Goal: Task Accomplishment & Management: Manage account settings

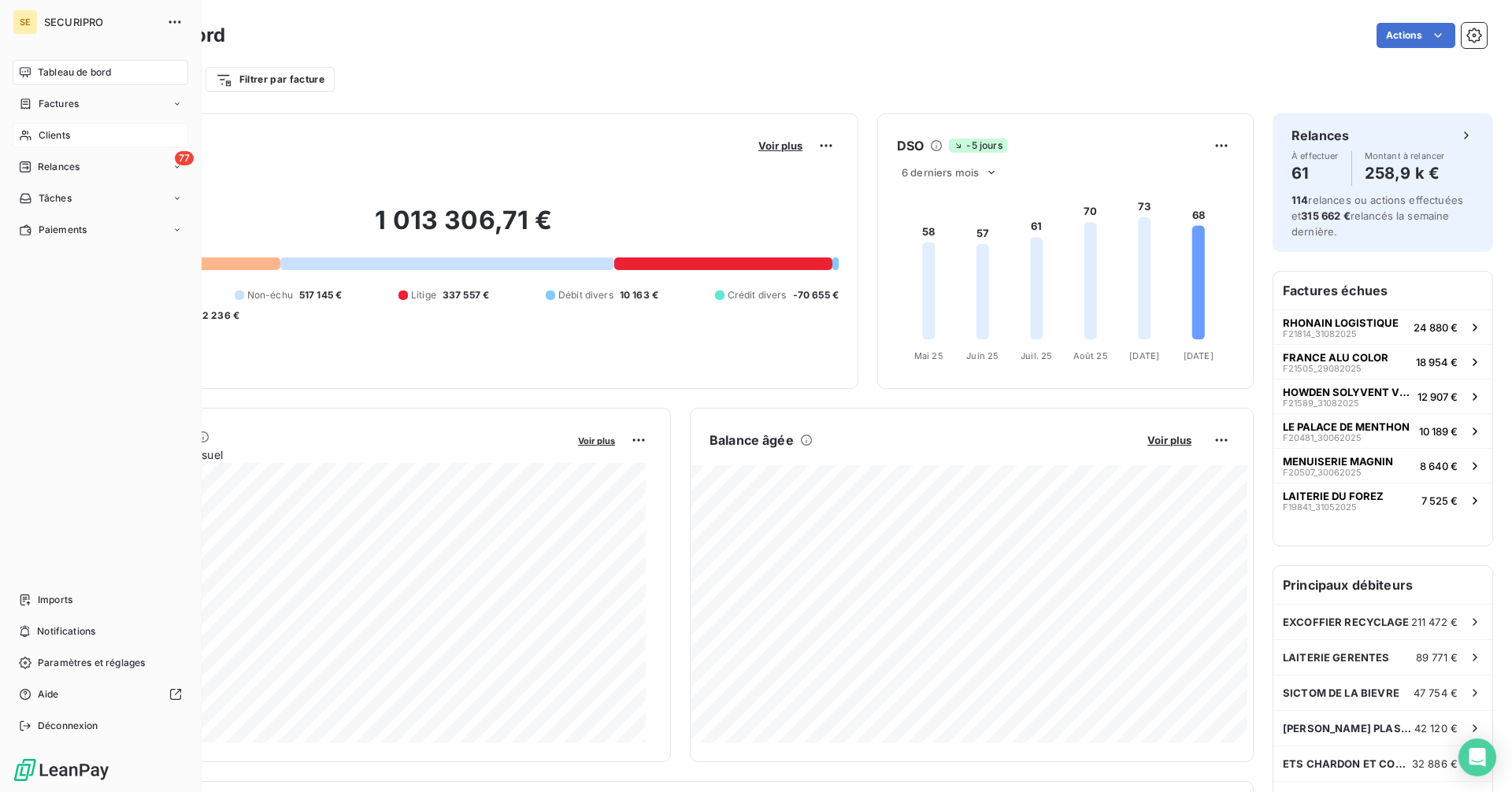
click at [53, 130] on span "Clients" at bounding box center [54, 135] width 32 height 14
click at [29, 135] on icon at bounding box center [26, 135] width 13 height 12
click at [43, 133] on span "Clients" at bounding box center [54, 135] width 32 height 14
click at [15, 137] on div "Clients" at bounding box center [100, 135] width 175 height 25
click at [47, 136] on span "Clients" at bounding box center [54, 135] width 32 height 14
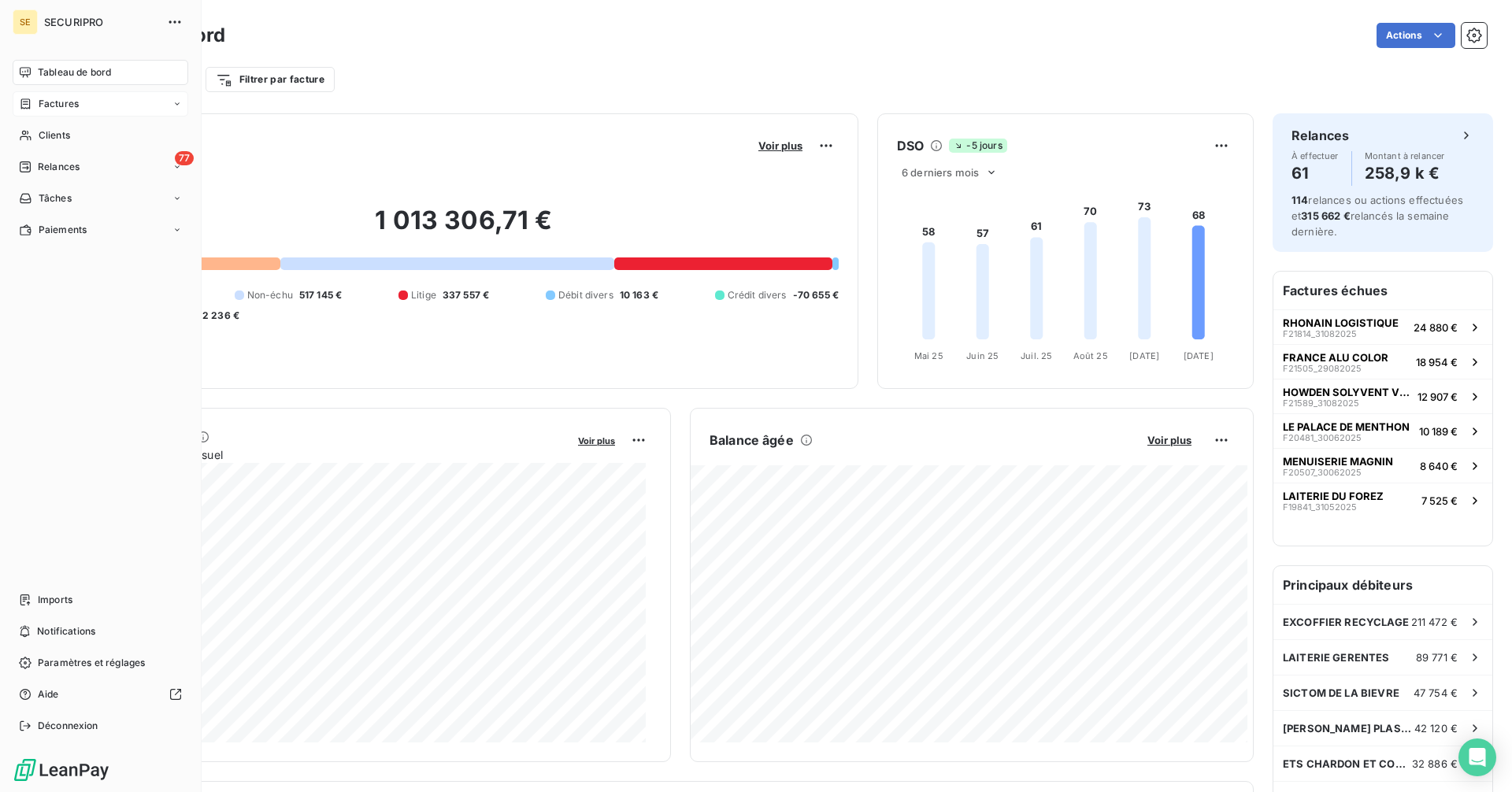
click at [57, 102] on span "Factures" at bounding box center [58, 103] width 40 height 14
click at [57, 102] on span "Factures" at bounding box center [58, 103] width 40 height 14
click at [64, 126] on div "Clients" at bounding box center [100, 135] width 175 height 25
click at [44, 134] on span "Clients" at bounding box center [54, 135] width 32 height 14
click at [62, 103] on span "Factures" at bounding box center [58, 103] width 40 height 14
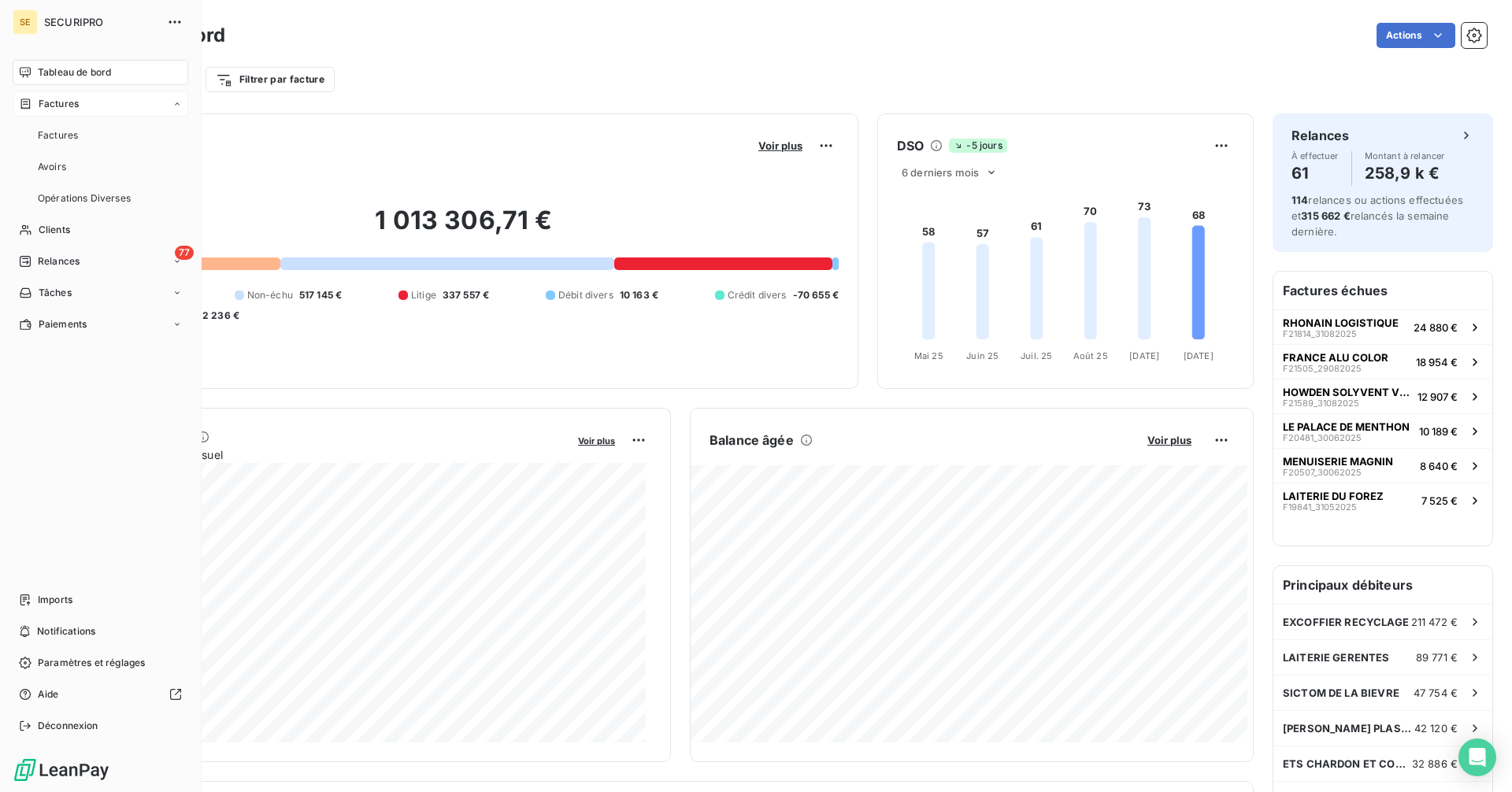
click at [62, 103] on span "Factures" at bounding box center [58, 103] width 40 height 14
click at [33, 131] on div "Clients" at bounding box center [100, 135] width 175 height 25
click at [40, 130] on span "Clients" at bounding box center [54, 135] width 32 height 14
click at [42, 137] on span "Clients" at bounding box center [54, 135] width 32 height 14
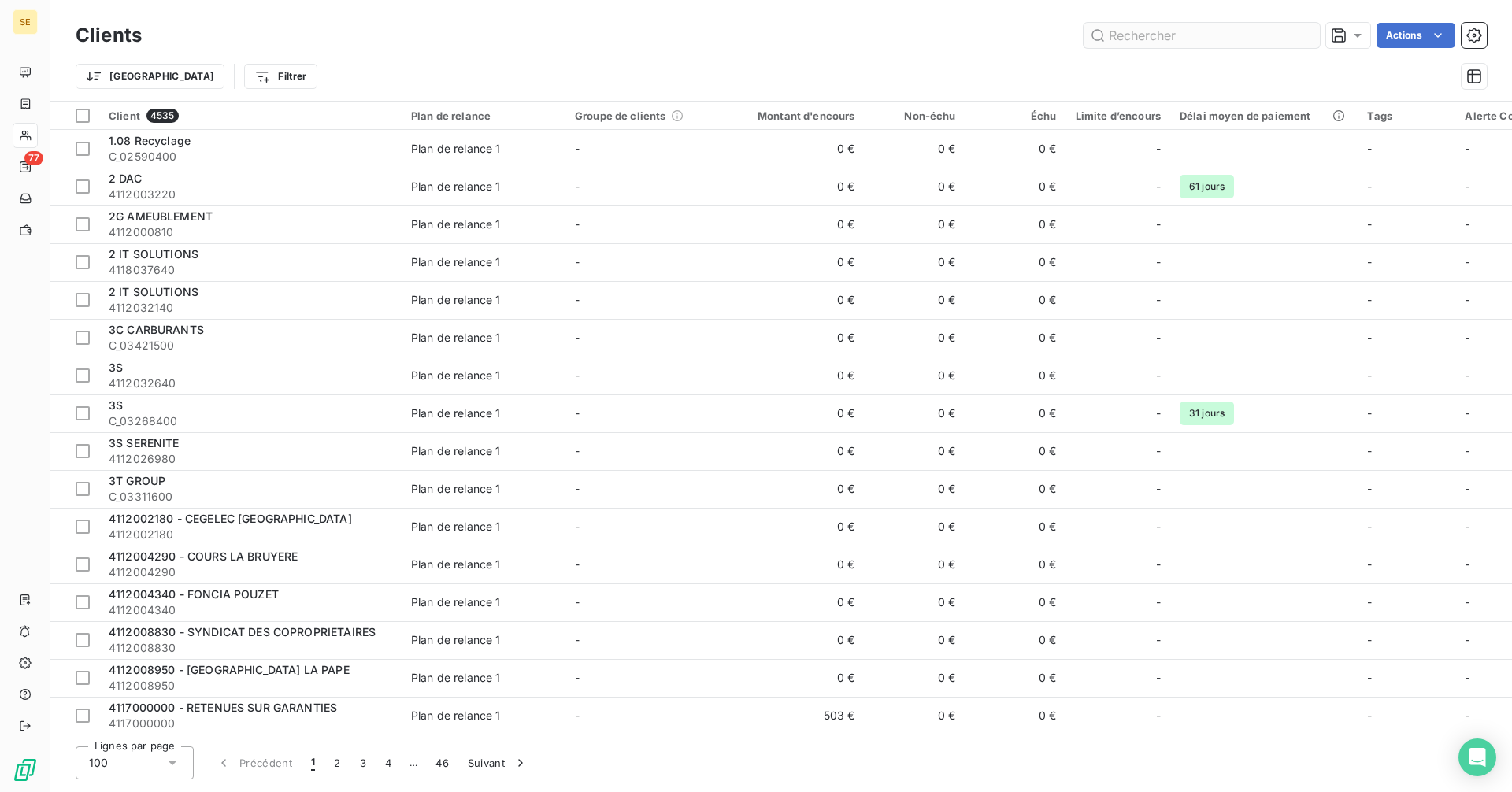
click at [1169, 36] on input "text" at bounding box center [1202, 35] width 237 height 25
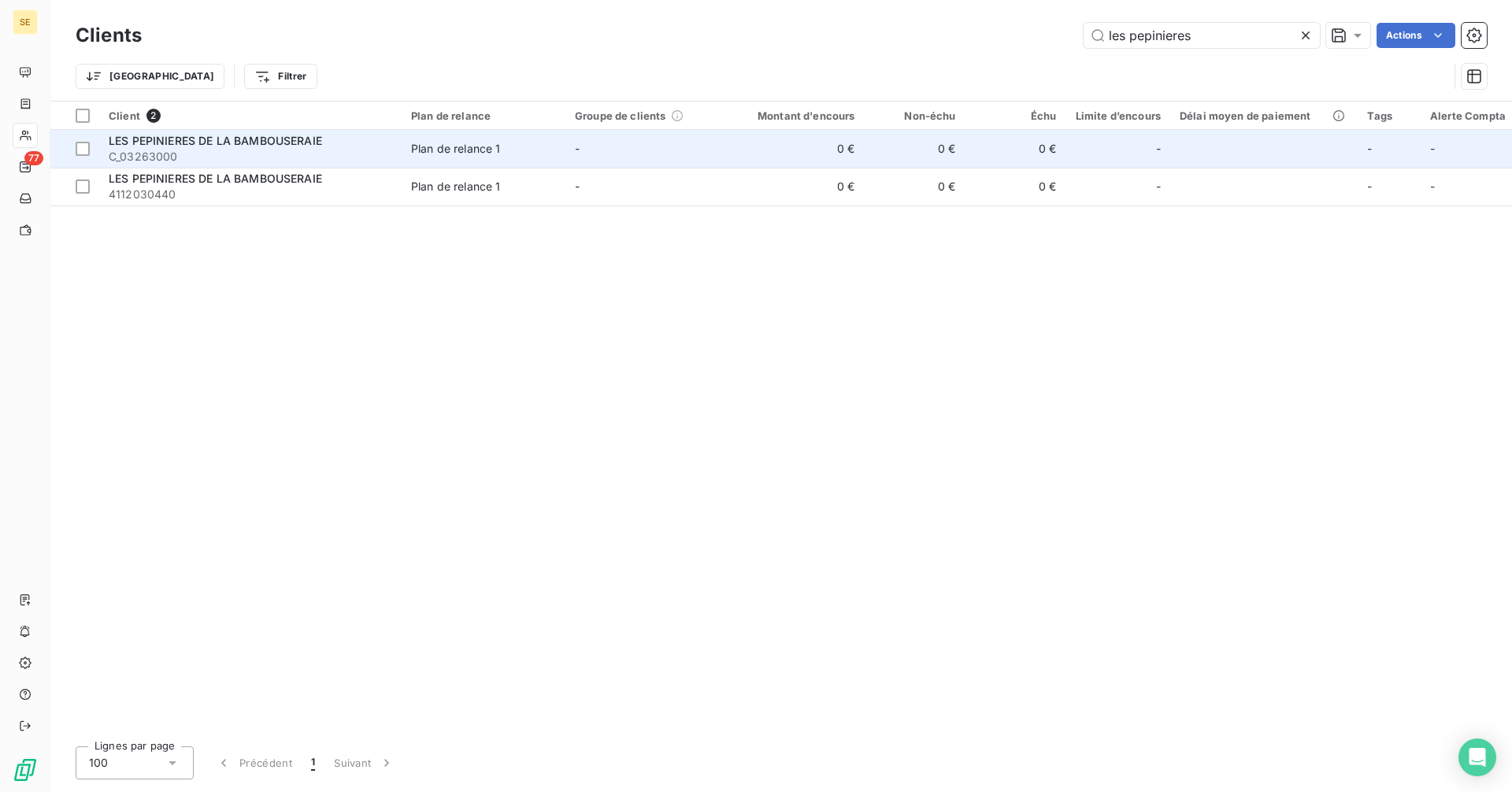
type input "les pepinieres"
click at [508, 162] on td "Plan de relance 1" at bounding box center [483, 148] width 164 height 37
click at [346, 146] on div "LES PEPINIERES DE LA BAMBOUSERAIE" at bounding box center [250, 141] width 284 height 15
click at [564, 147] on td "Plan de relance 1" at bounding box center [483, 148] width 164 height 37
click at [226, 156] on span "C_03263000" at bounding box center [250, 156] width 284 height 15
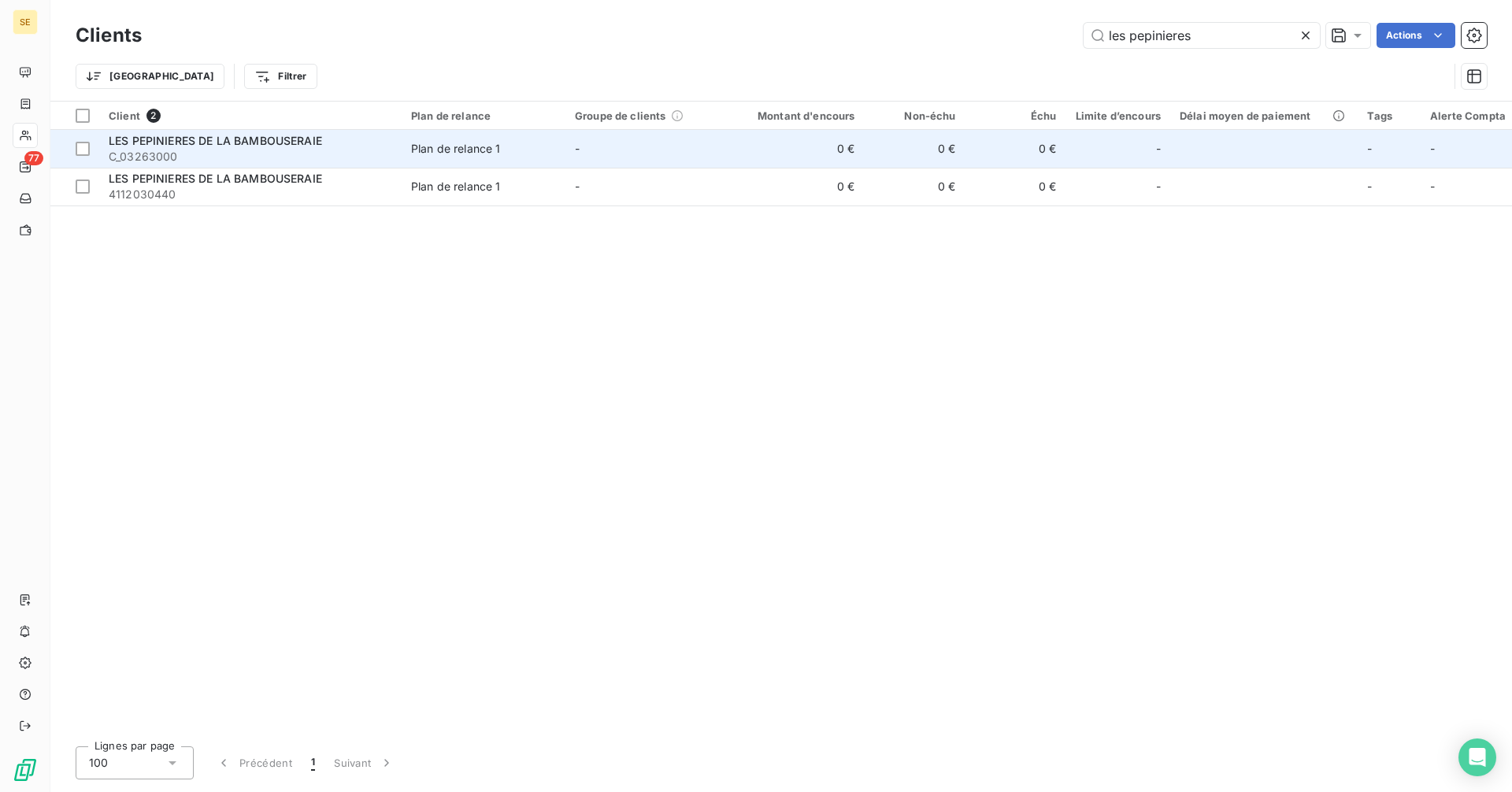
click at [226, 156] on span "C_03263000" at bounding box center [250, 156] width 284 height 15
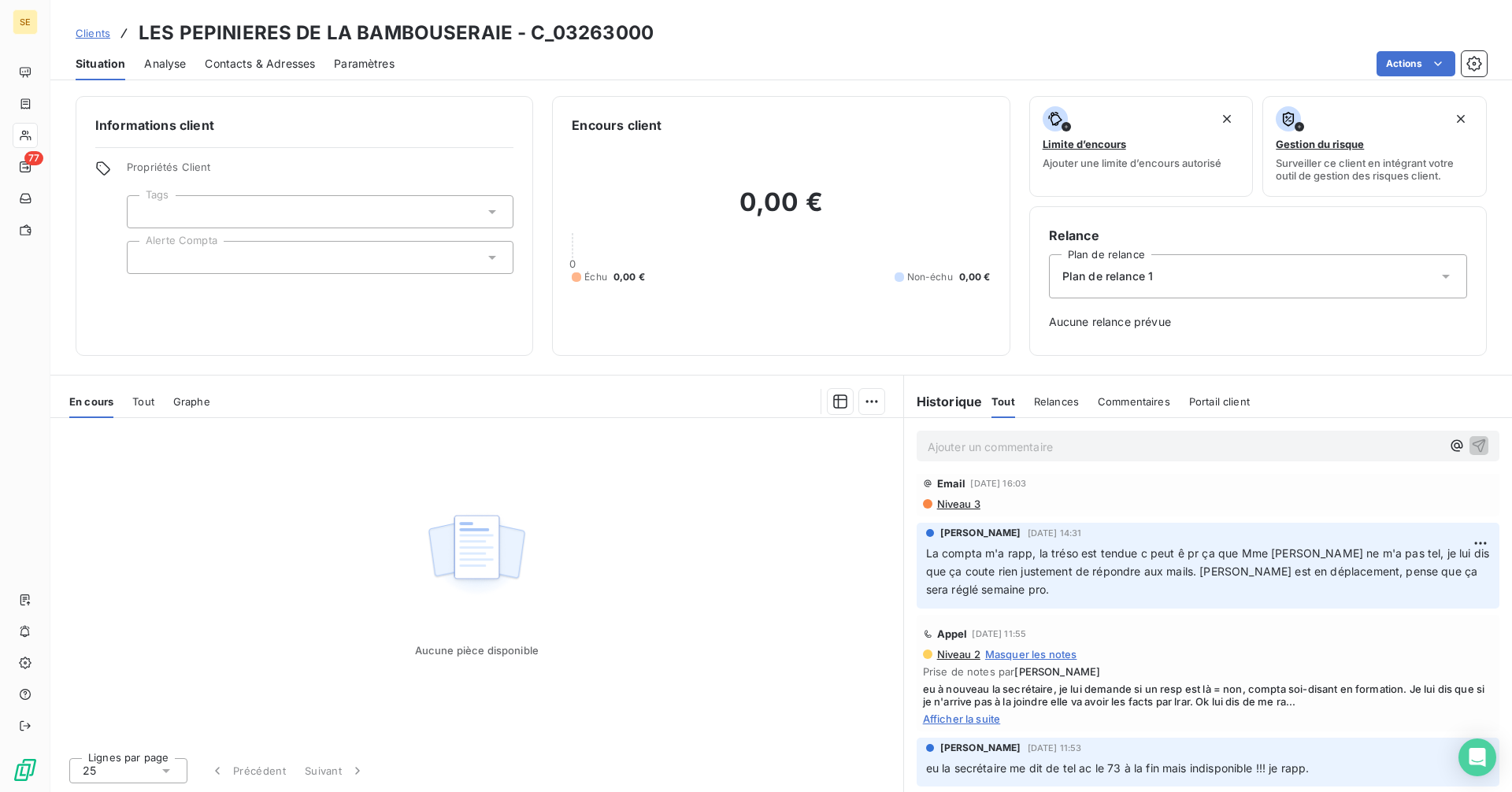
scroll to position [315, 0]
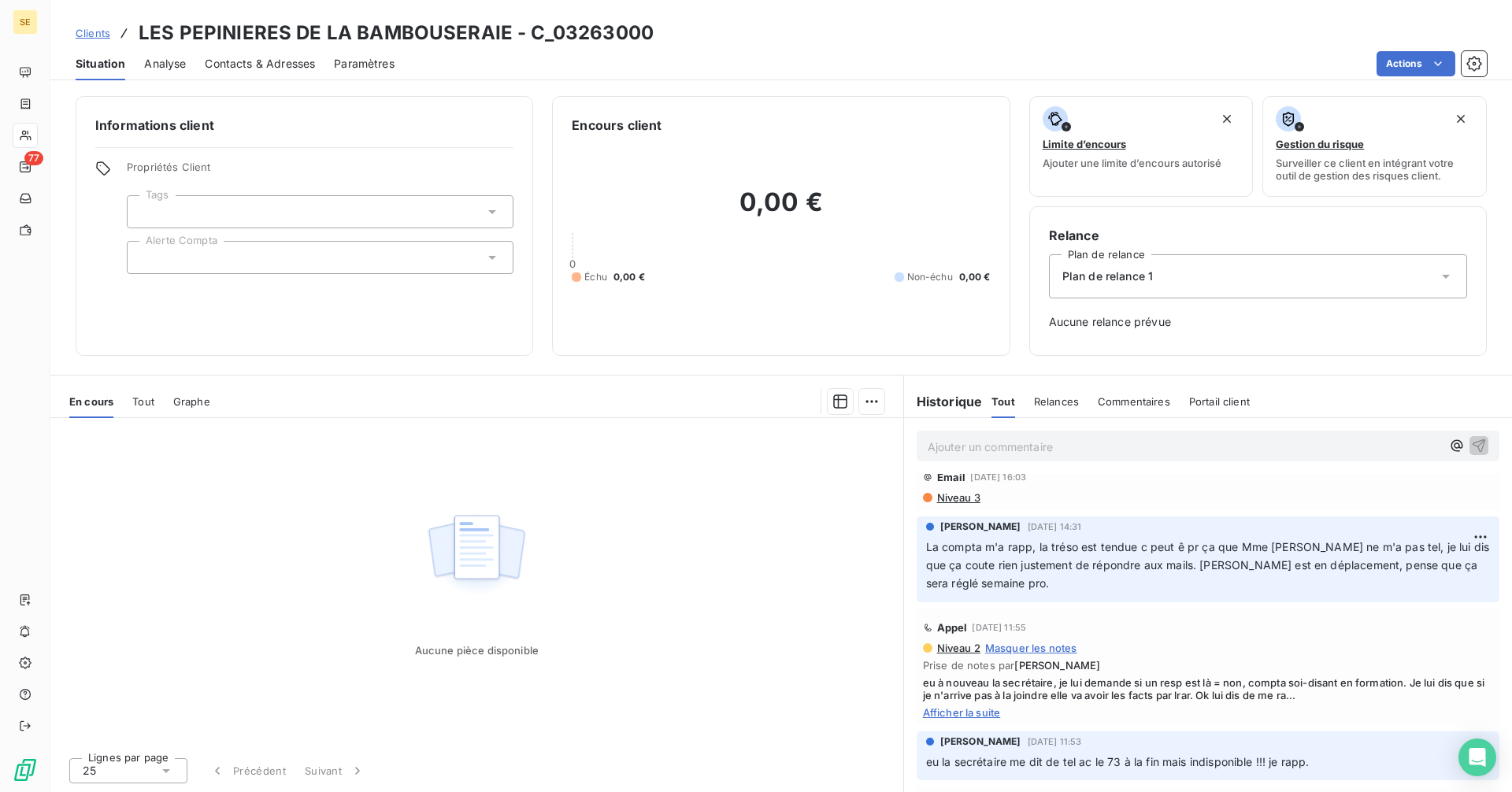
click at [135, 396] on span "Tout" at bounding box center [143, 401] width 22 height 12
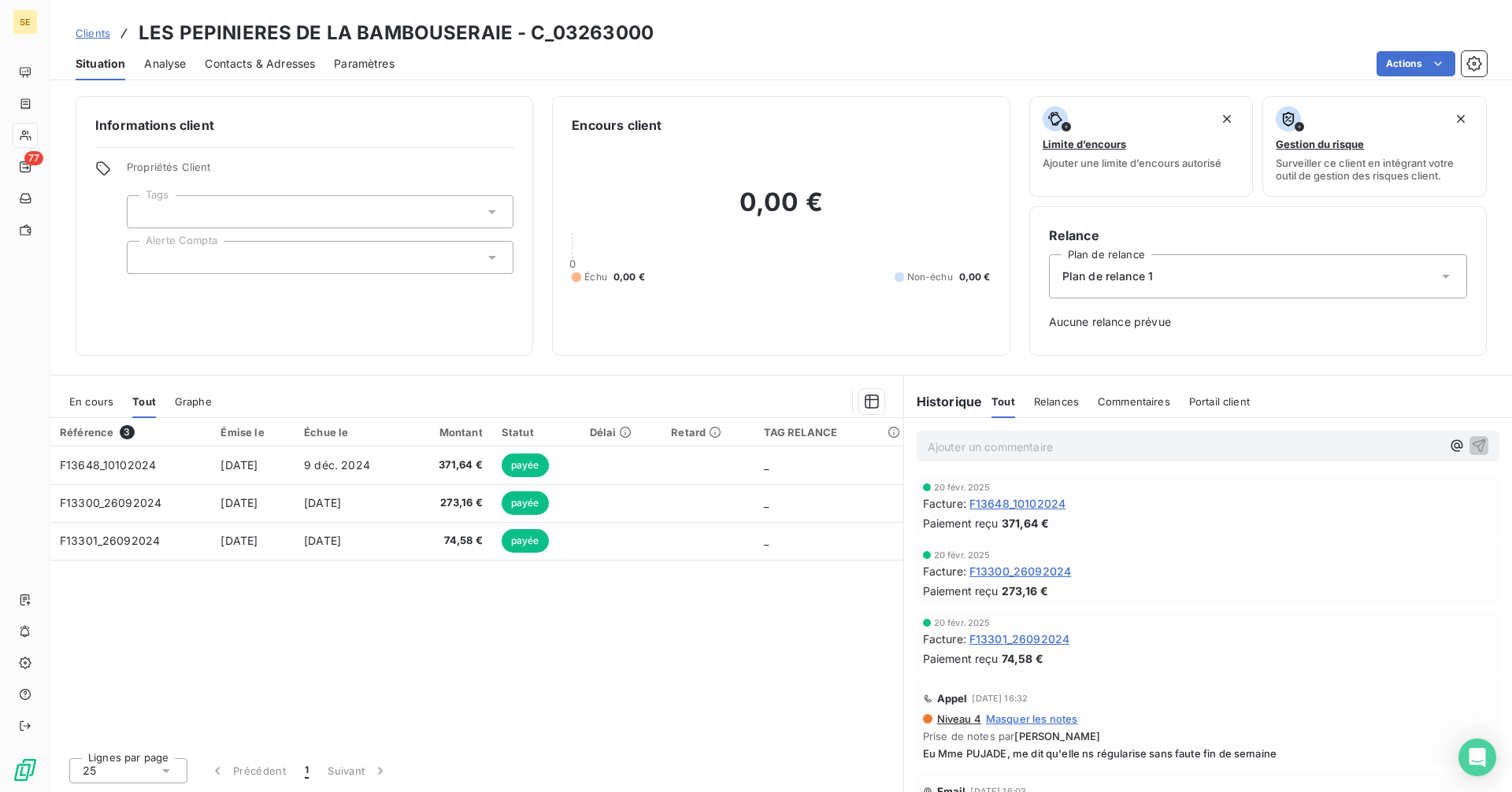
scroll to position [0, 0]
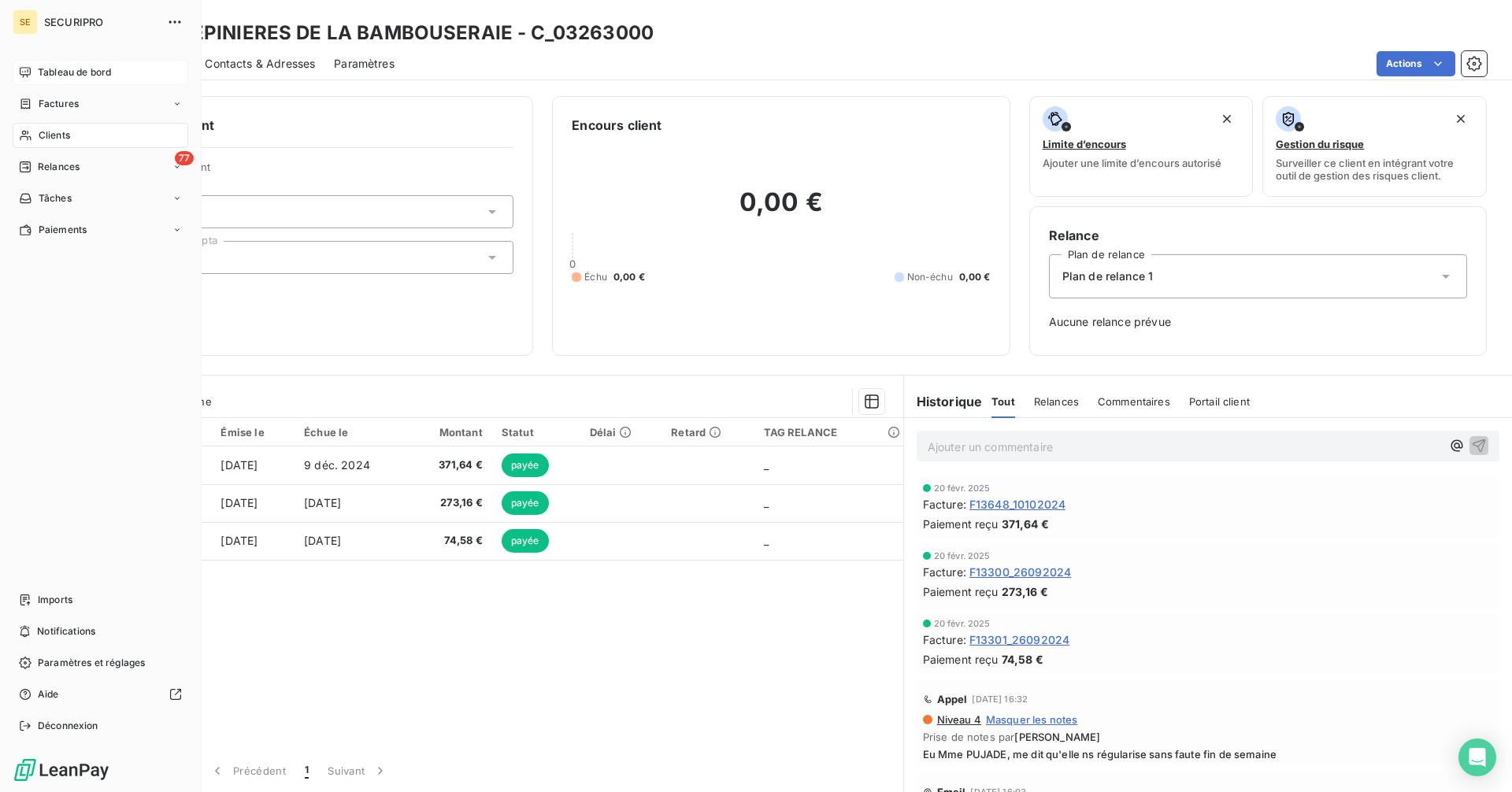
click at [25, 69] on icon at bounding box center [25, 72] width 12 height 12
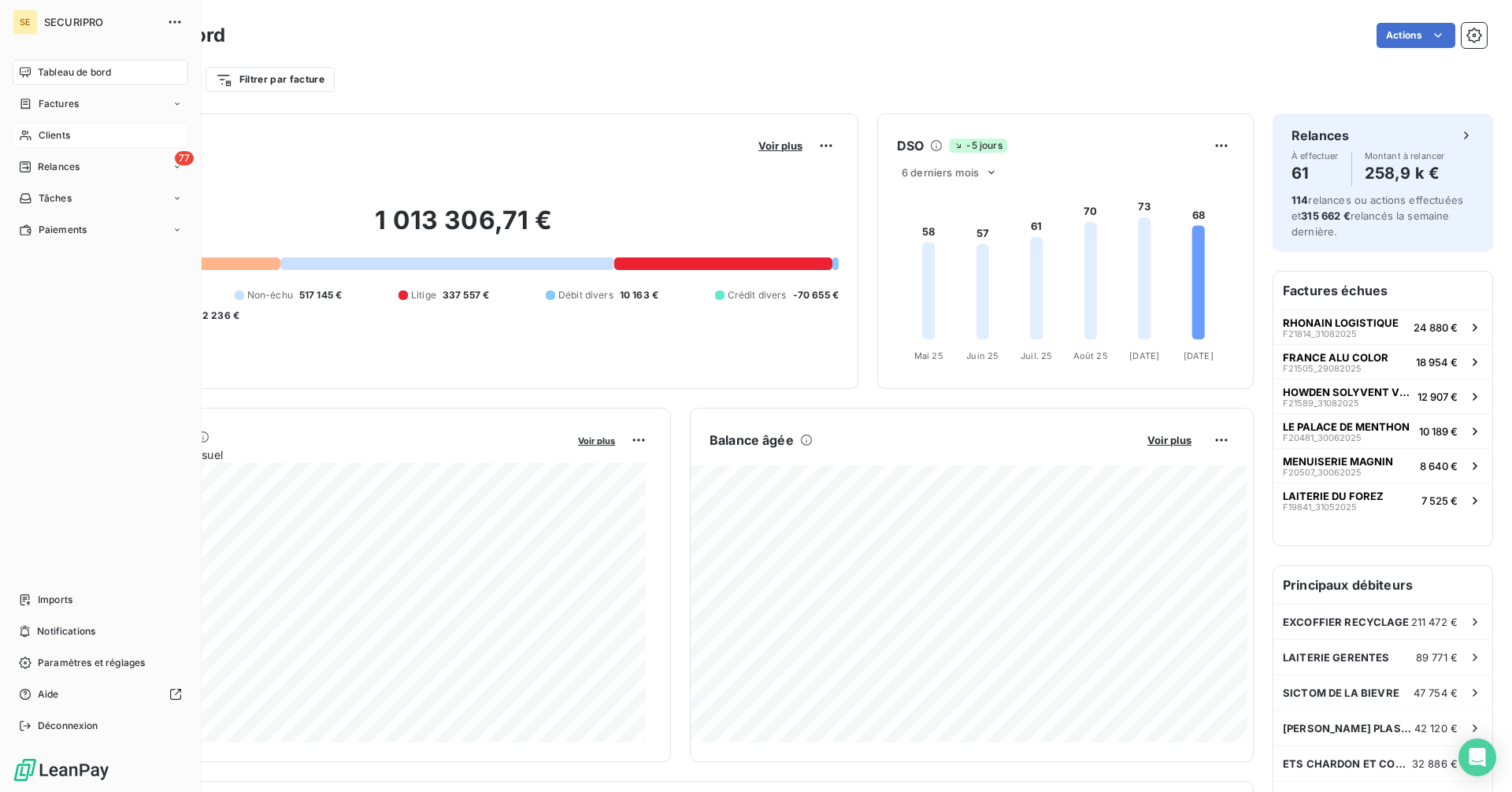
click at [62, 68] on span "Tableau de bord" at bounding box center [74, 72] width 73 height 14
click at [67, 165] on span "Relances" at bounding box center [58, 167] width 42 height 14
click at [70, 161] on span "Relances" at bounding box center [58, 167] width 42 height 14
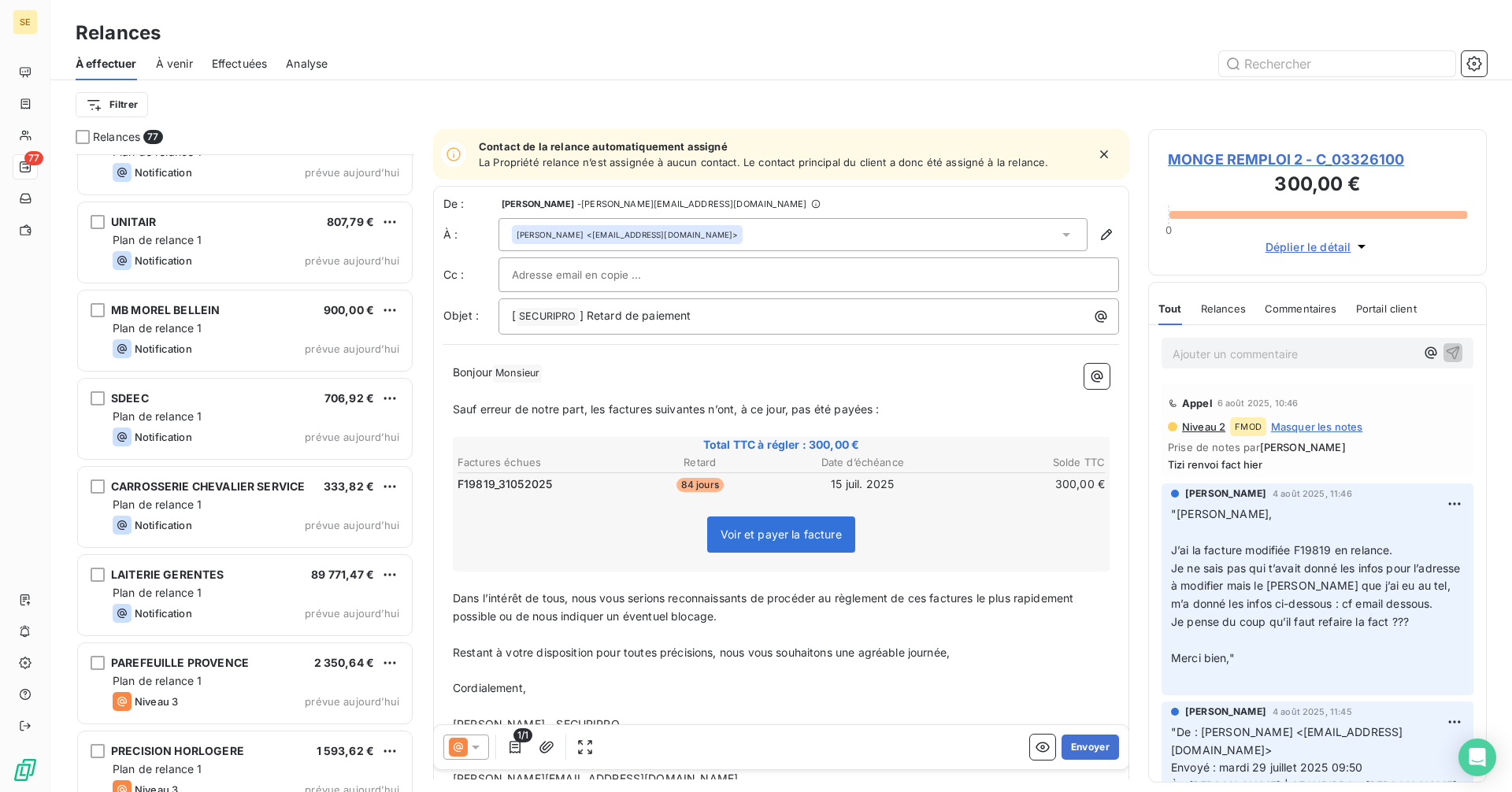
scroll to position [6150, 0]
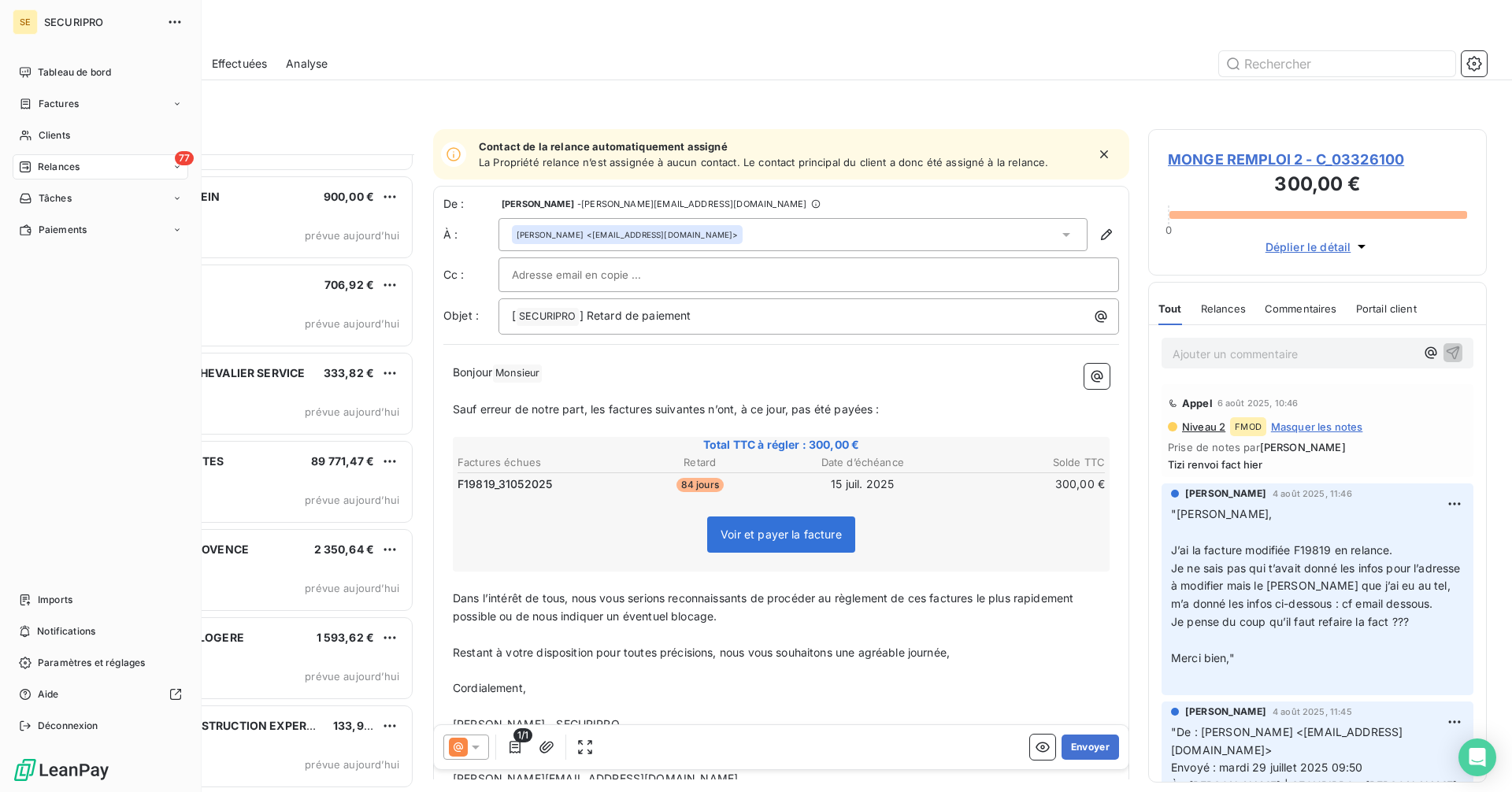
click at [29, 766] on img at bounding box center [61, 770] width 98 height 25
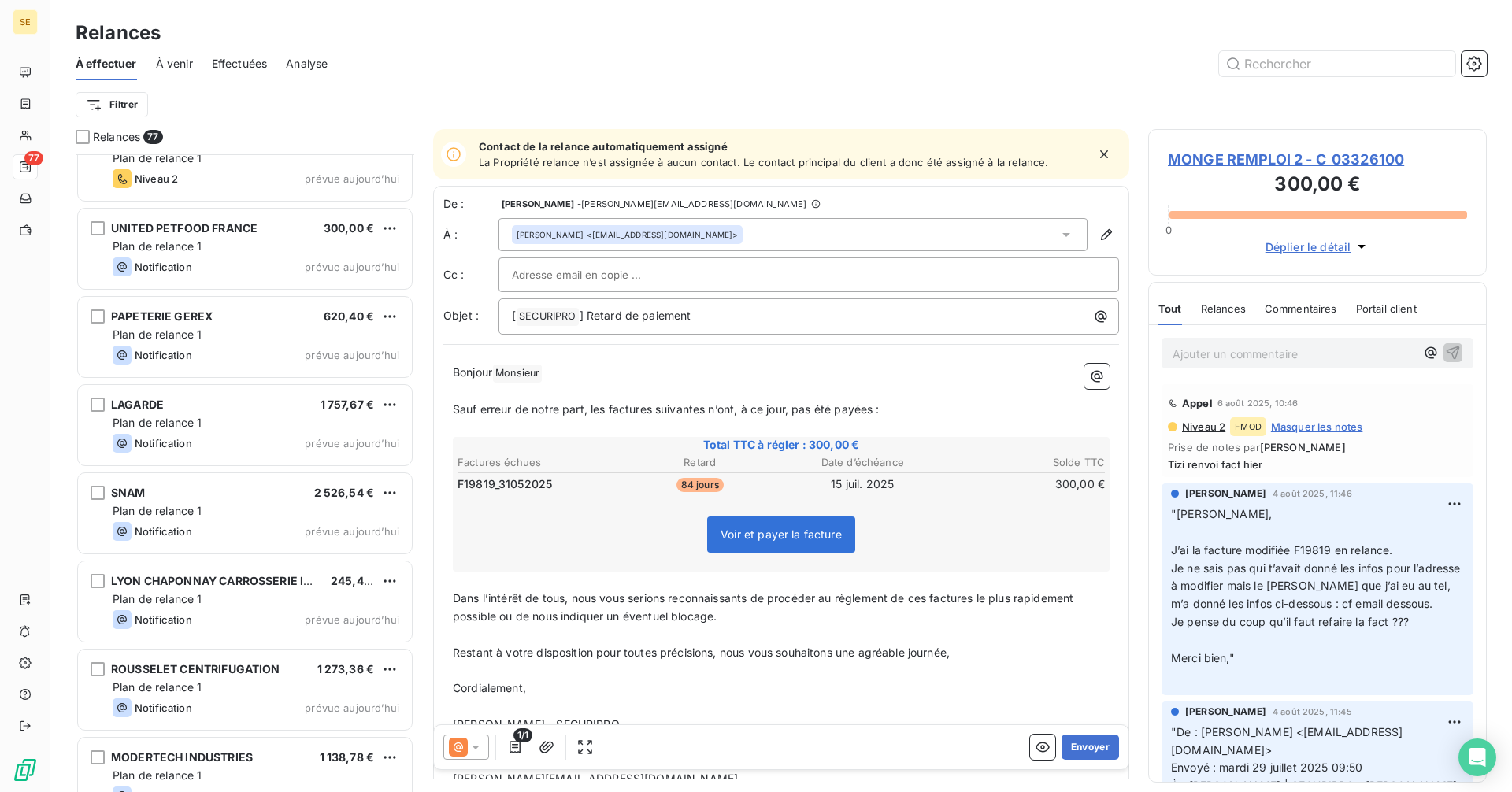
scroll to position [4812, 0]
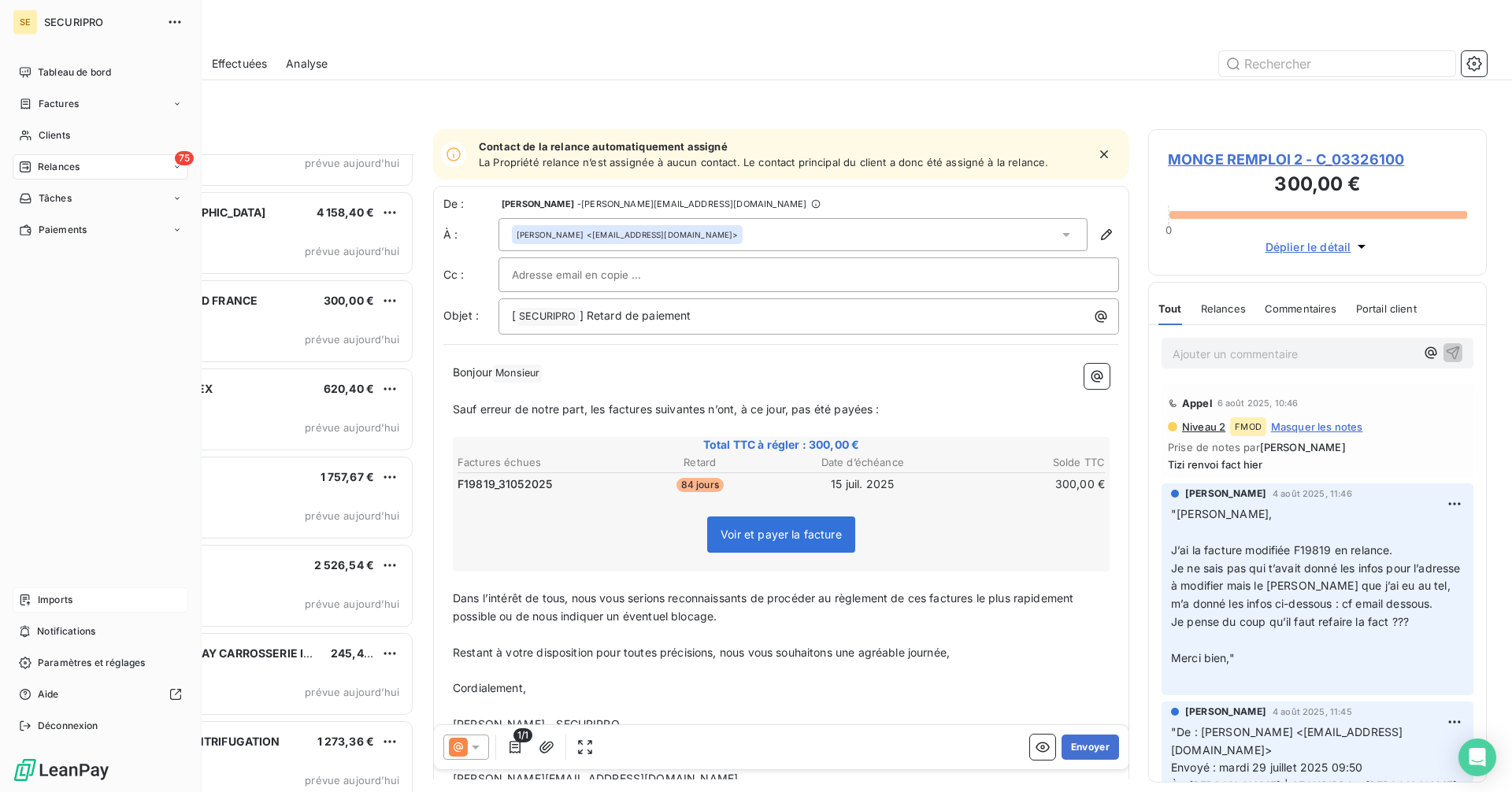
click at [32, 603] on div "Imports" at bounding box center [100, 600] width 175 height 25
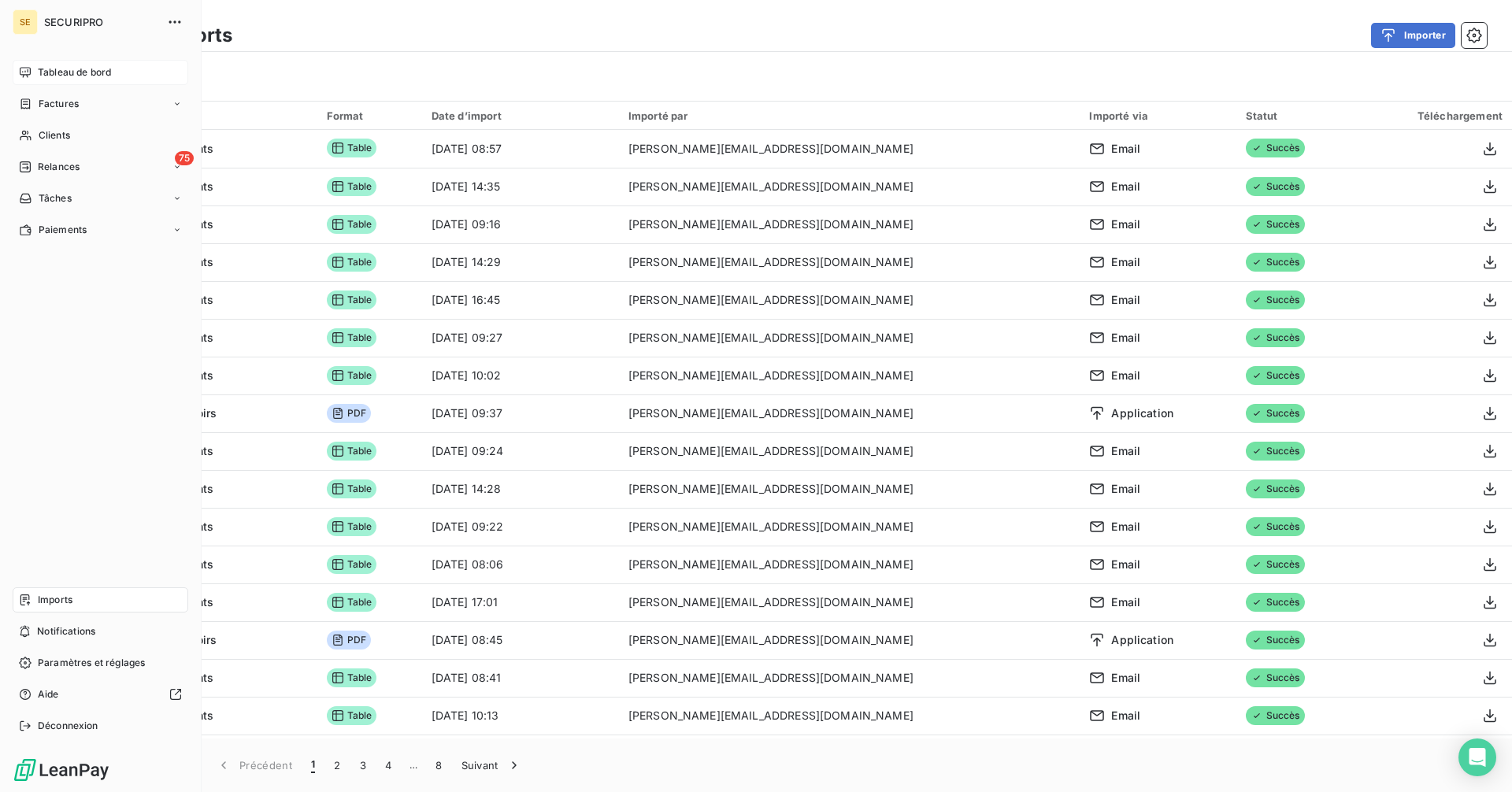
click at [34, 67] on div "Tableau de bord" at bounding box center [100, 72] width 175 height 25
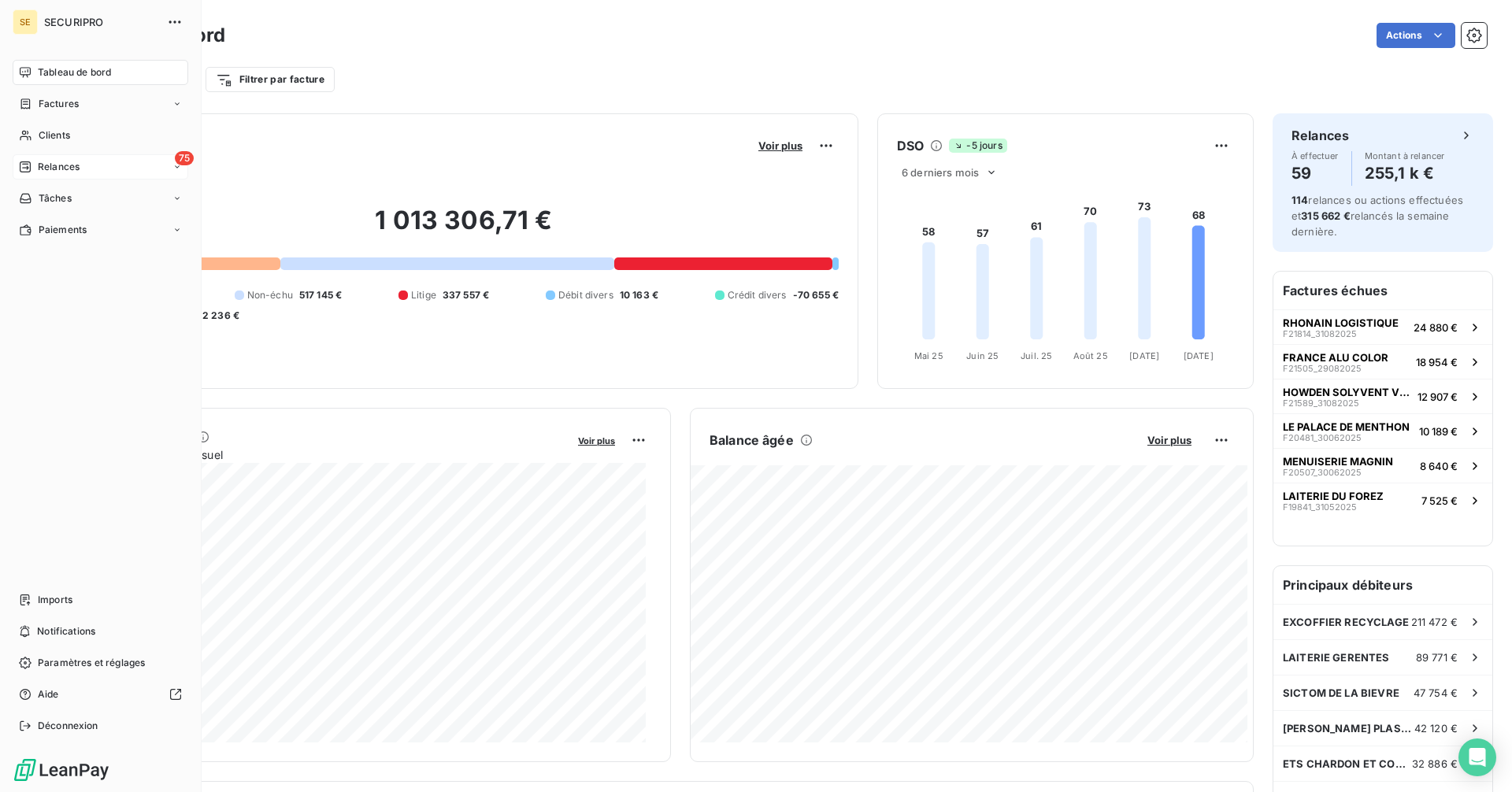
click at [29, 164] on icon at bounding box center [25, 167] width 12 height 12
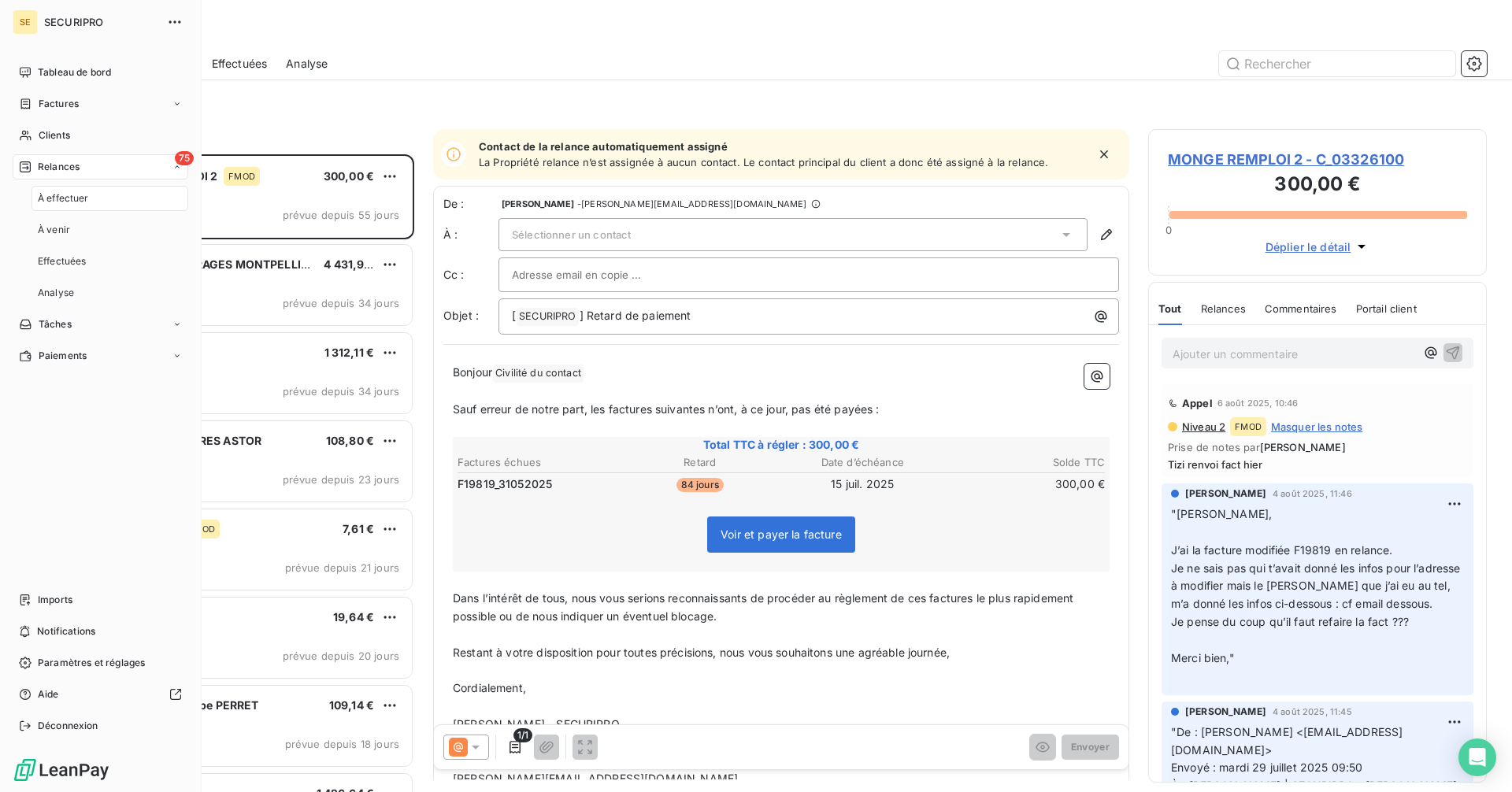
scroll to position [625, 327]
click at [46, 71] on span "Tableau de bord" at bounding box center [74, 72] width 73 height 14
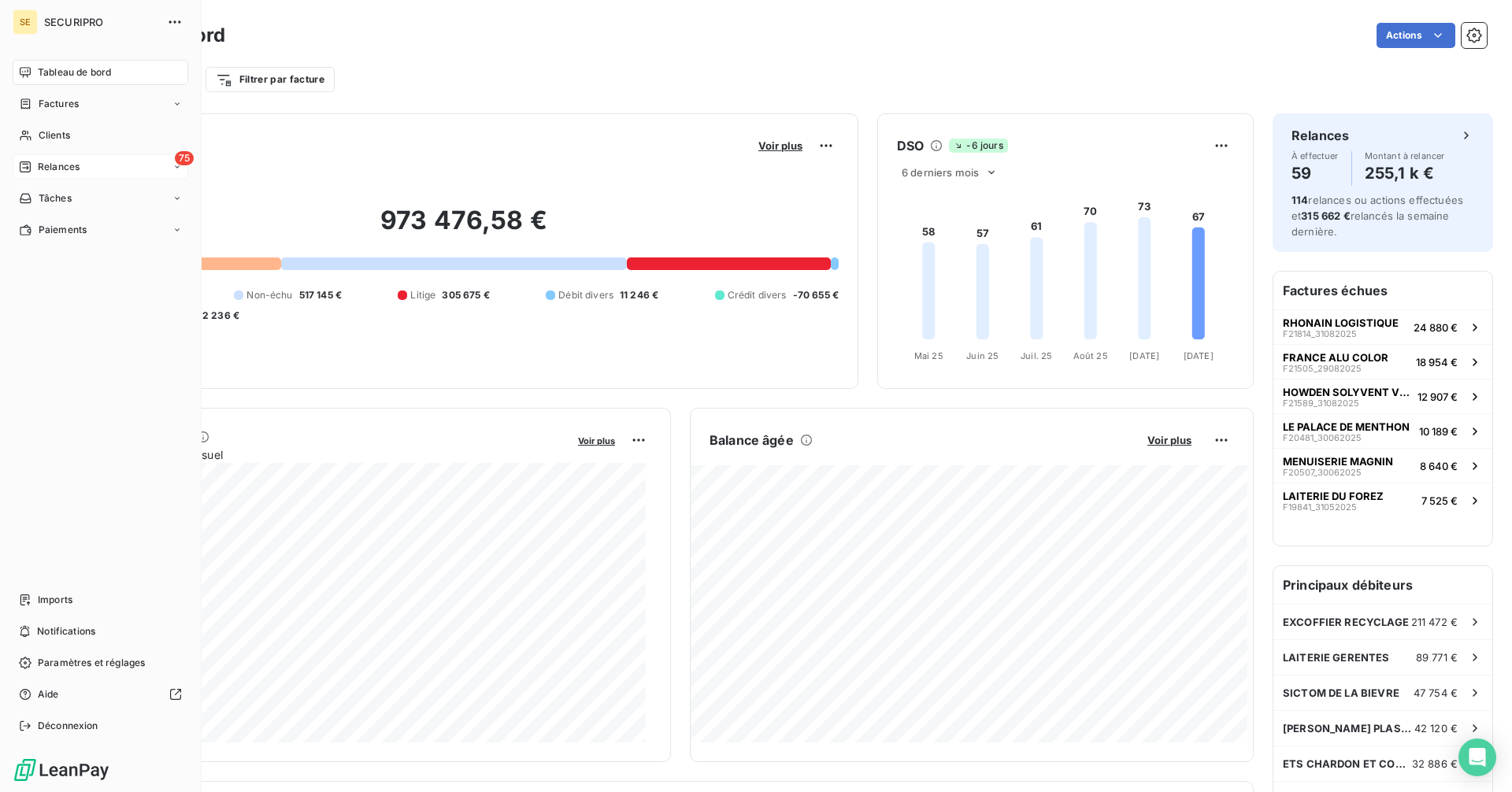
click at [30, 161] on icon at bounding box center [25, 167] width 12 height 12
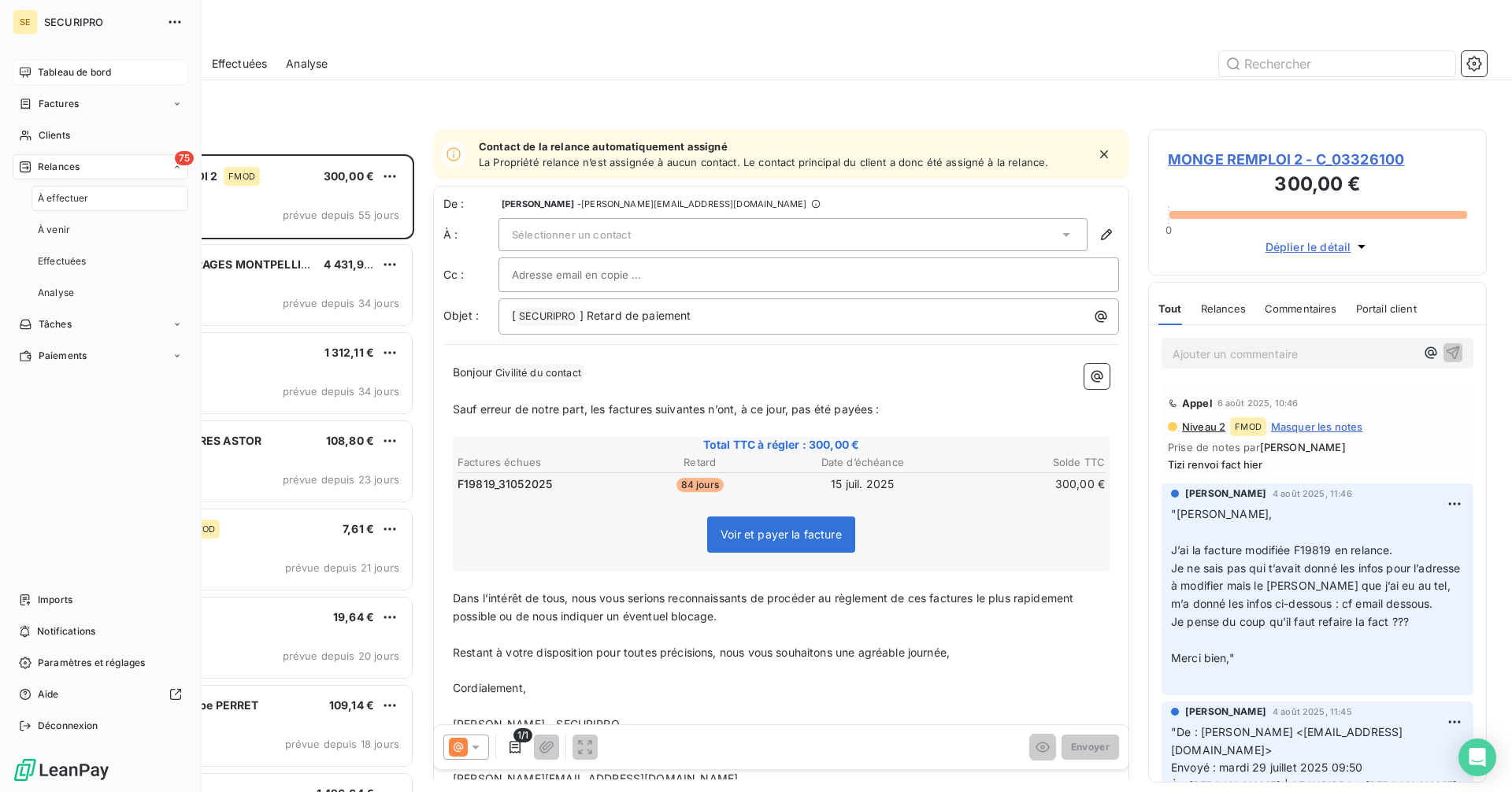
scroll to position [625, 327]
click at [49, 78] on span "Tableau de bord" at bounding box center [74, 72] width 73 height 14
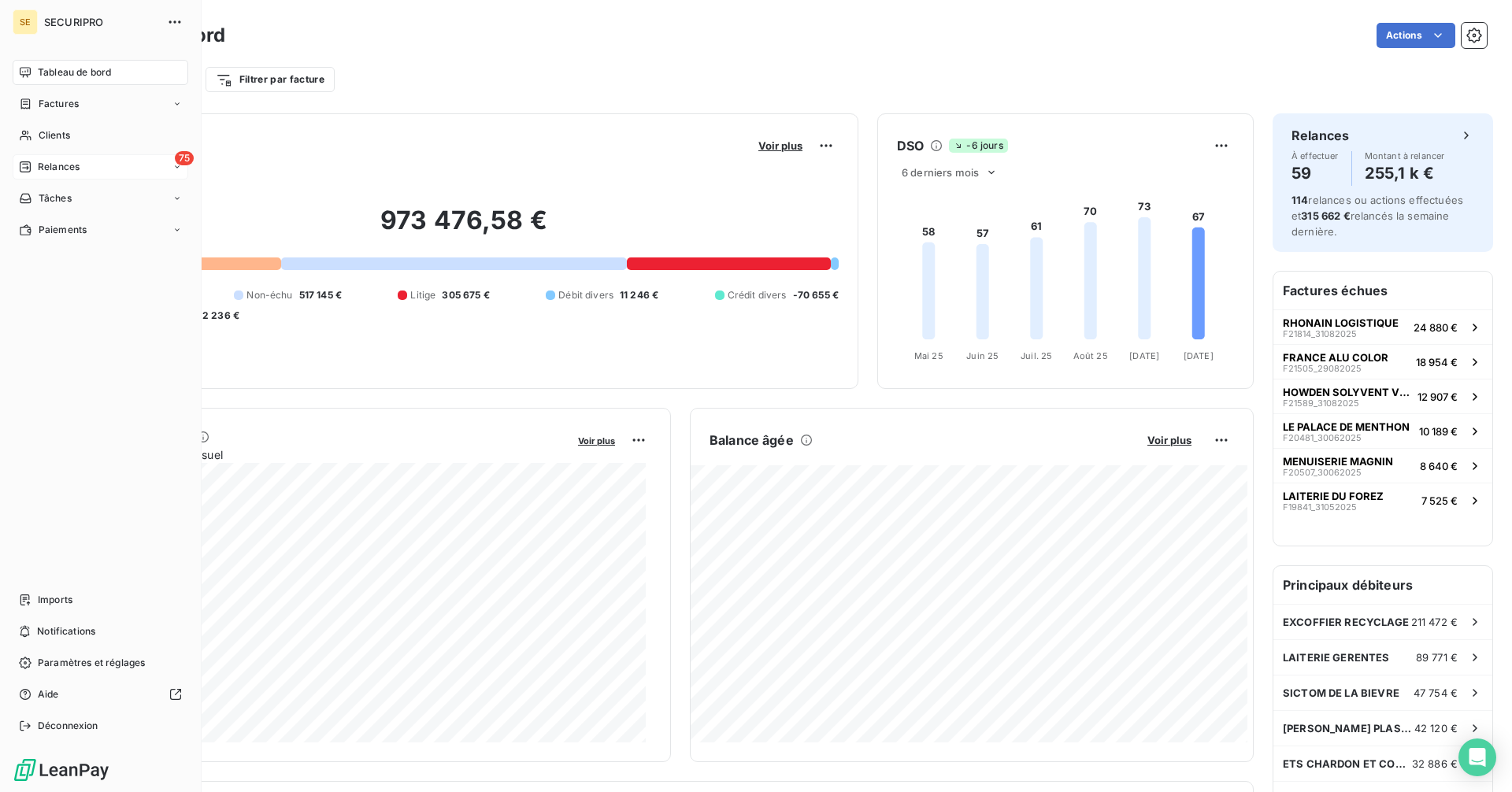
click at [56, 171] on span "Relances" at bounding box center [58, 167] width 42 height 14
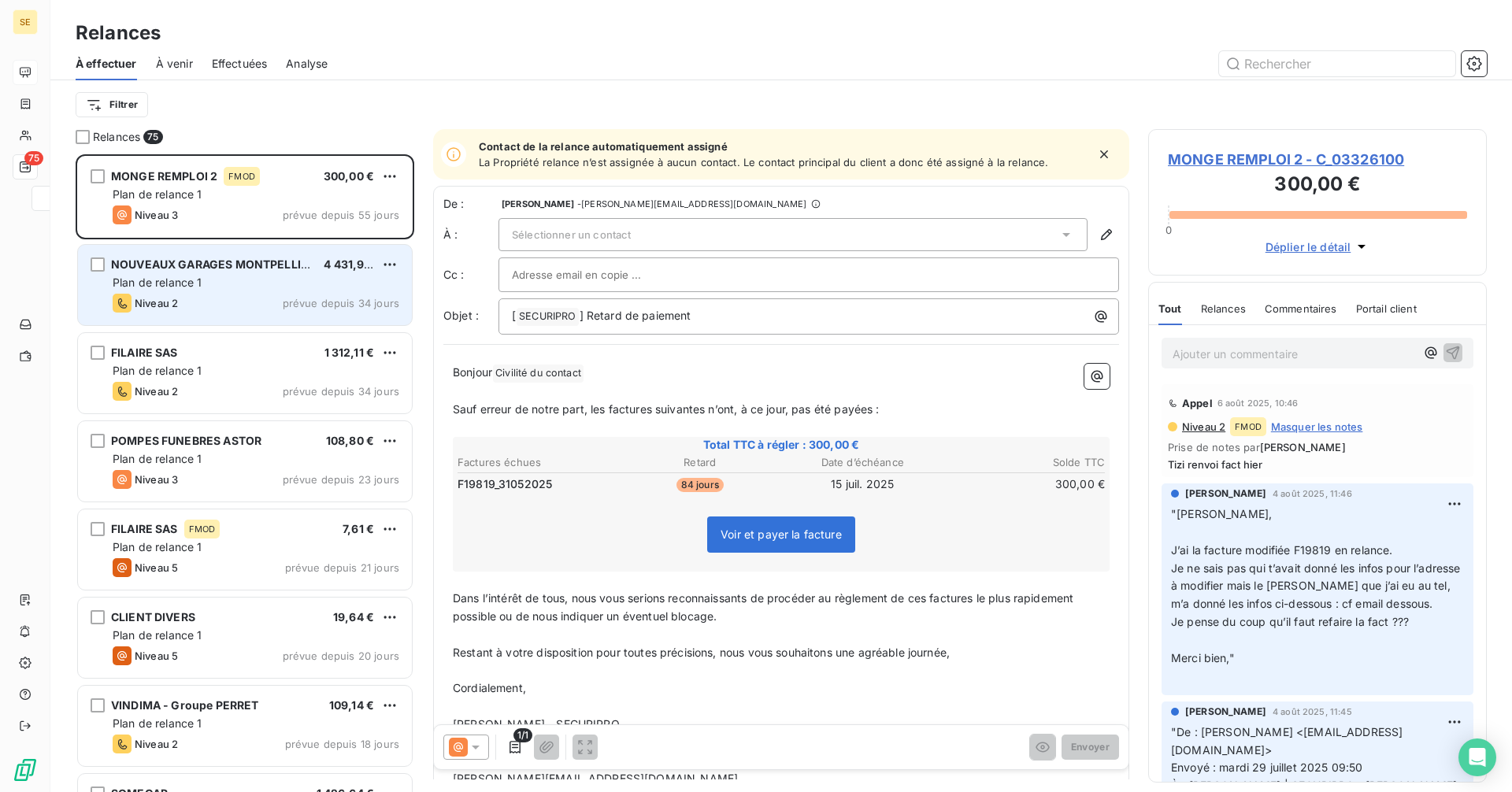
scroll to position [625, 327]
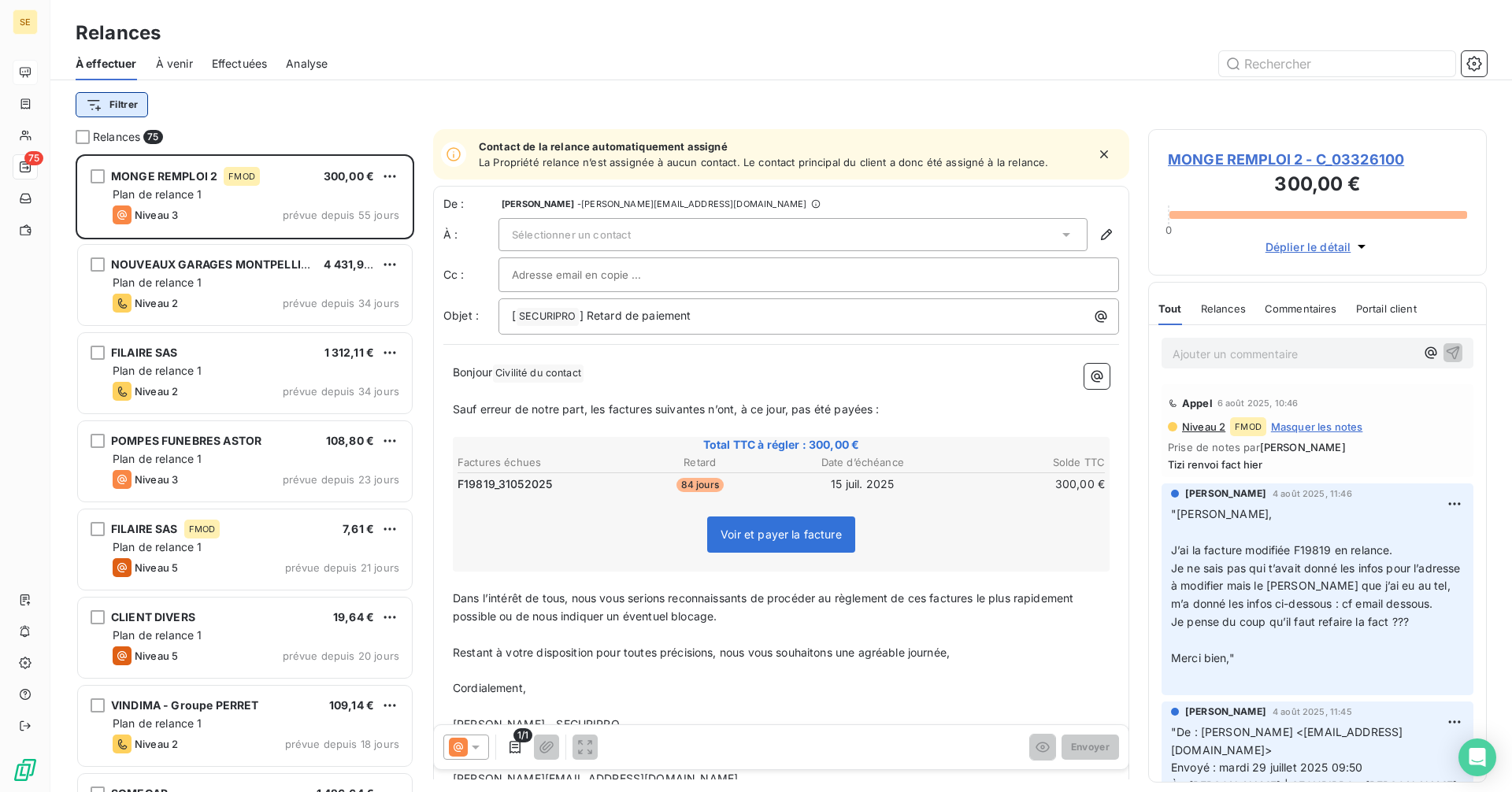
click at [103, 106] on html "SE 75 Relances À effectuer À venir Effectuées Analyse Filtrer Relances 75 MONGE…" at bounding box center [756, 396] width 1512 height 792
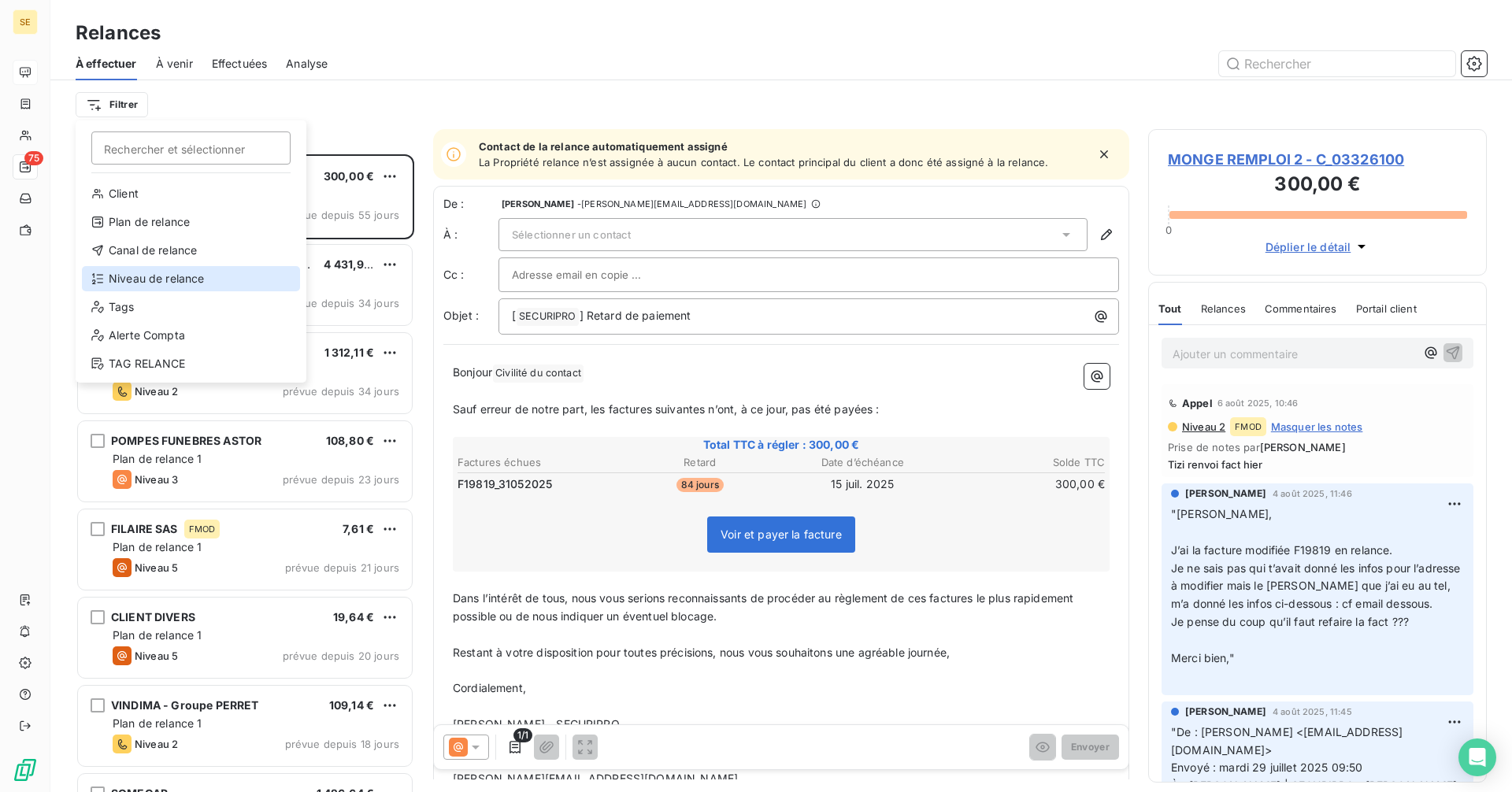
click at [157, 283] on div "Niveau de relance" at bounding box center [191, 279] width 218 height 25
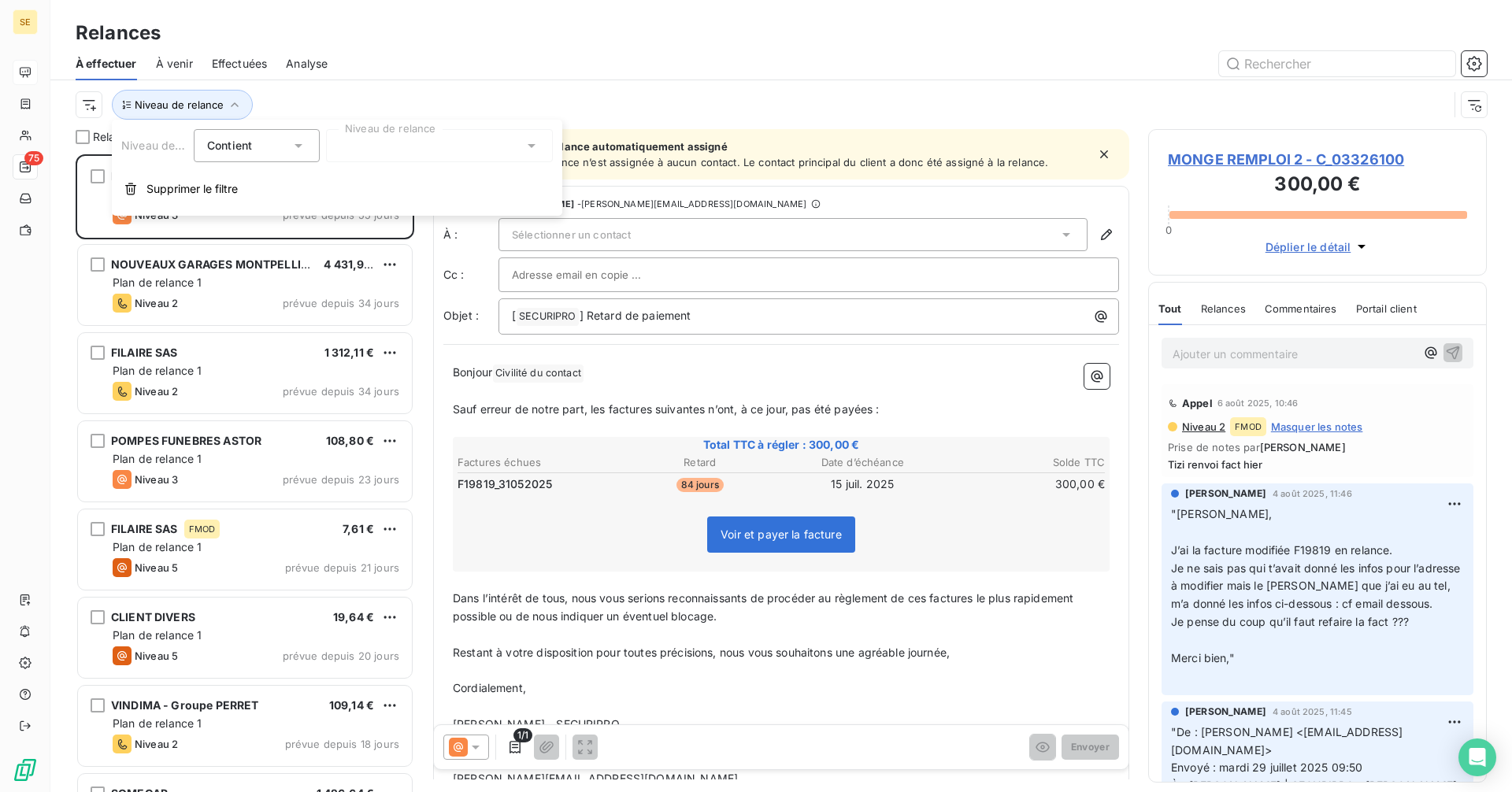
click at [379, 148] on div at bounding box center [439, 146] width 227 height 34
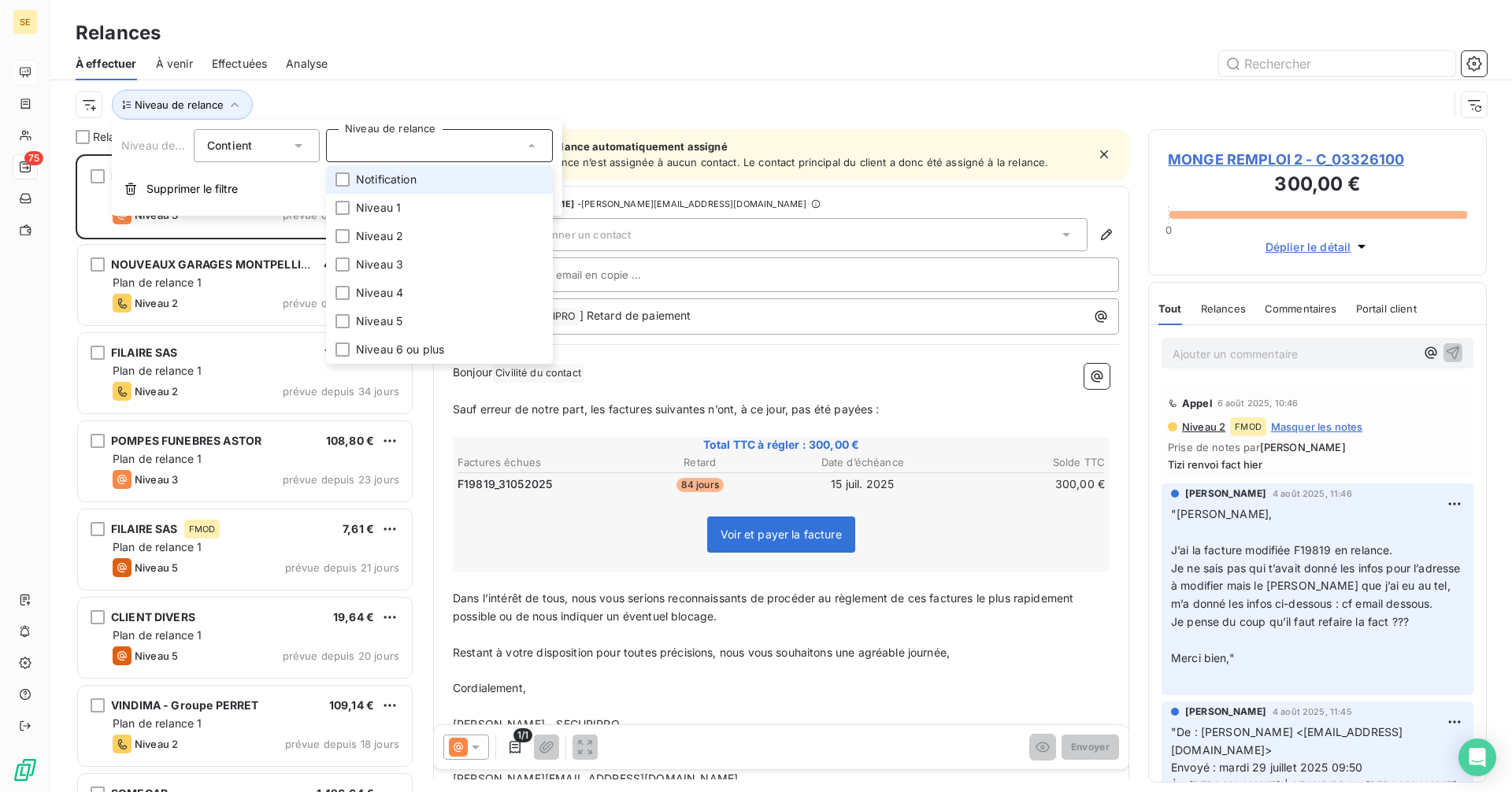
click at [344, 170] on li "Notification" at bounding box center [439, 180] width 227 height 29
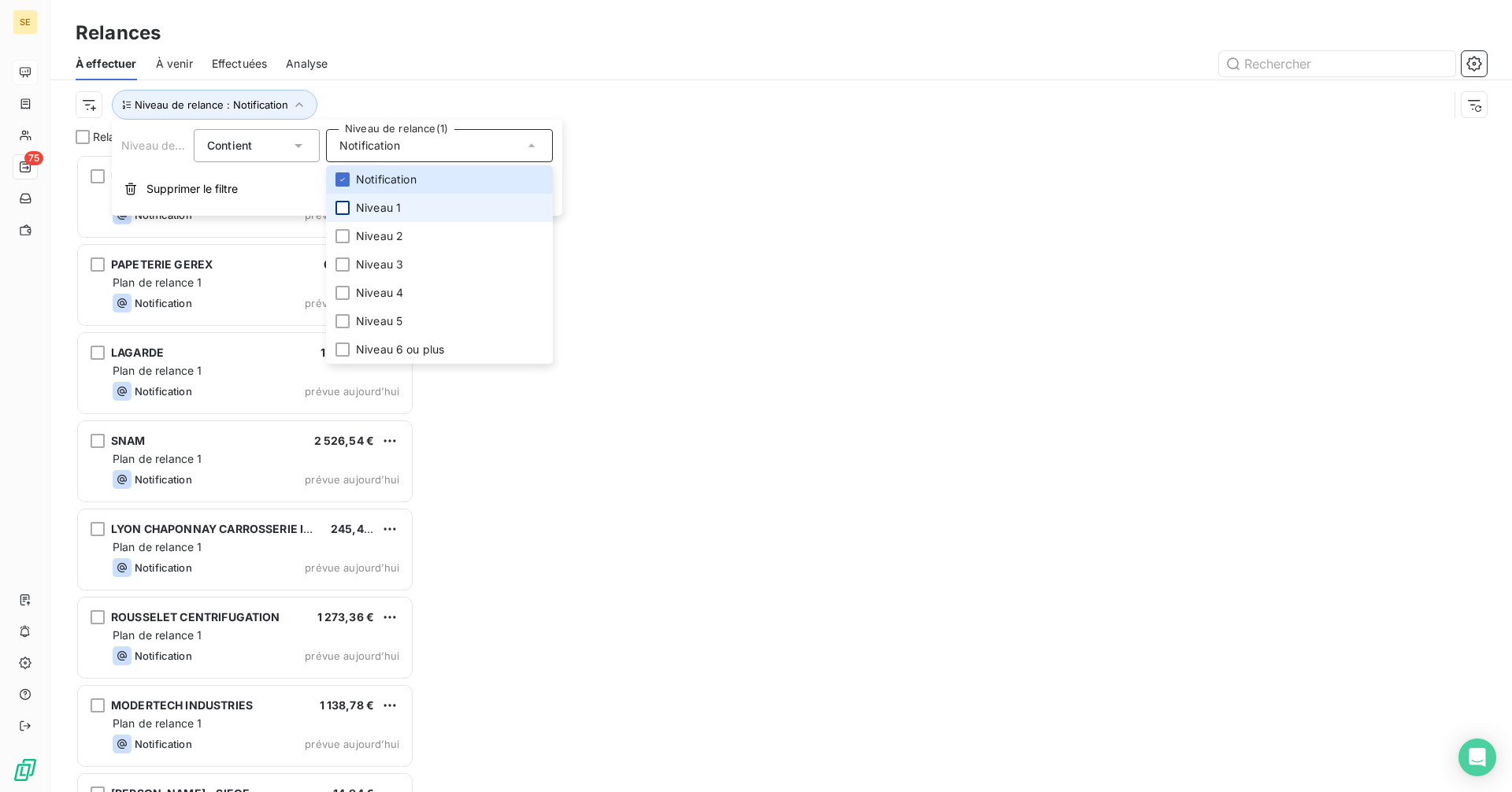
scroll to position [625, 327]
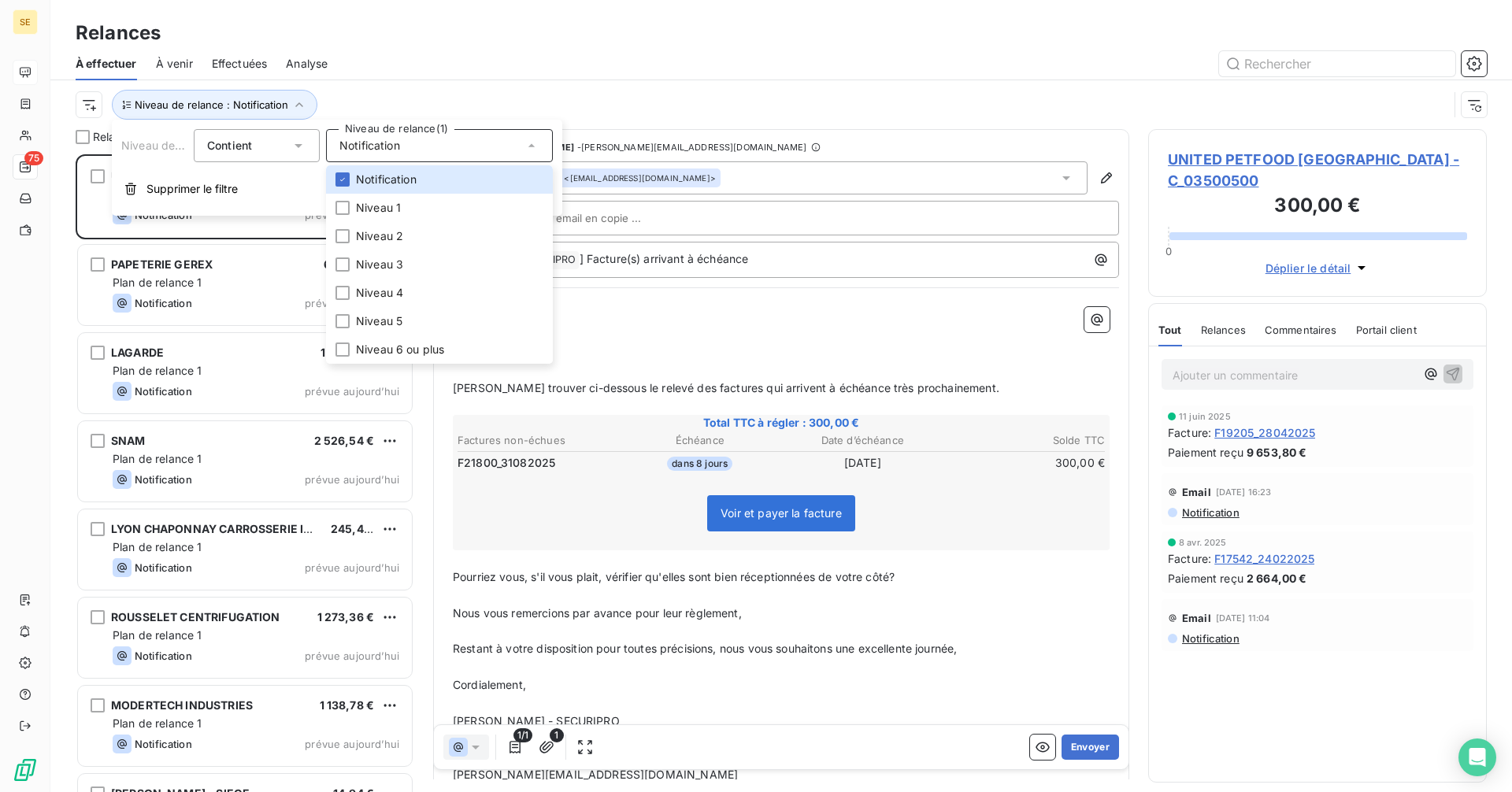
click at [660, 5] on div "Relances À effectuer À venir Effectuées Analyse Niveau de relance : Notification" at bounding box center [781, 64] width 1461 height 129
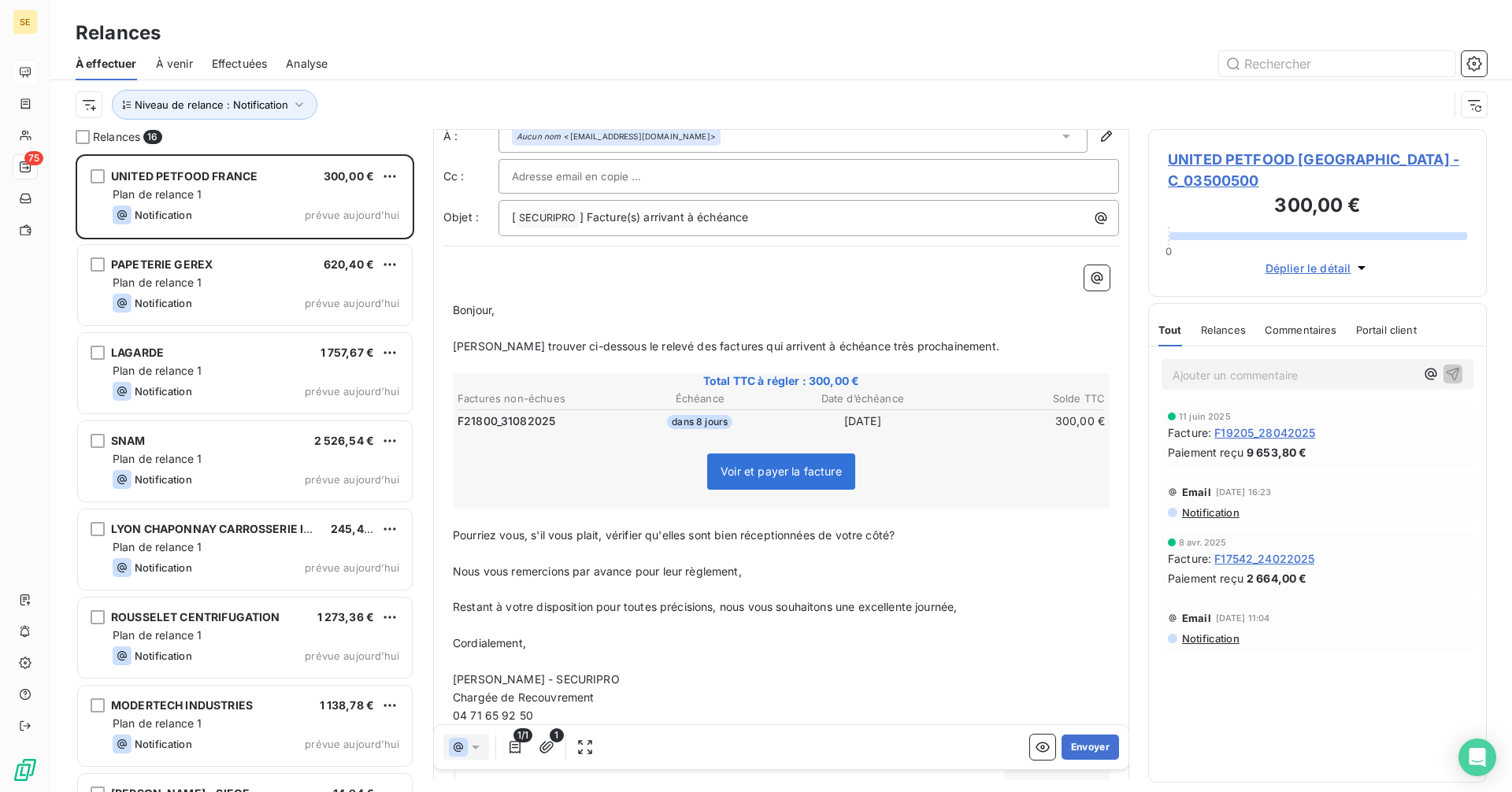
scroll to position [158, 0]
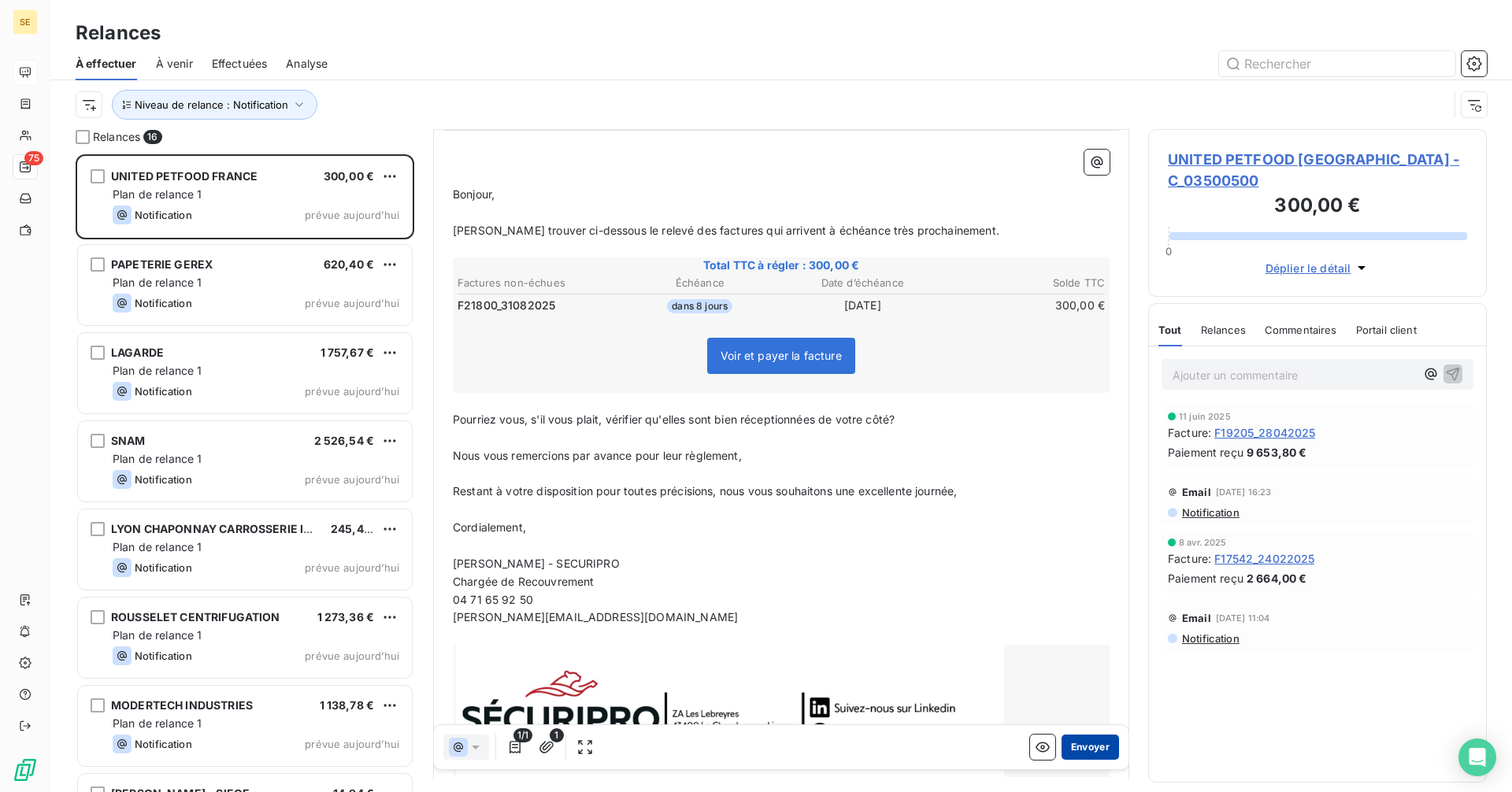
click at [1062, 746] on button "Envoyer" at bounding box center [1090, 747] width 57 height 25
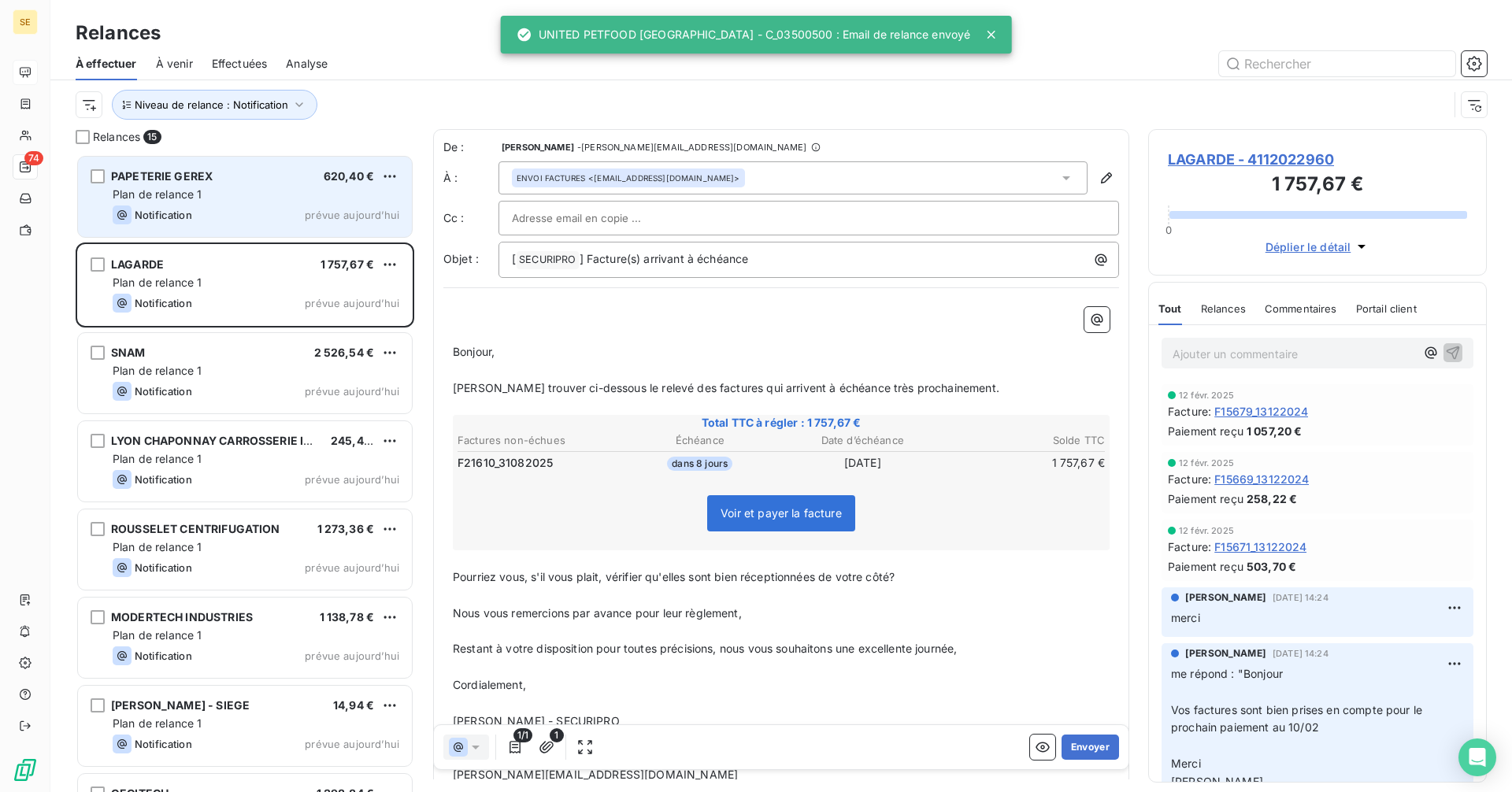
click at [289, 196] on div "Plan de relance 1" at bounding box center [256, 194] width 286 height 15
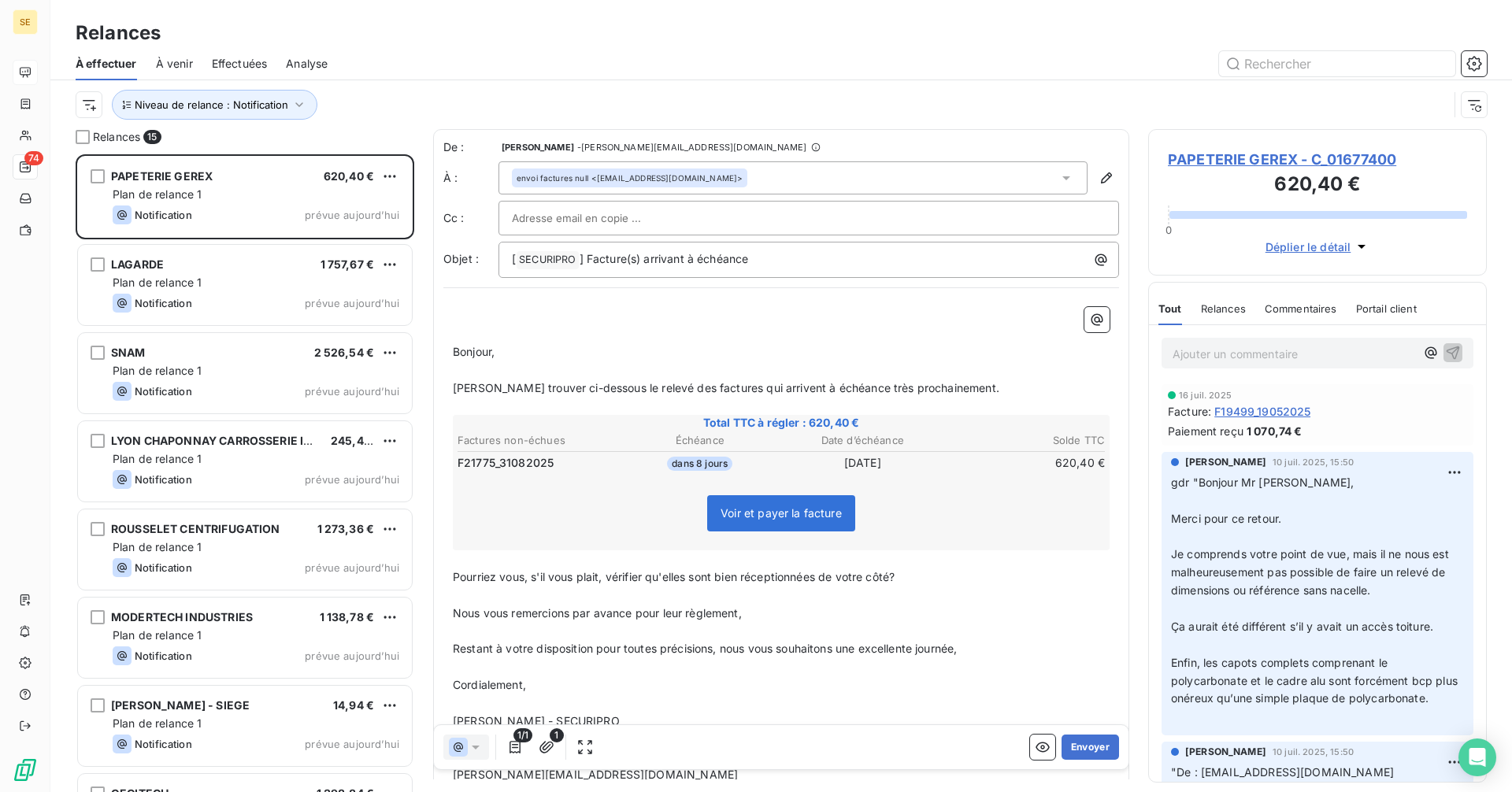
click at [706, 171] on div "envoi factures null <gbruas@gerex.com>" at bounding box center [792, 177] width 589 height 34
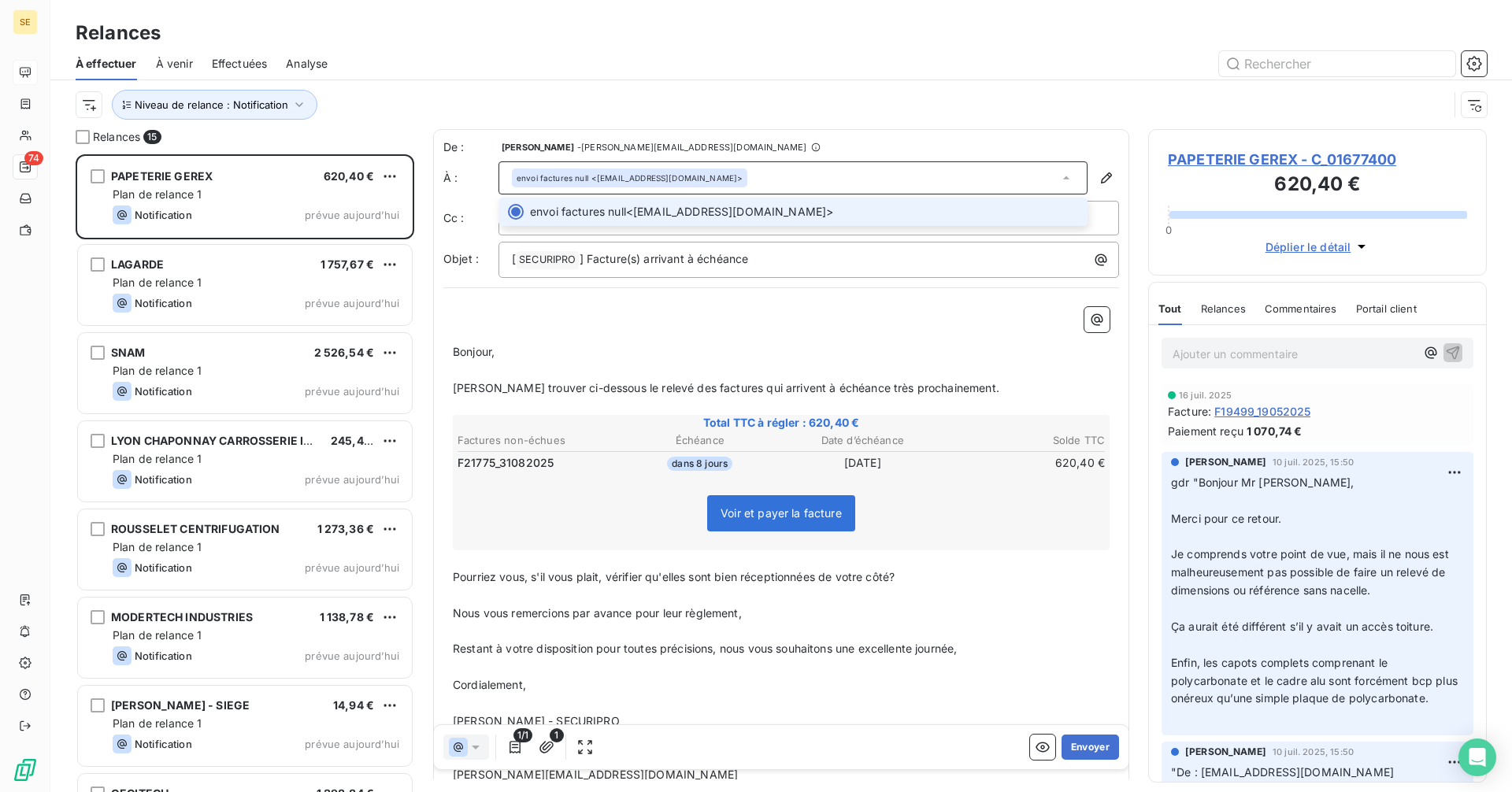
click at [706, 171] on div "envoi factures null <gbruas@gerex.com>" at bounding box center [792, 177] width 589 height 34
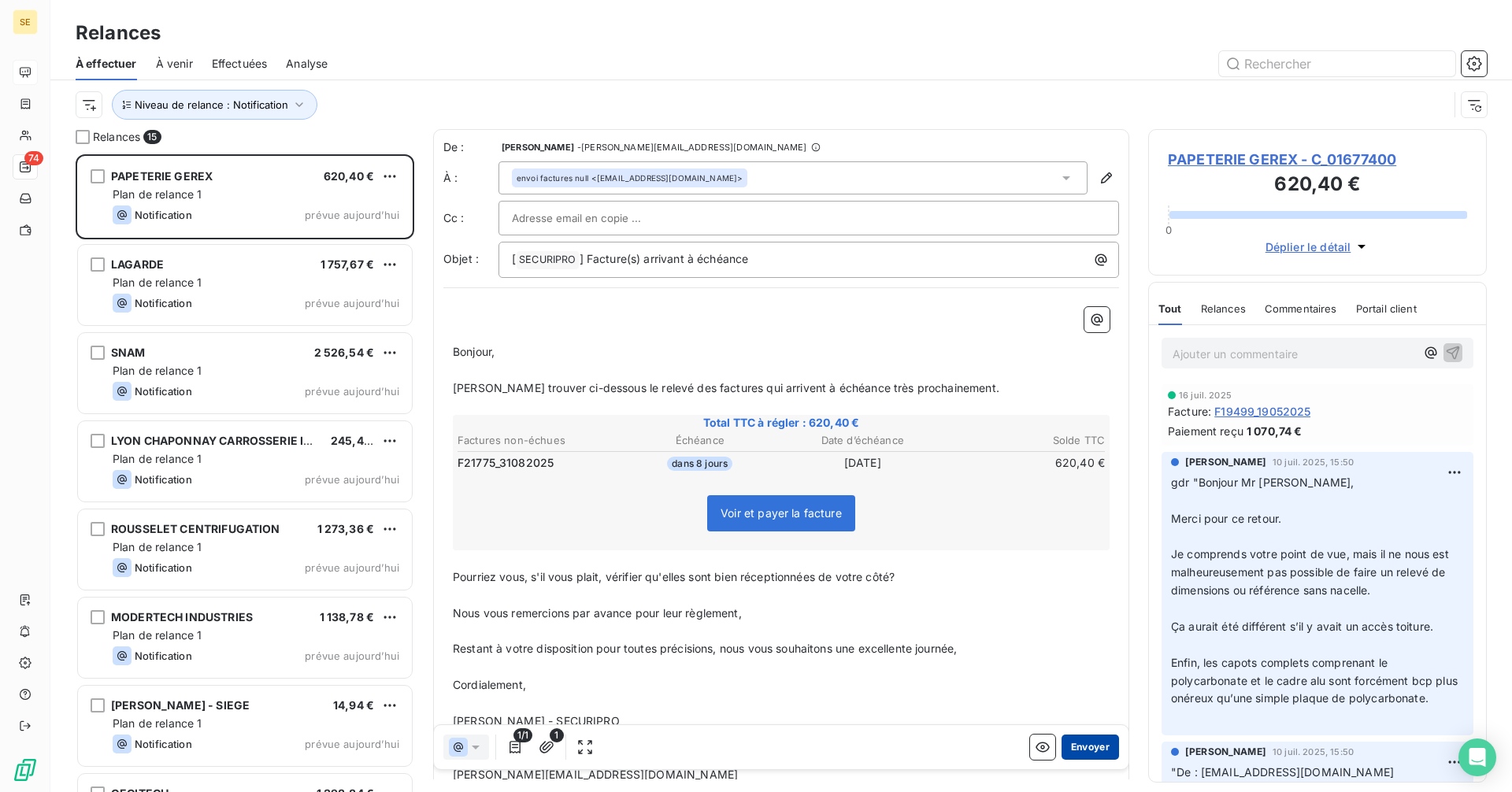
click at [1079, 753] on button "Envoyer" at bounding box center [1090, 747] width 57 height 25
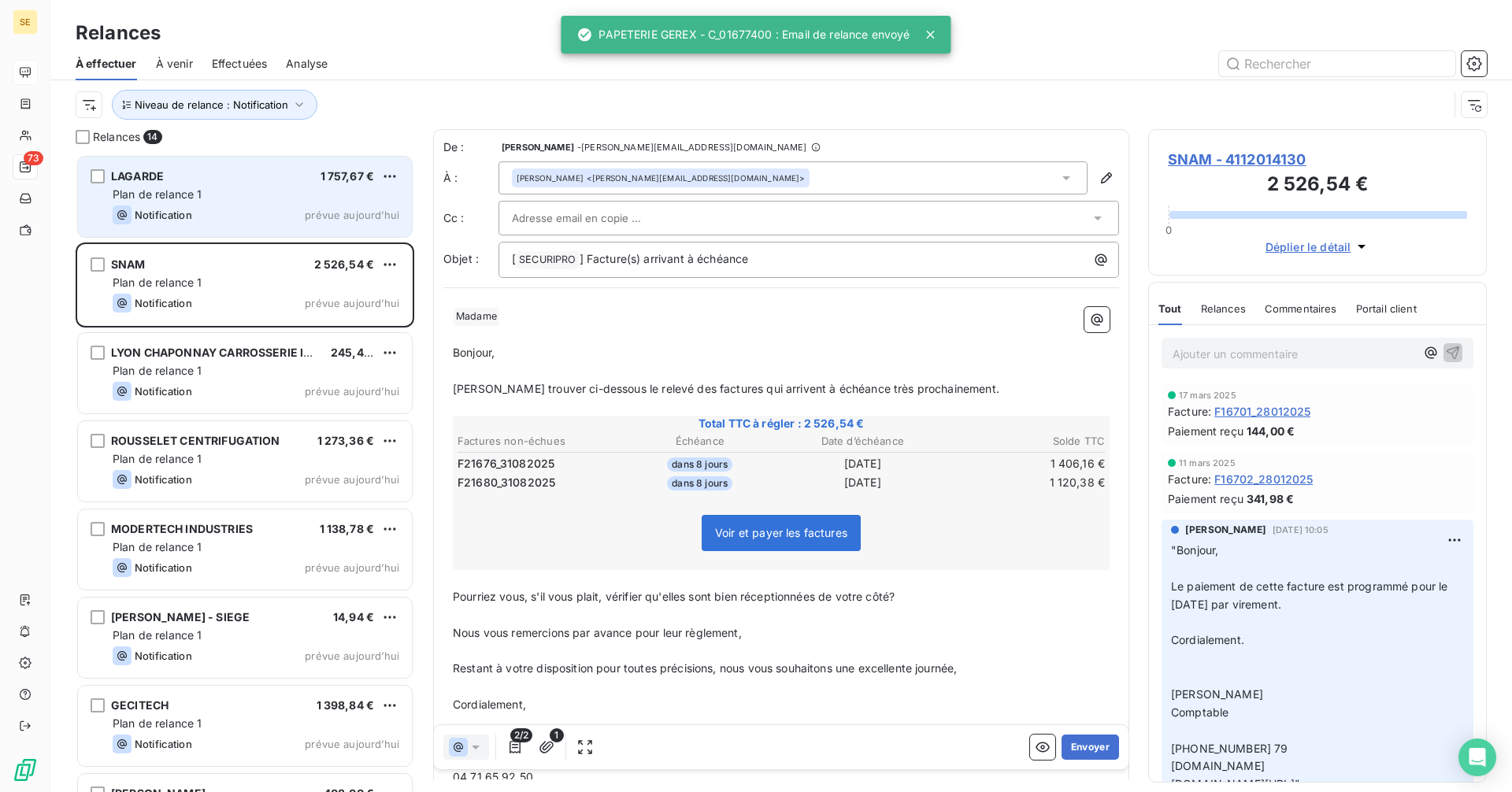
click at [218, 201] on div "Plan de relance 1" at bounding box center [256, 194] width 286 height 15
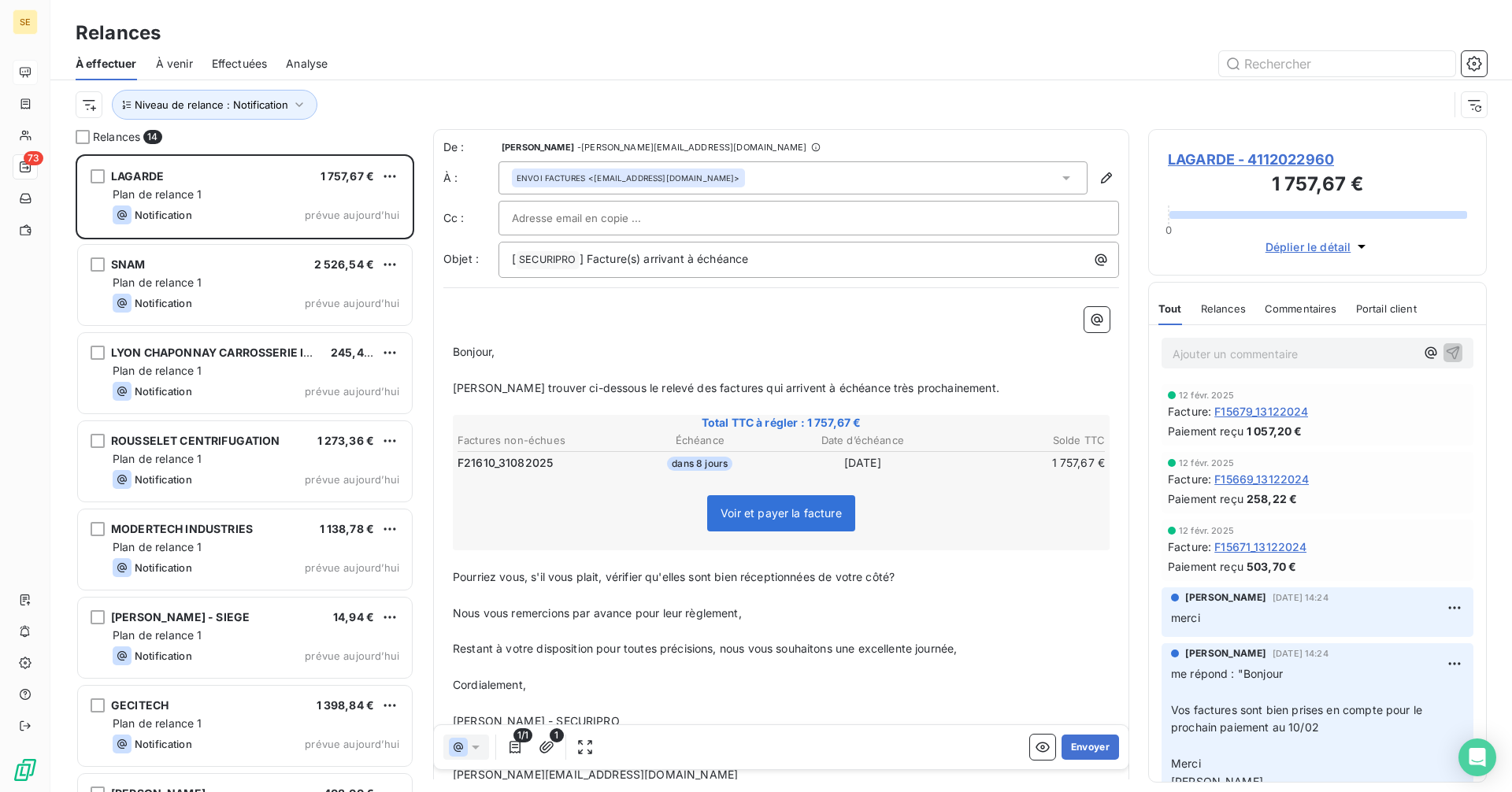
click at [773, 163] on div "ENVOI FACTURES <achats@lagarde-autoclaves.com>" at bounding box center [792, 177] width 589 height 34
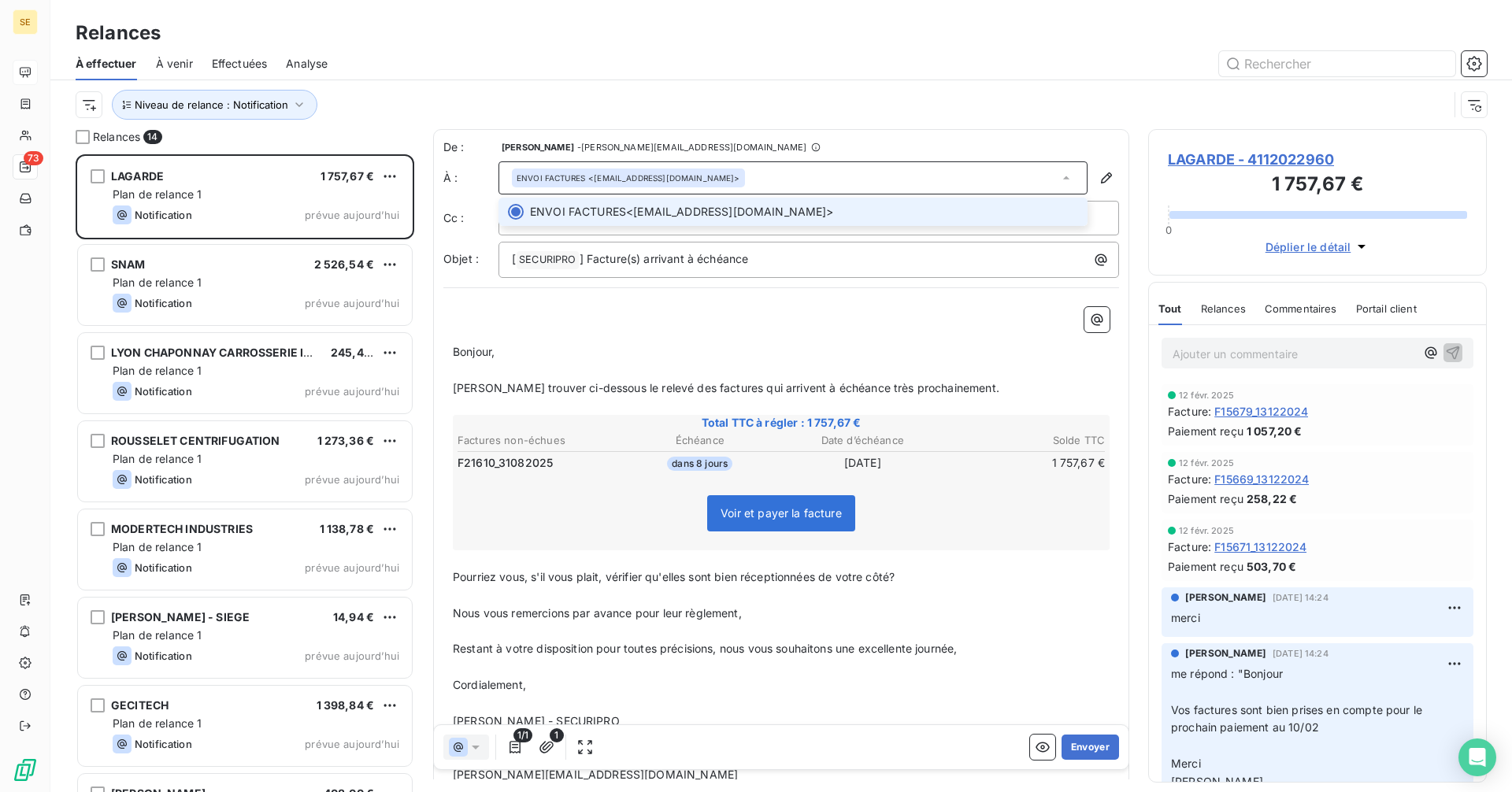
click at [773, 163] on div "ENVOI FACTURES <achats@lagarde-autoclaves.com>" at bounding box center [792, 177] width 589 height 34
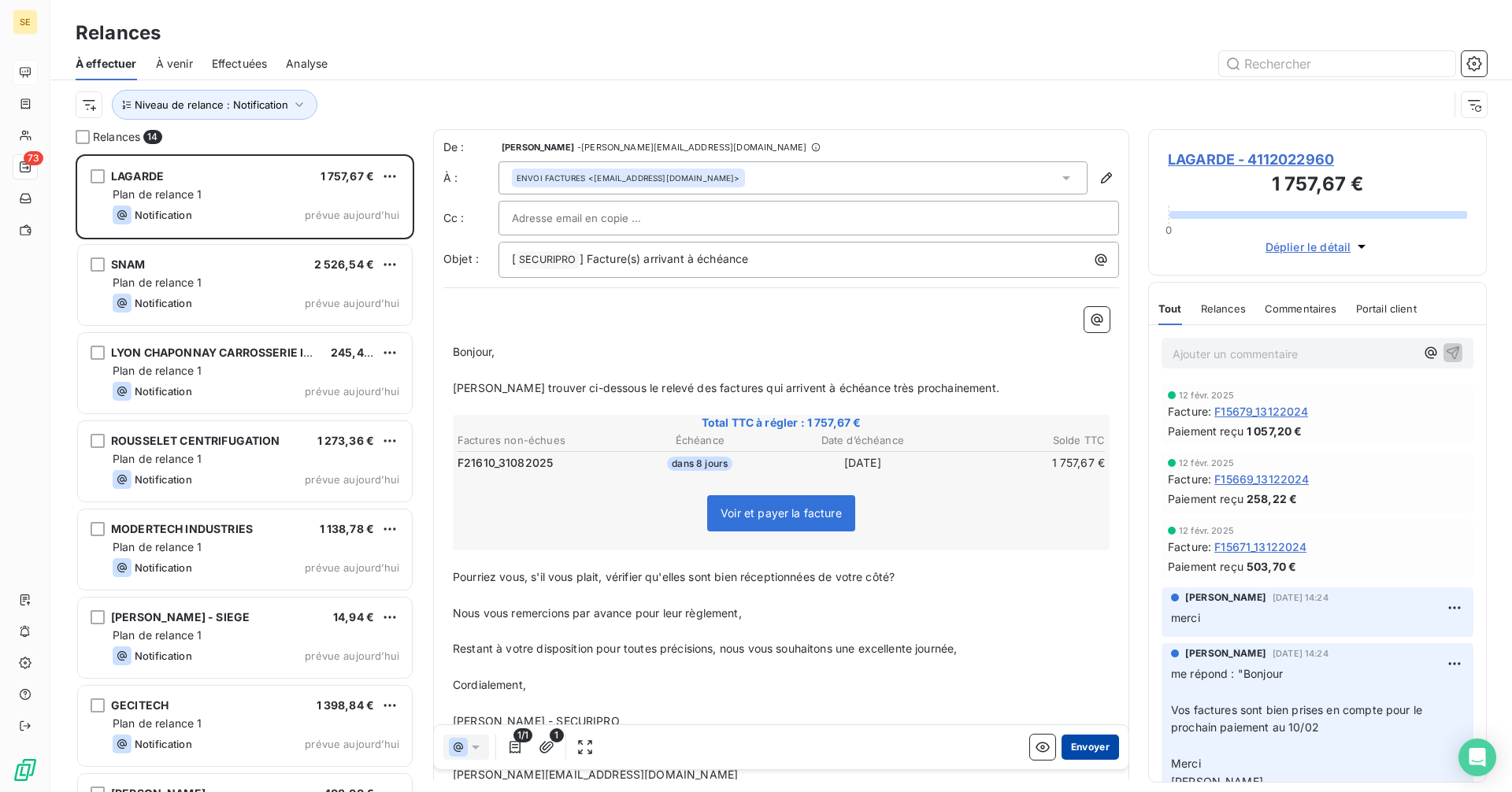
click at [1062, 742] on button "Envoyer" at bounding box center [1090, 747] width 57 height 25
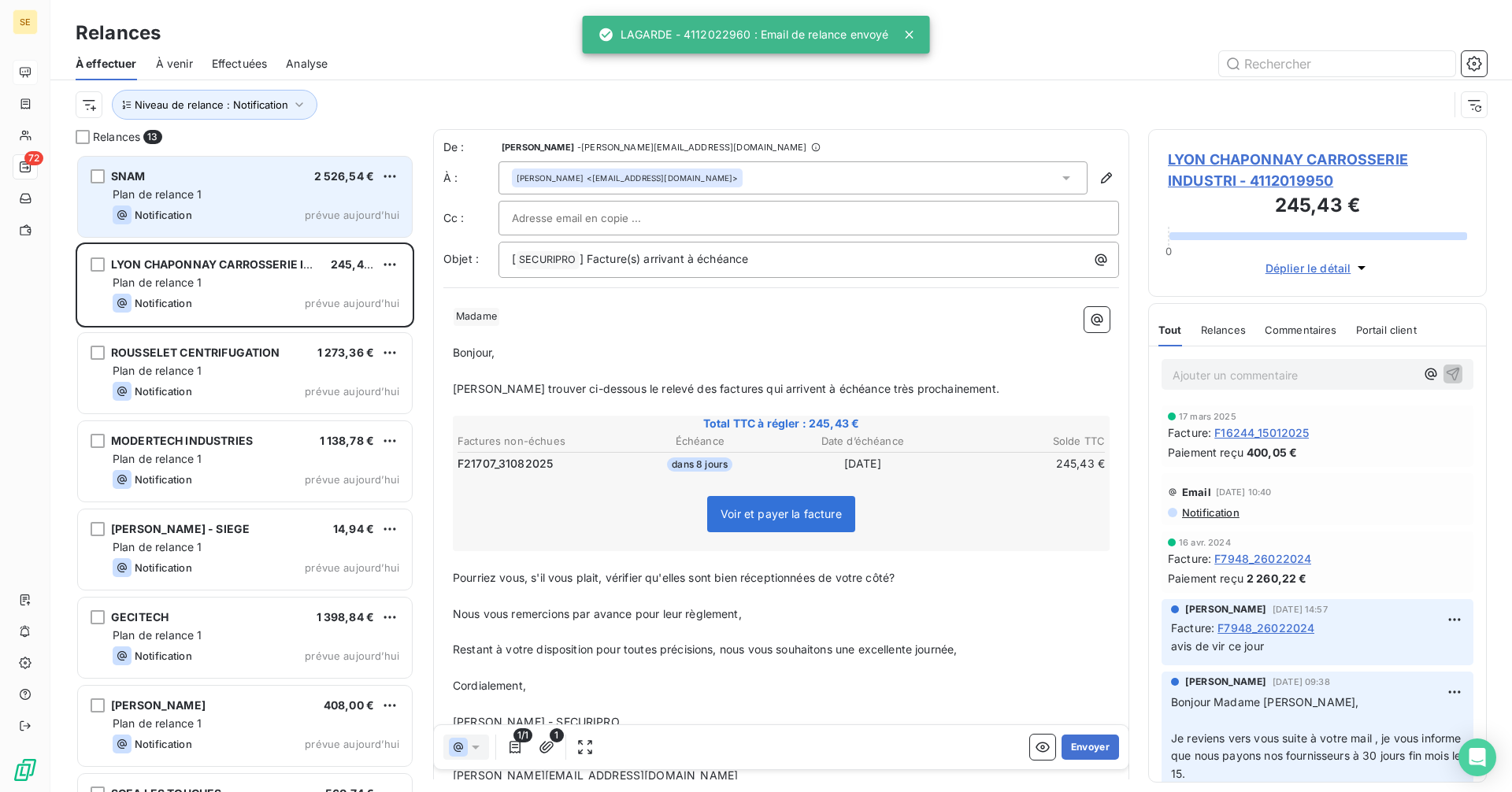
click at [232, 188] on div "Plan de relance 1" at bounding box center [256, 194] width 286 height 15
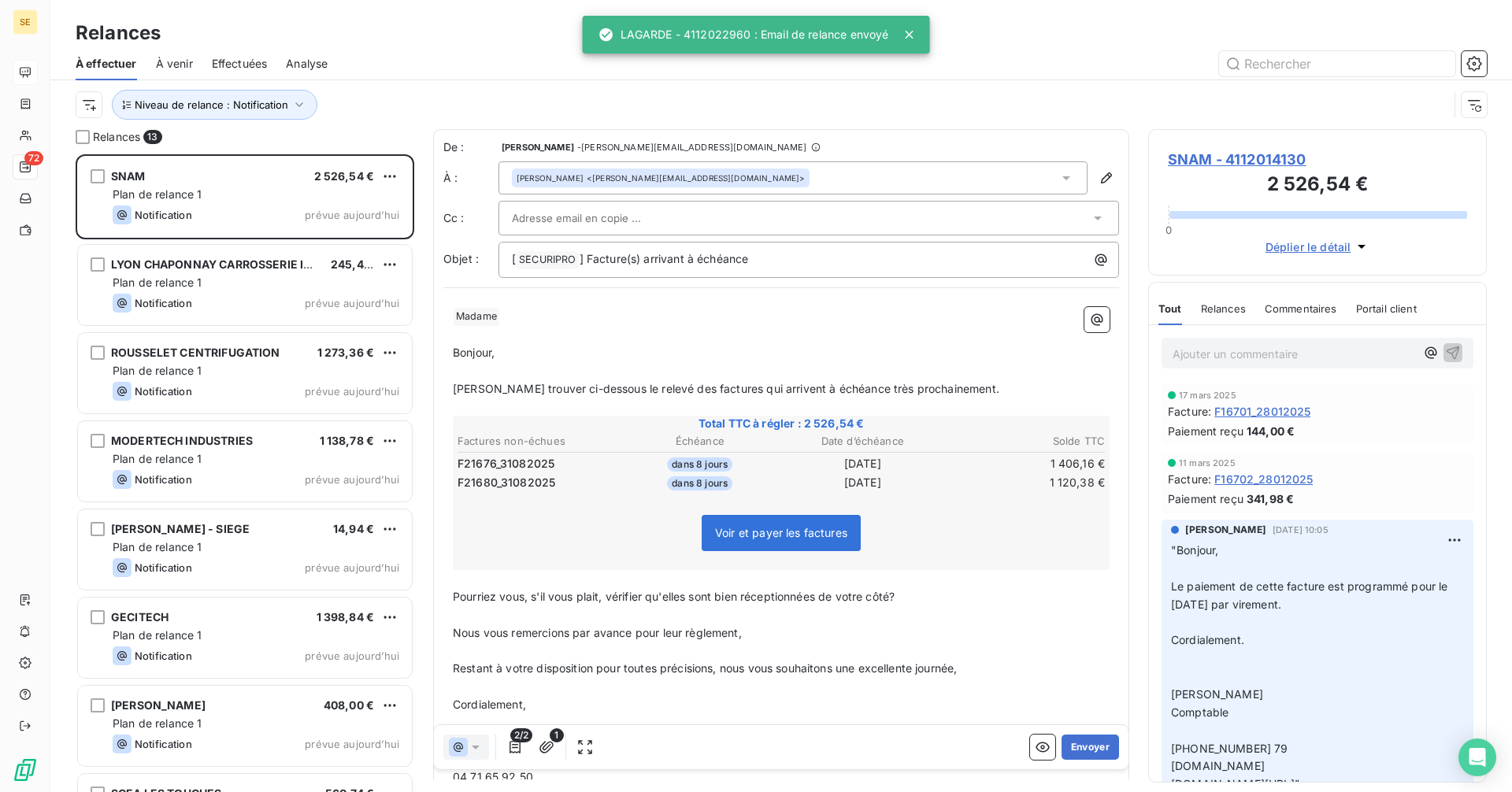
click at [691, 183] on div "Julie BOSC <julie.bosc@snam.com>" at bounding box center [792, 177] width 589 height 34
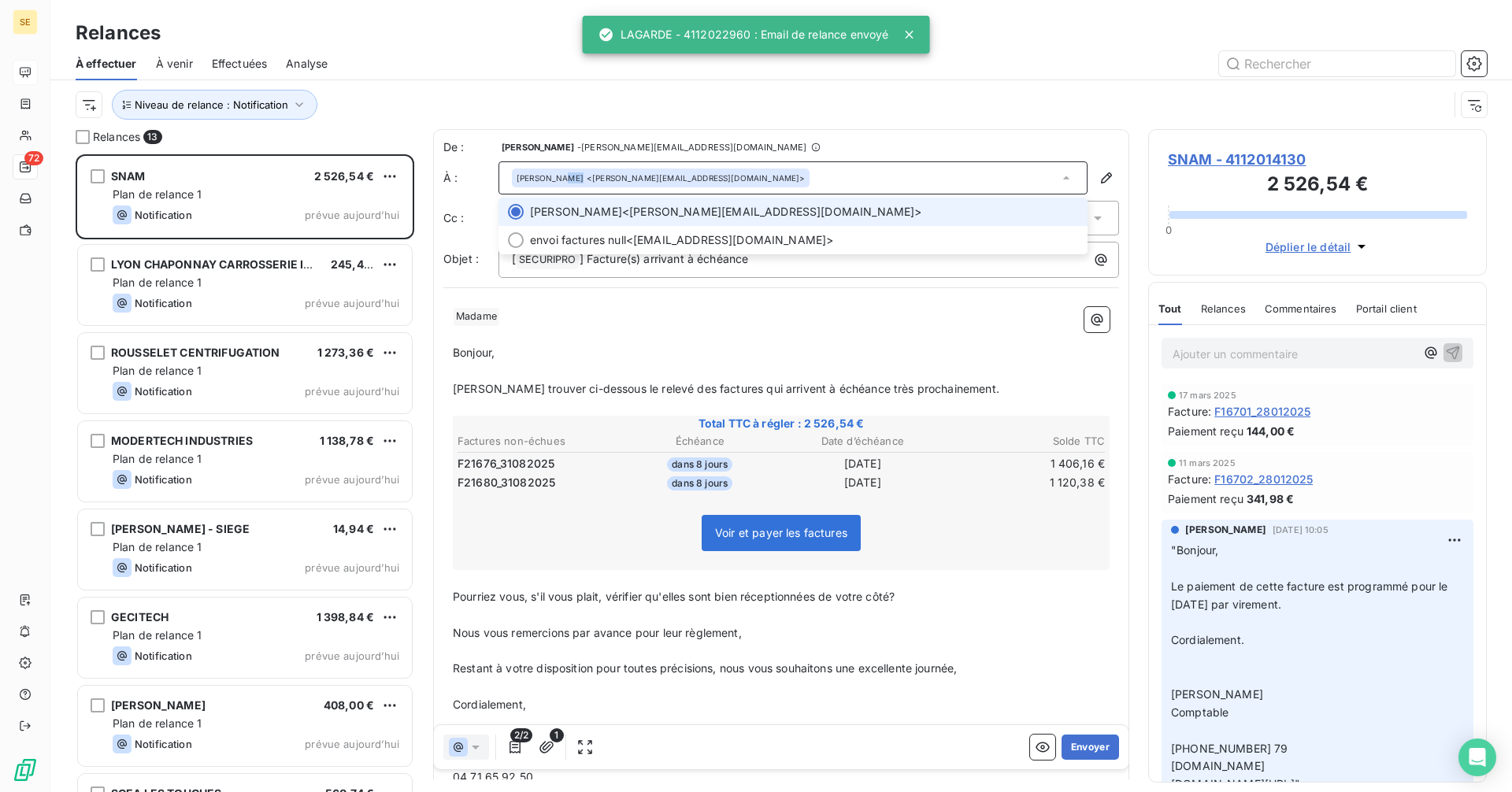
click at [691, 183] on div "Julie BOSC <julie.bosc@snam.com>" at bounding box center [792, 177] width 589 height 34
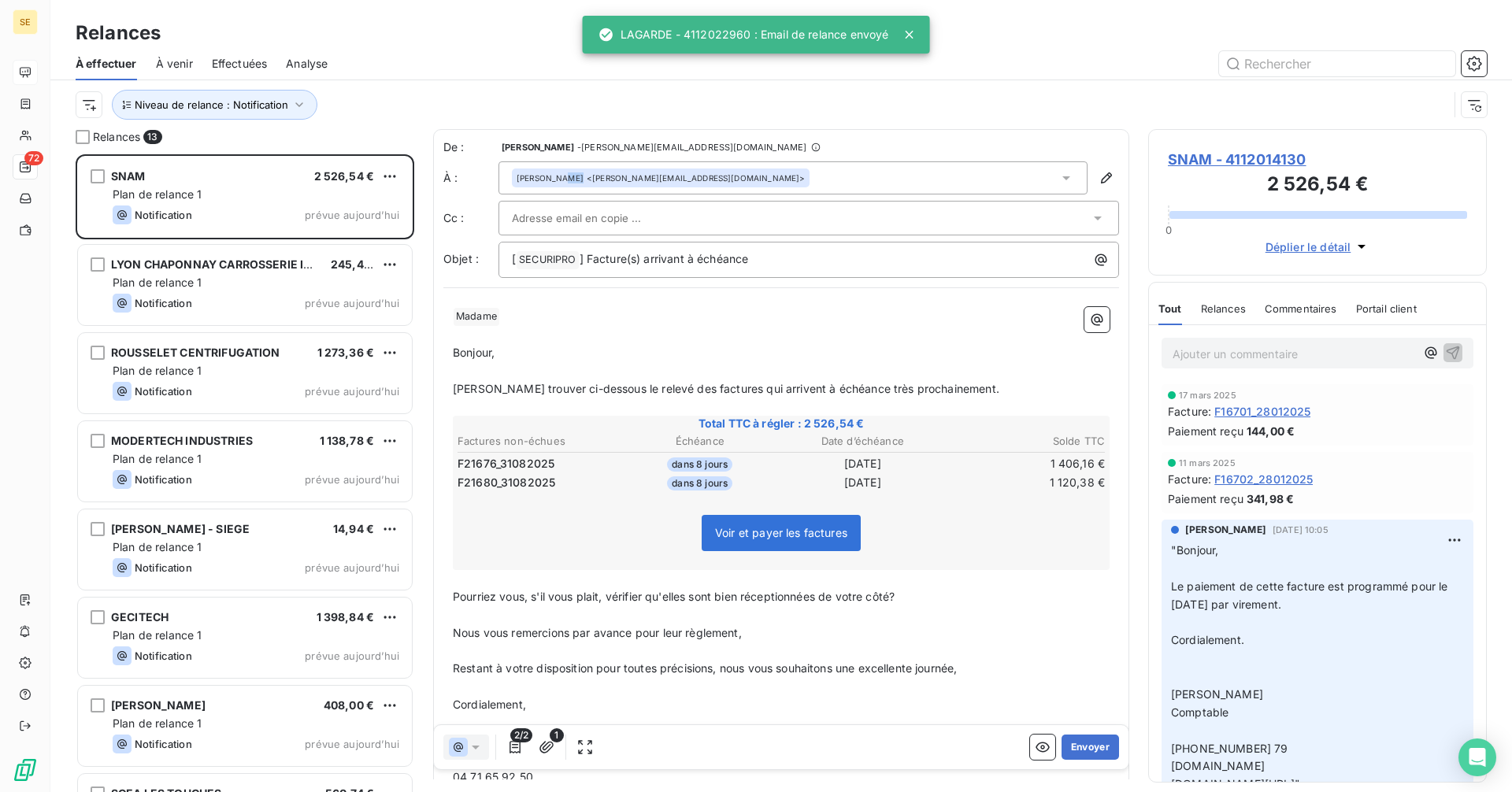
click at [691, 183] on div "Julie BOSC <julie.bosc@snam.com>" at bounding box center [792, 177] width 589 height 34
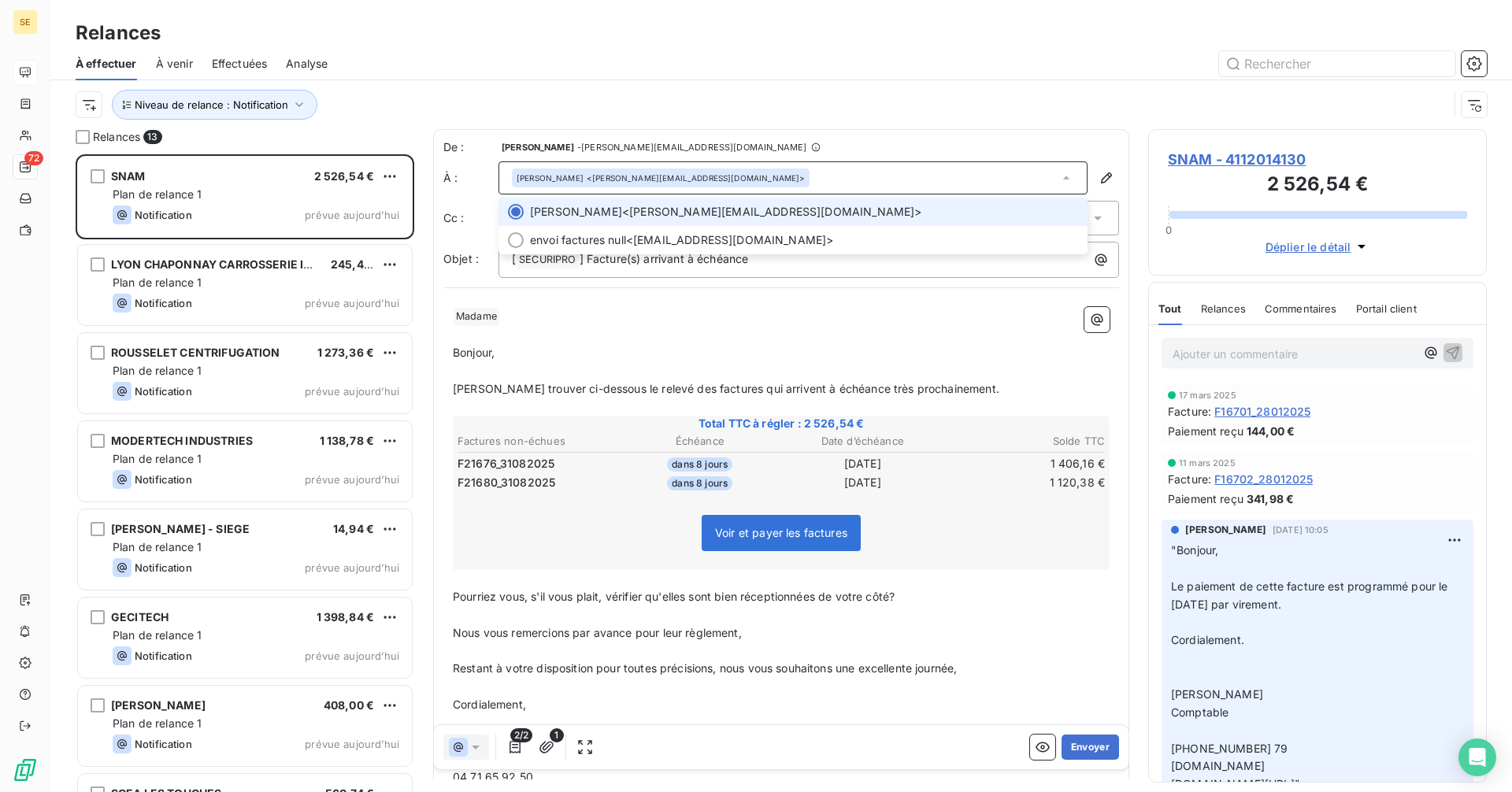
click at [691, 183] on div "Julie BOSC <julie.bosc@snam.com>" at bounding box center [792, 177] width 589 height 34
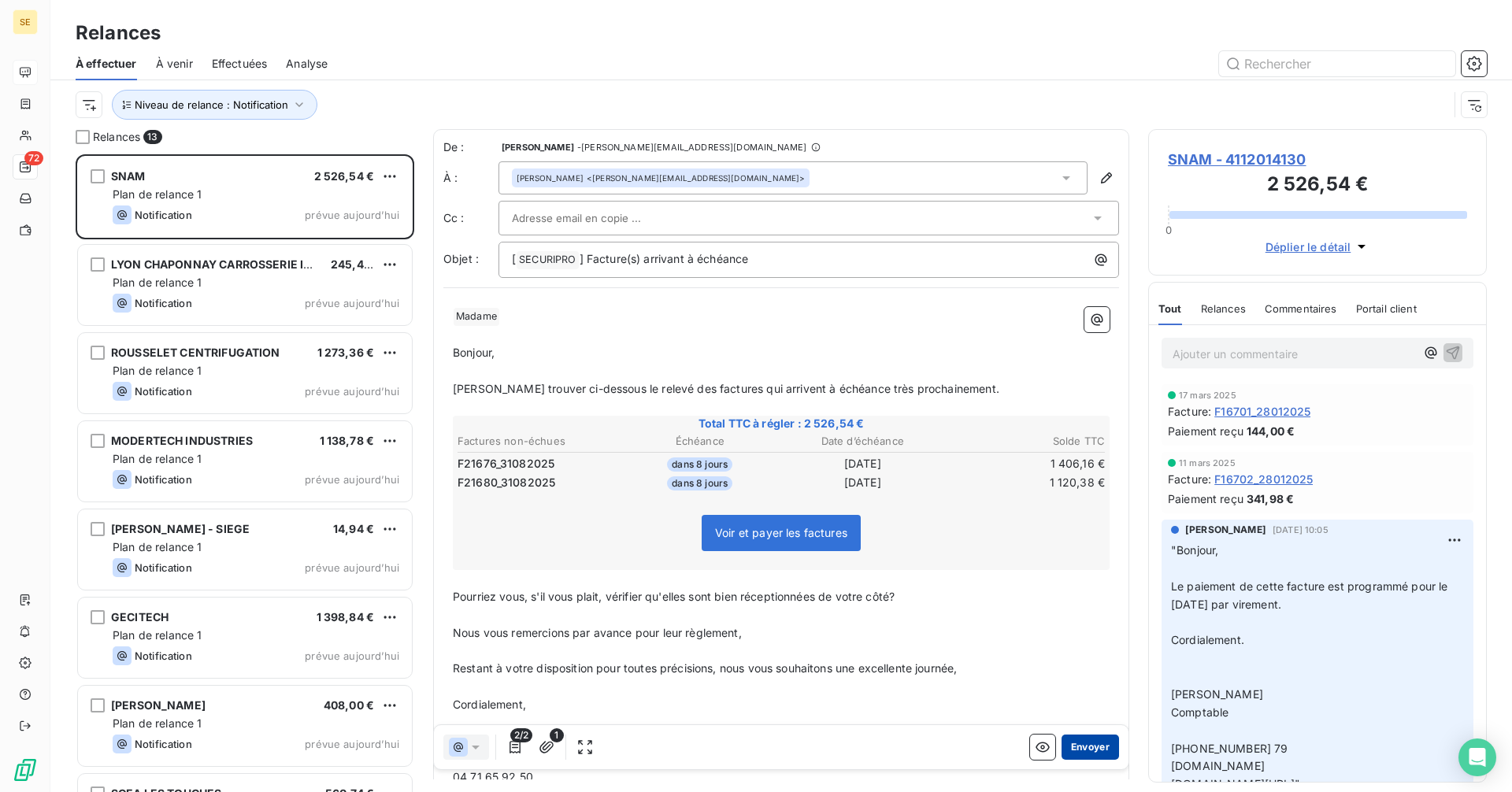
click at [1084, 746] on button "Envoyer" at bounding box center [1090, 747] width 57 height 25
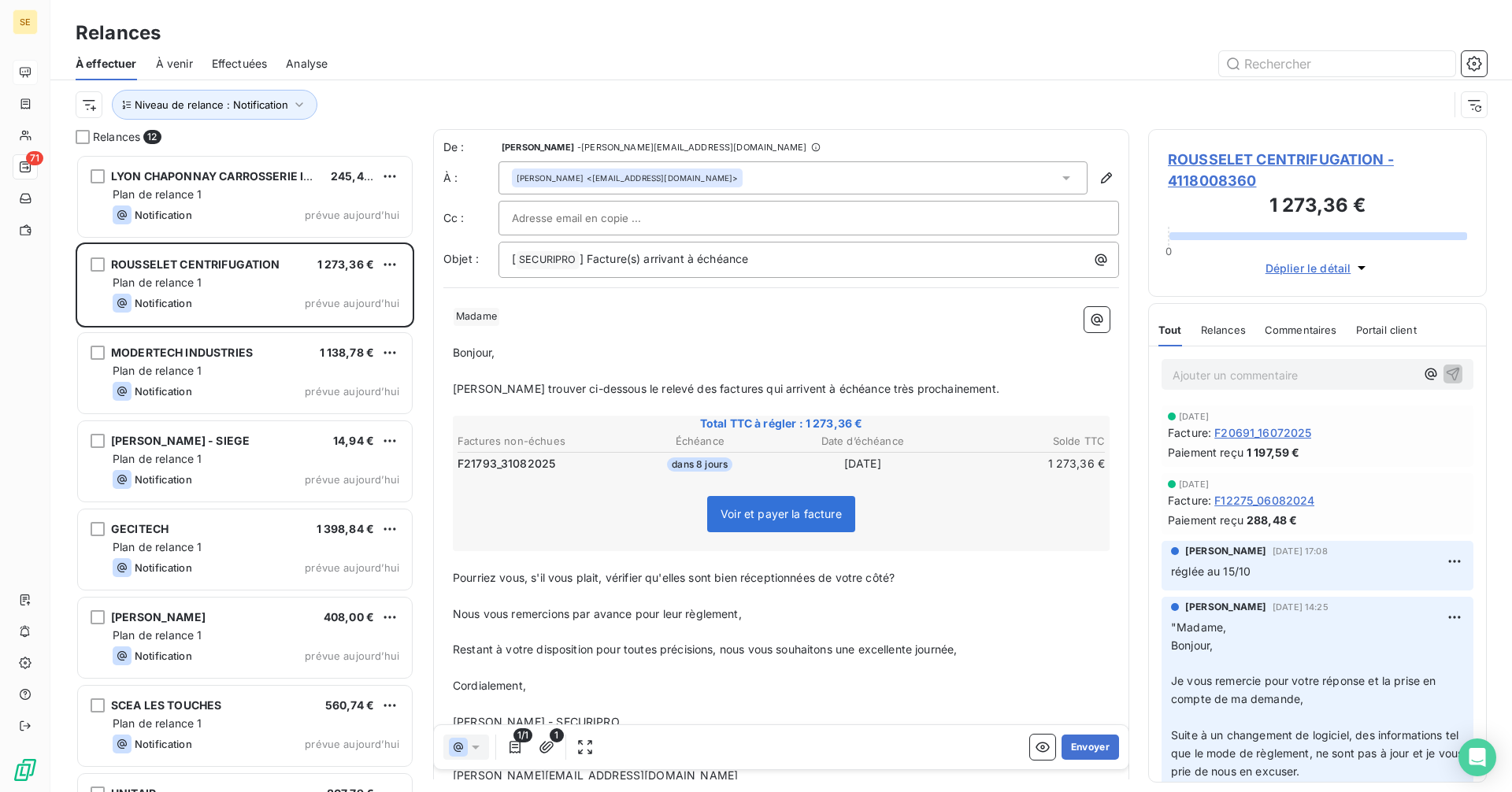
click at [778, 188] on div "Claudine DORY <invoicessuppliers@rousselet-robatel.com>" at bounding box center [792, 177] width 589 height 34
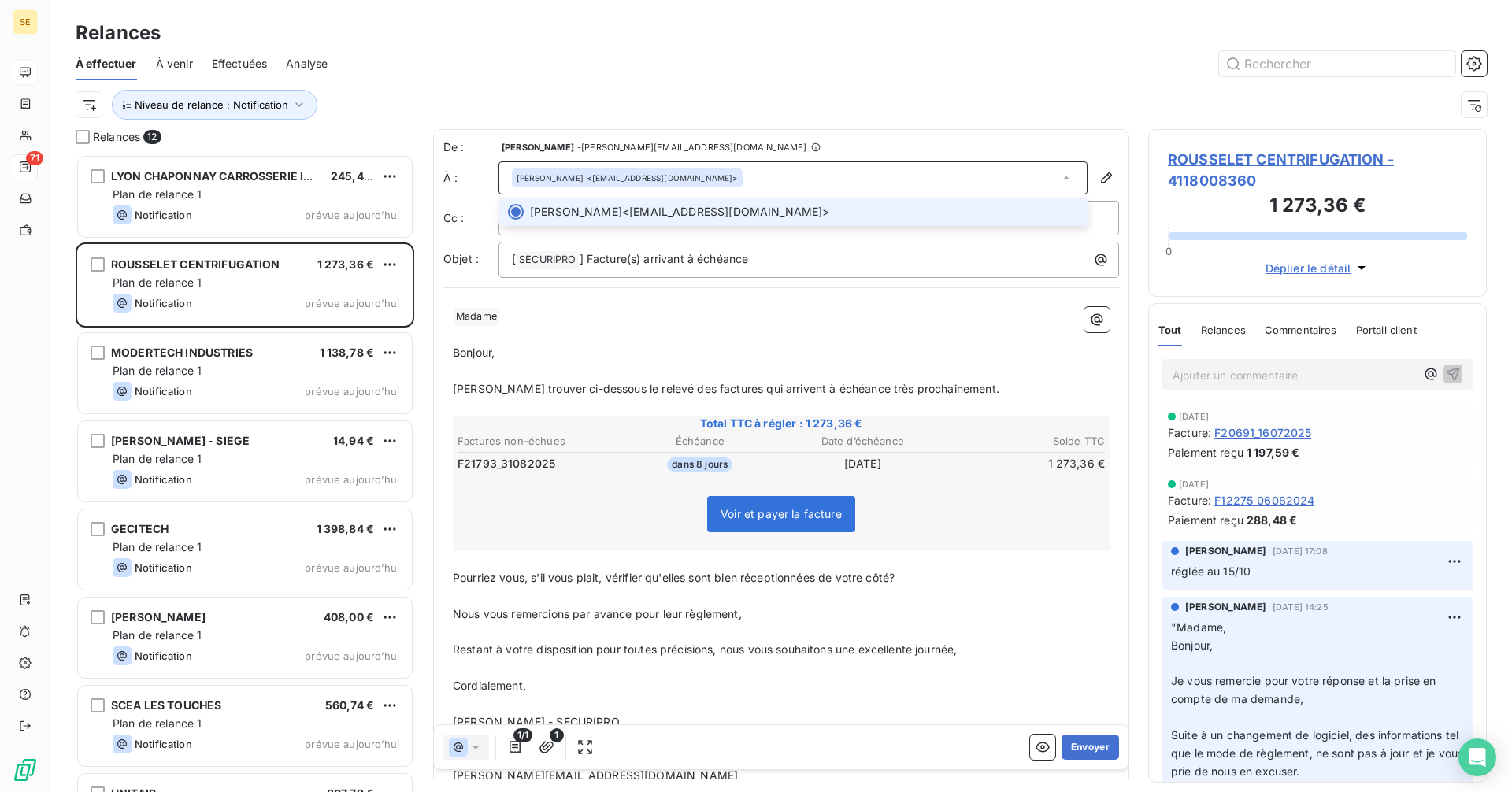
click at [778, 187] on div "Claudine DORY <invoicessuppliers@rousselet-robatel.com>" at bounding box center [792, 177] width 589 height 34
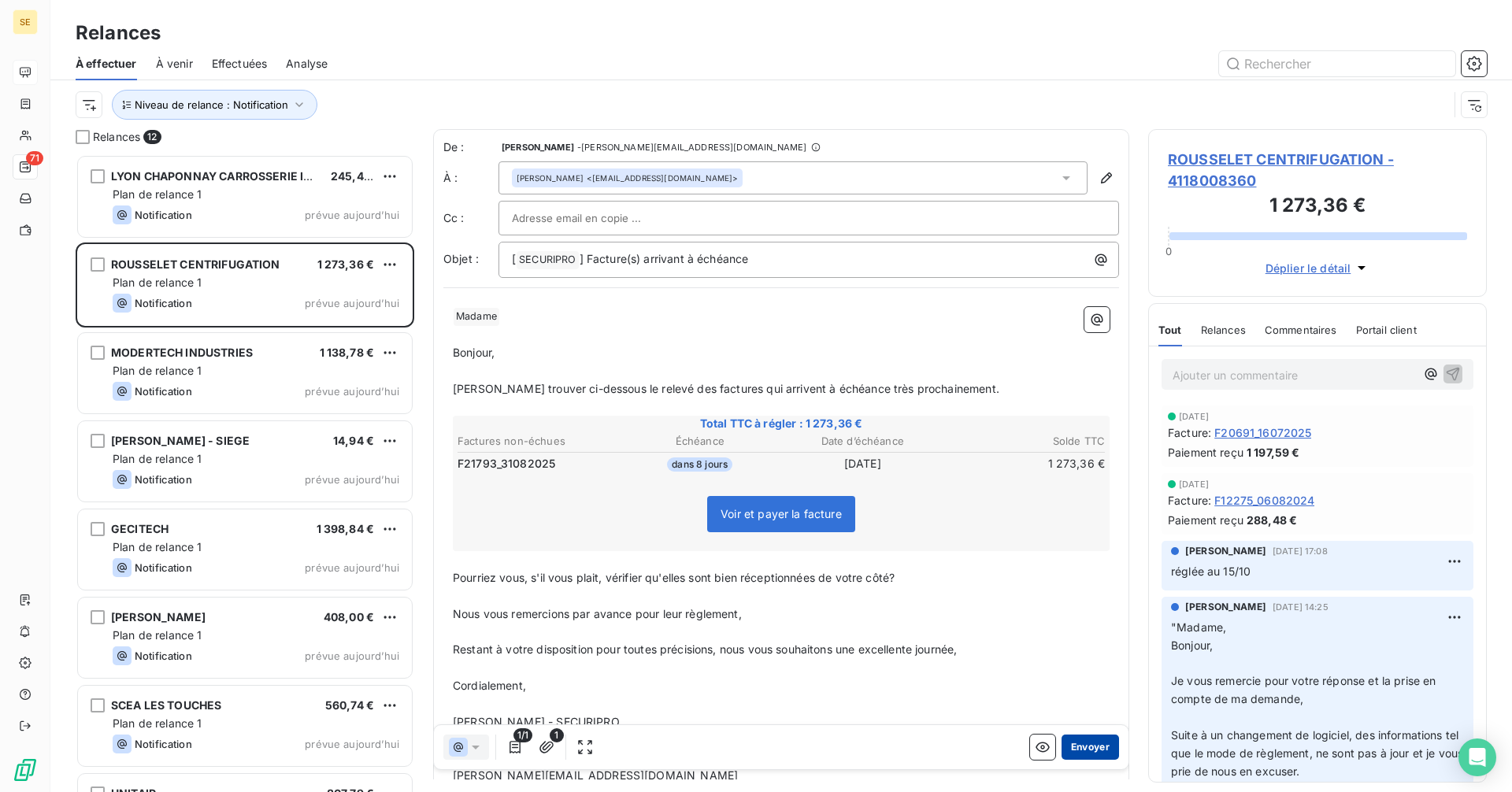
click at [1076, 738] on button "Envoyer" at bounding box center [1090, 747] width 57 height 25
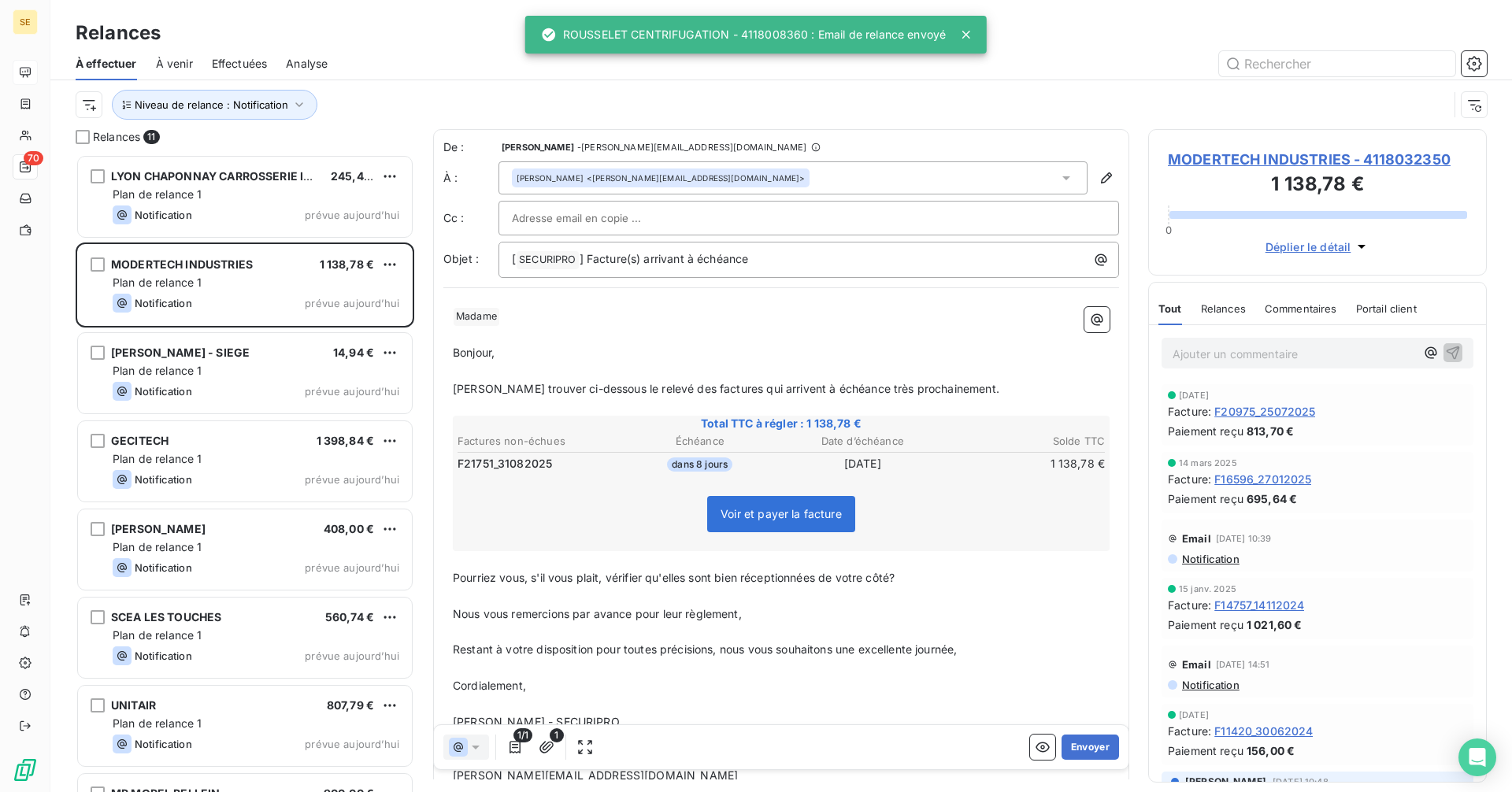
click at [1089, 757] on button "Envoyer" at bounding box center [1090, 747] width 57 height 25
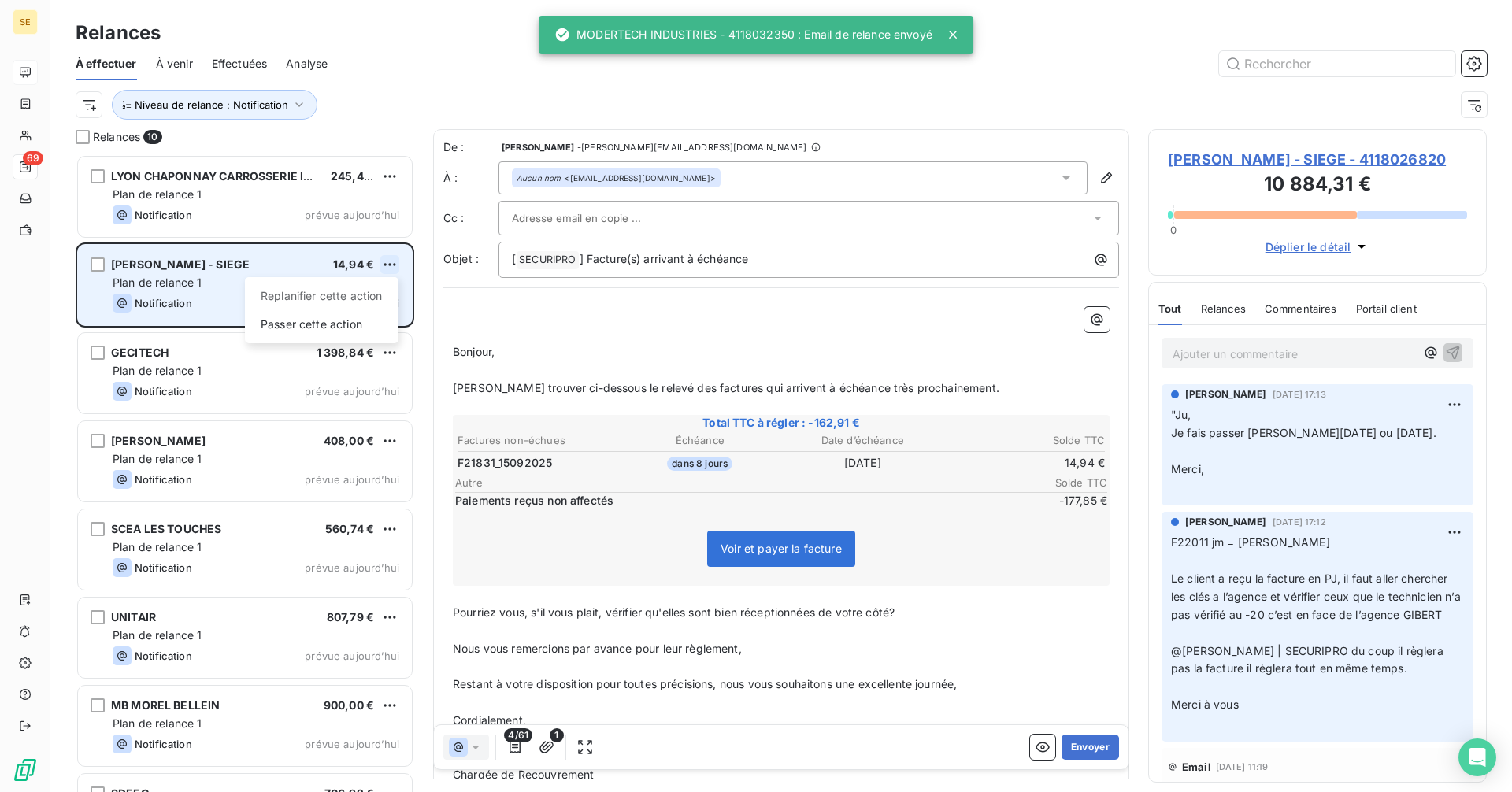
click at [391, 261] on html "SE 69 Relances À effectuer À venir Effectuées Analyse Niveau de relance : Notif…" at bounding box center [756, 396] width 1512 height 792
click at [311, 317] on div "Passer cette action" at bounding box center [321, 324] width 141 height 25
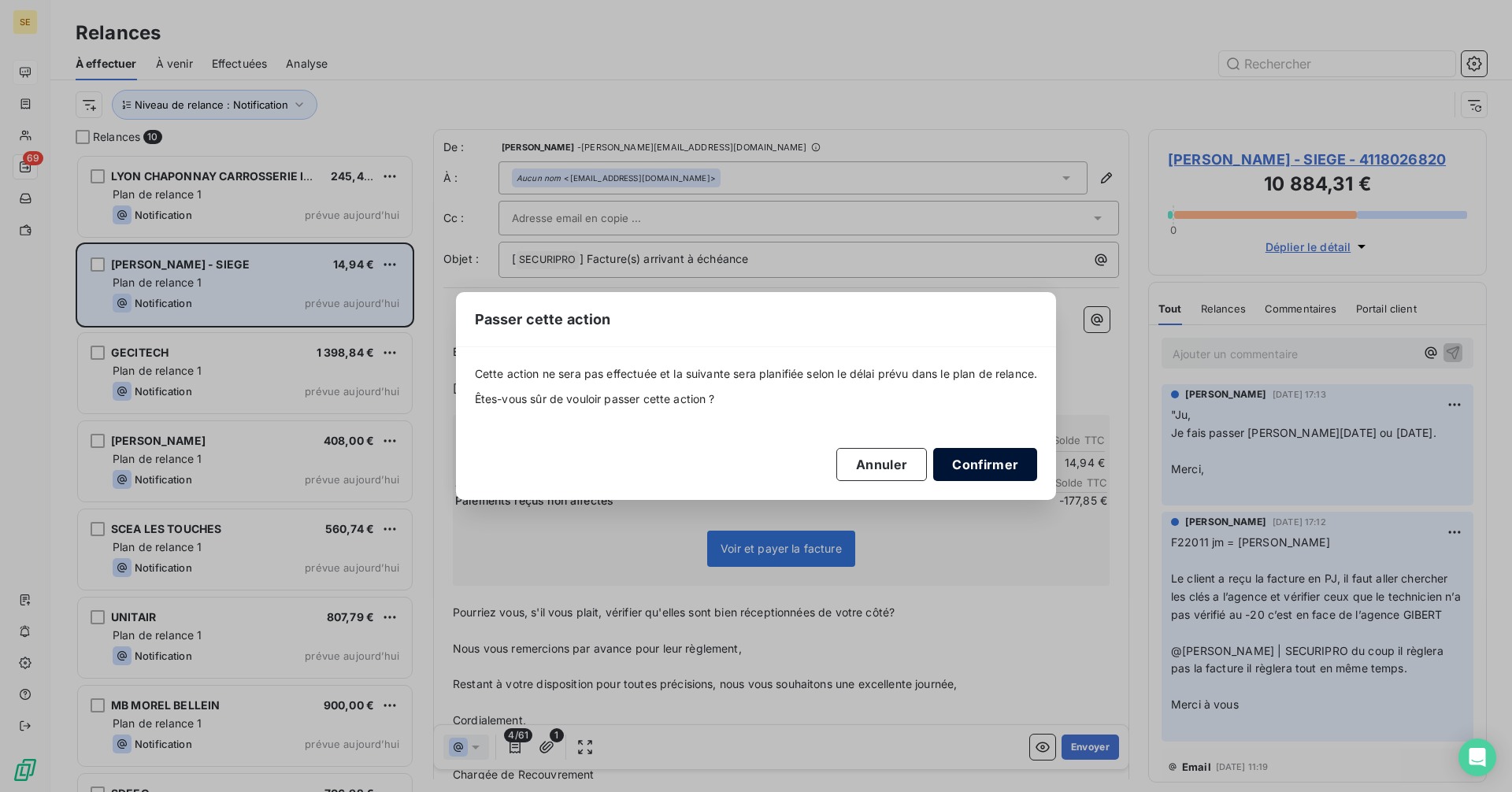
click at [994, 464] on button "Confirmer" at bounding box center [985, 464] width 103 height 34
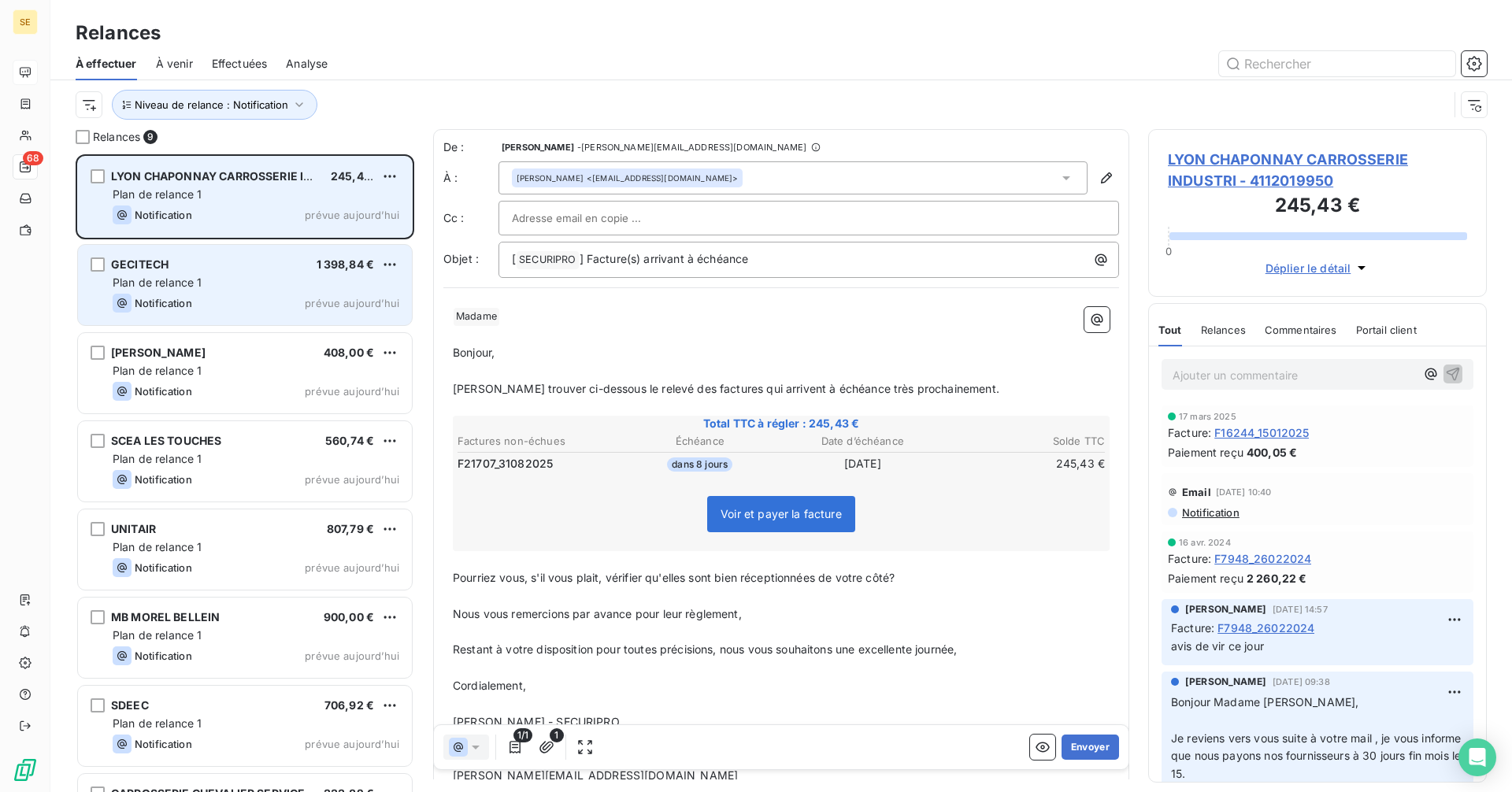
click at [281, 185] on div "LYON CHAPONNAY CARROSSERIE INDUSTRI 245,43 € Plan de relance 1 Notification pré…" at bounding box center [244, 197] width 333 height 80
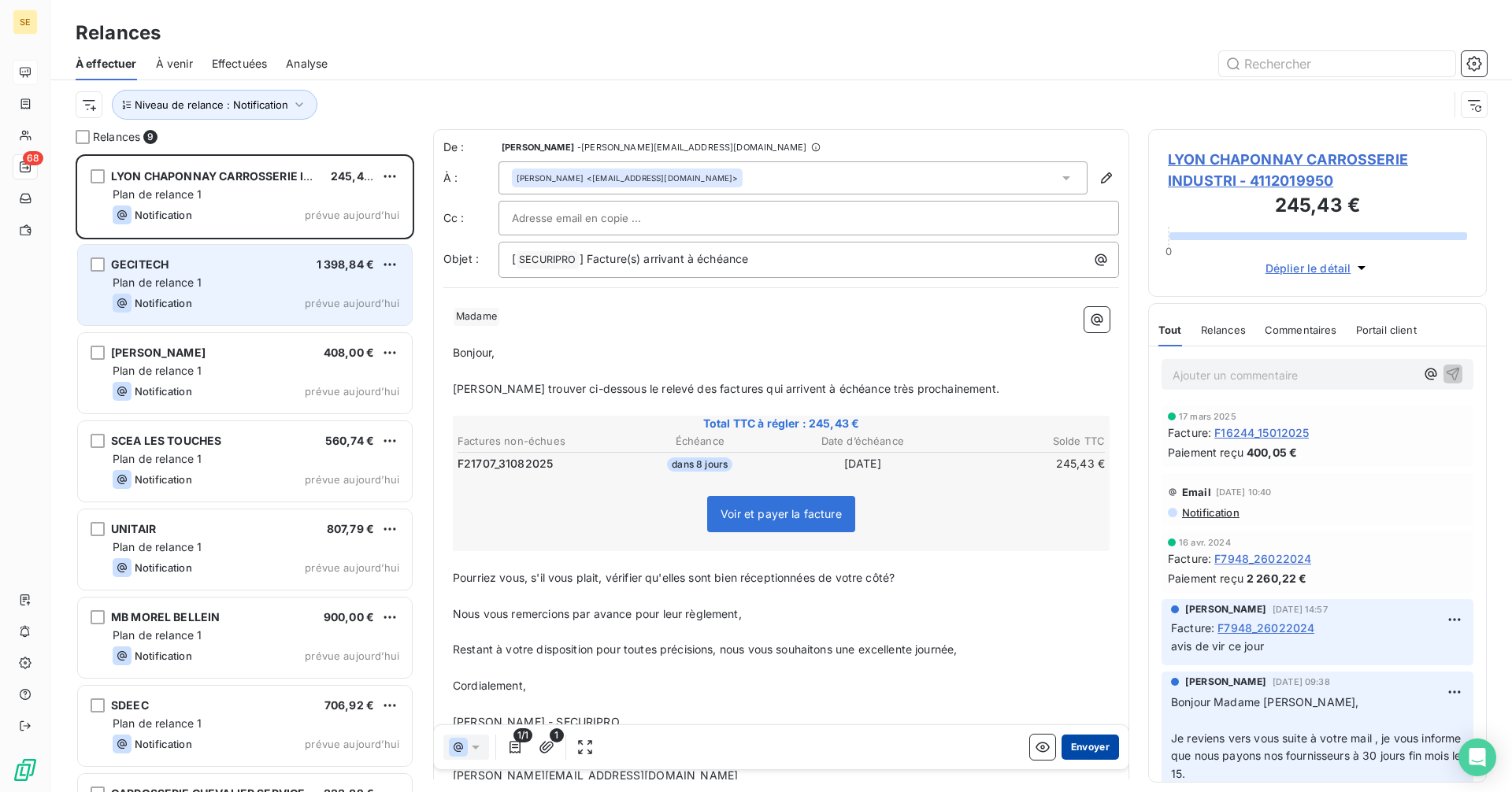
click at [1078, 746] on button "Envoyer" at bounding box center [1090, 747] width 57 height 25
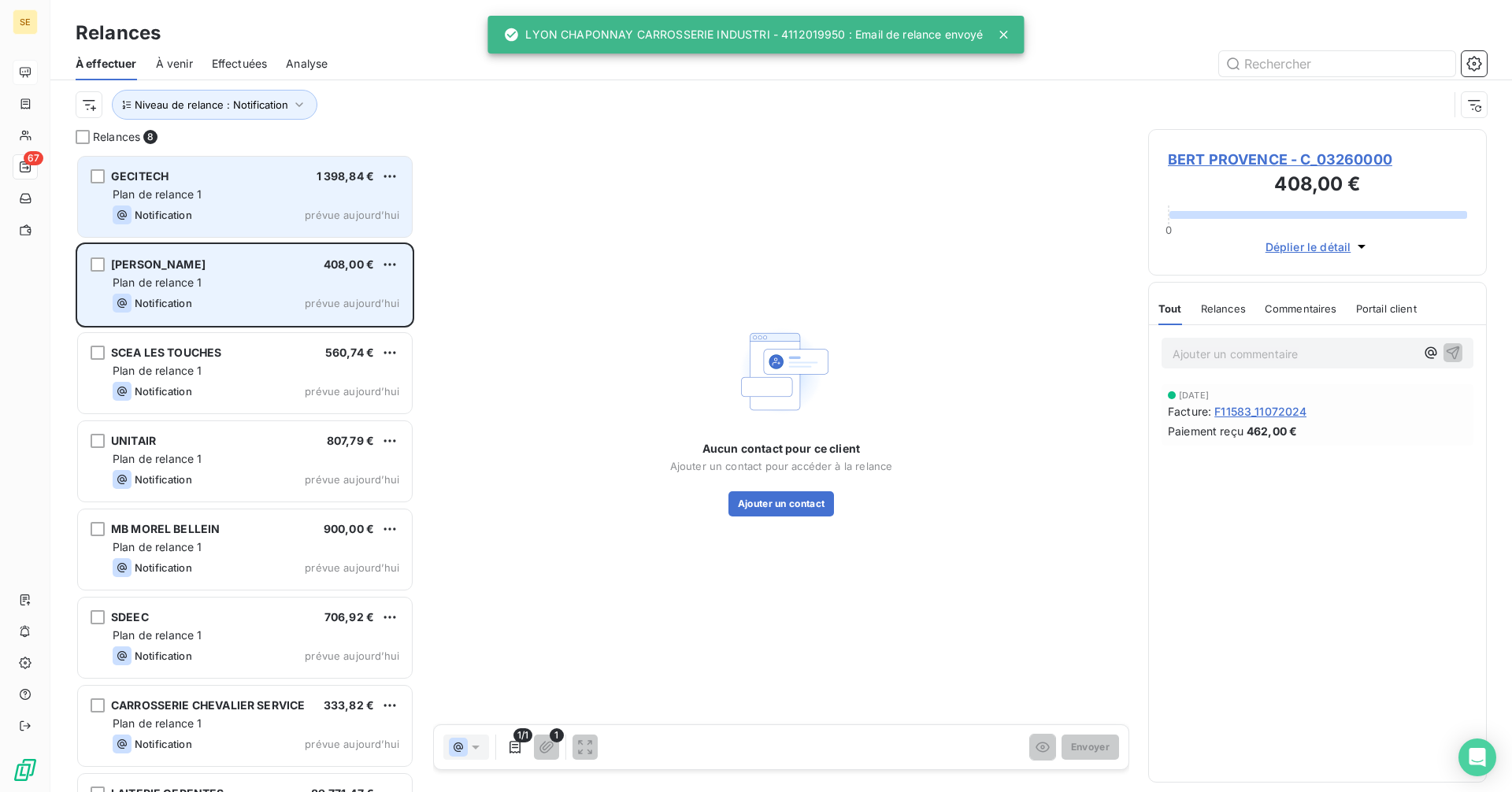
click at [300, 198] on div "Plan de relance 1" at bounding box center [256, 194] width 286 height 15
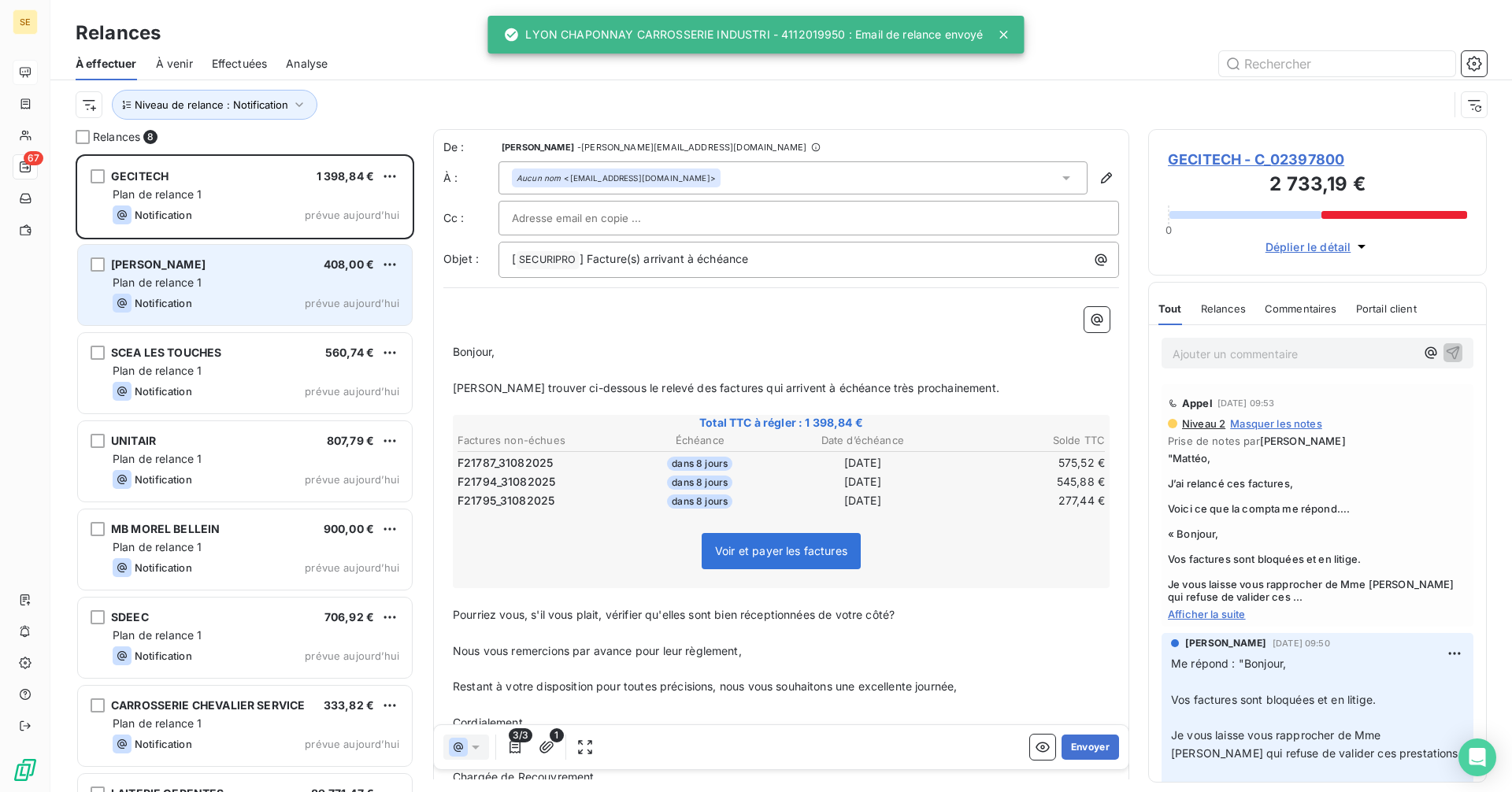
click at [696, 182] on div "Aucun nom <as.compta@gecitech.fr>" at bounding box center [792, 177] width 589 height 34
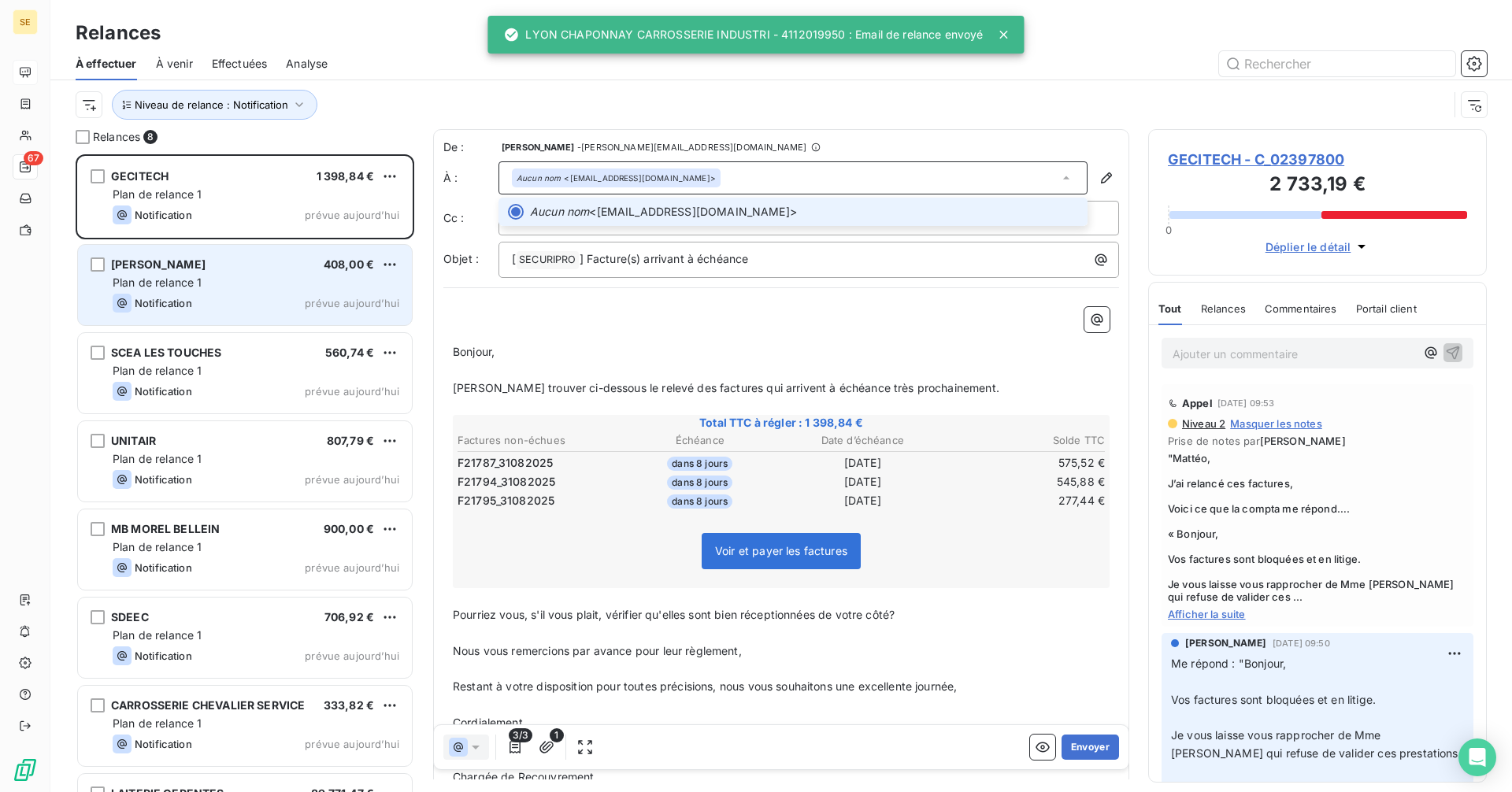
click at [696, 182] on div "Aucun nom <as.compta@gecitech.fr>" at bounding box center [792, 177] width 589 height 34
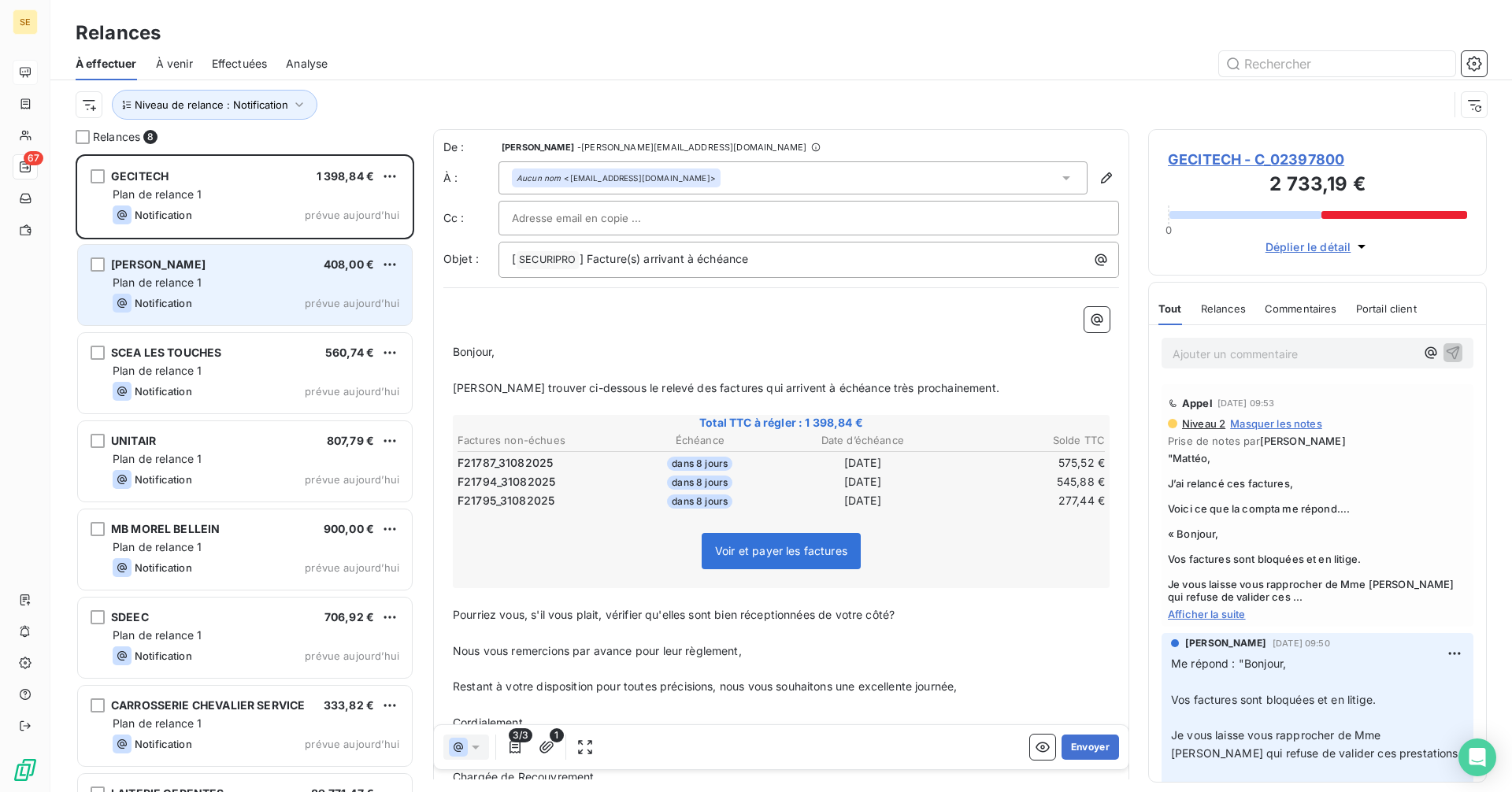
click at [1219, 611] on span "Afficher la suite" at bounding box center [1317, 613] width 299 height 12
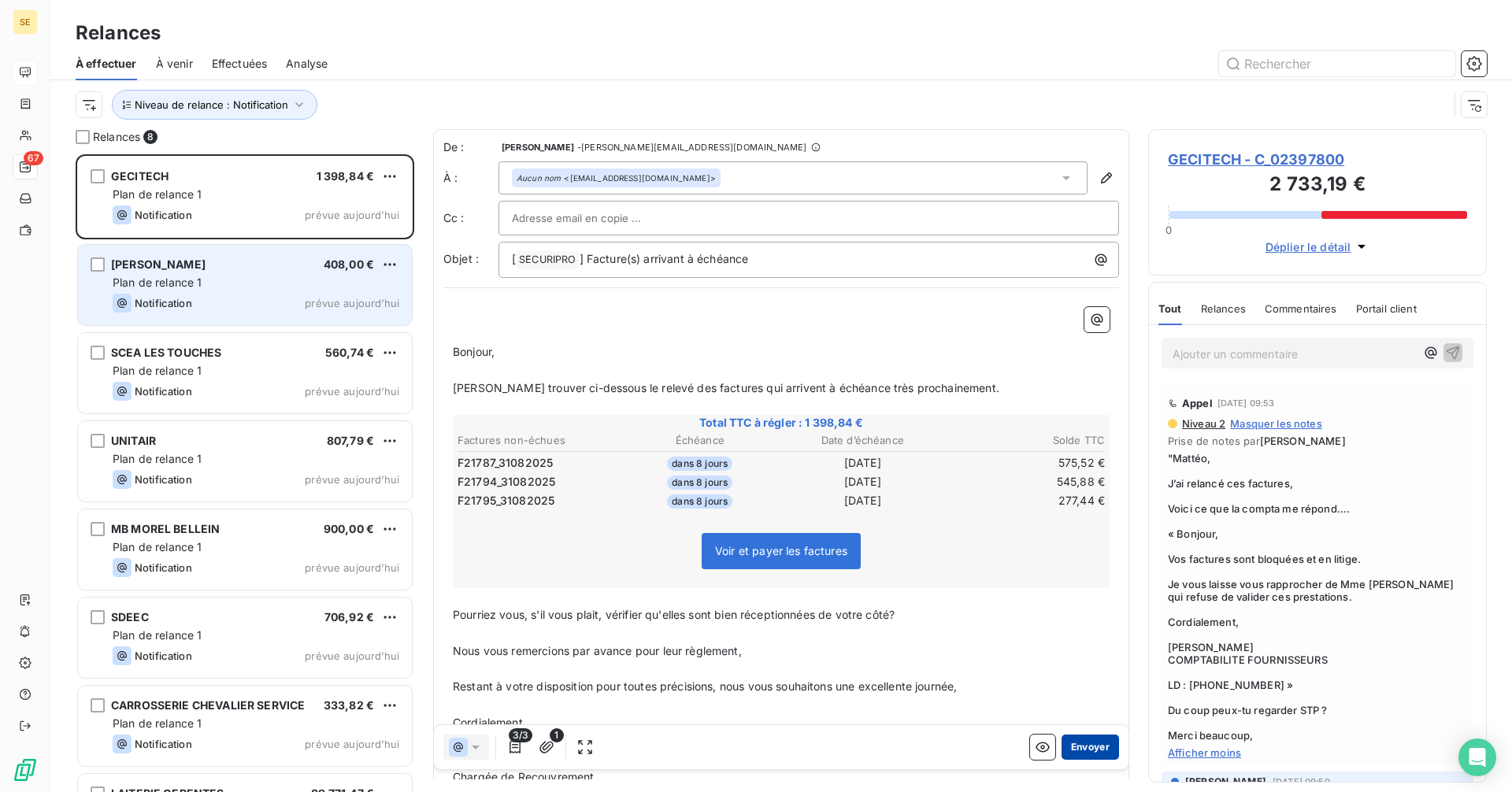
click at [1088, 753] on button "Envoyer" at bounding box center [1090, 747] width 57 height 25
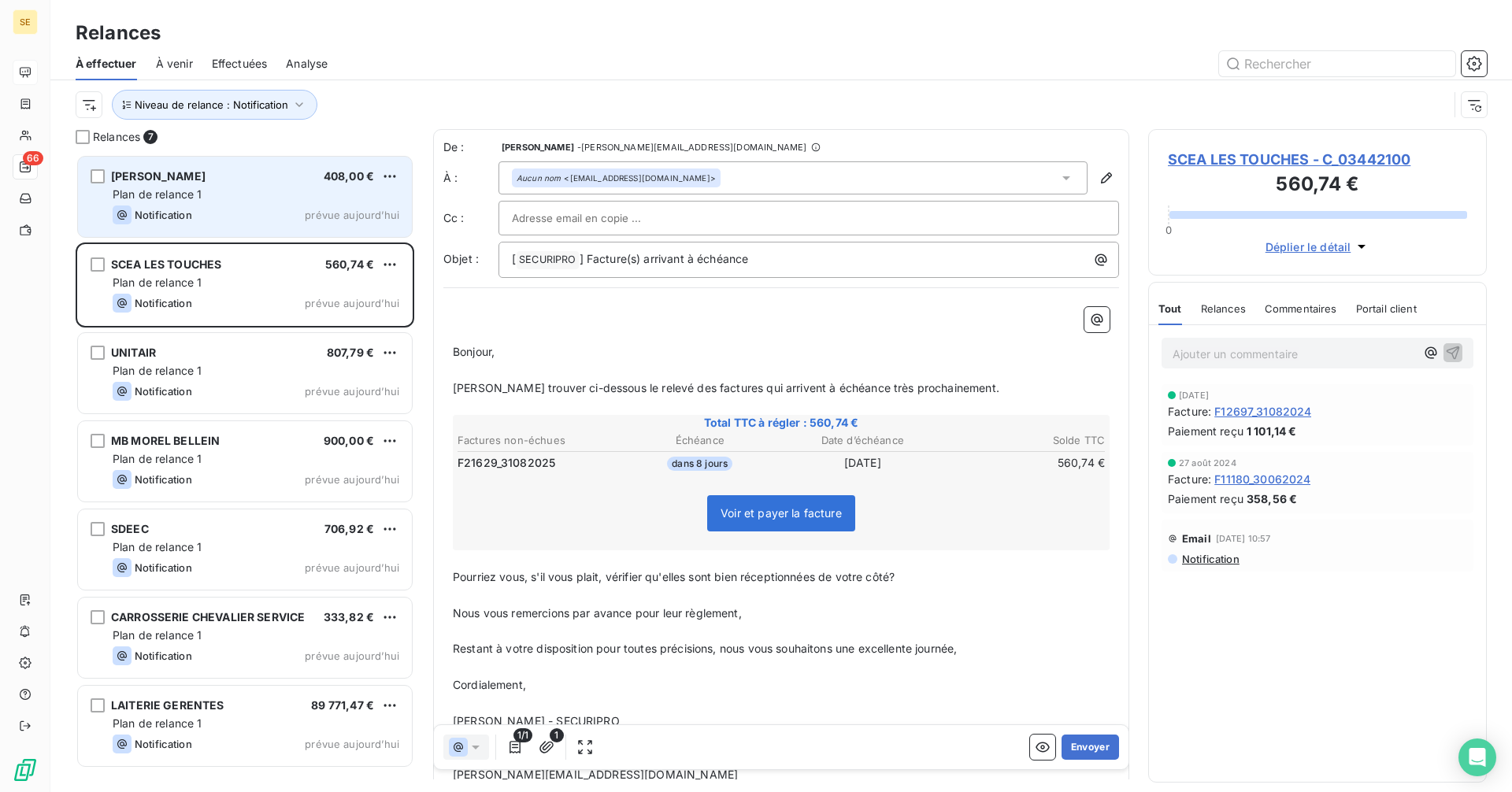
click at [227, 205] on div "BERT PROVENCE 408,00 € Plan de relance 1 Notification prévue aujourd’hui" at bounding box center [244, 197] width 333 height 80
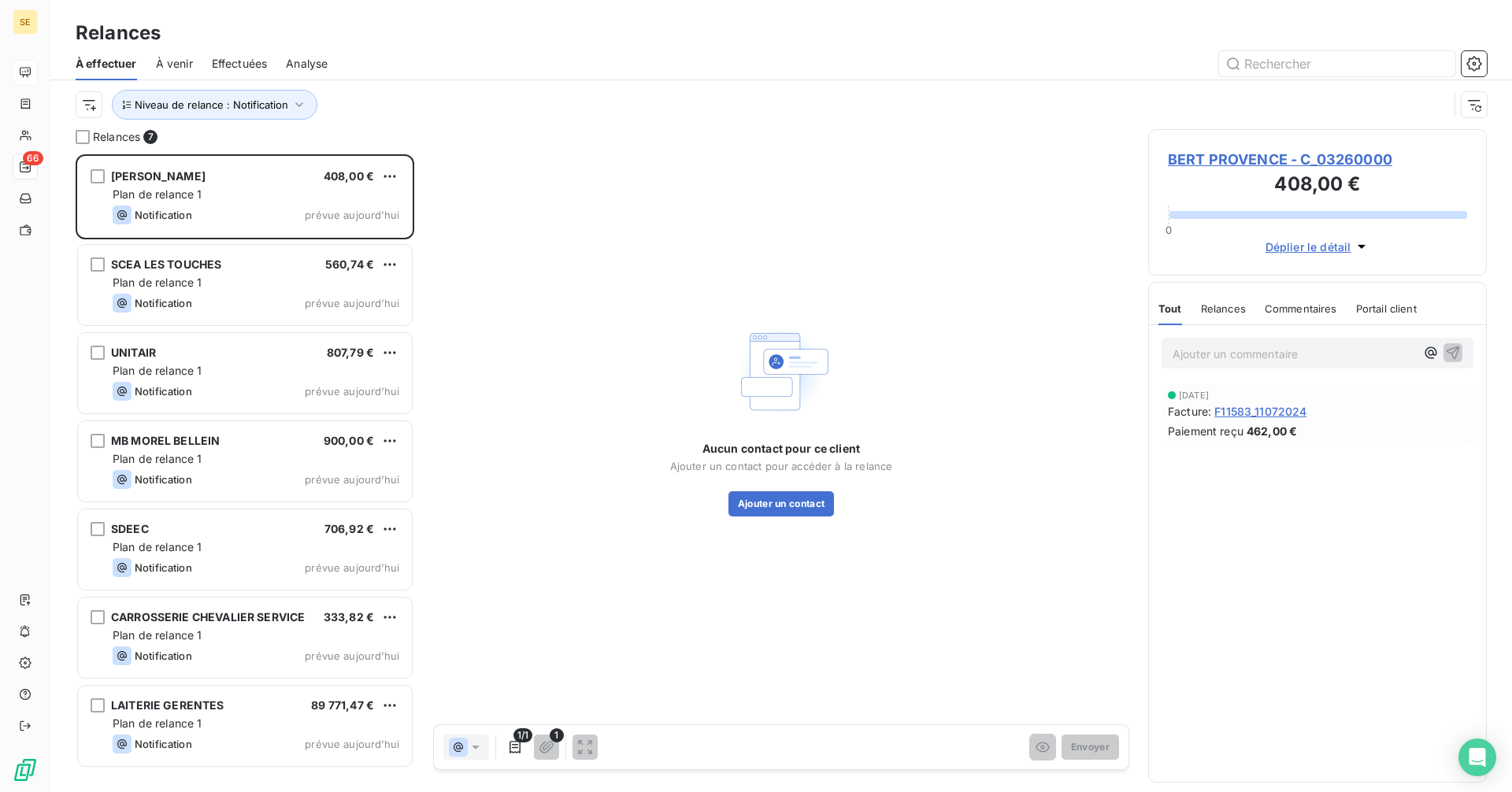
click at [271, 259] on div "SCEA LES TOUCHES 560,74 €" at bounding box center [256, 264] width 286 height 14
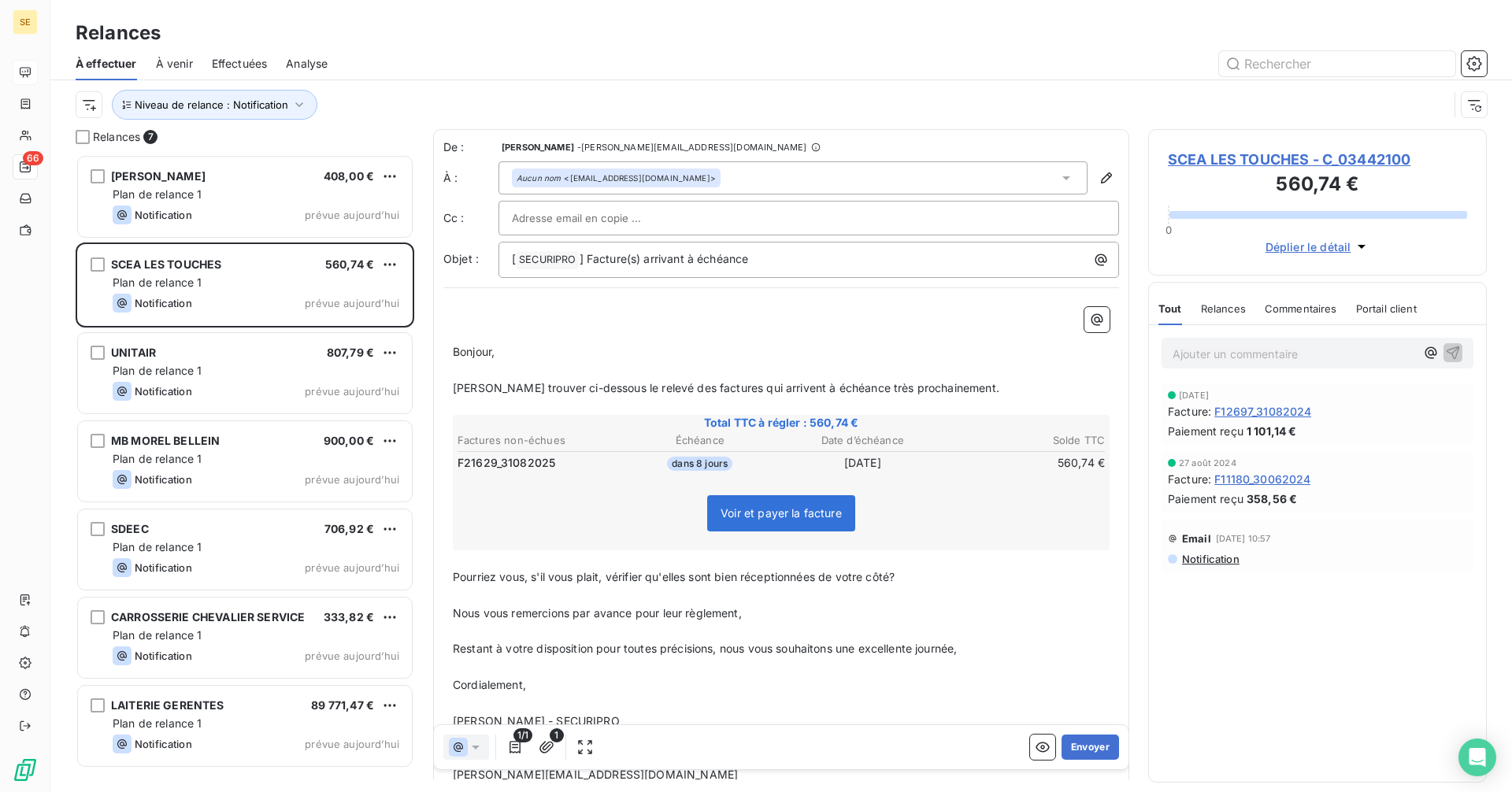
click at [683, 171] on div "Aucun nom <compta@lorifruit.fr>" at bounding box center [792, 177] width 589 height 34
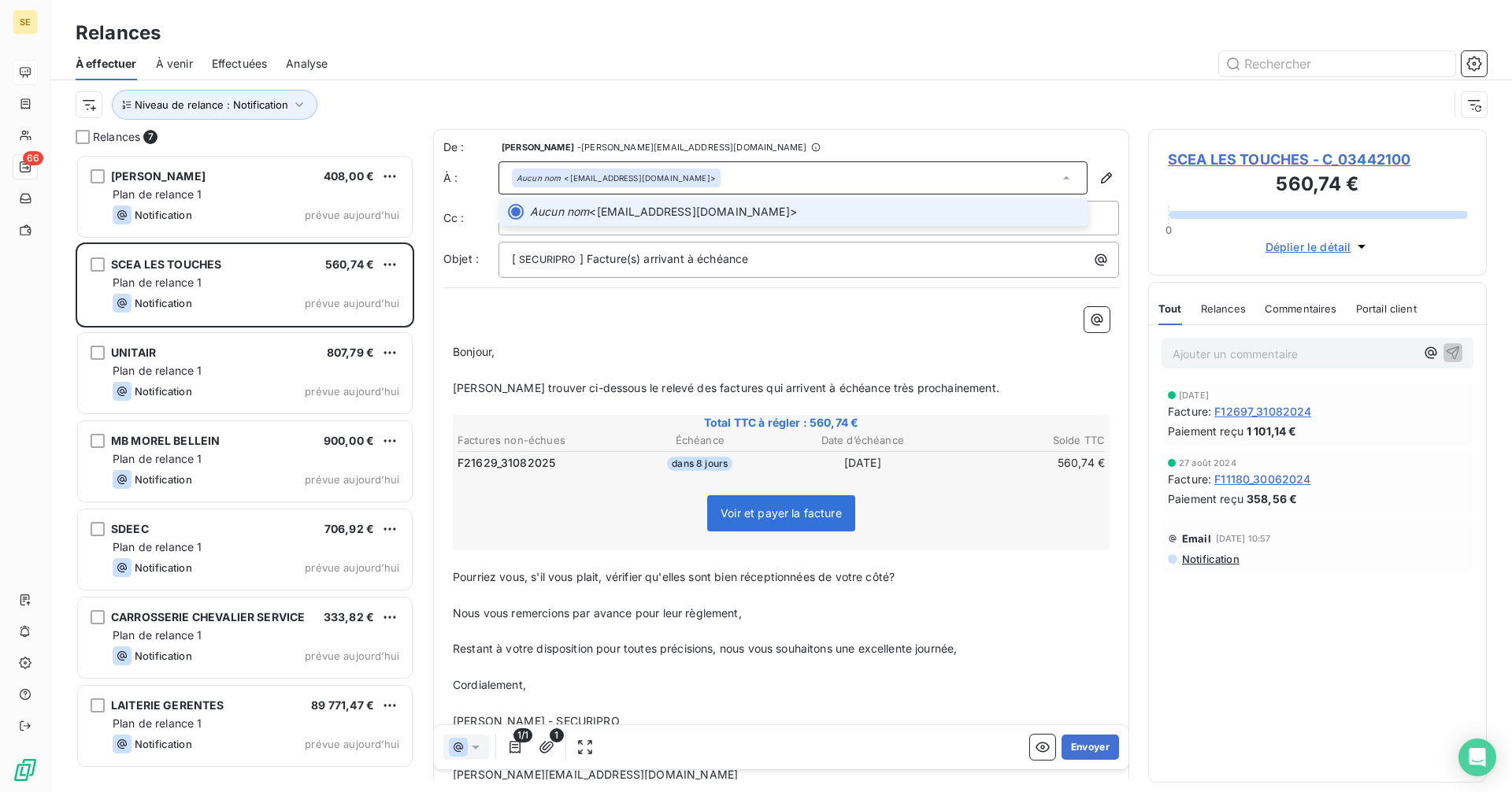
click at [683, 171] on div "Aucun nom <compta@lorifruit.fr>" at bounding box center [792, 177] width 589 height 34
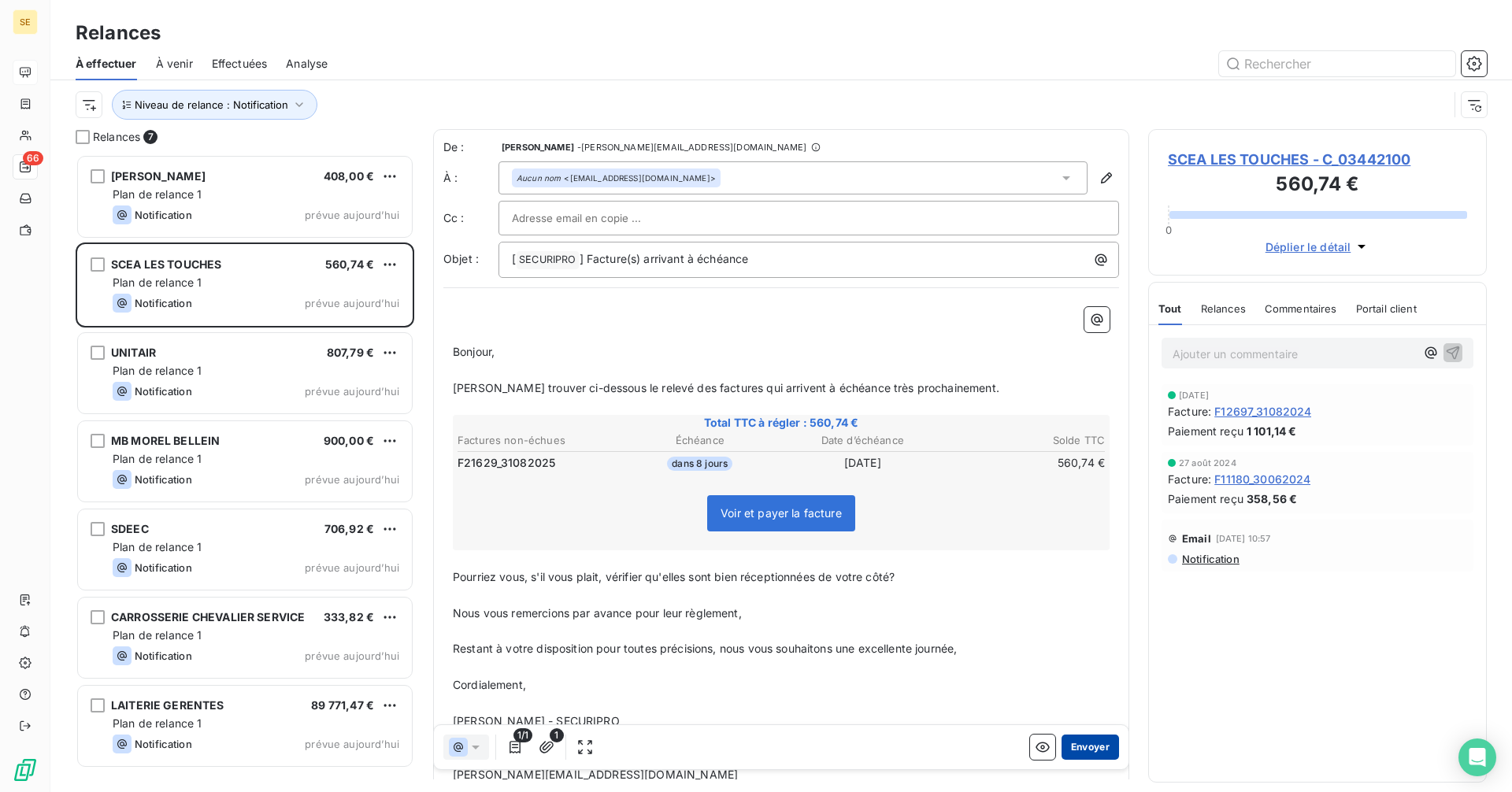
click at [1080, 744] on button "Envoyer" at bounding box center [1090, 747] width 57 height 25
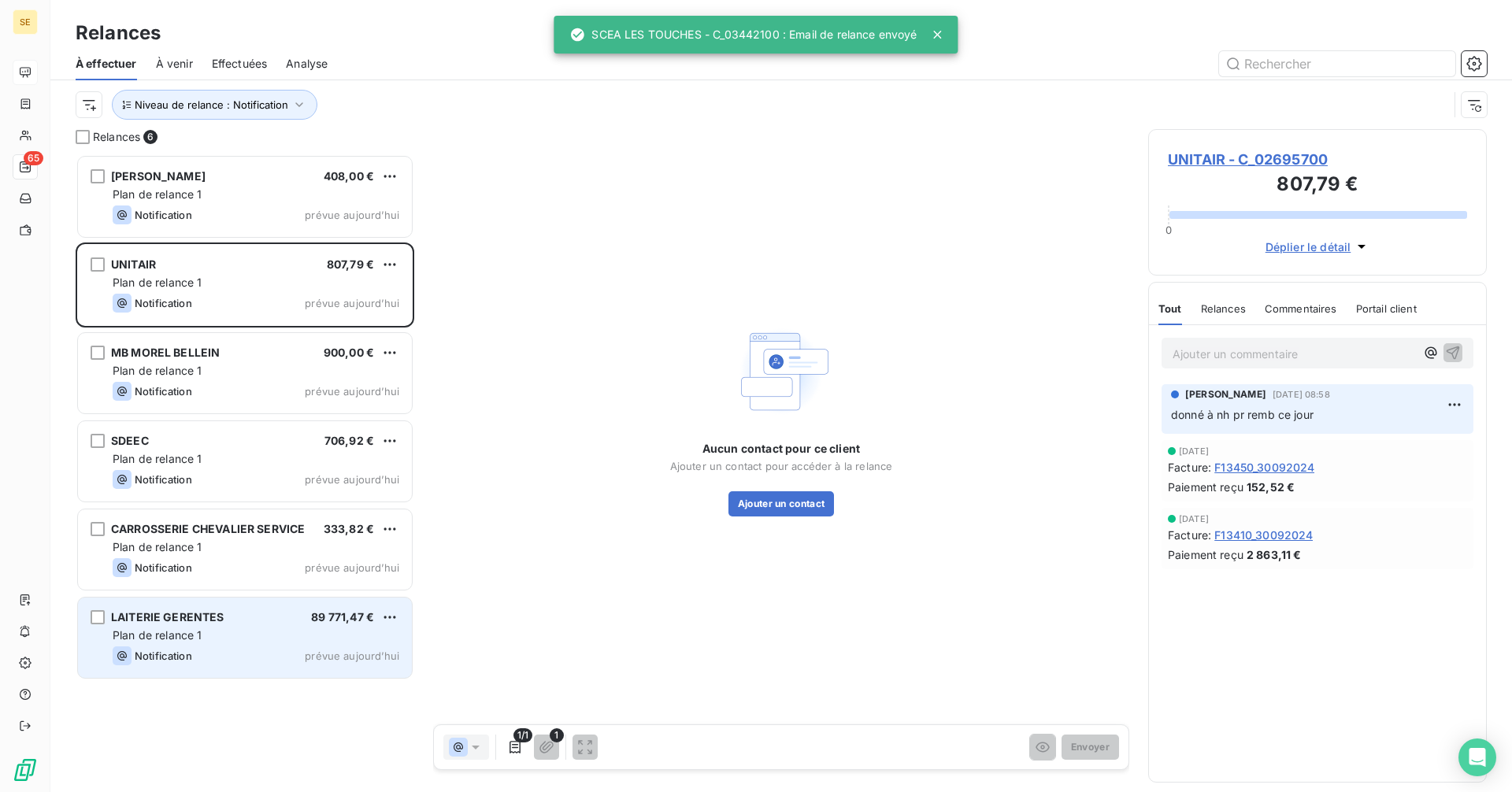
click at [305, 613] on div "LAITERIE GERENTES 89 771,47 €" at bounding box center [256, 617] width 286 height 14
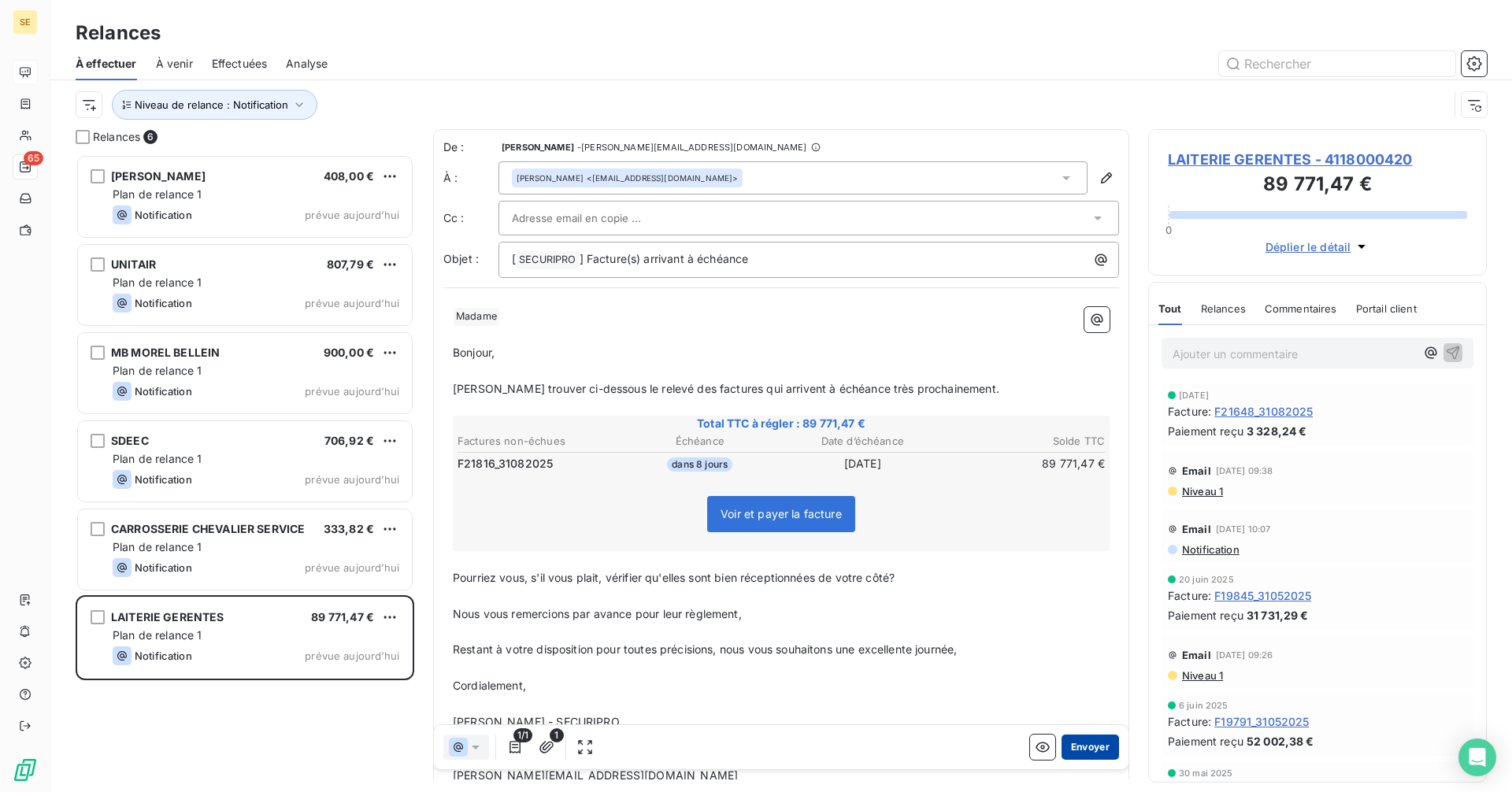
click at [1083, 749] on button "Envoyer" at bounding box center [1090, 747] width 57 height 25
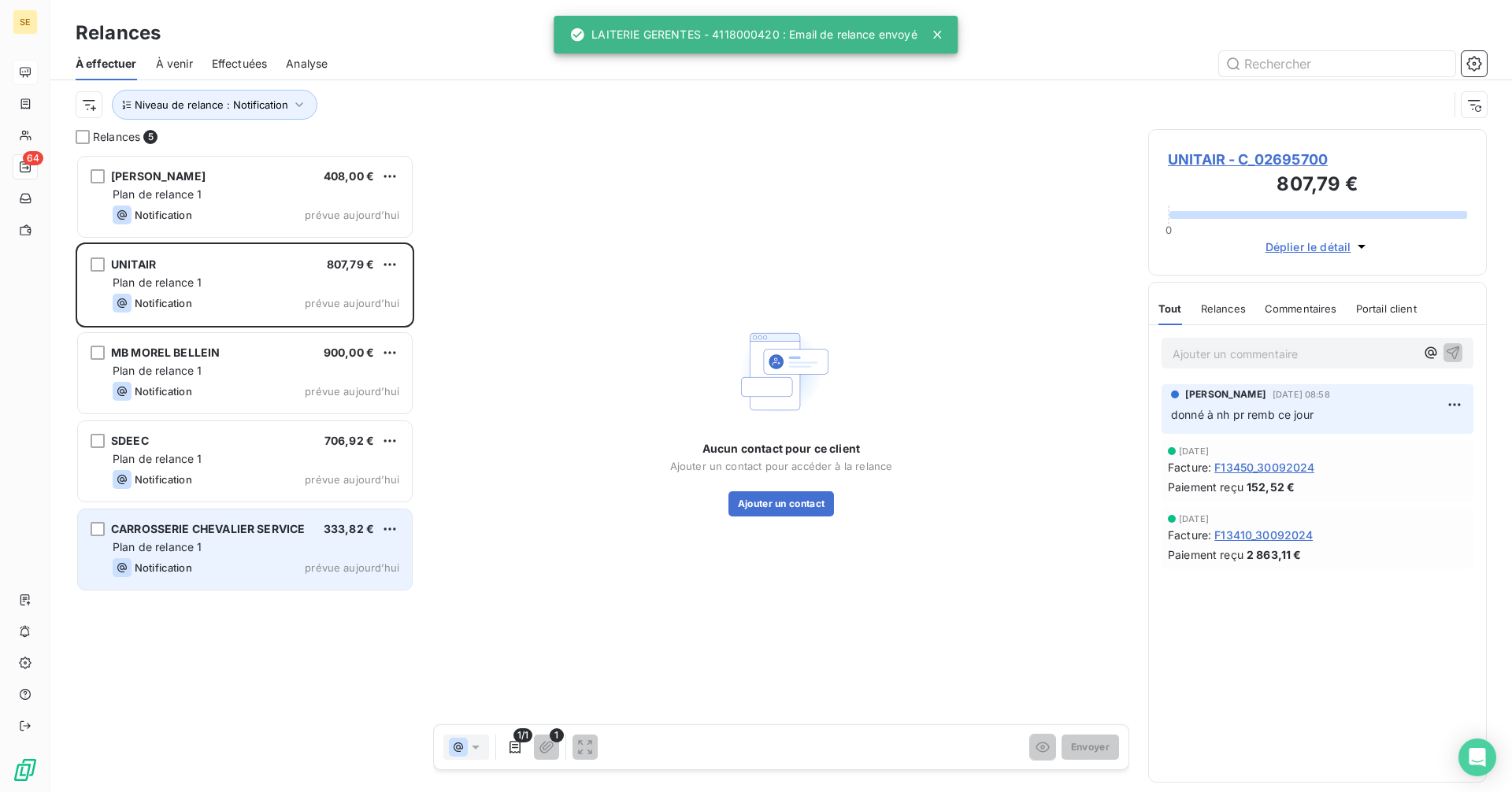
click at [289, 533] on span "CARROSSERIE CHEVALIER SERVICE" at bounding box center [208, 529] width 194 height 13
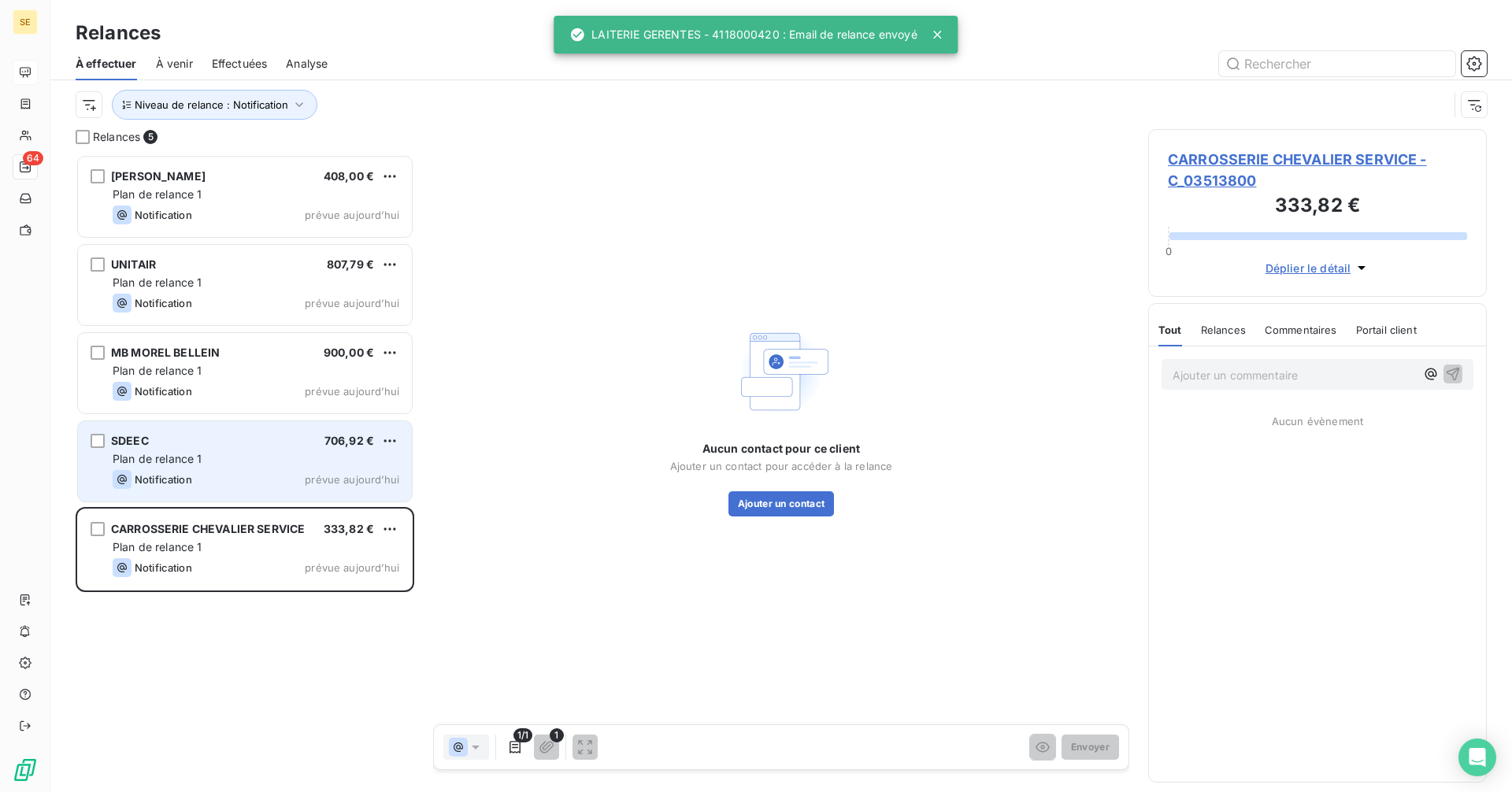
click at [264, 440] on div "SDEEC 706,92 €" at bounding box center [256, 441] width 286 height 14
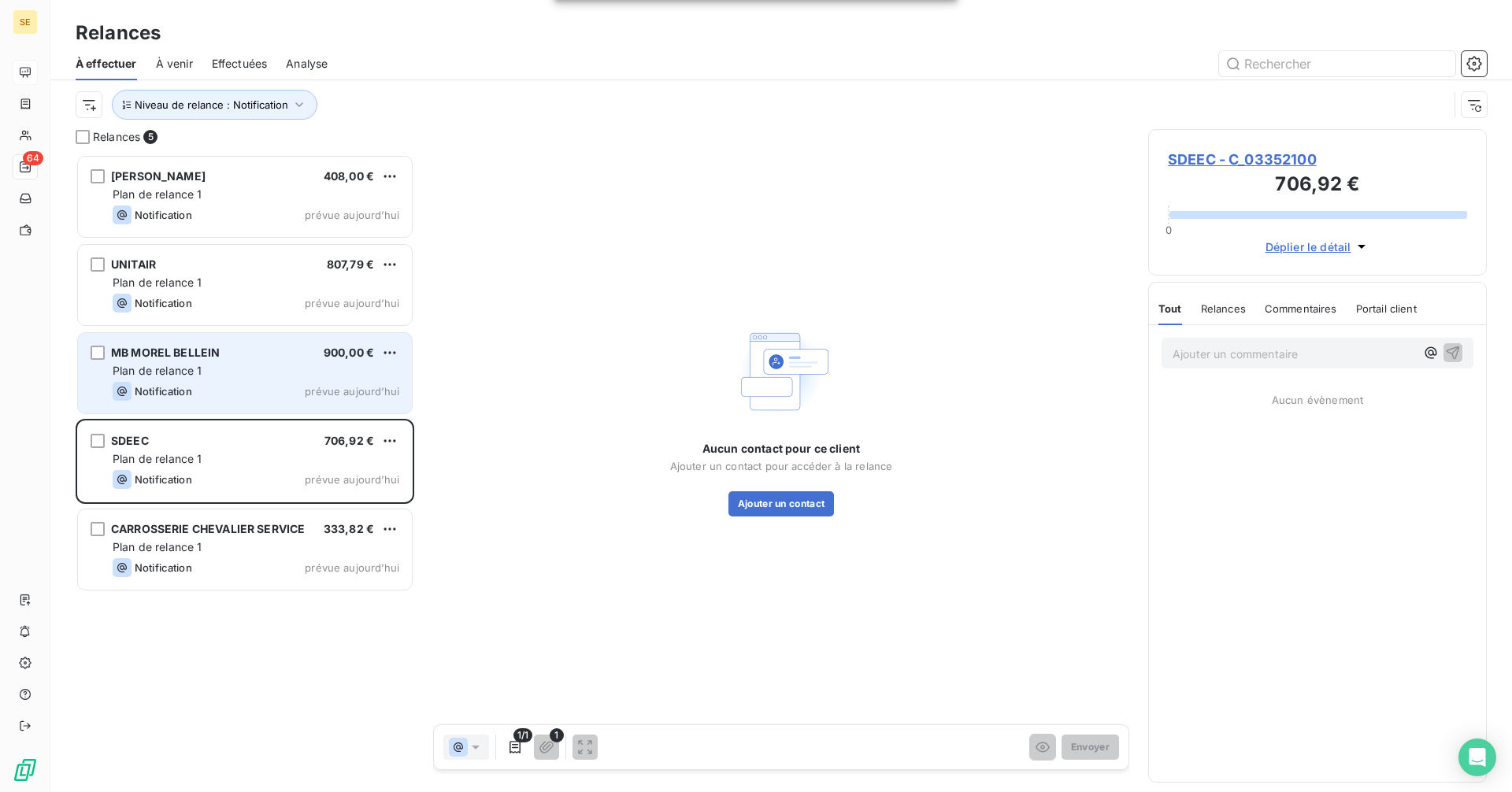
click at [252, 387] on div "Notification prévue aujourd’hui" at bounding box center [256, 392] width 286 height 19
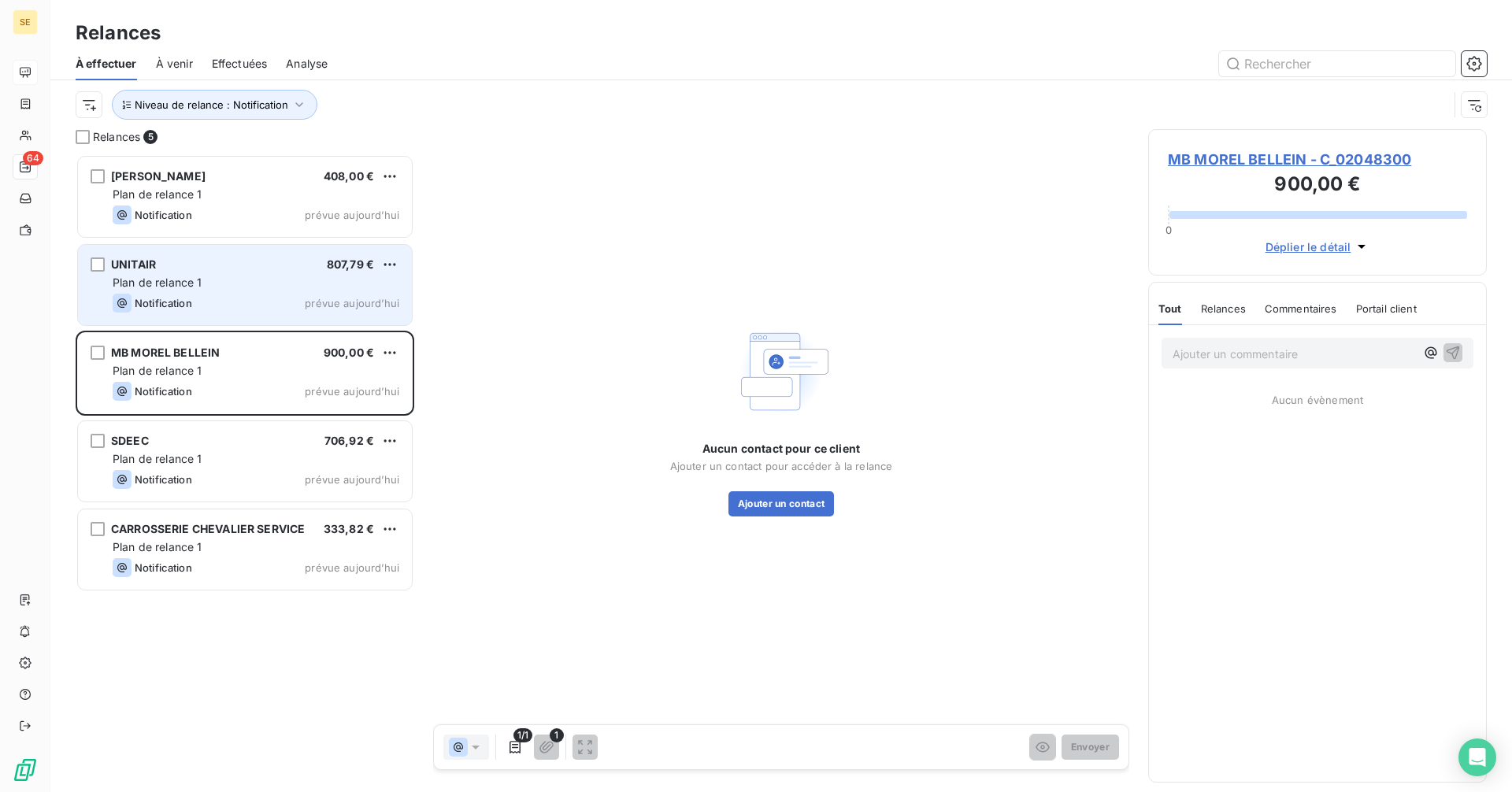
click at [191, 295] on div "Notification" at bounding box center [152, 304] width 80 height 19
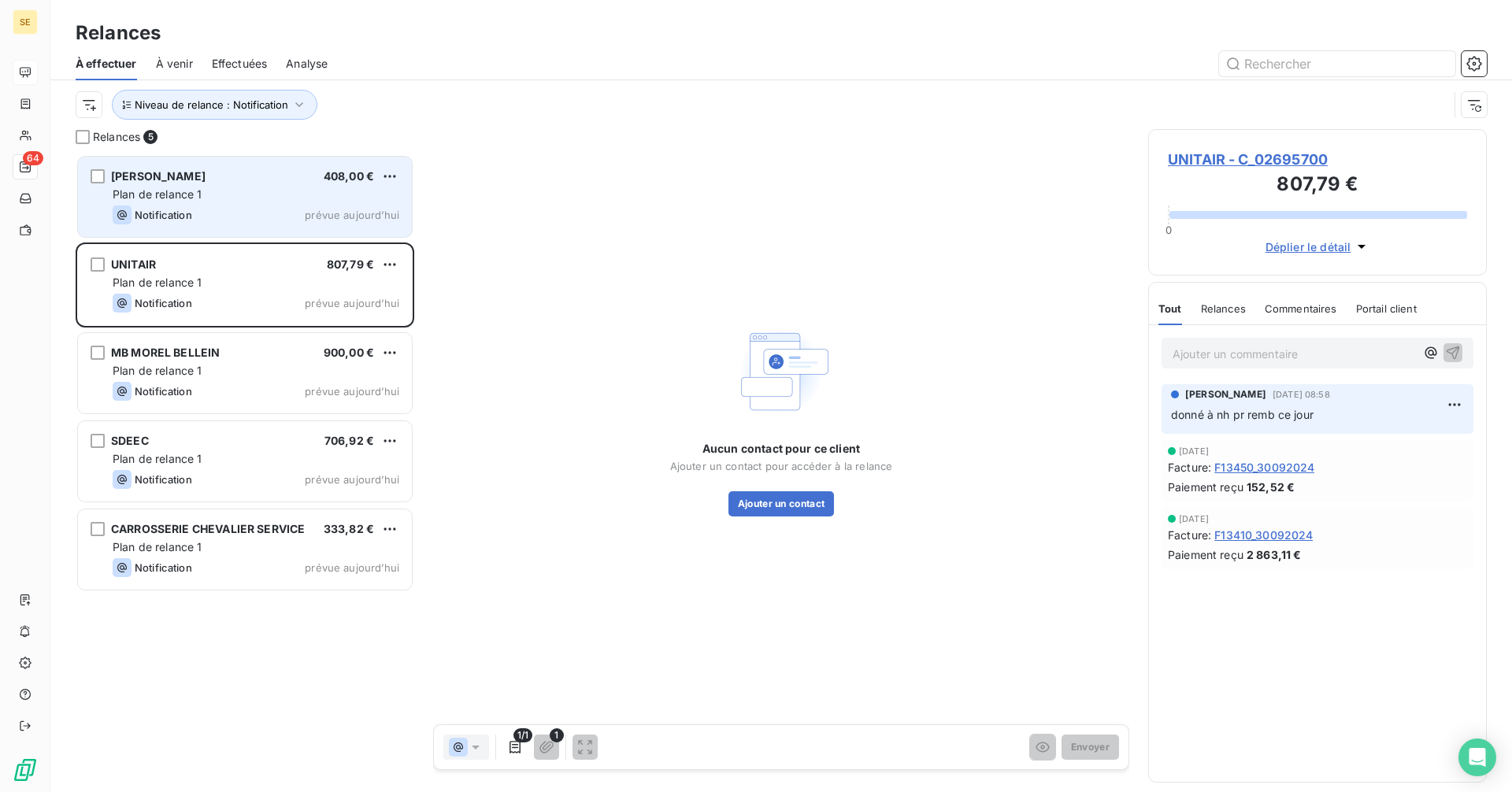
click at [228, 201] on div "Plan de relance 1" at bounding box center [256, 194] width 286 height 15
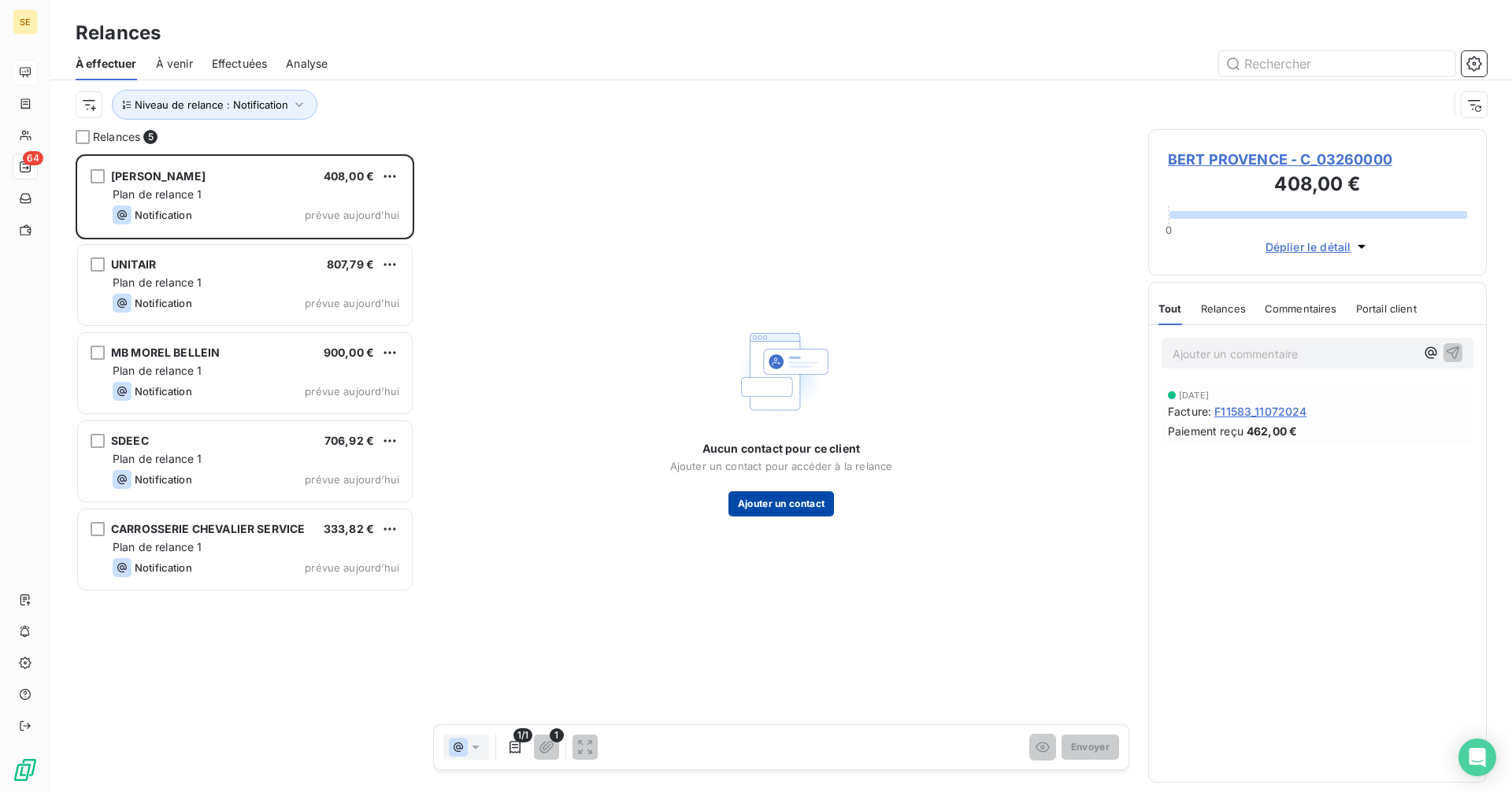
click at [771, 509] on button "Ajouter un contact" at bounding box center [781, 504] width 106 height 25
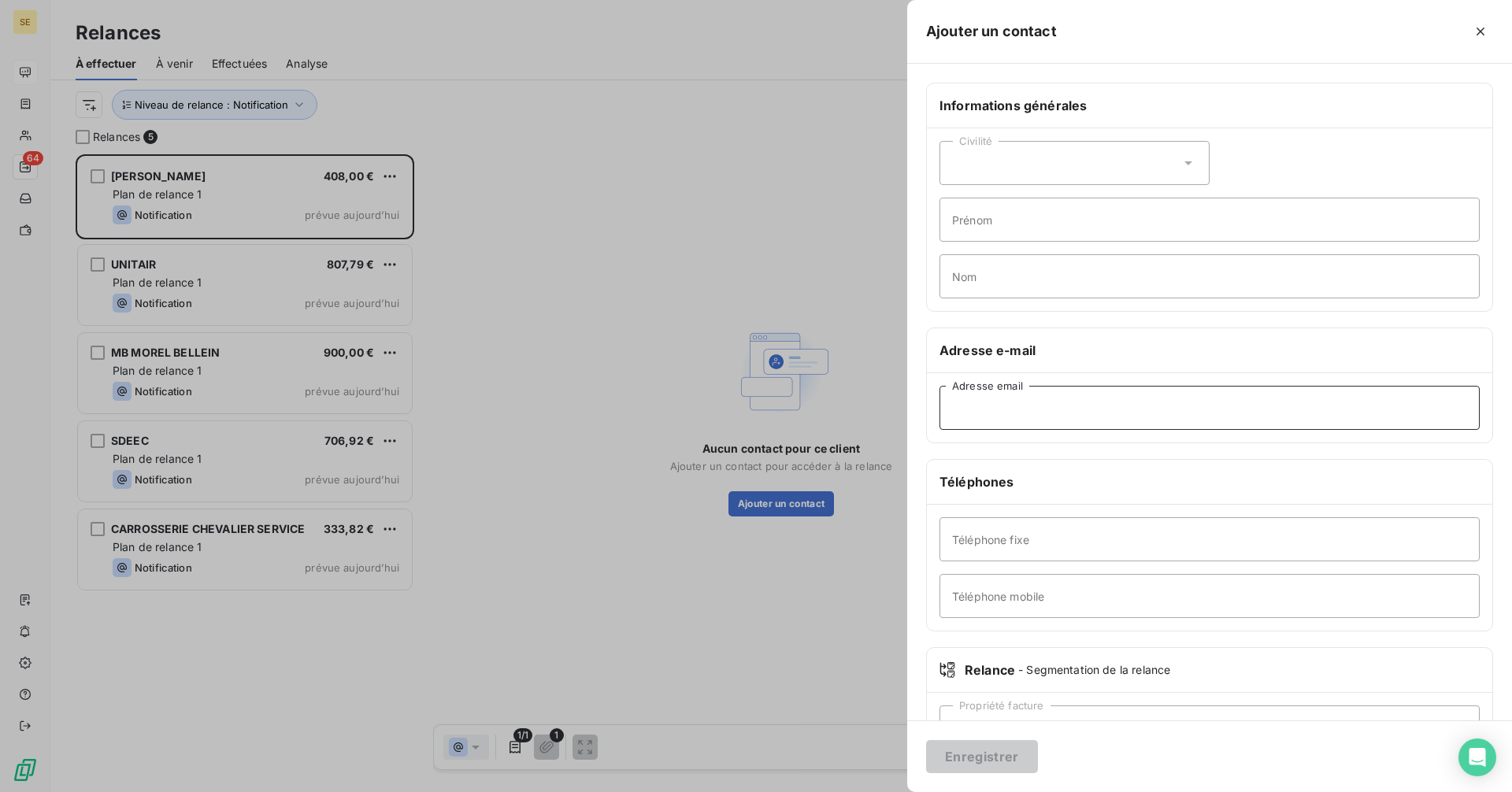
click at [1007, 413] on input "Adresse email" at bounding box center [1209, 408] width 540 height 44
paste input "m.viviere@bert.fr"
type input "m.viviere@bert.fr"
click at [996, 170] on div "Civilité" at bounding box center [1074, 163] width 270 height 44
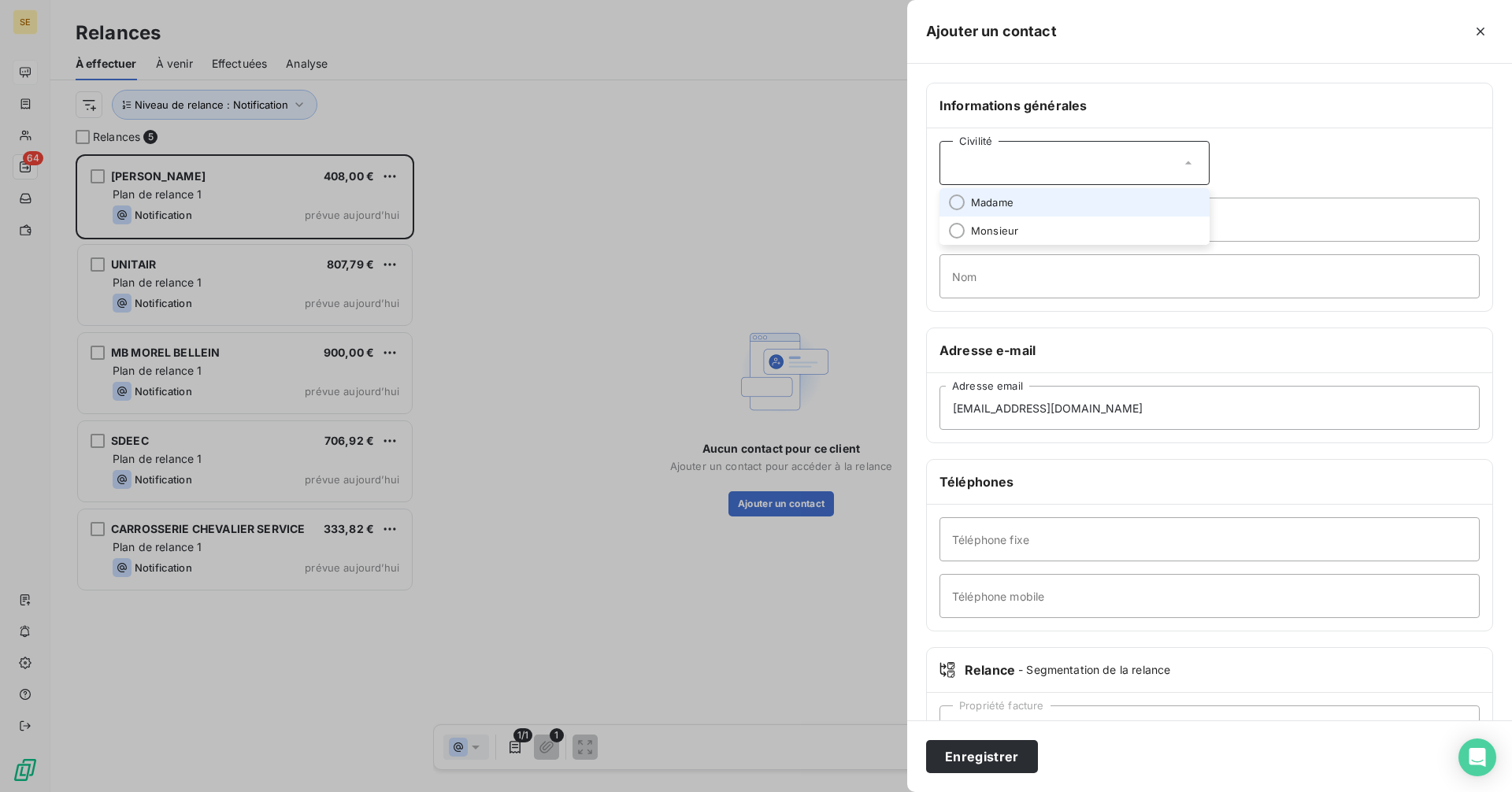
click at [992, 203] on span "Madame" at bounding box center [992, 203] width 42 height 15
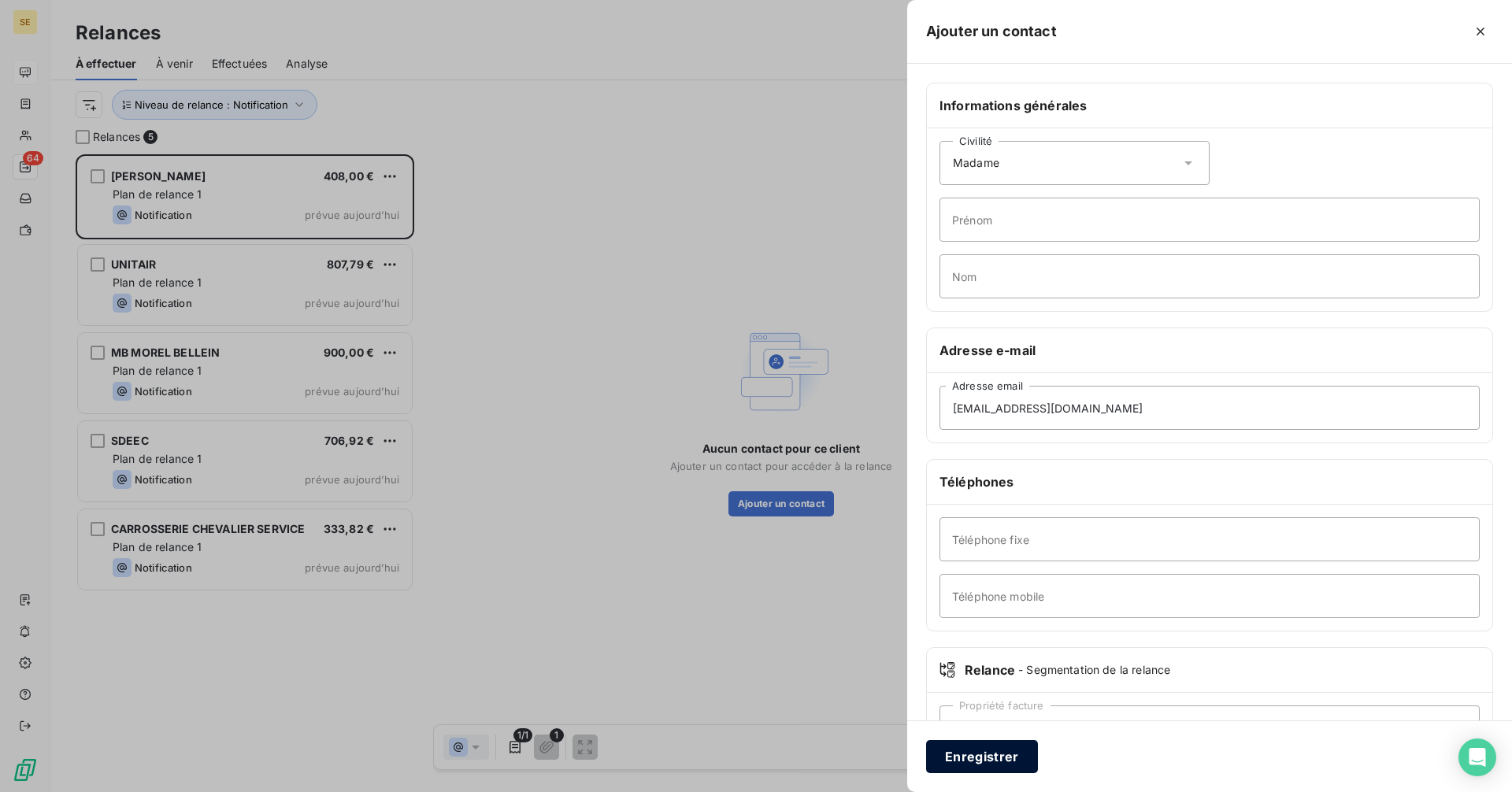
click at [997, 758] on button "Enregistrer" at bounding box center [981, 757] width 112 height 34
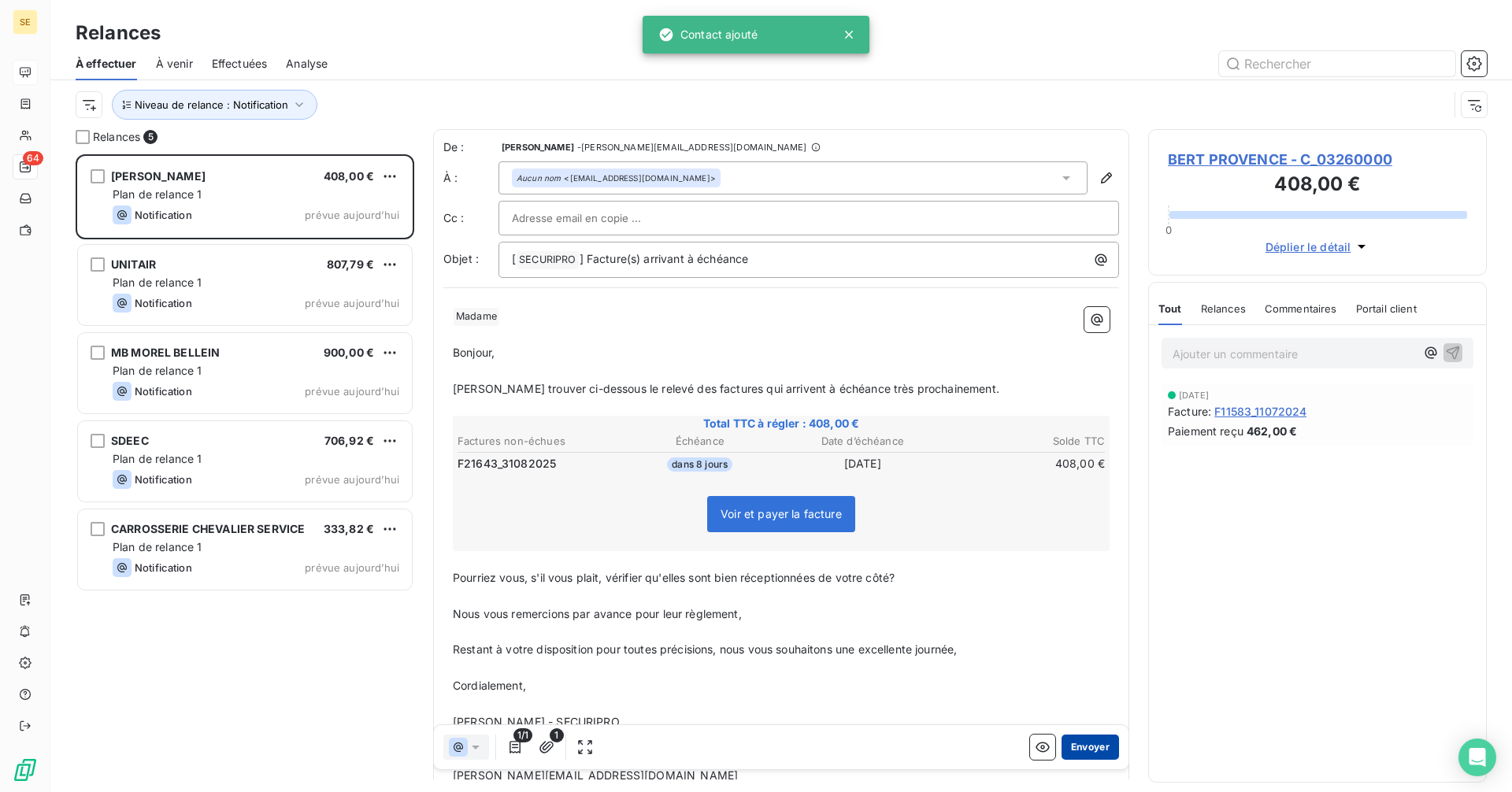
click at [1076, 744] on button "Envoyer" at bounding box center [1090, 747] width 57 height 25
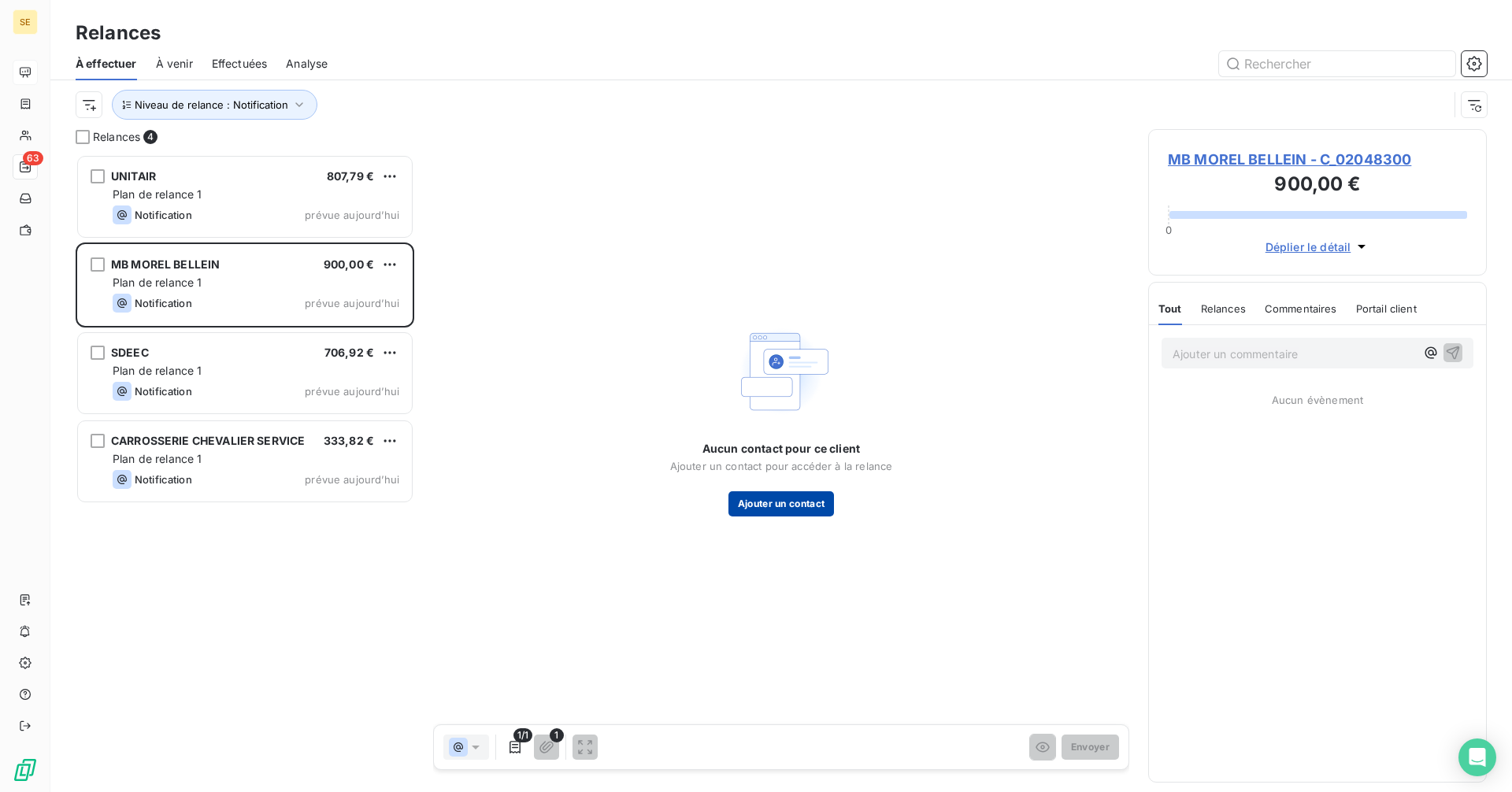
click at [793, 507] on button "Ajouter un contact" at bounding box center [781, 504] width 106 height 25
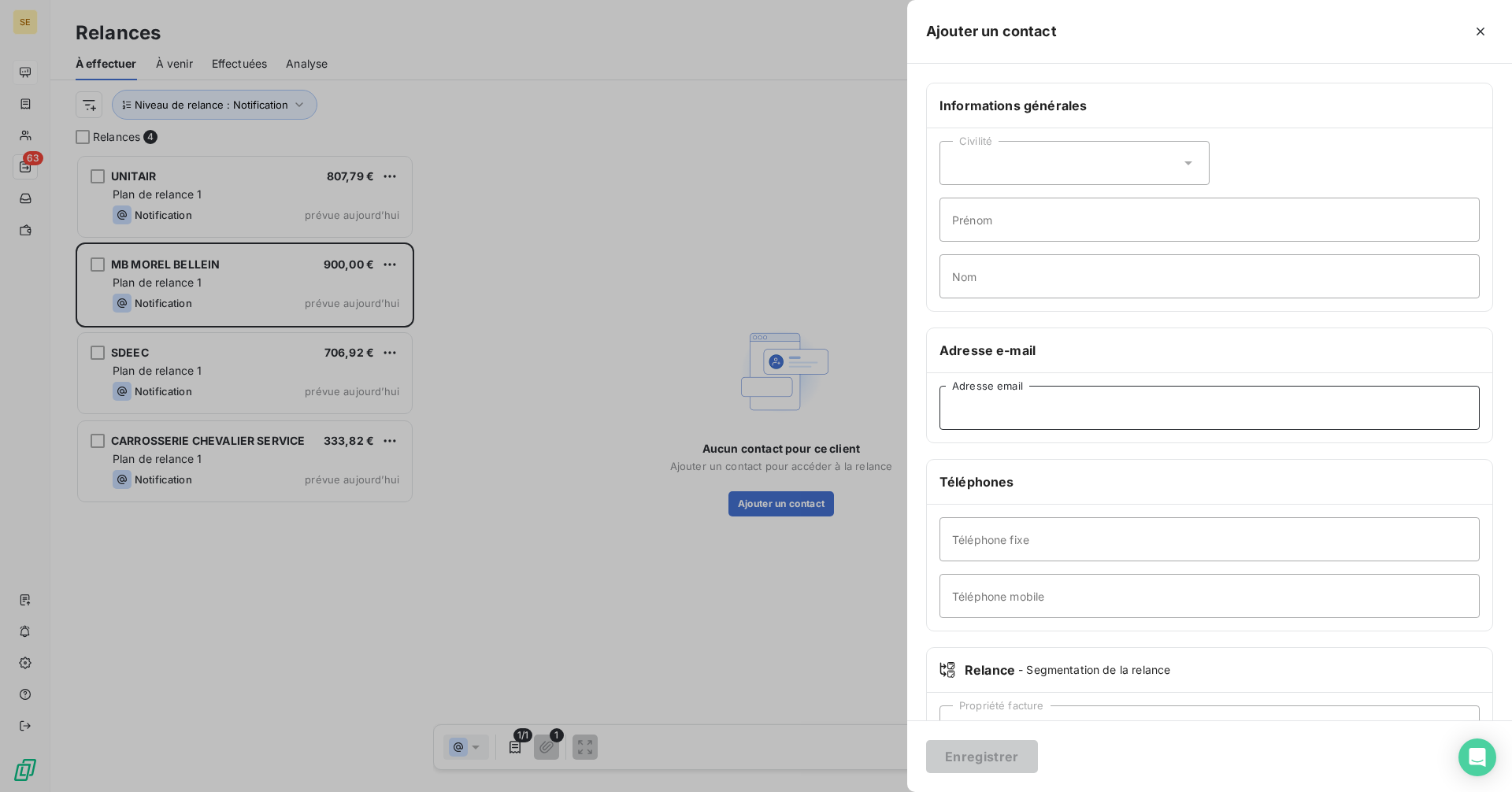
paste input "contact@mtt-sas.com"
type input "contact@mtt-sas.com"
click at [983, 762] on button "Enregistrer" at bounding box center [981, 757] width 112 height 34
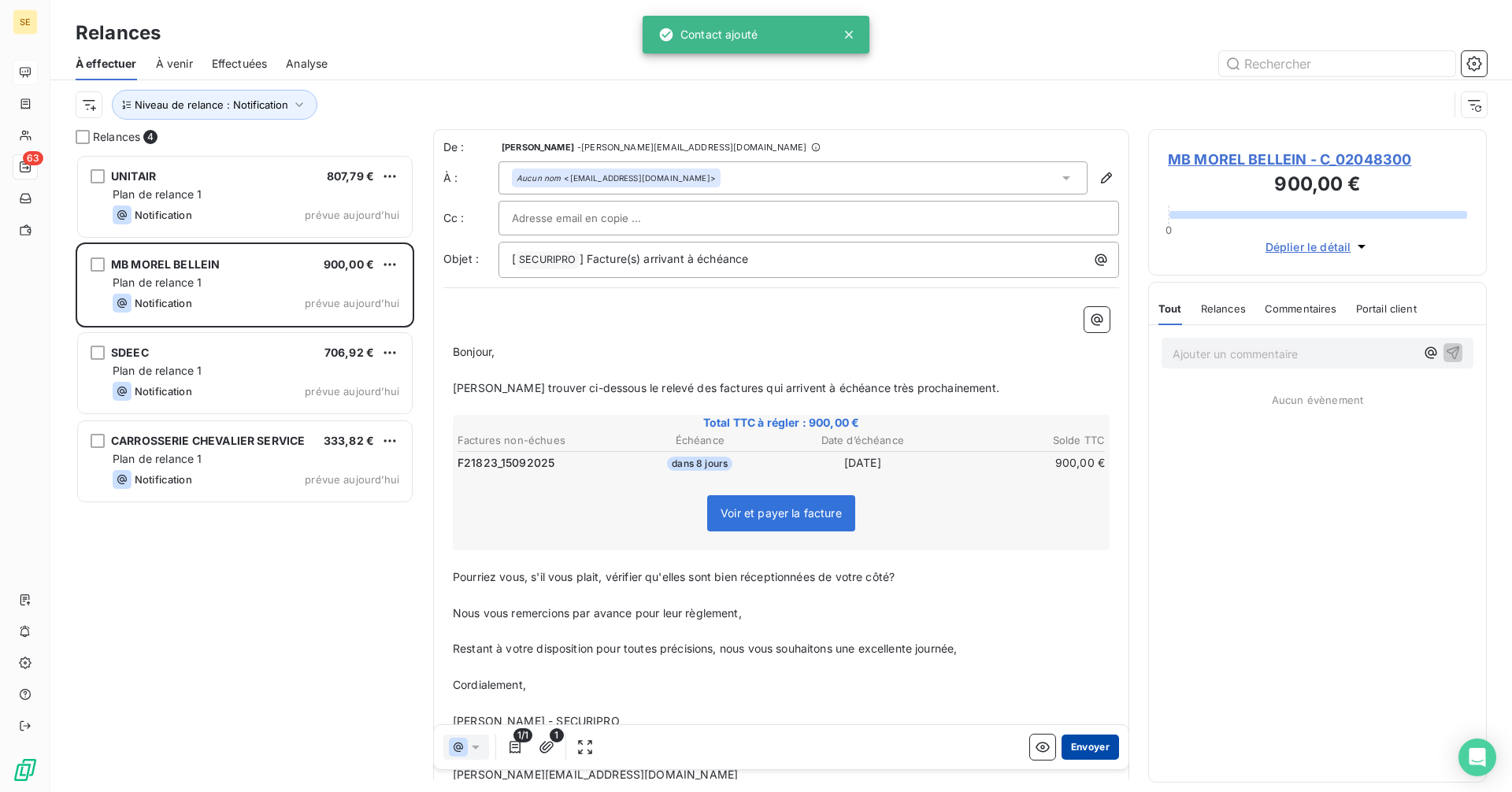
click at [1078, 743] on button "Envoyer" at bounding box center [1090, 747] width 57 height 25
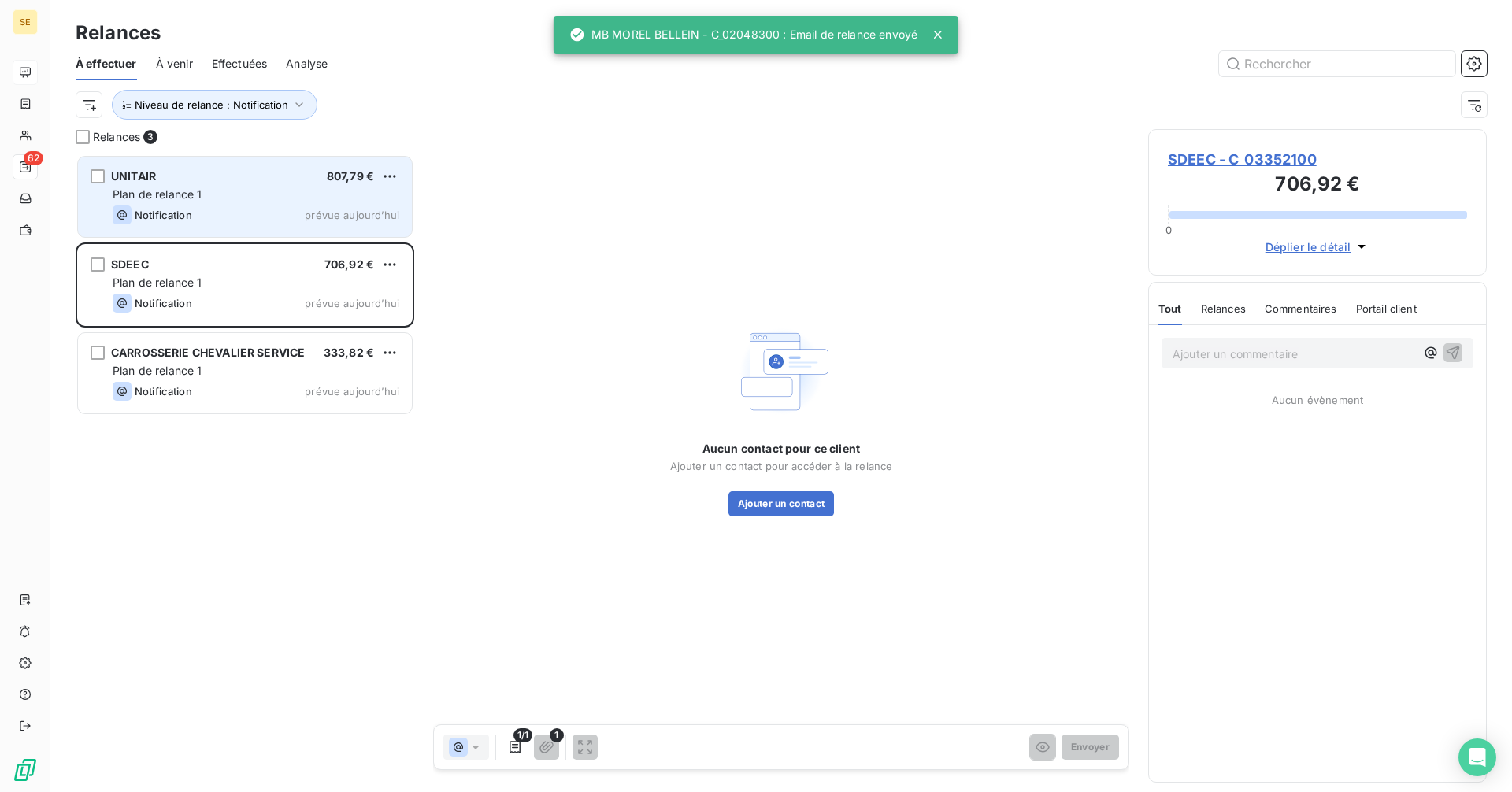
click at [276, 193] on div "Plan de relance 1" at bounding box center [256, 194] width 286 height 15
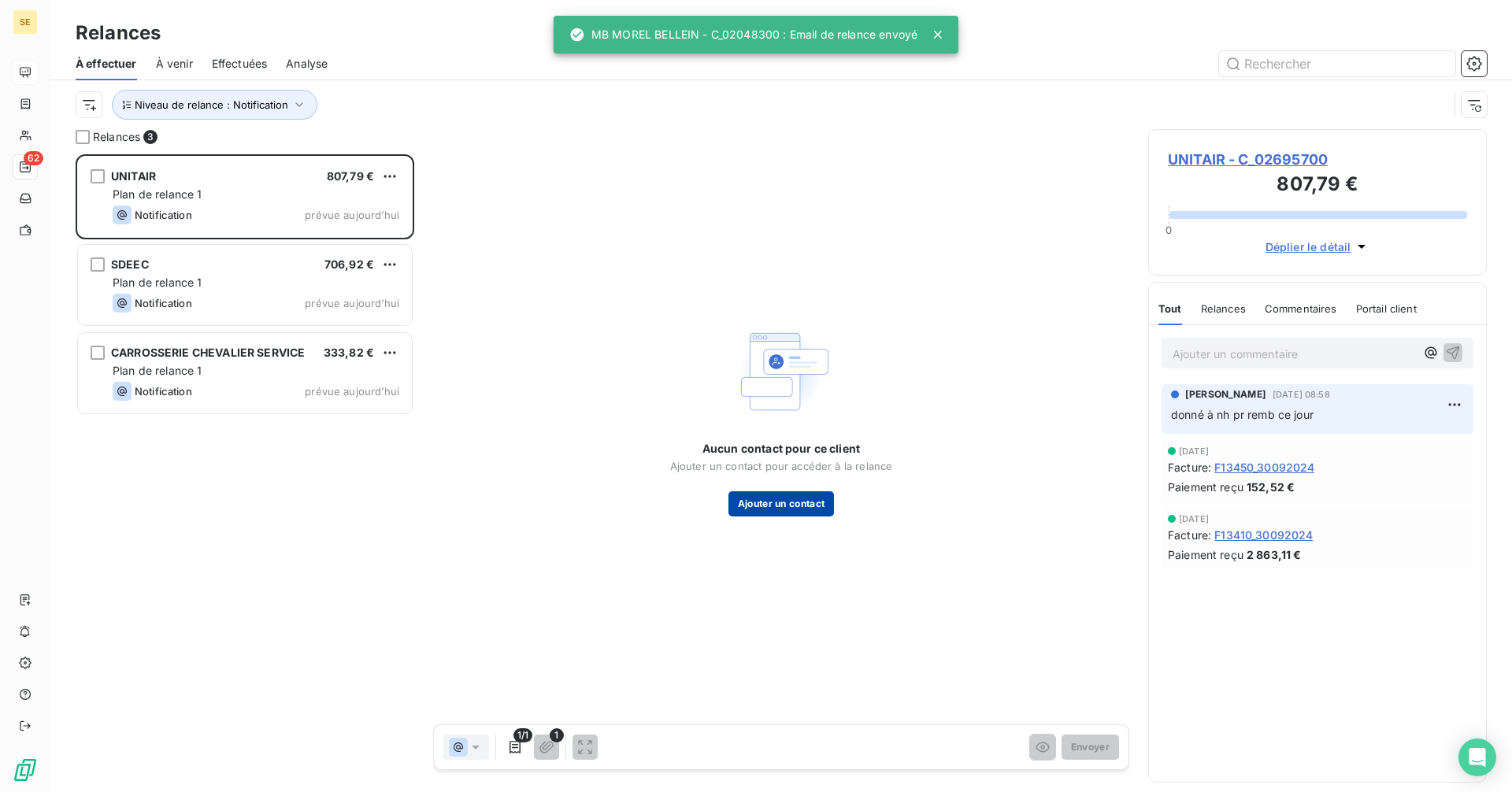
click at [789, 504] on button "Ajouter un contact" at bounding box center [781, 504] width 106 height 25
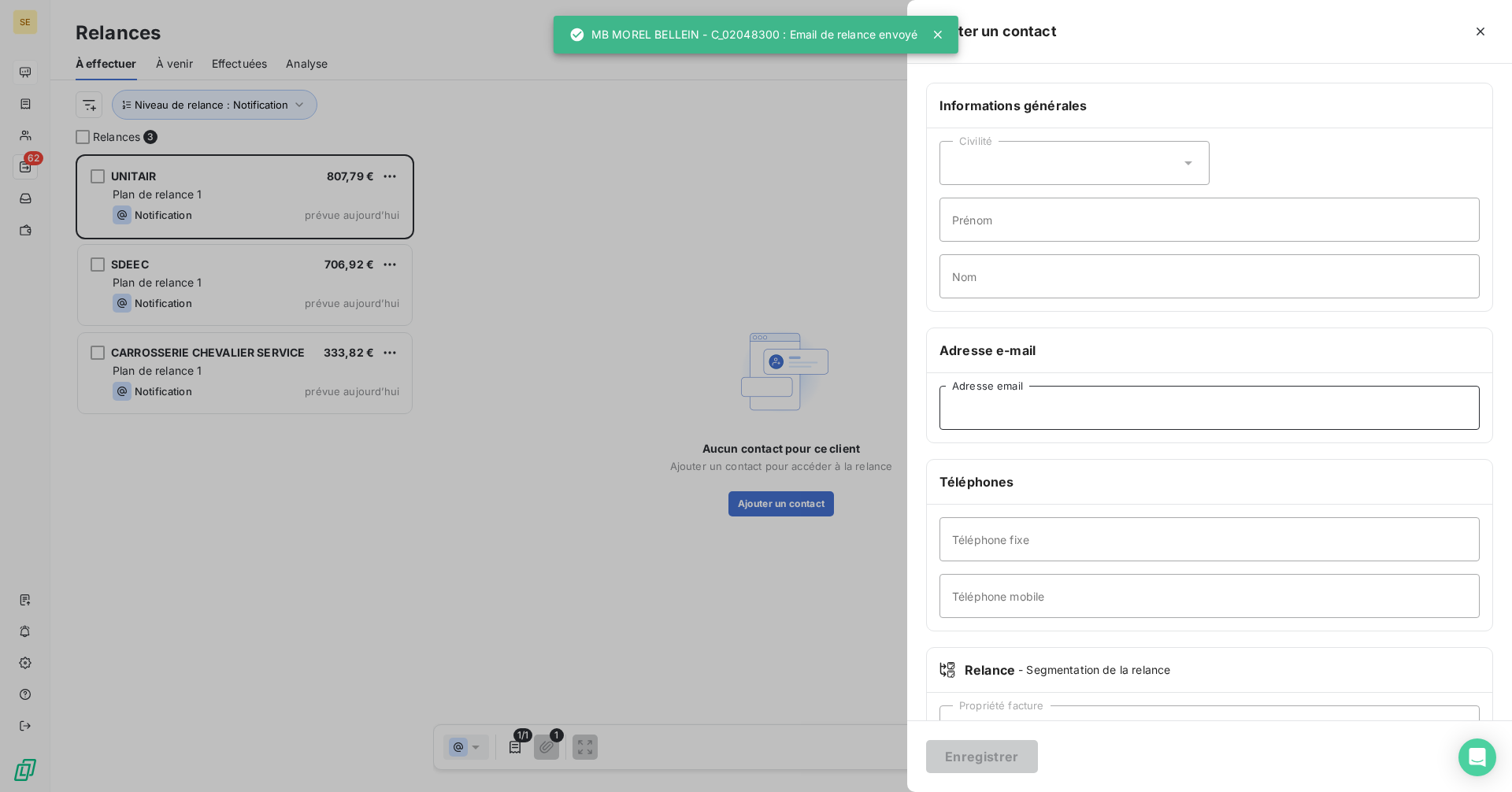
click at [1055, 415] on input "Adresse email" at bounding box center [1209, 408] width 540 height 44
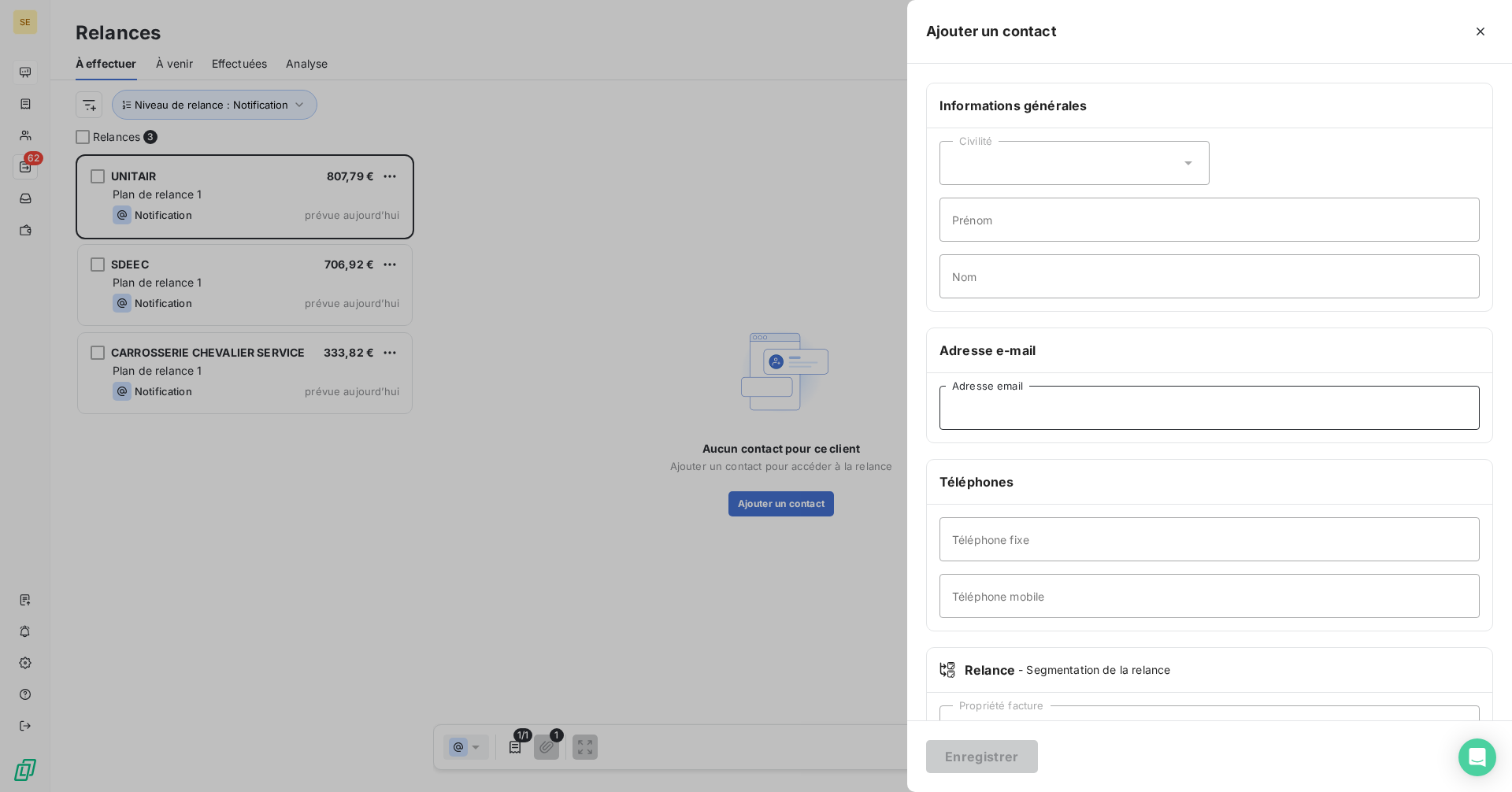
paste input "comptabilite@unitair.fr"
type input "comptabilite@unitair.fr"
click at [959, 751] on button "Enregistrer" at bounding box center [981, 757] width 112 height 34
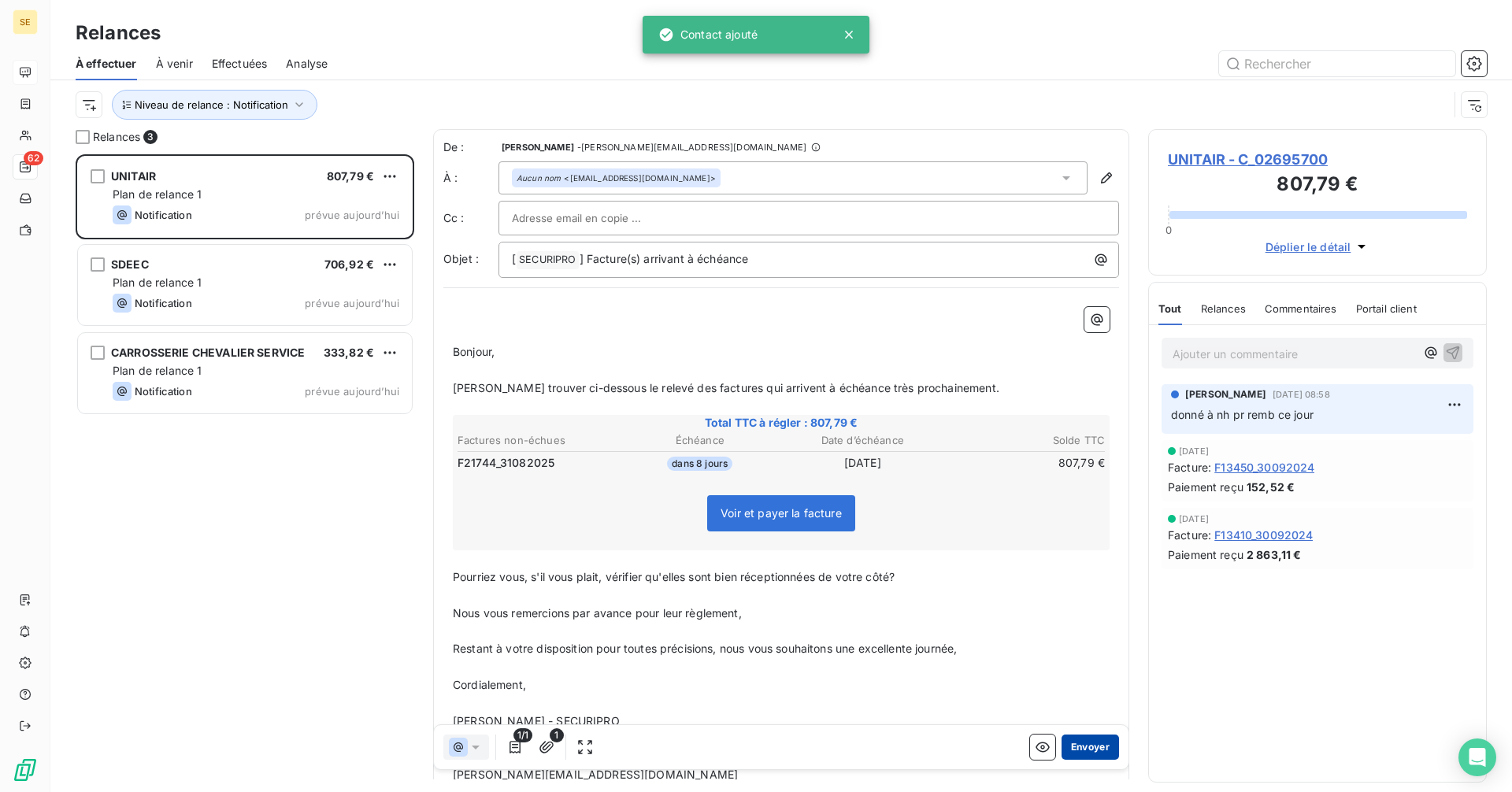
click at [1063, 752] on button "Envoyer" at bounding box center [1090, 747] width 57 height 25
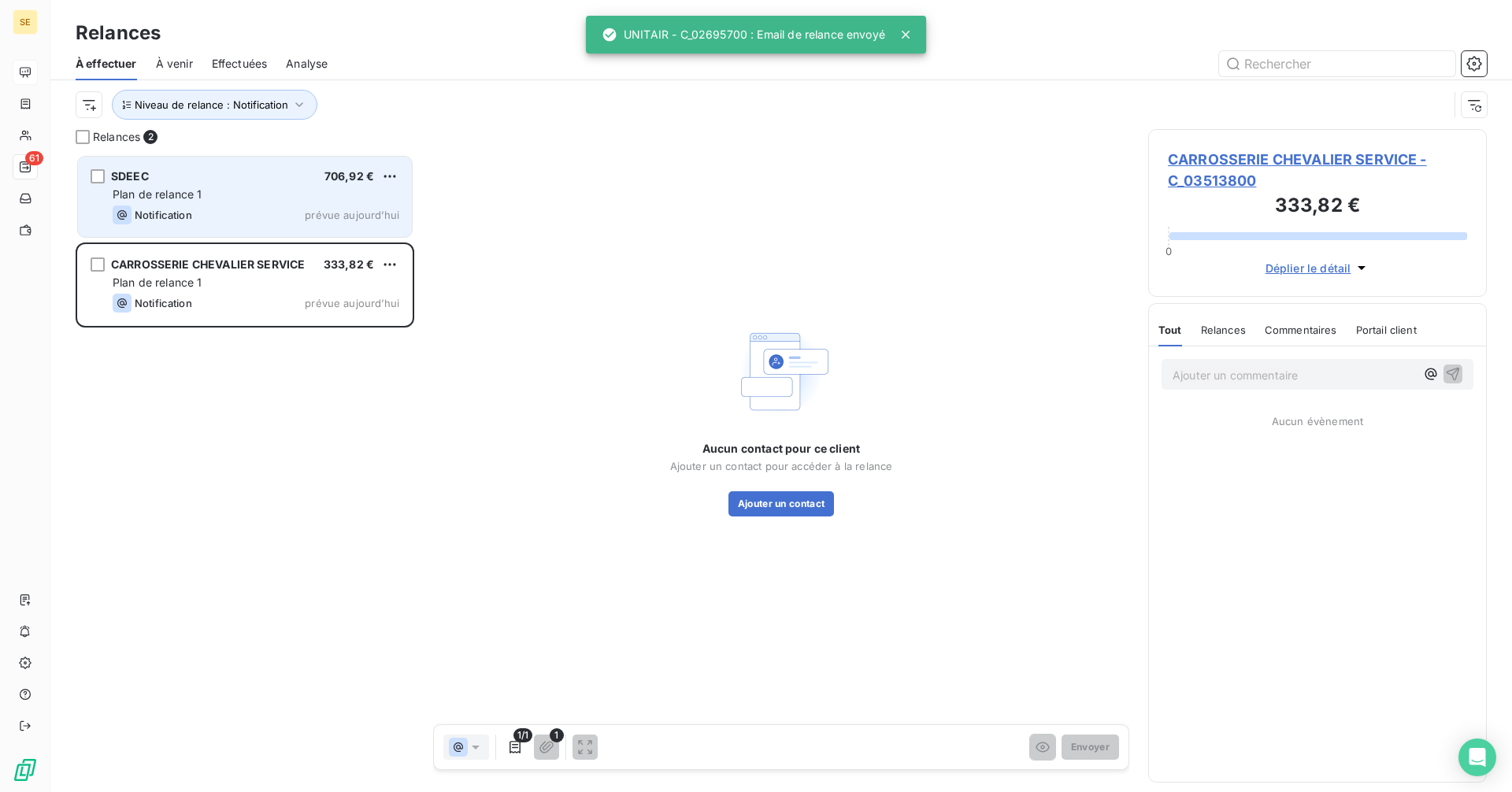
click at [205, 197] on div "Plan de relance 1" at bounding box center [256, 194] width 286 height 15
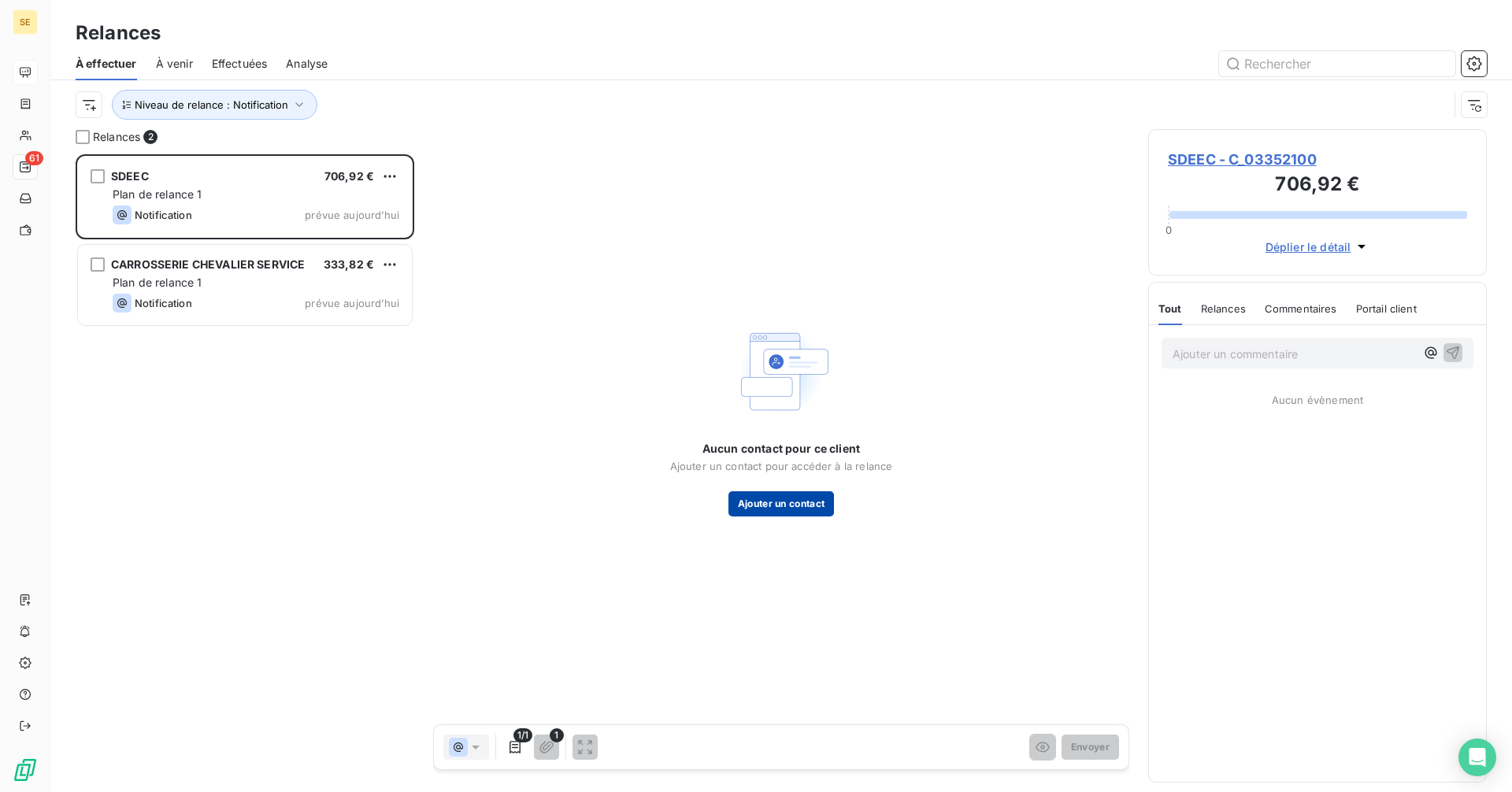
click at [774, 502] on button "Ajouter un contact" at bounding box center [781, 504] width 106 height 25
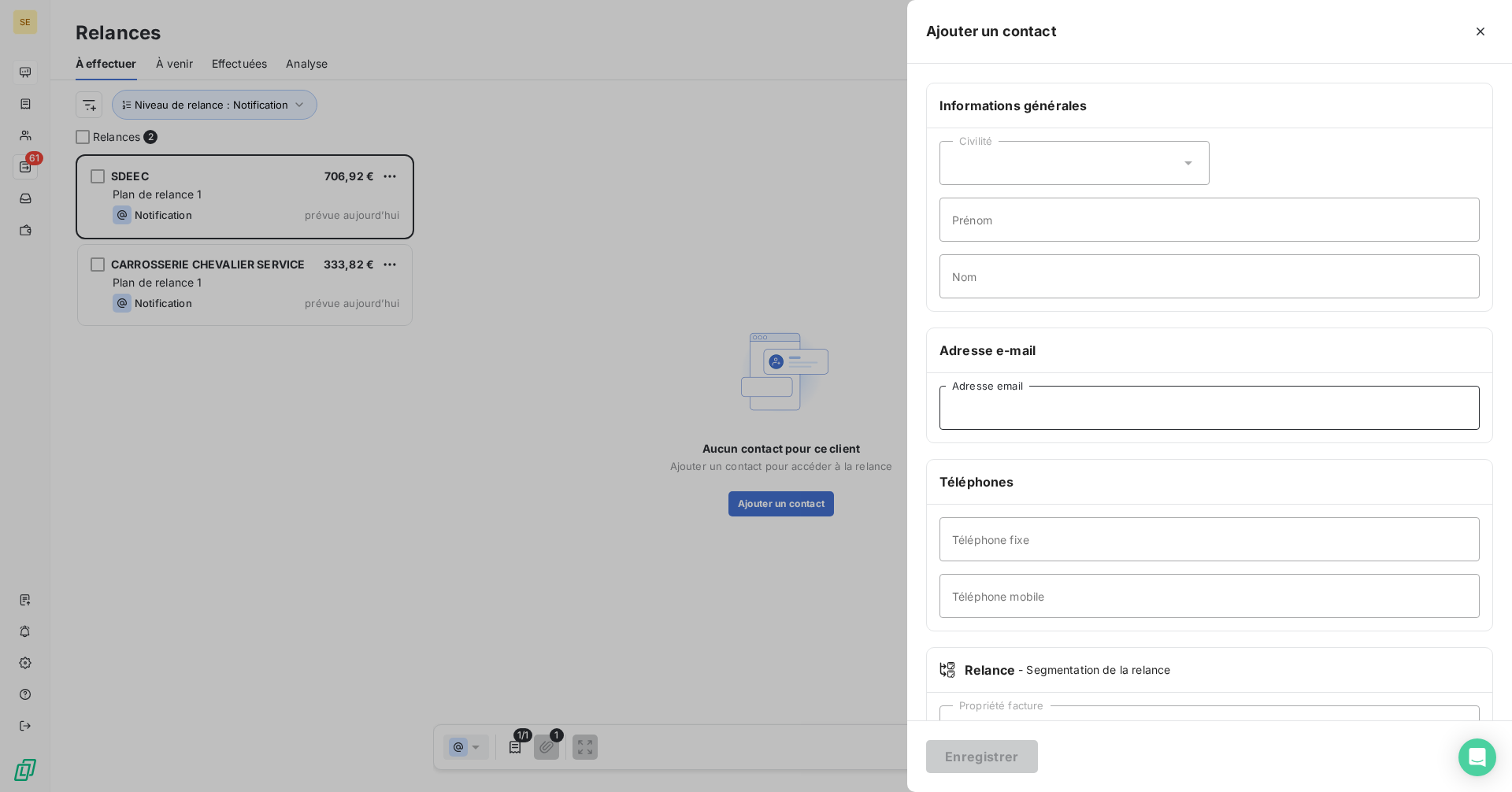
paste input "compta@sdeec.fr"
type input "compta@sdeec.fr"
click at [976, 758] on button "Enregistrer" at bounding box center [981, 757] width 112 height 34
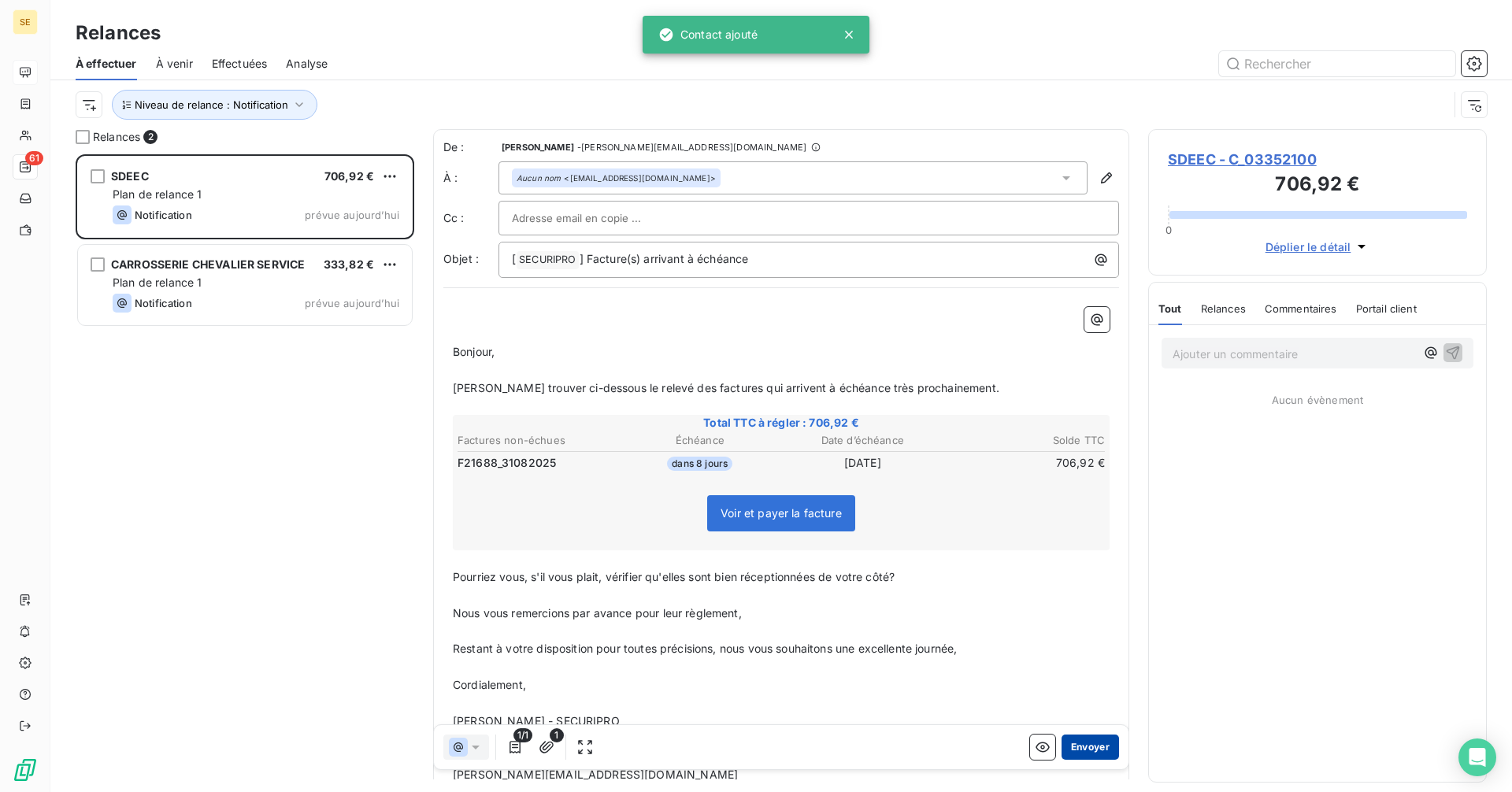
click at [1075, 750] on button "Envoyer" at bounding box center [1090, 747] width 57 height 25
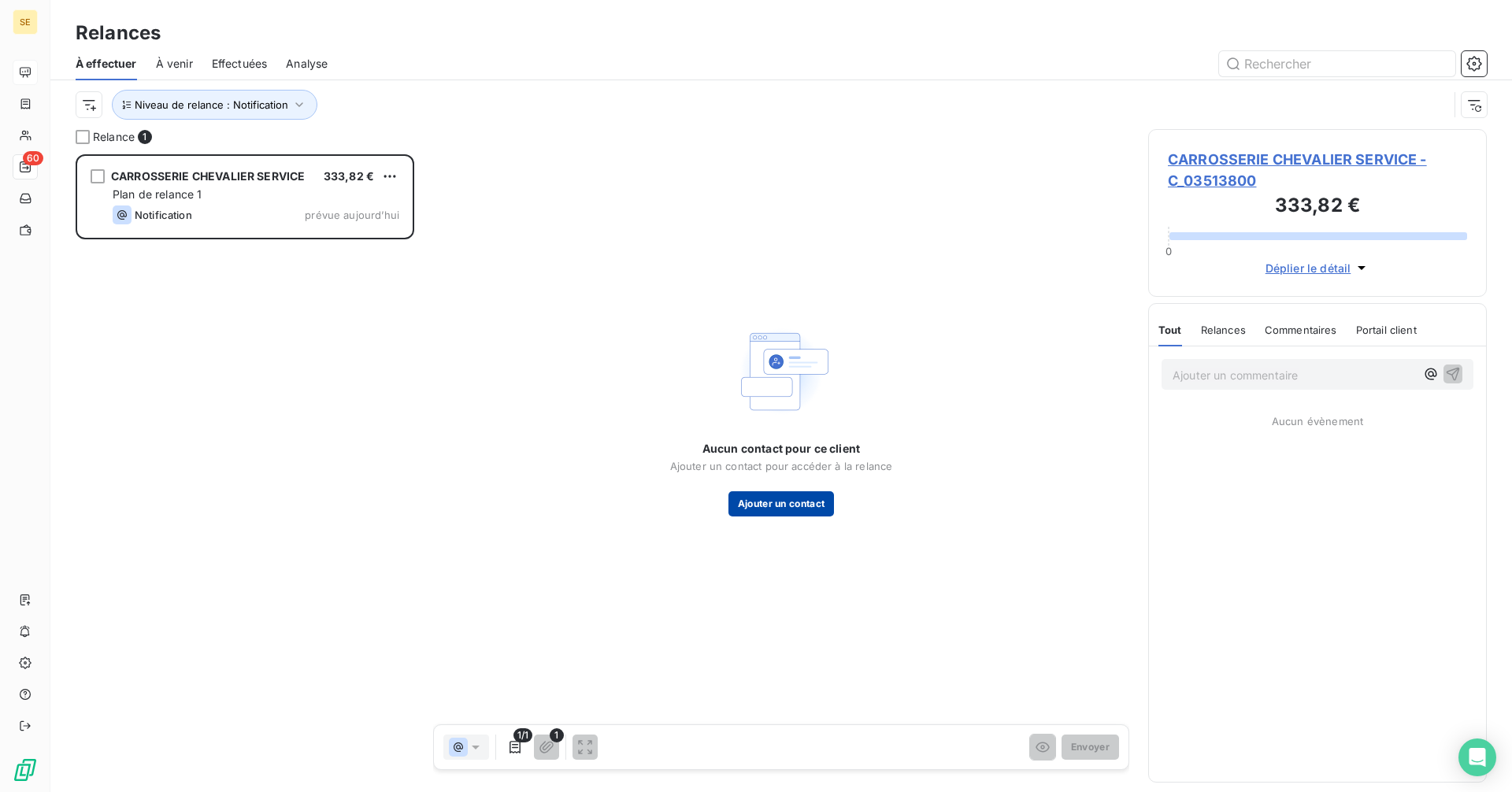
click at [773, 502] on button "Ajouter un contact" at bounding box center [781, 504] width 106 height 25
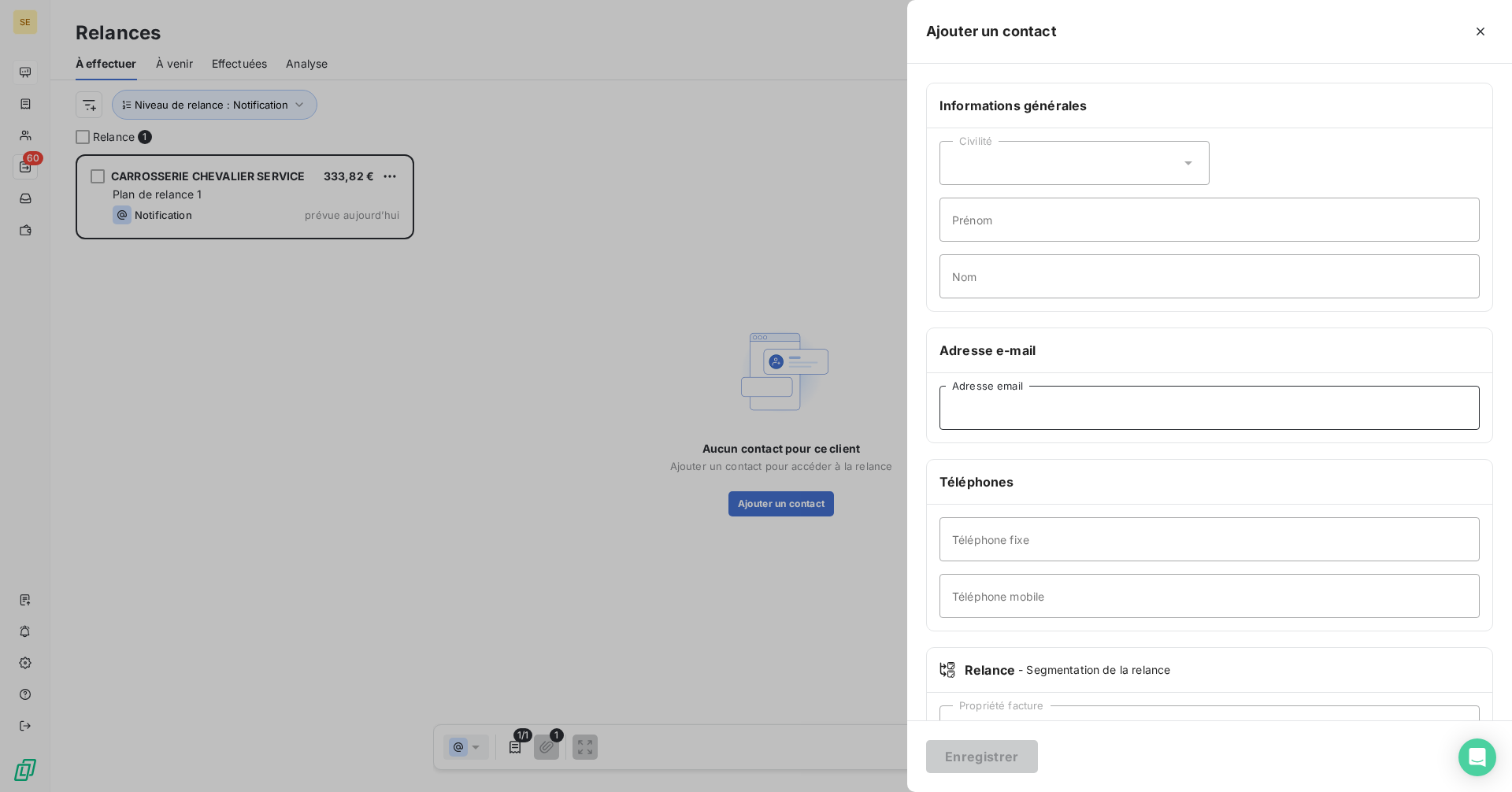
click at [988, 401] on input "Adresse email" at bounding box center [1209, 408] width 540 height 44
paste input "compta-fournisseurs@lccicar.com"
type input "compta-fournisseurs@lccicar.com"
click at [1001, 726] on div "Enregistrer" at bounding box center [1209, 756] width 605 height 72
click at [995, 757] on button "Enregistrer" at bounding box center [981, 757] width 112 height 34
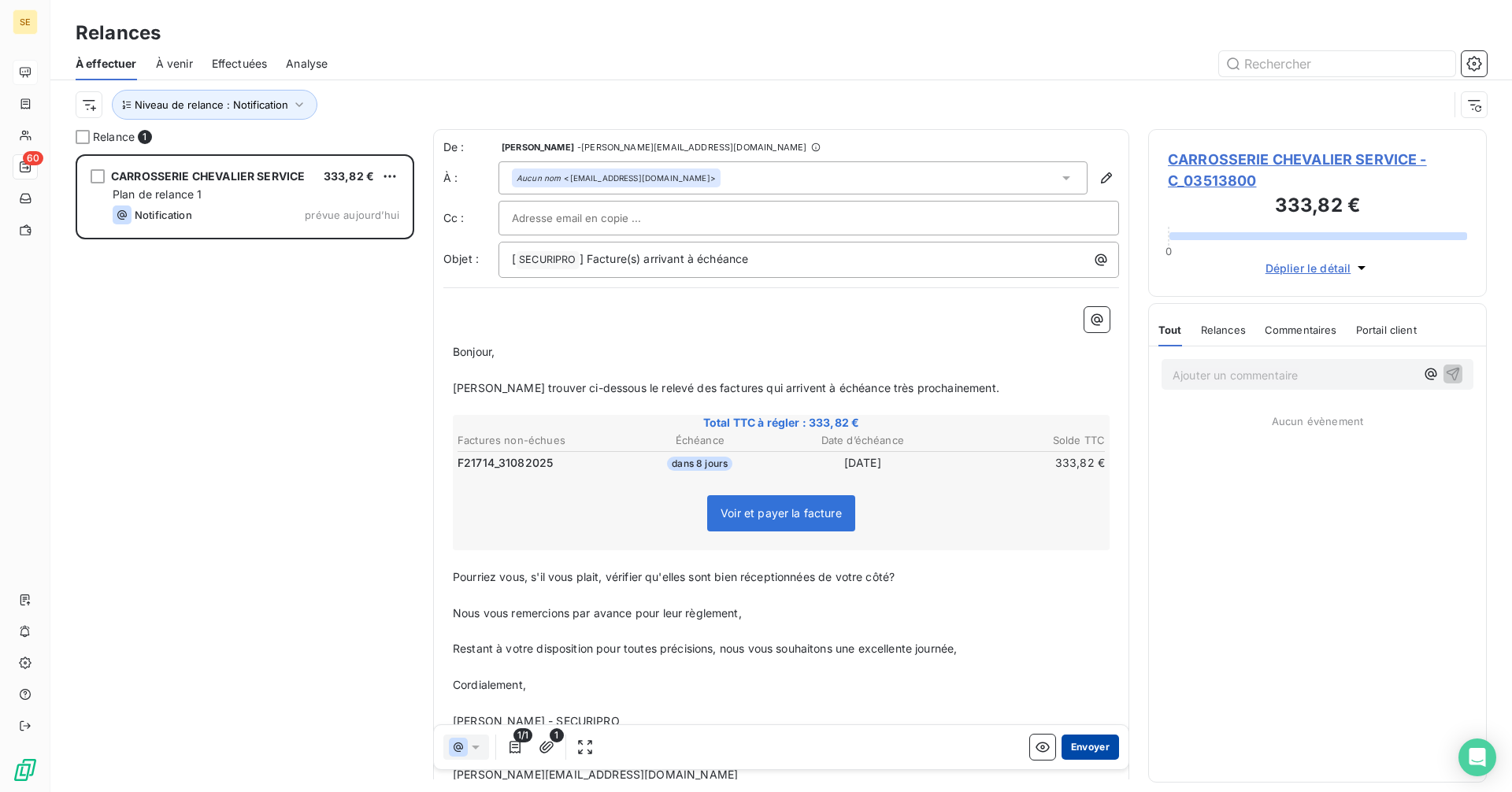
click at [1096, 744] on button "Envoyer" at bounding box center [1090, 747] width 57 height 25
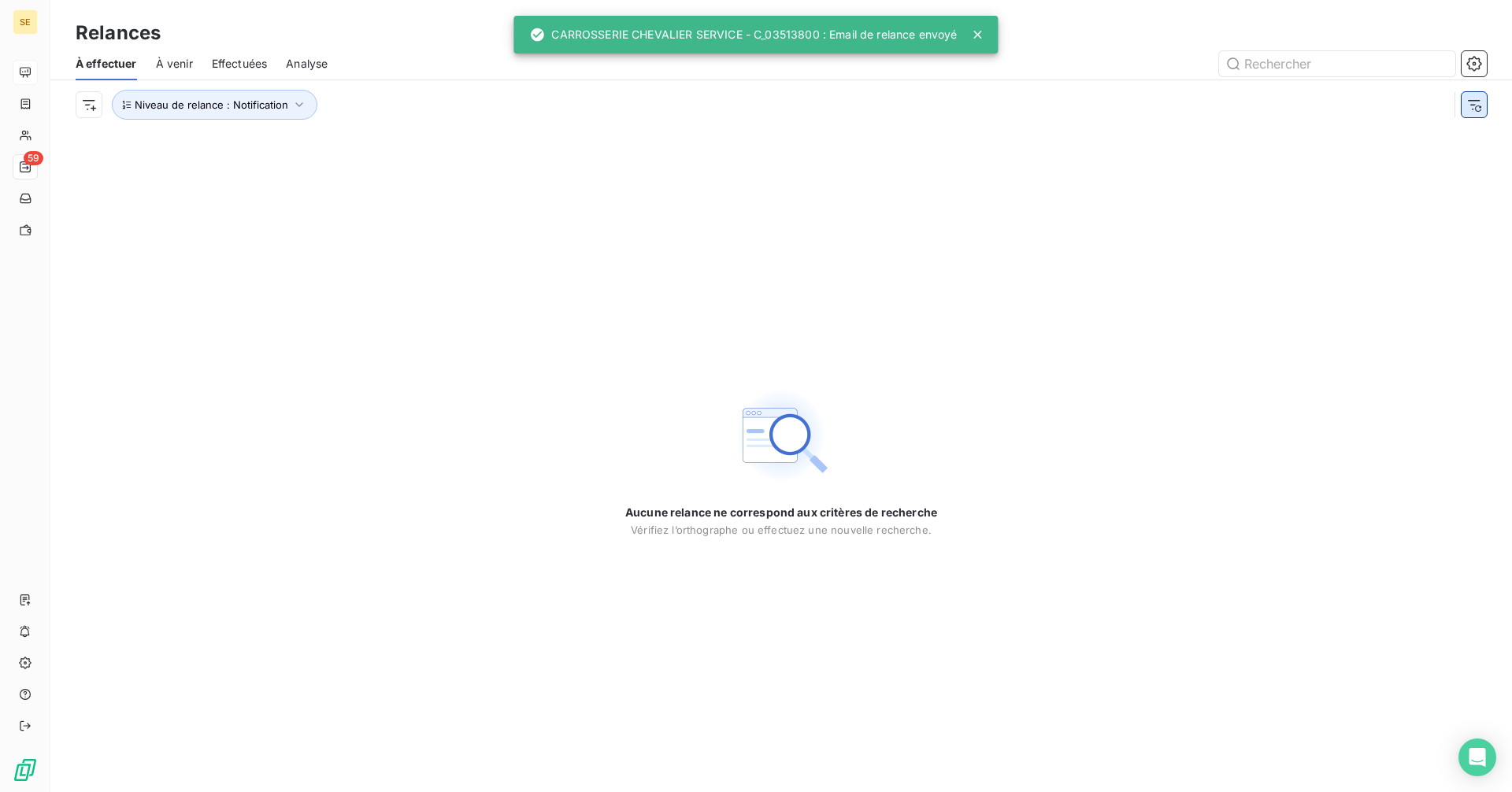
click at [1477, 104] on icon "button" at bounding box center [1474, 104] width 15 height 15
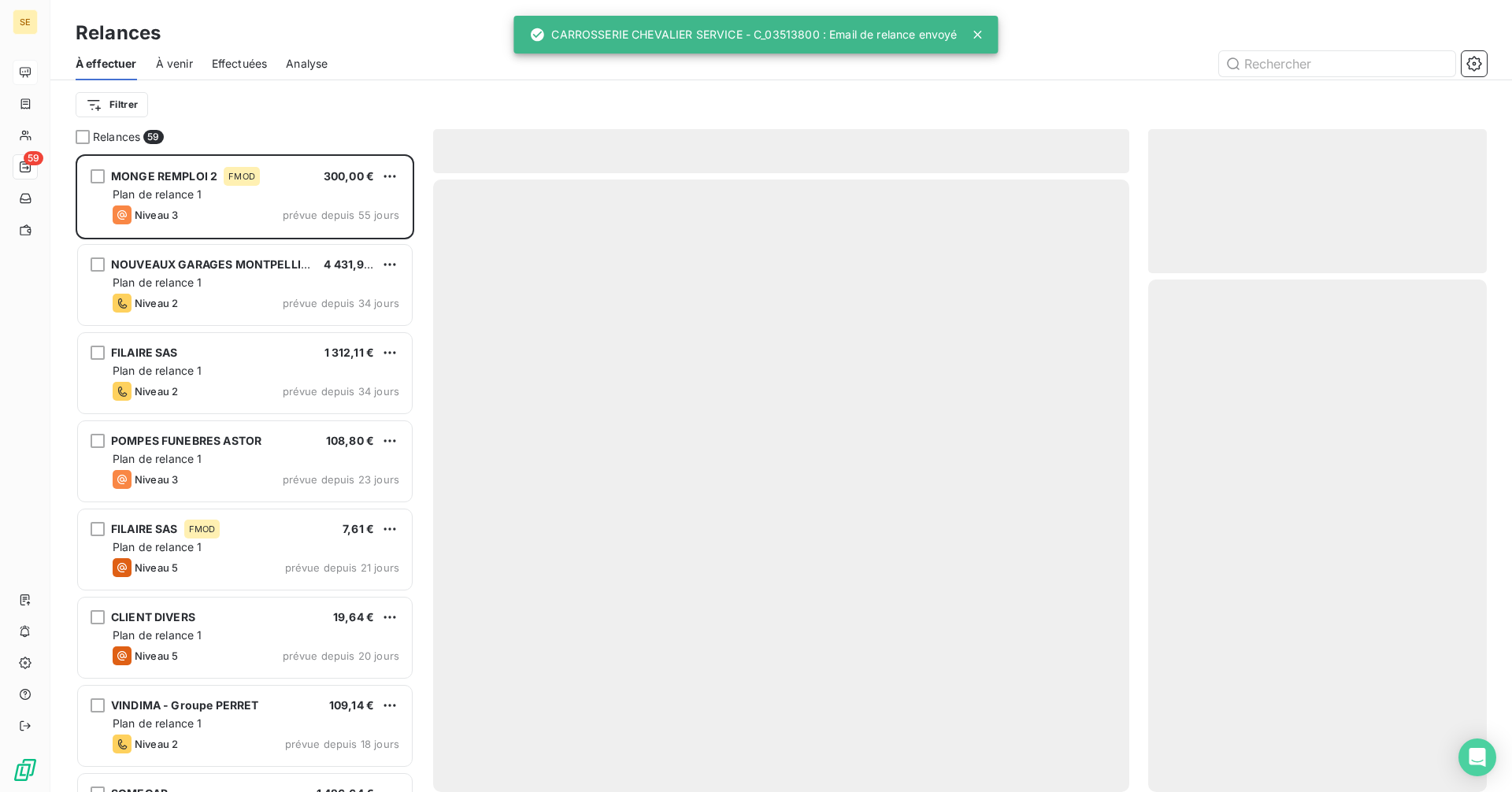
scroll to position [625, 327]
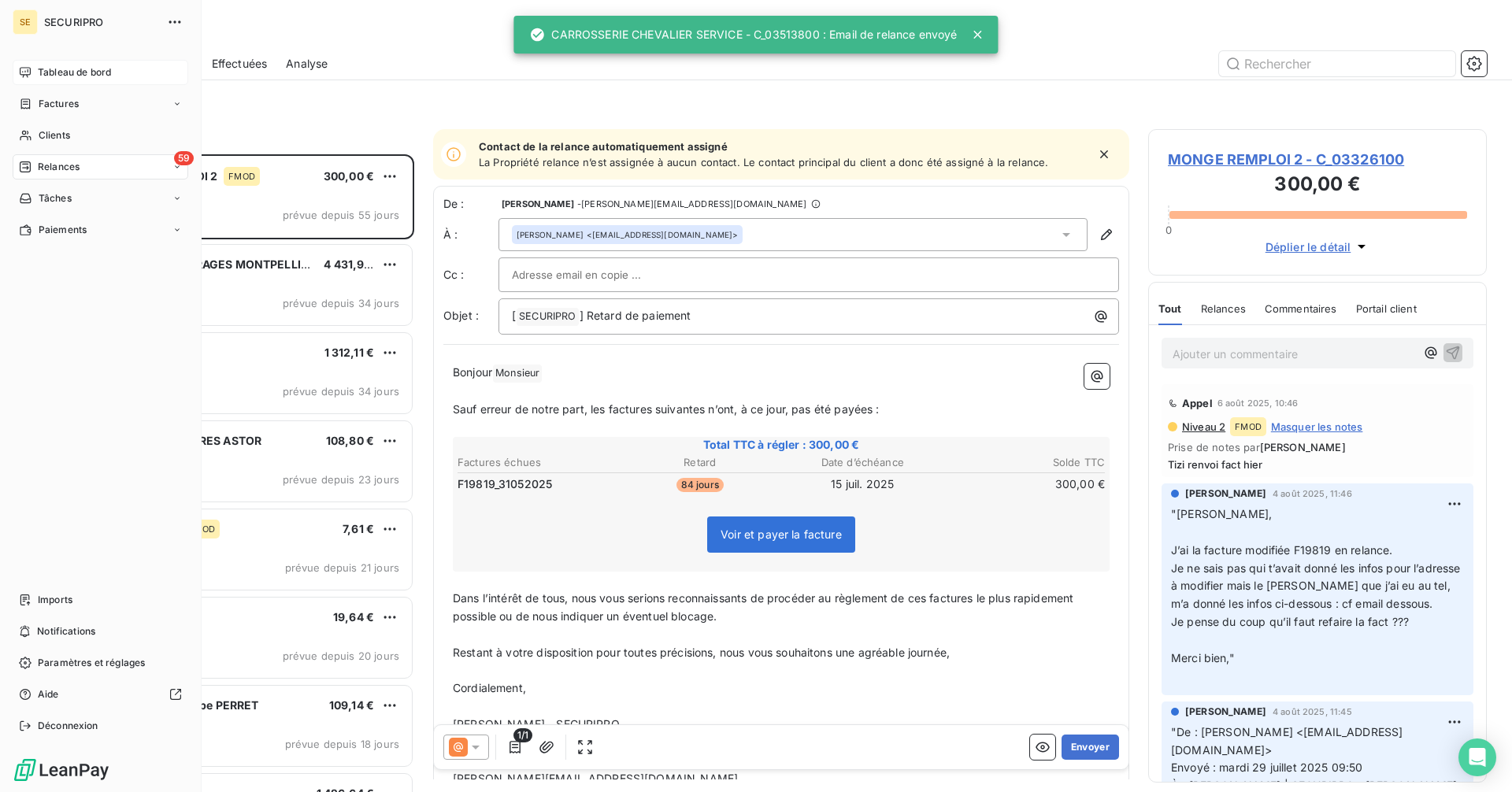
click at [35, 68] on div "Tableau de bord" at bounding box center [100, 72] width 175 height 25
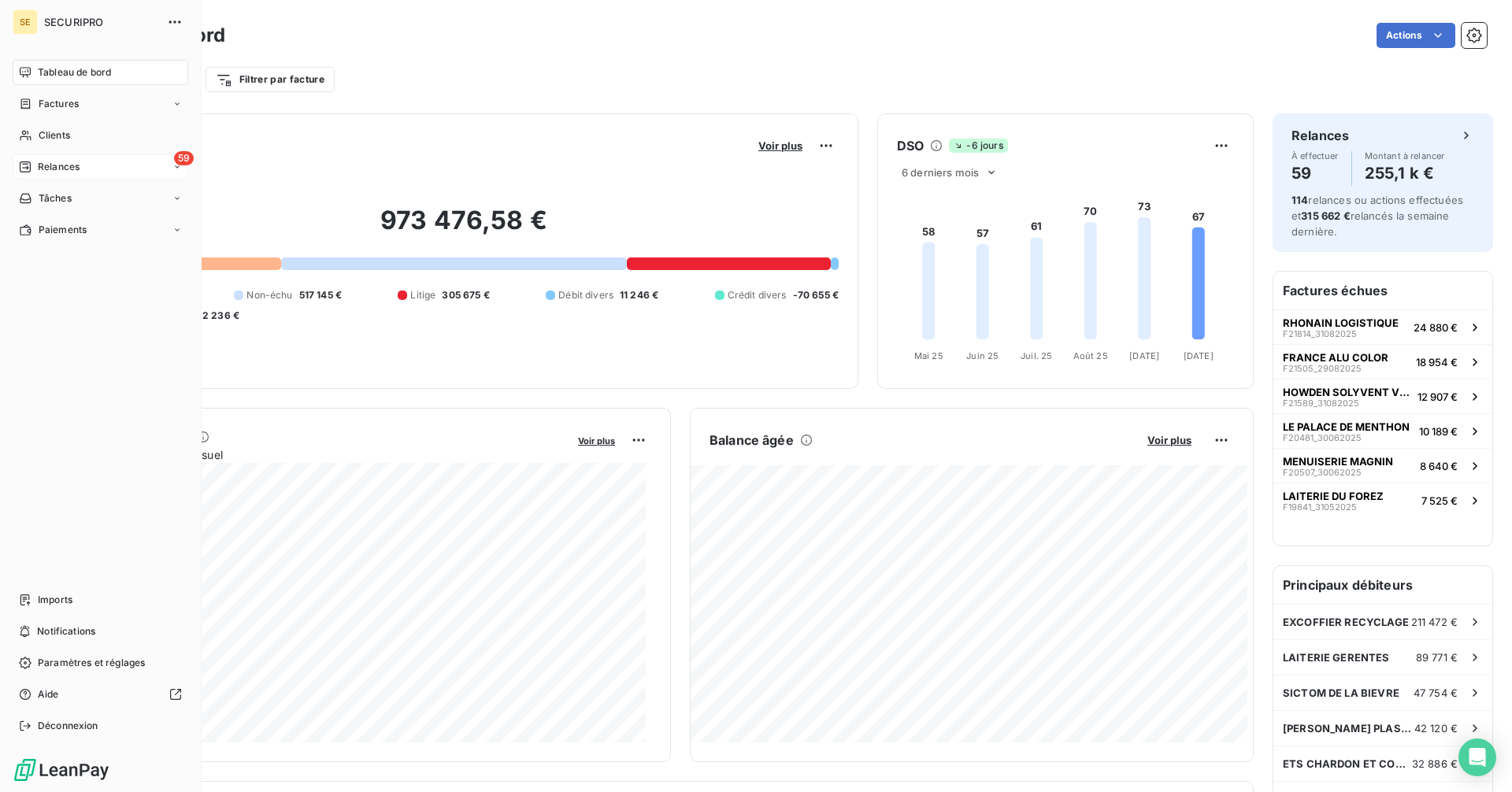
click at [32, 166] on div "Relances" at bounding box center [49, 167] width 60 height 14
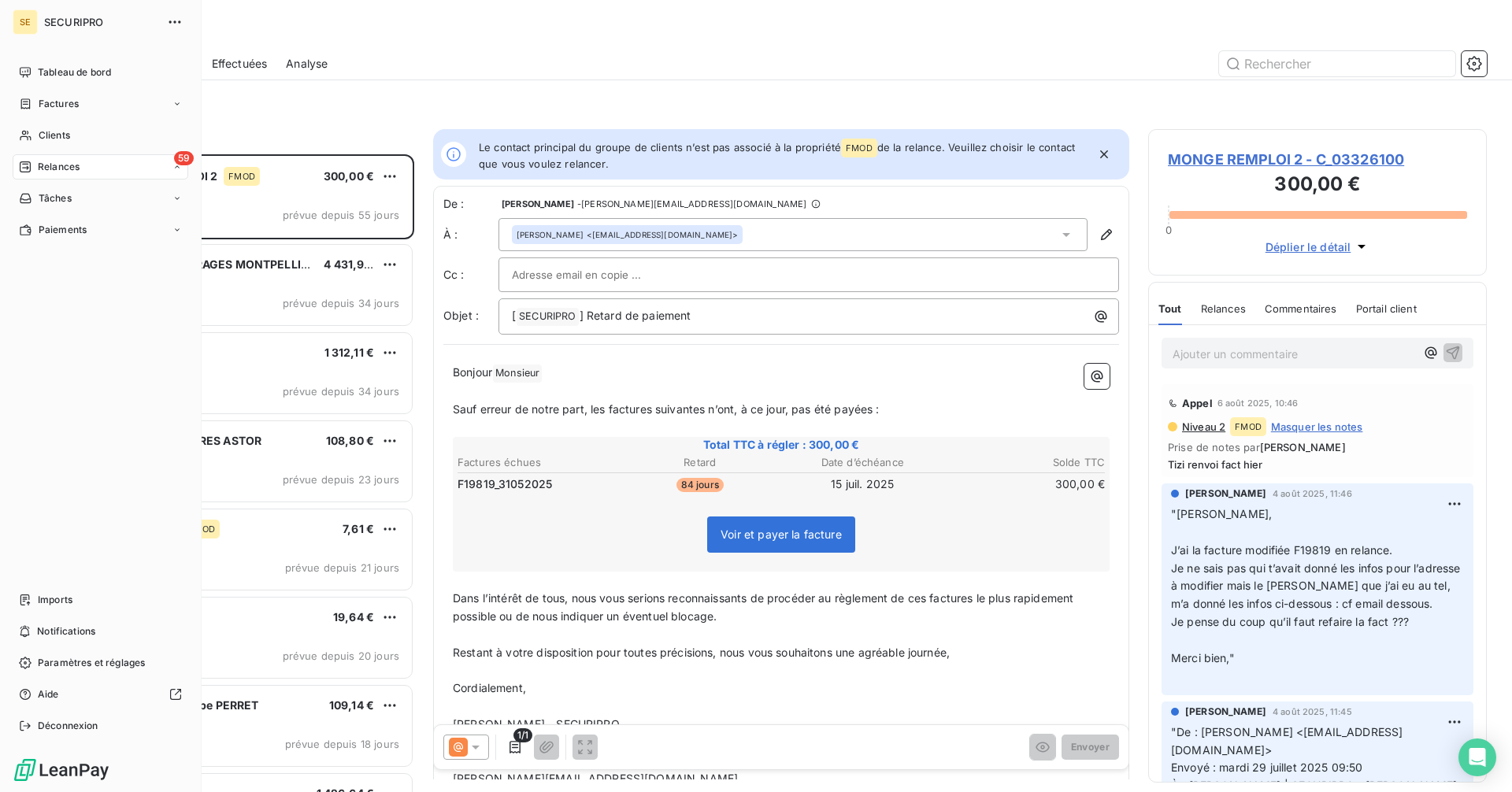
scroll to position [12, 12]
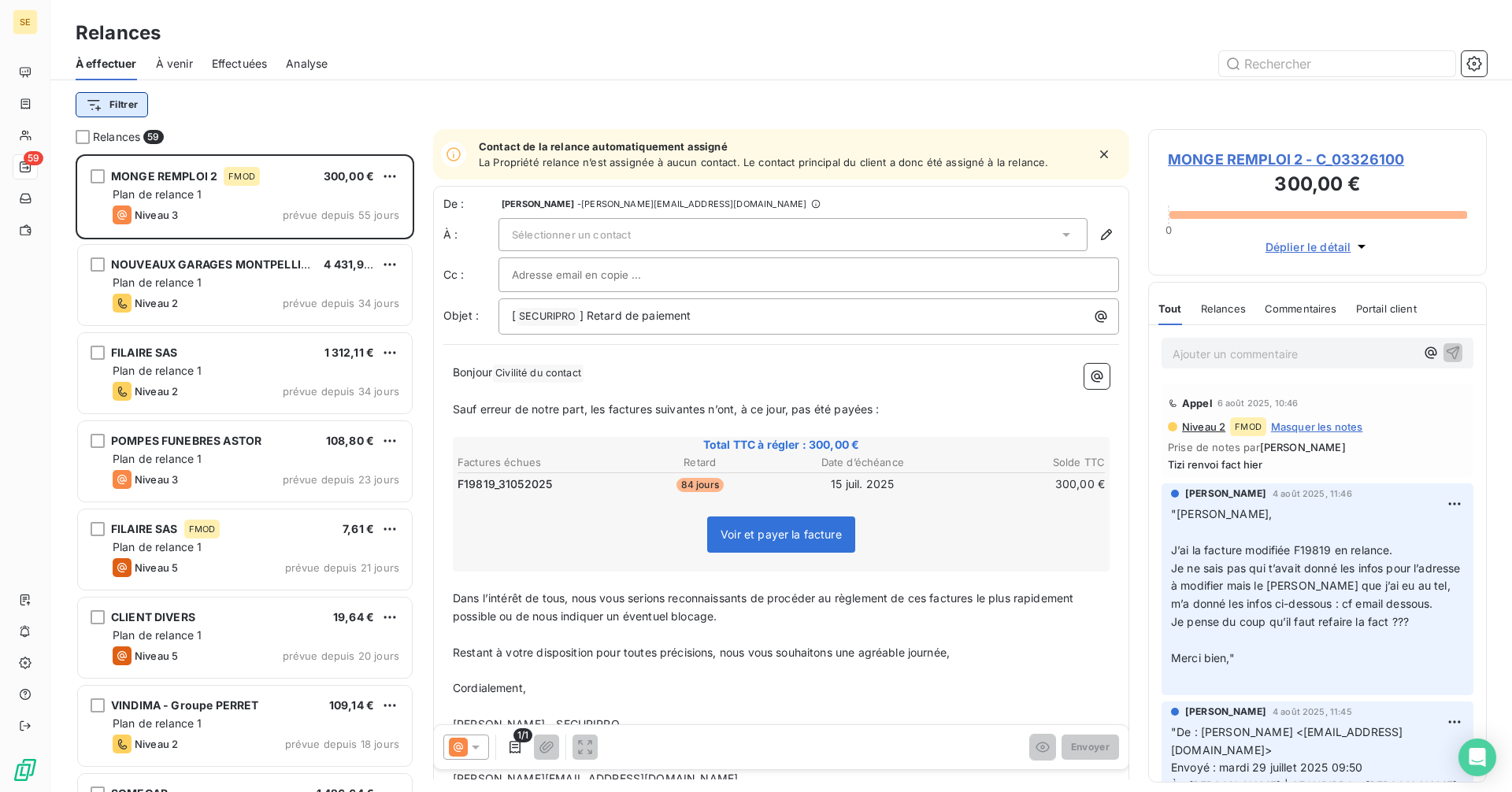
click at [109, 101] on html "SE 59 Relances À effectuer À venir Effectuées Analyse Filtrer Relances 59 MONGE…" at bounding box center [756, 396] width 1512 height 792
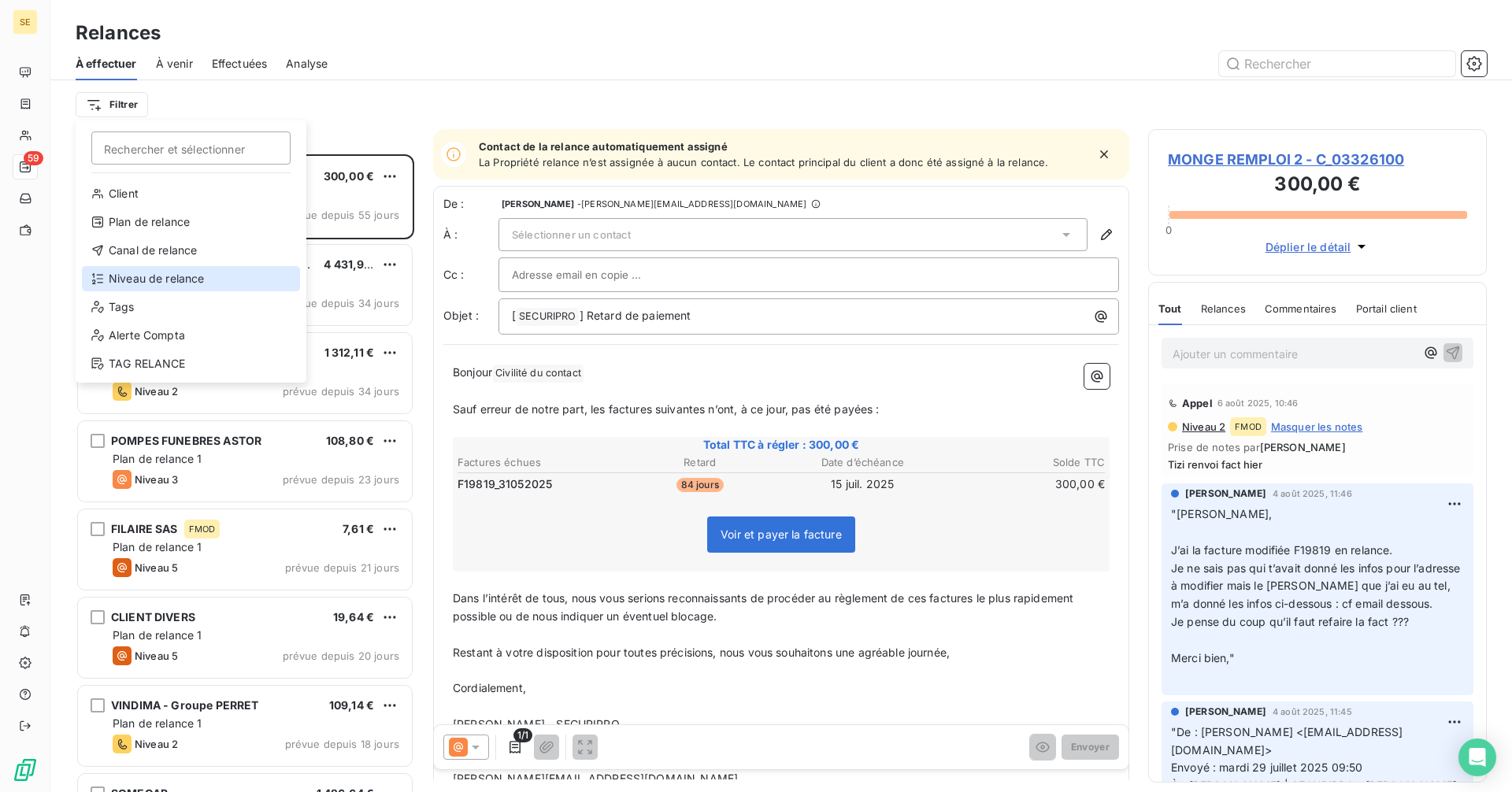
click at [128, 272] on div "Niveau de relance" at bounding box center [191, 279] width 218 height 25
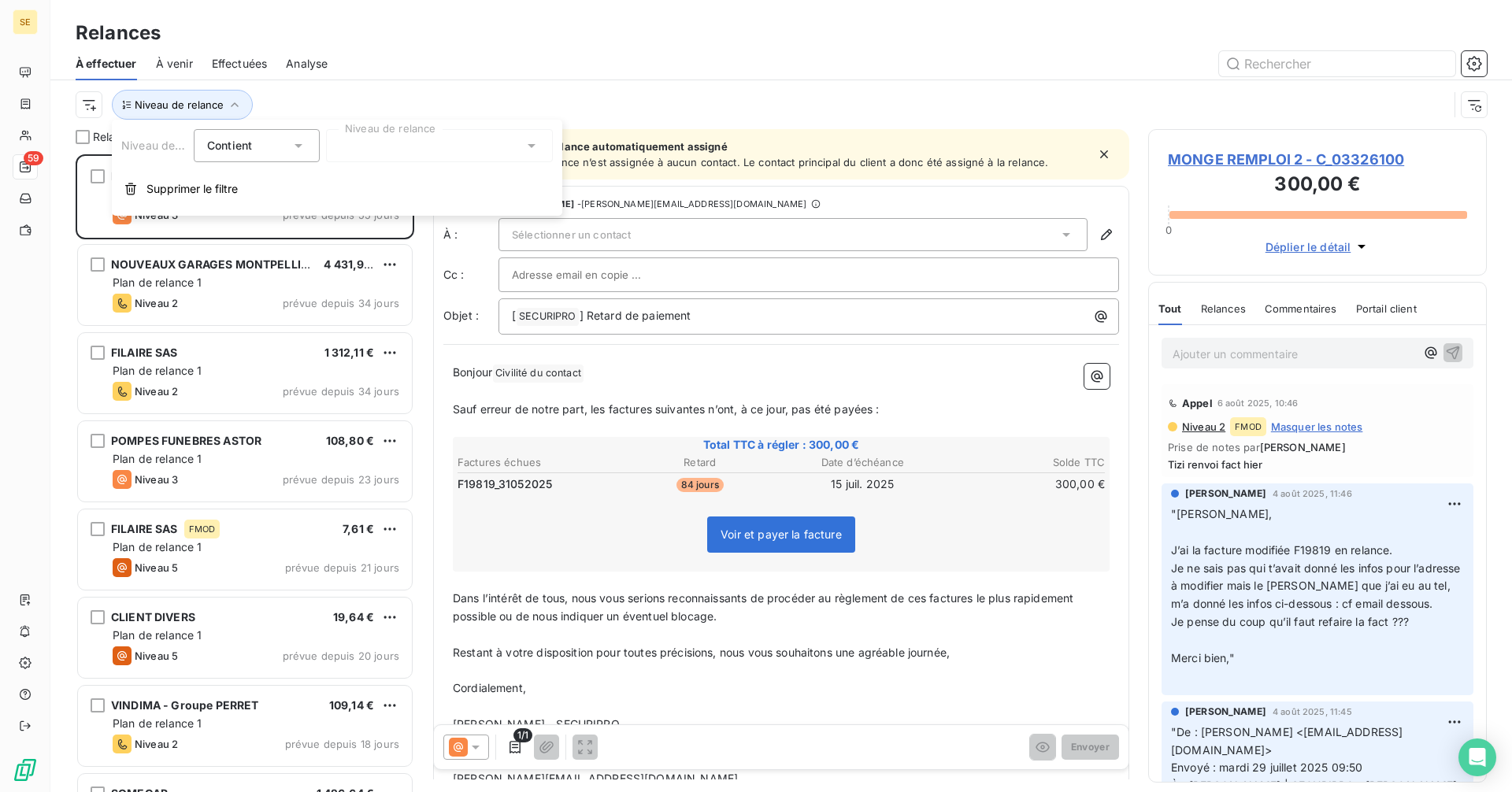
click at [450, 147] on div at bounding box center [439, 146] width 227 height 34
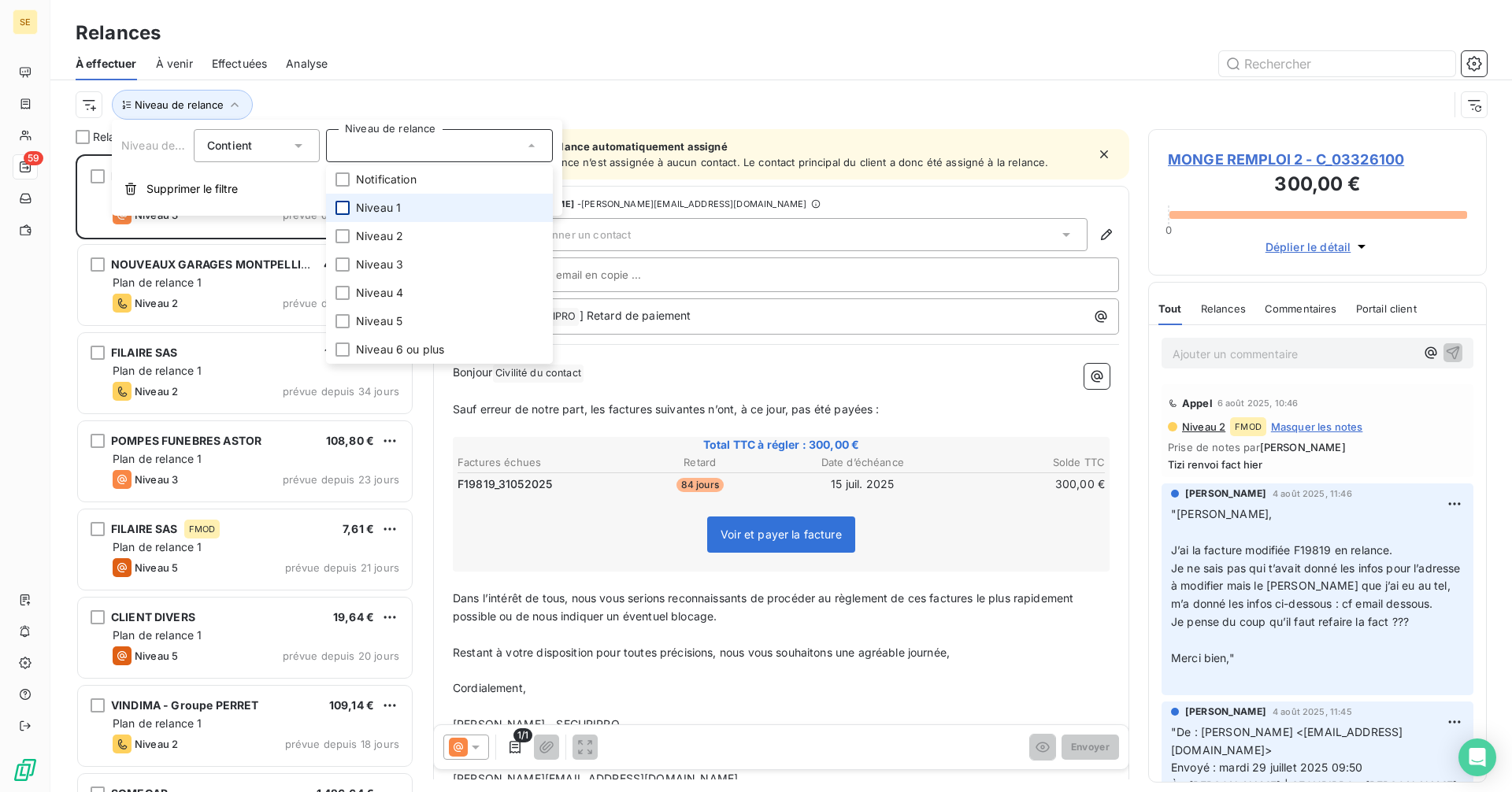
click at [343, 208] on div at bounding box center [342, 208] width 14 height 14
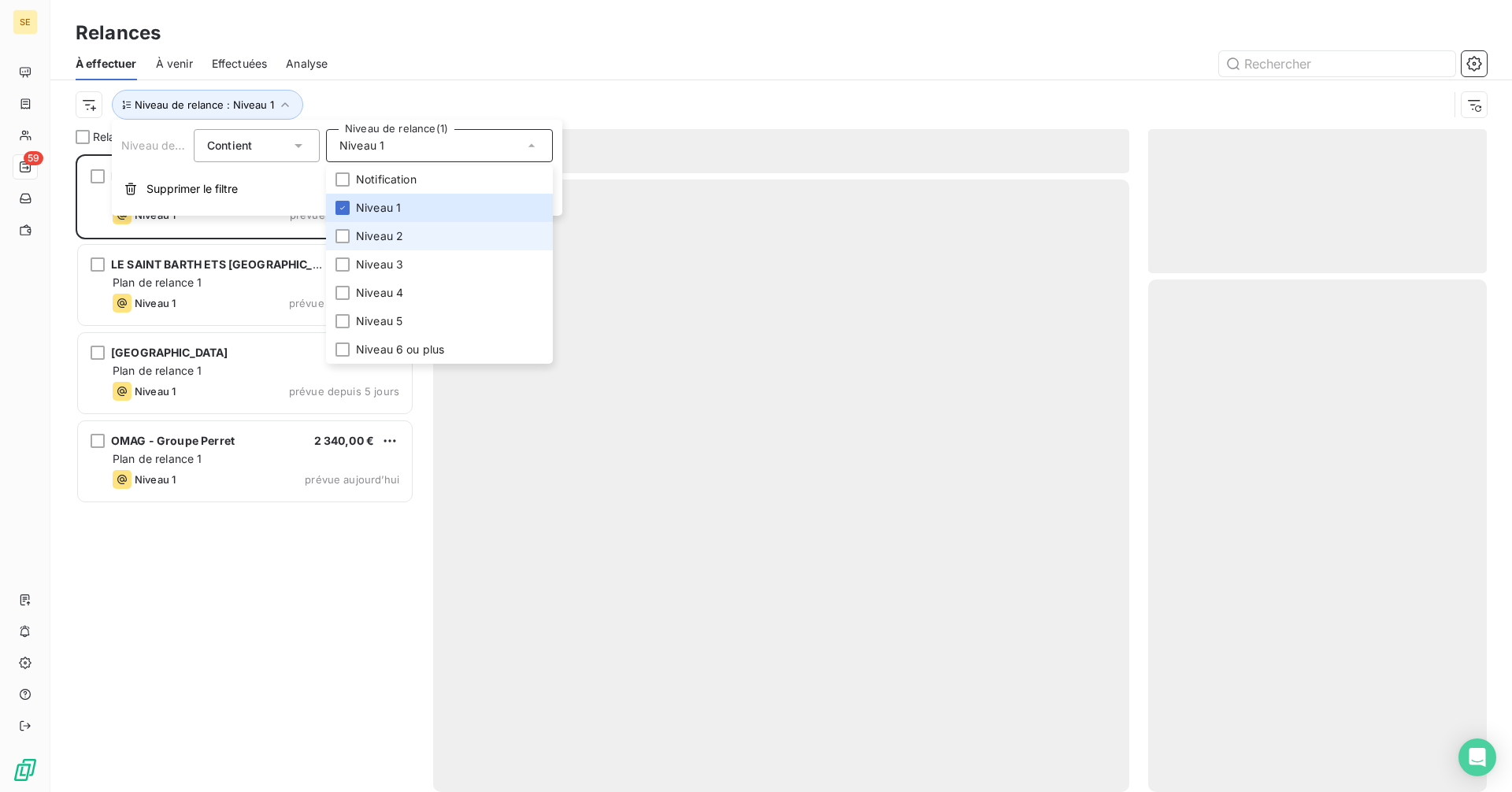
scroll to position [625, 327]
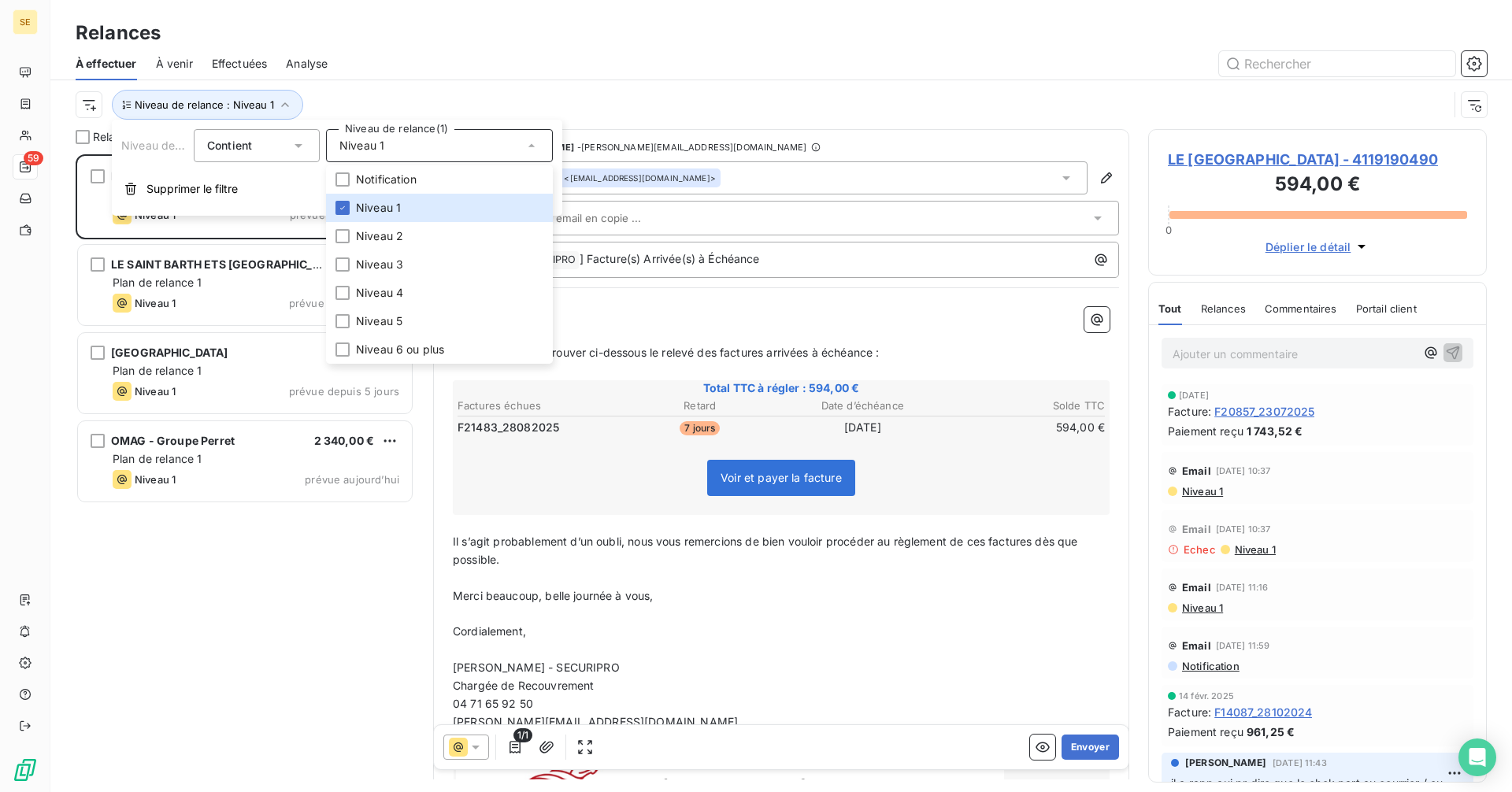
click at [687, 101] on div "Niveau de relance : Niveau 1" at bounding box center [762, 104] width 1372 height 30
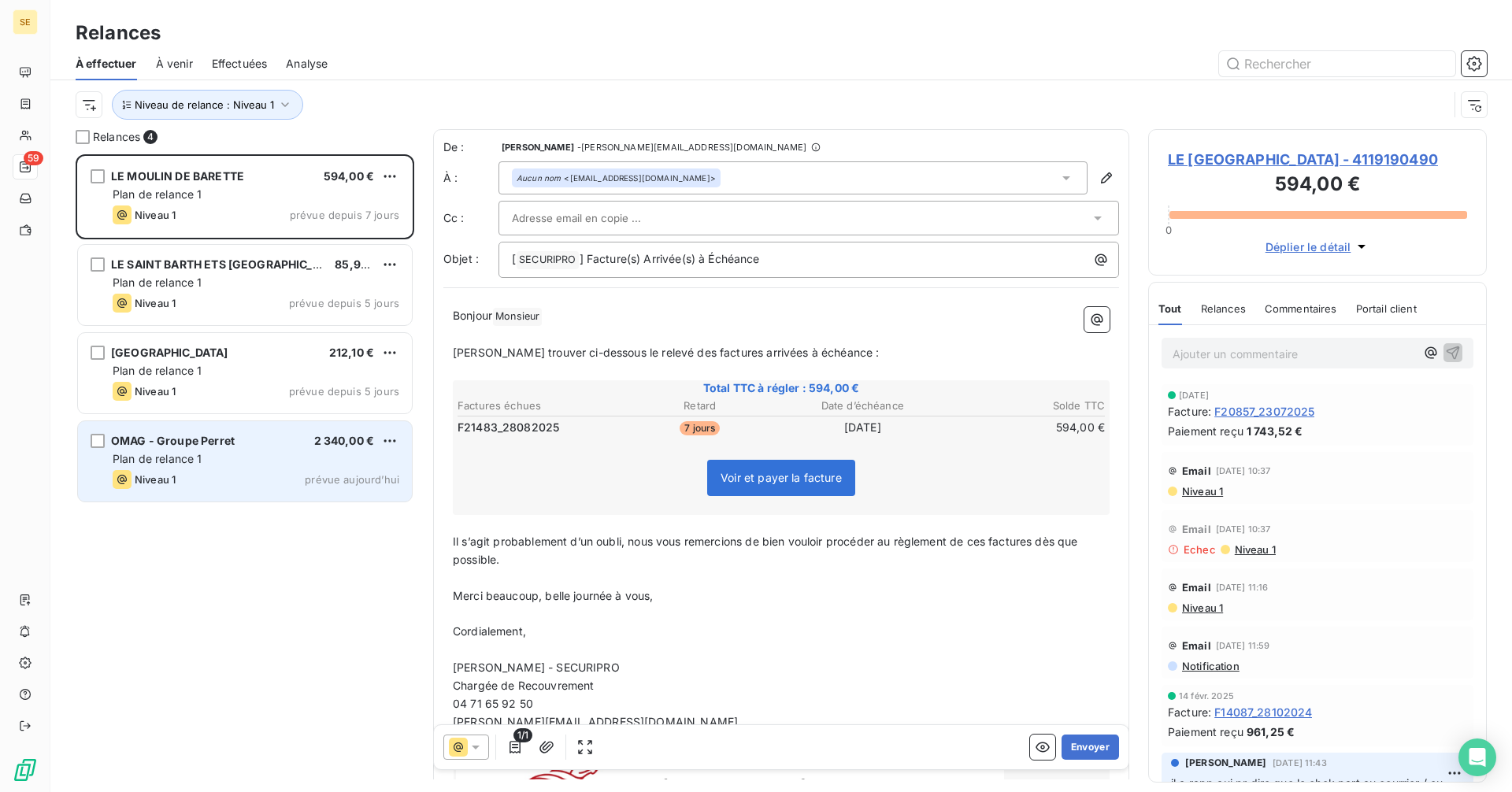
click at [166, 467] on div "OMAG - Groupe Perret 2 340,00 € Plan de relance 1 Niveau 1 prévue aujourd’hui" at bounding box center [244, 462] width 333 height 80
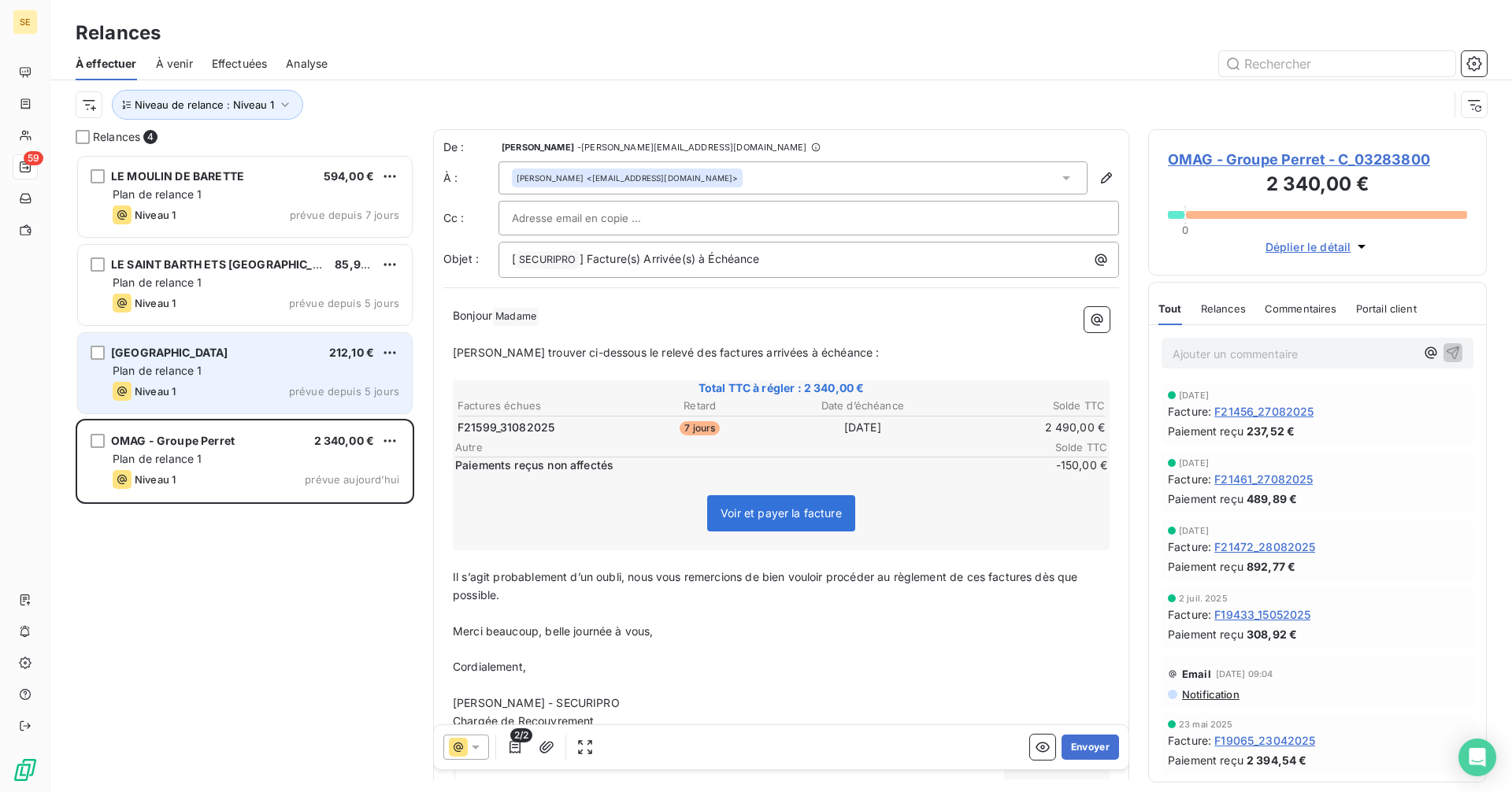
click at [174, 382] on div "Niveau 1" at bounding box center [145, 392] width 63 height 19
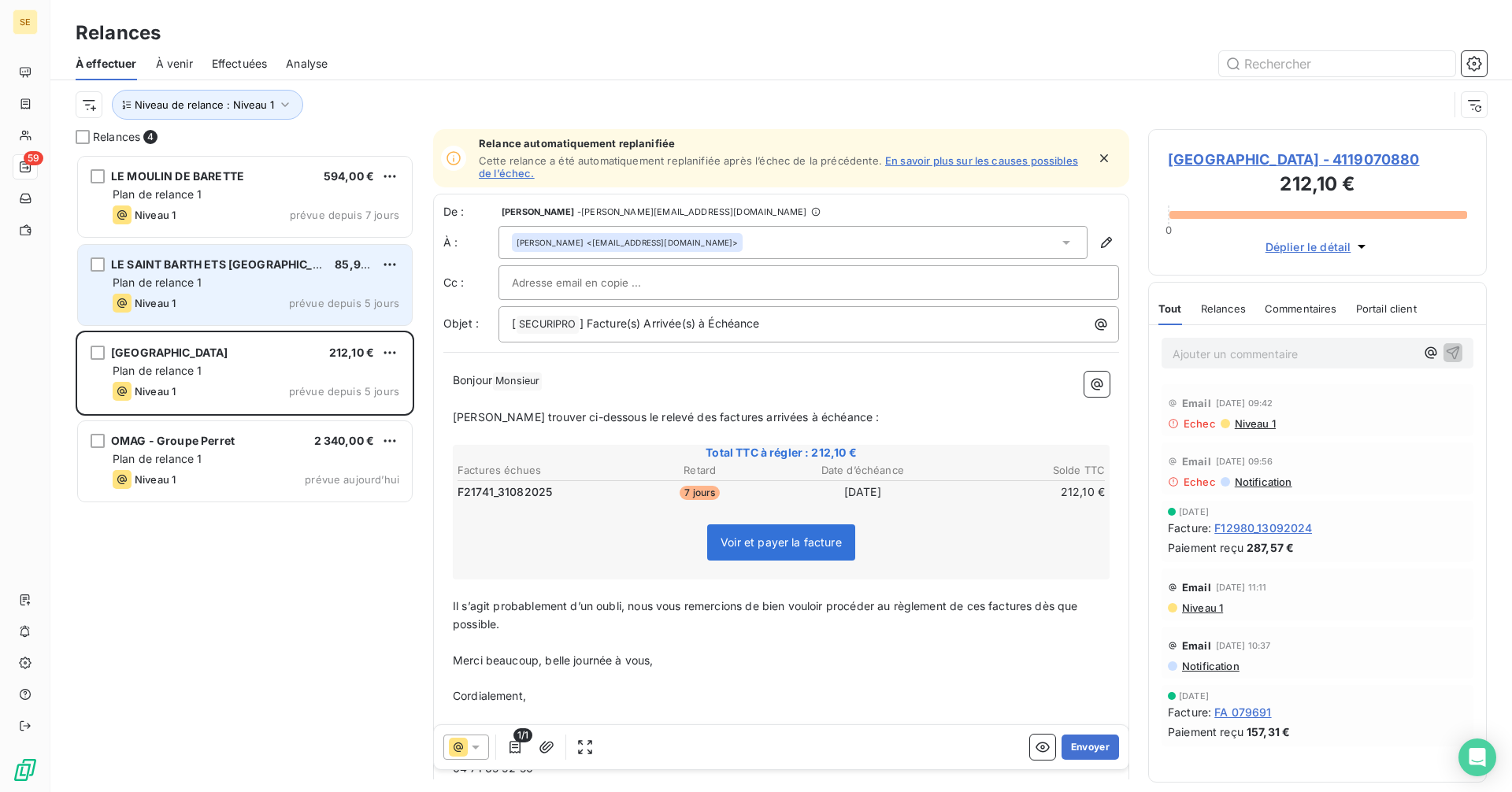
click at [210, 288] on div "Plan de relance 1" at bounding box center [256, 283] width 286 height 15
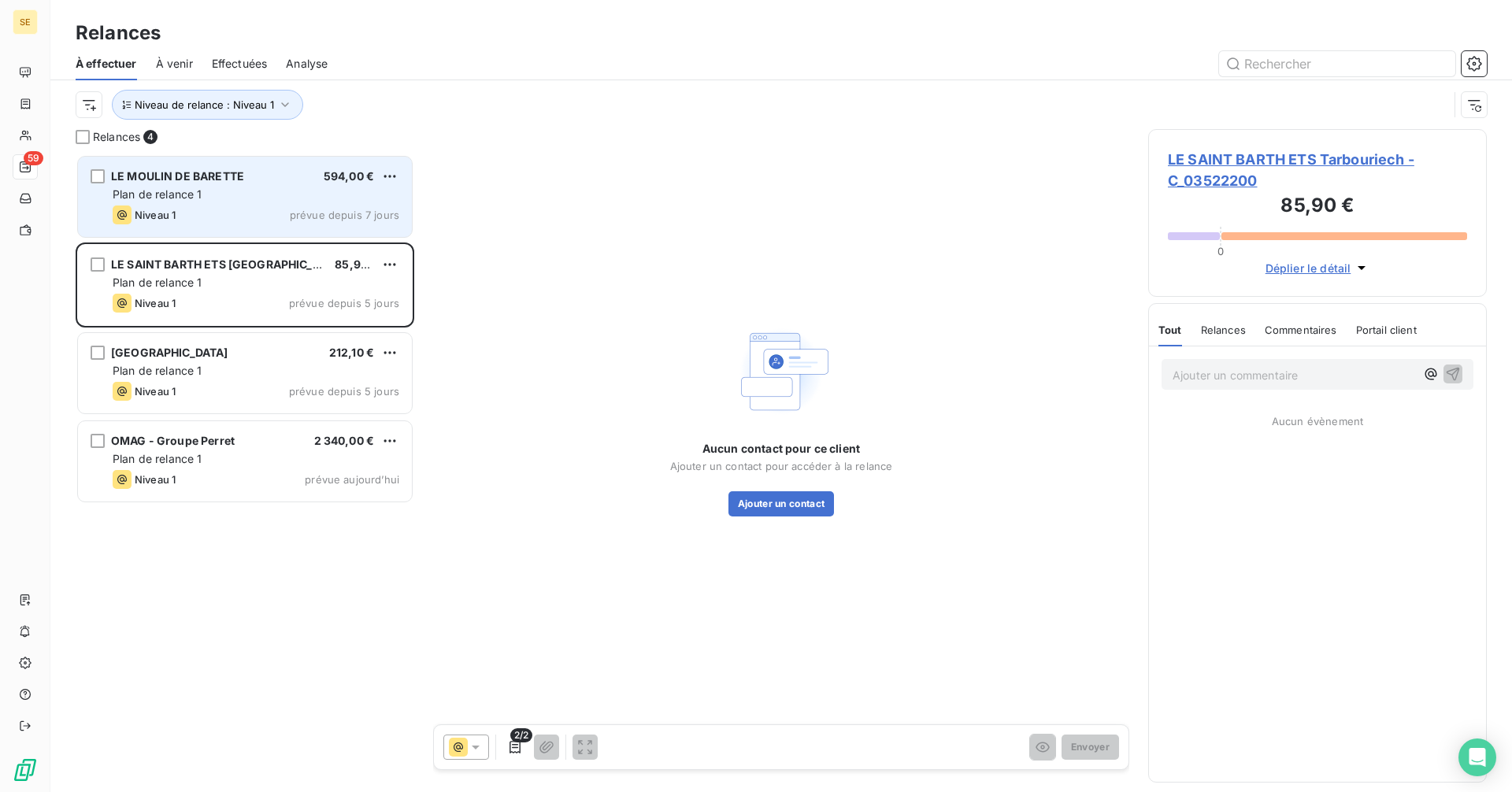
click at [218, 210] on div "Niveau 1 prévue depuis 7 jours" at bounding box center [256, 215] width 286 height 19
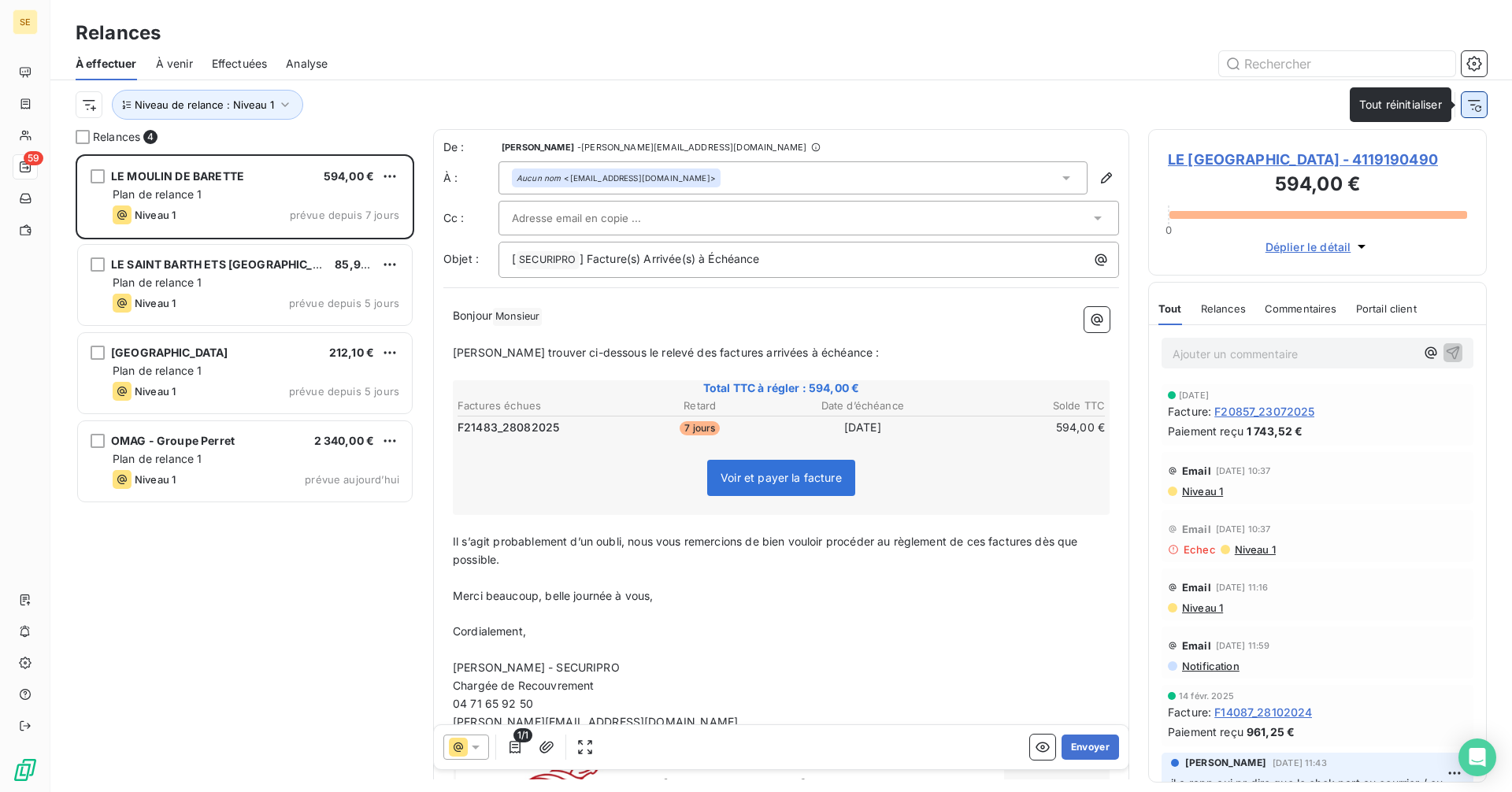
click at [1478, 106] on icon "button" at bounding box center [1478, 108] width 7 height 7
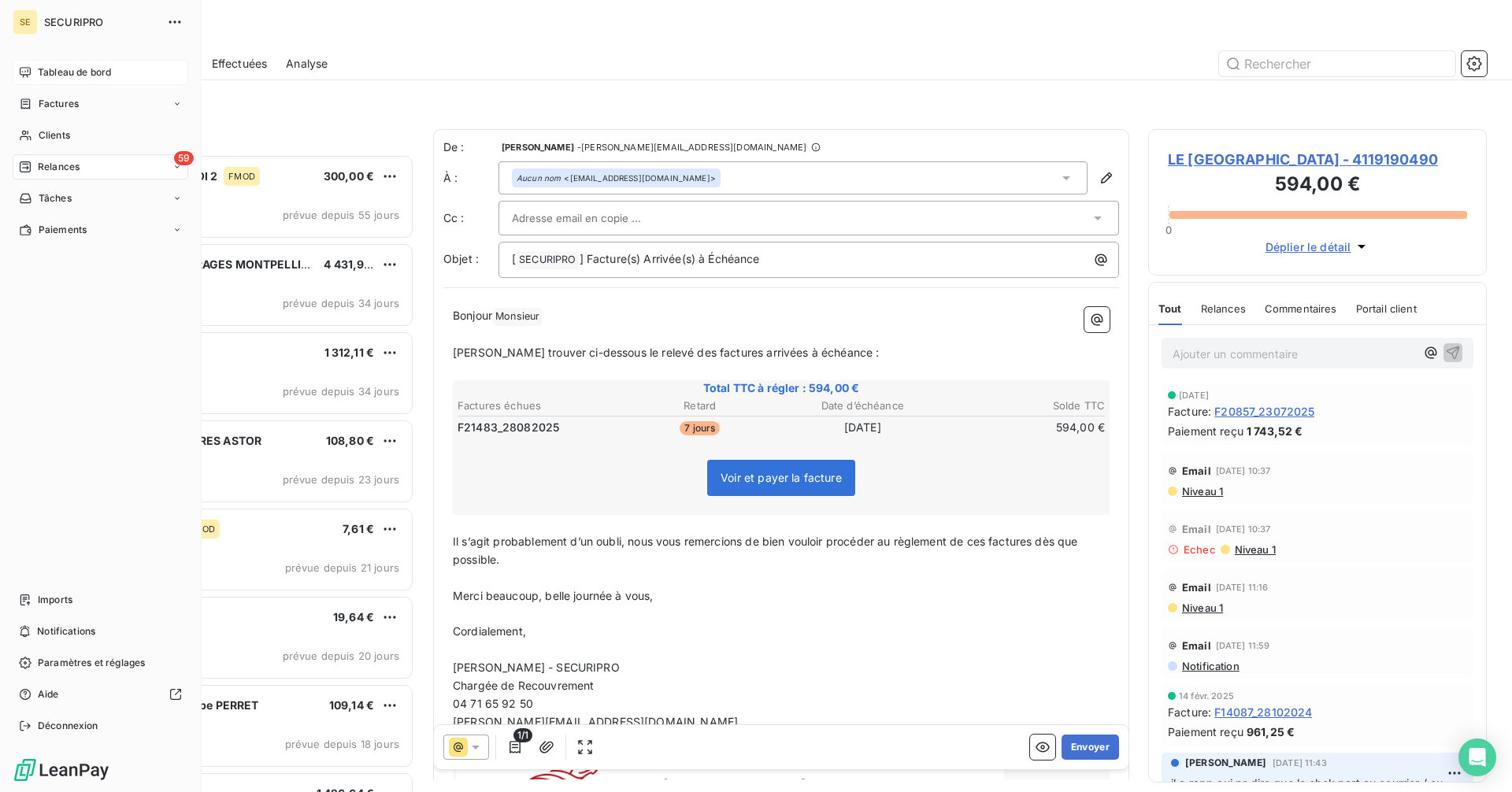
click at [34, 73] on div "Tableau de bord" at bounding box center [100, 72] width 175 height 25
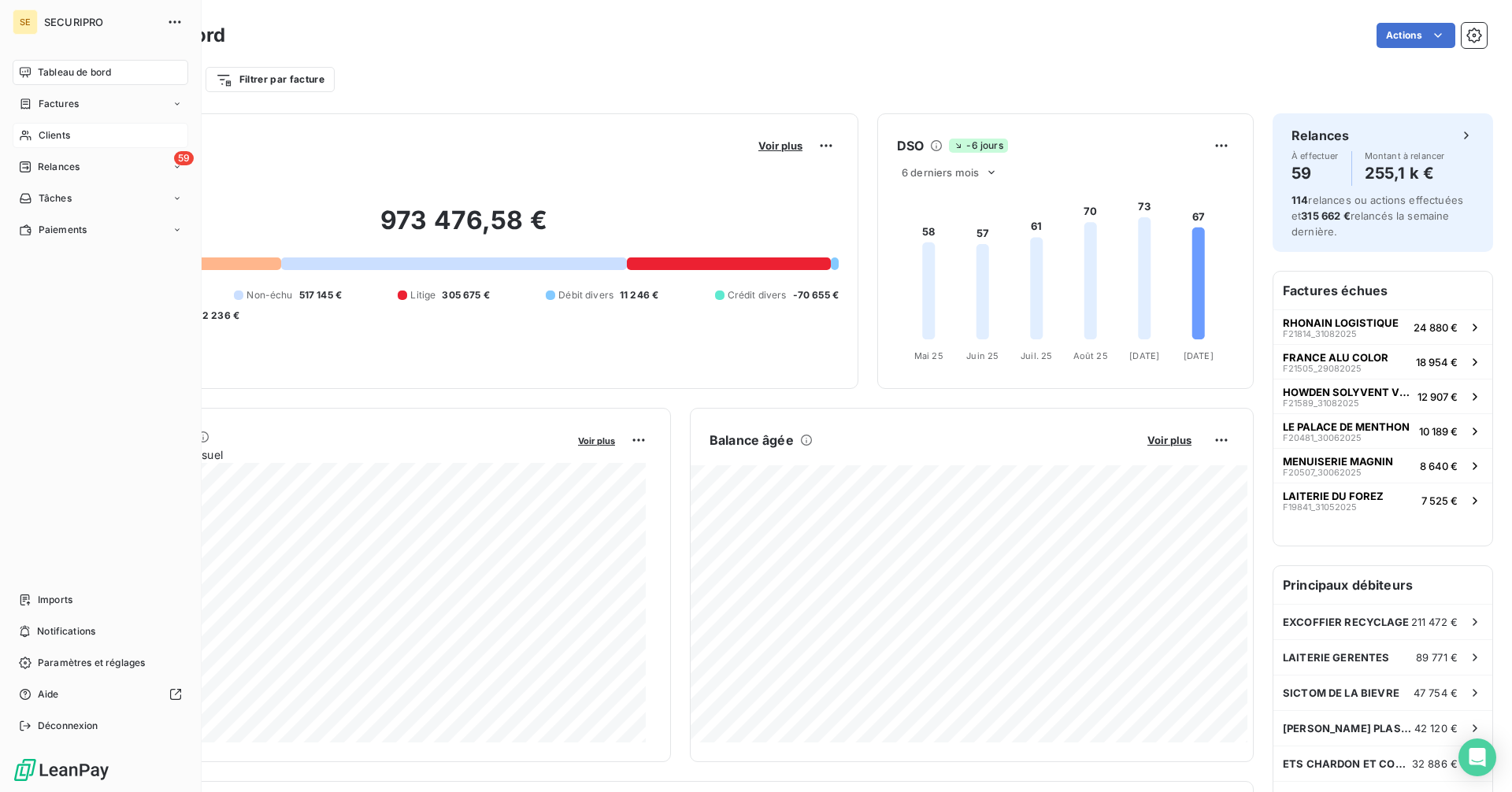
click at [46, 133] on span "Clients" at bounding box center [54, 135] width 32 height 14
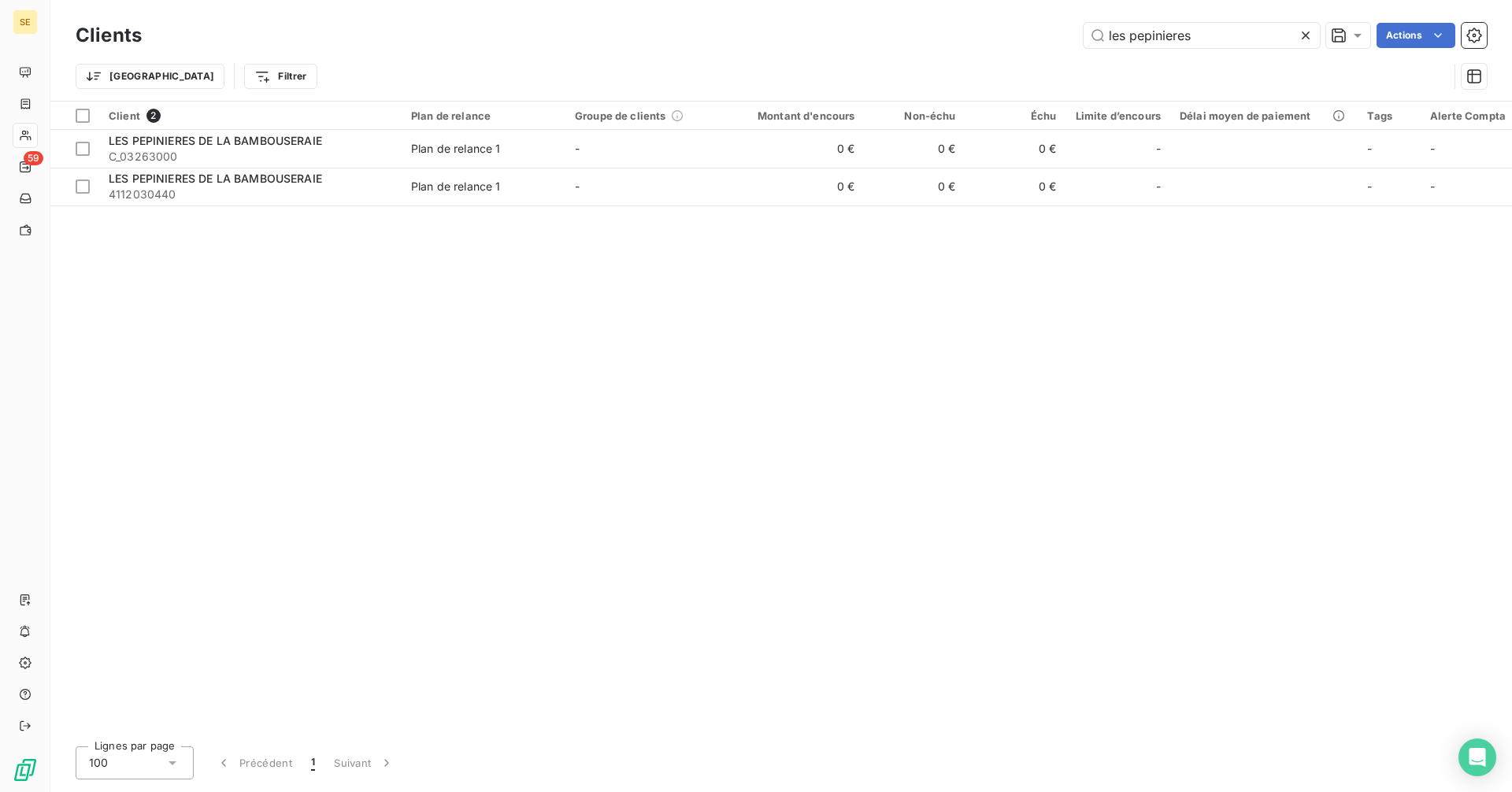
drag, startPoint x: 1218, startPoint y: 46, endPoint x: 1009, endPoint y: 40, distance: 209.1
click at [1009, 40] on div "les pepinieres Actions" at bounding box center [824, 35] width 1326 height 25
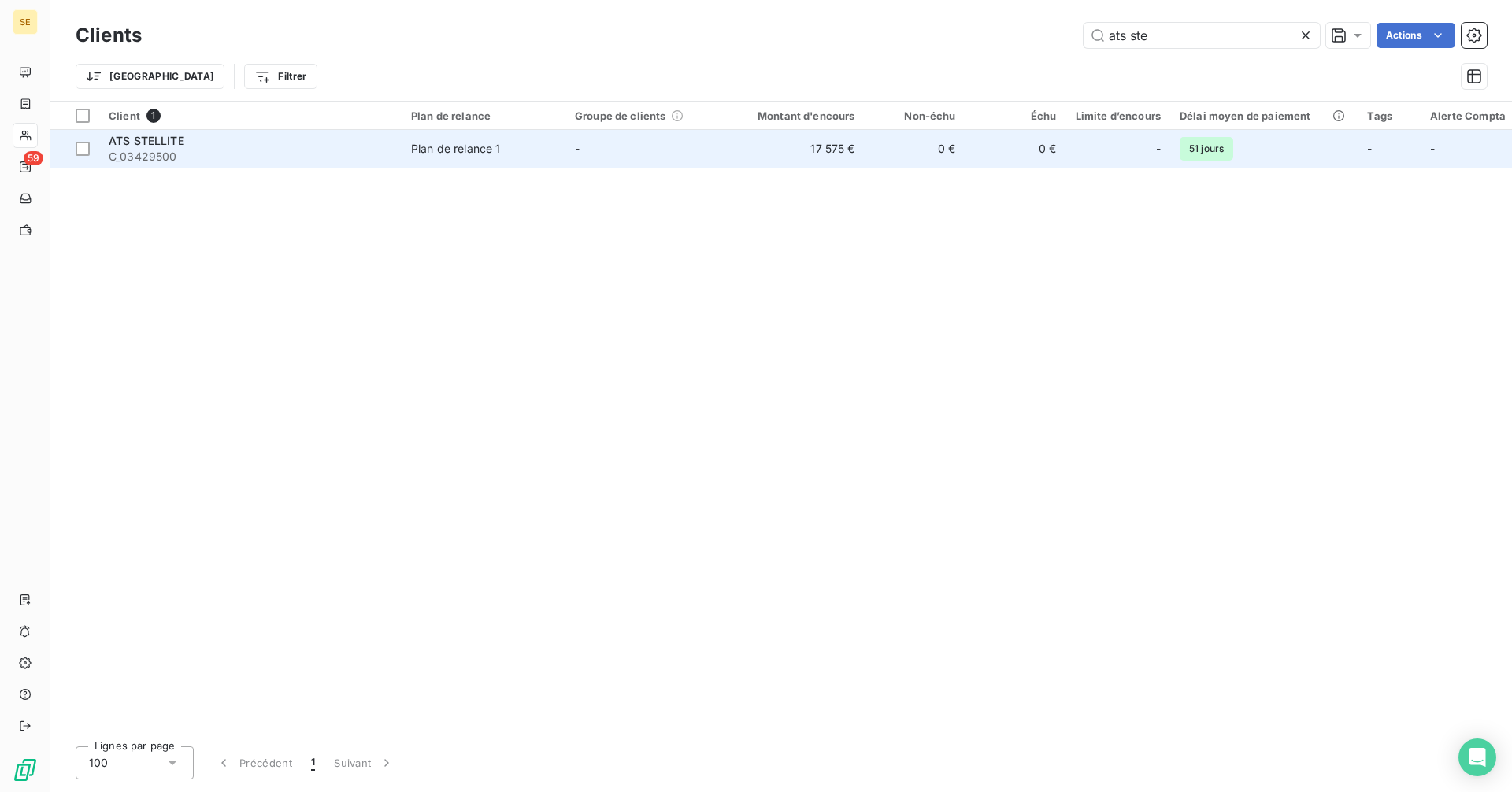
type input "ats ste"
click at [396, 146] on td "ATS STELLITE C_03429500" at bounding box center [251, 148] width 303 height 37
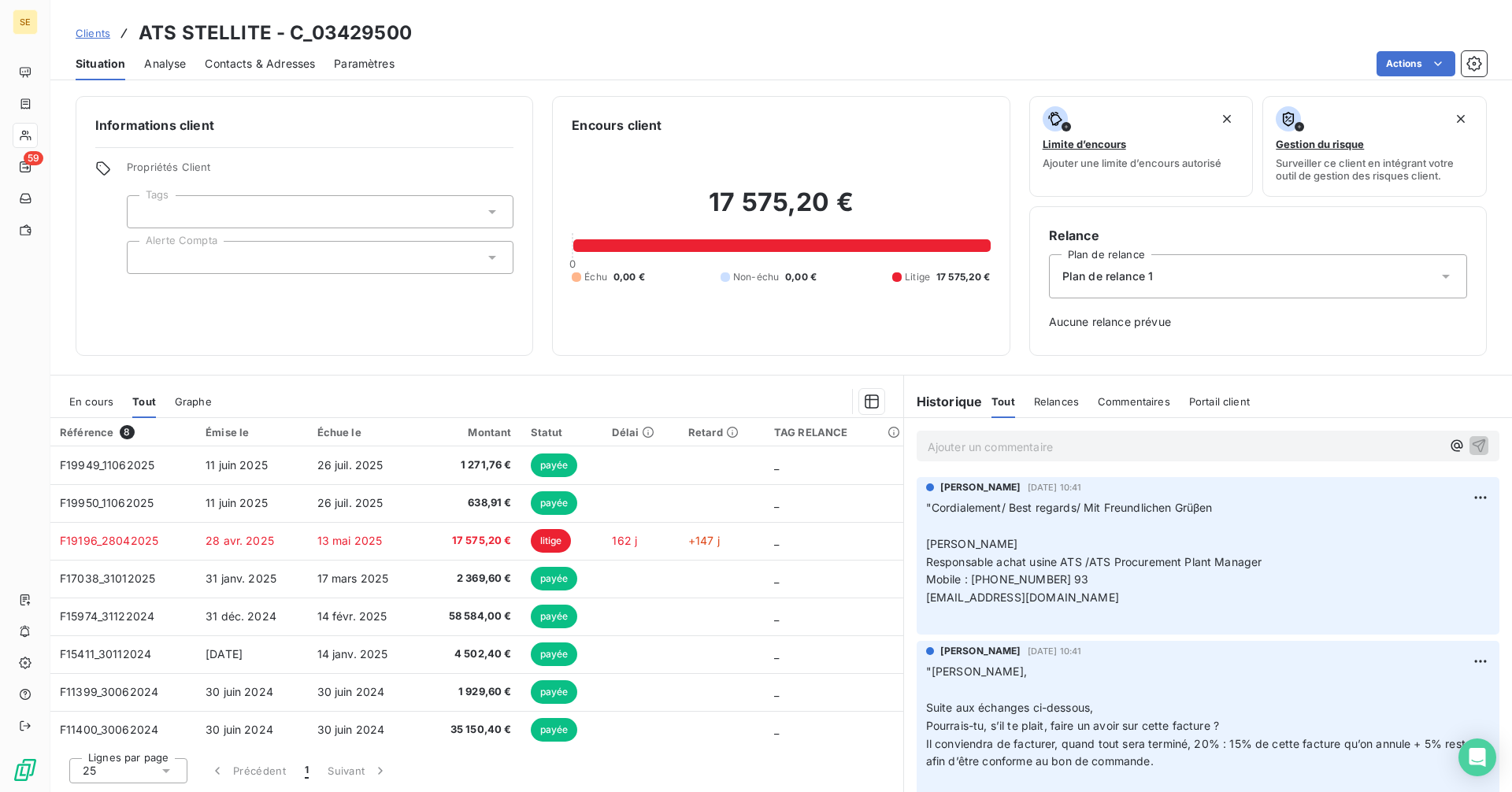
click at [88, 409] on div "En cours" at bounding box center [91, 401] width 44 height 34
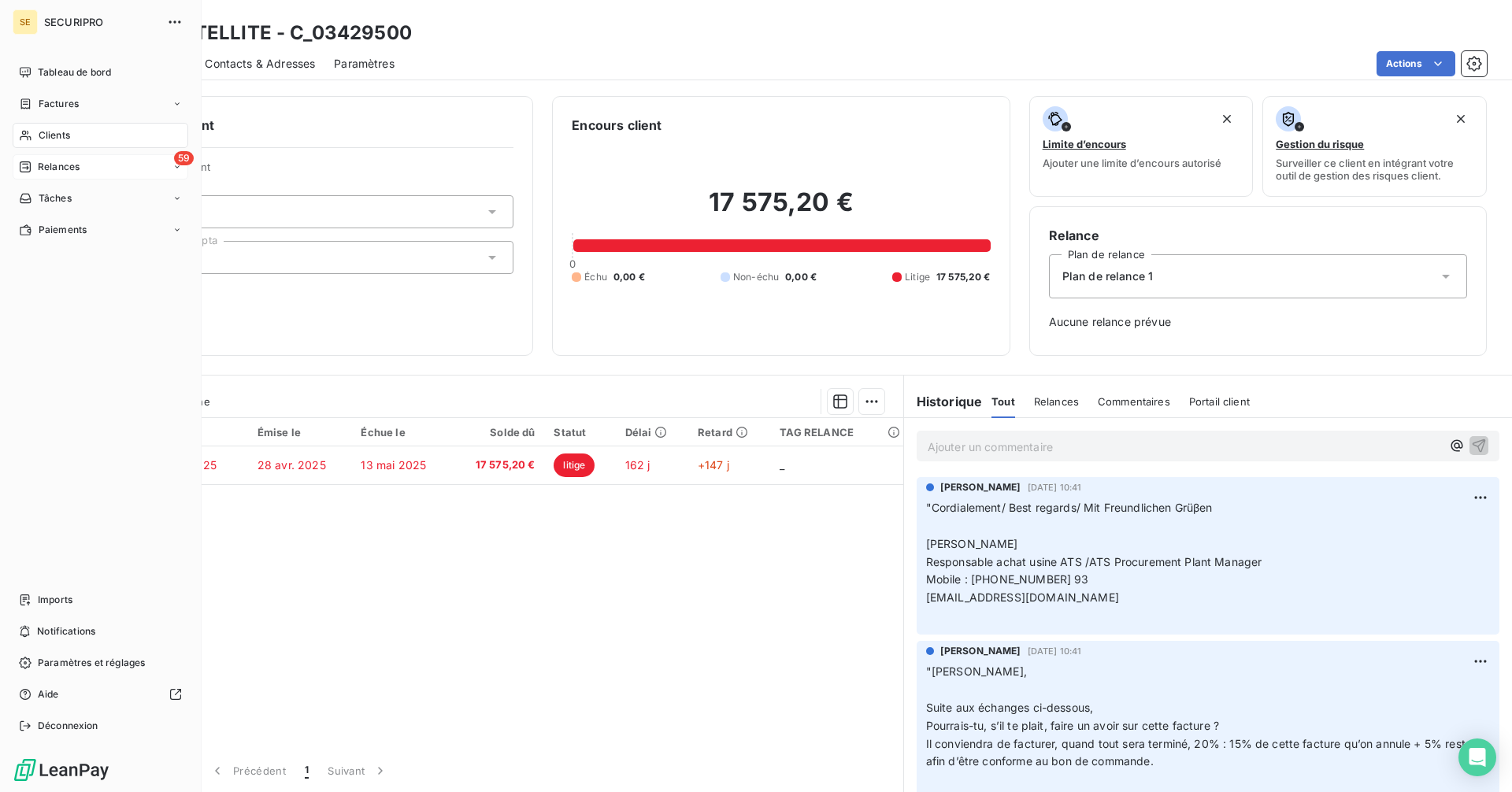
click at [34, 164] on div "Relances" at bounding box center [49, 167] width 60 height 14
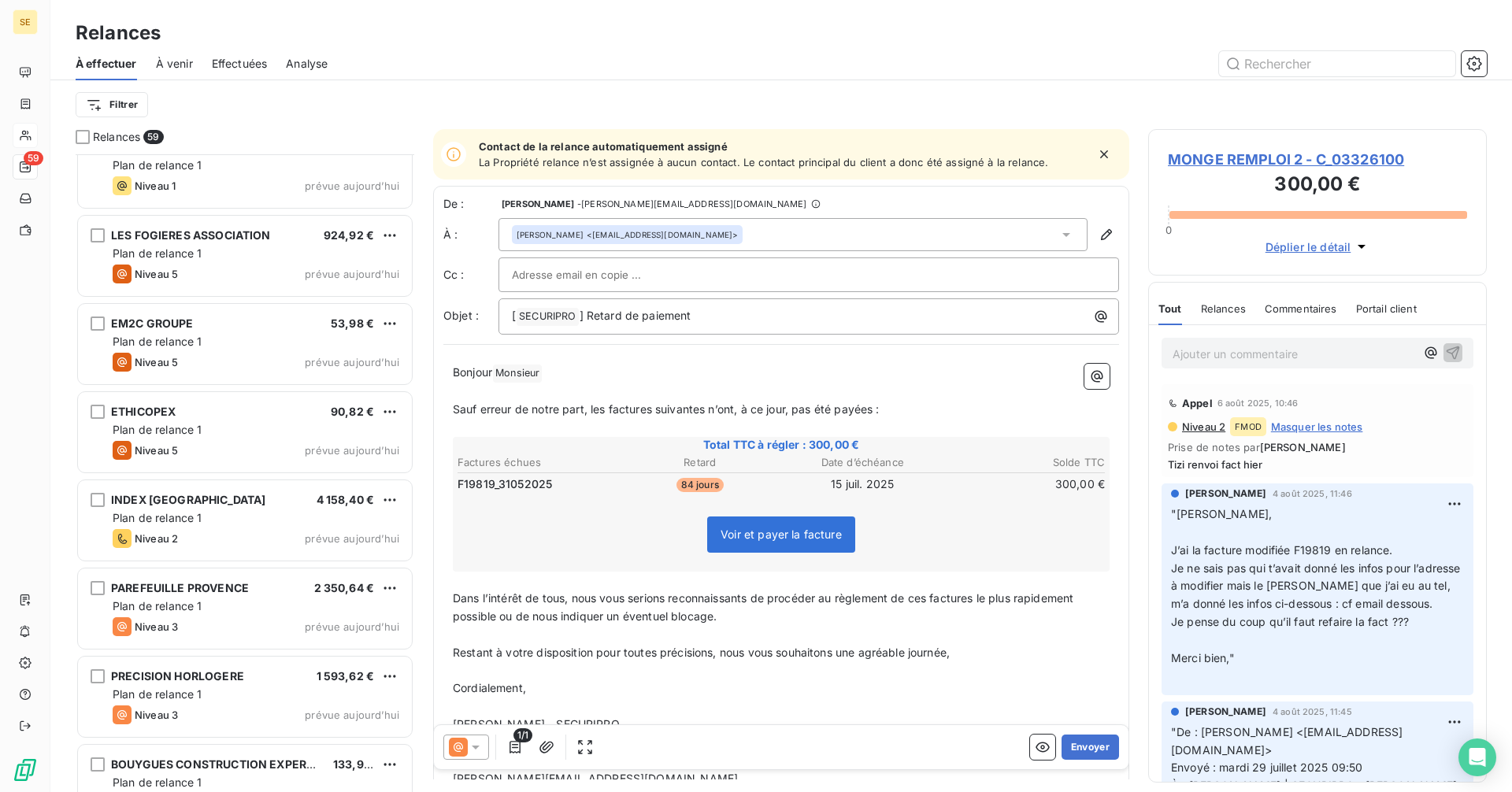
scroll to position [4564, 0]
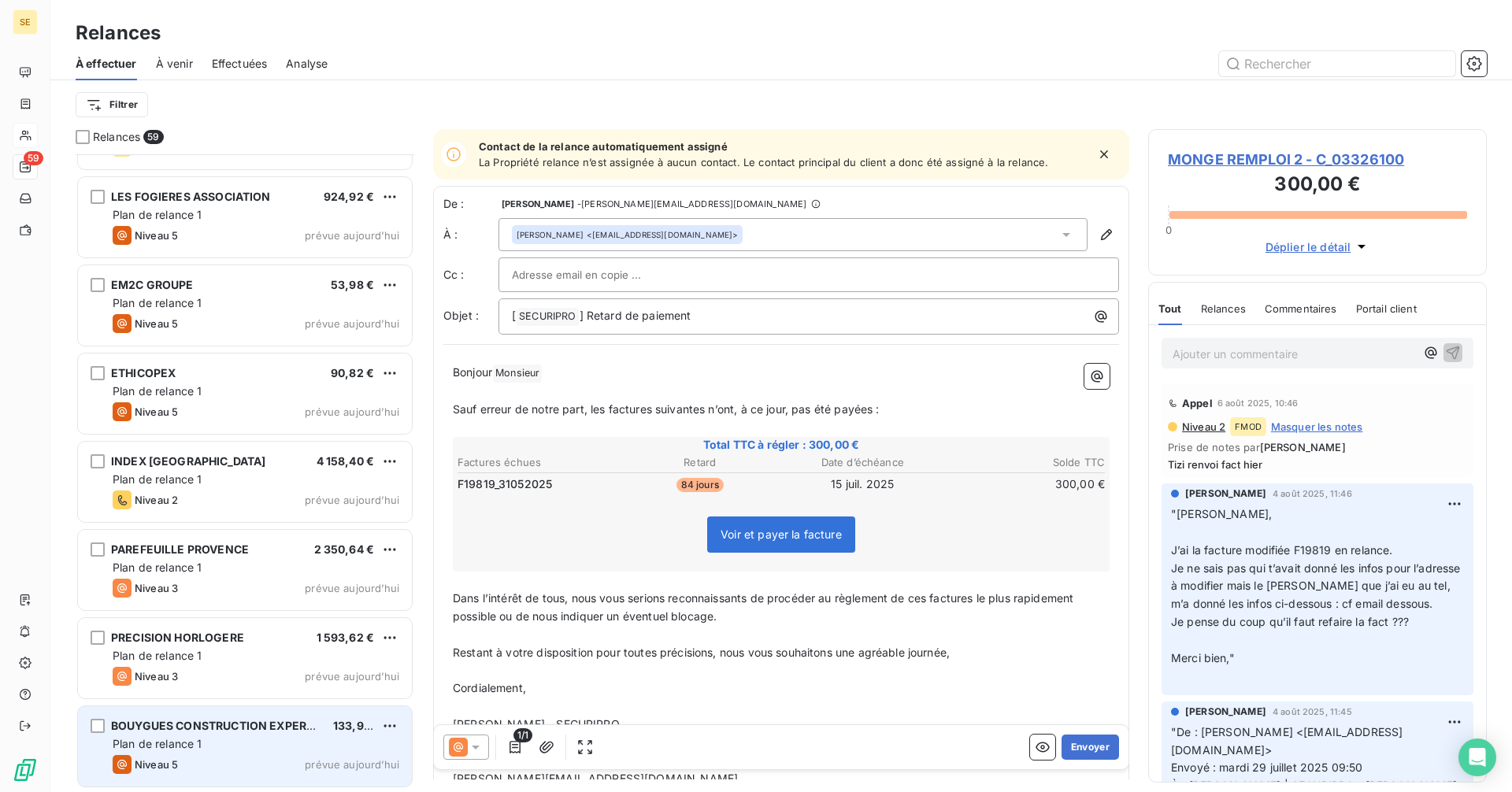
click at [257, 748] on div "Plan de relance 1" at bounding box center [256, 743] width 286 height 15
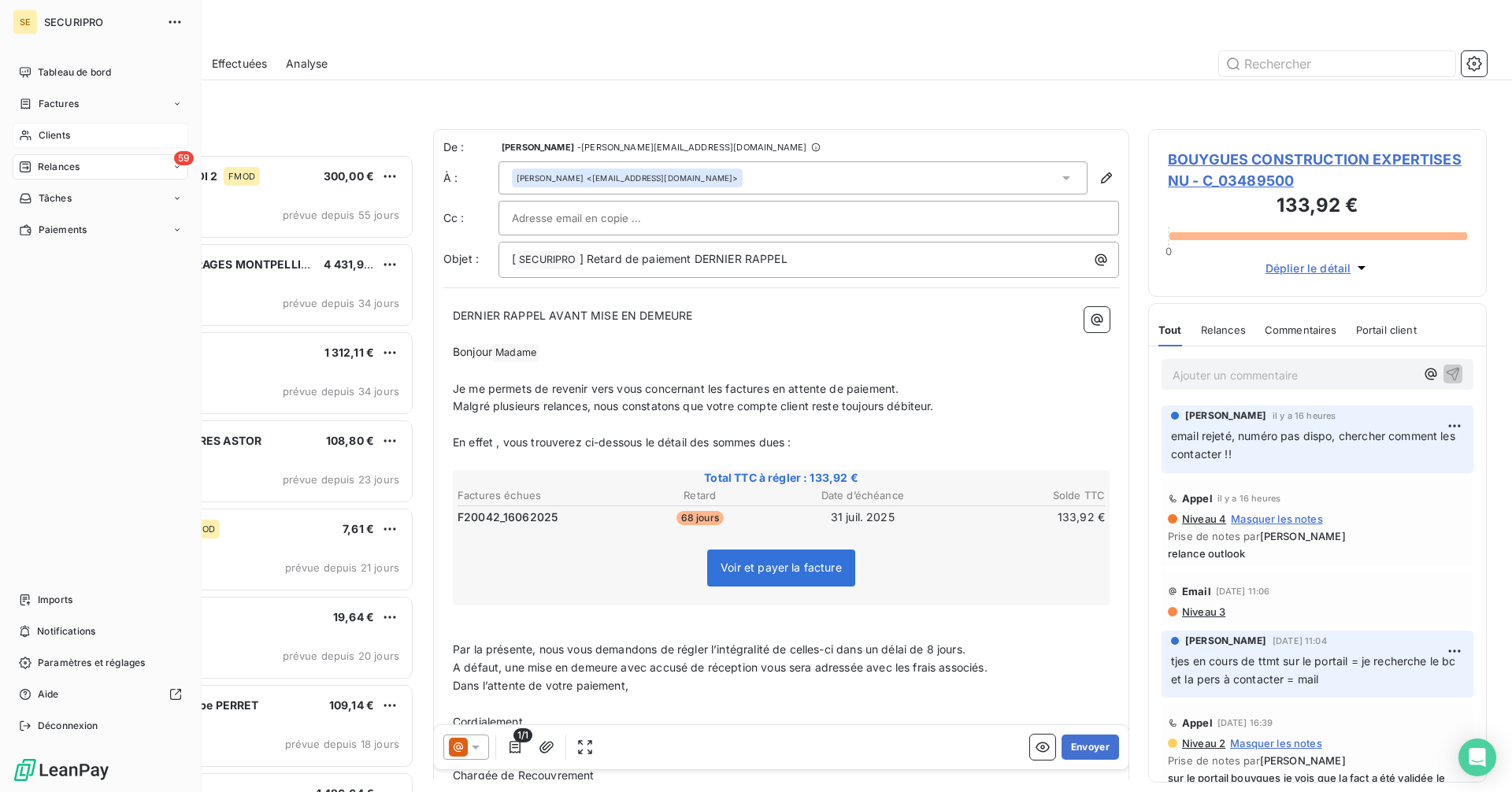
click at [57, 140] on span "Clients" at bounding box center [54, 135] width 32 height 14
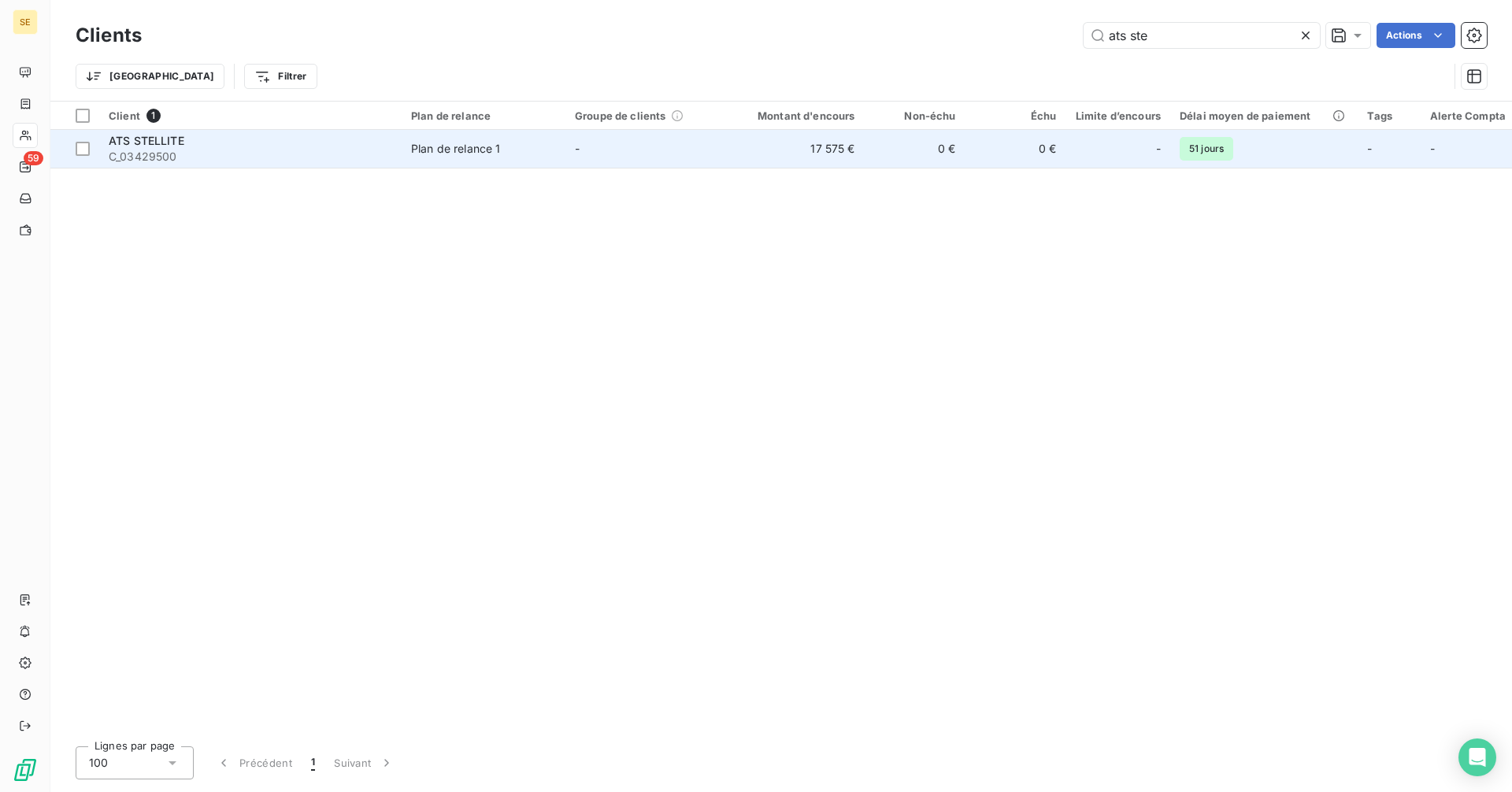
click at [311, 145] on div "ATS STELLITE" at bounding box center [250, 141] width 284 height 15
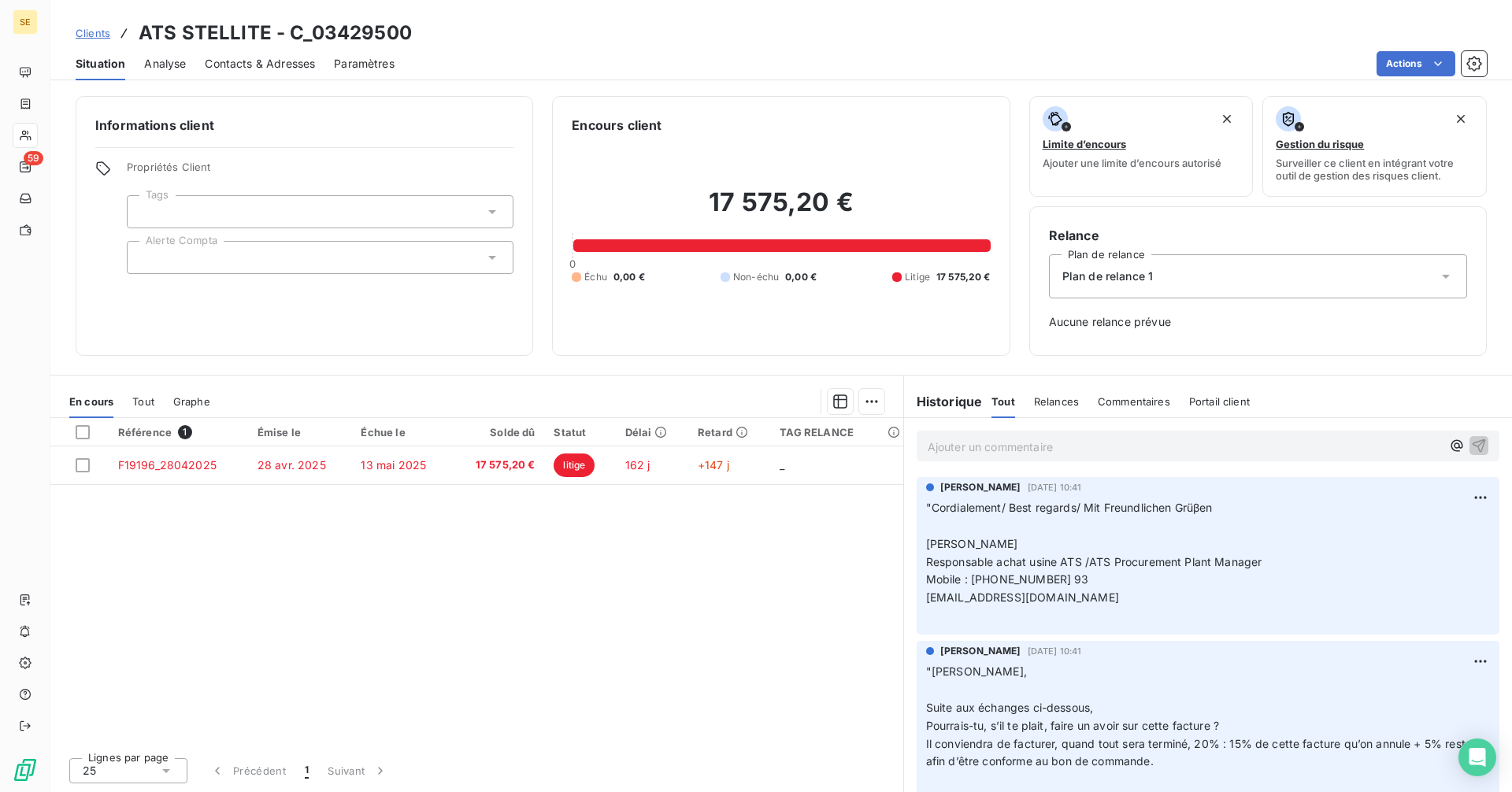
click at [989, 444] on p "Ajouter un commentaire ﻿" at bounding box center [1184, 446] width 514 height 20
click at [99, 37] on span "Clients" at bounding box center [93, 33] width 34 height 12
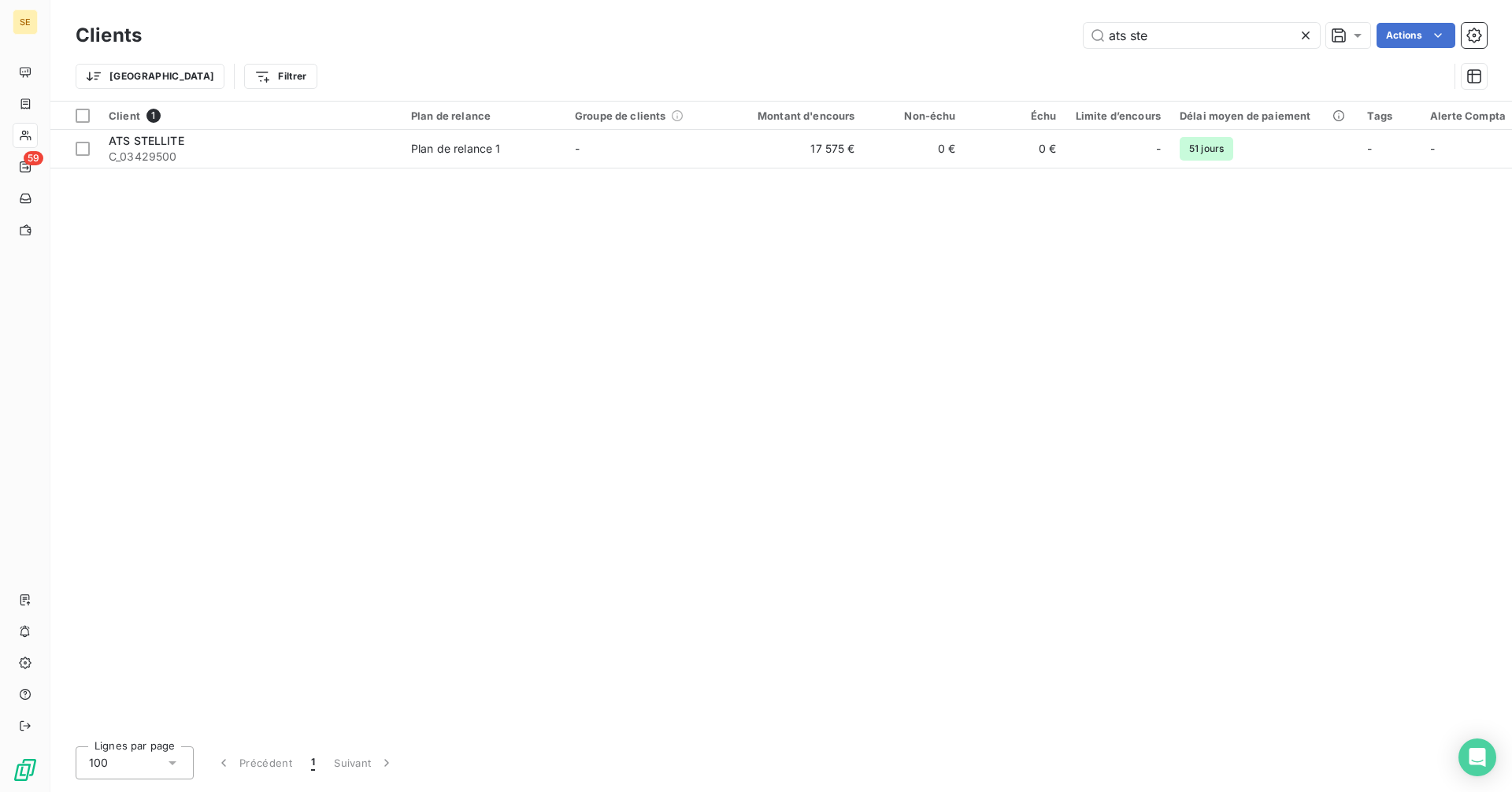
drag, startPoint x: 1142, startPoint y: 38, endPoint x: 1013, endPoint y: 47, distance: 129.3
click at [1002, 47] on div "ats ste Actions" at bounding box center [824, 35] width 1326 height 25
drag, startPoint x: 1155, startPoint y: 31, endPoint x: 1012, endPoint y: 38, distance: 143.2
click at [1012, 38] on div "ats ste Actions" at bounding box center [824, 35] width 1326 height 25
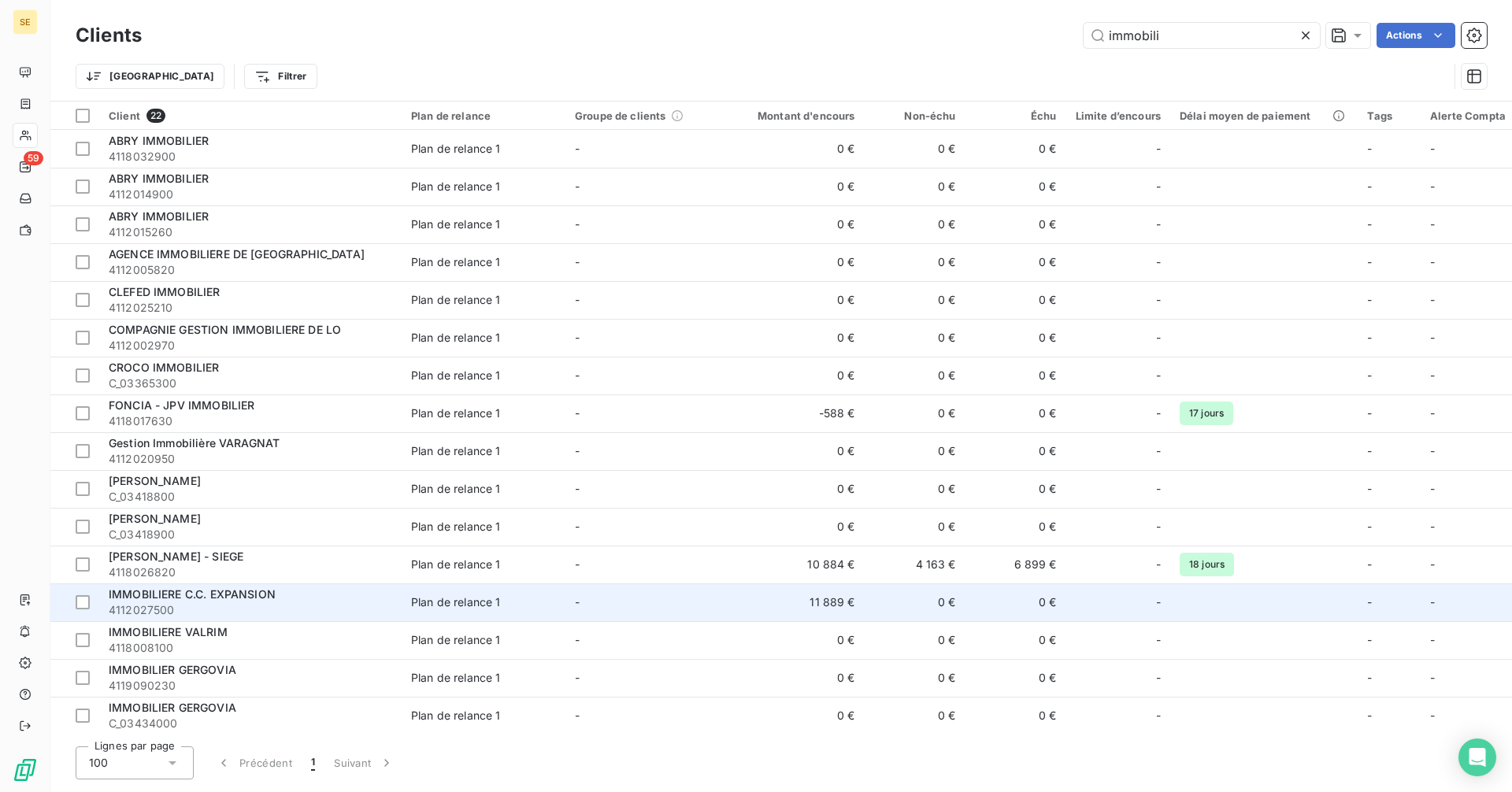
type input "immobili"
click at [314, 614] on span "4112027500" at bounding box center [250, 610] width 284 height 15
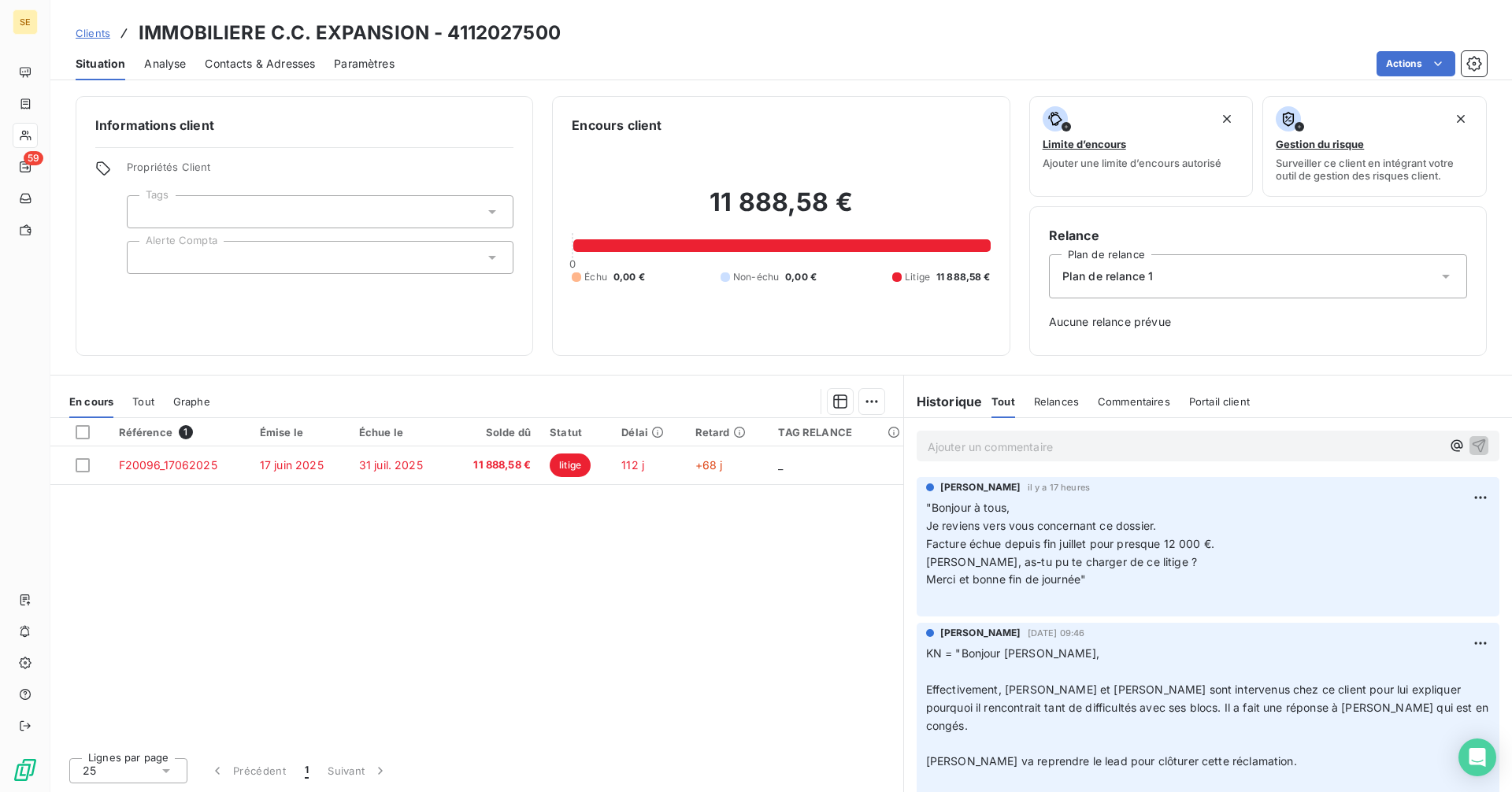
click at [991, 440] on p "Ajouter un commentaire ﻿" at bounding box center [1184, 446] width 514 height 20
click at [963, 448] on p "Ajouter un commentaire ﻿" at bounding box center [1184, 446] width 514 height 20
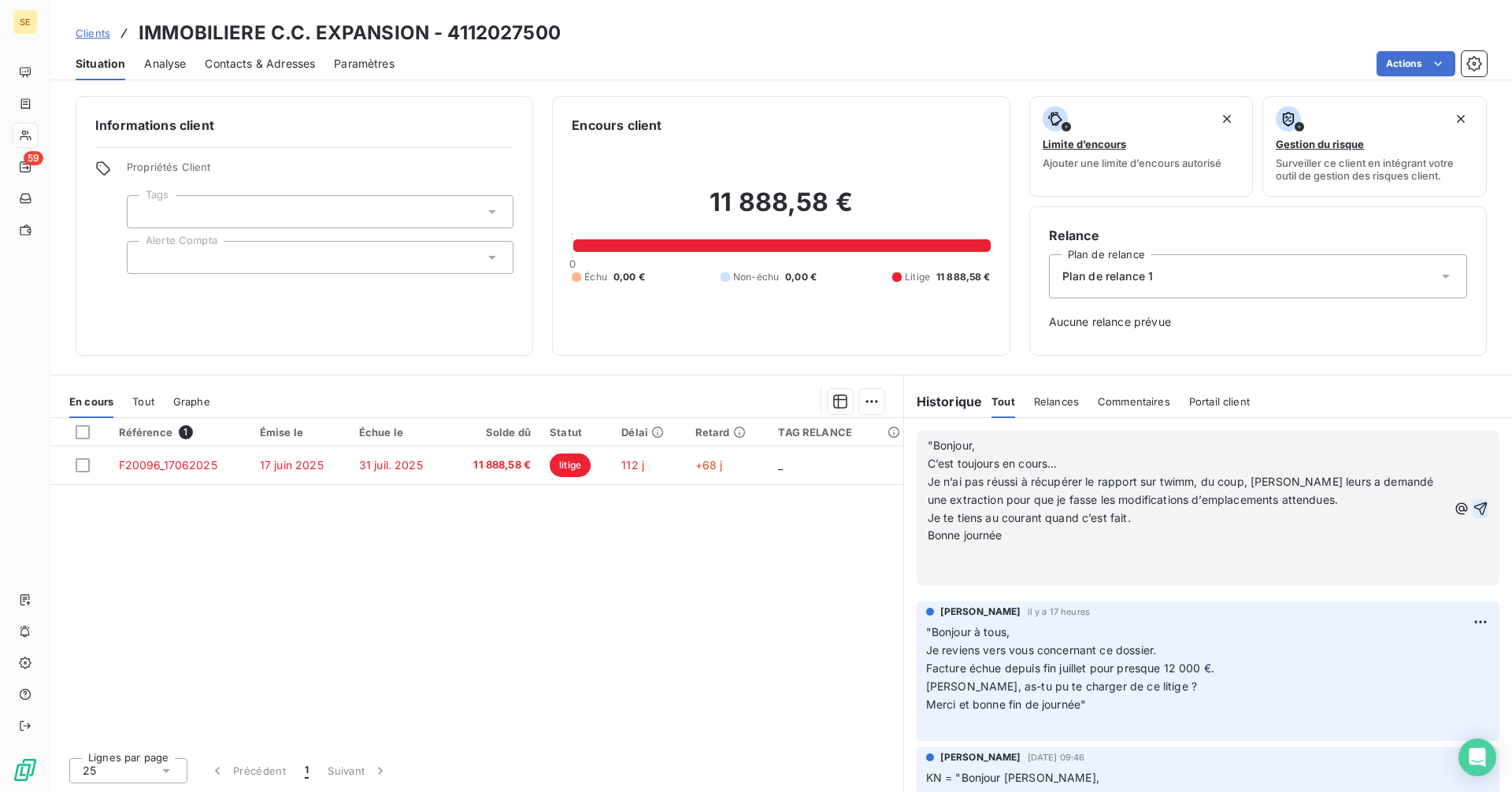
click at [1473, 506] on icon "button" at bounding box center [1480, 509] width 15 height 15
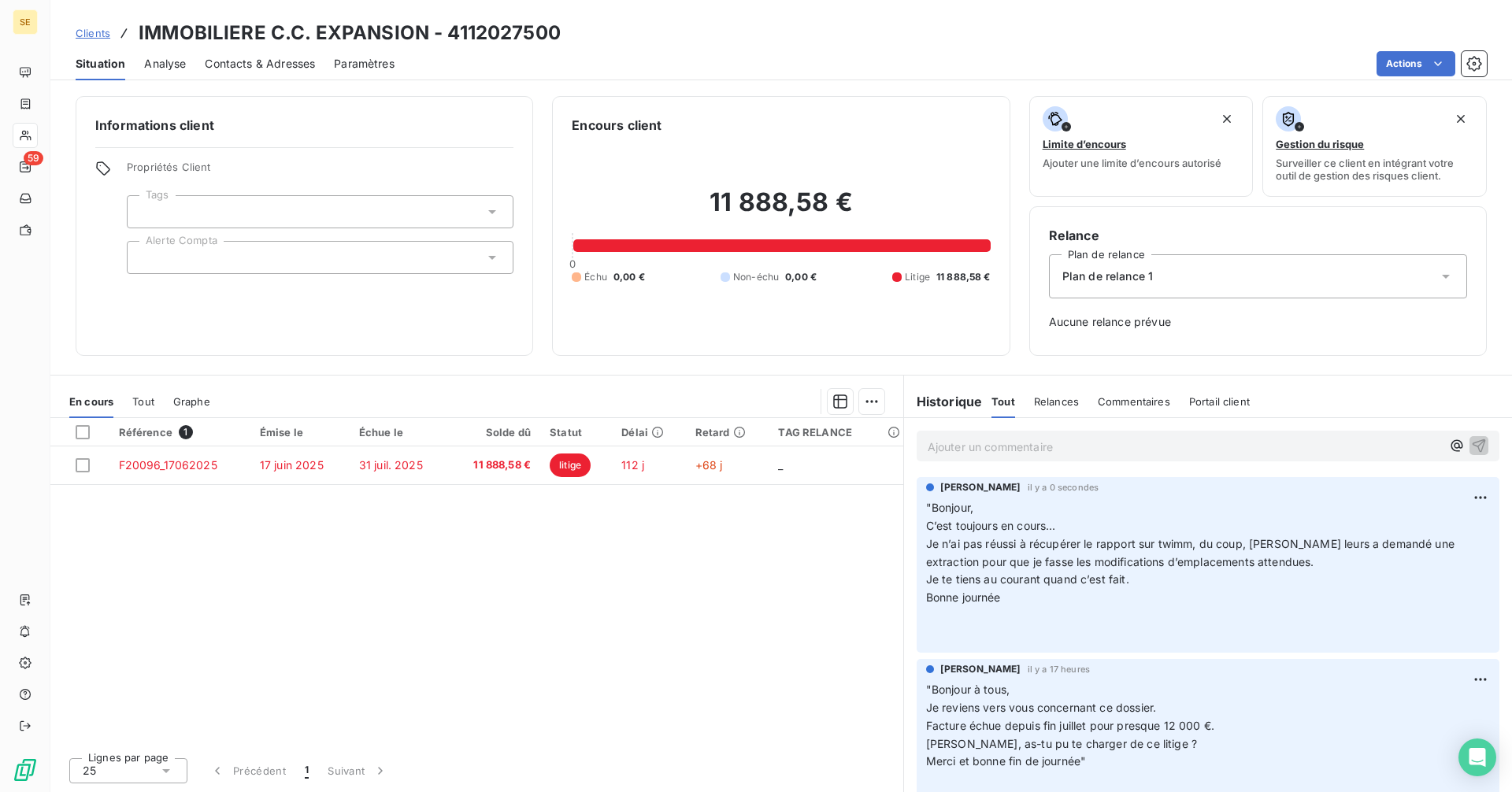
drag, startPoint x: 96, startPoint y: 32, endPoint x: 116, endPoint y: 27, distance: 20.6
click at [96, 32] on span "Clients" at bounding box center [93, 33] width 34 height 12
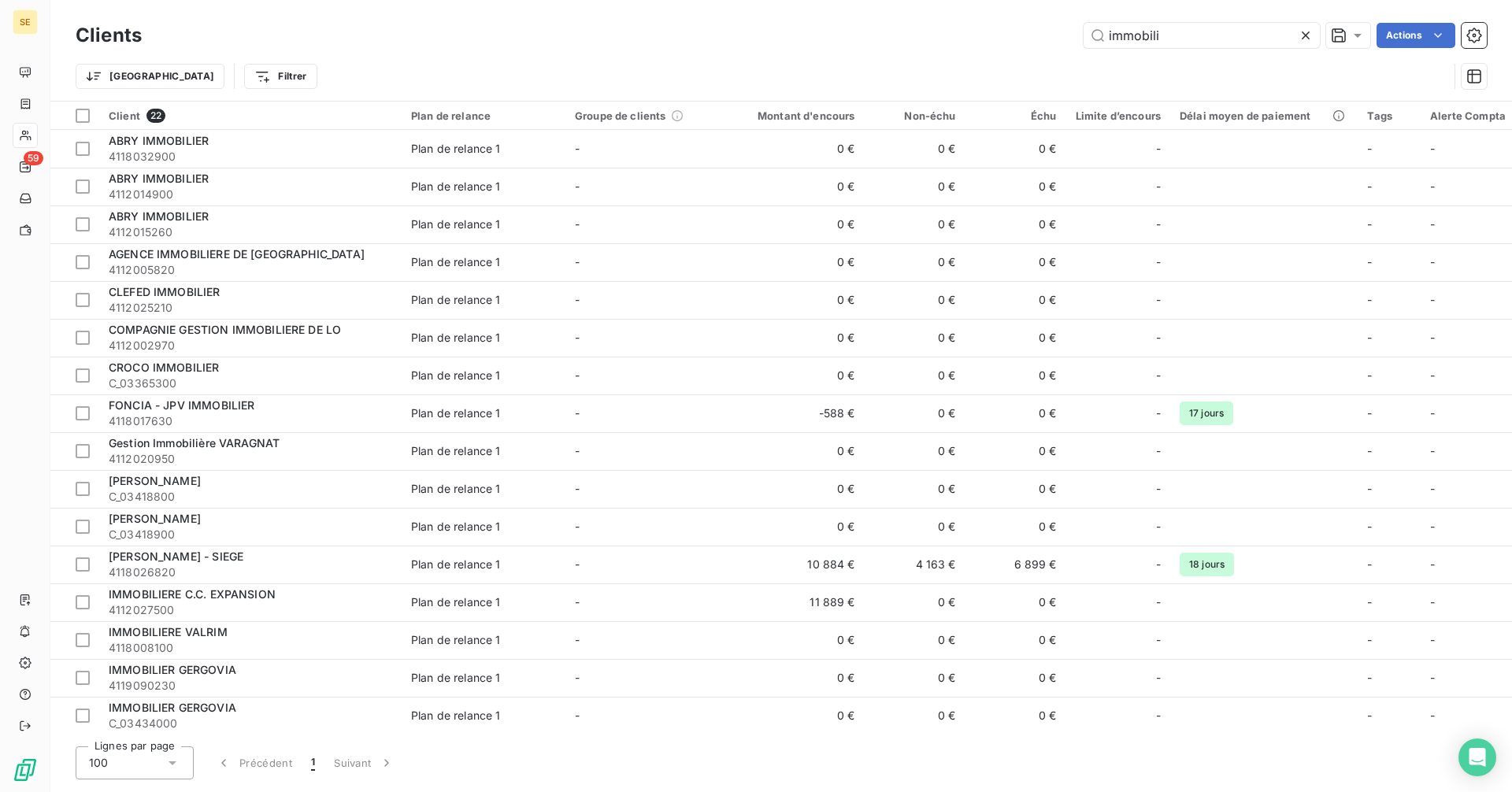
drag, startPoint x: 1223, startPoint y: 25, endPoint x: 976, endPoint y: 50, distance: 248.3
click at [976, 50] on div "Clients immobili Actions" at bounding box center [781, 35] width 1411 height 34
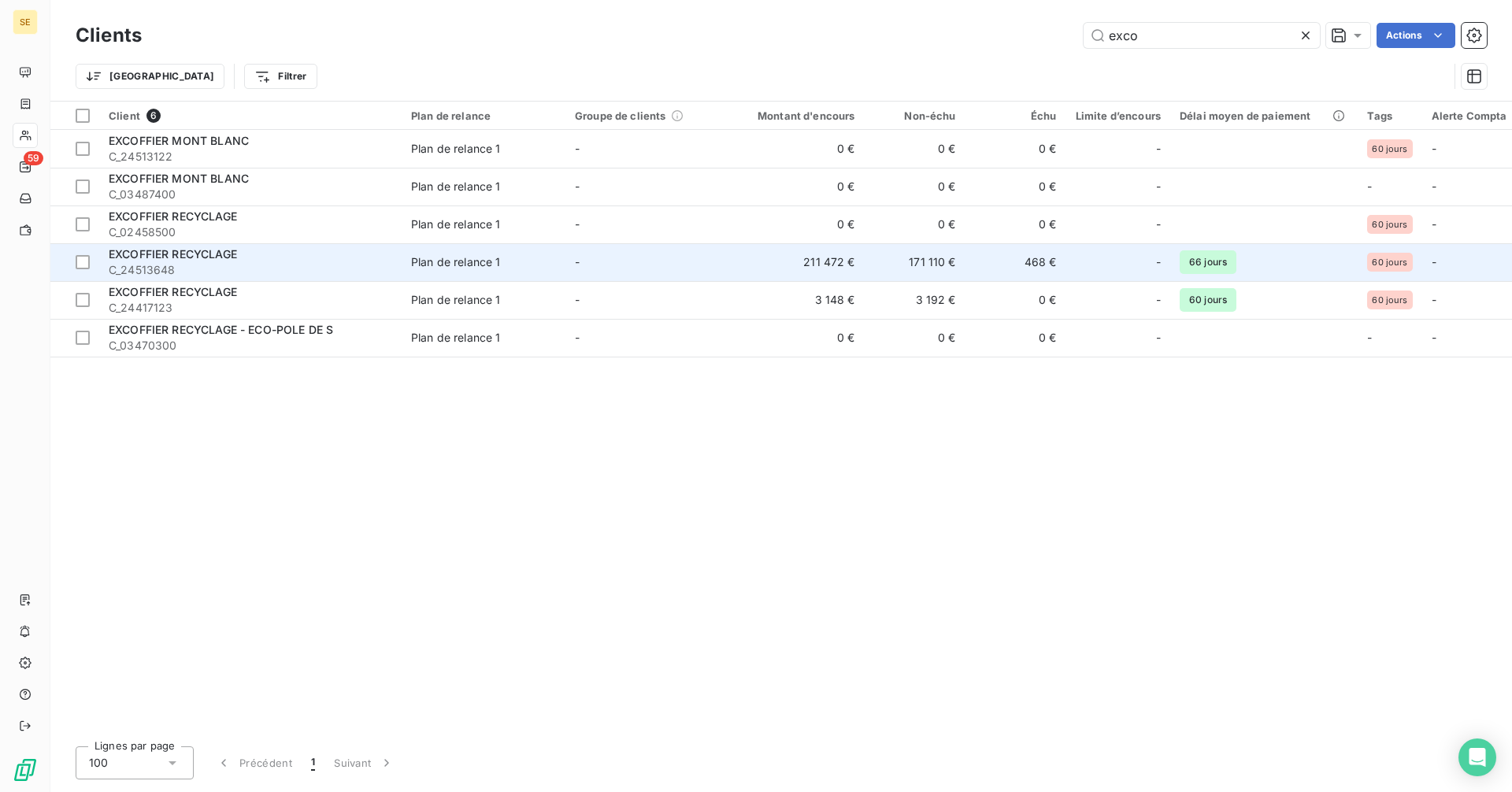
type input "exco"
click at [810, 271] on td "211 472 €" at bounding box center [796, 261] width 135 height 37
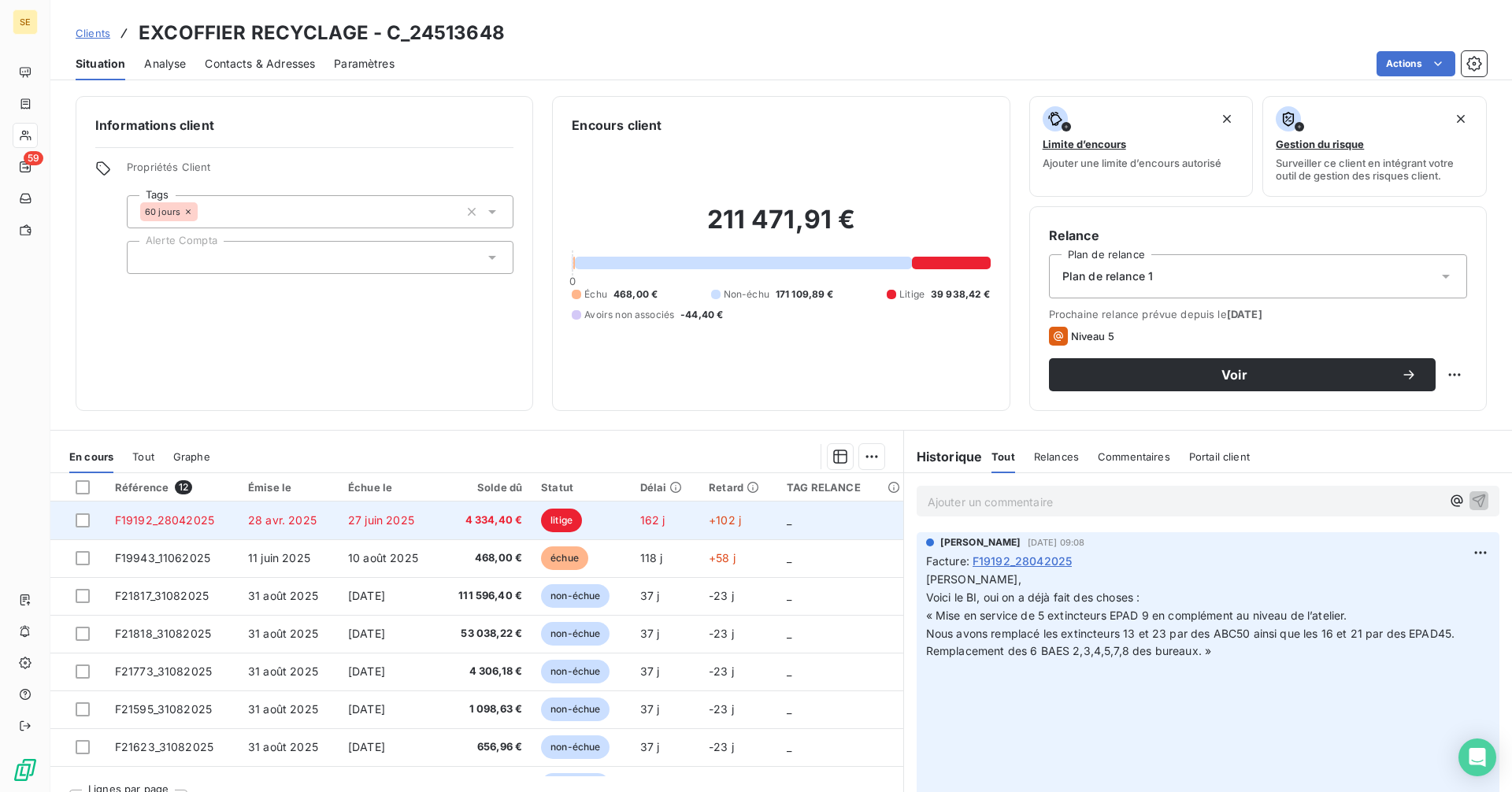
click at [377, 519] on span "27 juin 2025" at bounding box center [380, 520] width 66 height 13
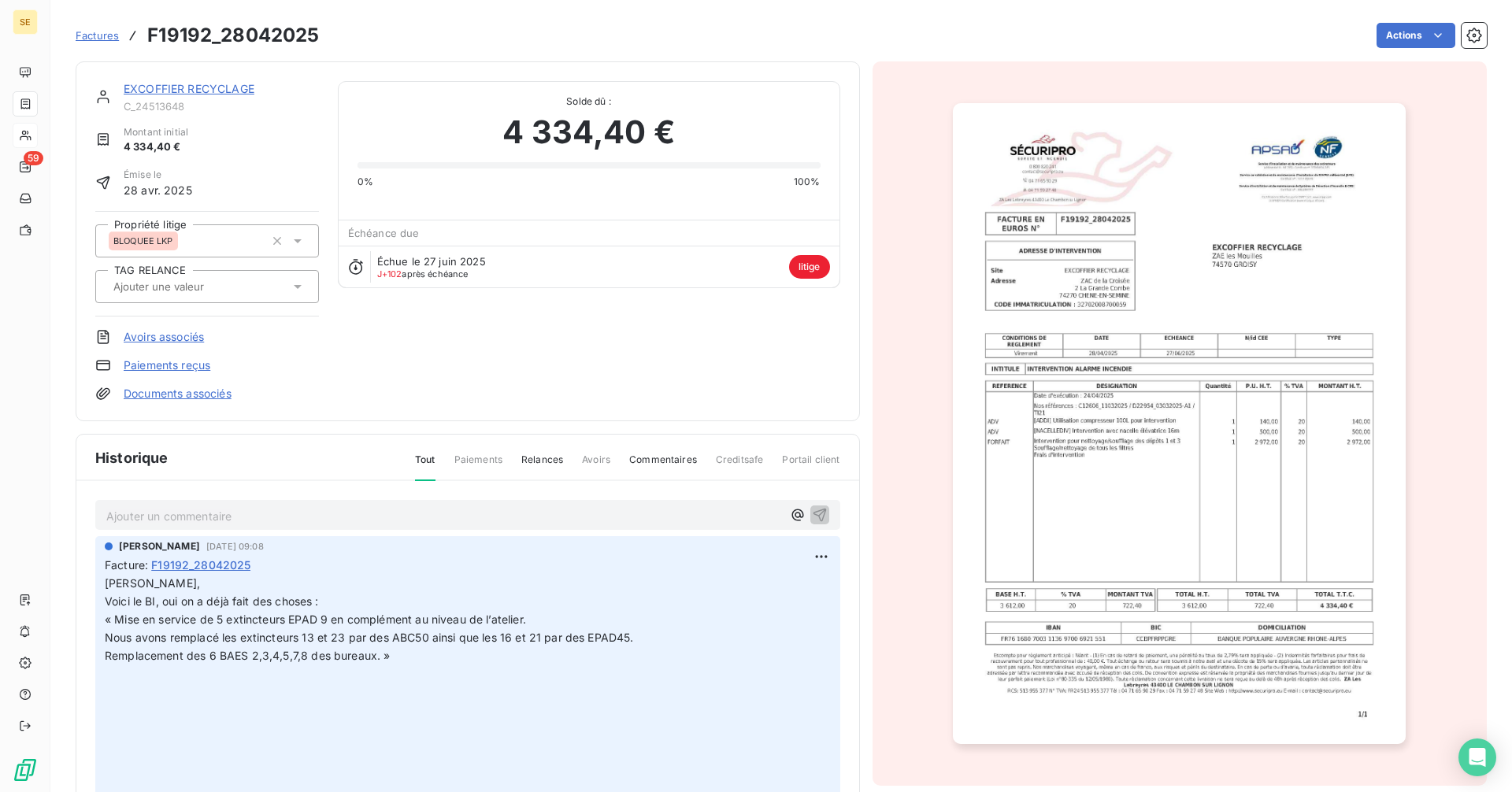
click at [1176, 487] on img "button" at bounding box center [1179, 423] width 453 height 641
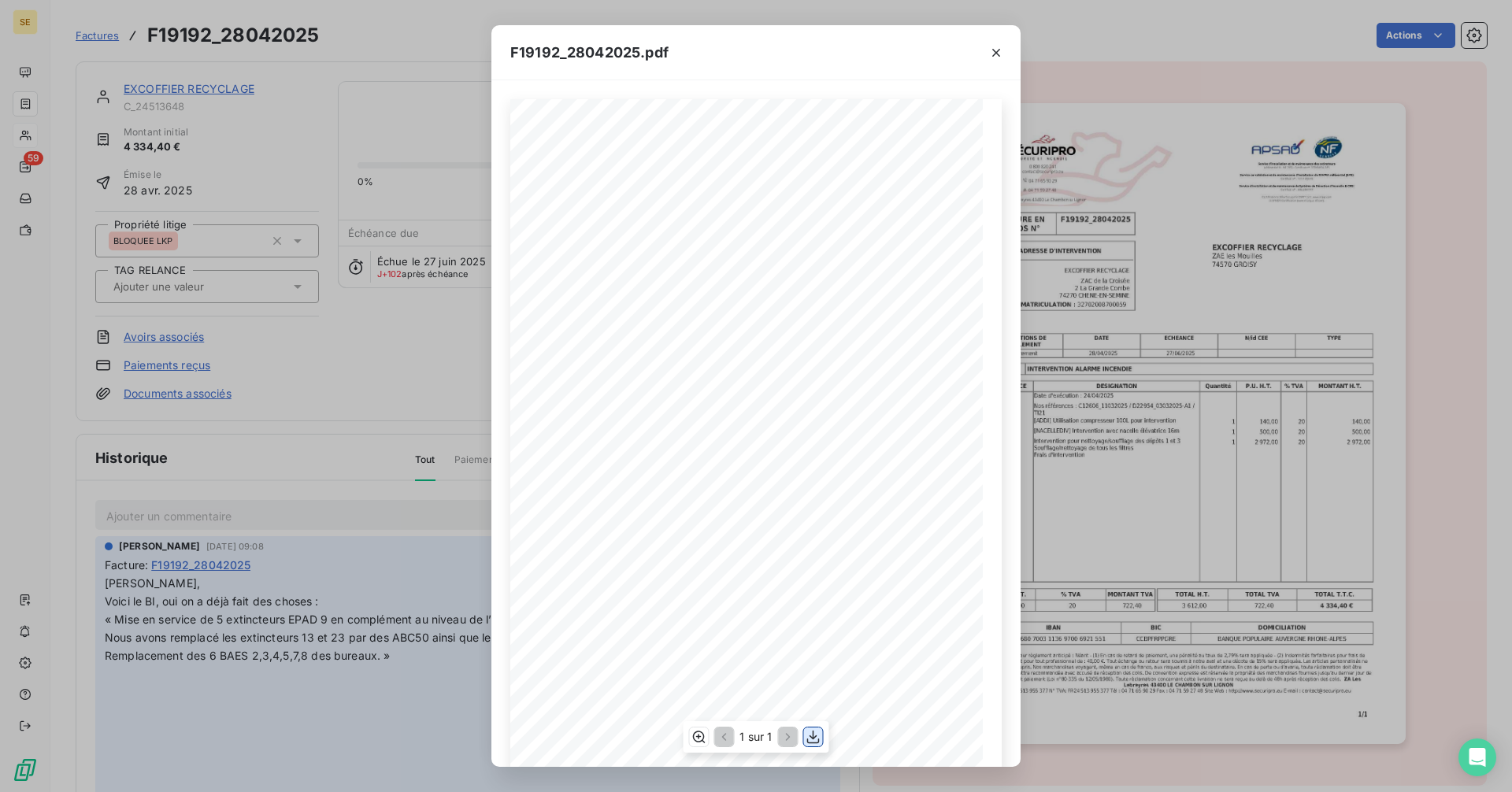
click at [809, 736] on icon "button" at bounding box center [813, 736] width 15 height 15
click at [1000, 54] on icon "button" at bounding box center [996, 53] width 15 height 15
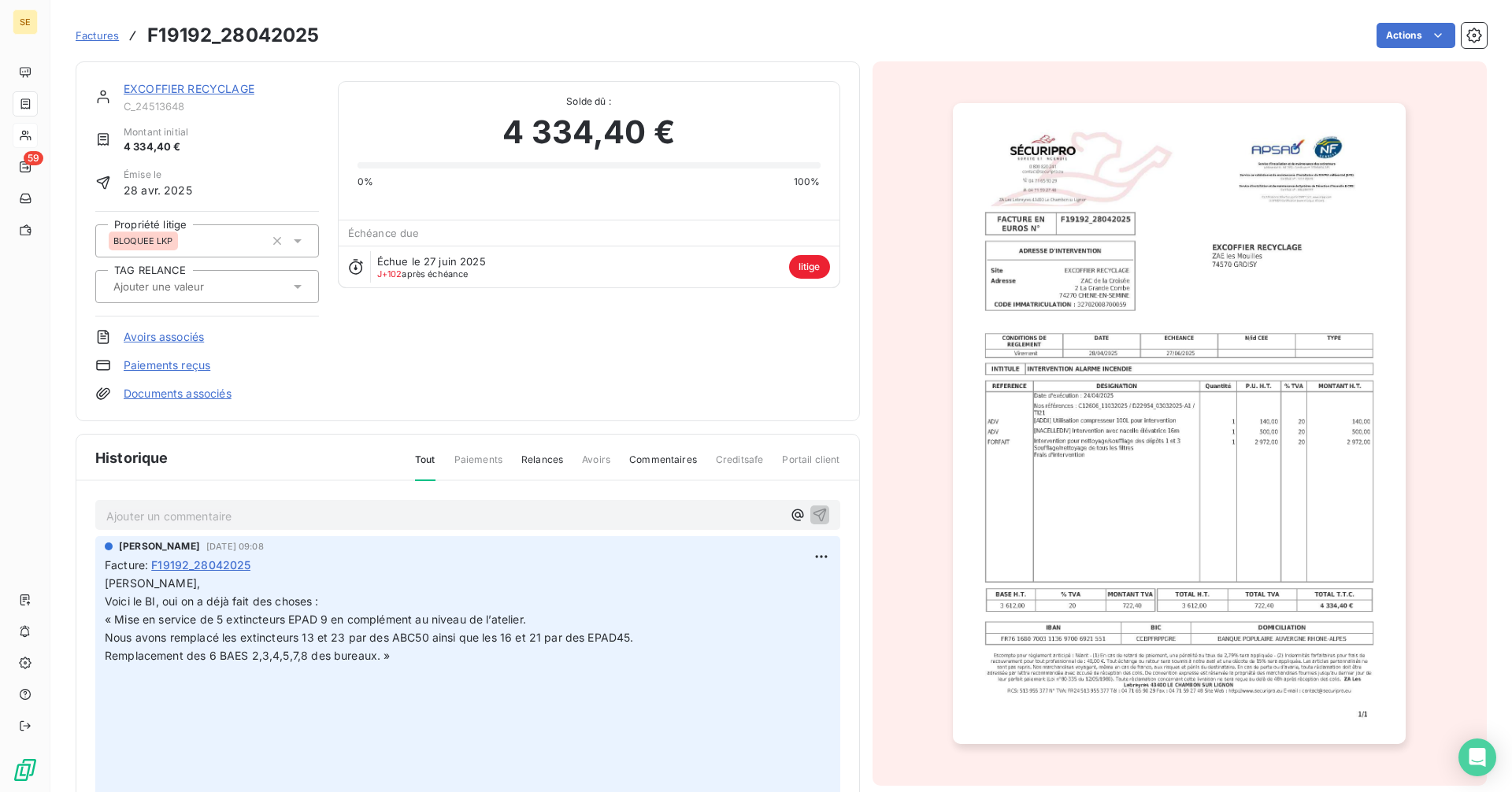
click at [905, 423] on div at bounding box center [1180, 423] width 615 height 724
click at [149, 86] on link "EXCOFFIER RECYCLAGE" at bounding box center [189, 88] width 130 height 13
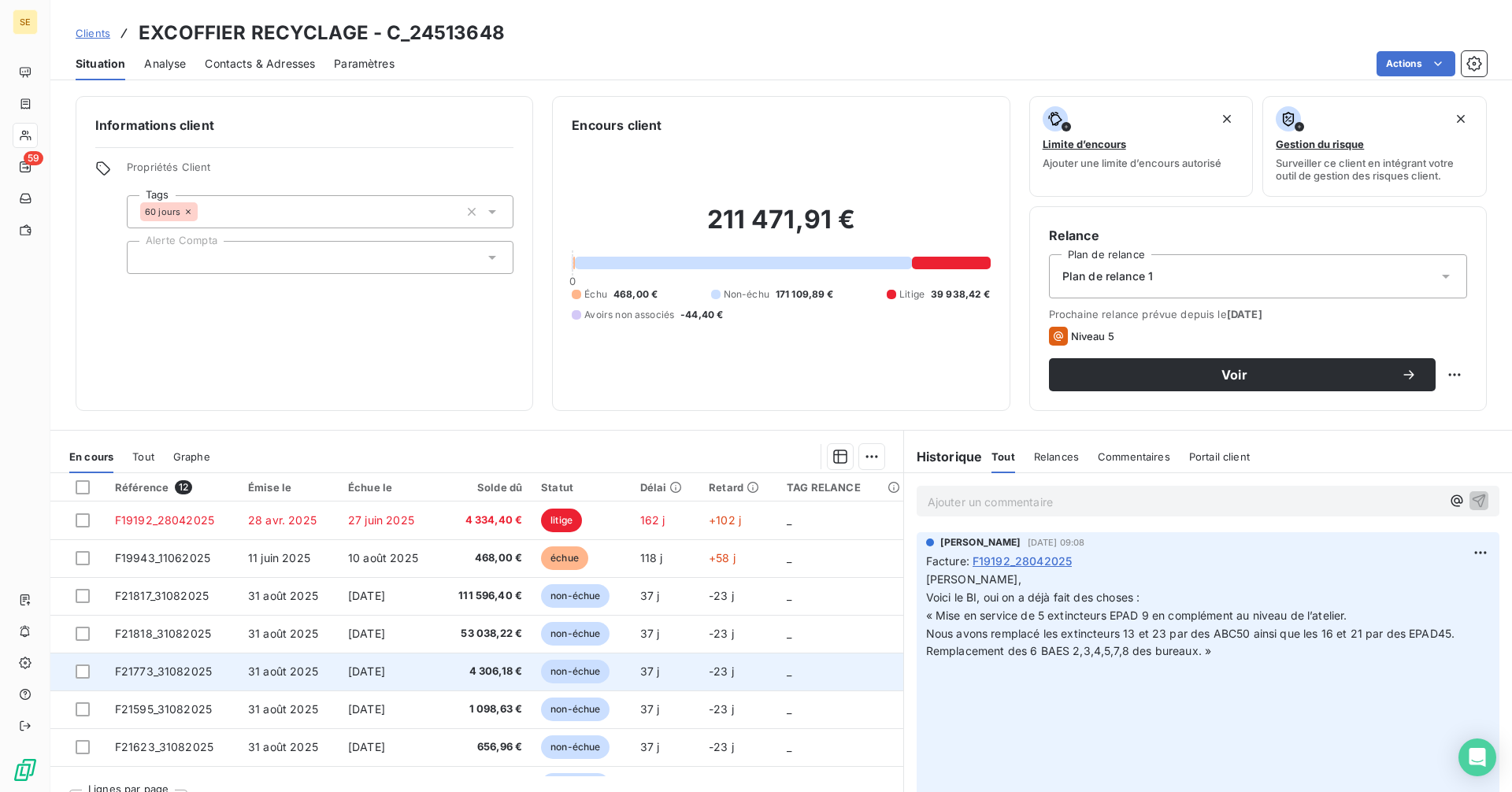
click at [294, 678] on td "31 août 2025" at bounding box center [288, 670] width 100 height 37
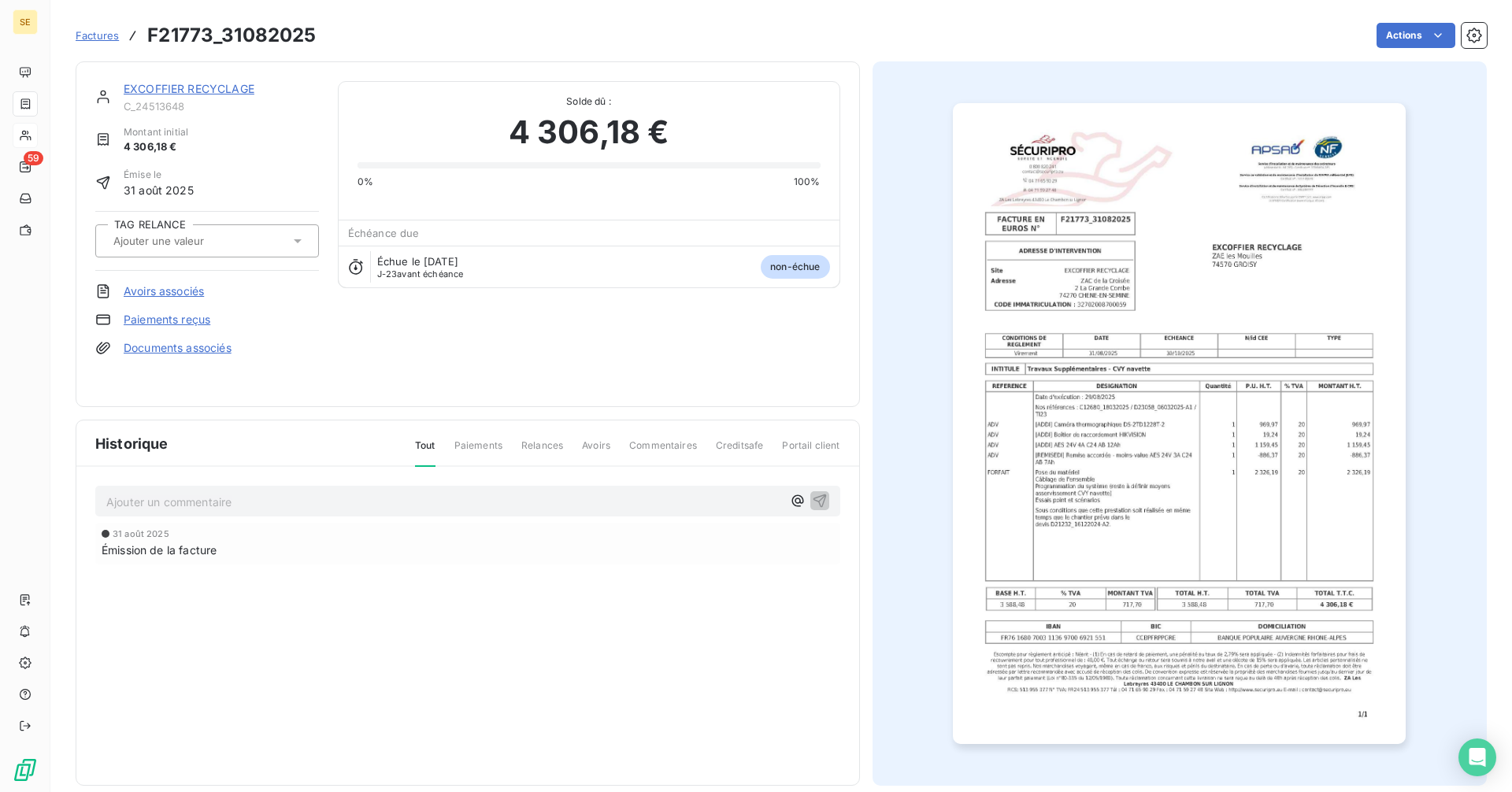
click at [217, 91] on link "EXCOFFIER RECYCLAGE" at bounding box center [189, 88] width 130 height 13
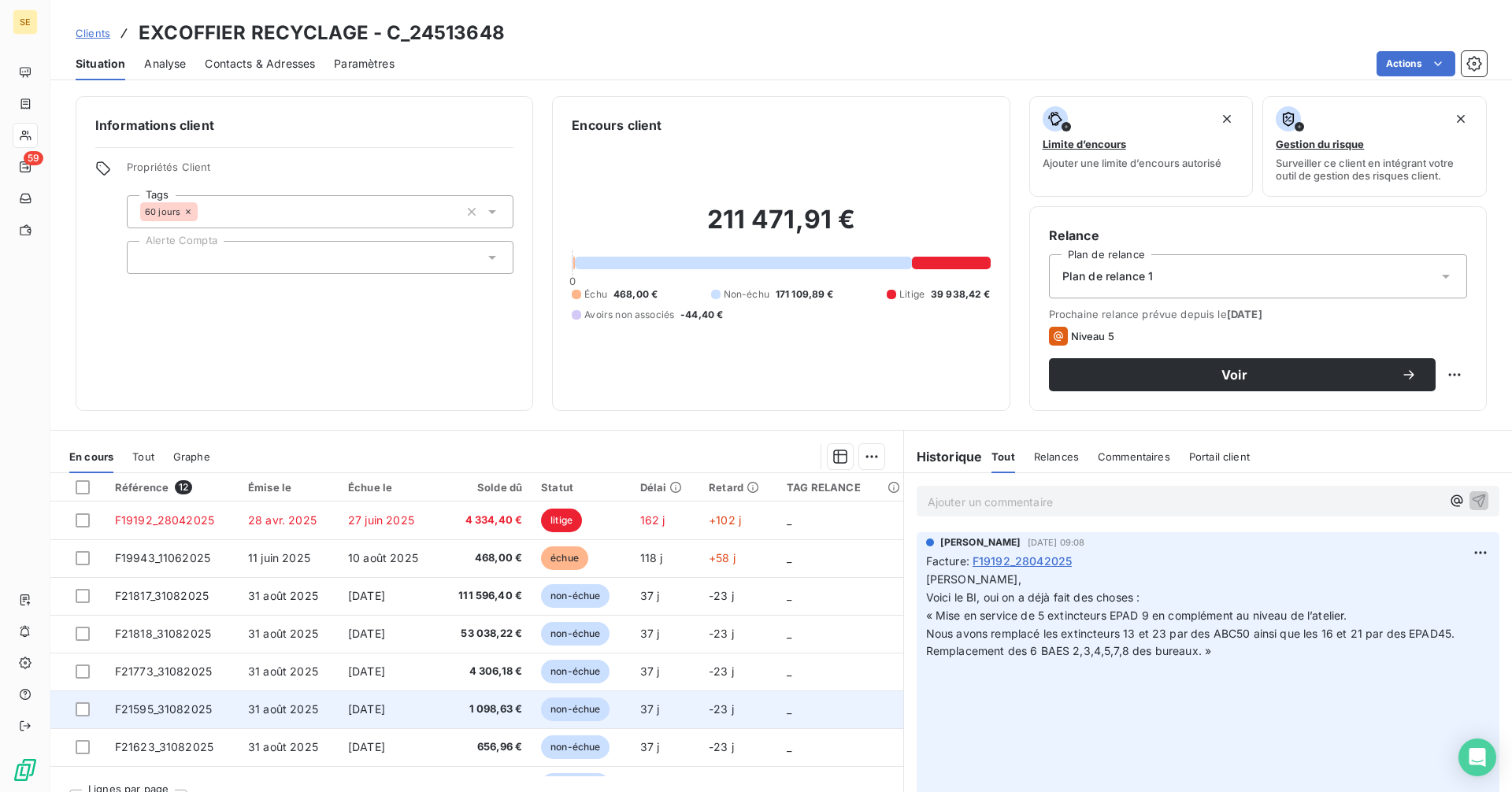
click at [476, 709] on span "1 098,63 €" at bounding box center [485, 709] width 74 height 15
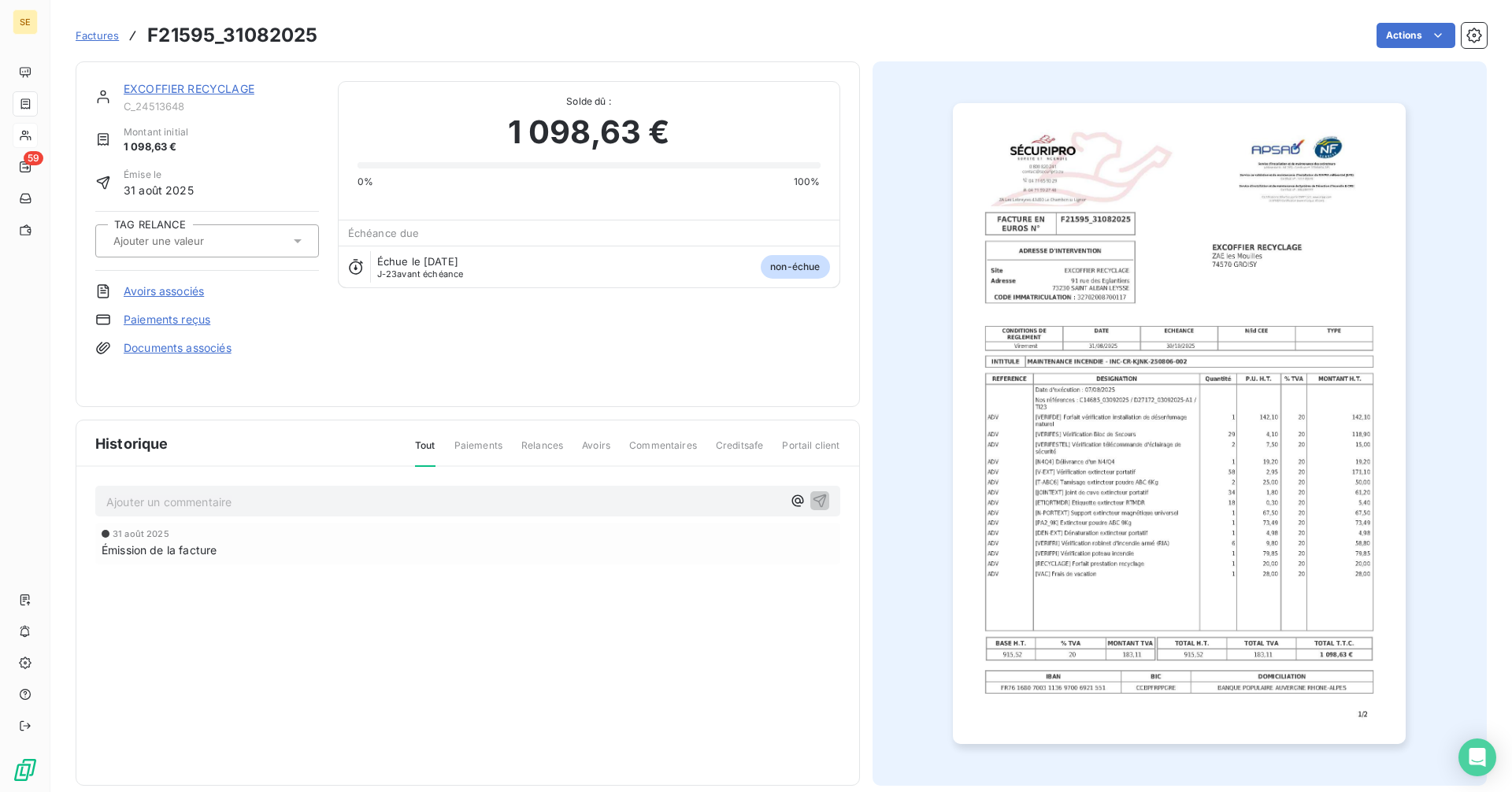
click at [201, 91] on link "EXCOFFIER RECYCLAGE" at bounding box center [189, 88] width 130 height 13
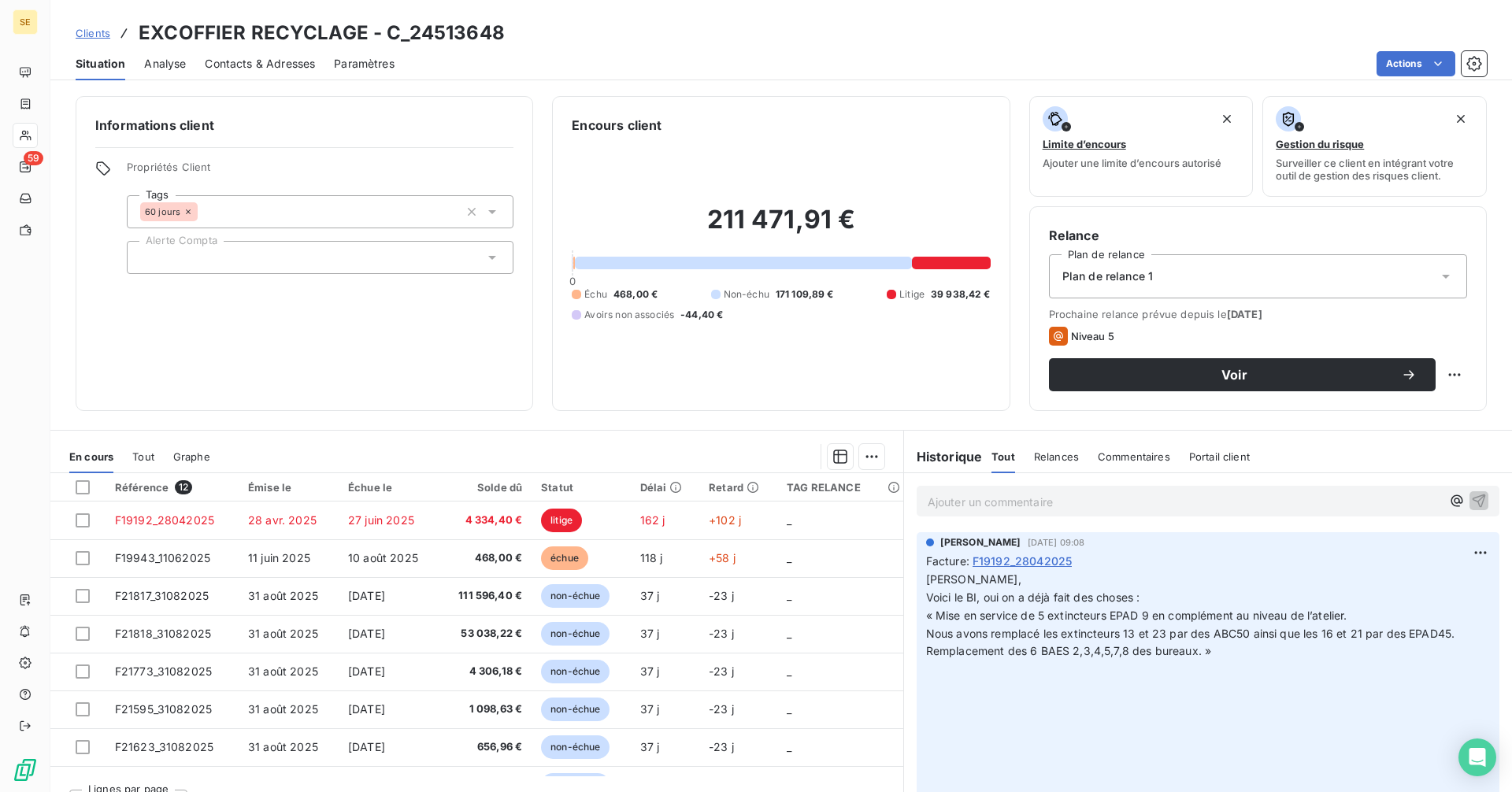
click at [1018, 501] on p "Ajouter un commentaire ﻿" at bounding box center [1184, 502] width 514 height 20
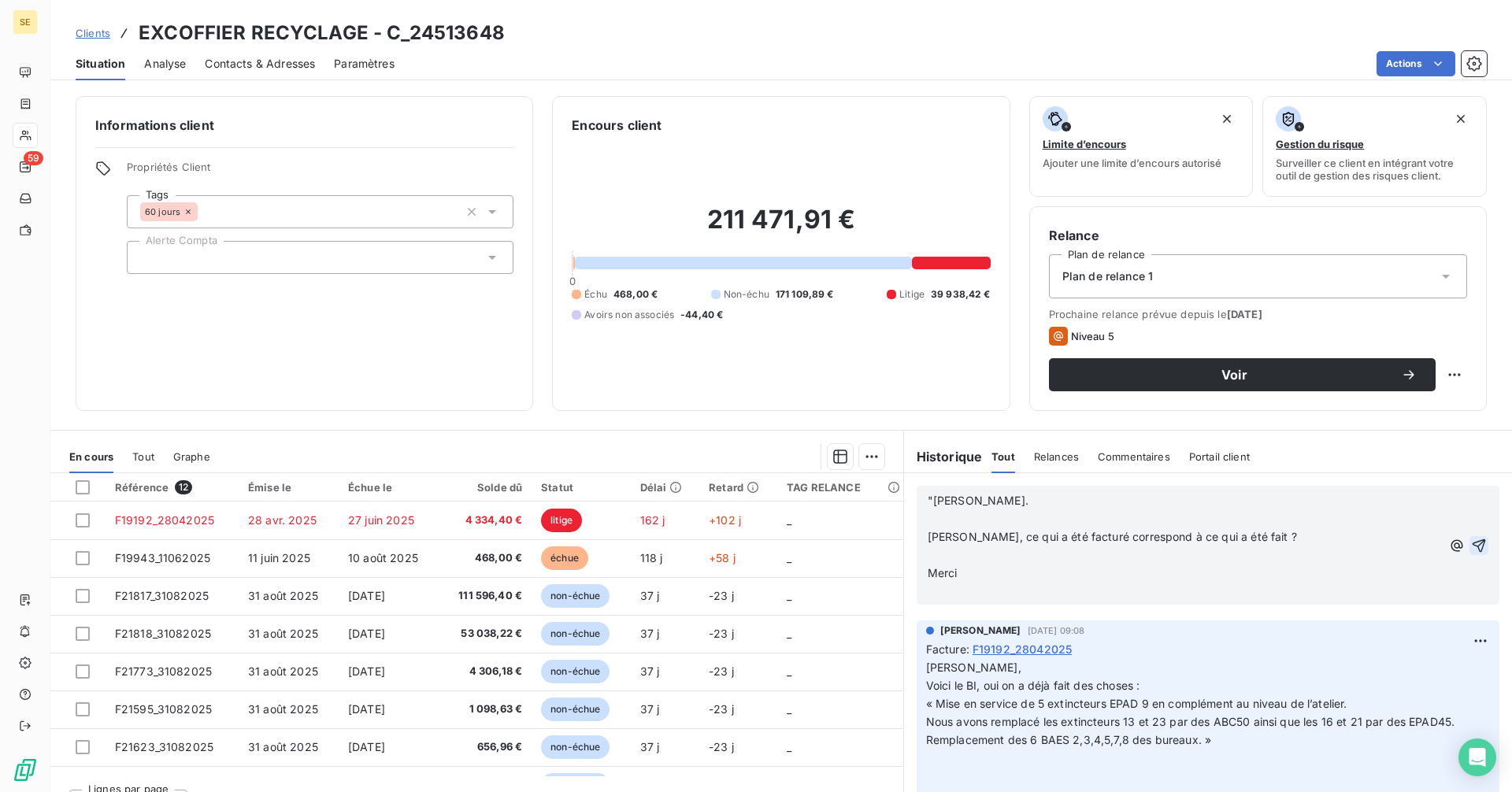
click at [1471, 545] on icon "button" at bounding box center [1478, 545] width 15 height 15
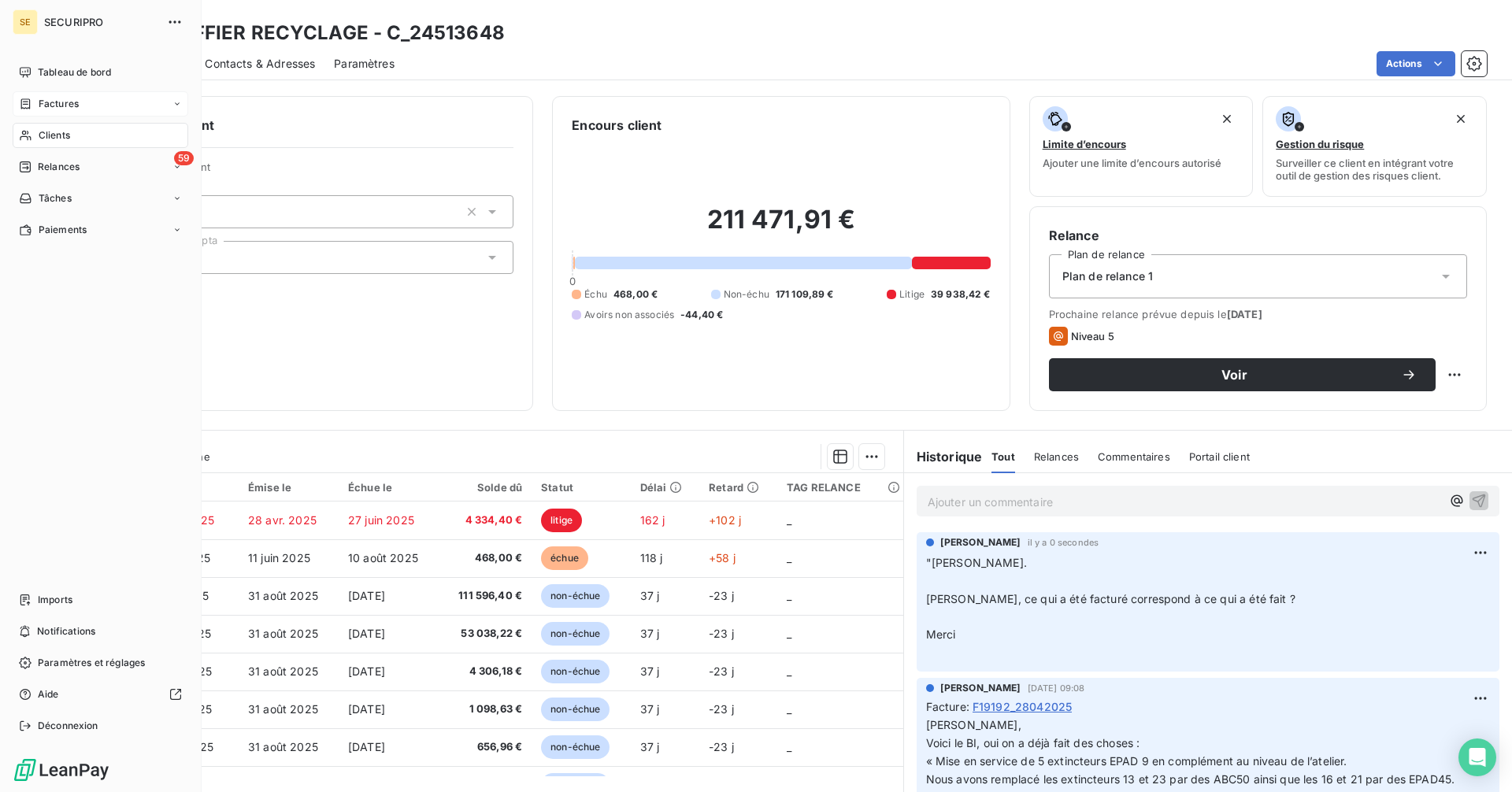
click at [45, 102] on span "Factures" at bounding box center [58, 103] width 40 height 14
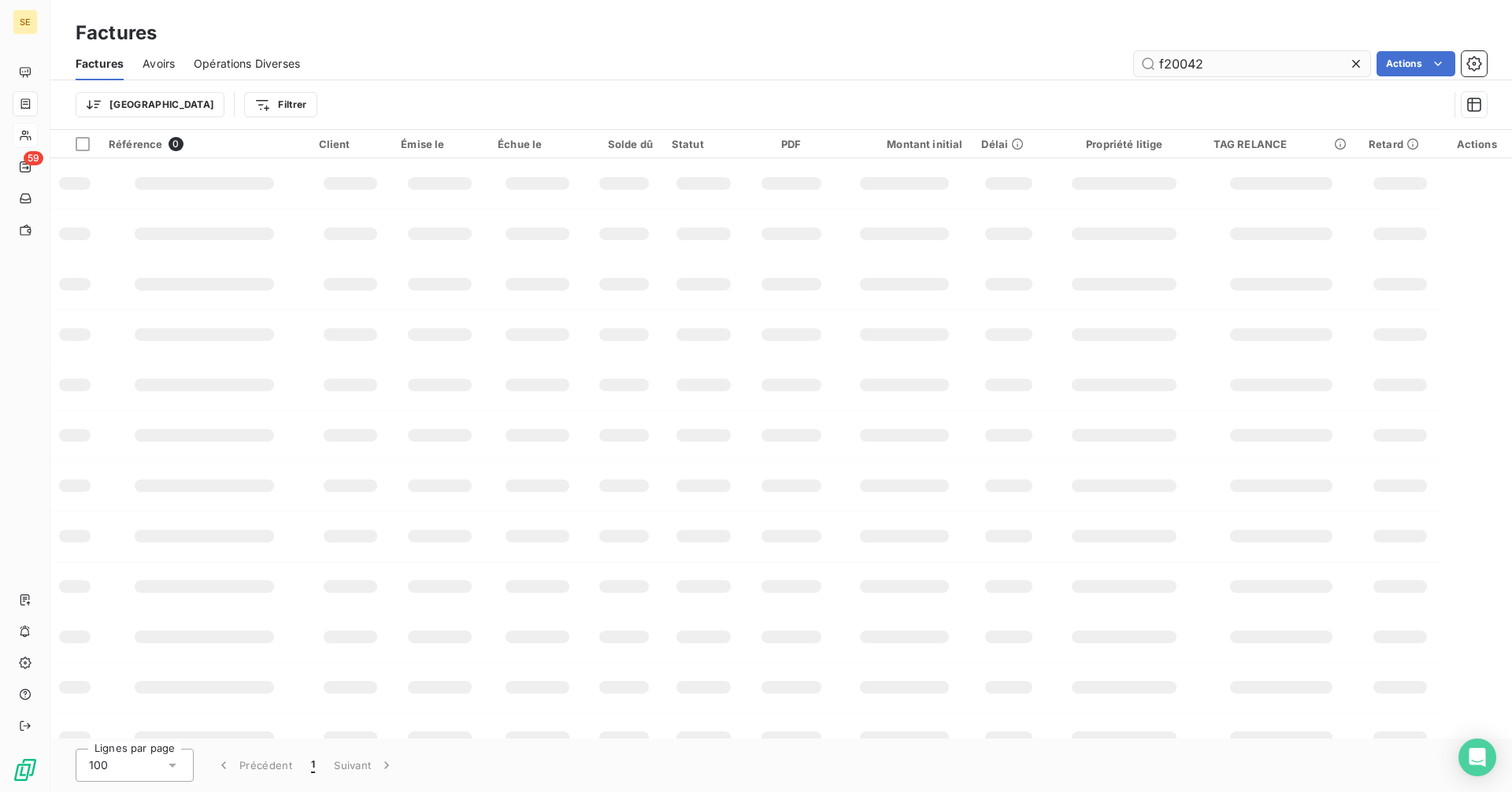
click at [1226, 61] on input "f20042" at bounding box center [1251, 63] width 237 height 25
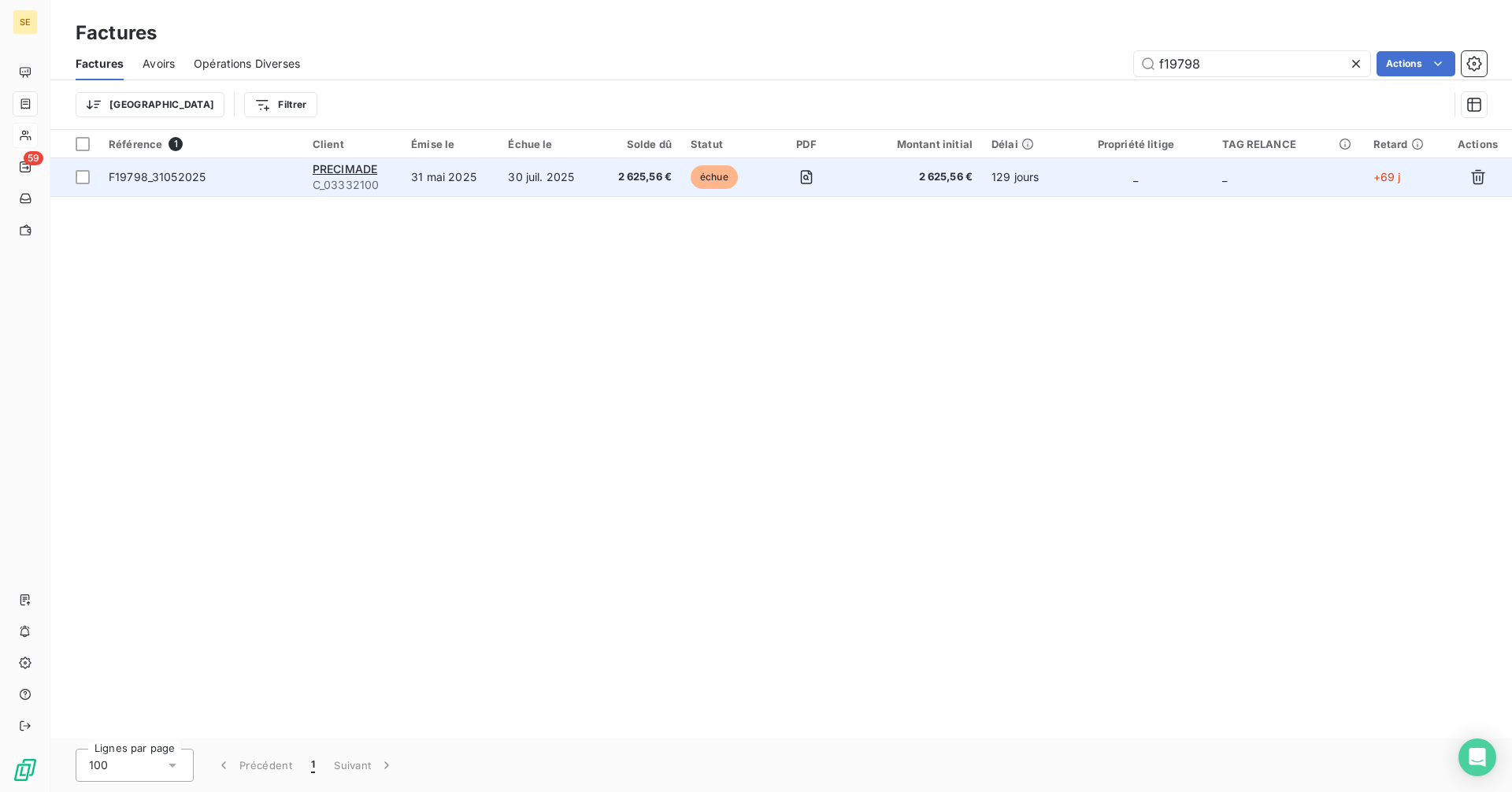
type input "f19798"
click at [351, 184] on span "C_03332100" at bounding box center [352, 185] width 80 height 15
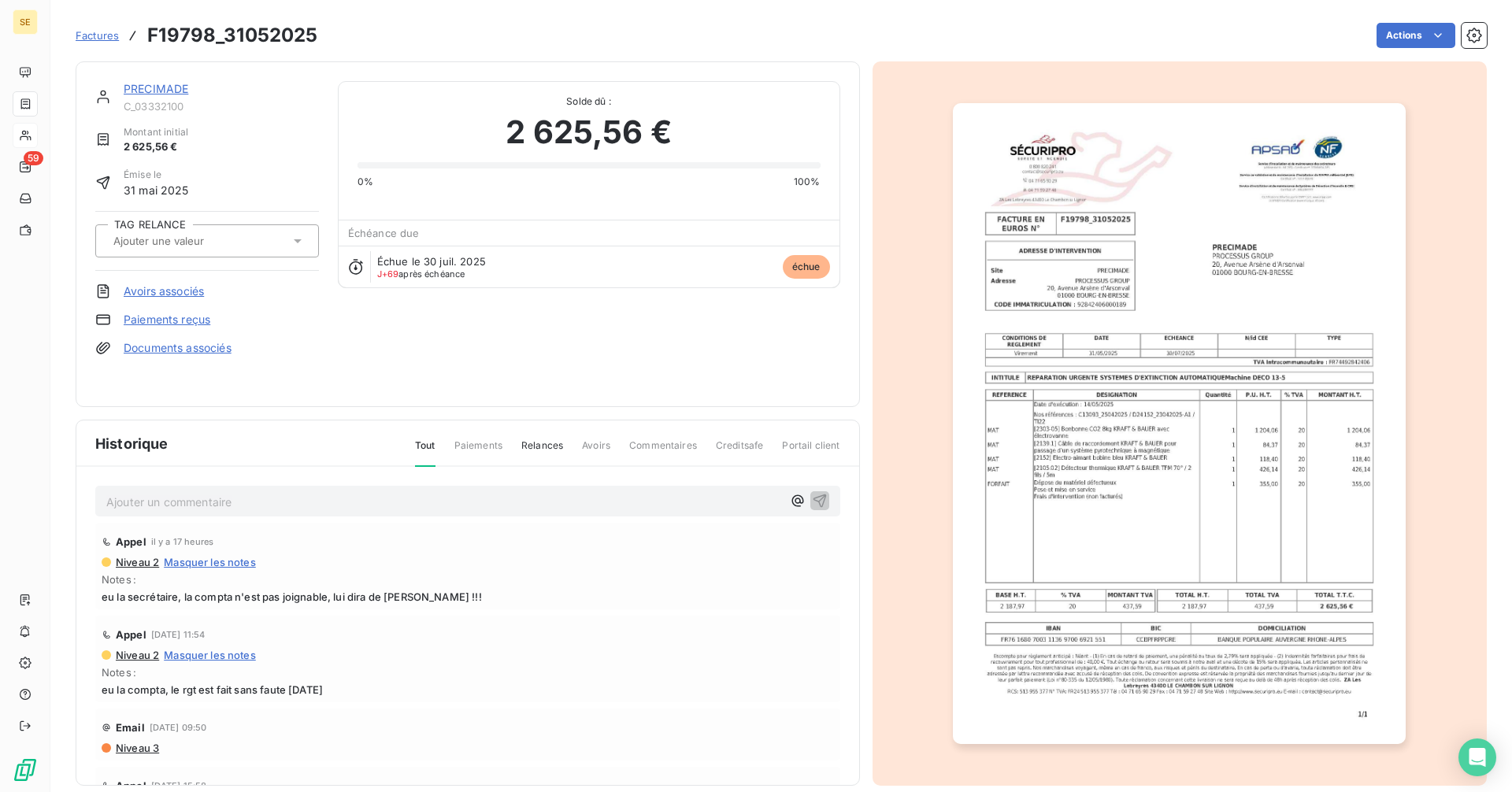
click at [137, 88] on link "PRECIMADE" at bounding box center [155, 88] width 64 height 13
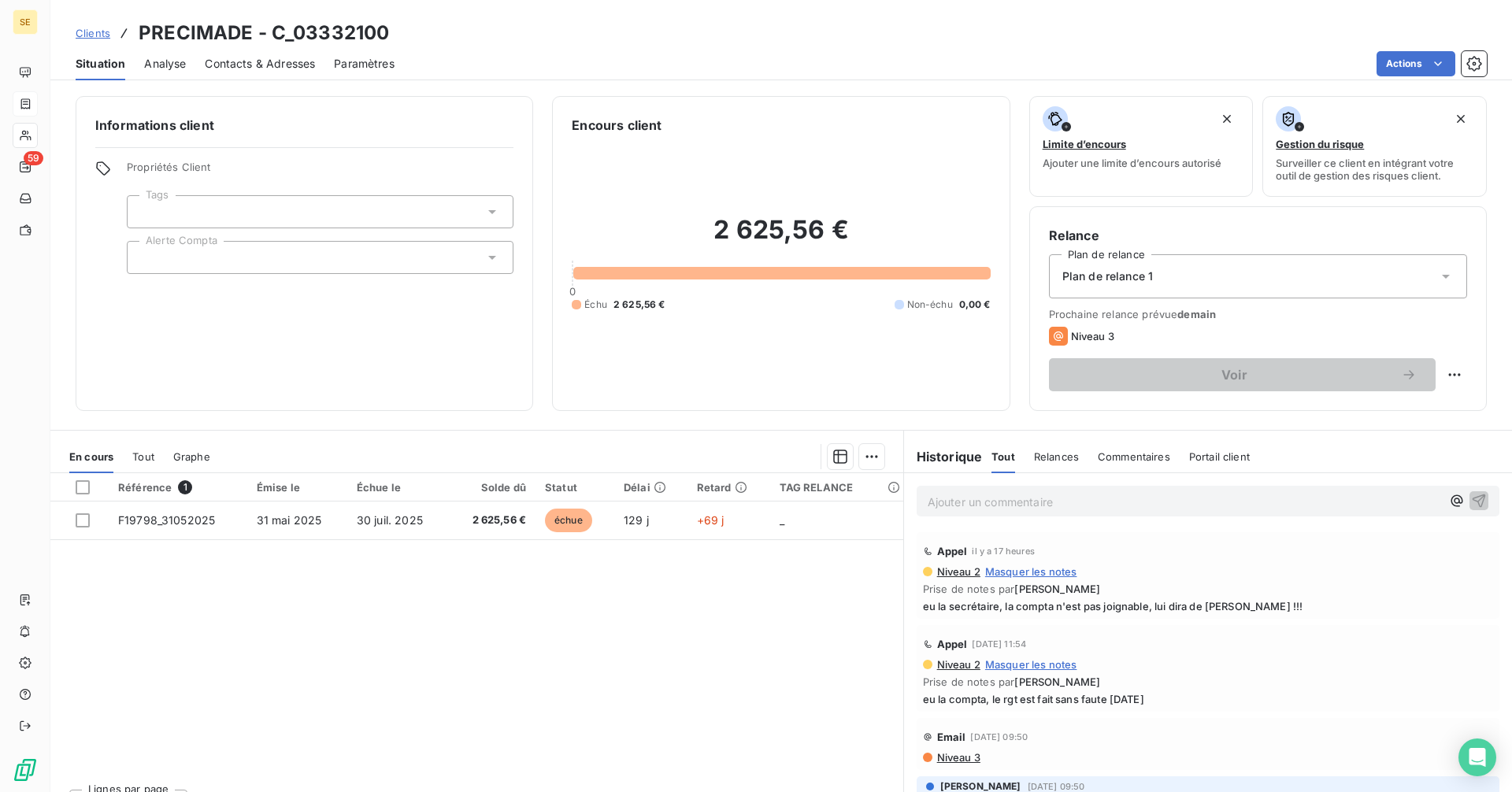
click at [977, 502] on p "Ajouter un commentaire ﻿" at bounding box center [1184, 502] width 514 height 20
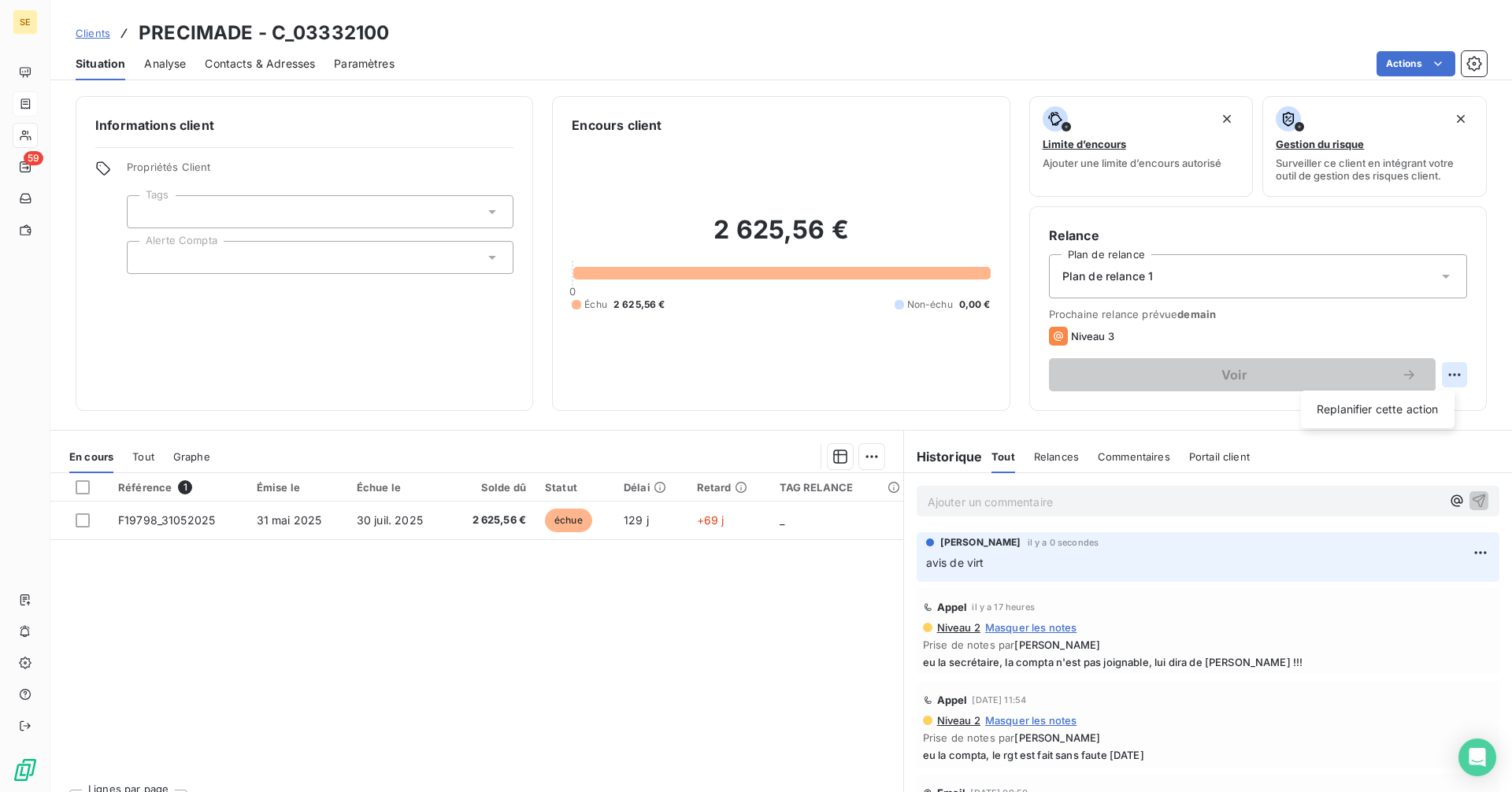
click at [1440, 372] on html "SE 59 Clients PRECIMADE - C_03332100 Situation Analyse Contacts & Adresses Para…" at bounding box center [756, 396] width 1512 height 792
click at [1421, 399] on div "Replanifier cette action" at bounding box center [1377, 409] width 141 height 25
select select "9"
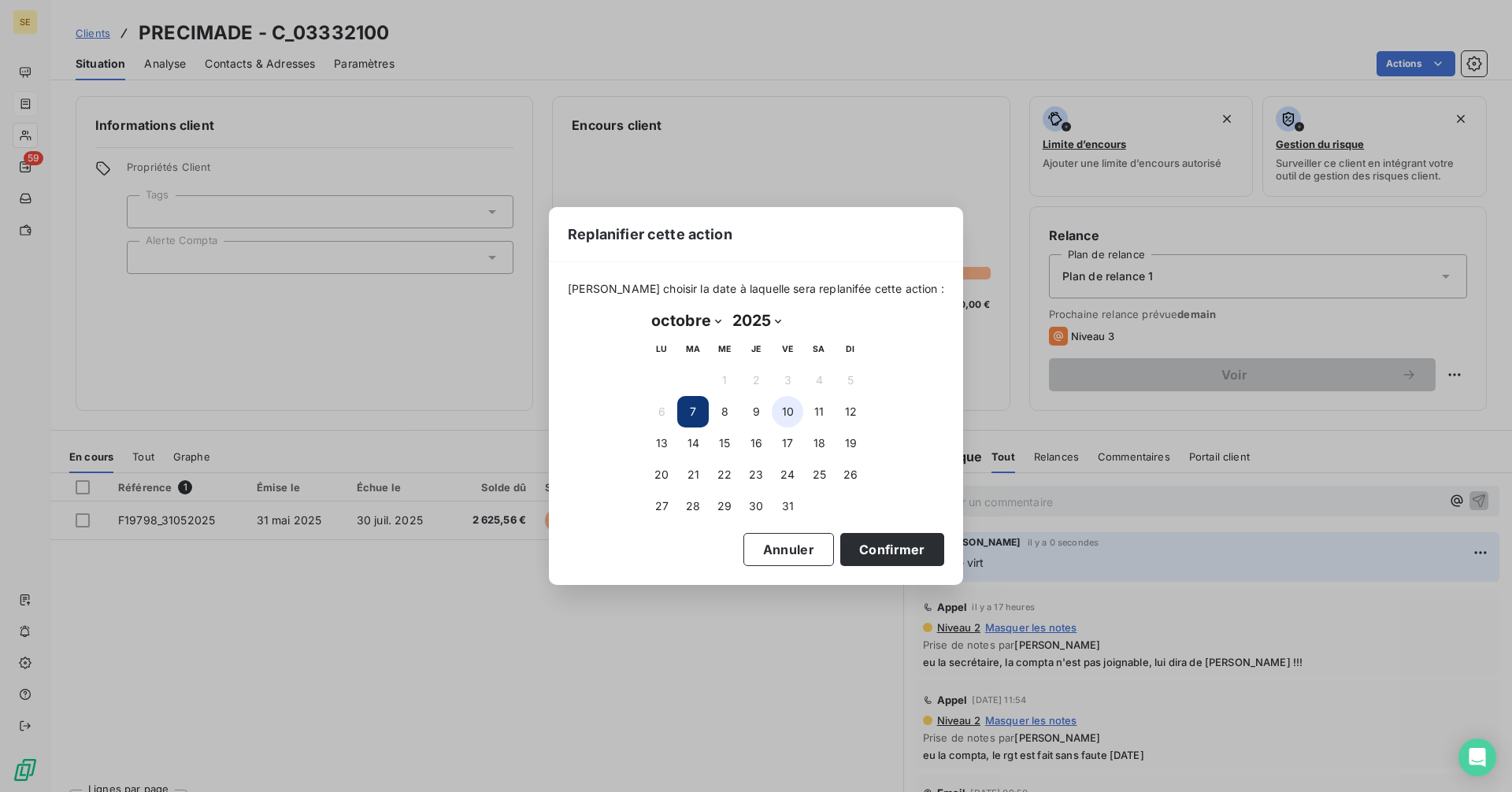
click at [786, 414] on button "10" at bounding box center [787, 411] width 32 height 32
click at [873, 551] on button "Confirmer" at bounding box center [892, 549] width 103 height 34
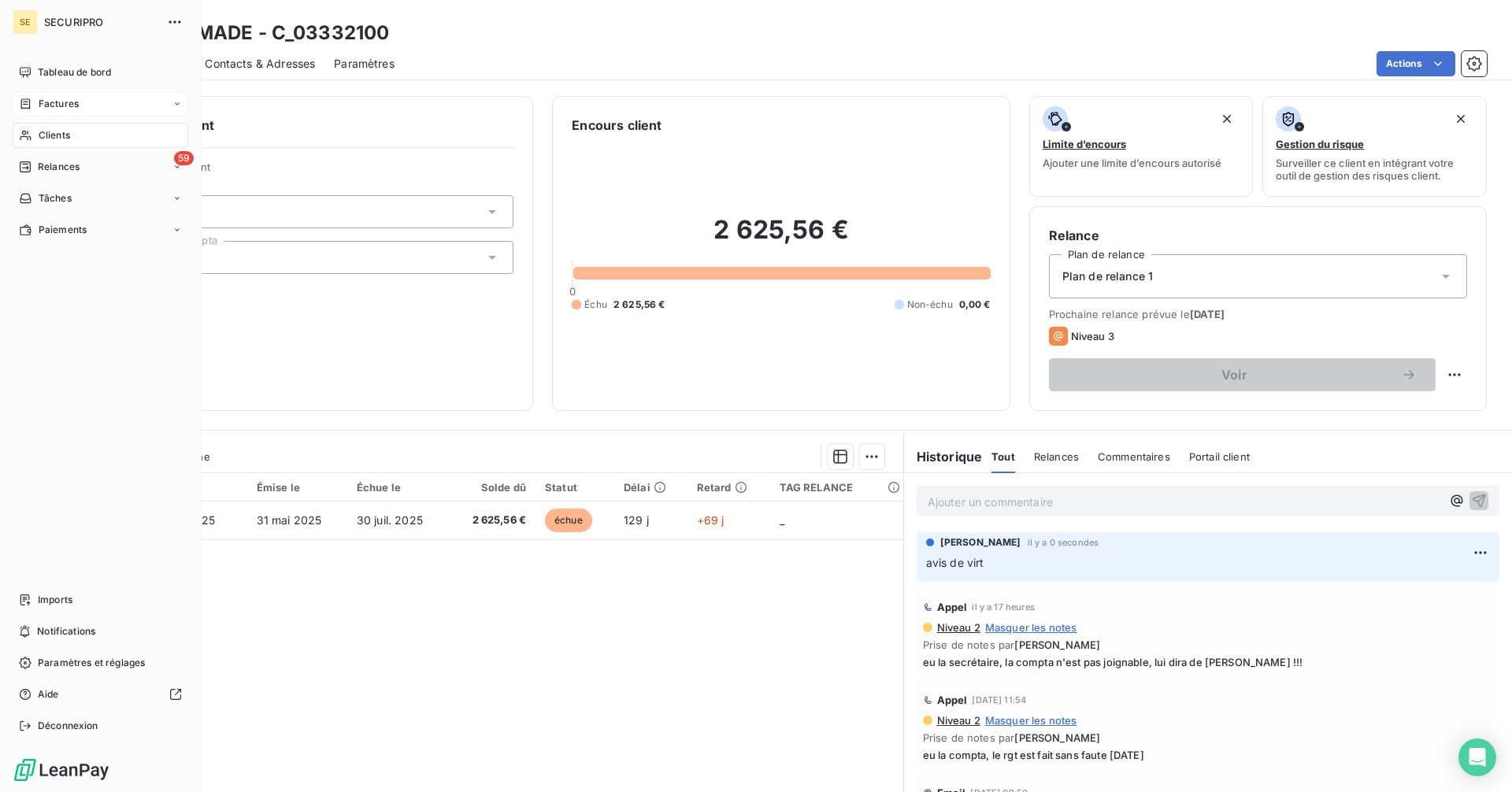
click at [37, 103] on div "Factures" at bounding box center [49, 103] width 59 height 14
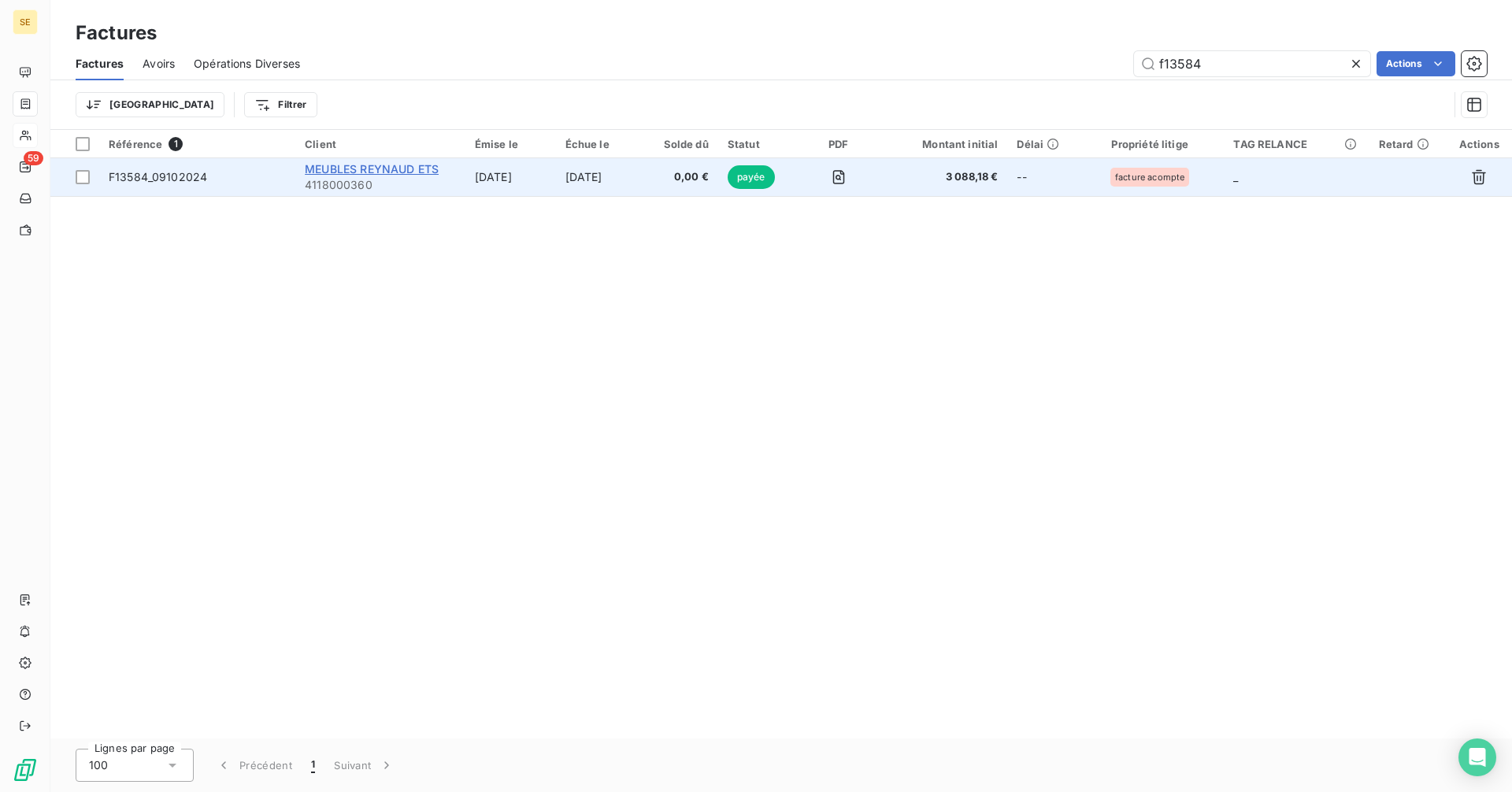
type input "f13584"
click at [345, 164] on span "MEUBLES REYNAUD ETS" at bounding box center [372, 169] width 134 height 13
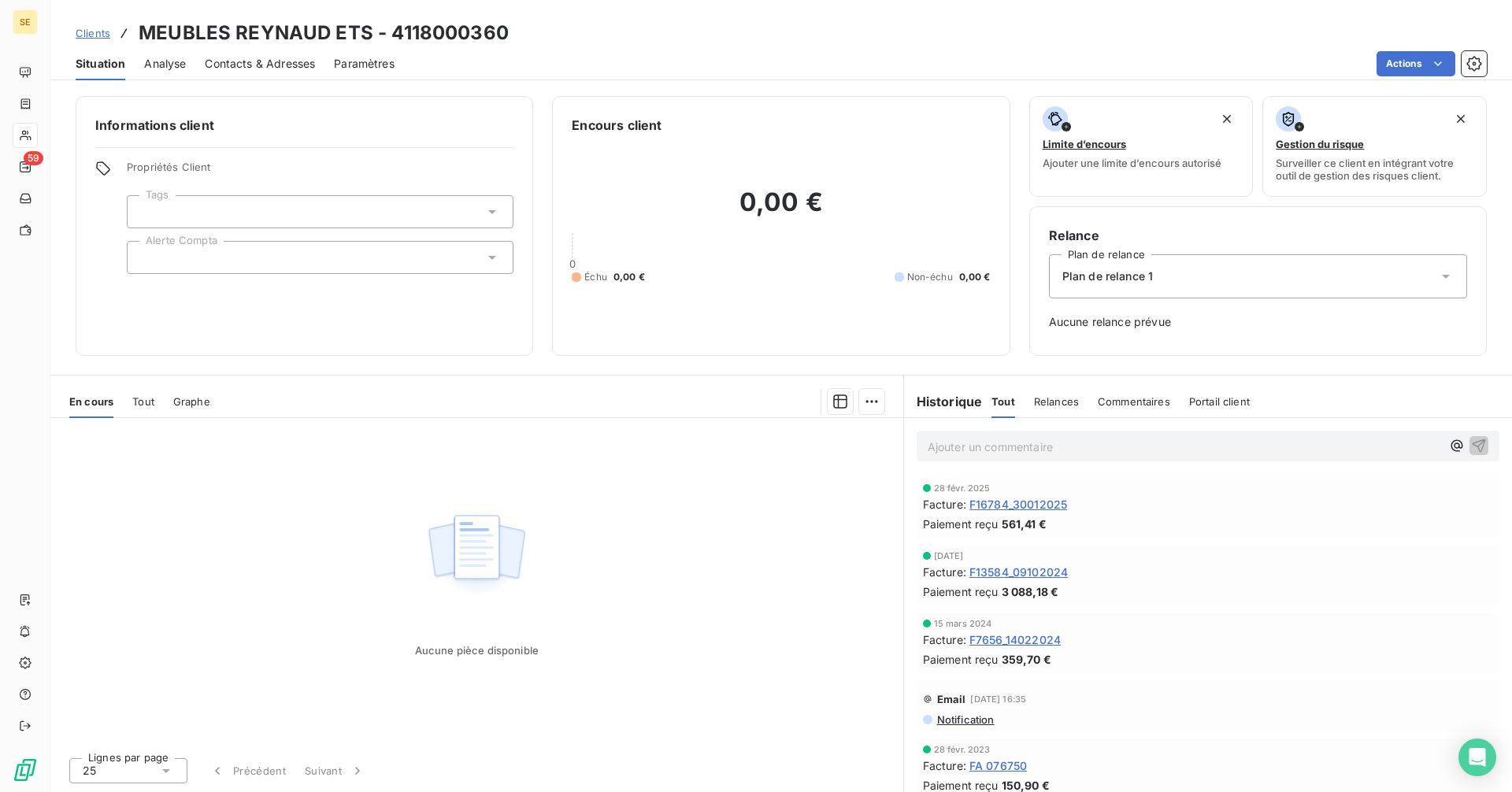
click at [152, 397] on span "Tout" at bounding box center [143, 401] width 22 height 12
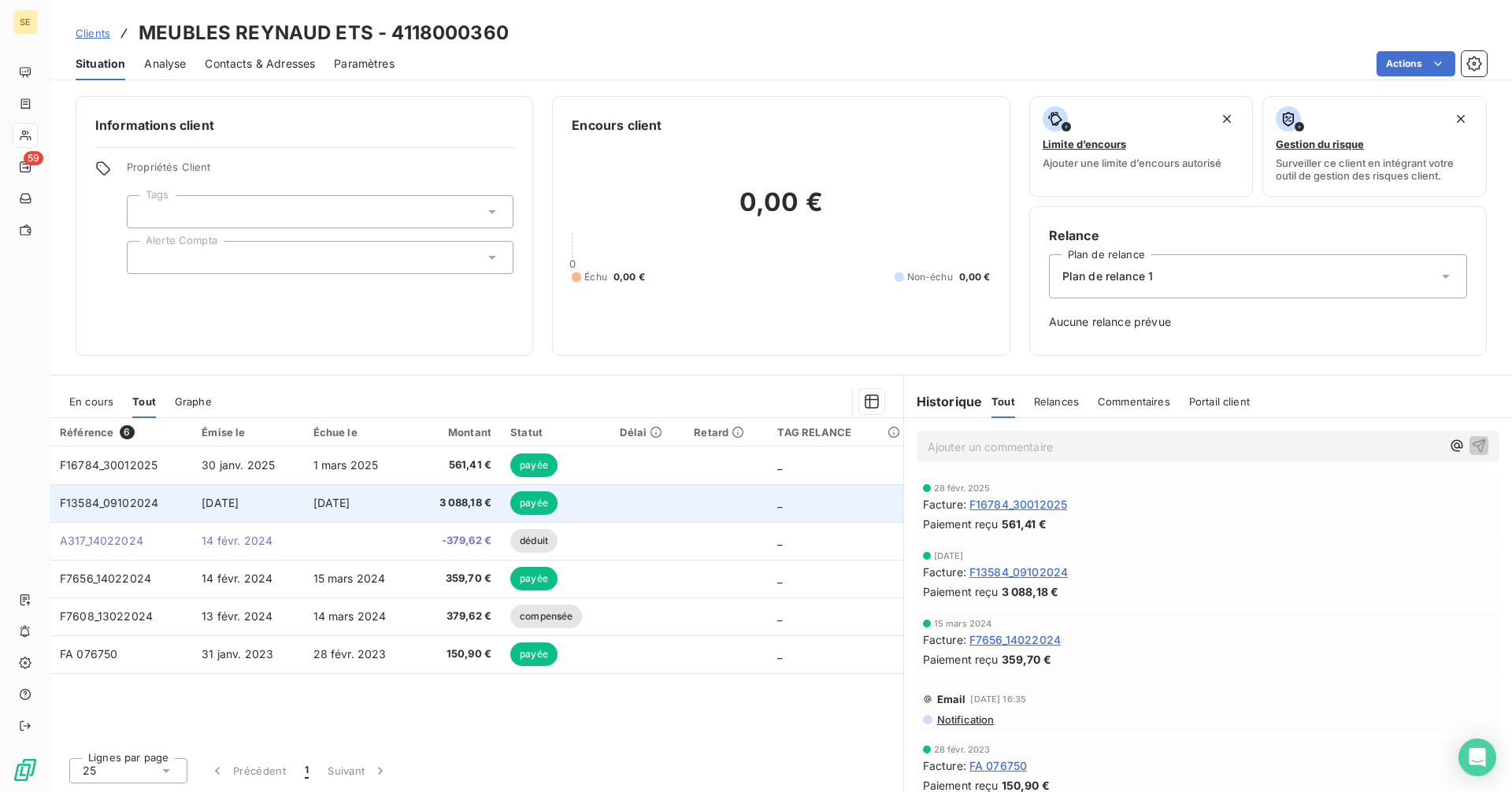
click at [313, 504] on span "9 oct. 2024" at bounding box center [332, 503] width 37 height 13
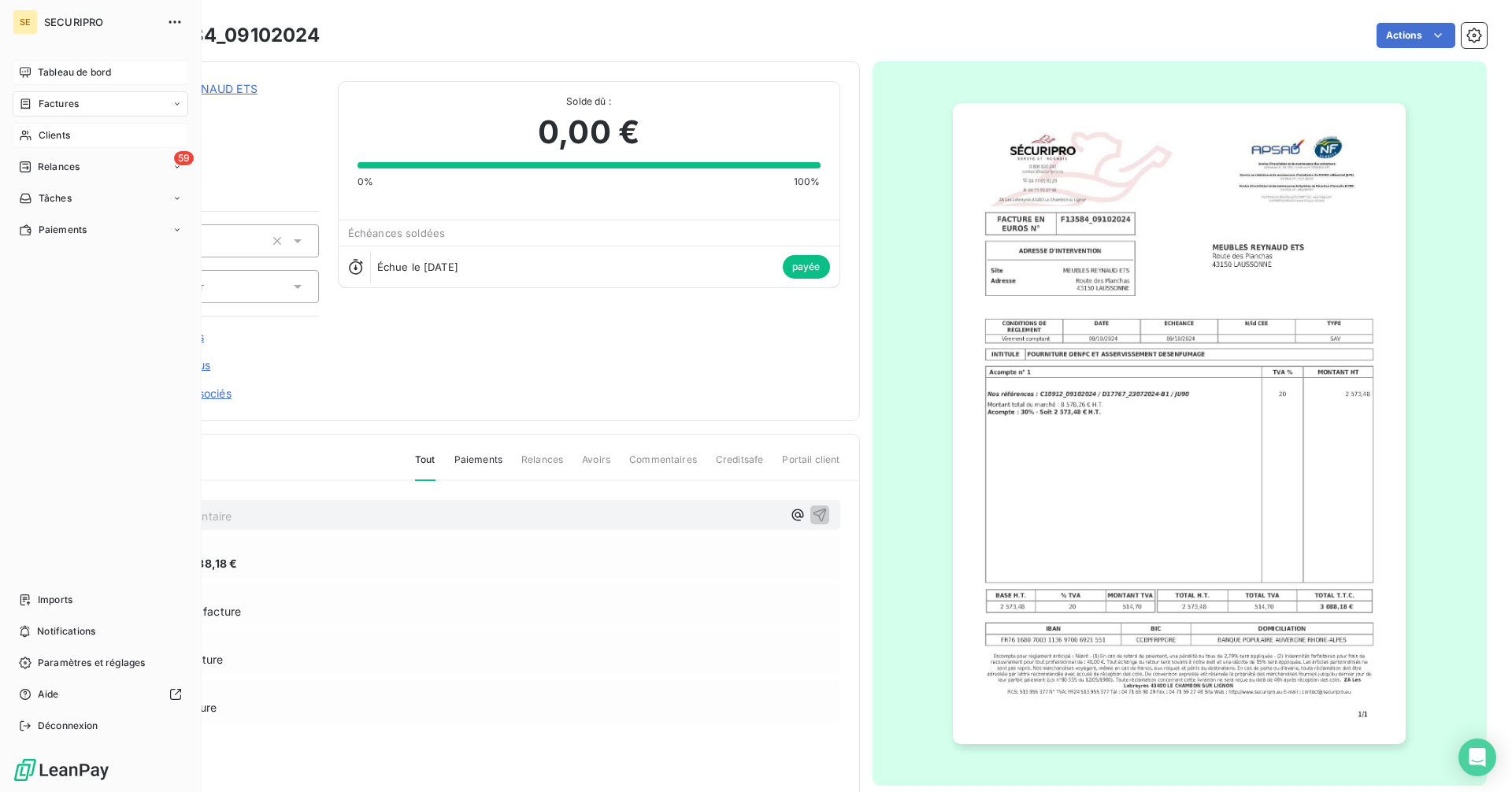
click at [31, 78] on icon at bounding box center [25, 72] width 12 height 12
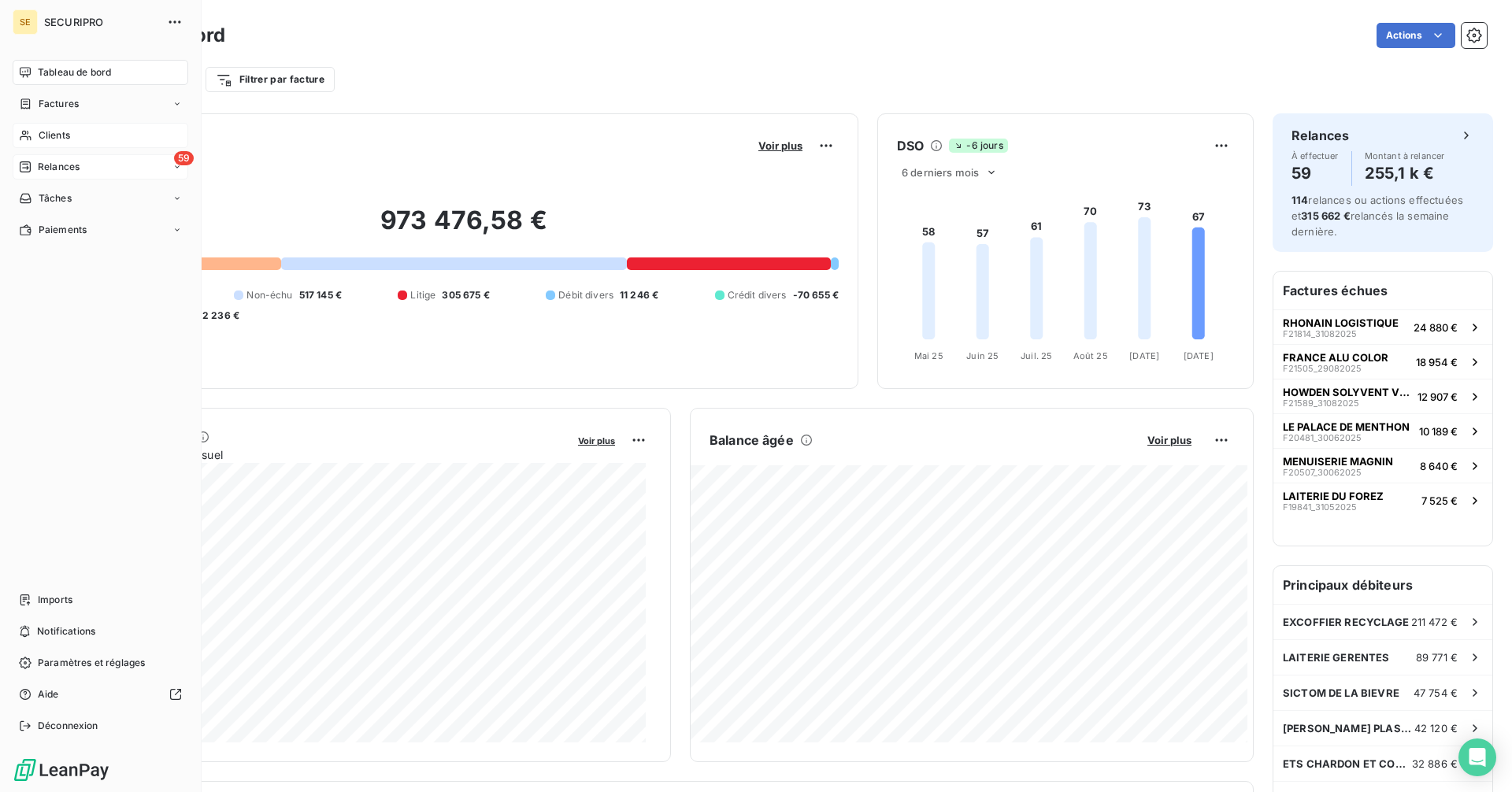
click at [34, 168] on div "Relances" at bounding box center [49, 167] width 60 height 14
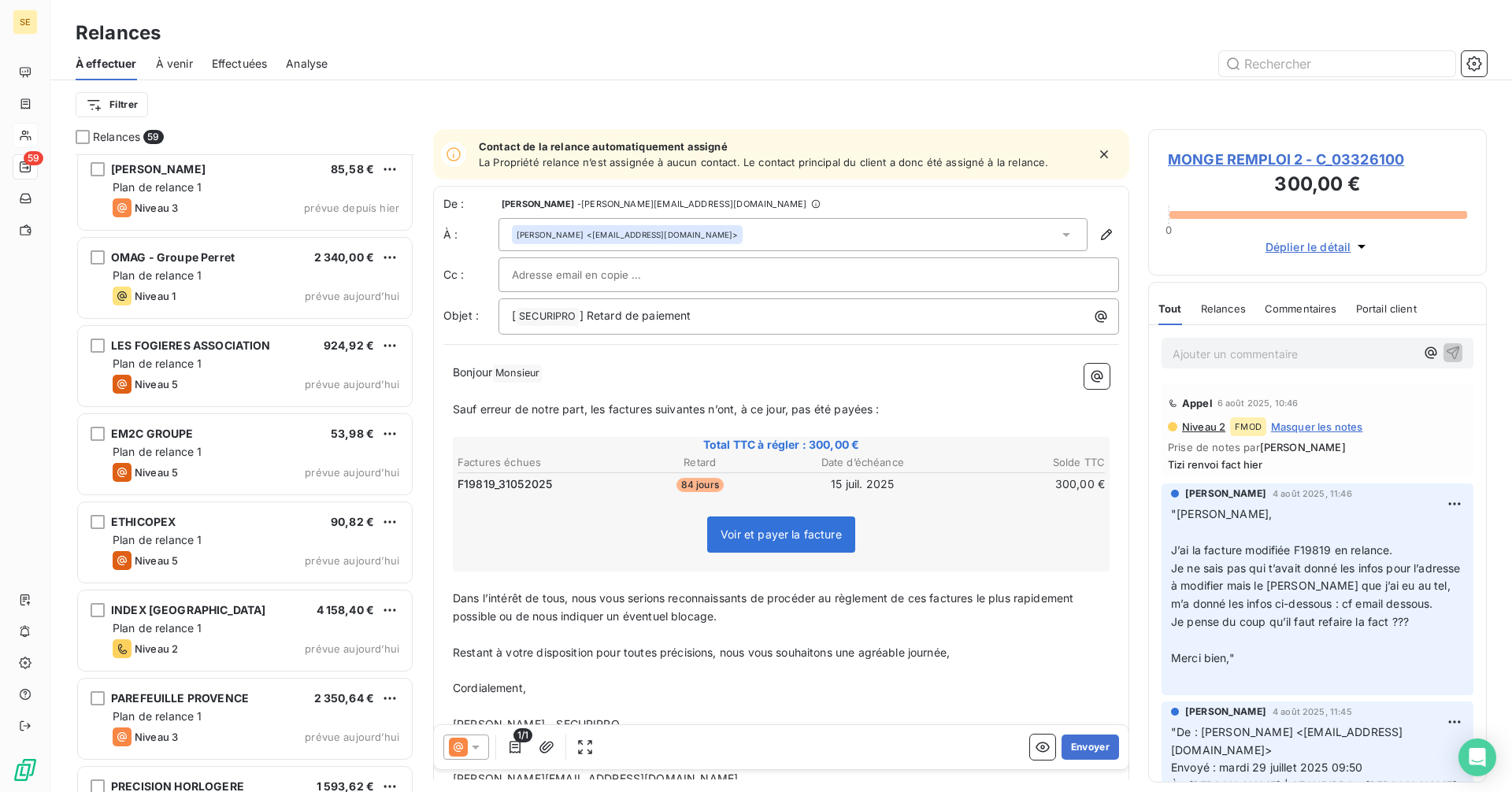
scroll to position [4564, 0]
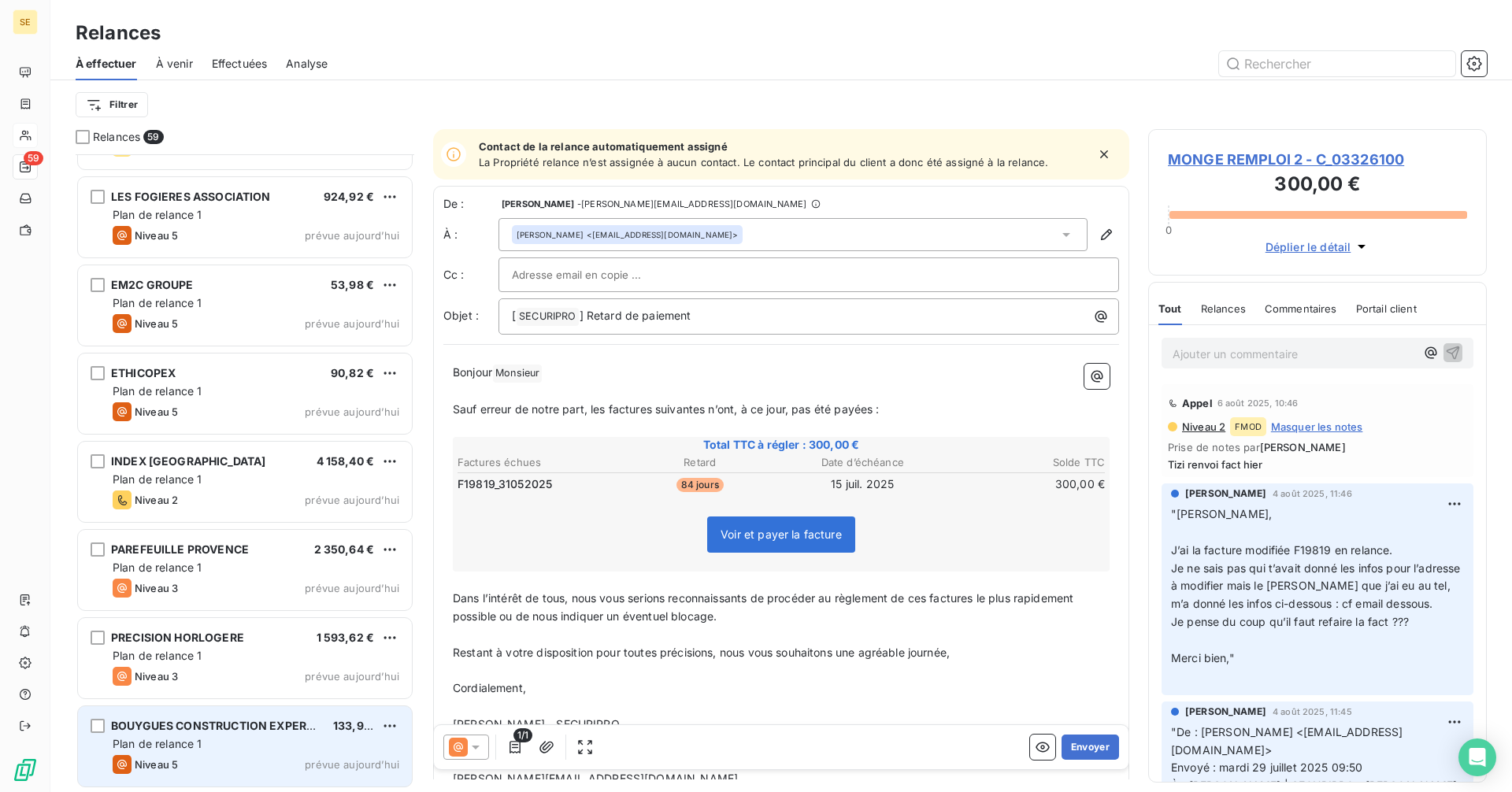
click at [203, 731] on span "BOUYGUES CONSTRUCTION EXPERTISES NU" at bounding box center [234, 725] width 246 height 13
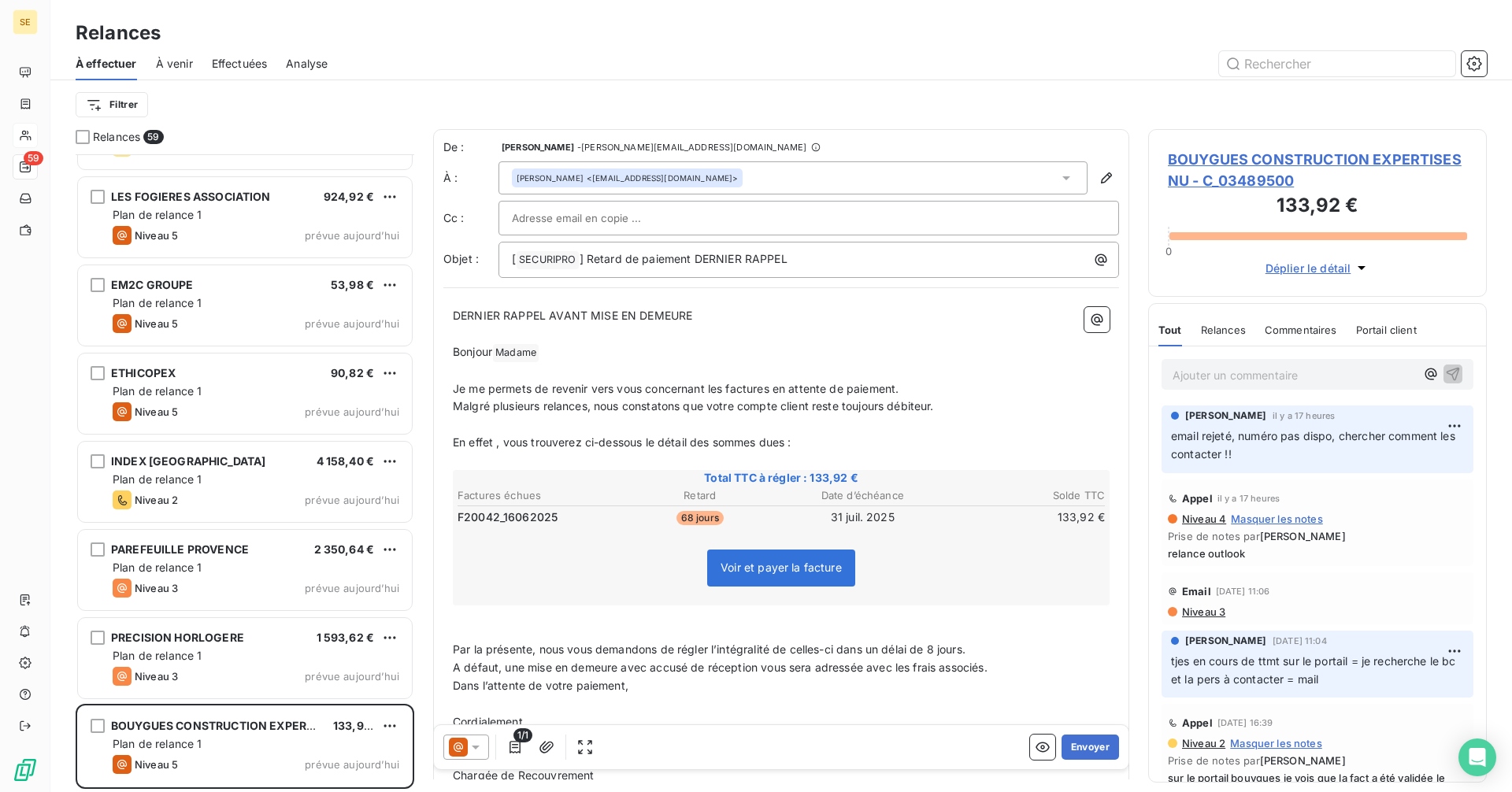
click at [1211, 157] on span "BOUYGUES CONSTRUCTION EXPERTISES NU - C_03489500" at bounding box center [1317, 170] width 299 height 42
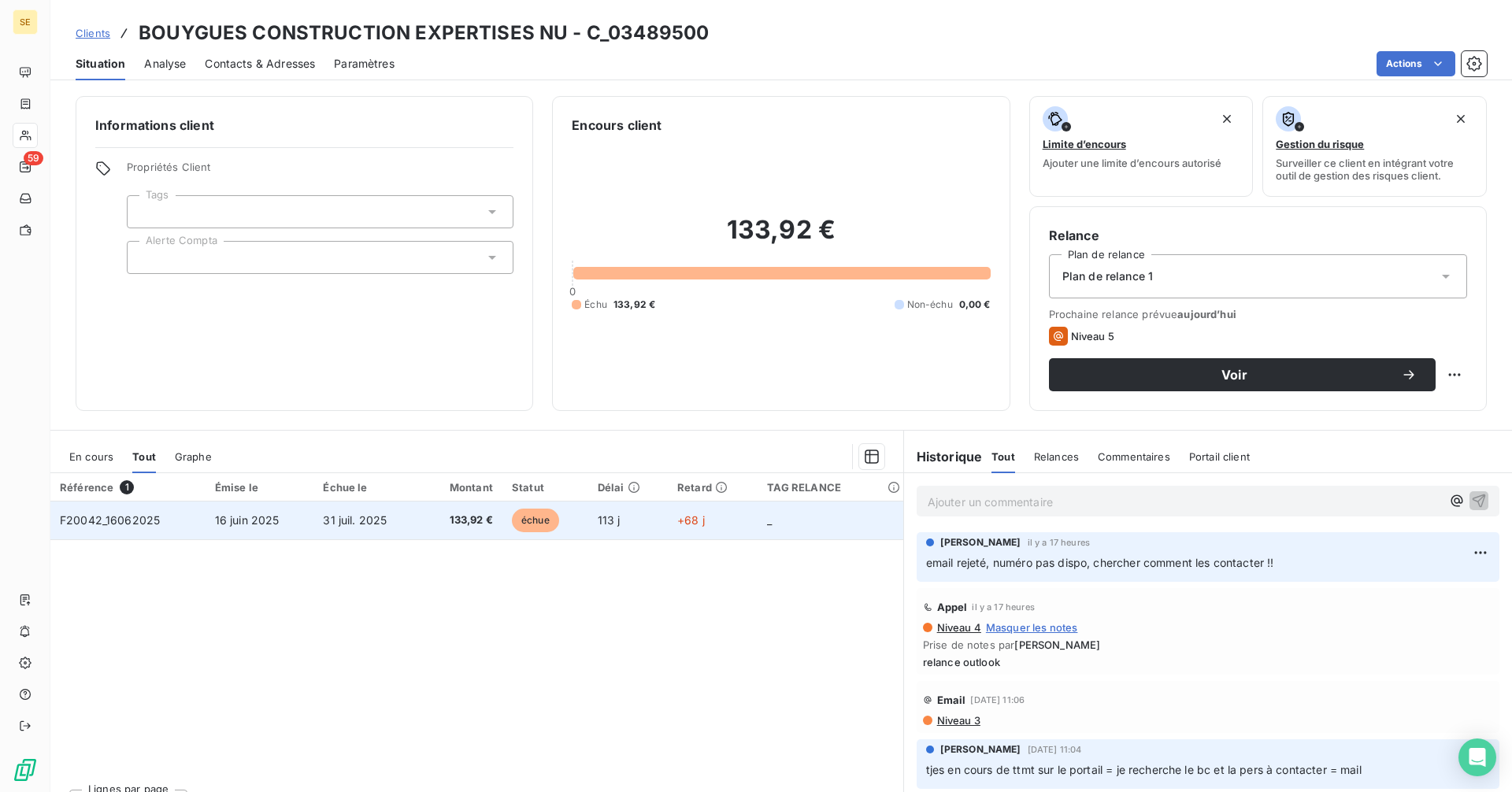
click at [546, 513] on span "échue" at bounding box center [535, 520] width 47 height 24
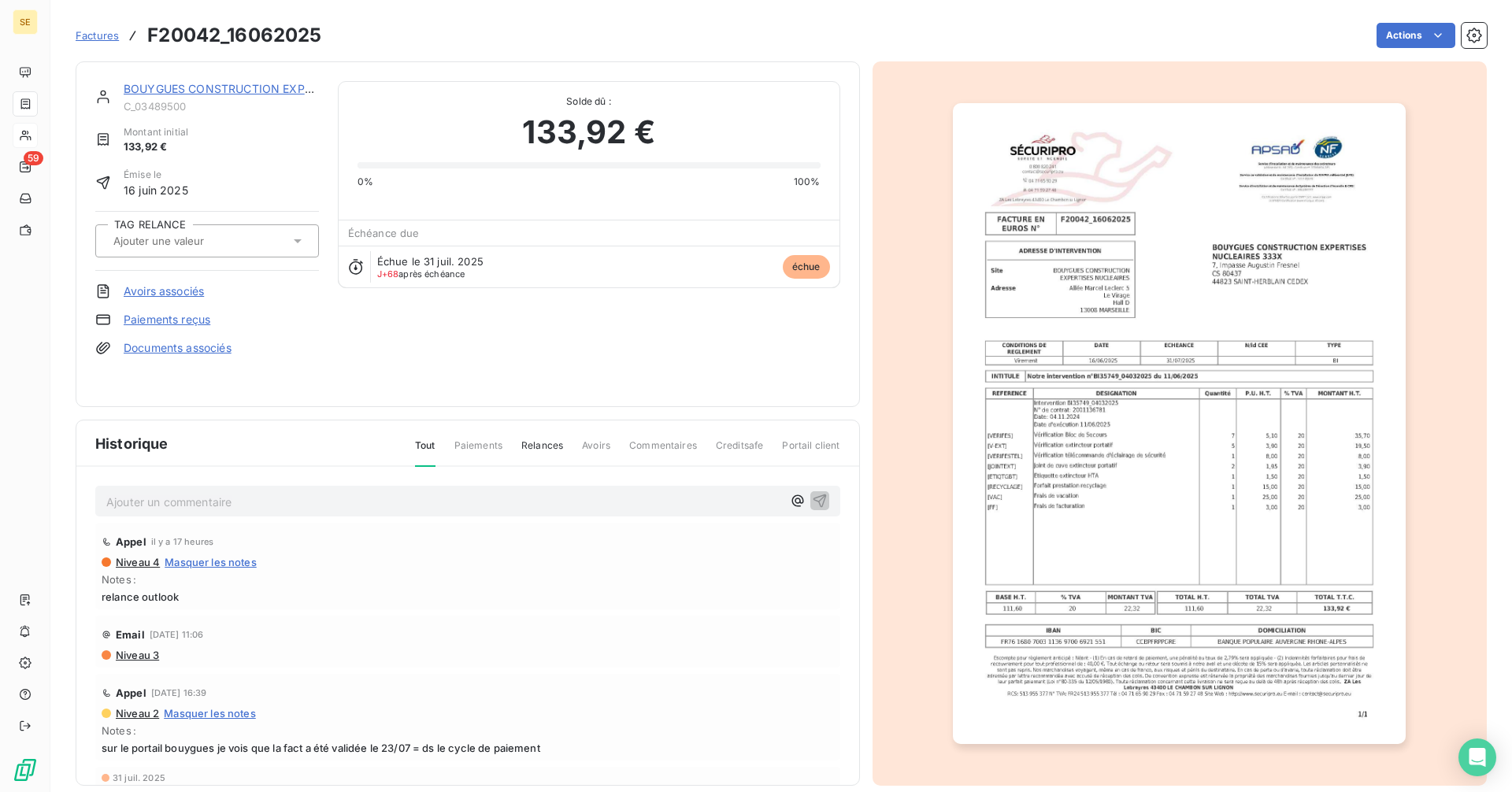
click at [1223, 353] on img "button" at bounding box center [1179, 423] width 453 height 641
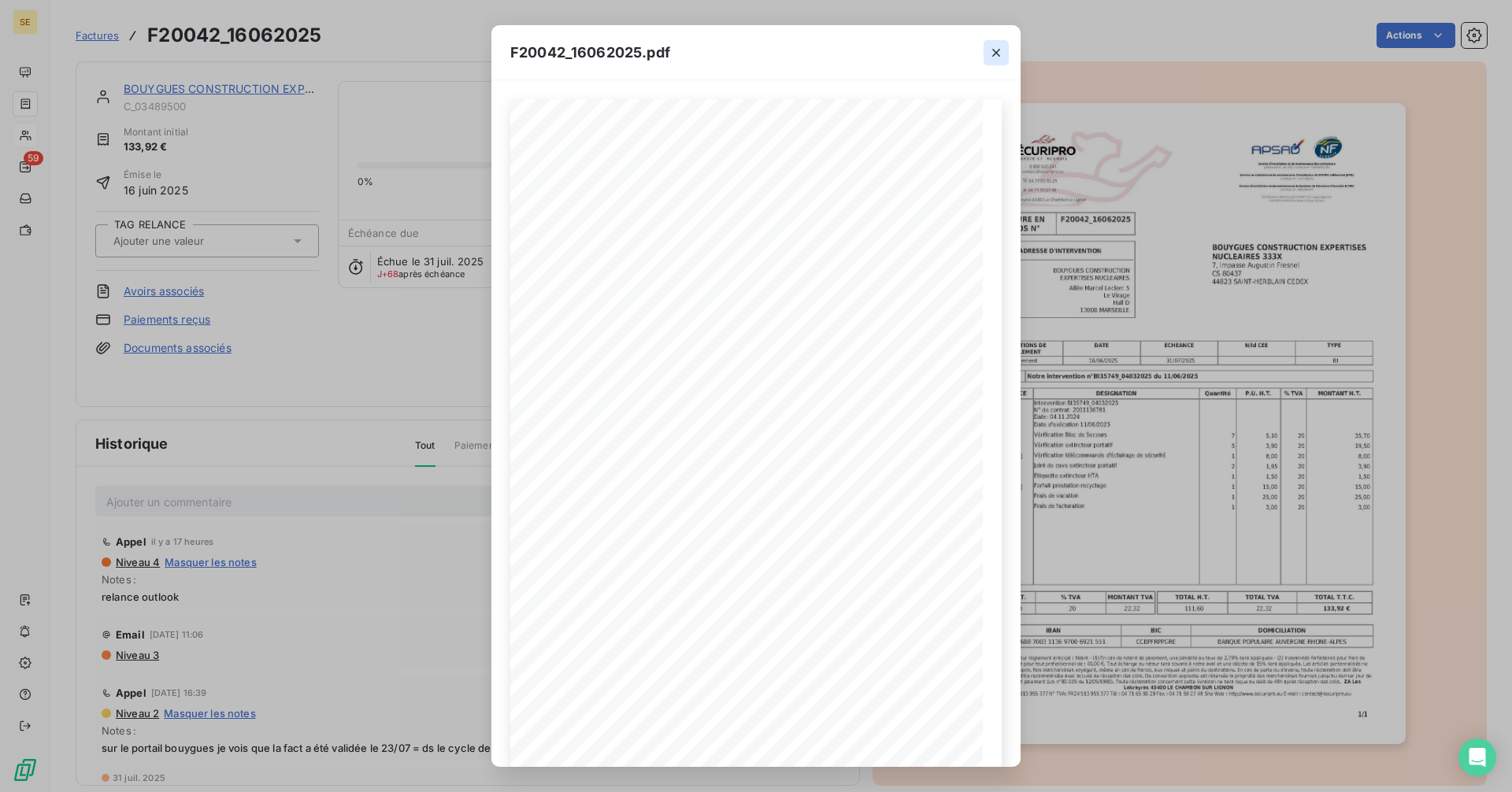
click at [999, 52] on icon "button" at bounding box center [996, 53] width 15 height 15
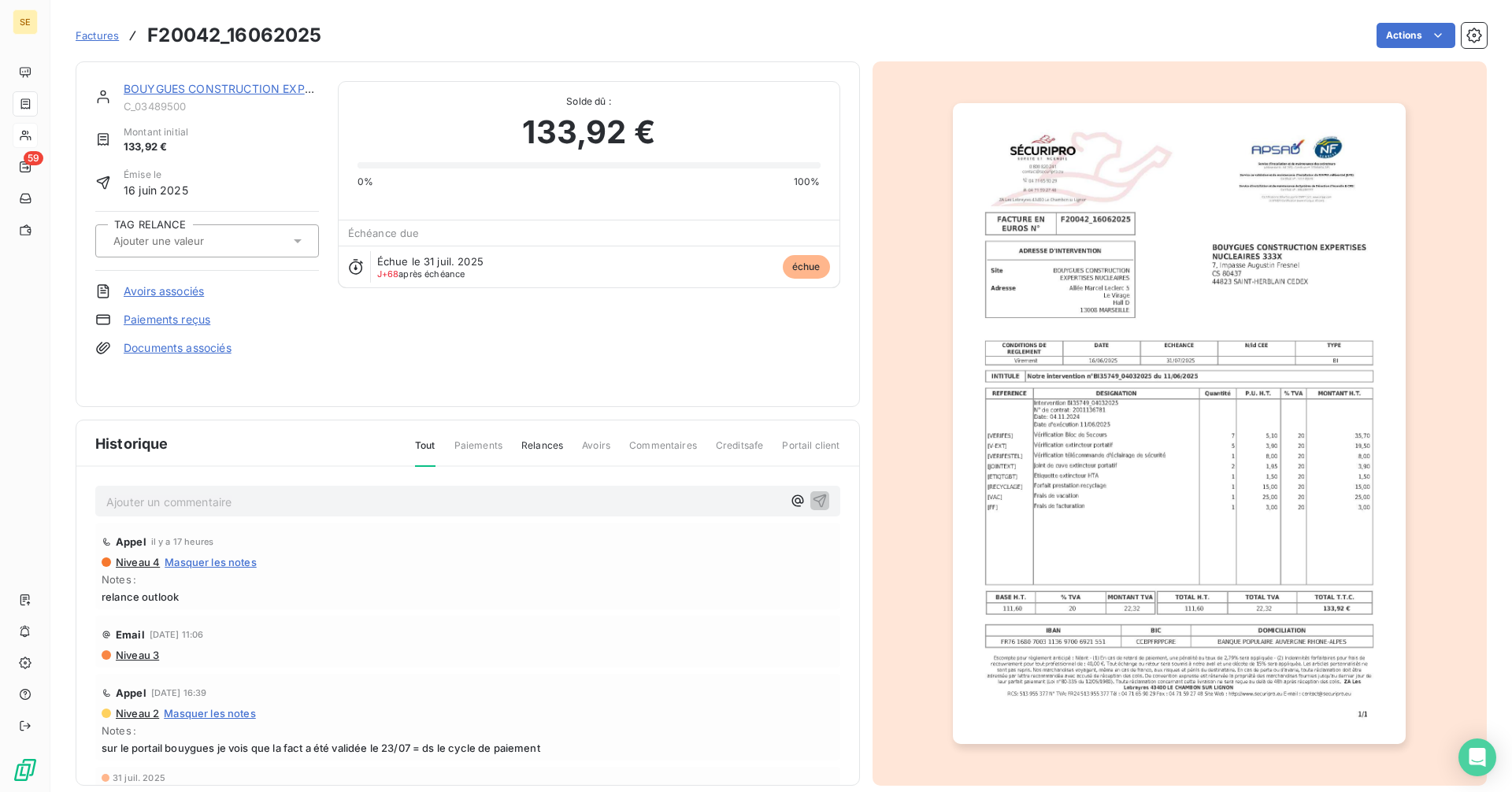
click at [255, 89] on link "BOUYGUES CONSTRUCTION EXPERTISES NU" at bounding box center [246, 88] width 245 height 13
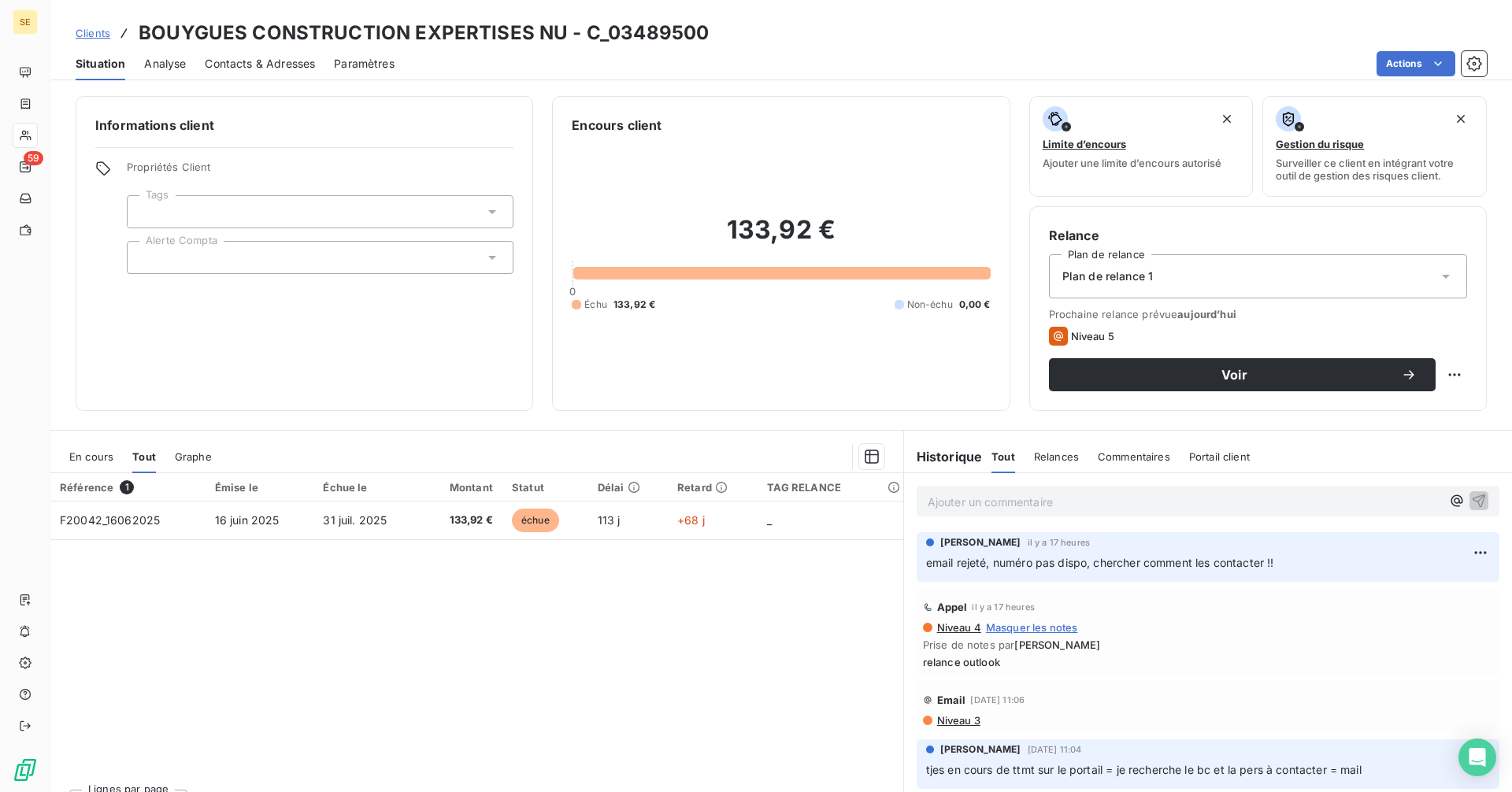
click at [105, 31] on span "Clients" at bounding box center [93, 33] width 34 height 12
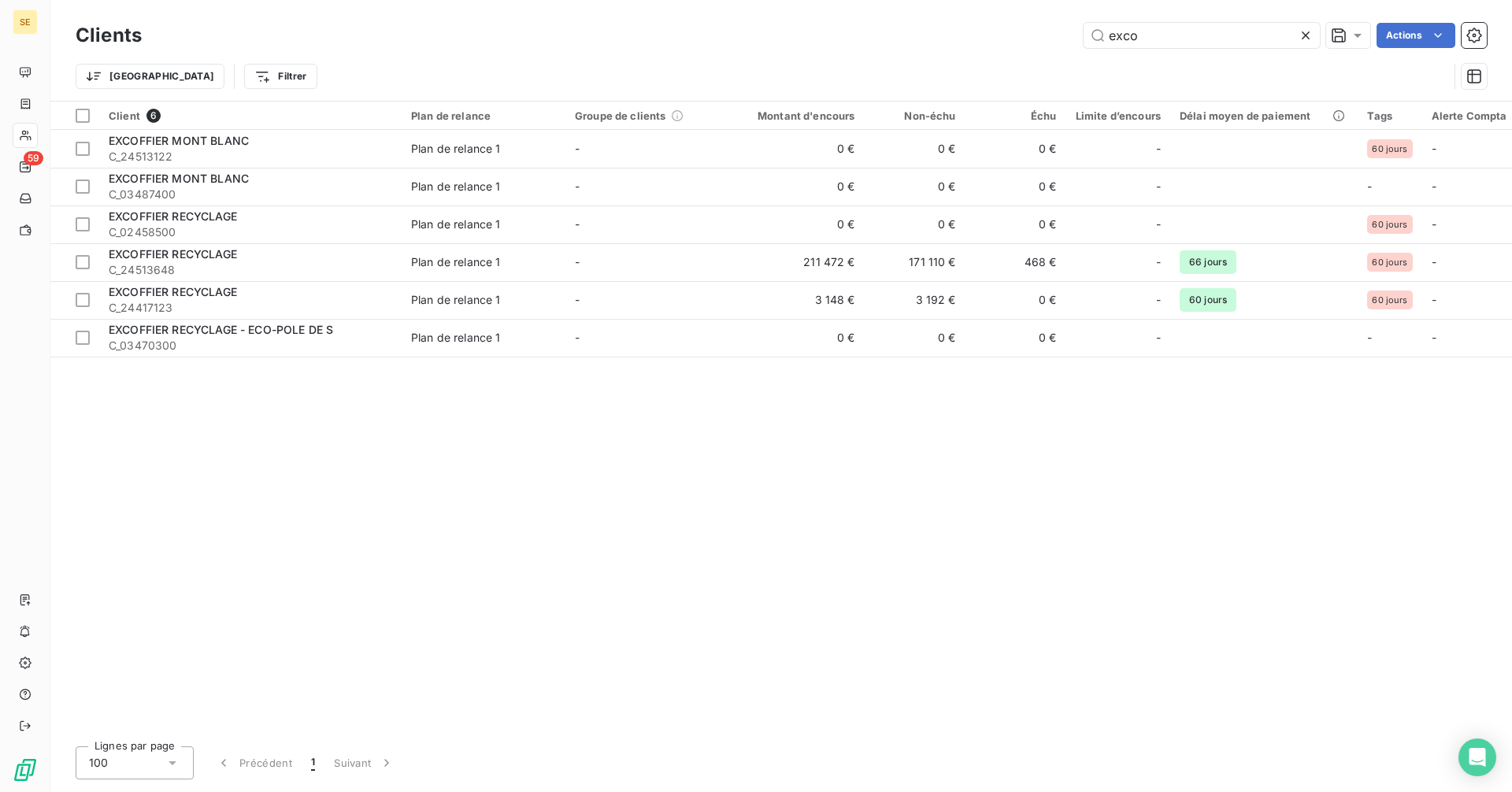
drag, startPoint x: 1146, startPoint y: 33, endPoint x: 931, endPoint y: 12, distance: 216.0
click at [931, 12] on div "Clients exco Actions Trier Filtrer" at bounding box center [781, 50] width 1461 height 101
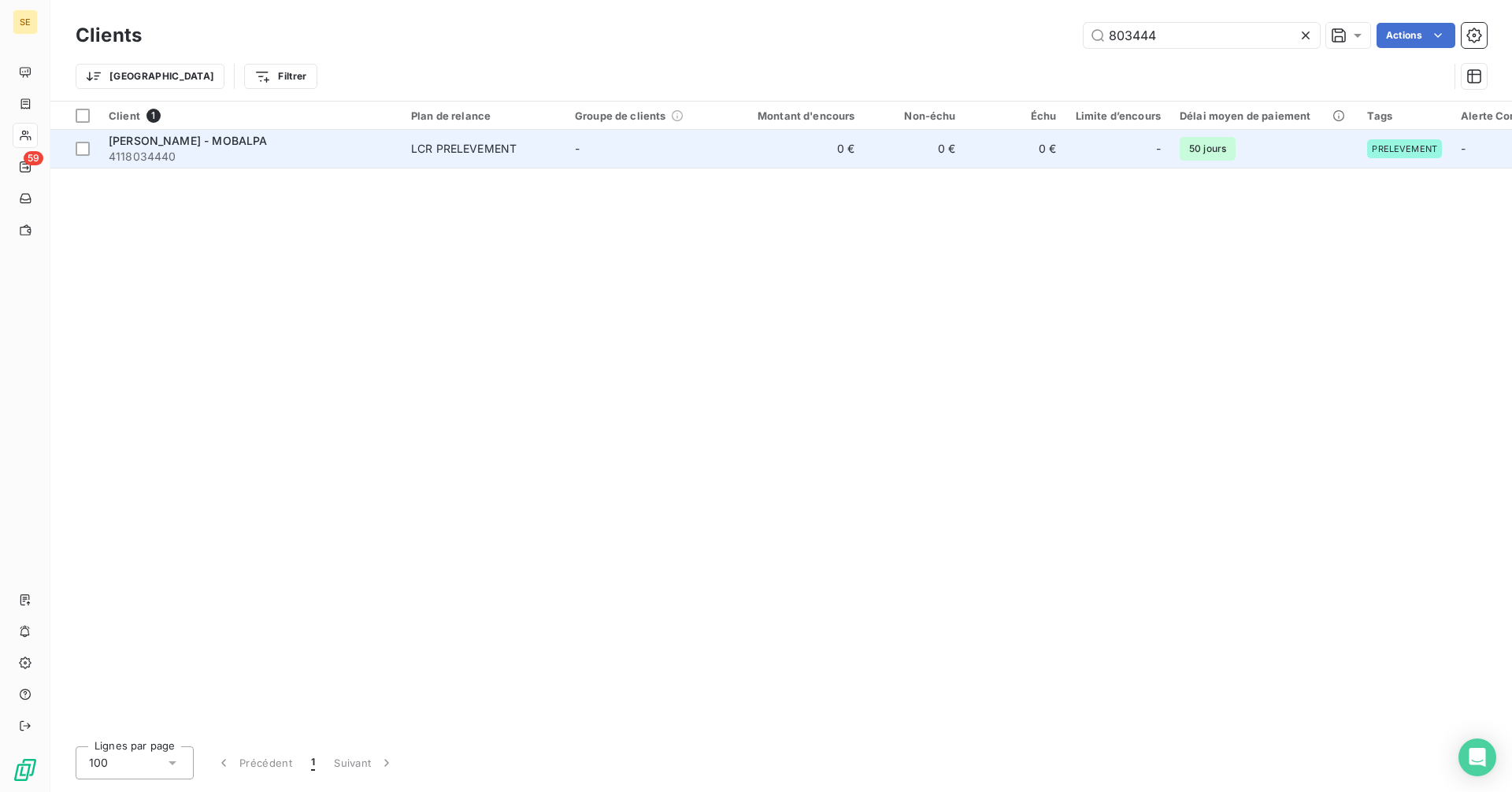
type input "803444"
click at [424, 148] on div "LCR PRELEVEMENT" at bounding box center [464, 148] width 105 height 15
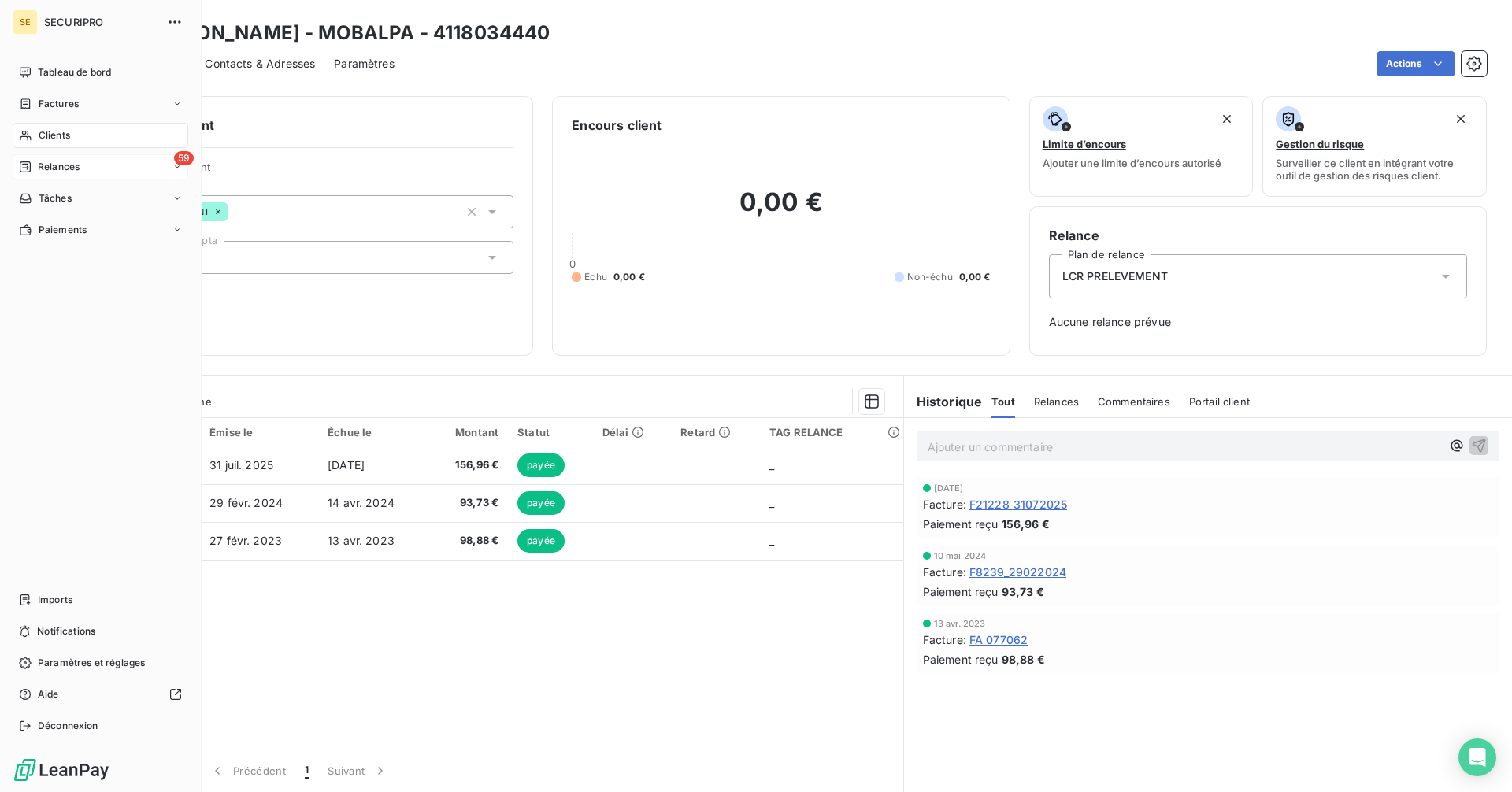
click at [34, 166] on div "Relances" at bounding box center [49, 167] width 60 height 14
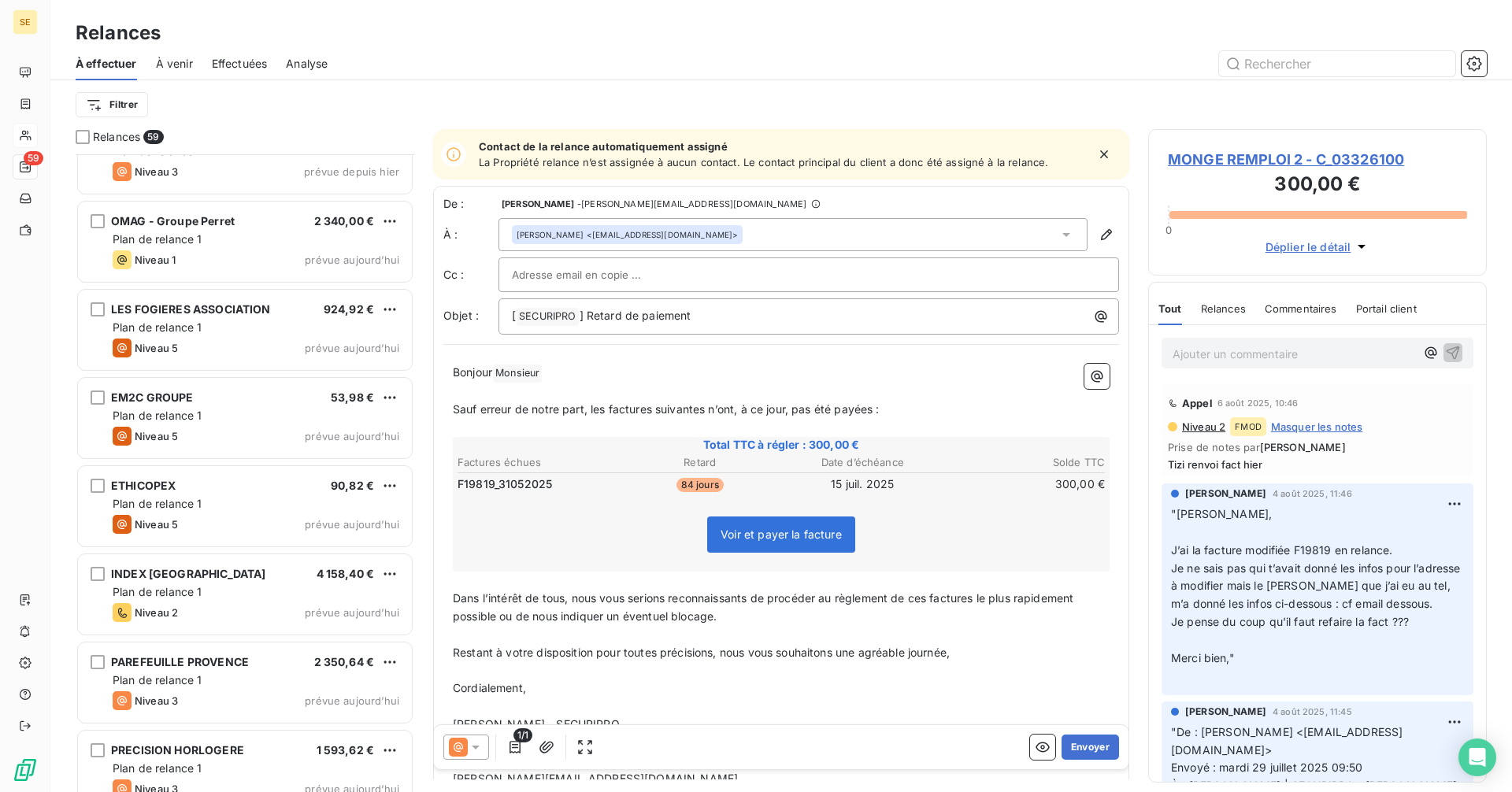
scroll to position [4564, 0]
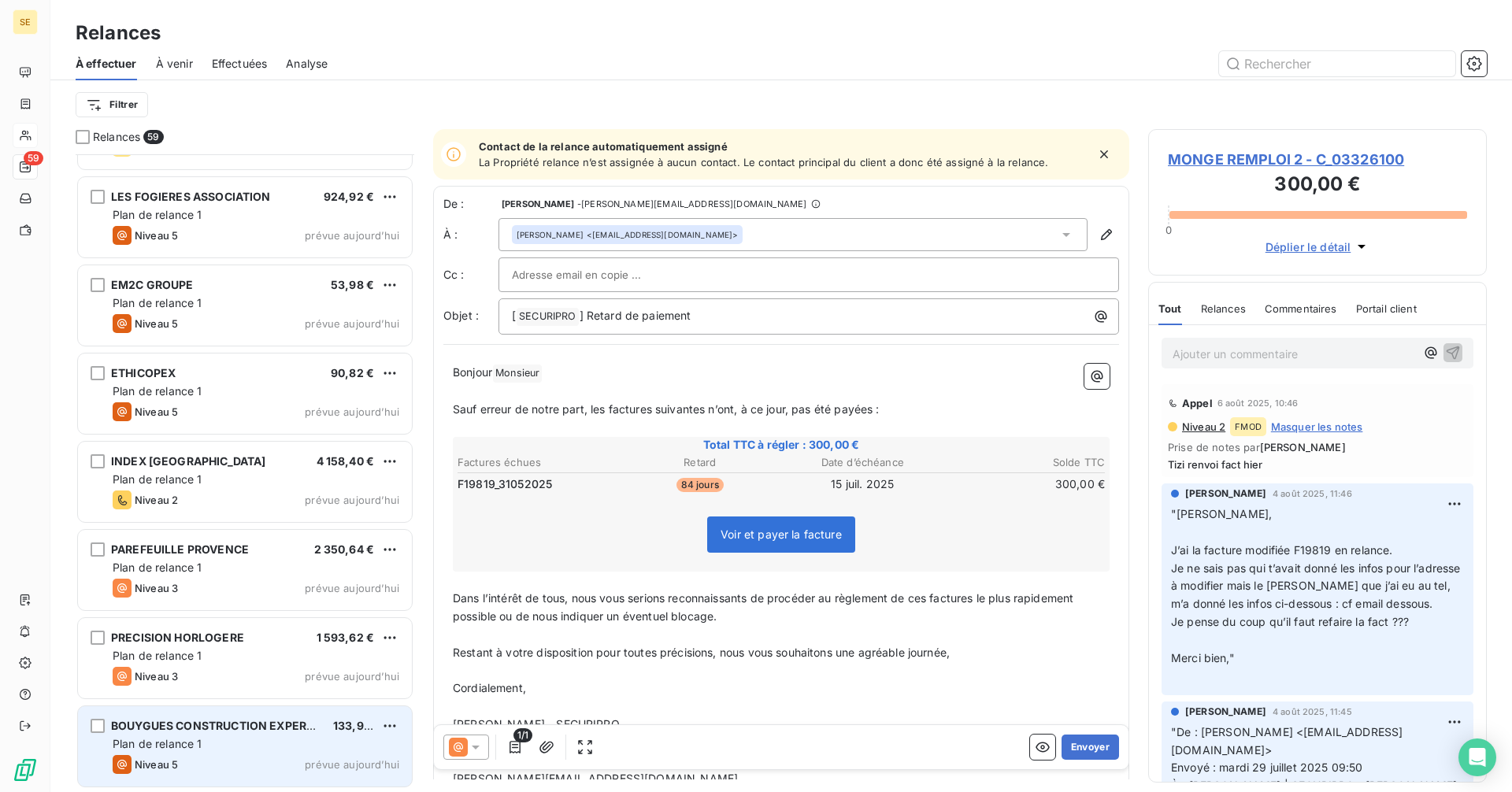
click at [203, 741] on div "Plan de relance 1" at bounding box center [256, 743] width 286 height 15
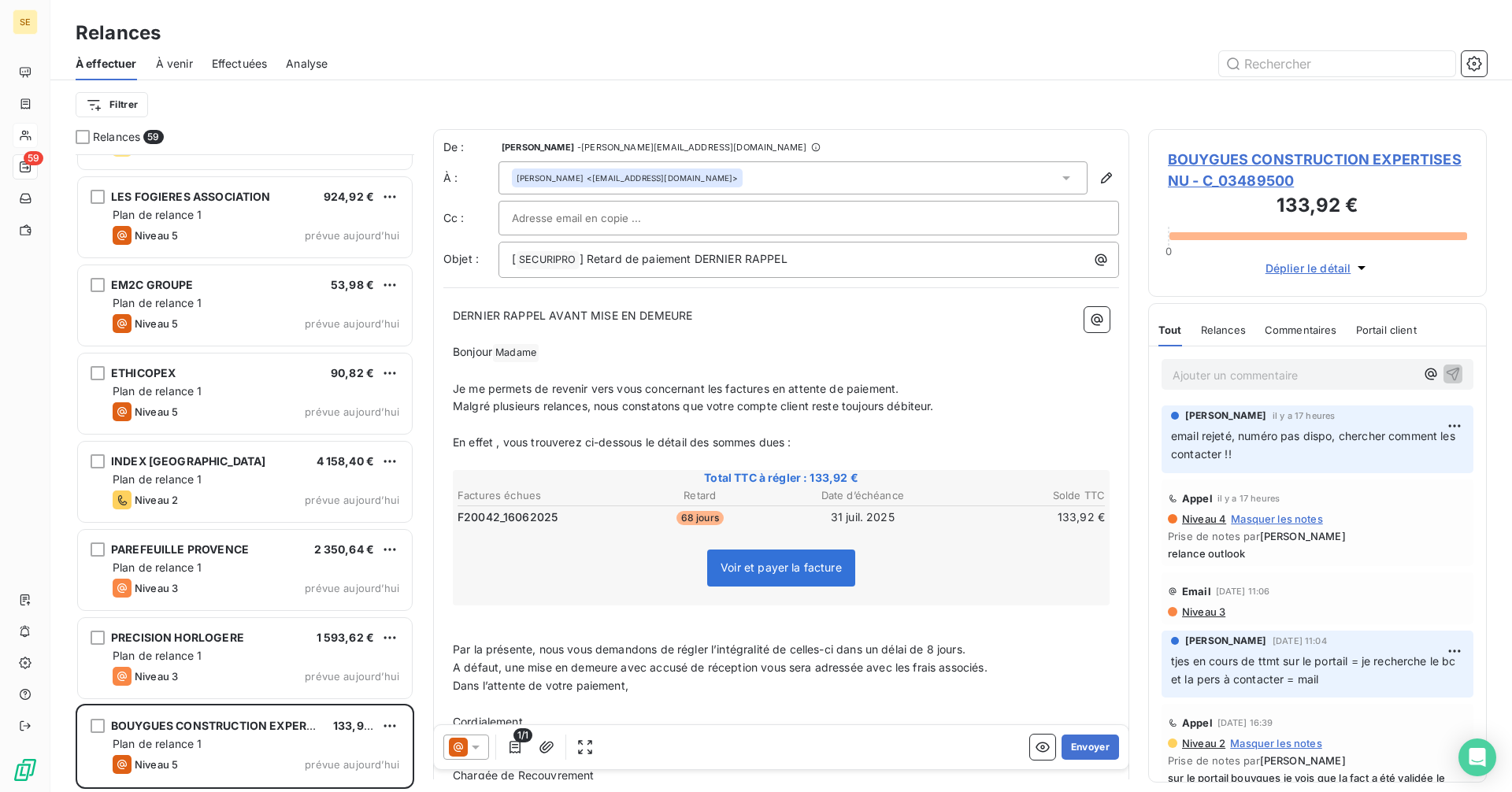
click at [476, 752] on icon at bounding box center [475, 747] width 15 height 15
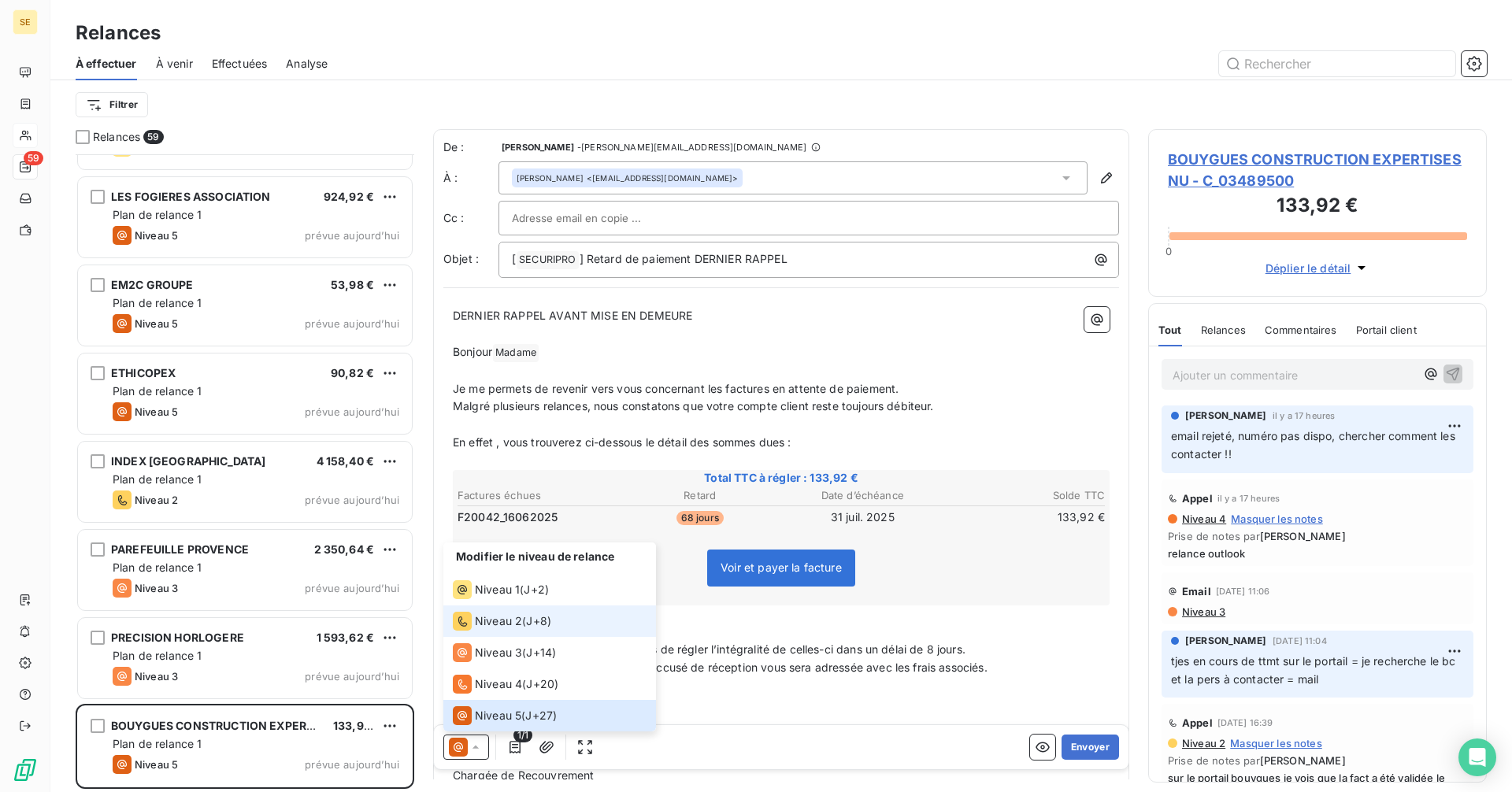
click at [491, 629] on div "Niveau 2" at bounding box center [488, 622] width 69 height 19
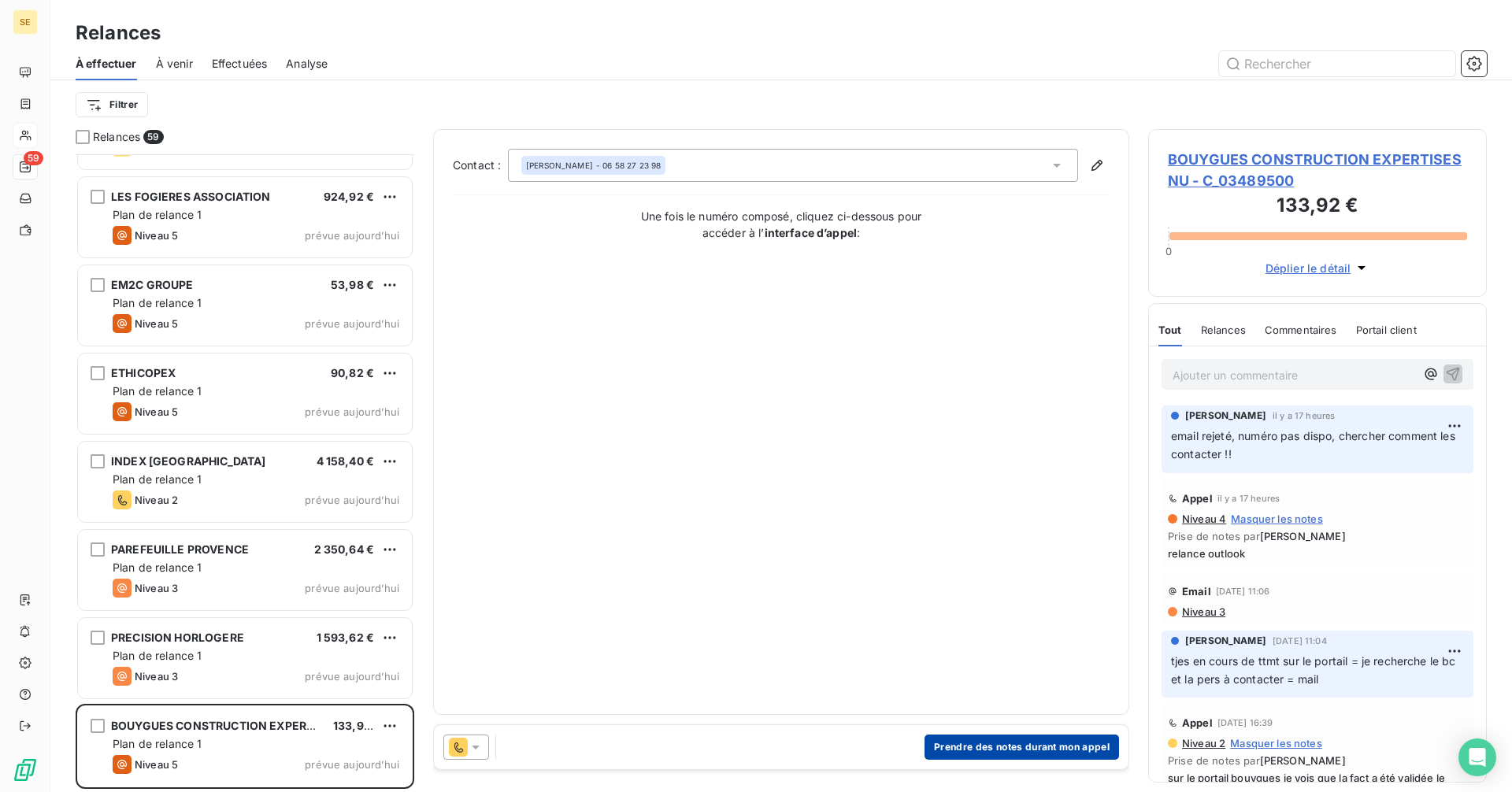
click at [1011, 753] on button "Prendre des notes durant mon appel" at bounding box center [1021, 747] width 195 height 25
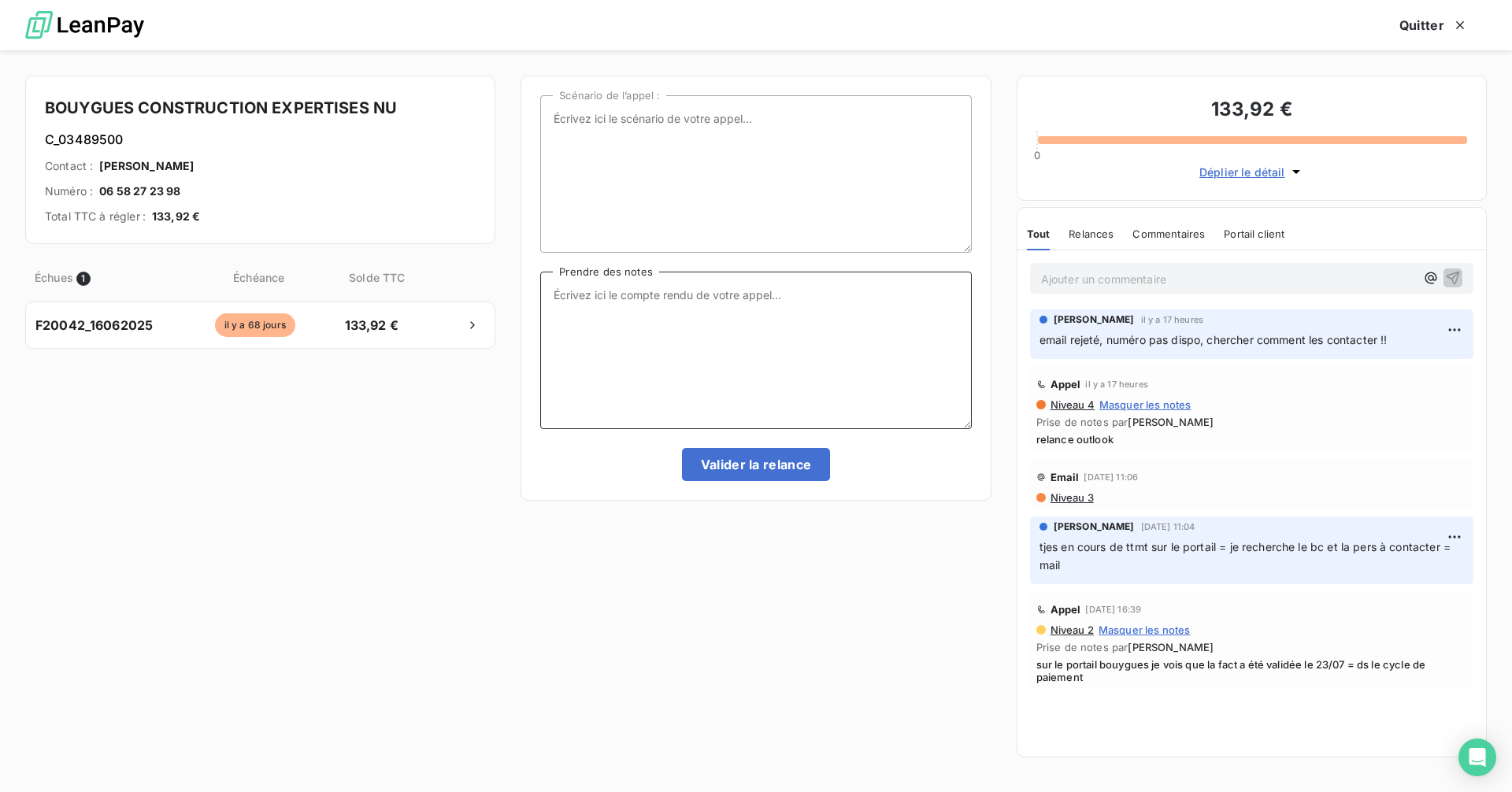
drag, startPoint x: 686, startPoint y: 284, endPoint x: 697, endPoint y: 273, distance: 15.6
click at [696, 276] on textarea "Prendre des notes" at bounding box center [756, 351] width 431 height 157
paste textarea "Merci Julie. Delphine, ce qui a été facturé correspond à ce qui a été fait ? Me…"
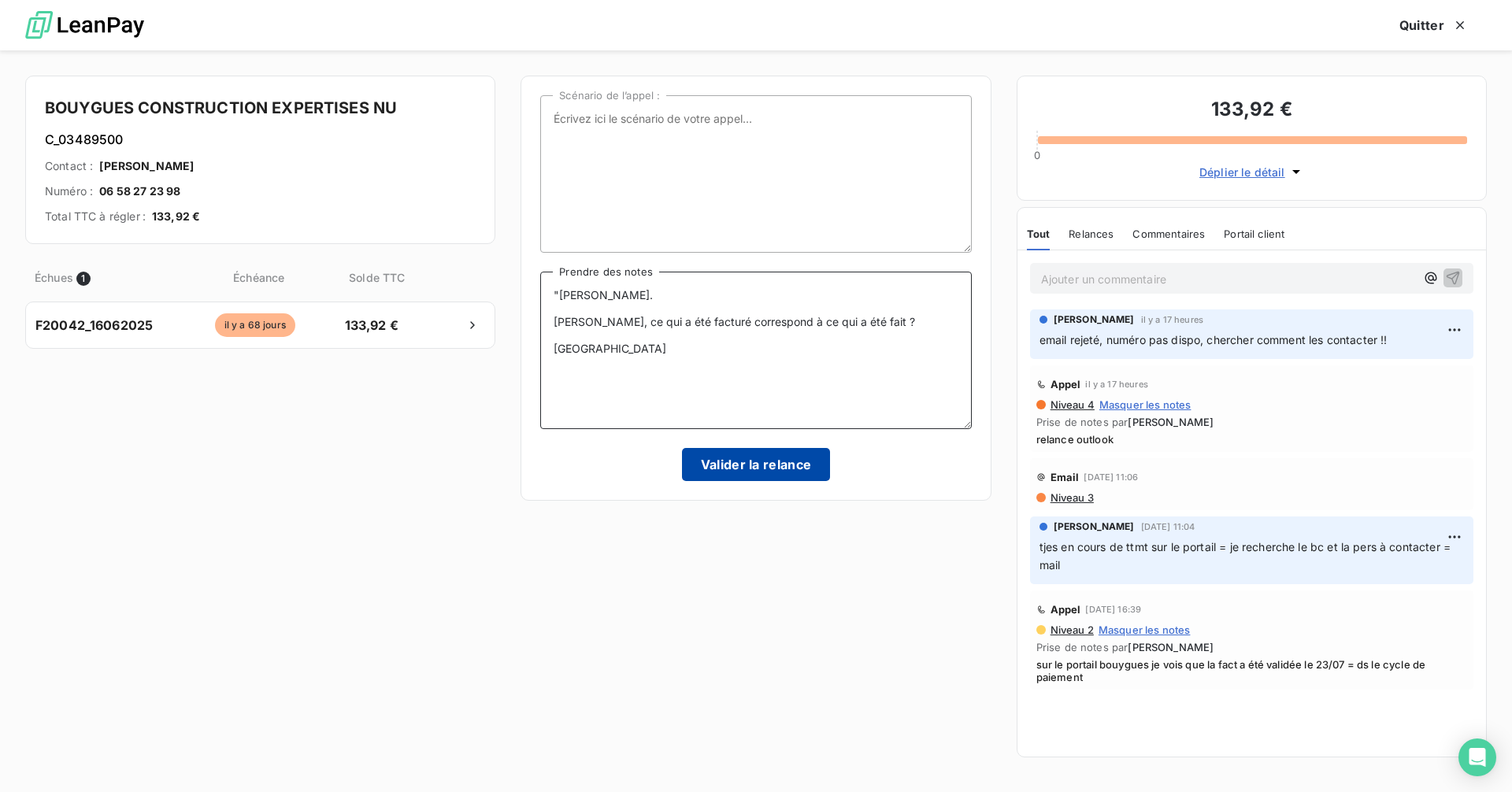
type textarea ""Merci Julie. Delphine, ce qui a été facturé correspond à ce qui a été fait ? M…"
click at [781, 457] on button "Valider la relance" at bounding box center [756, 464] width 149 height 34
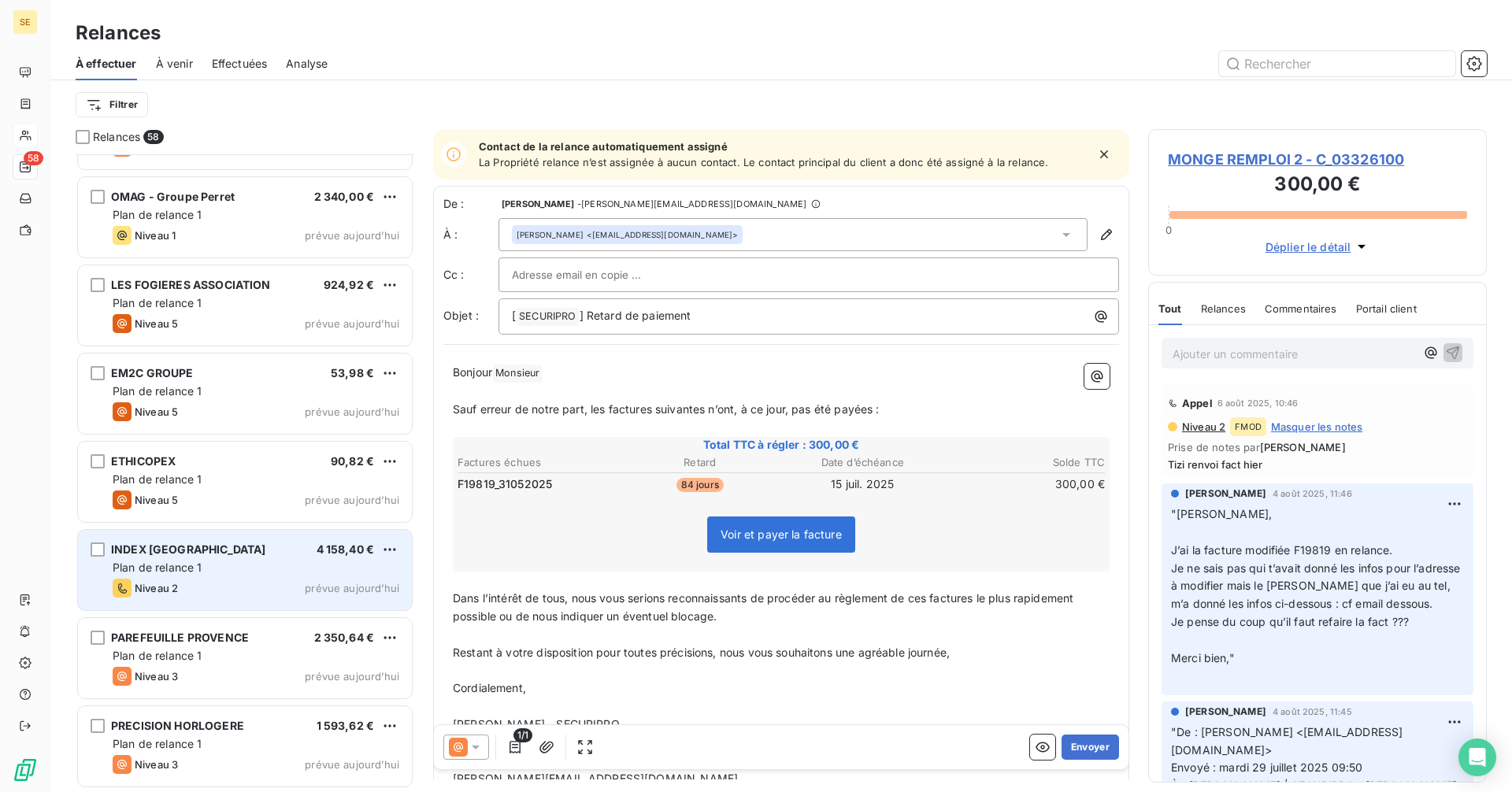
scroll to position [4475, 0]
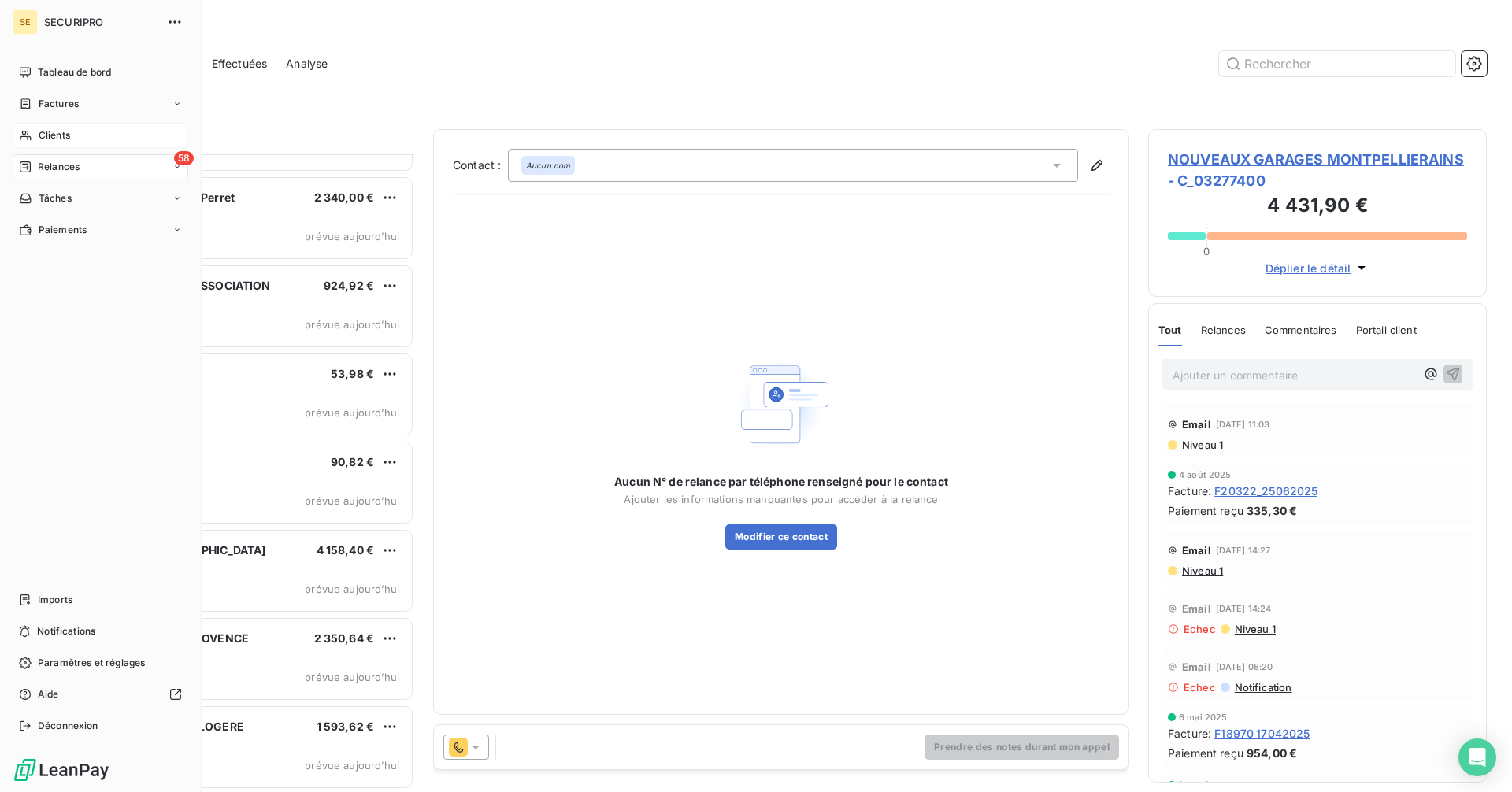
click at [38, 135] on span "Clients" at bounding box center [54, 135] width 32 height 14
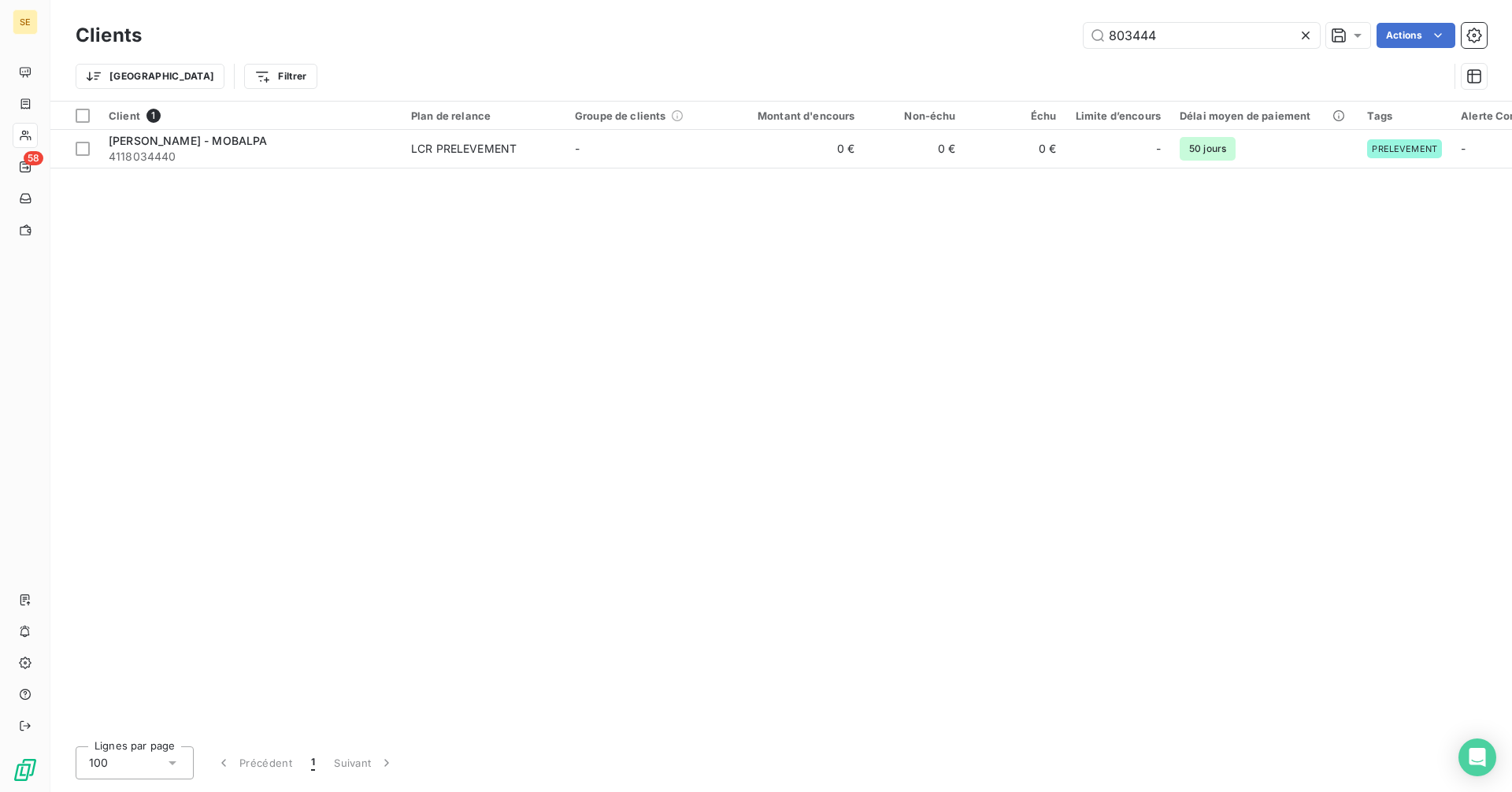
drag, startPoint x: 1185, startPoint y: 30, endPoint x: 1023, endPoint y: 19, distance: 162.4
click at [1023, 19] on div "Clients 803444 Actions" at bounding box center [781, 35] width 1411 height 34
click at [1204, 47] on input "803444" at bounding box center [1202, 35] width 237 height 25
drag, startPoint x: 1174, startPoint y: 38, endPoint x: 1008, endPoint y: 46, distance: 166.2
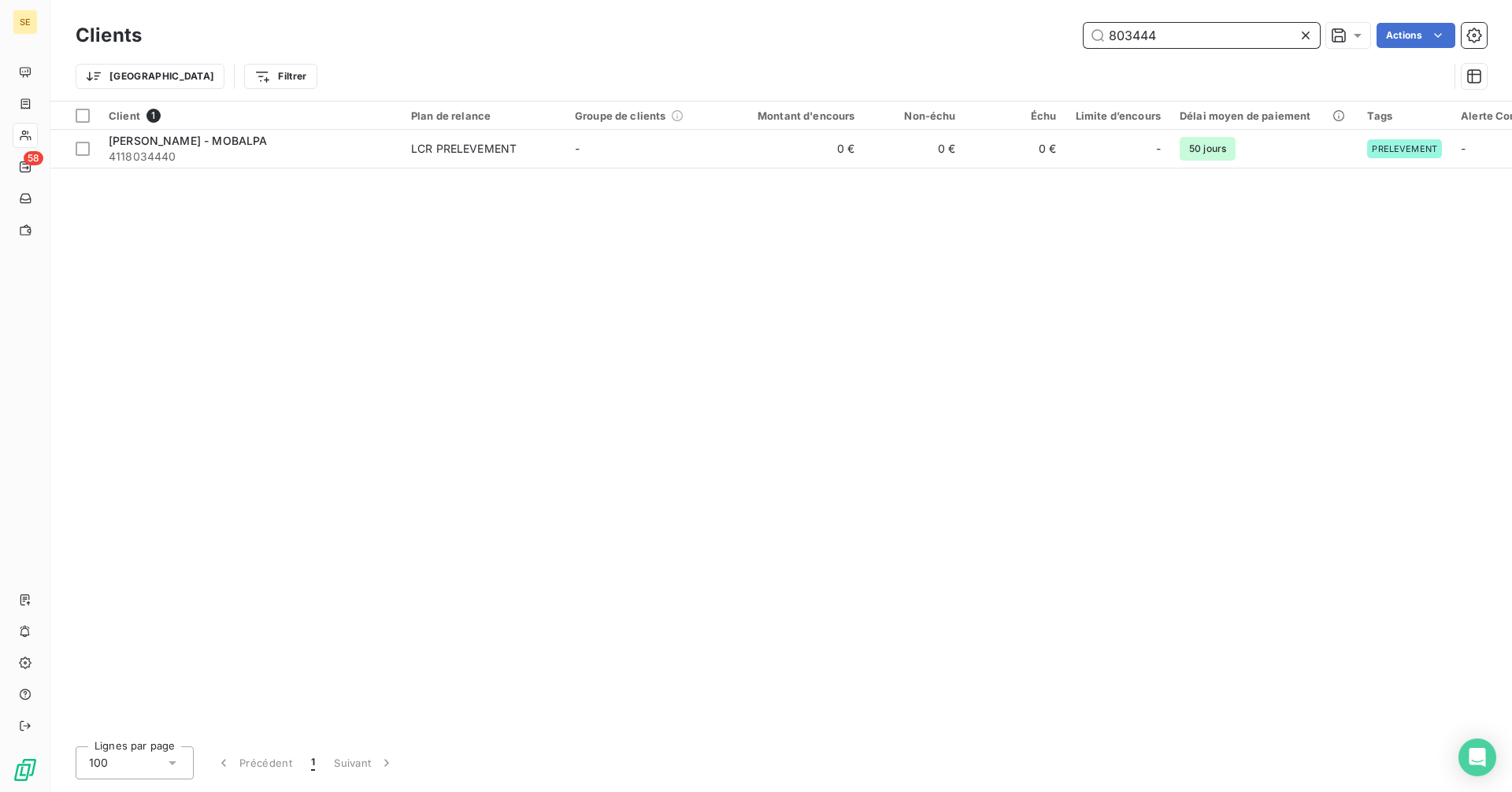
click at [1008, 46] on div "803444 Actions" at bounding box center [824, 35] width 1326 height 25
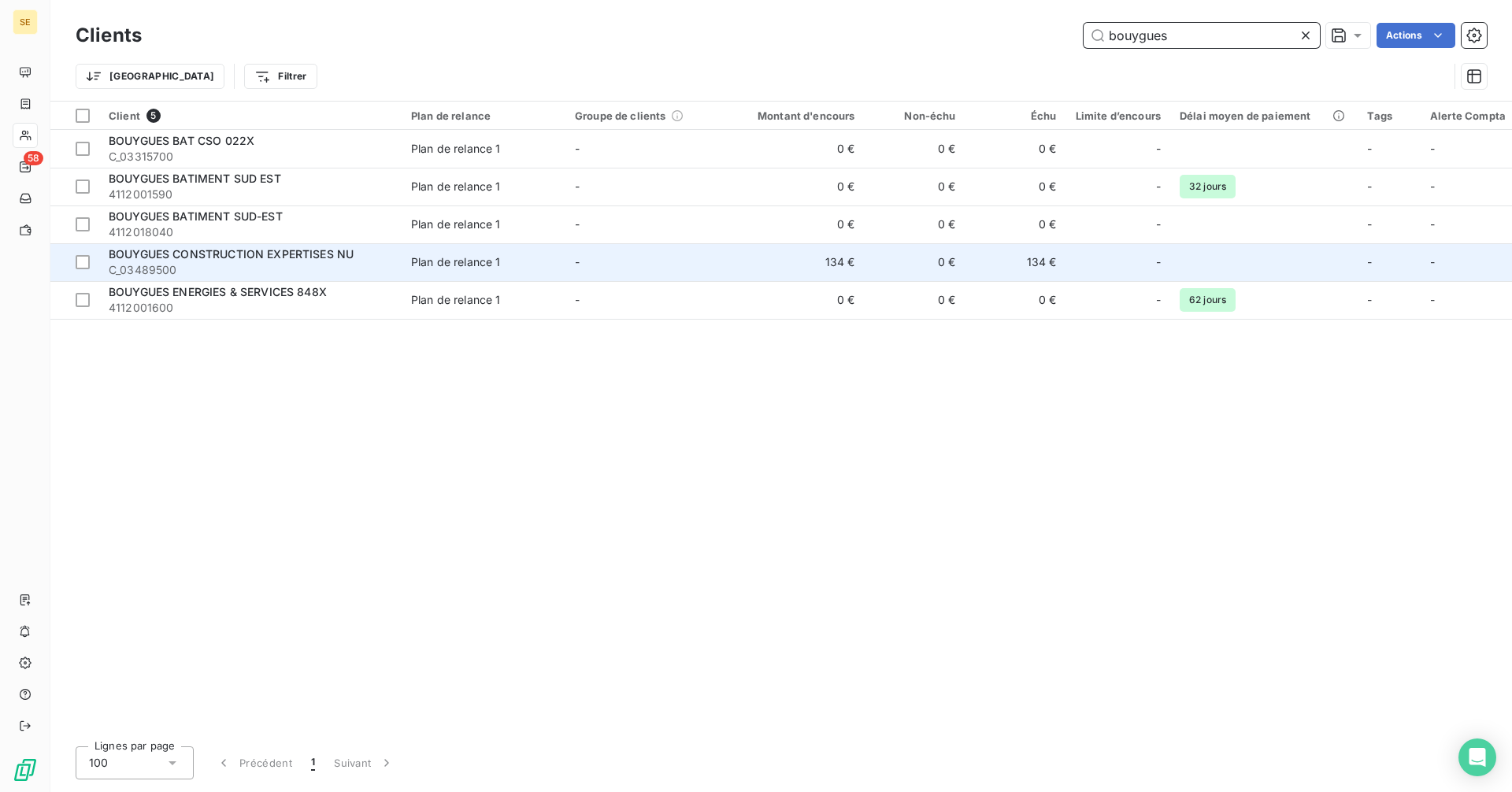
type input "bouygues"
click at [789, 262] on td "134 €" at bounding box center [796, 261] width 135 height 37
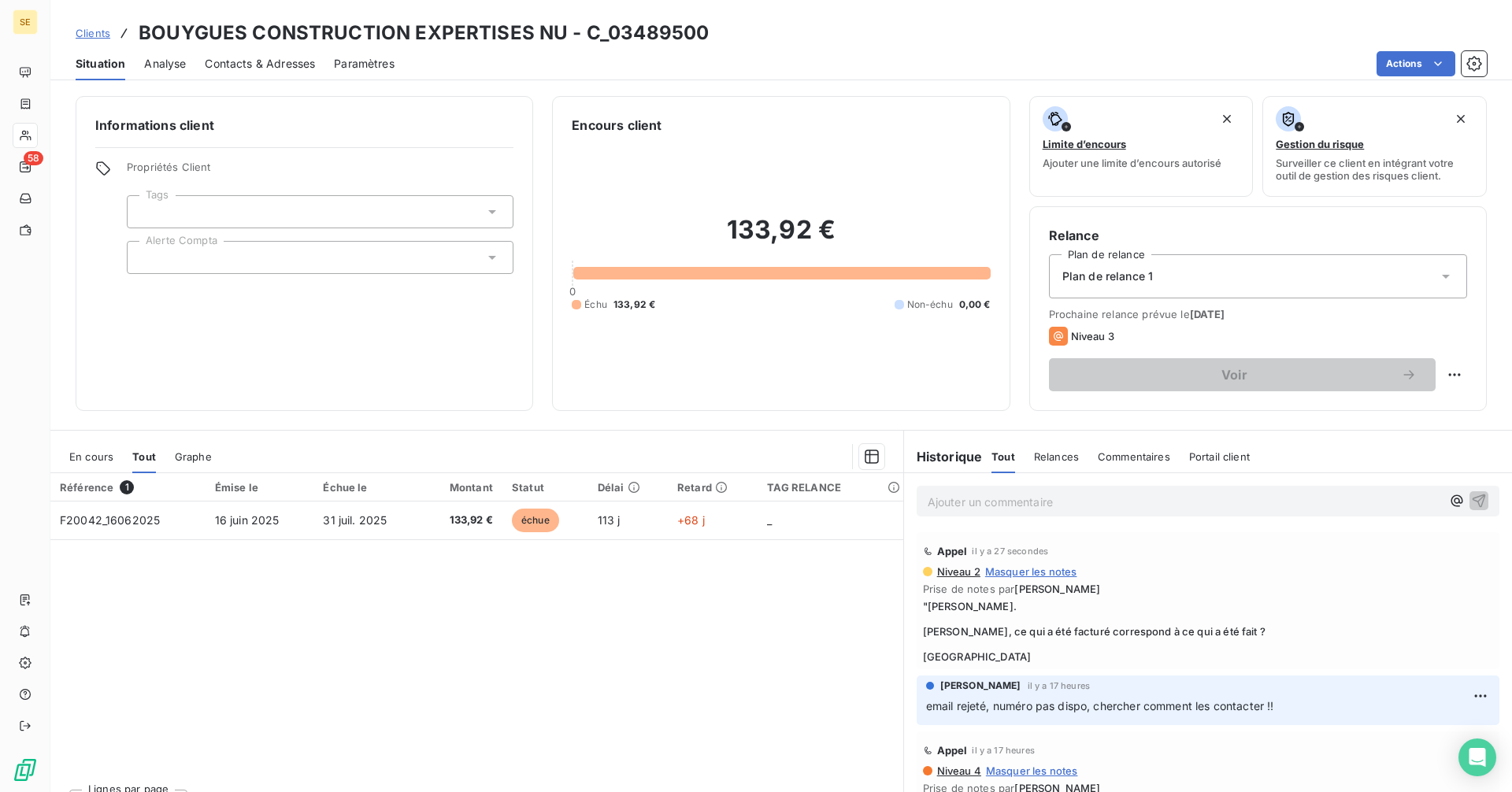
click at [957, 516] on div "Ajouter un commentaire ﻿" at bounding box center [1207, 501] width 607 height 56
click at [973, 486] on div "Ajouter un commentaire ﻿" at bounding box center [1208, 501] width 583 height 31
click at [969, 497] on p "Ajouter un commentaire ﻿" at bounding box center [1184, 502] width 514 height 20
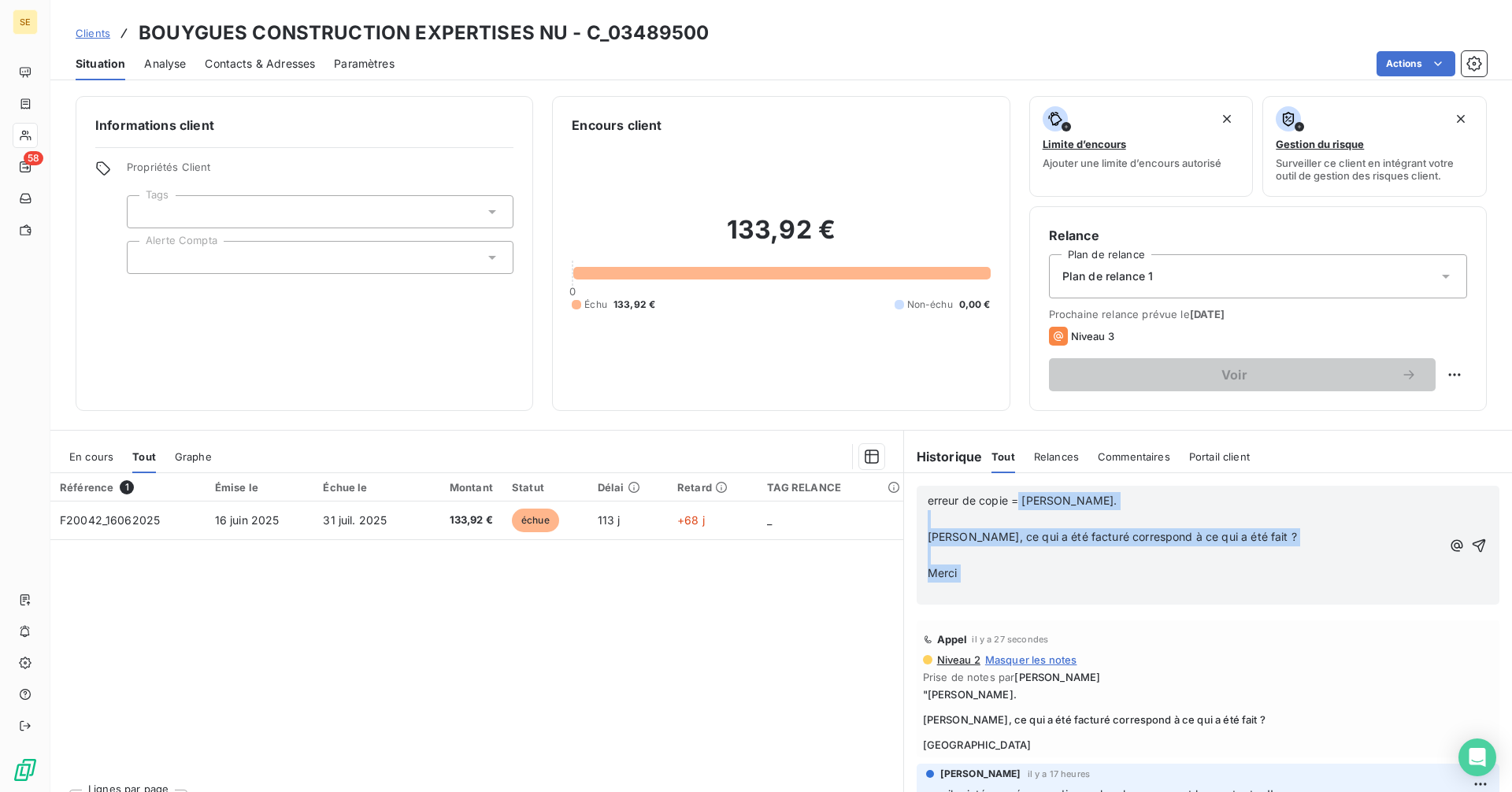
drag, startPoint x: 938, startPoint y: 579, endPoint x: 1014, endPoint y: 506, distance: 105.4
click at [1014, 506] on div "erreur de copie = Merci Julie. ﻿ Delphine, ce qui a été facturé correspond à ce…" at bounding box center [1184, 546] width 514 height 108
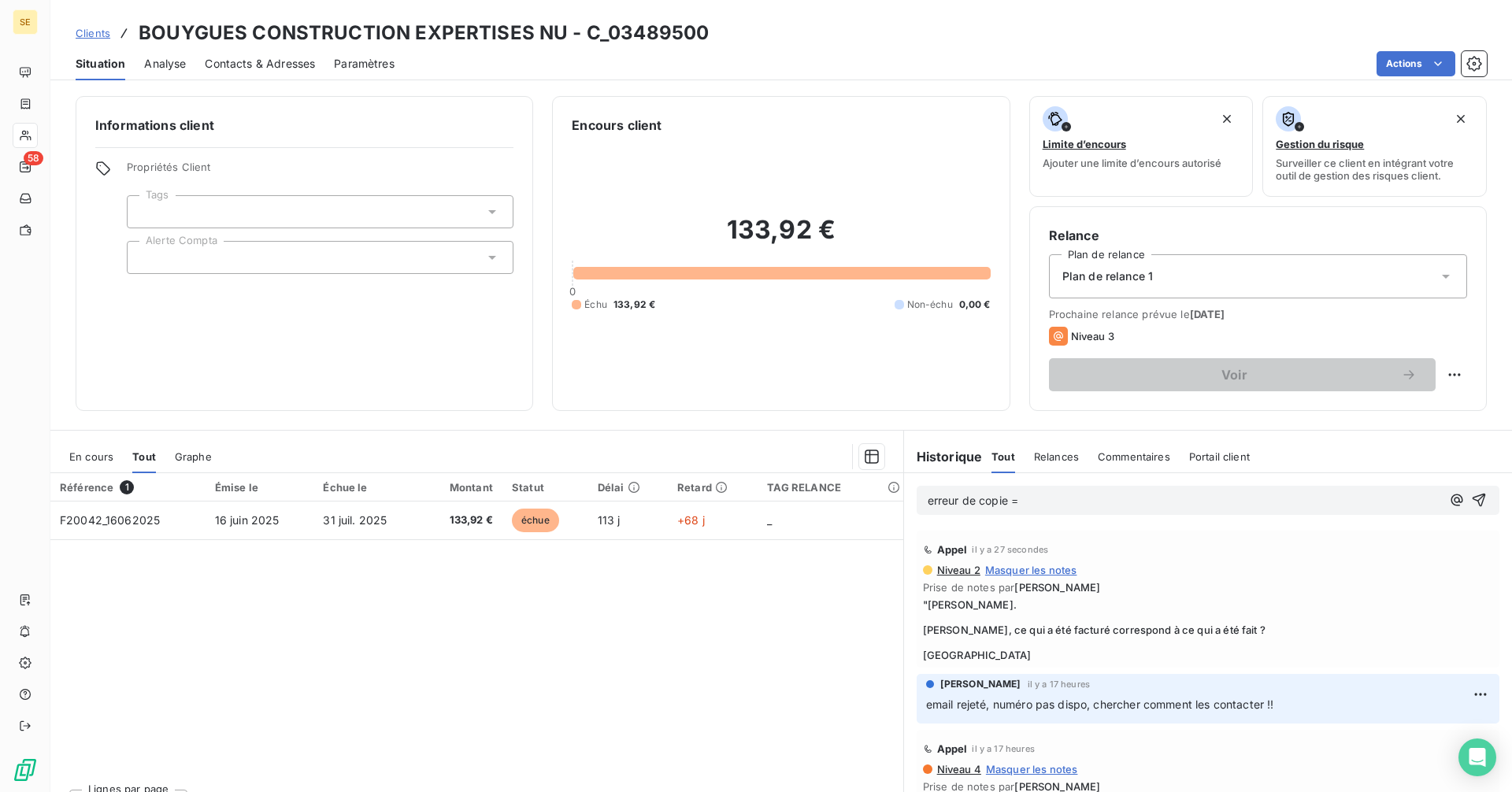
click at [1065, 498] on p "erreur de copie =" at bounding box center [1184, 501] width 514 height 18
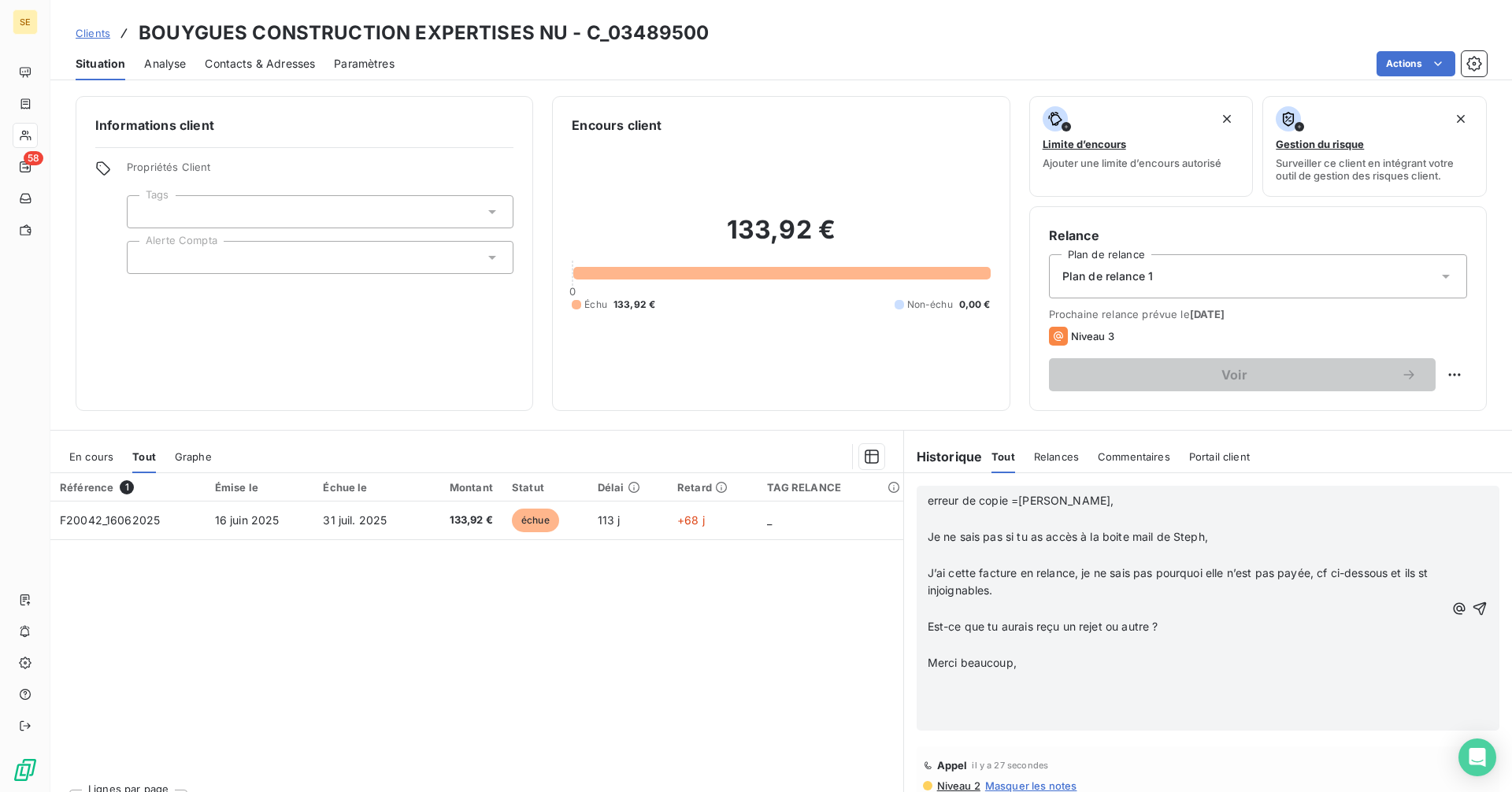
click at [1014, 499] on span "erreur de copie =Tiziana," at bounding box center [1020, 500] width 187 height 13
click at [1472, 603] on icon "button" at bounding box center [1479, 608] width 15 height 15
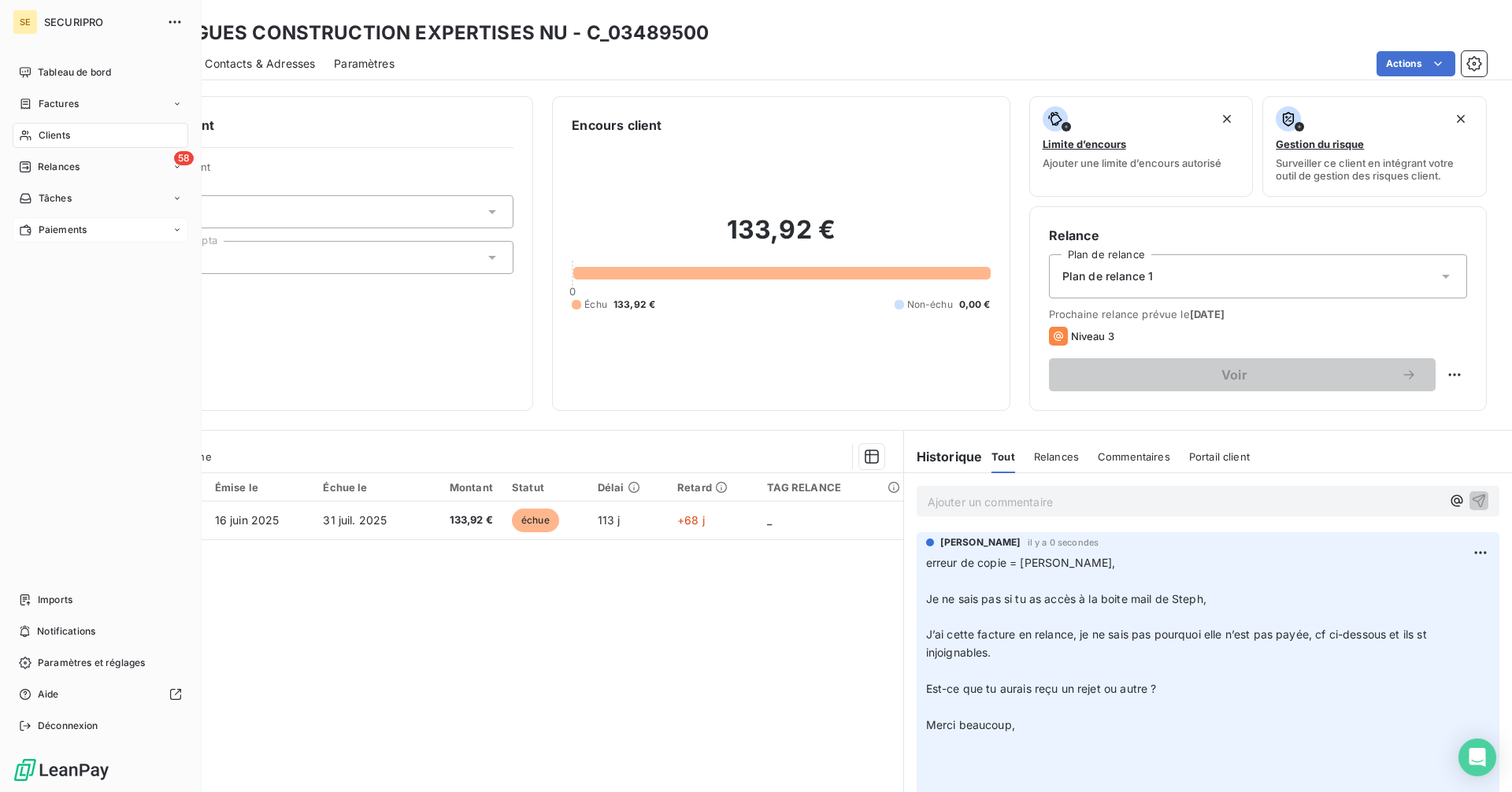
drag, startPoint x: 65, startPoint y: 166, endPoint x: 160, endPoint y: 241, distance: 121.0
click at [65, 166] on span "Relances" at bounding box center [58, 167] width 42 height 14
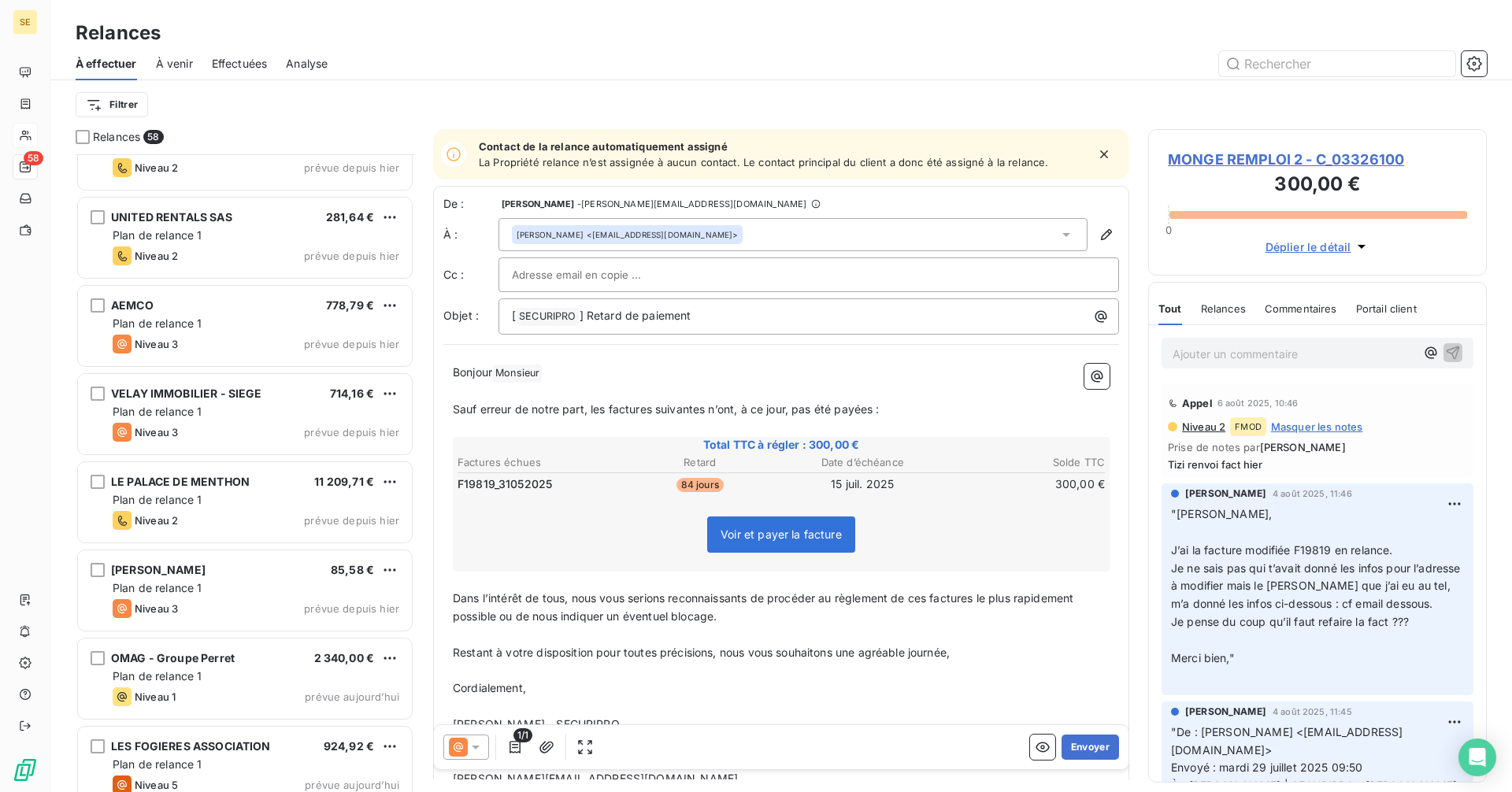
scroll to position [4476, 0]
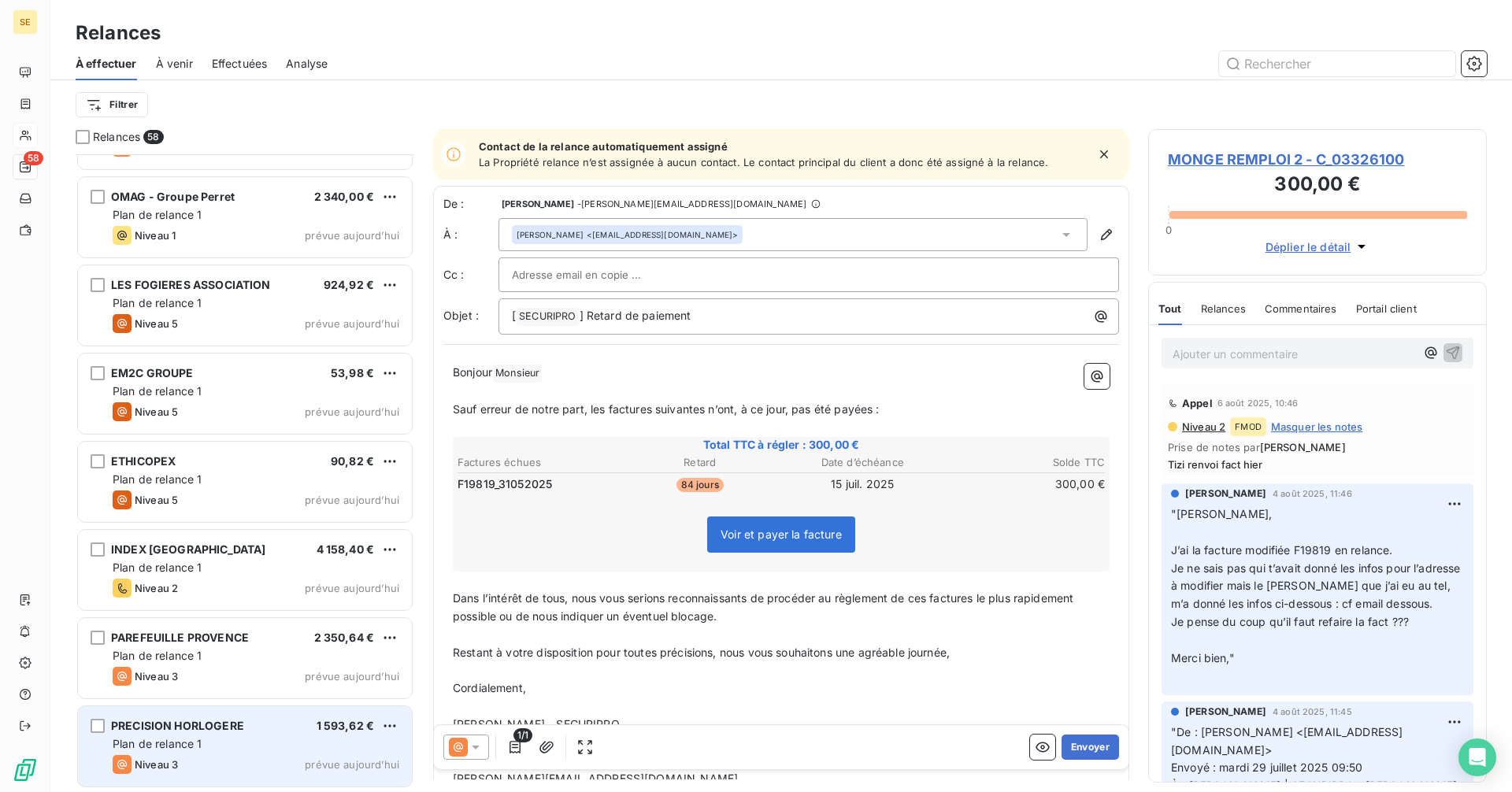
click at [252, 758] on div "Niveau 3 prévue aujourd’hui" at bounding box center [256, 764] width 286 height 19
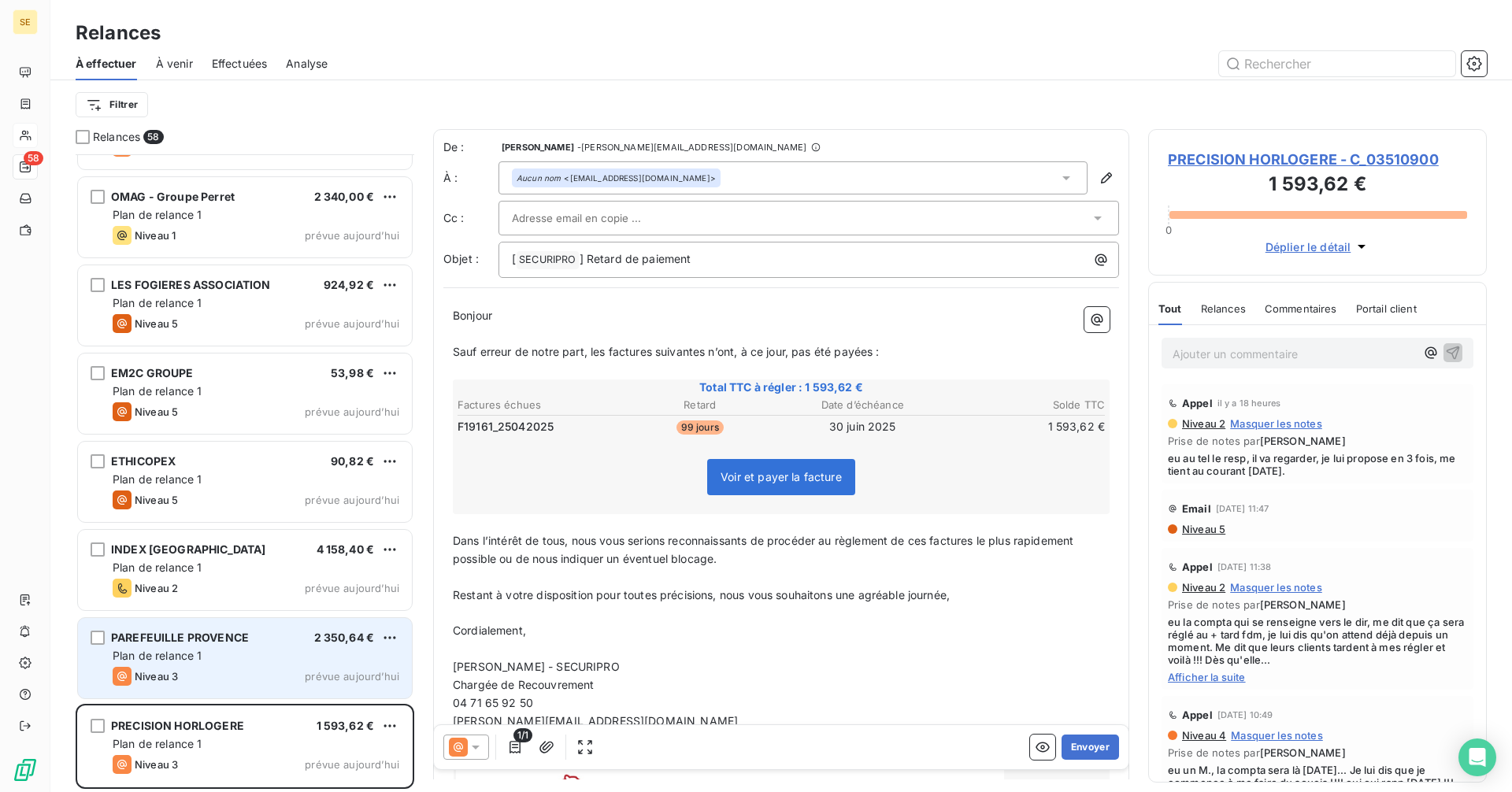
click at [212, 621] on div "PAREFEUILLE PROVENCE 2 350,64 € Plan de relance 1 Niveau 3 prévue aujourd’hui" at bounding box center [244, 658] width 333 height 80
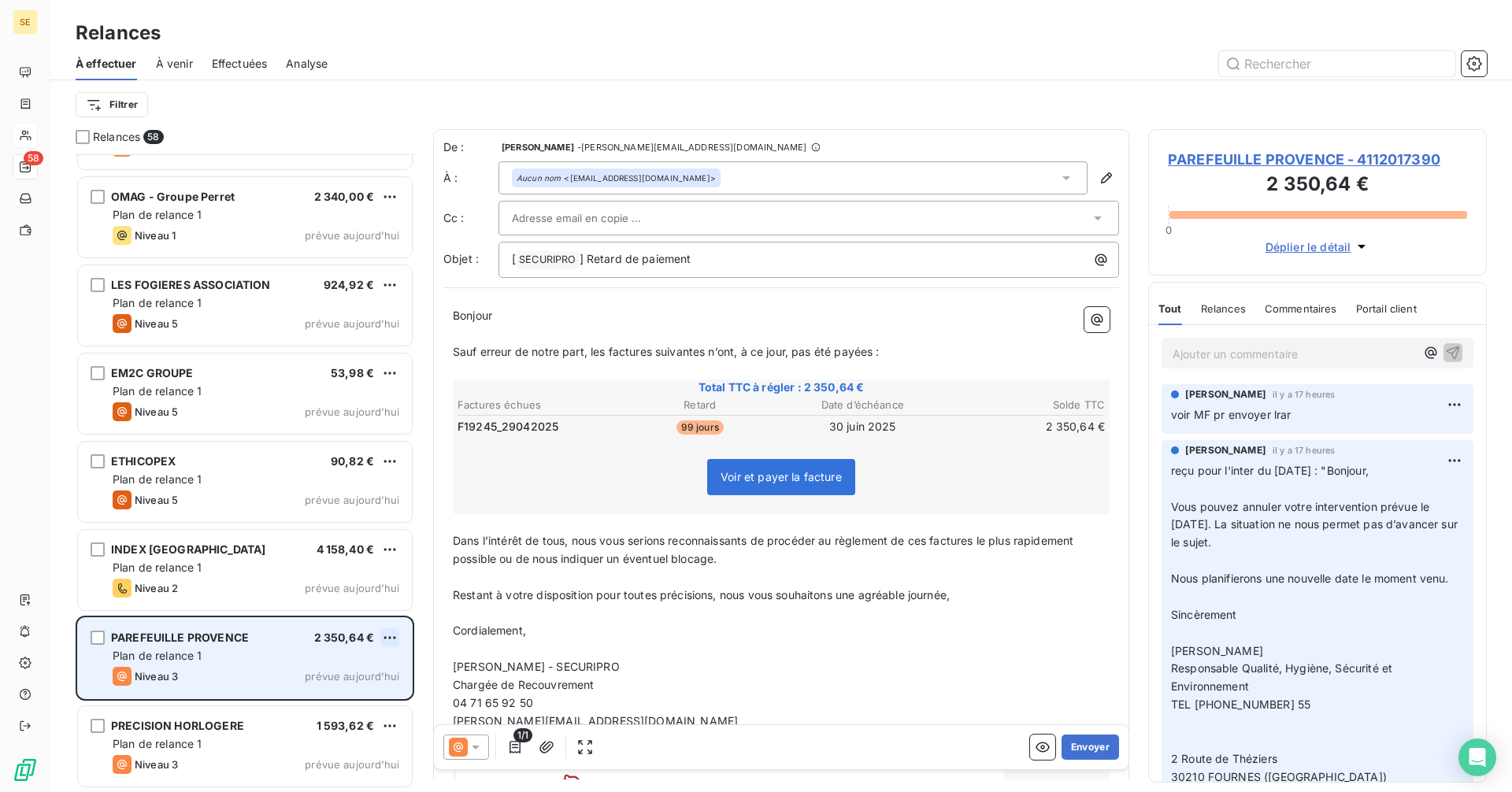
click at [387, 638] on html "SE 58 Relances À effectuer À venir Effectuées Analyse Filtrer Relances 58 LE PA…" at bounding box center [756, 396] width 1512 height 792
click at [371, 663] on div "Replanifier cette action" at bounding box center [321, 668] width 141 height 25
select select "9"
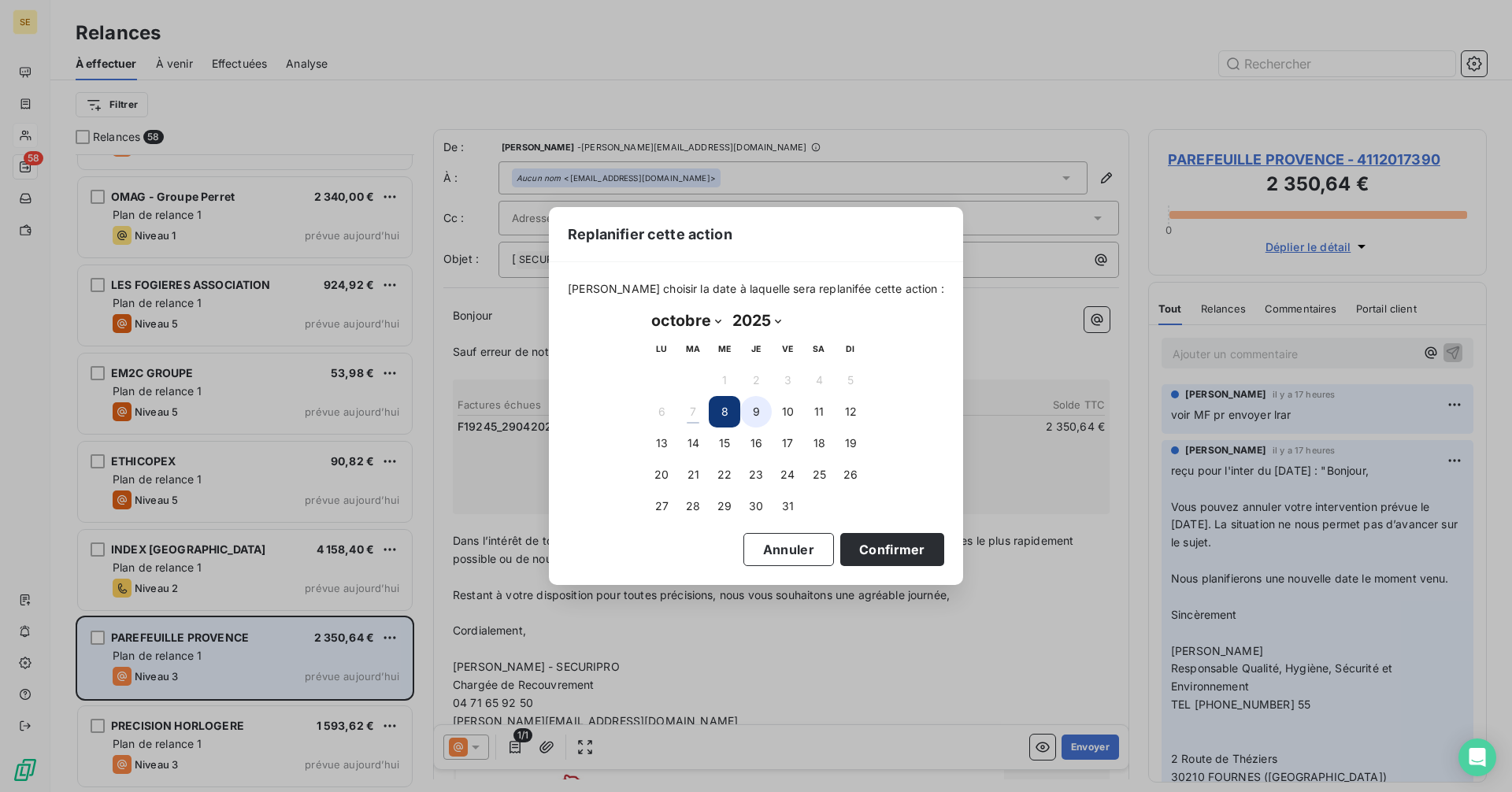
click at [767, 407] on button "9" at bounding box center [756, 411] width 32 height 32
click at [866, 552] on button "Confirmer" at bounding box center [892, 549] width 103 height 34
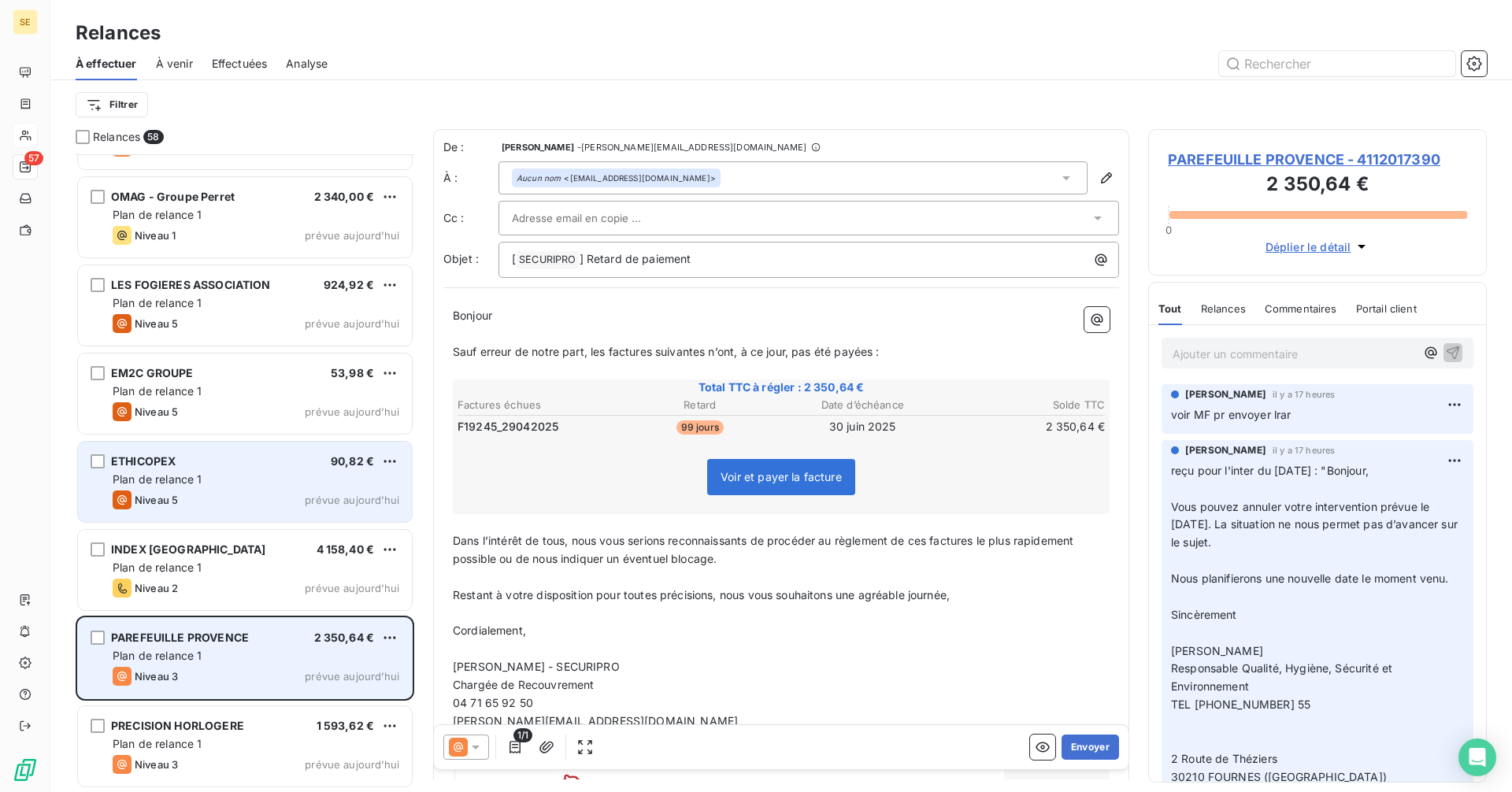
scroll to position [4387, 0]
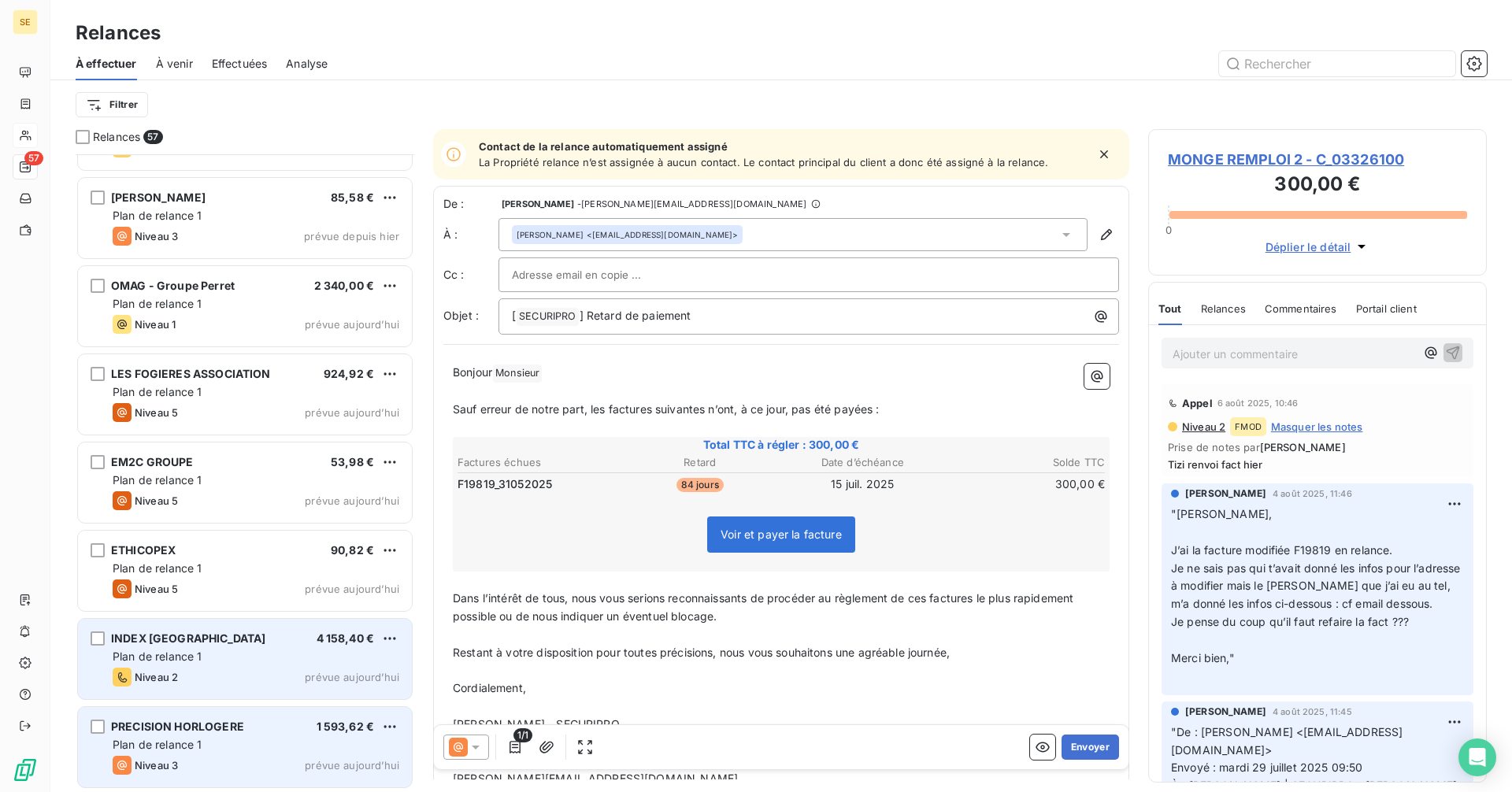
click at [281, 664] on div "Plan de relance 1" at bounding box center [256, 656] width 286 height 15
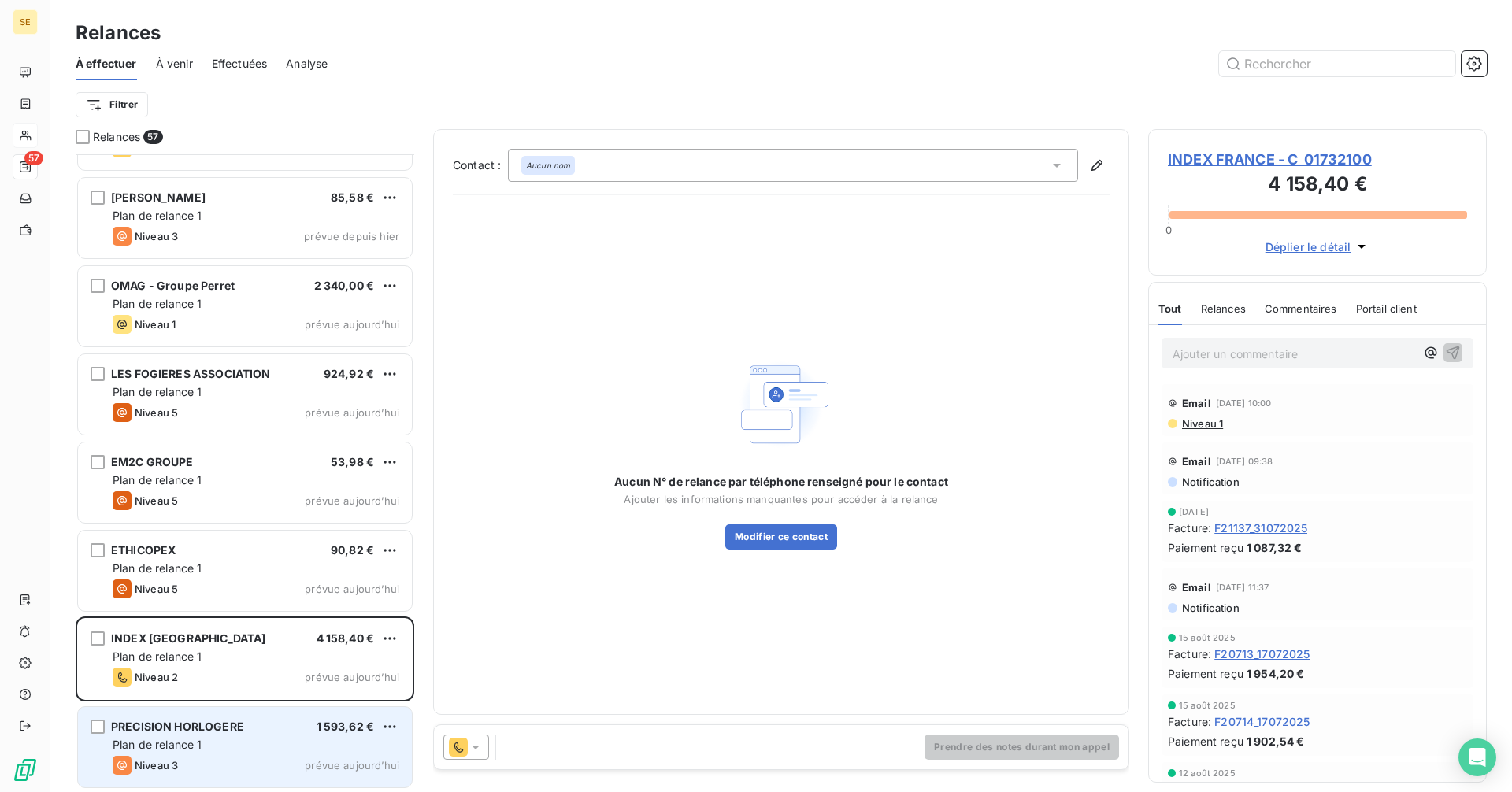
click at [1218, 161] on span "INDEX FRANCE - C_01732100" at bounding box center [1317, 159] width 299 height 21
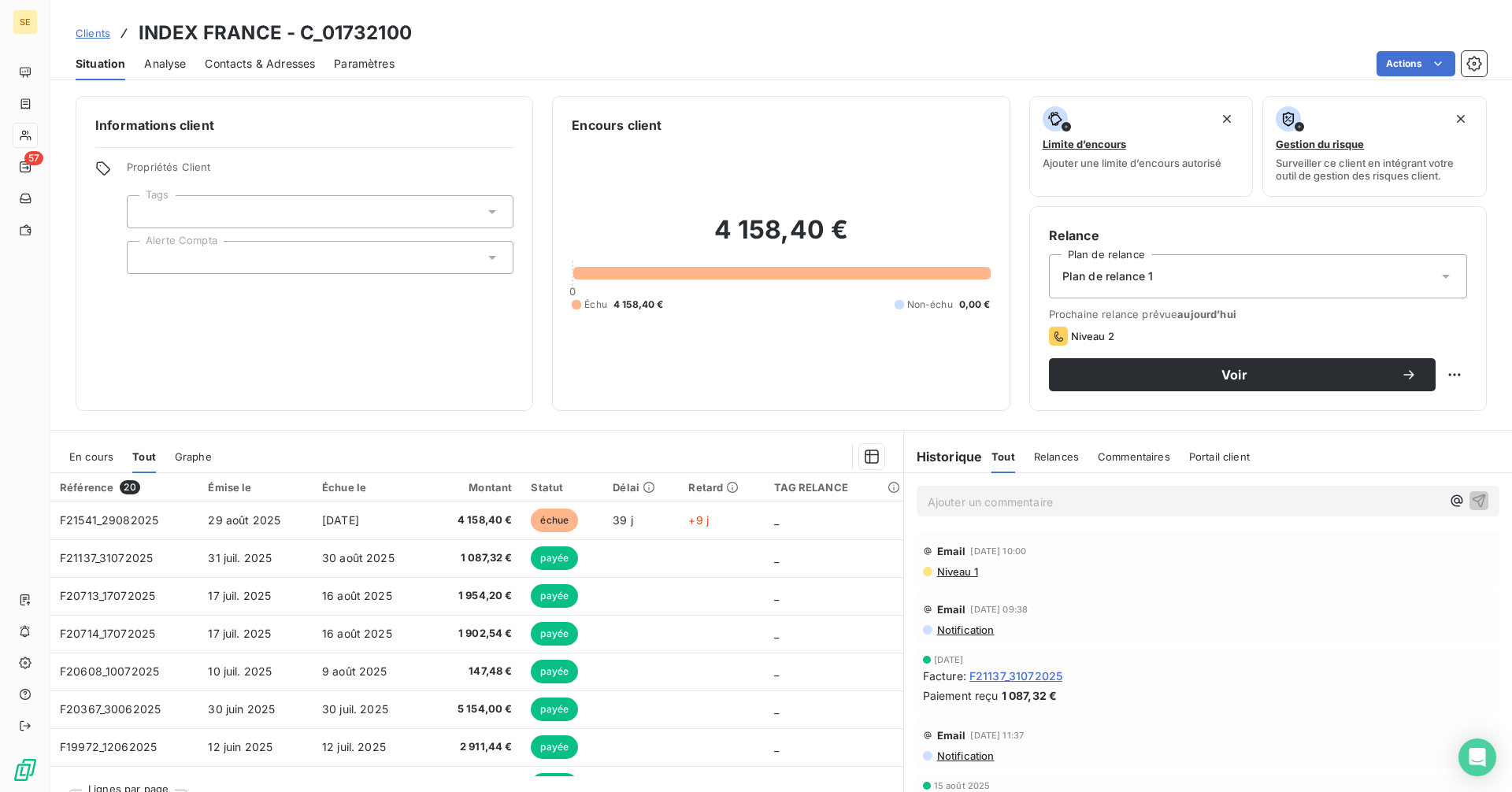
click at [223, 68] on span "Contacts & Adresses" at bounding box center [260, 63] width 110 height 15
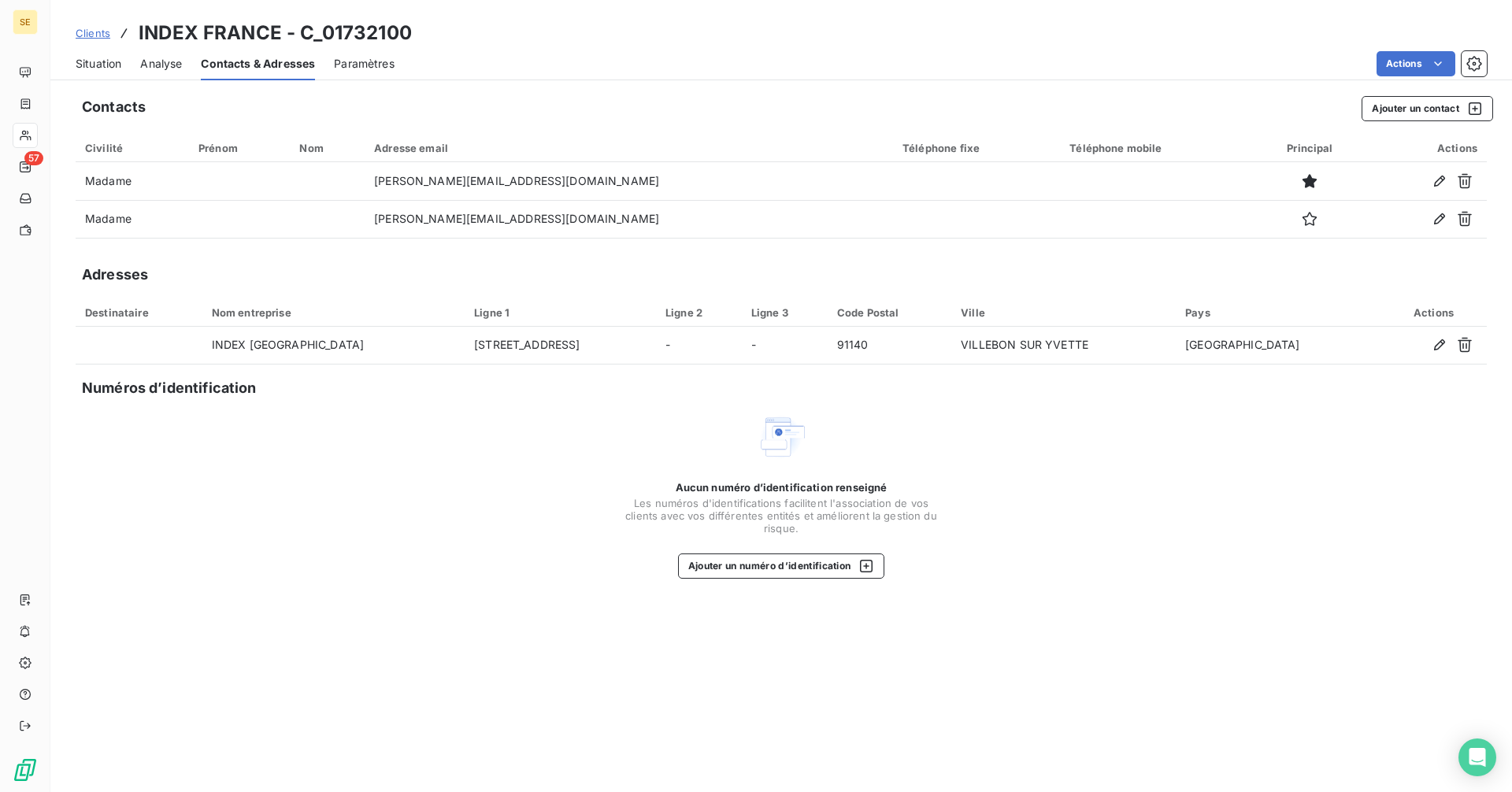
click at [102, 67] on span "Situation" at bounding box center [99, 63] width 46 height 15
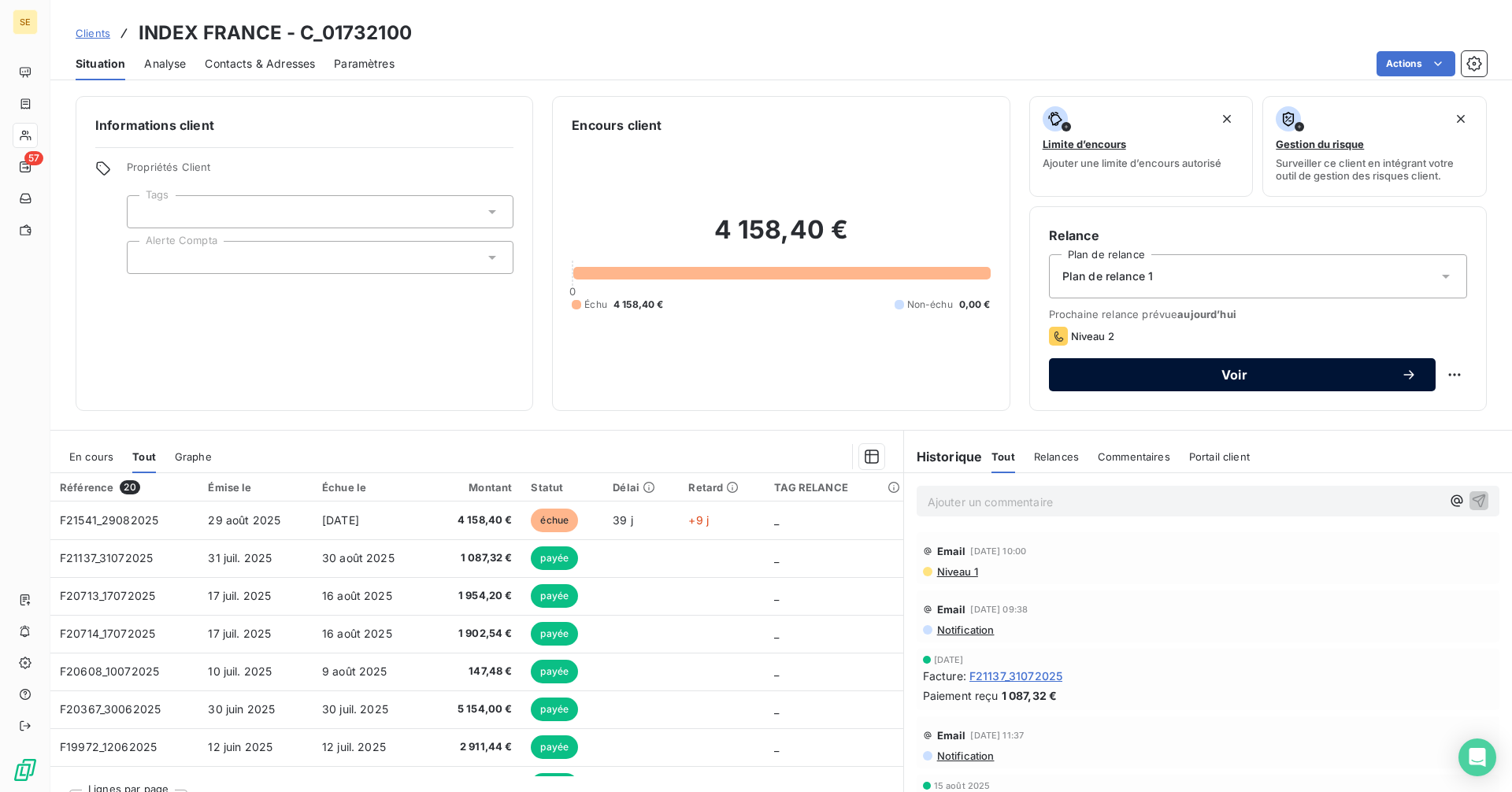
click at [1142, 373] on span "Voir" at bounding box center [1234, 374] width 333 height 12
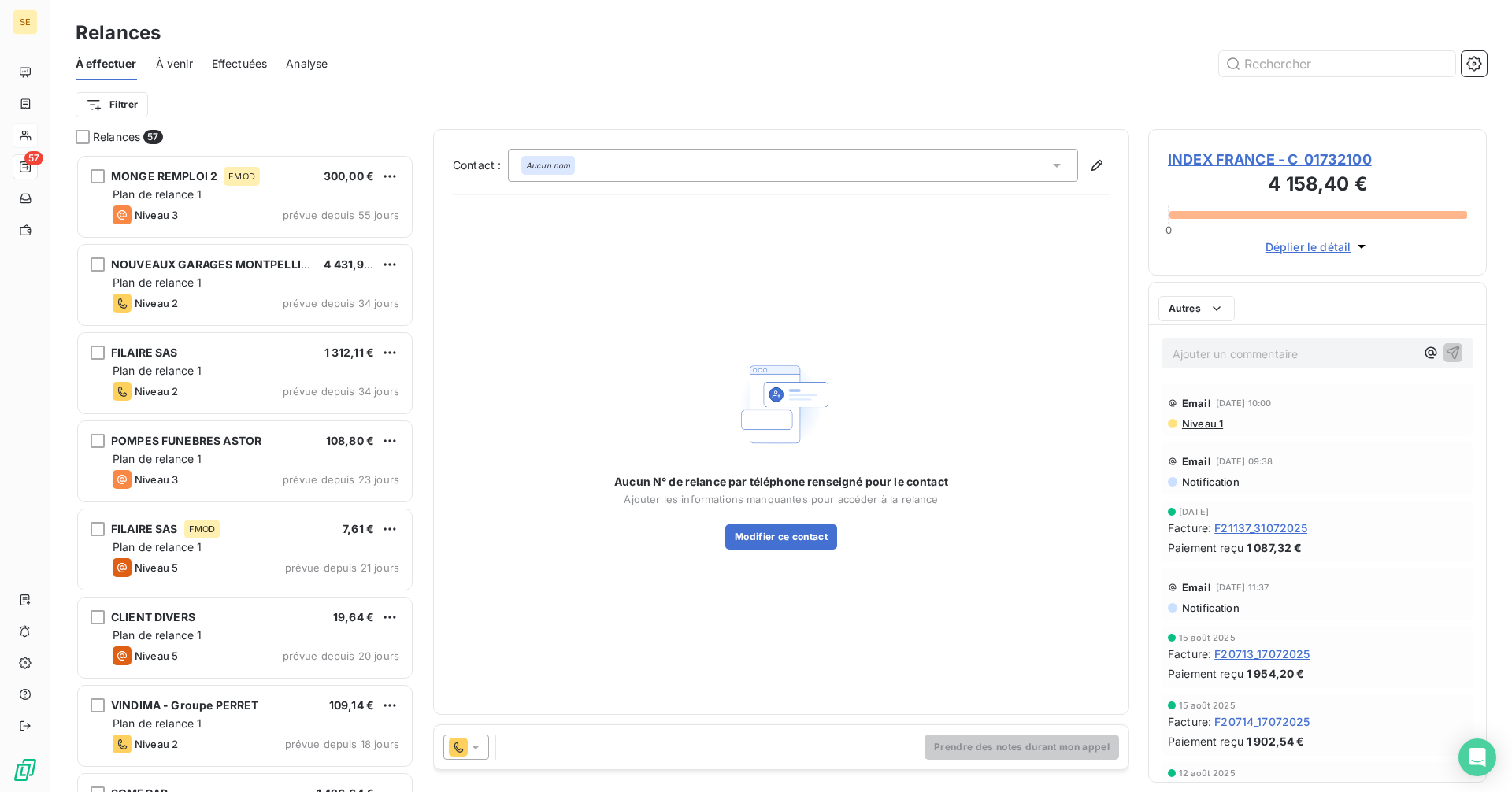
scroll to position [625, 327]
click at [483, 749] on icon at bounding box center [475, 747] width 15 height 15
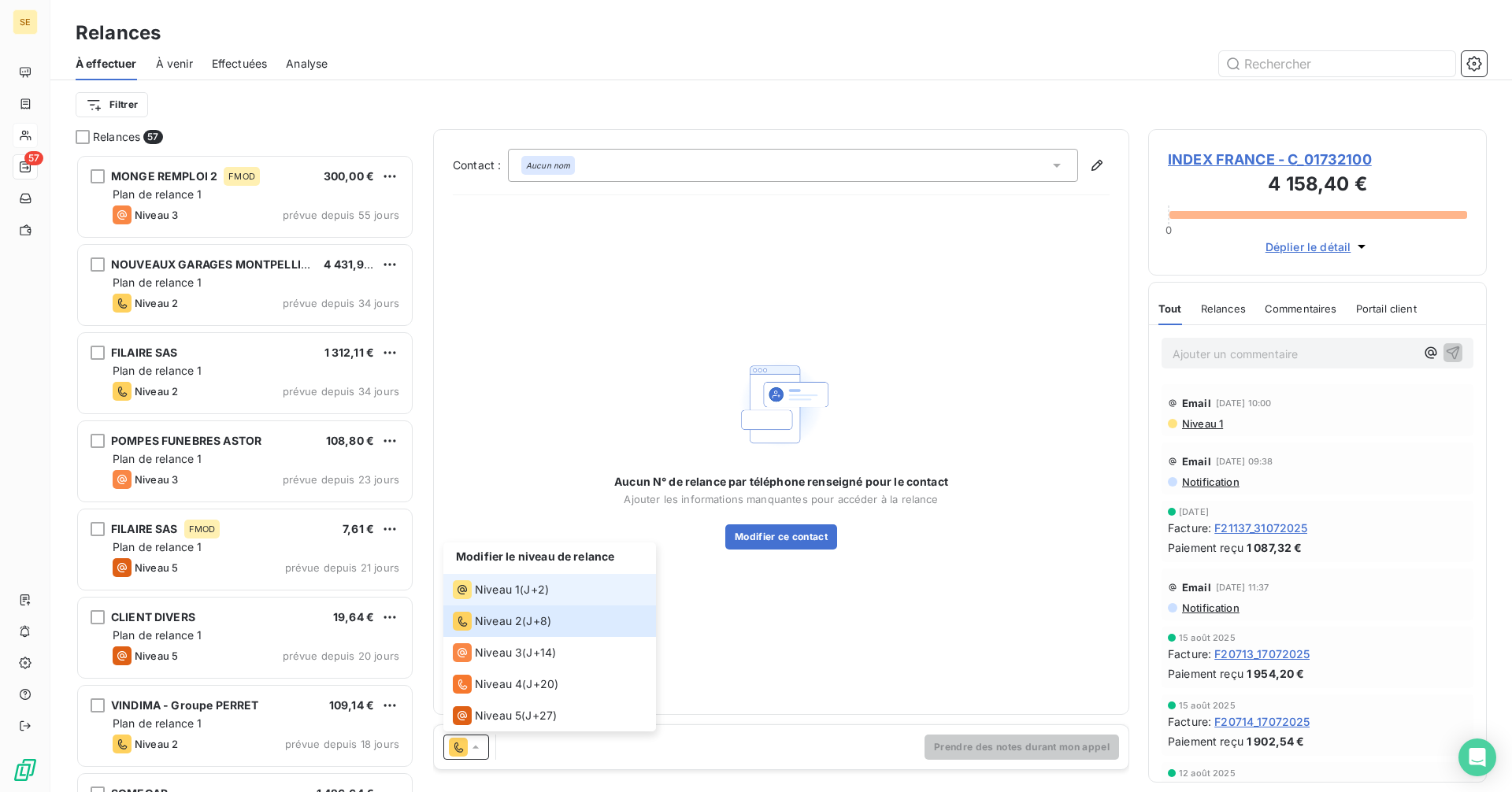
click at [511, 590] on span "Niveau 1" at bounding box center [497, 589] width 45 height 15
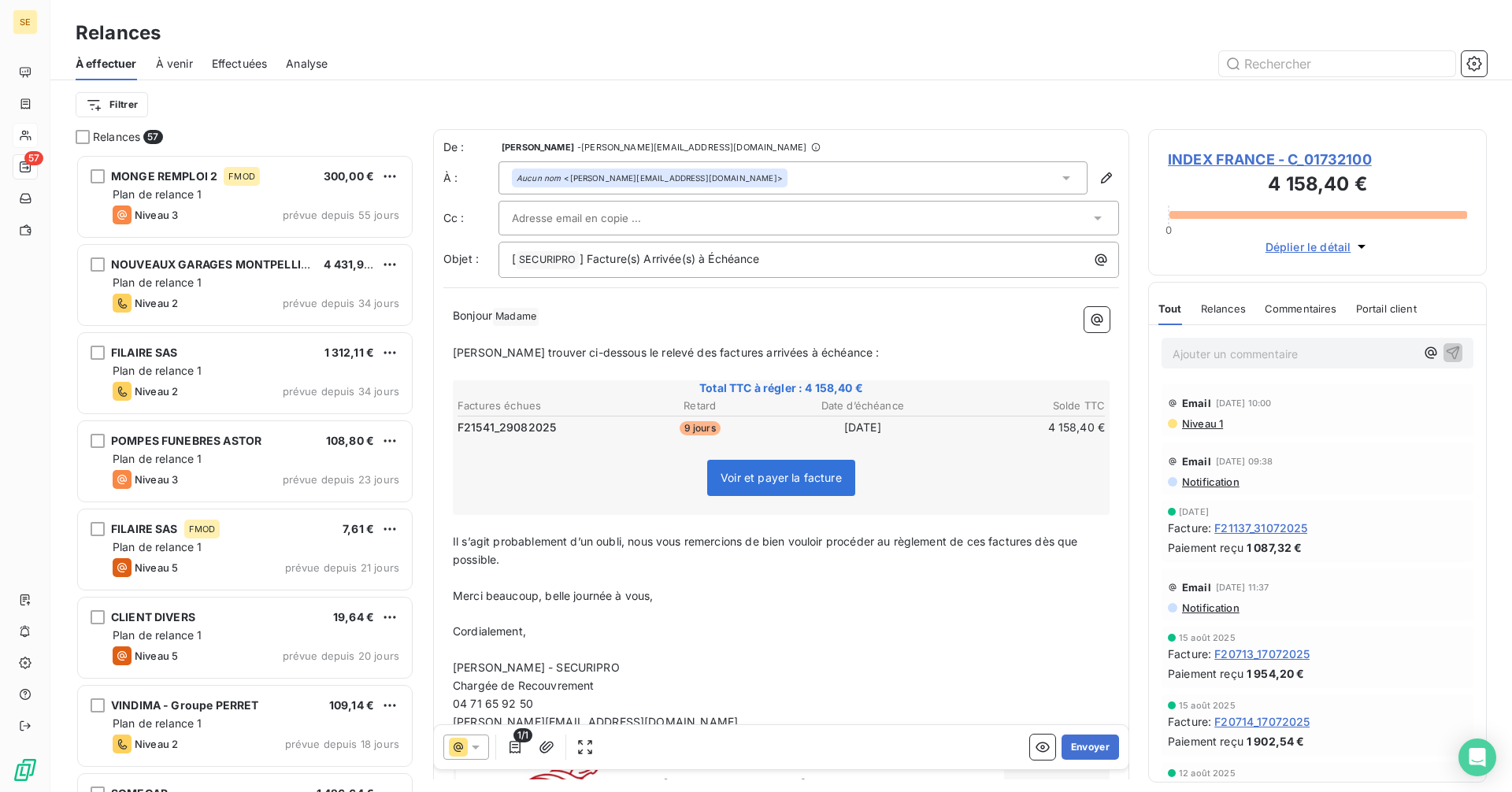
click at [713, 166] on div "Aucun nom <stephanie.guedon@index-france.fr>" at bounding box center [792, 177] width 589 height 34
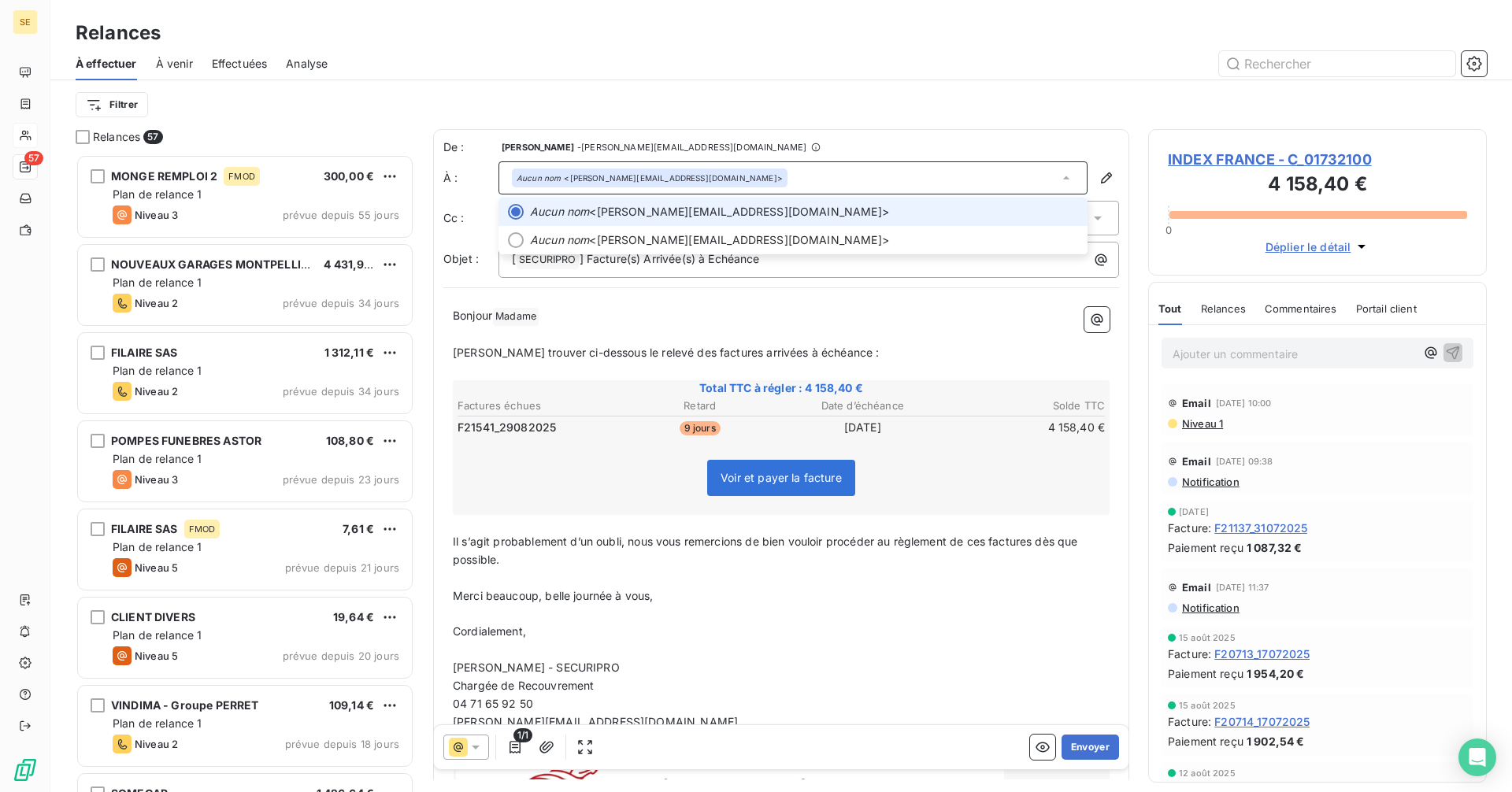
click at [716, 170] on div "Aucun nom <stephanie.guedon@index-france.fr>" at bounding box center [792, 177] width 589 height 34
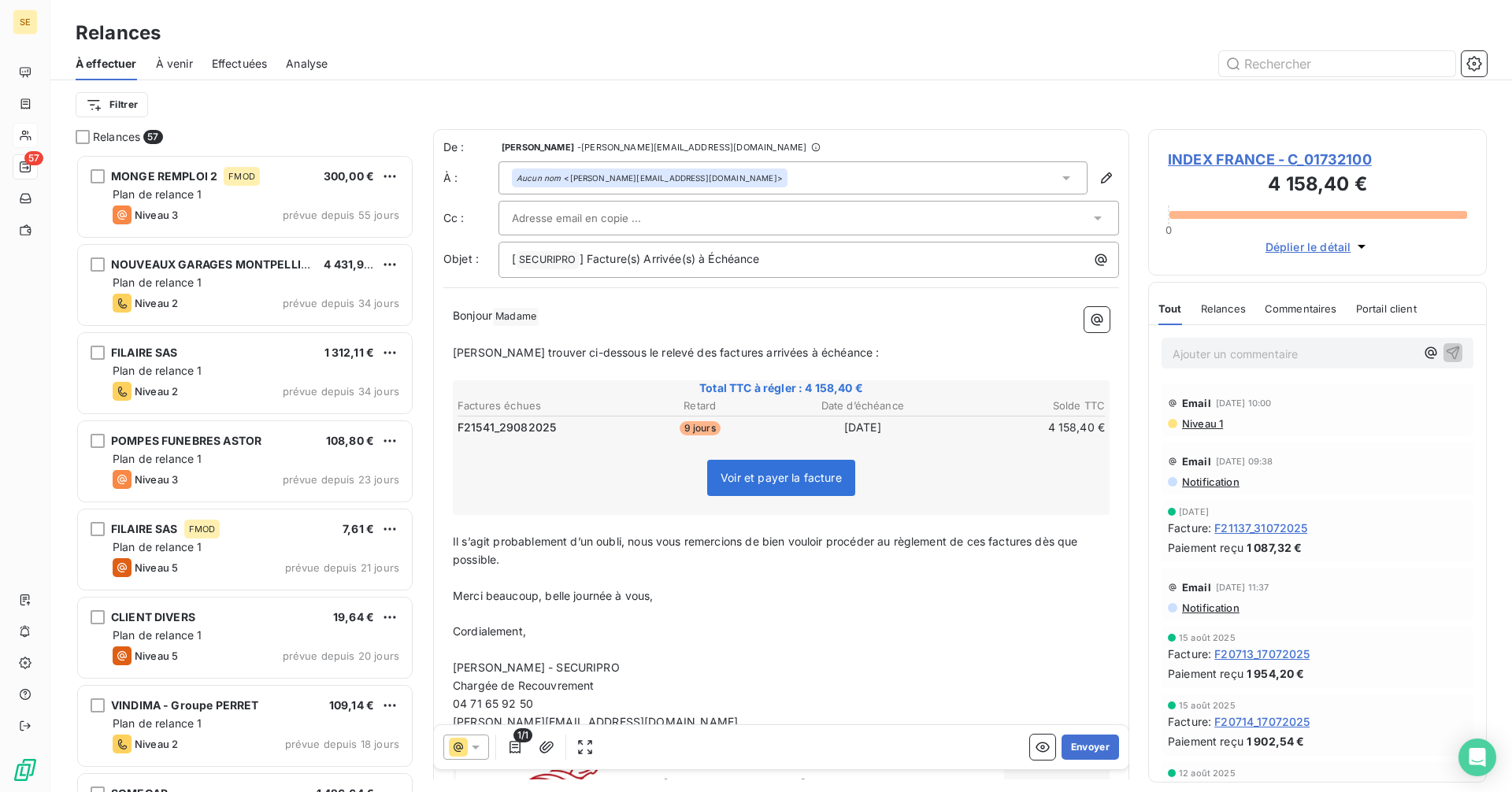
click at [716, 170] on div "Aucun nom <stephanie.guedon@index-france.fr>" at bounding box center [792, 177] width 589 height 34
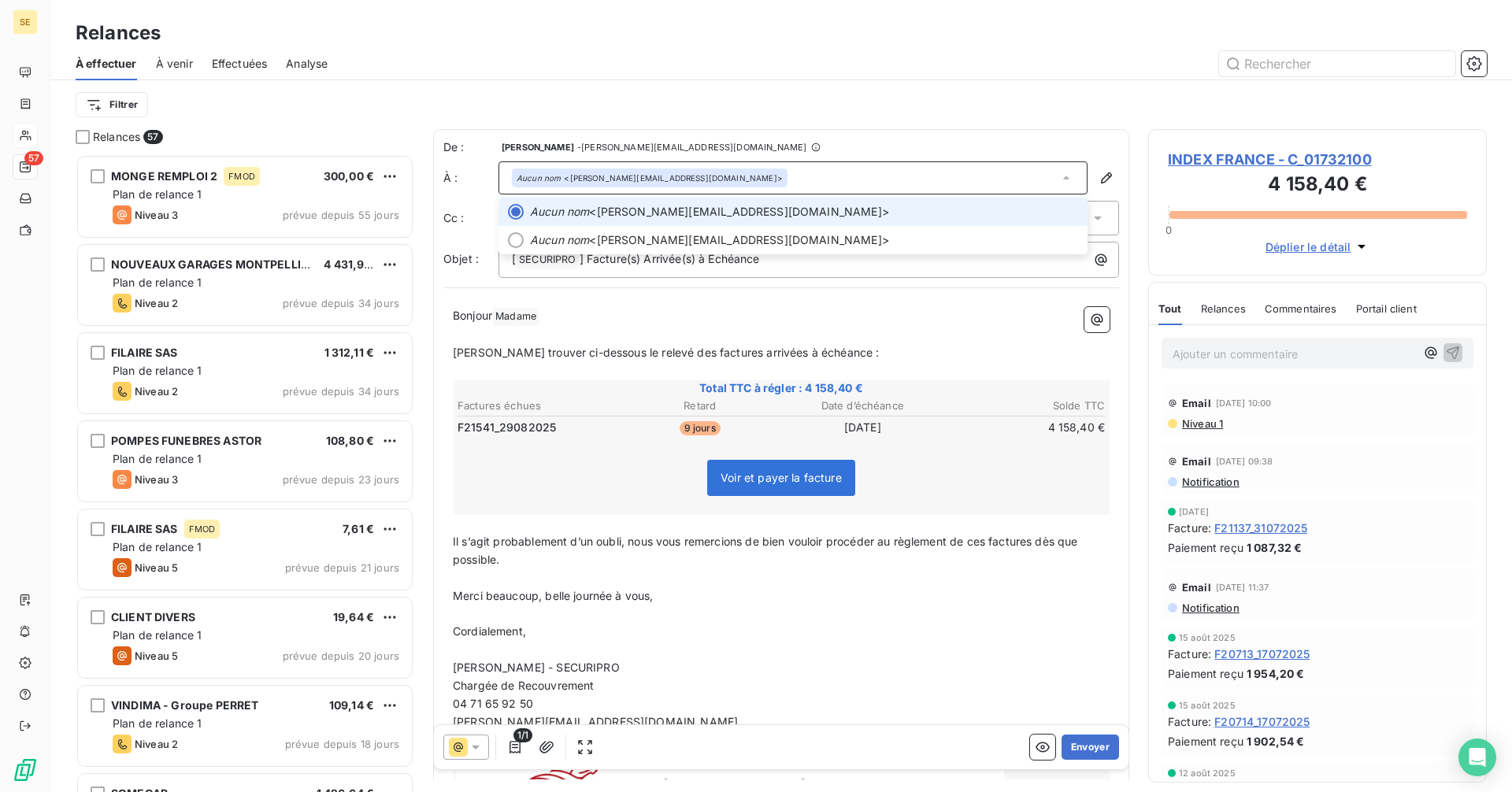
click at [714, 173] on div "Aucun nom <stephanie.guedon@index-france.fr>" at bounding box center [792, 177] width 589 height 34
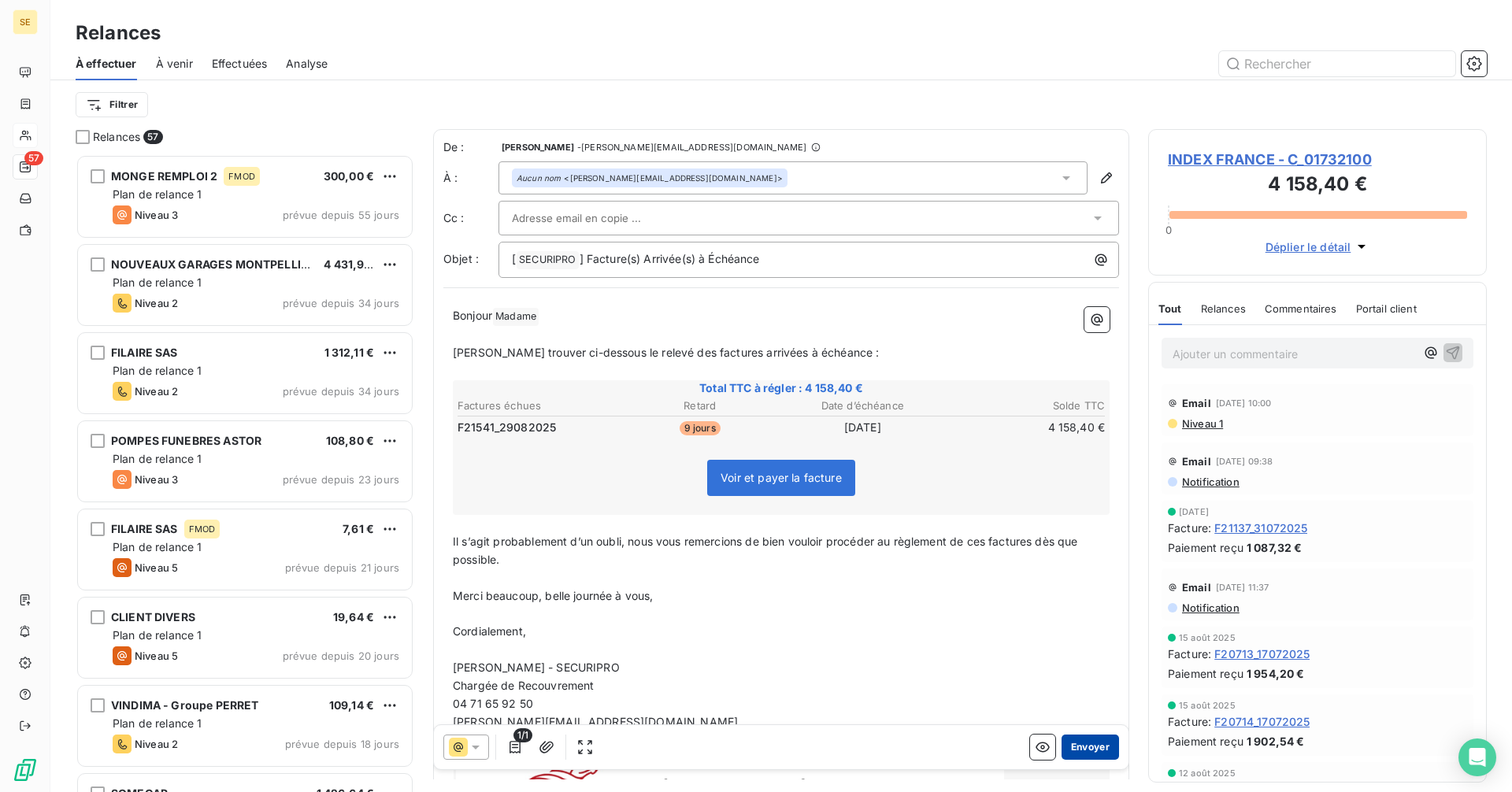
click at [1087, 744] on button "Envoyer" at bounding box center [1090, 747] width 57 height 25
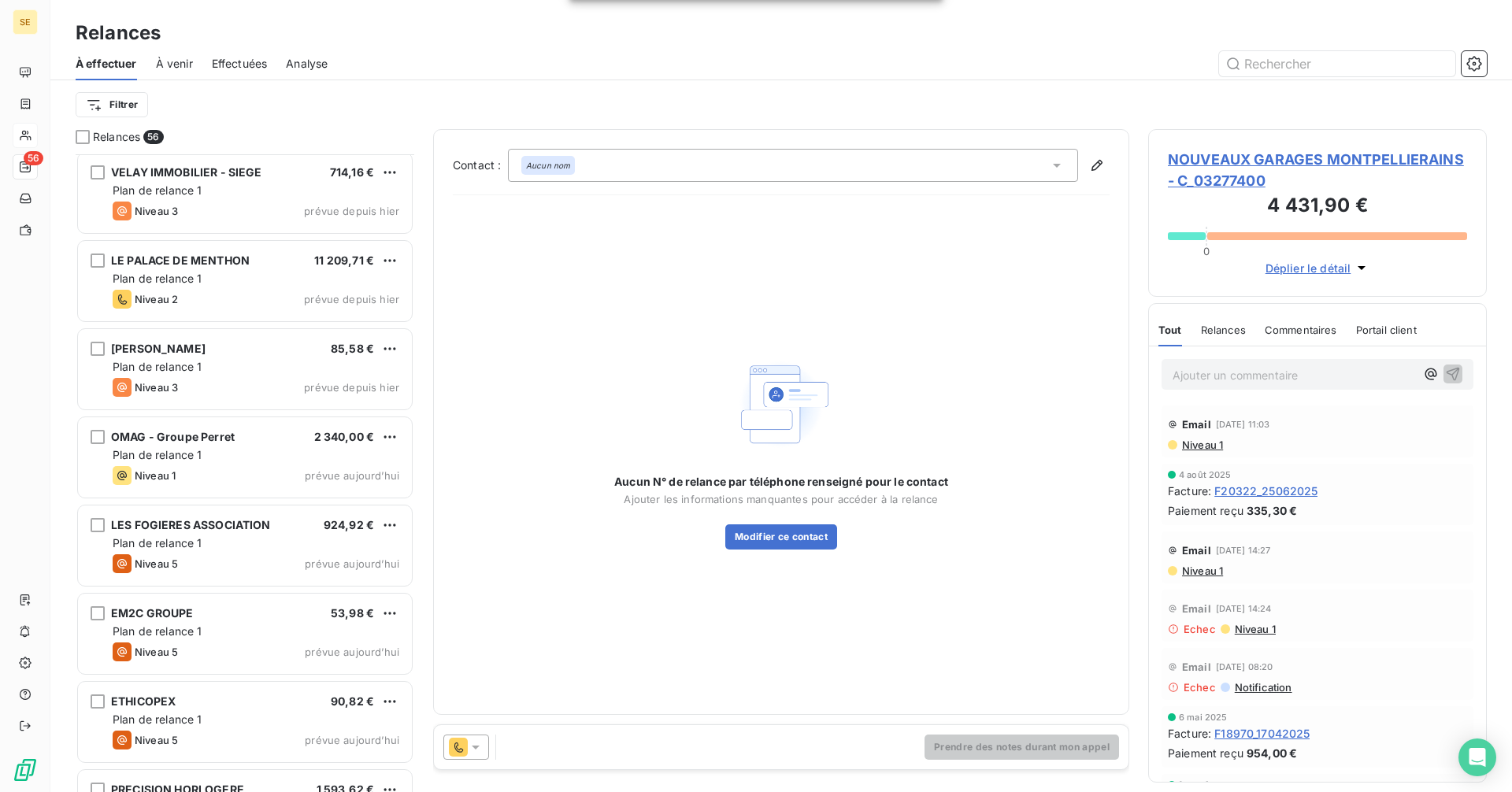
scroll to position [4300, 0]
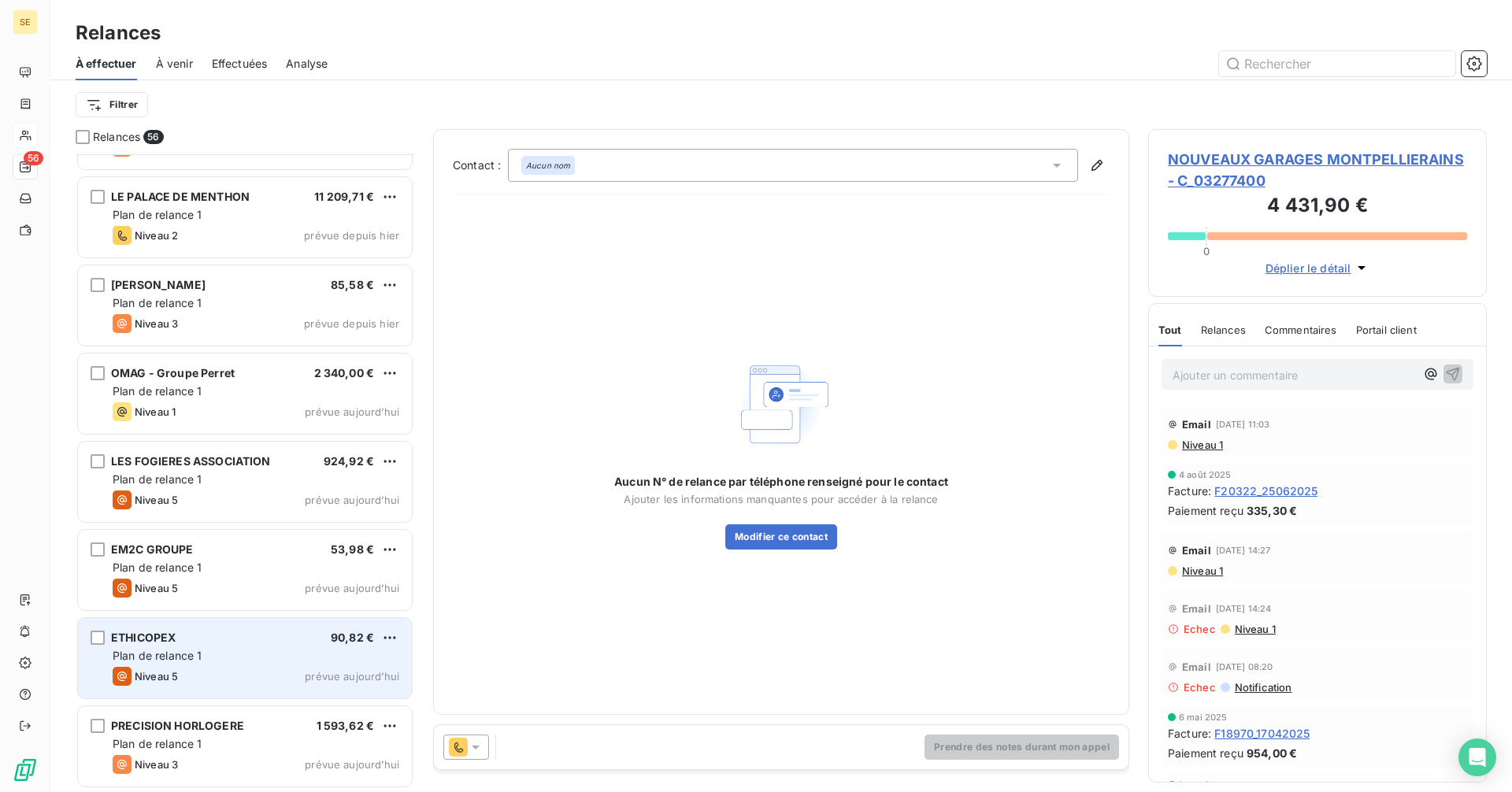
click at [188, 649] on span "Plan de relance 1" at bounding box center [158, 655] width 90 height 13
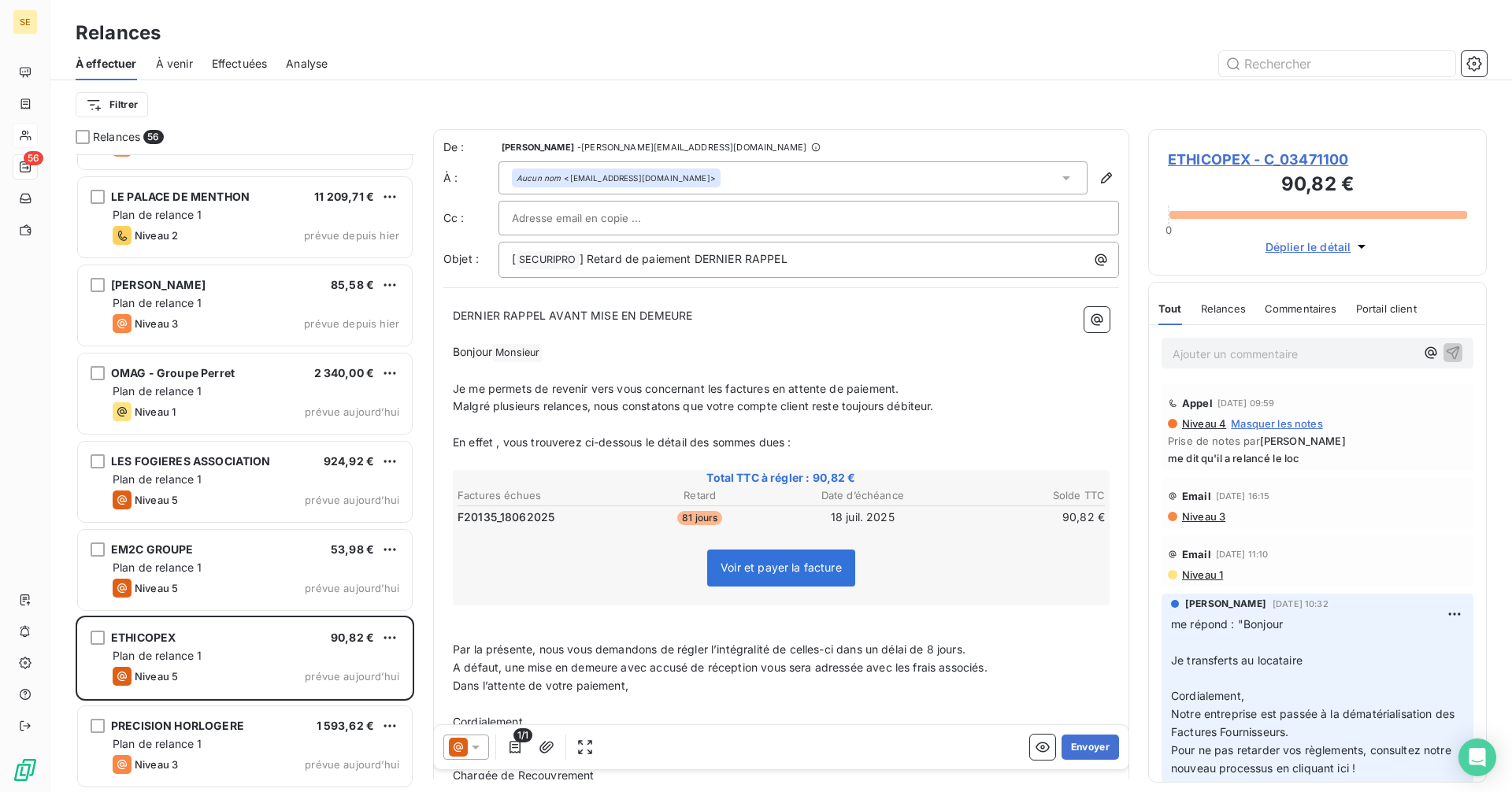
click at [1225, 166] on span "ETHICOPEX - C_03471100" at bounding box center [1317, 159] width 299 height 21
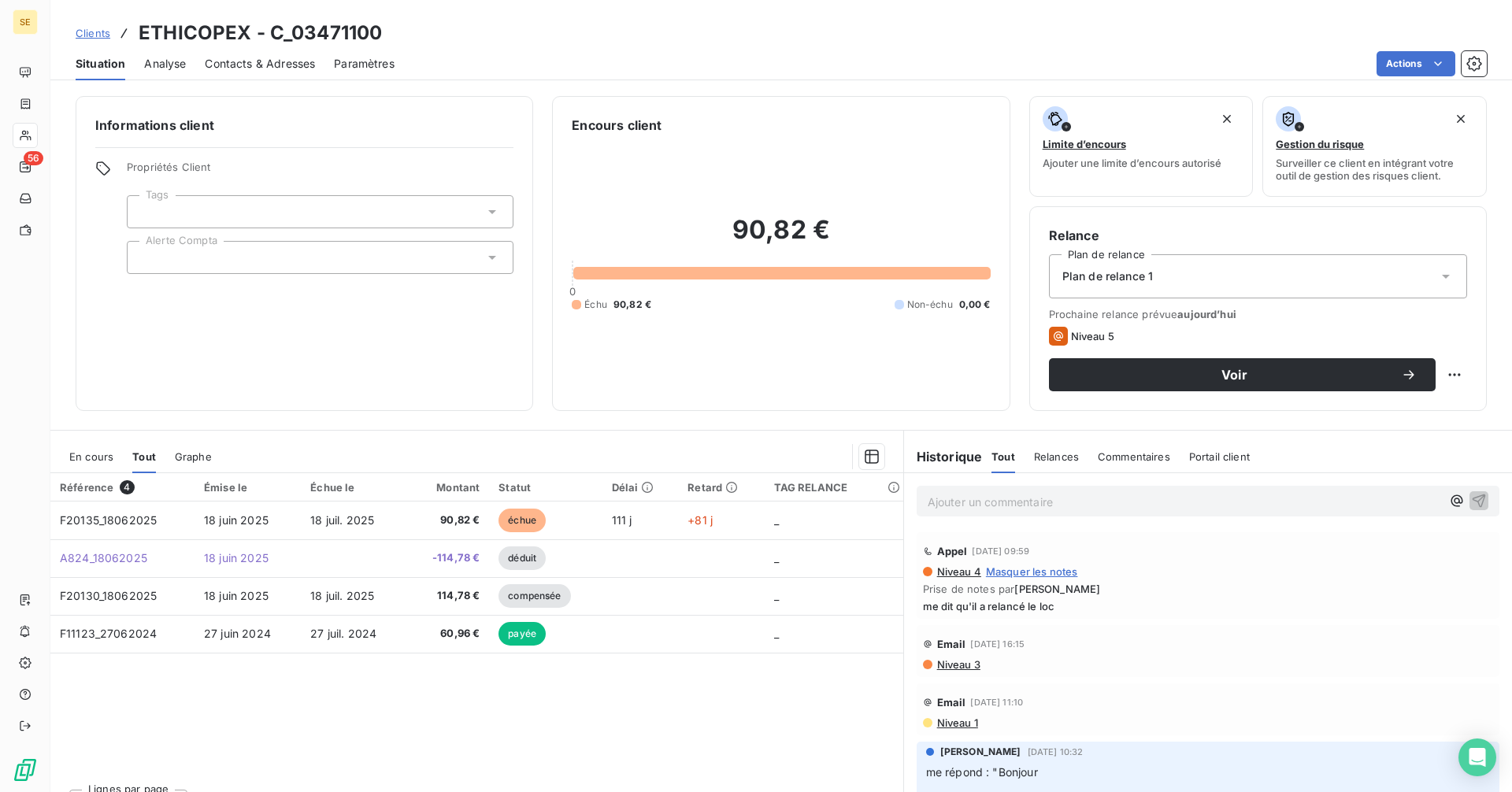
click at [238, 62] on span "Contacts & Adresses" at bounding box center [260, 63] width 110 height 15
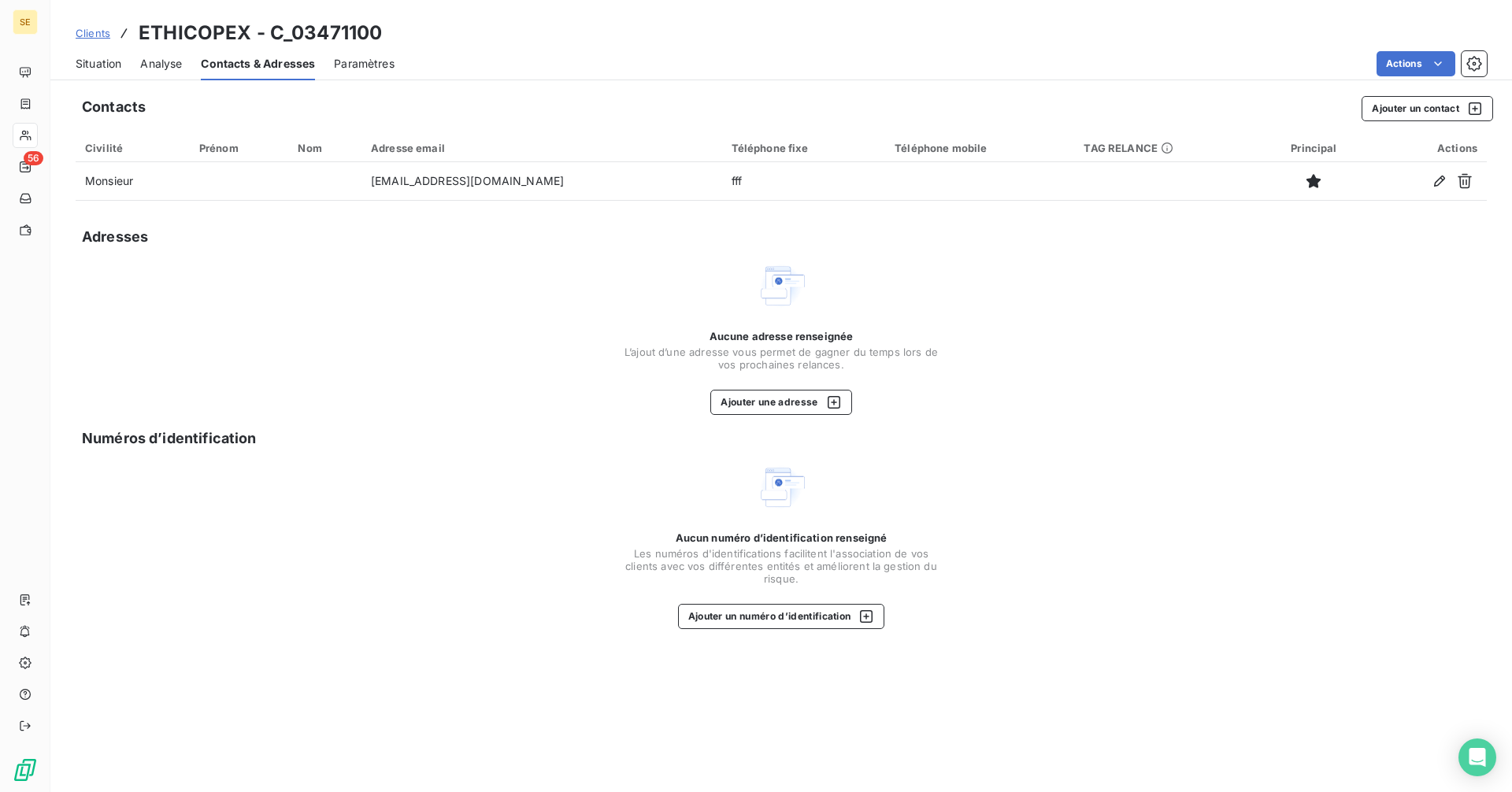
click at [89, 67] on span "Situation" at bounding box center [99, 63] width 46 height 15
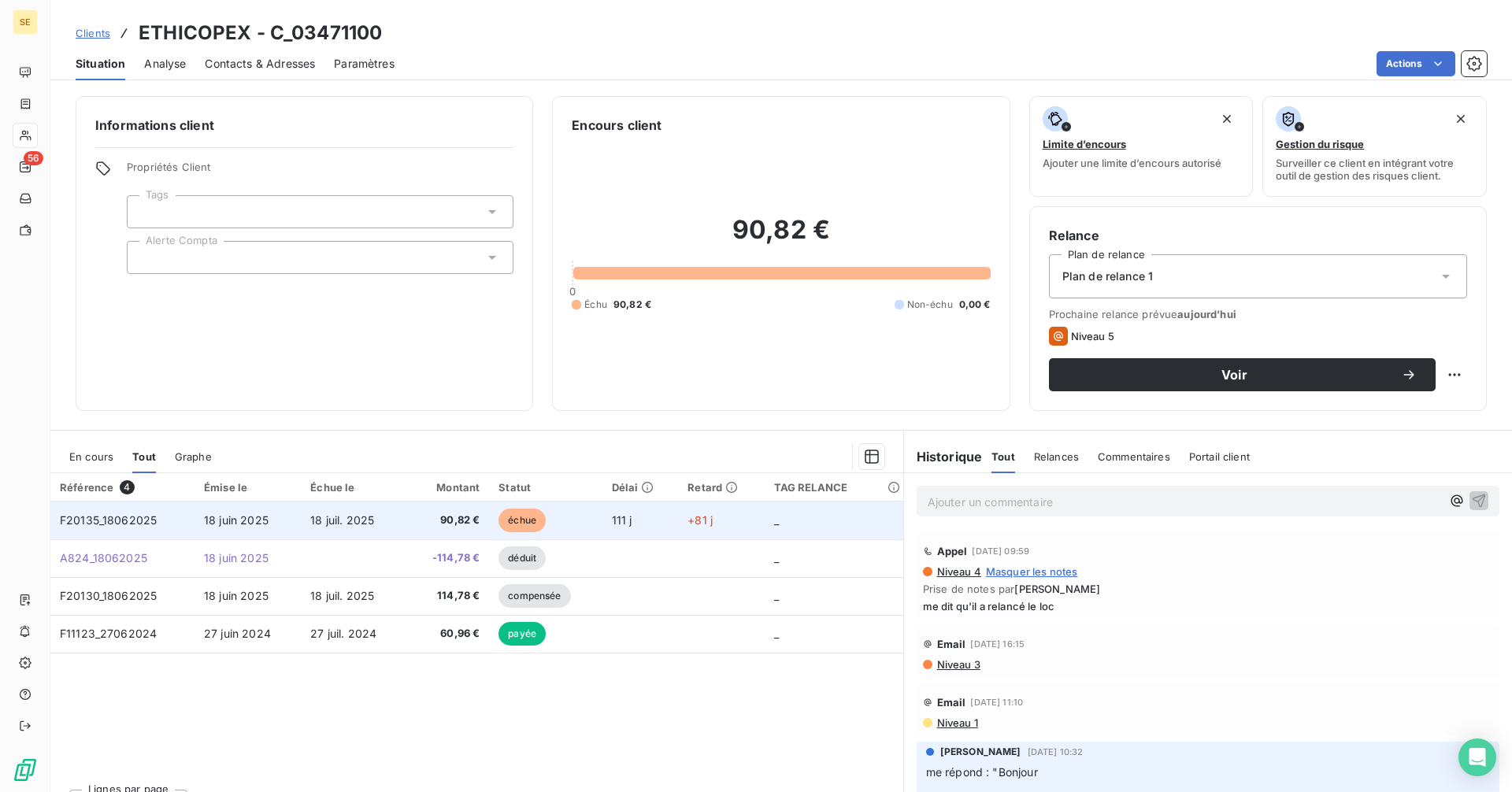
click at [401, 514] on td "18 juil. 2025" at bounding box center [354, 519] width 105 height 37
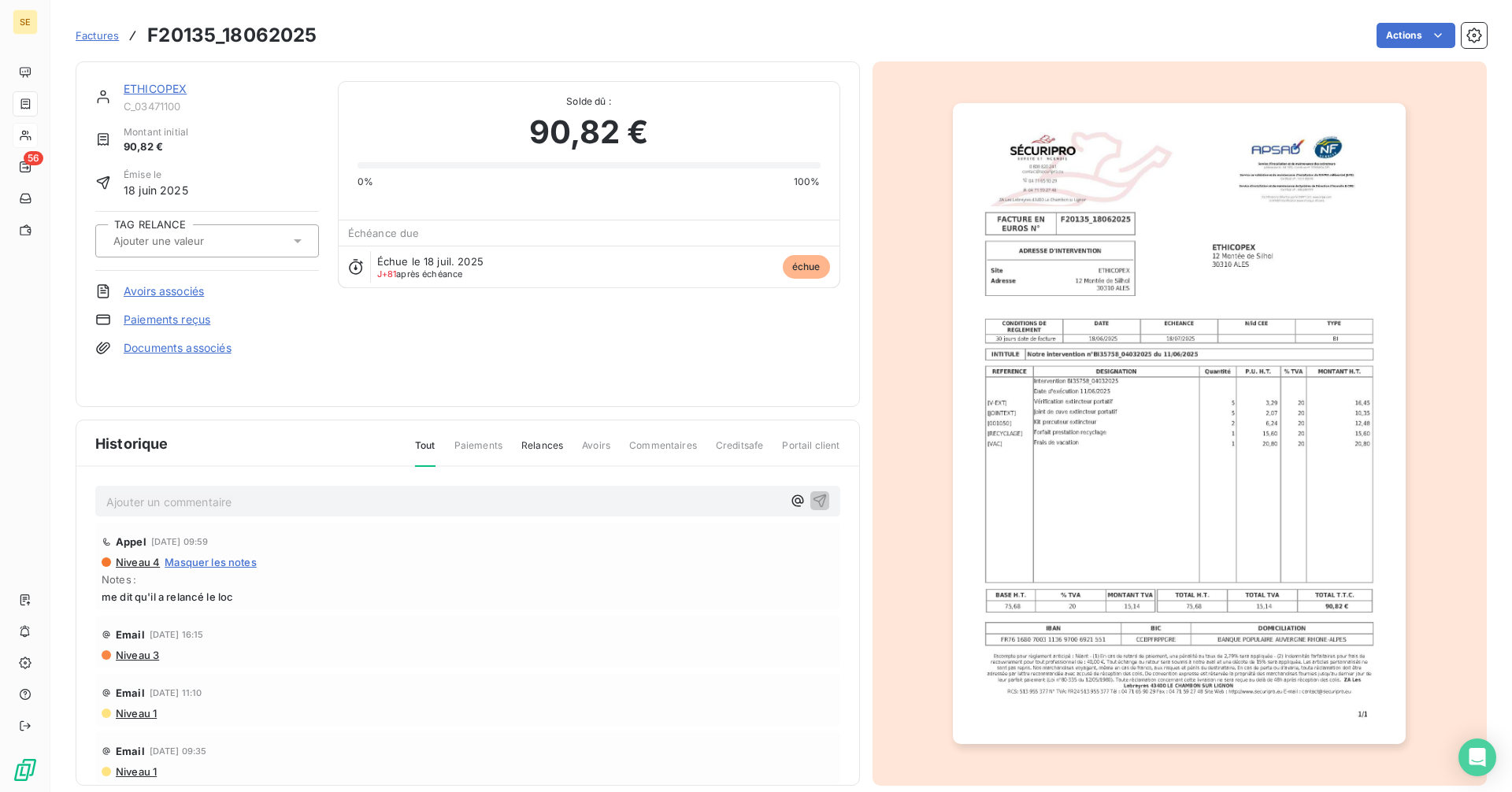
click at [156, 84] on link "ETHICOPEX" at bounding box center [155, 88] width 63 height 13
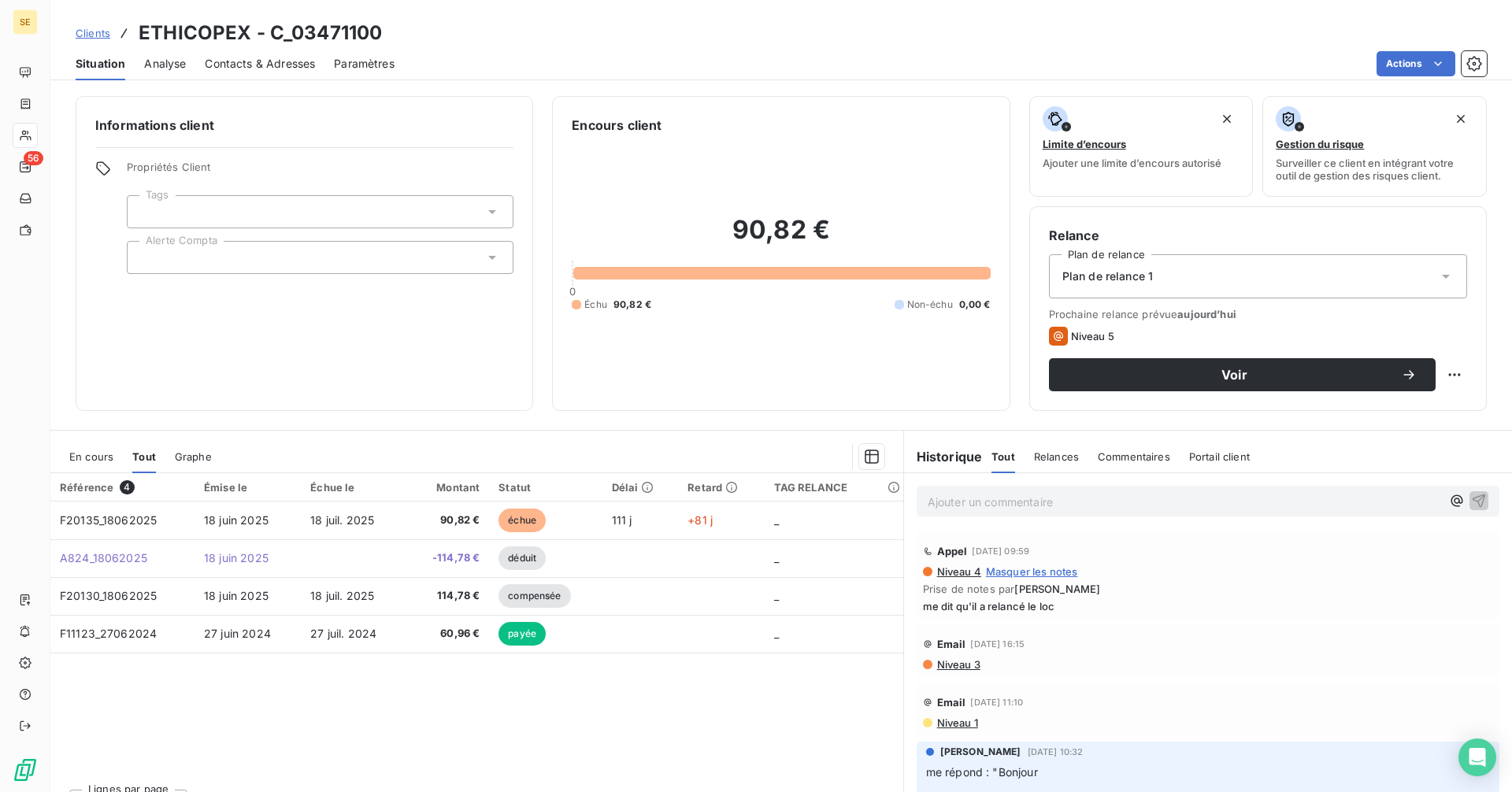
click at [1003, 504] on p "Ajouter un commentaire ﻿" at bounding box center [1184, 502] width 514 height 20
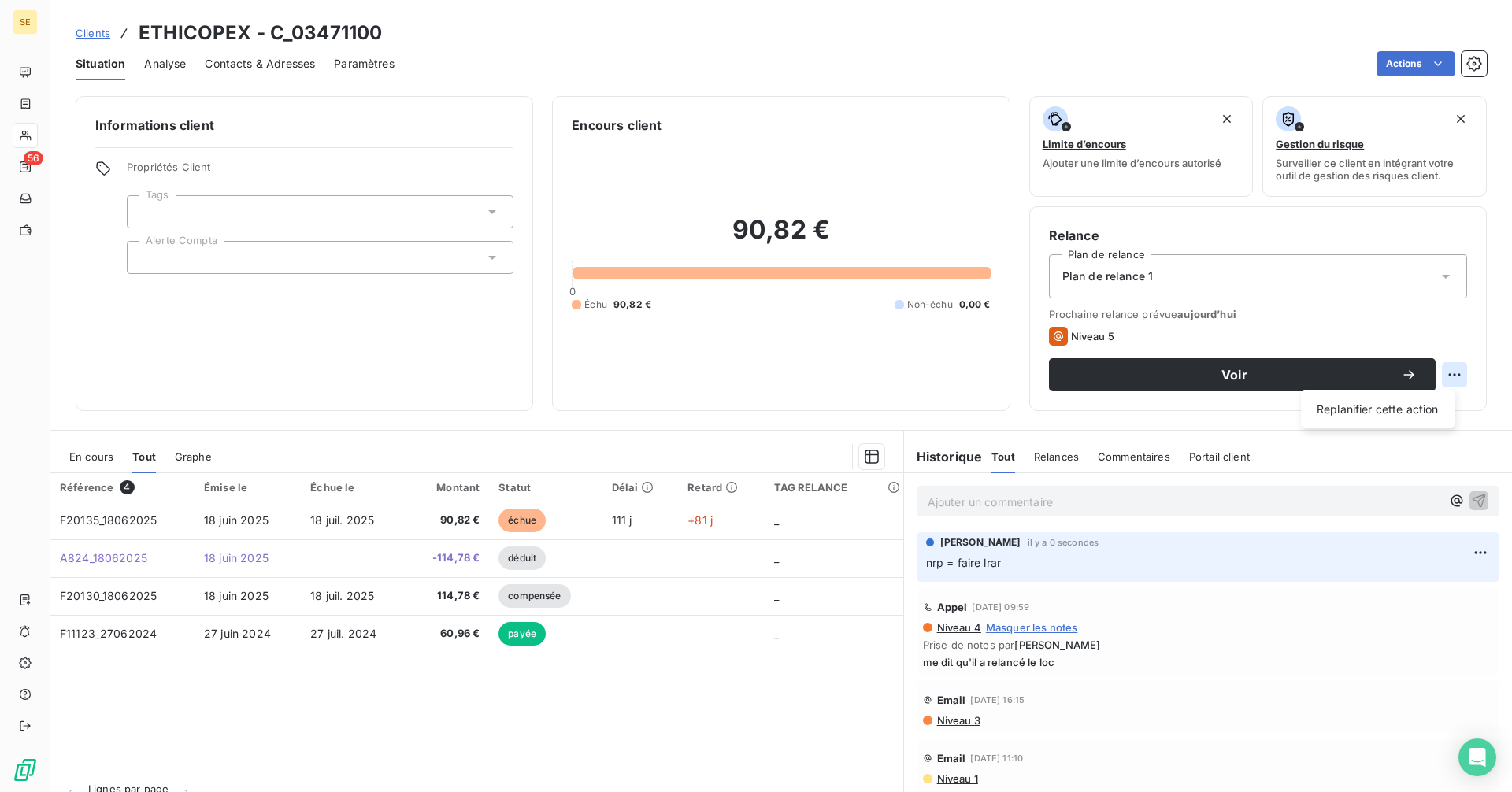
click at [1448, 369] on html "SE 56 Clients ETHICOPEX - C_03471100 Situation Analyse Contacts & Adresses Para…" at bounding box center [756, 396] width 1512 height 792
click at [1370, 408] on div "Replanifier cette action" at bounding box center [1377, 409] width 141 height 25
select select "9"
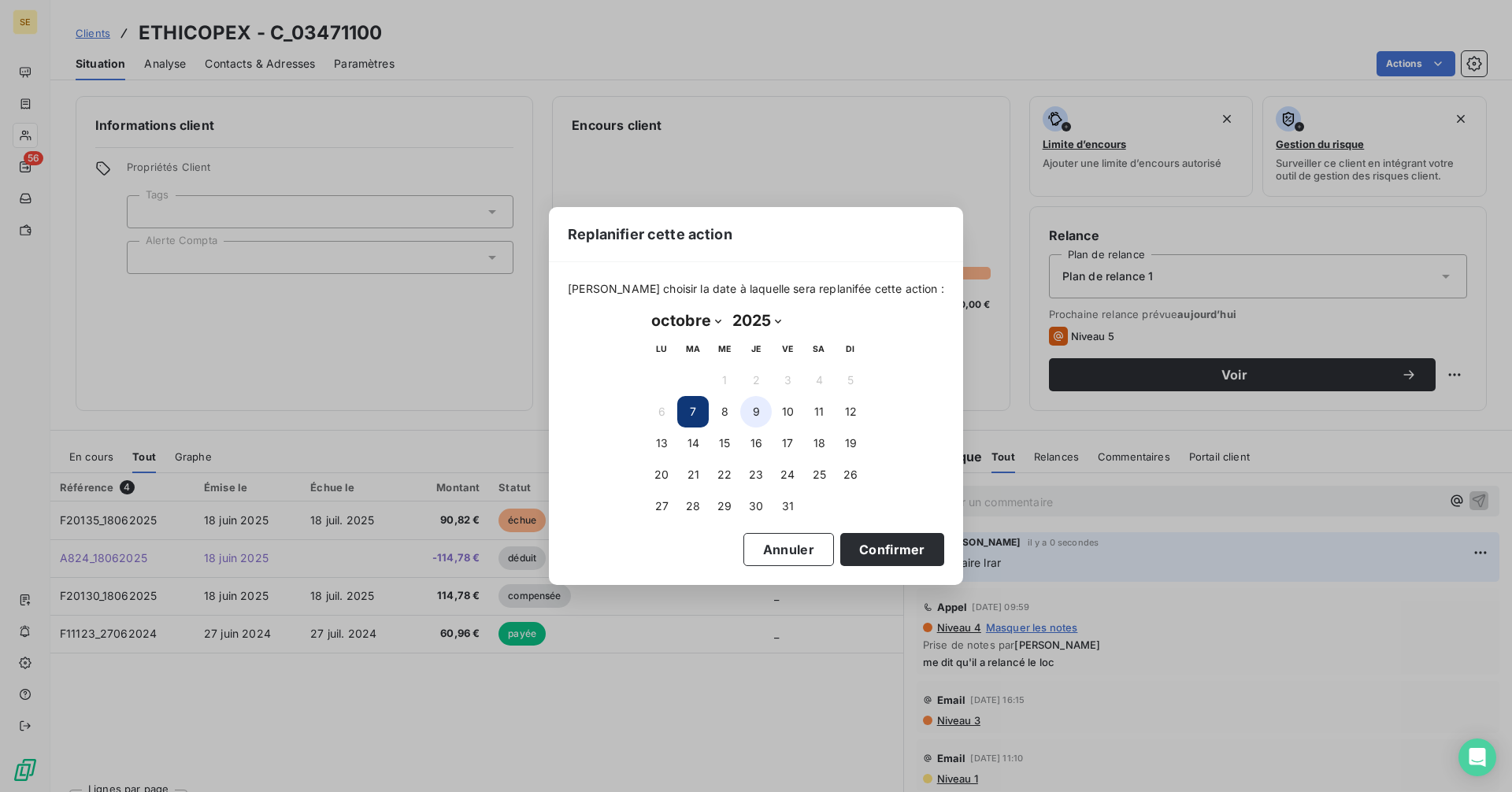
click at [753, 404] on button "9" at bounding box center [756, 411] width 32 height 32
click at [851, 551] on button "Confirmer" at bounding box center [892, 549] width 103 height 34
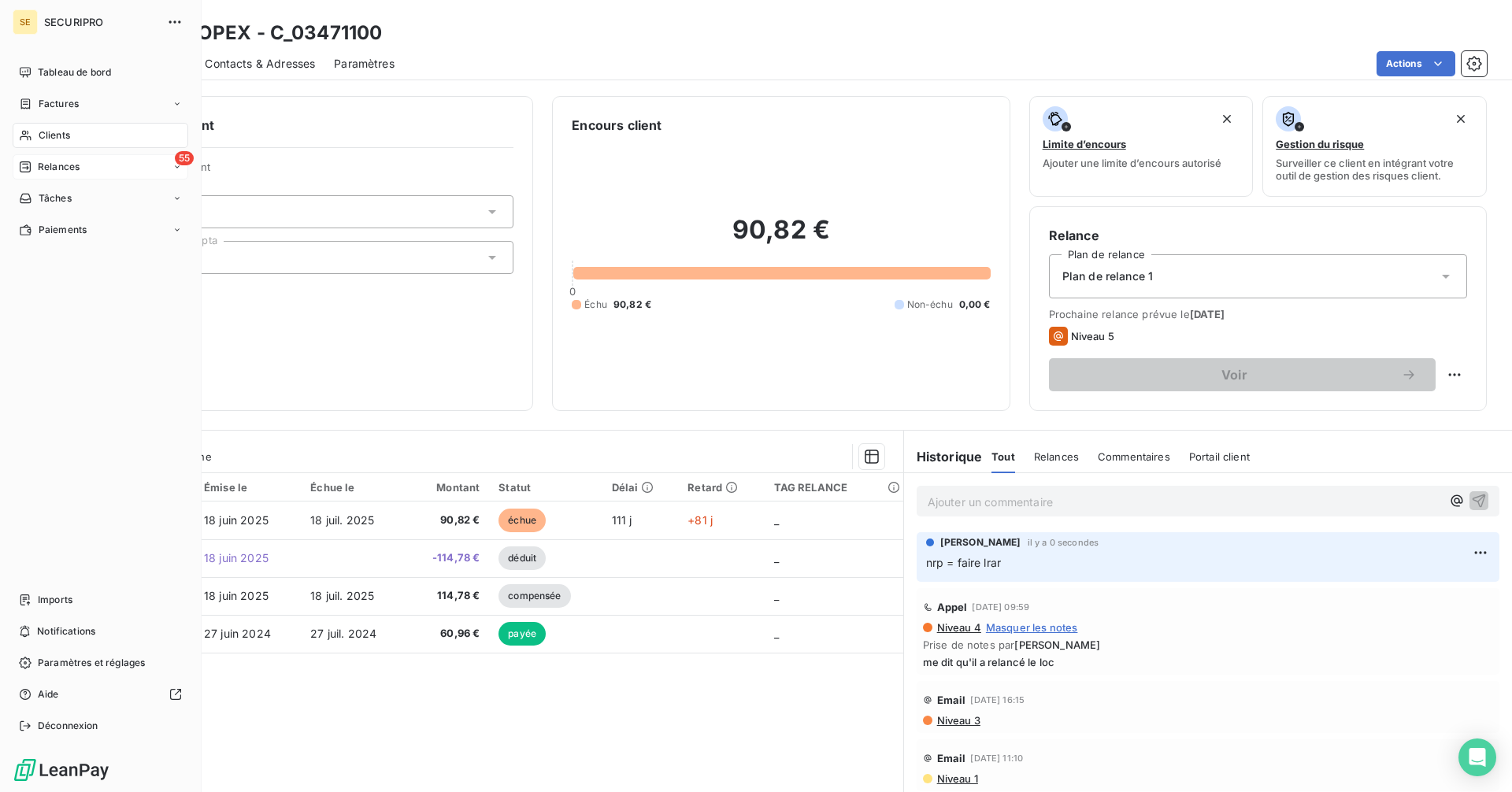
click at [51, 167] on span "Relances" at bounding box center [58, 167] width 42 height 14
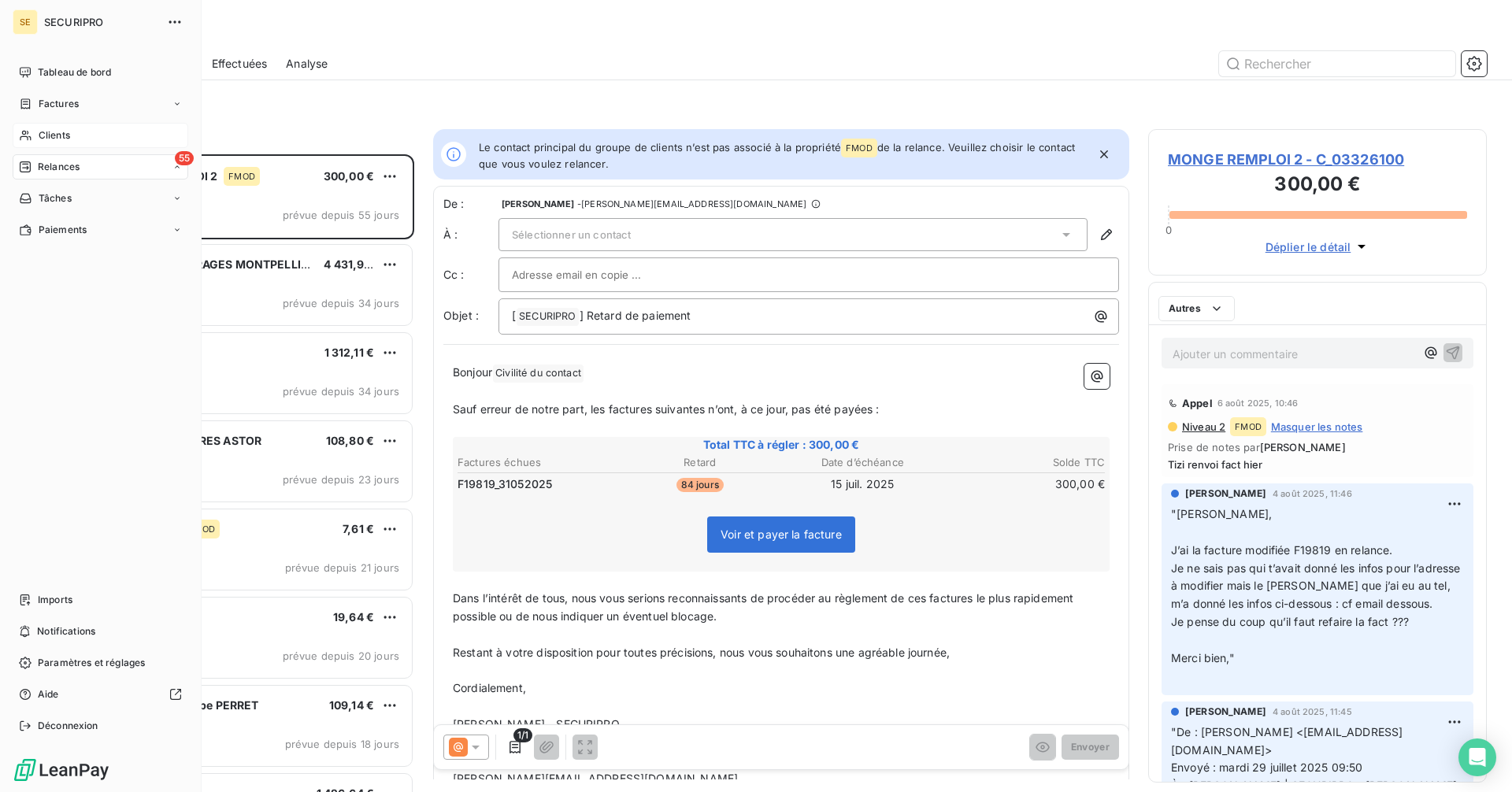
scroll to position [625, 327]
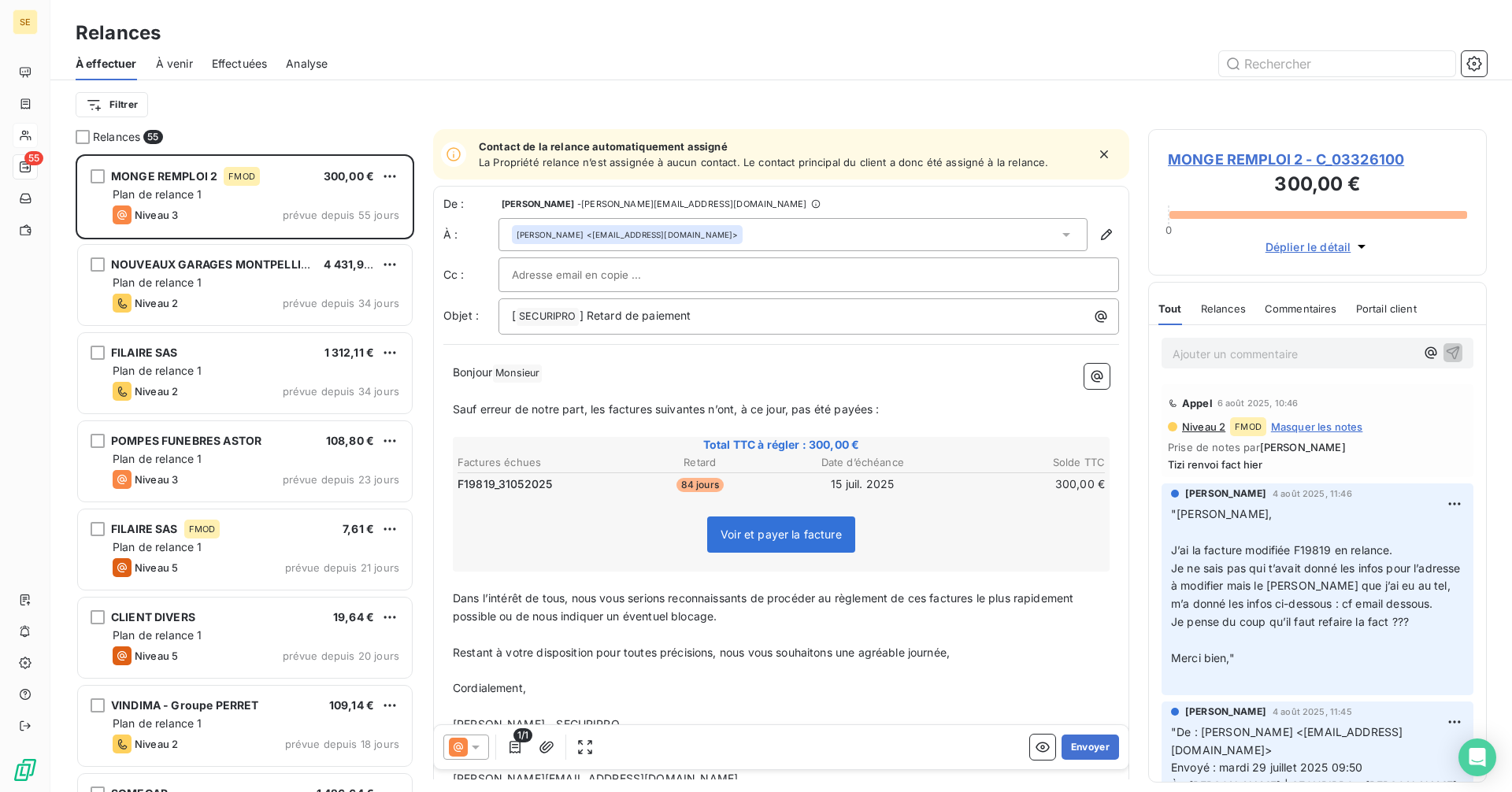
click at [170, 65] on span "À venir" at bounding box center [174, 63] width 37 height 15
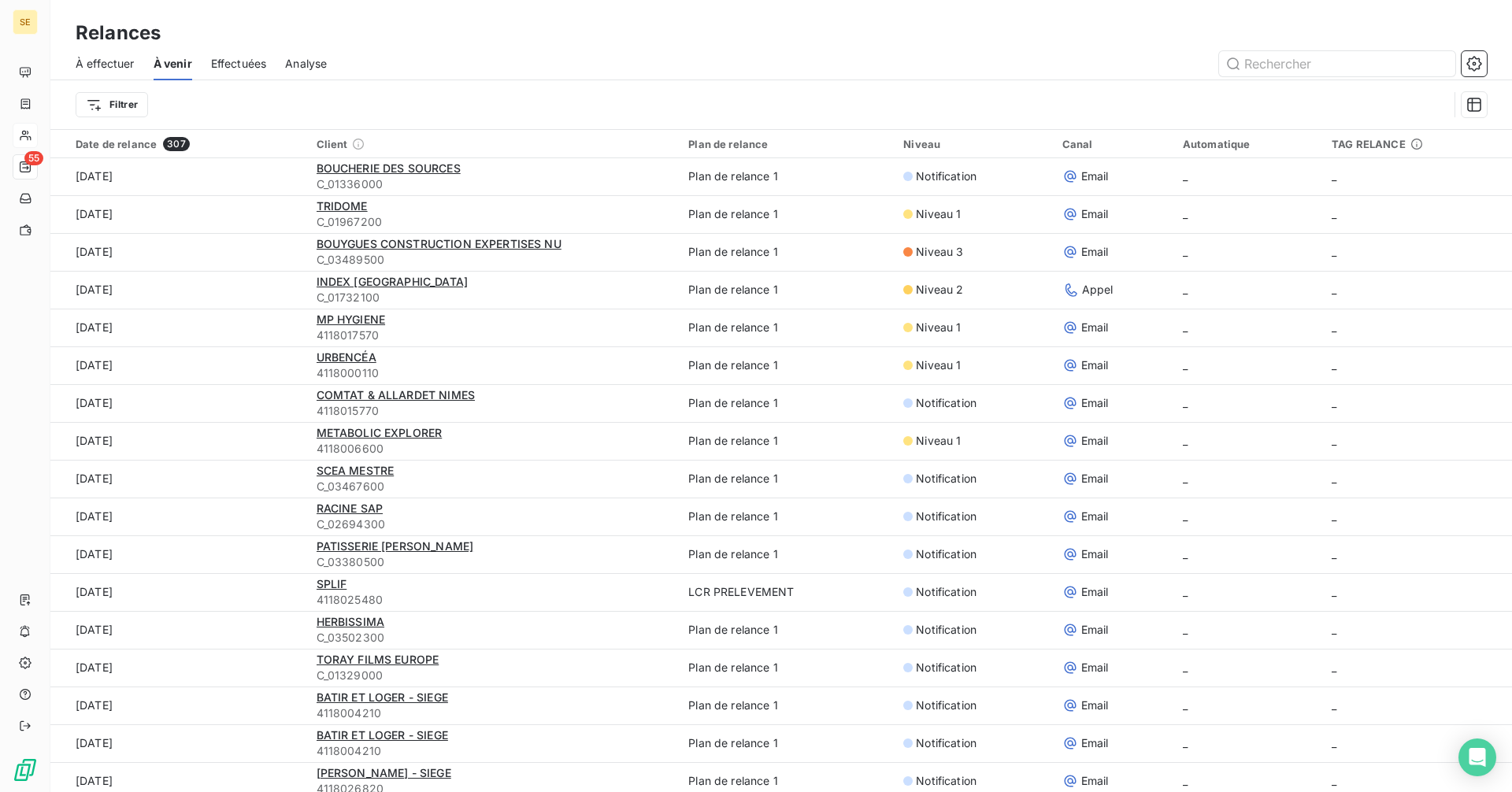
scroll to position [3145, 0]
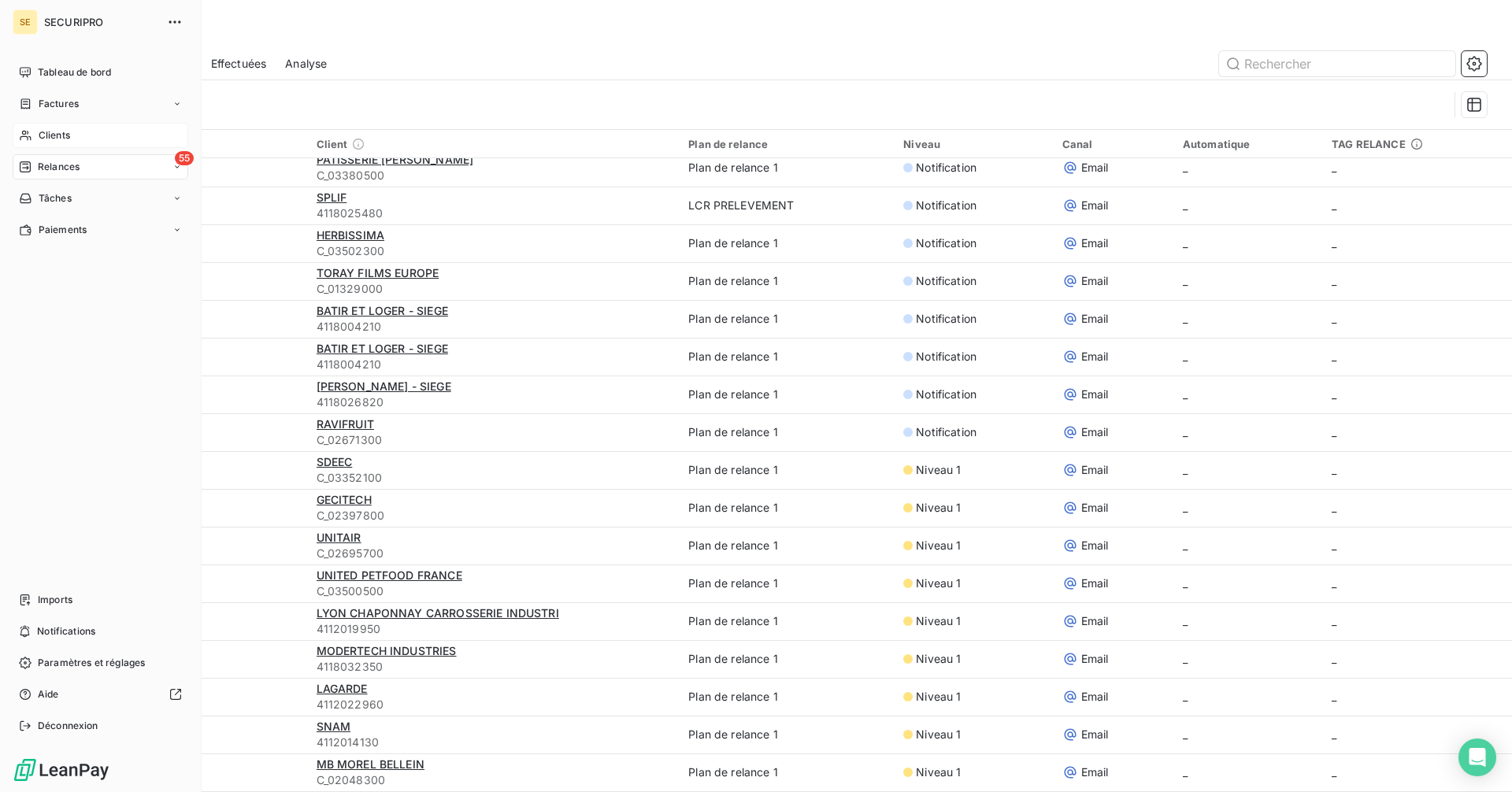
click at [78, 166] on span "Relances" at bounding box center [58, 167] width 42 height 14
click at [80, 196] on span "À effectuer" at bounding box center [62, 198] width 51 height 14
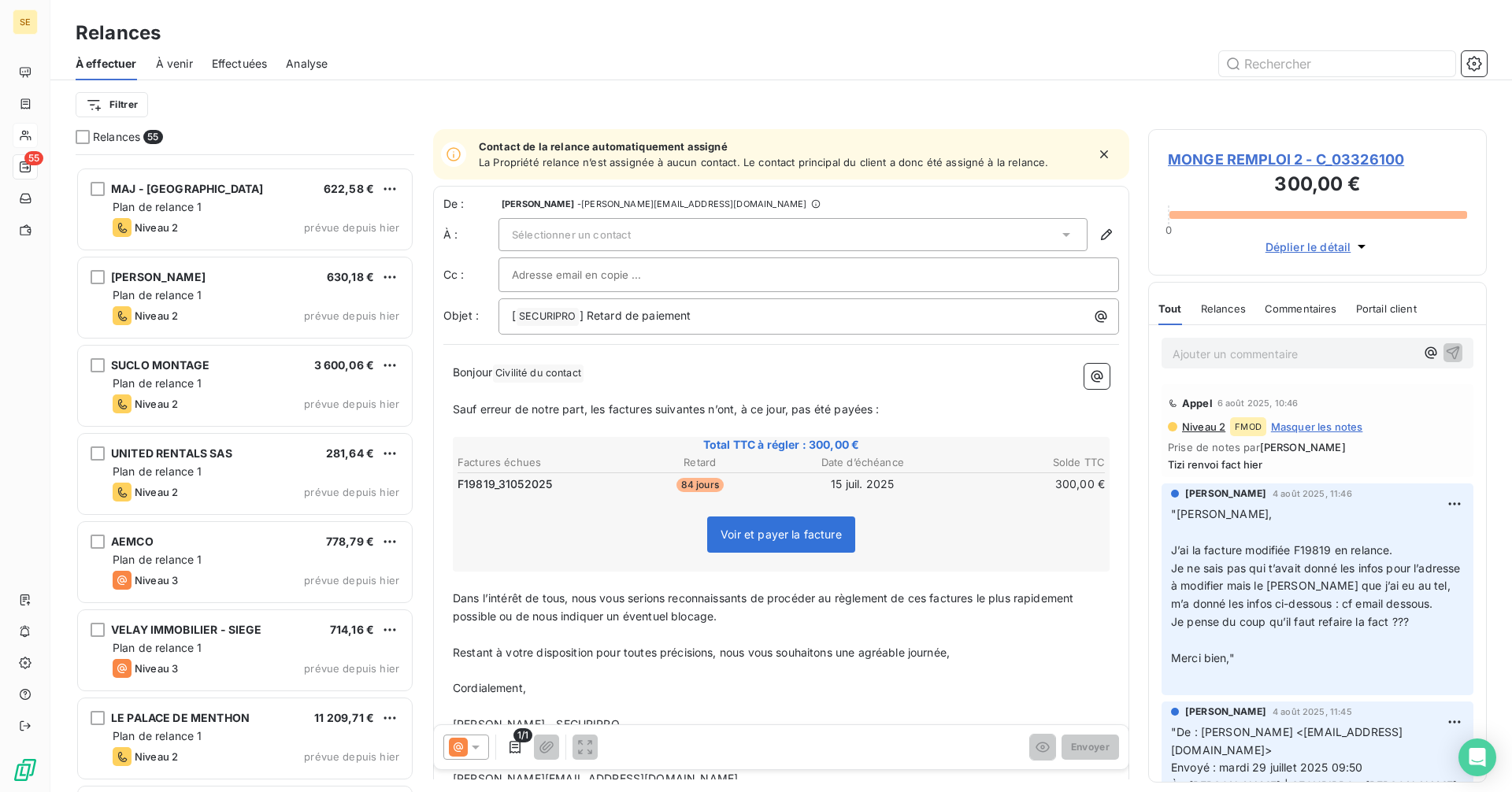
scroll to position [4212, 0]
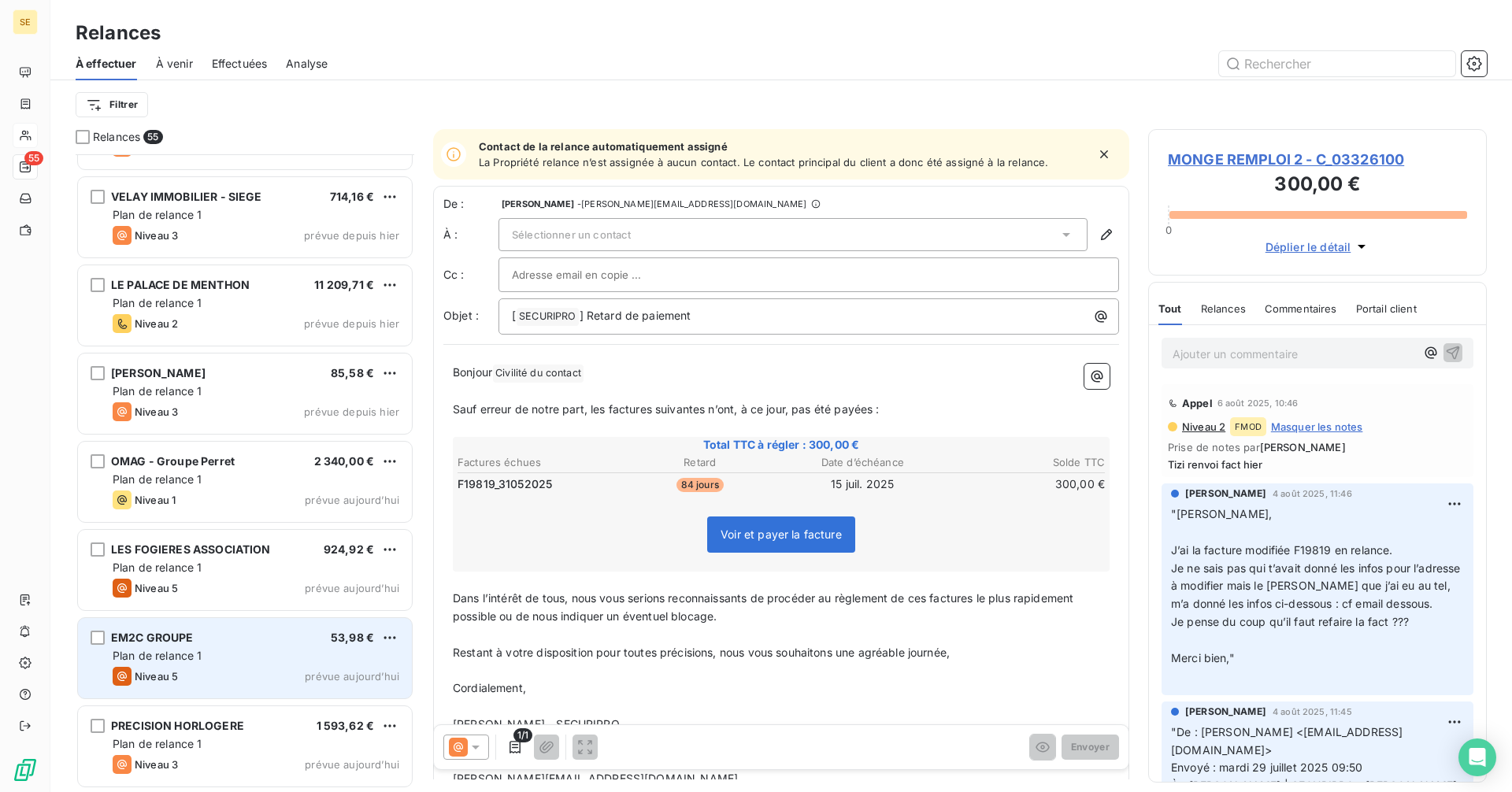
click at [237, 655] on div "Plan de relance 1" at bounding box center [256, 655] width 286 height 15
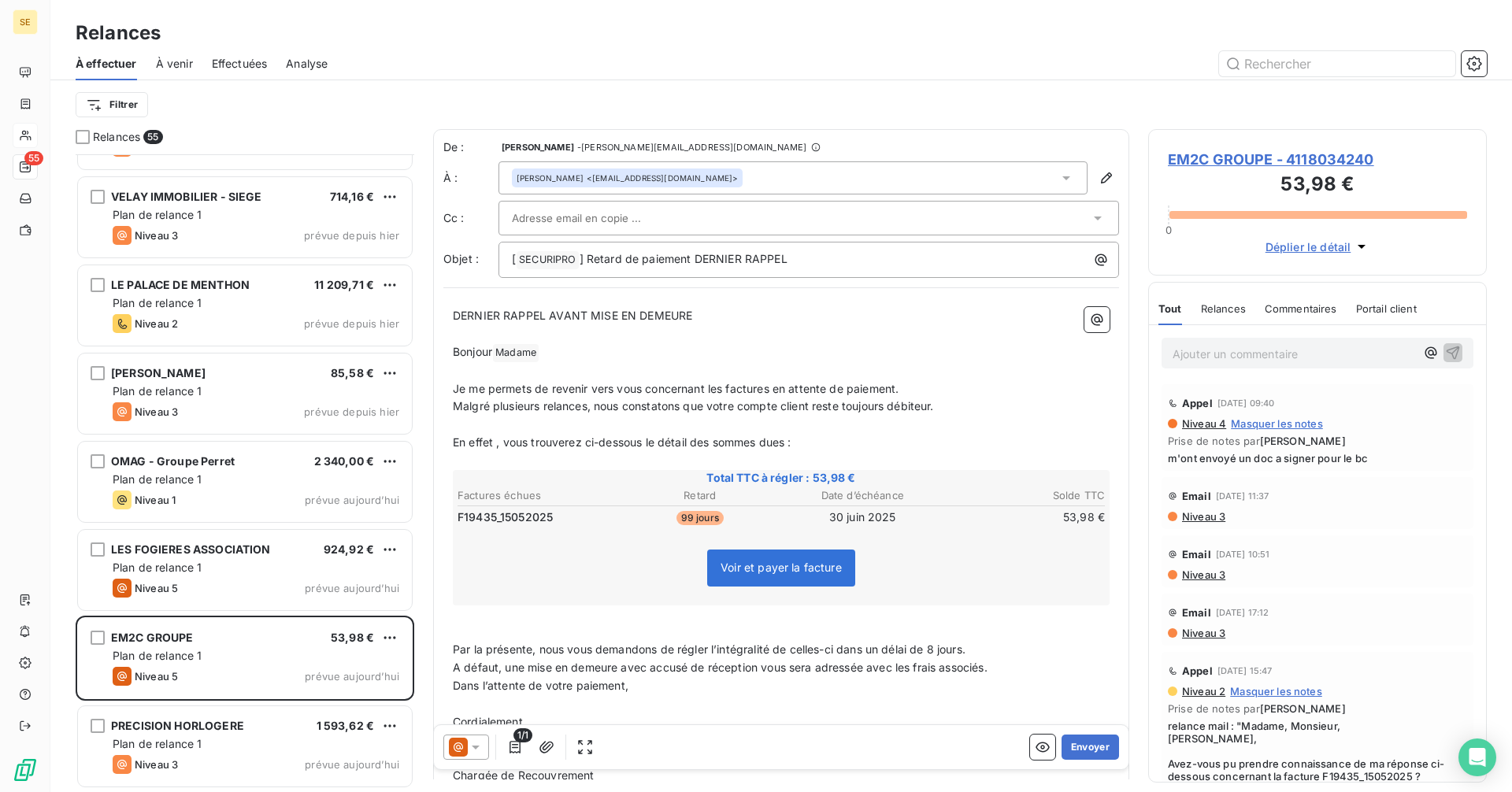
click at [753, 174] on div "Mélanie SANGLARD <m.sanglard@em2c.com>" at bounding box center [792, 177] width 589 height 34
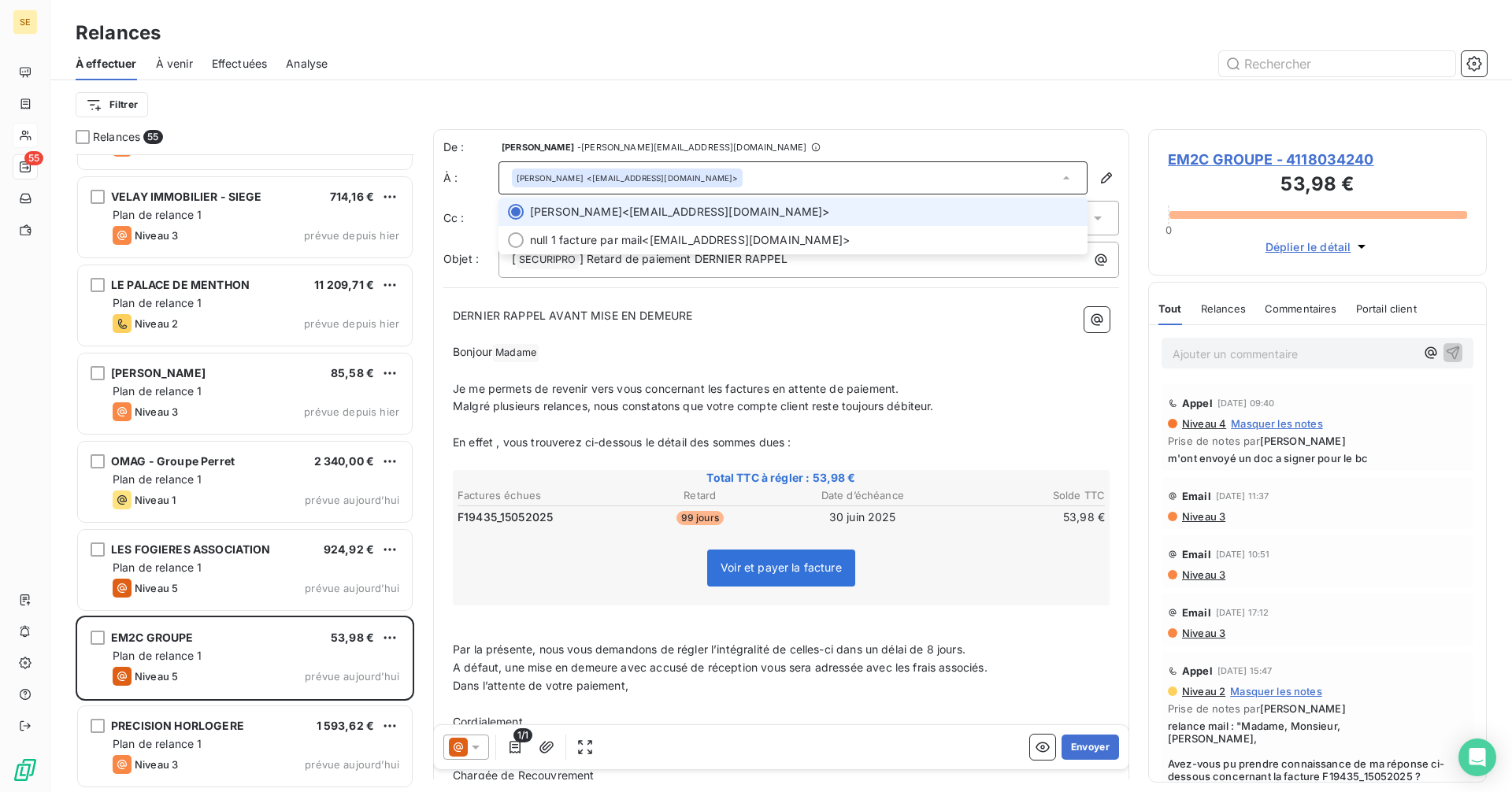
click at [753, 174] on div "Mélanie SANGLARD <m.sanglard@em2c.com>" at bounding box center [792, 177] width 589 height 34
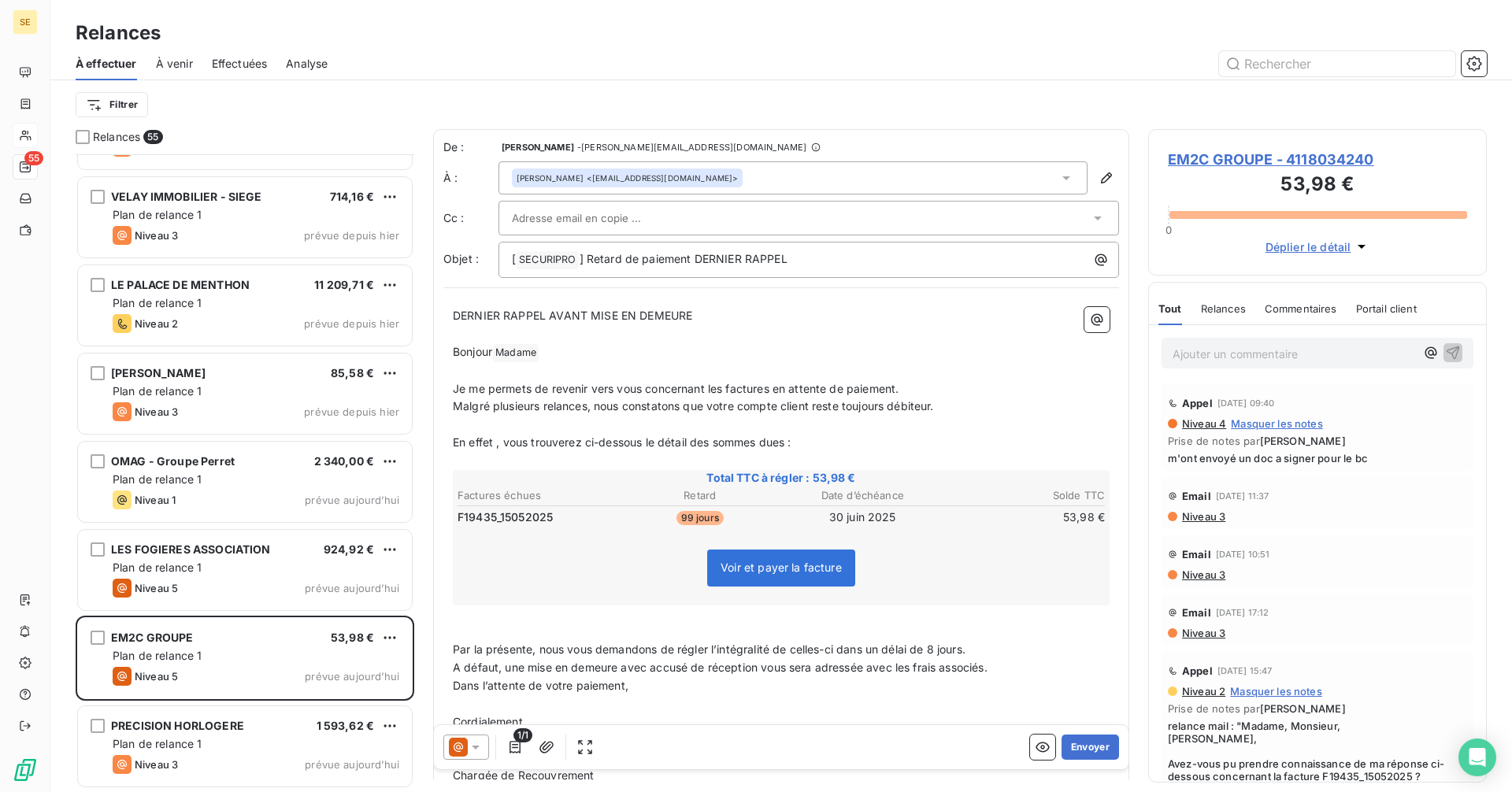
click at [1223, 159] on span "EM2C GROUPE - 4118034240" at bounding box center [1317, 159] width 299 height 21
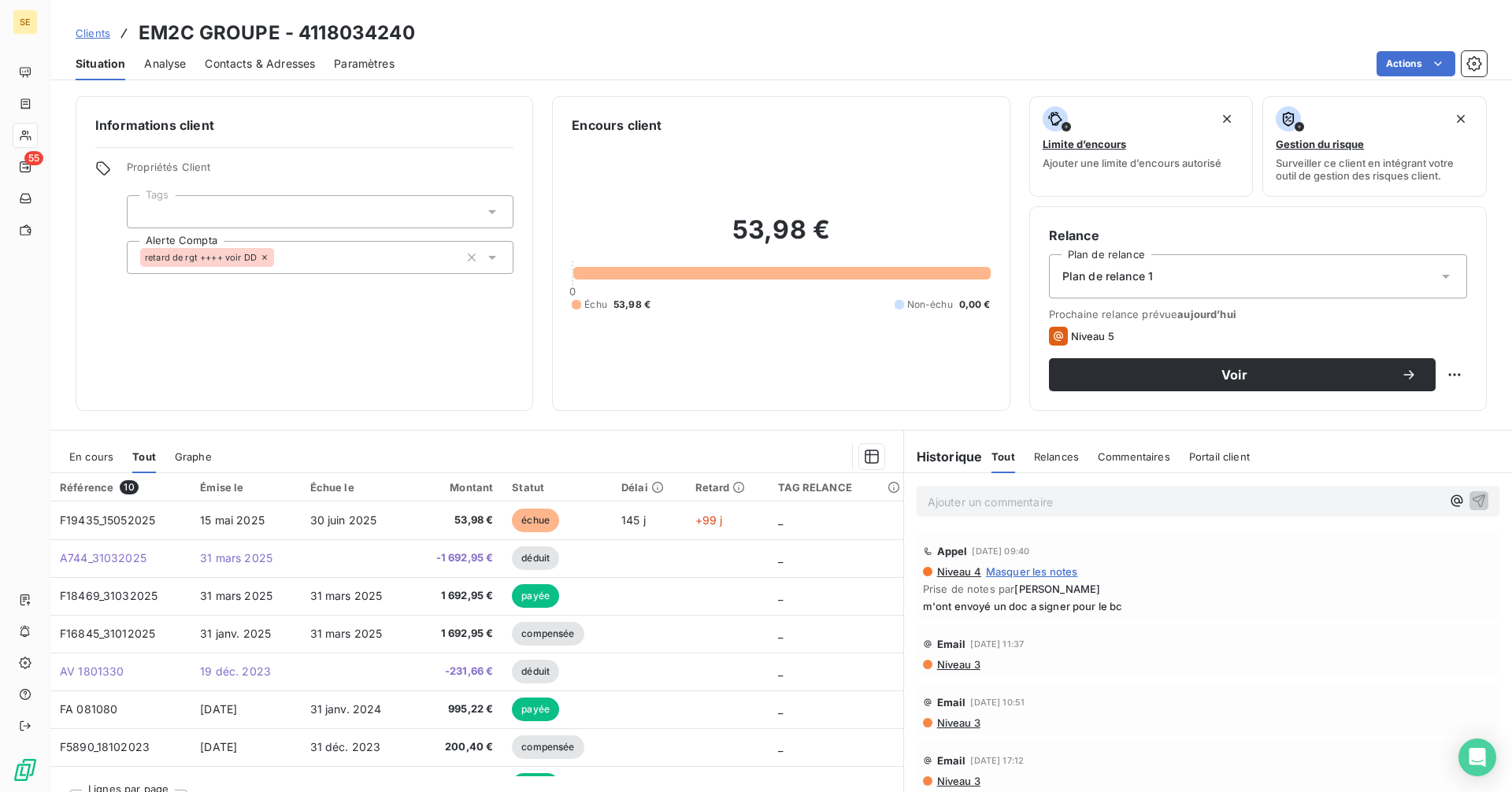
click at [240, 59] on span "Contacts & Adresses" at bounding box center [260, 63] width 110 height 15
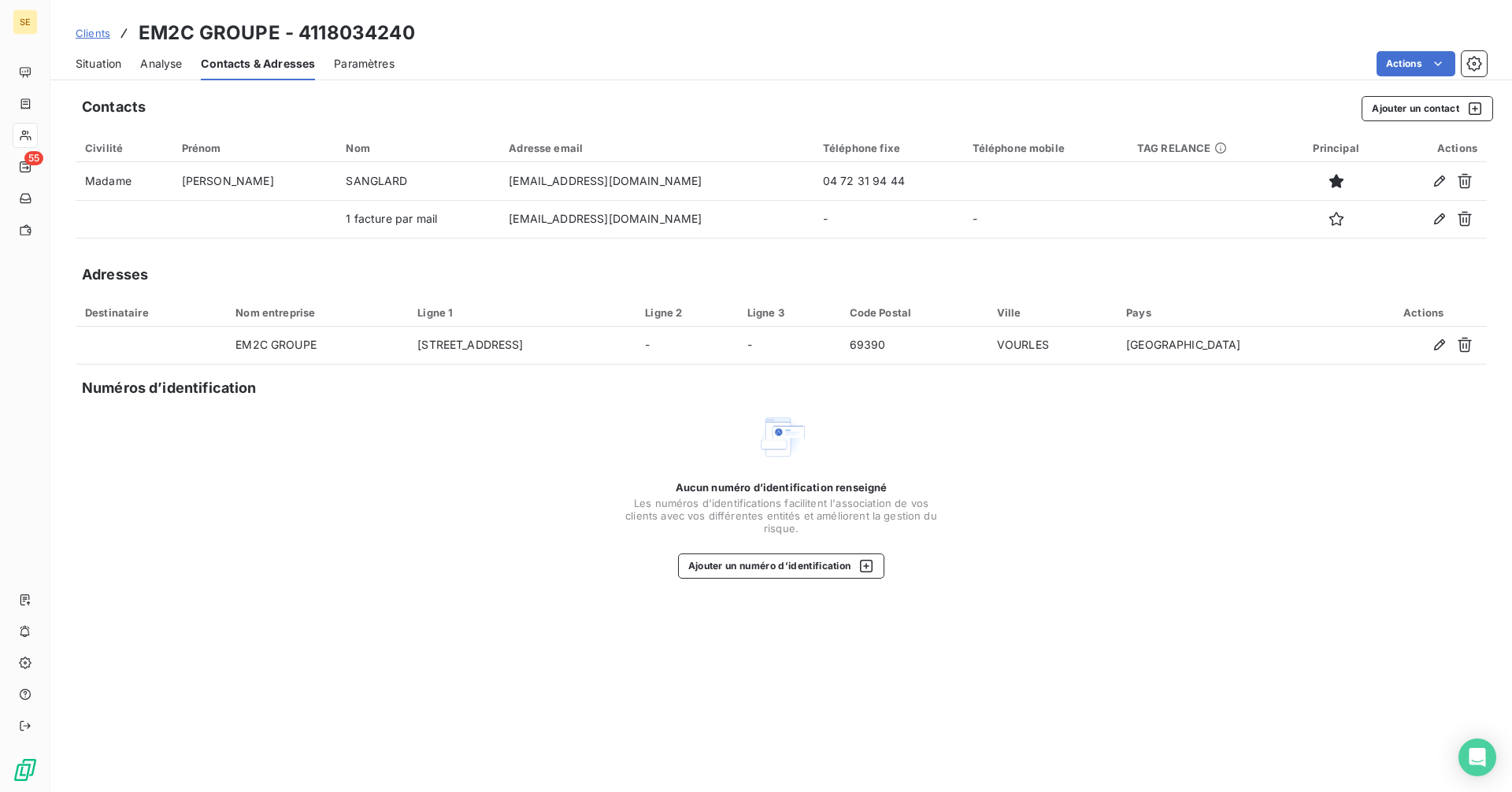
click at [105, 67] on span "Situation" at bounding box center [99, 63] width 46 height 15
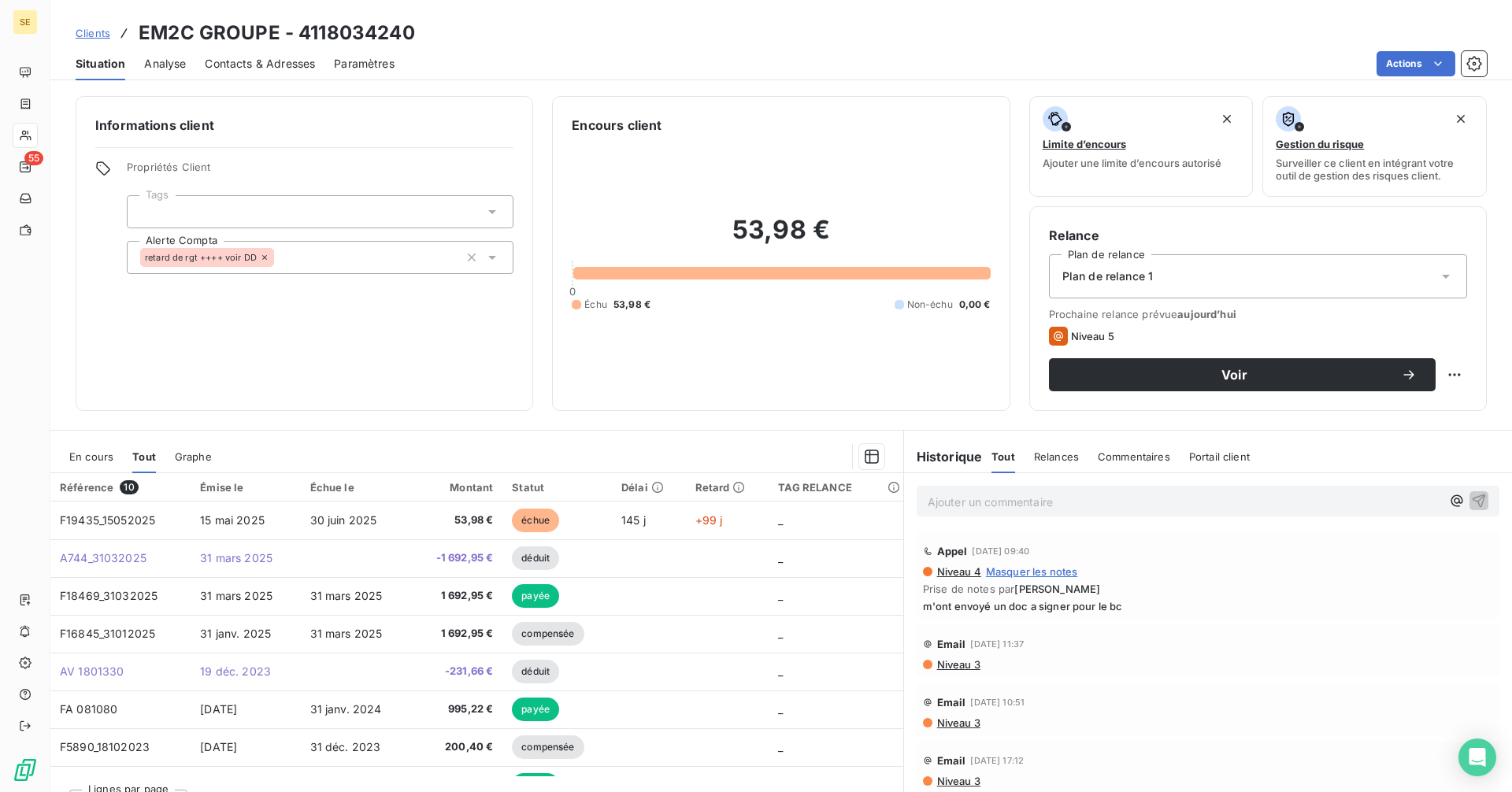
click at [91, 453] on span "En cours" at bounding box center [91, 456] width 44 height 12
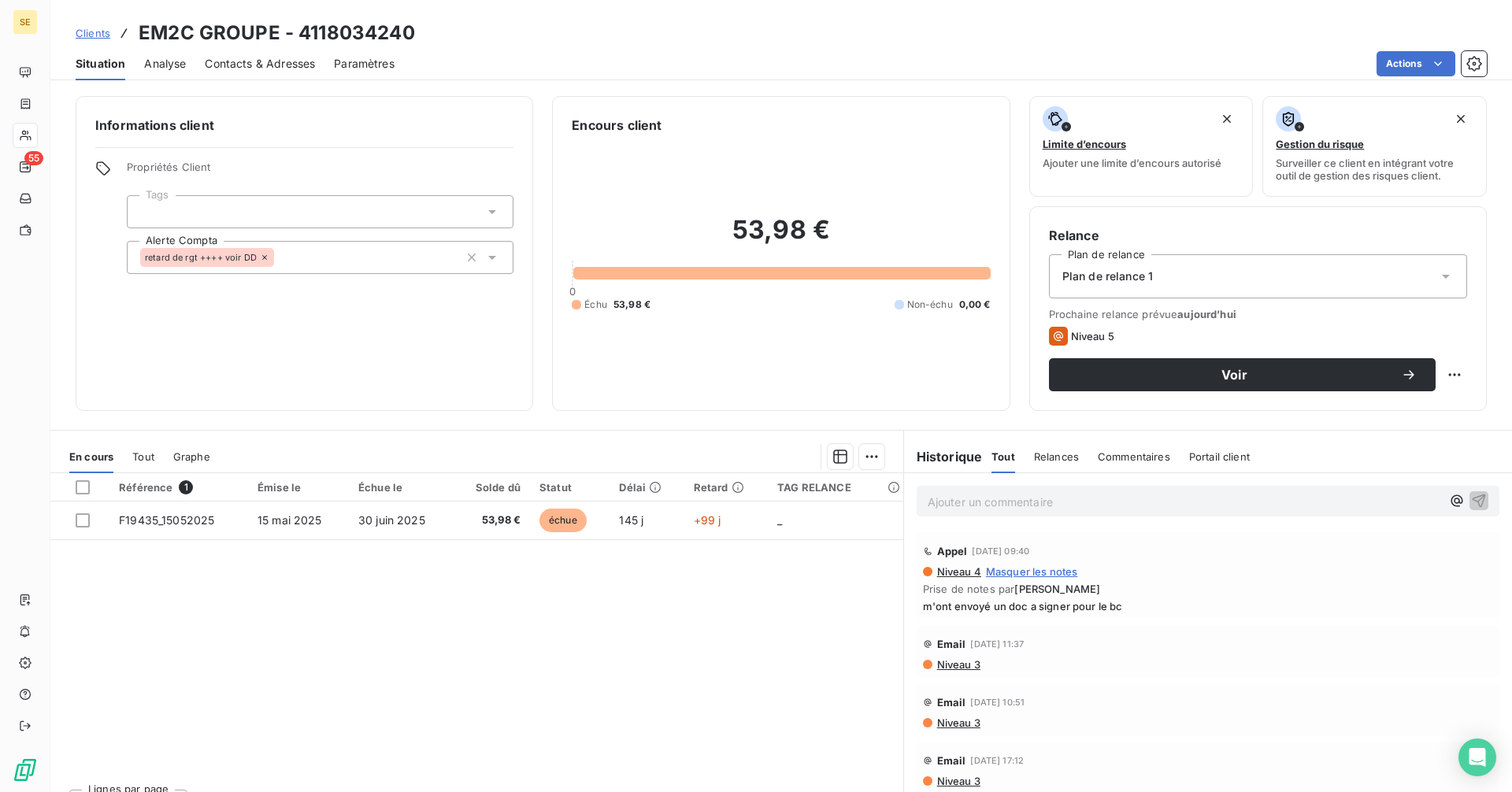
click at [245, 68] on span "Contacts & Adresses" at bounding box center [260, 63] width 110 height 15
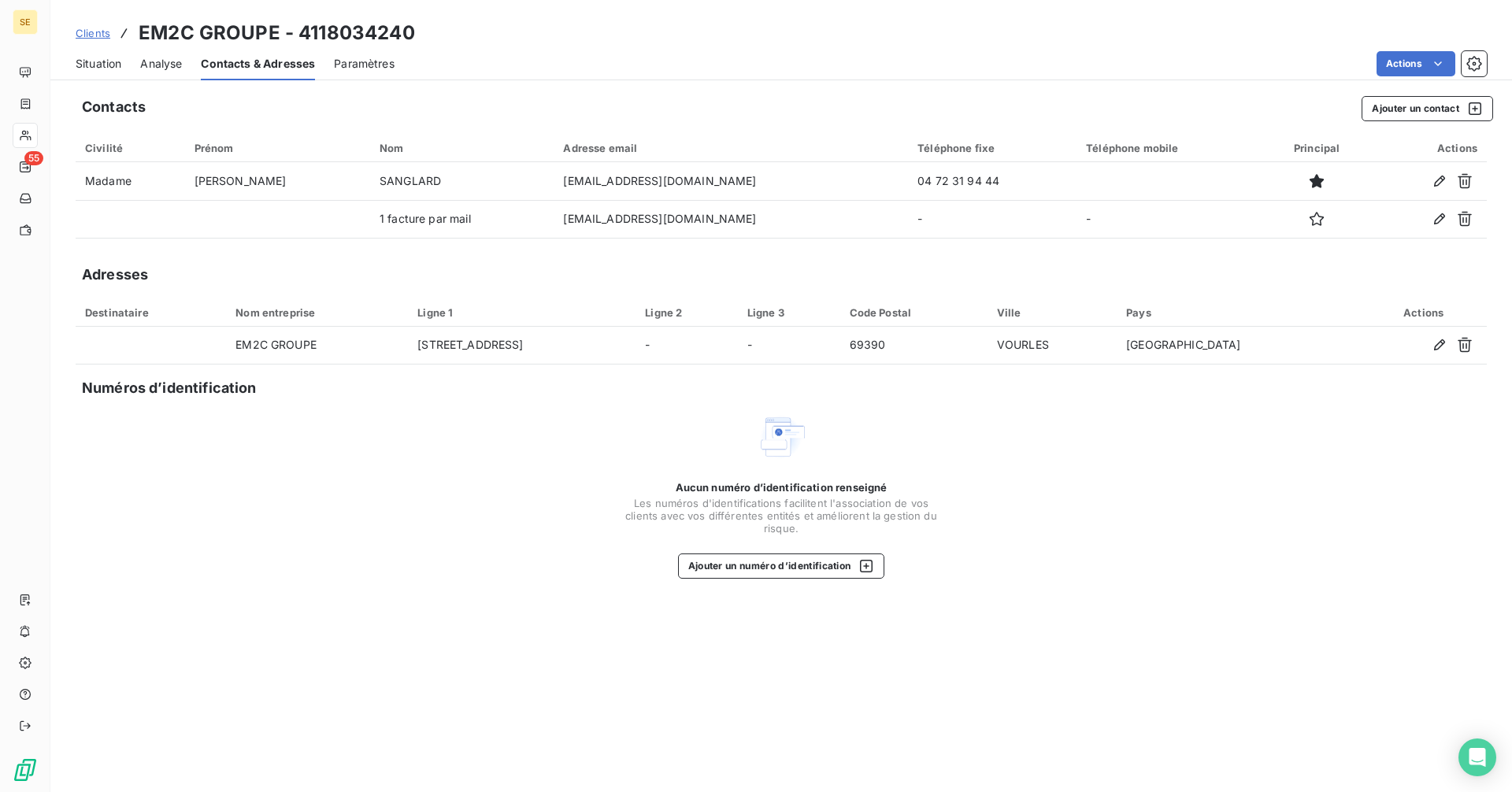
click at [103, 67] on span "Situation" at bounding box center [99, 63] width 46 height 15
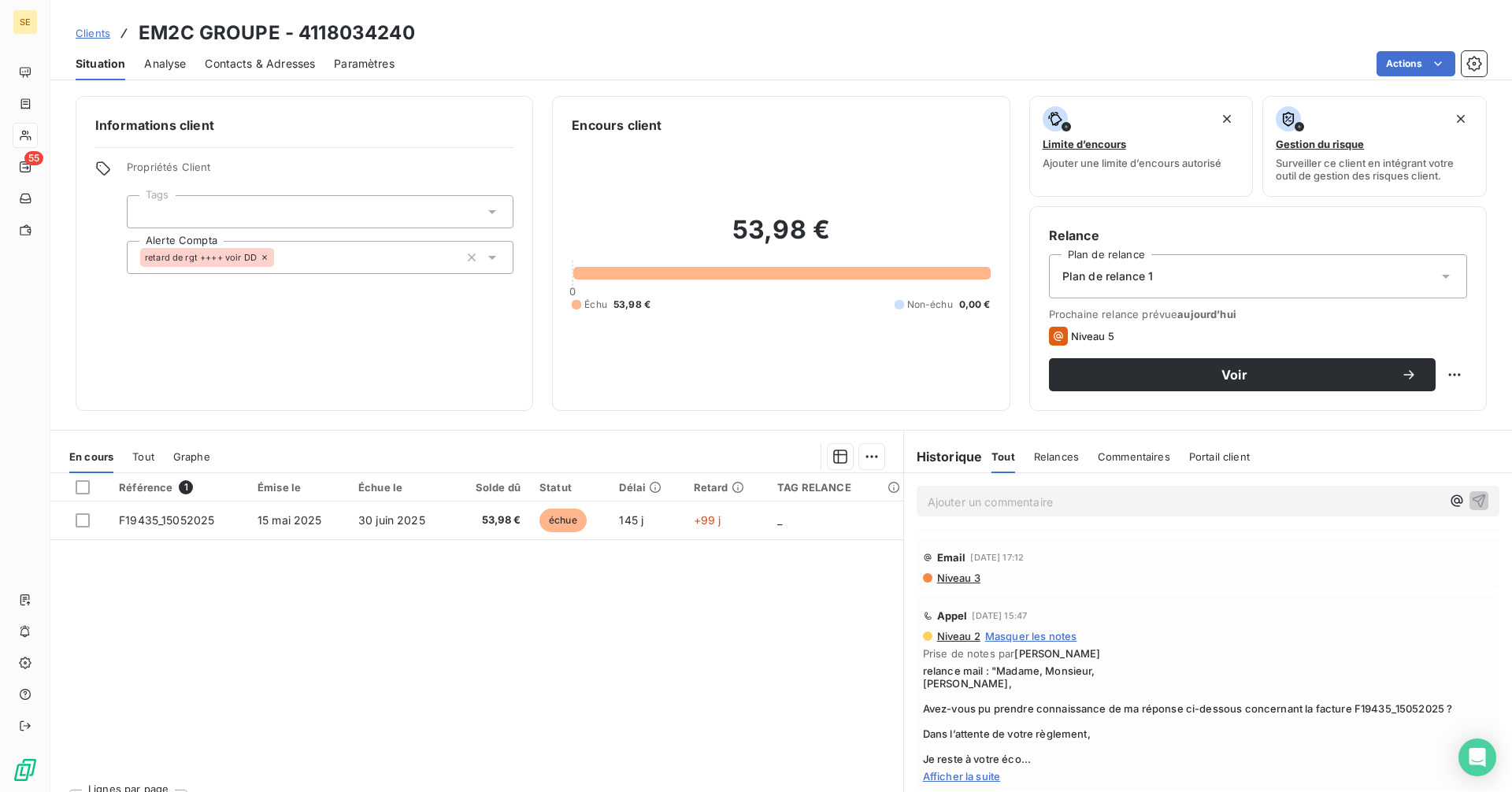
scroll to position [394, 0]
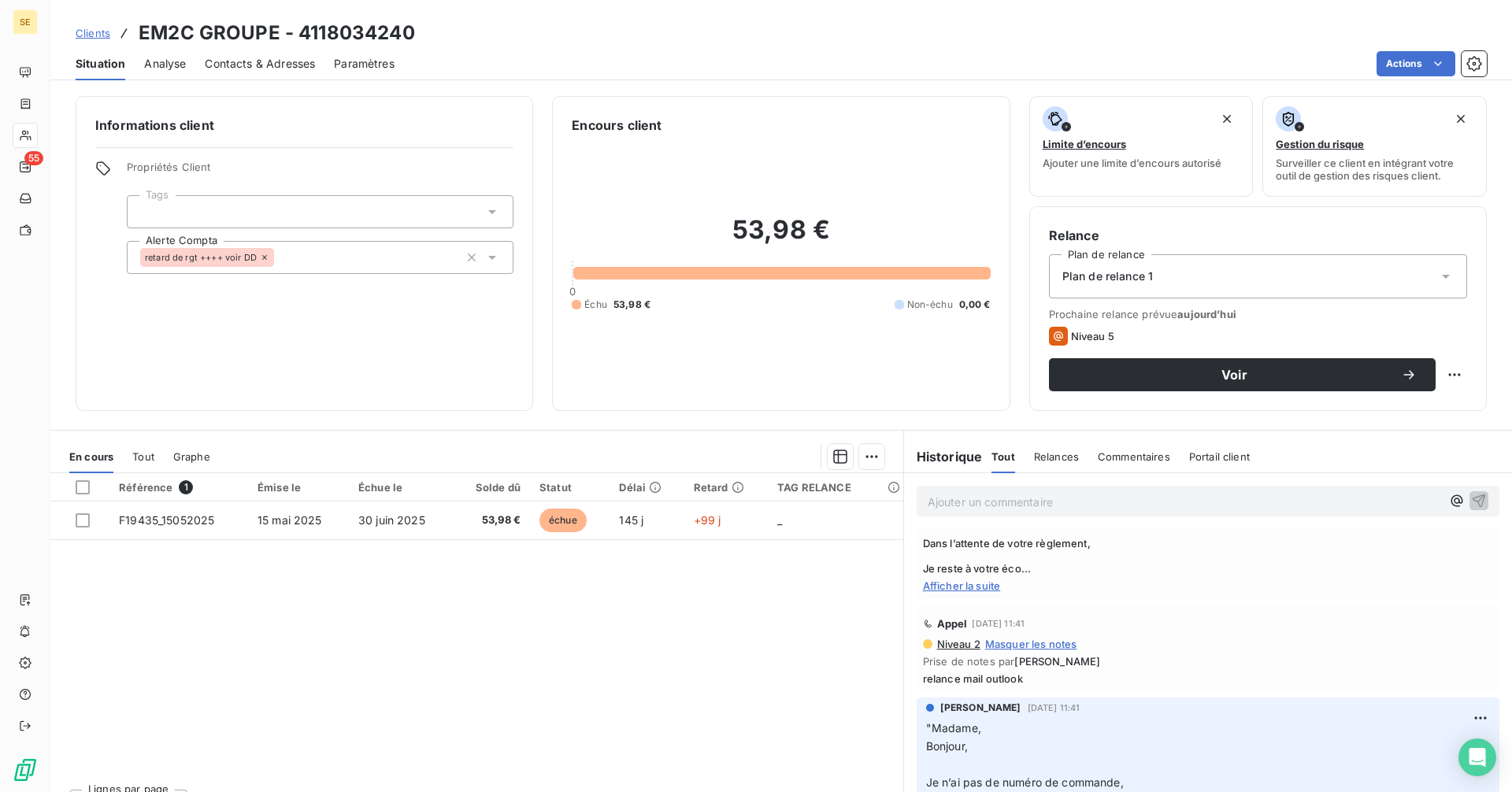
click at [951, 590] on span "Afficher la suite" at bounding box center [1207, 585] width 570 height 12
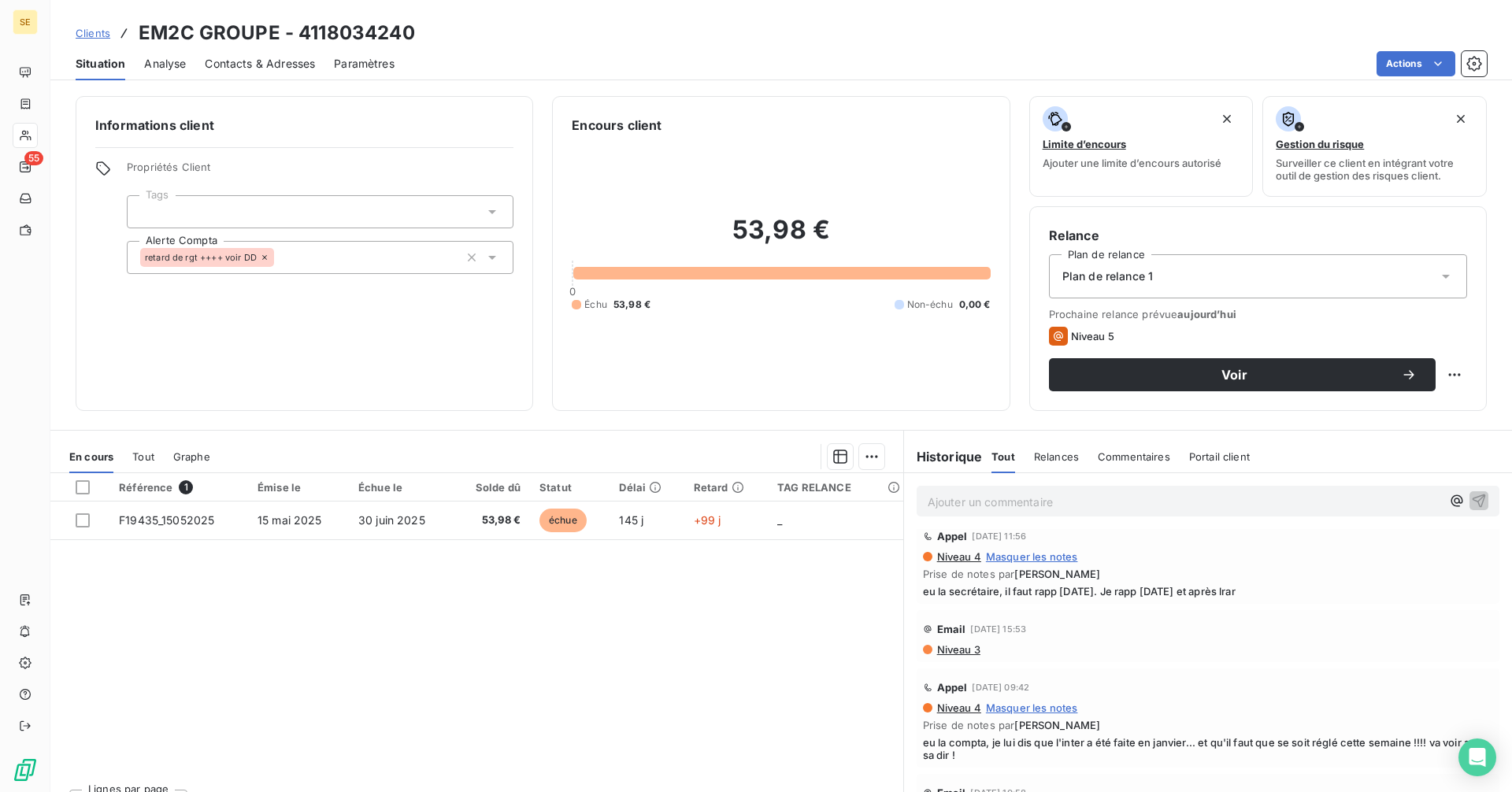
scroll to position [2676, 0]
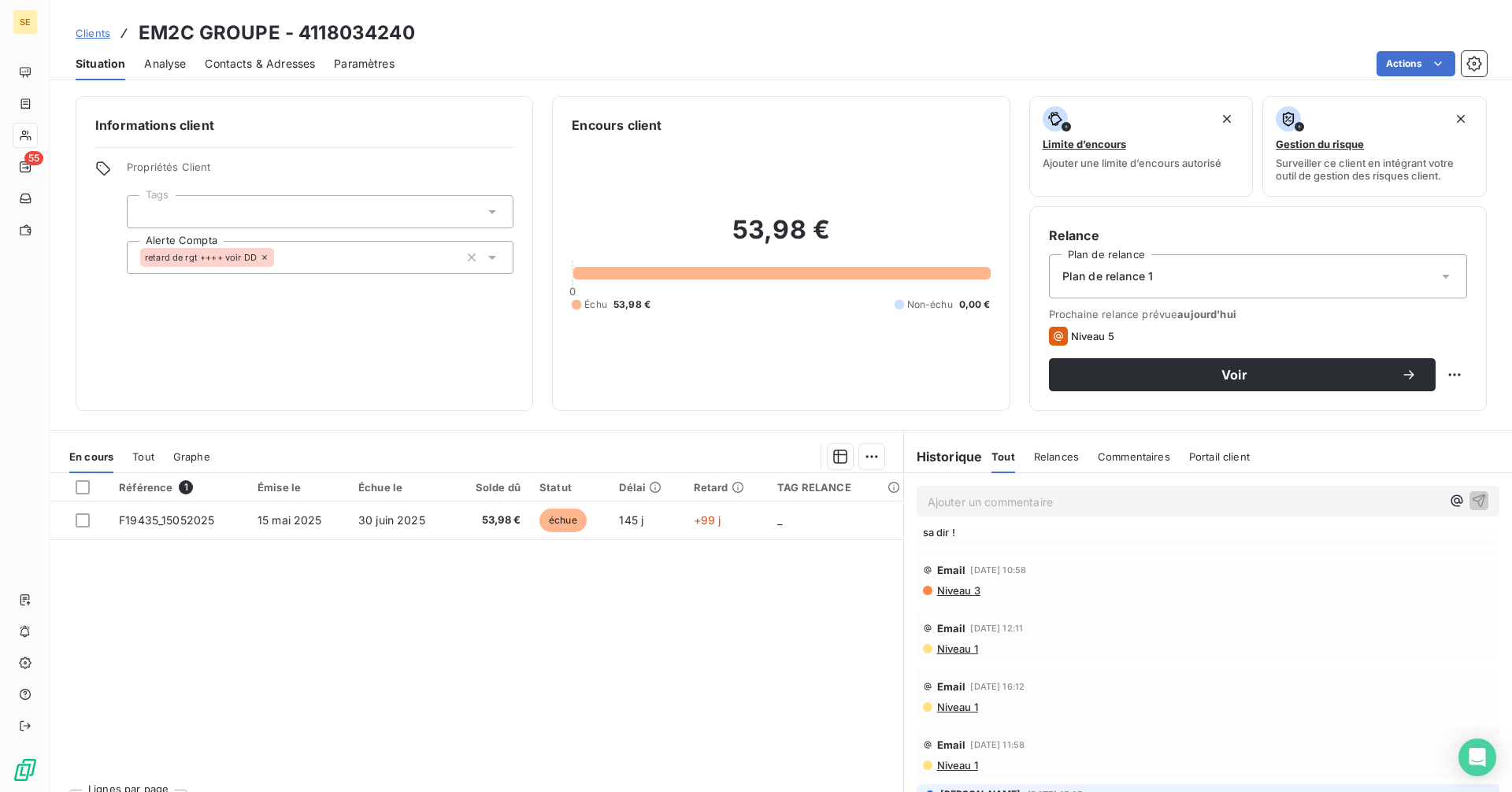
click at [941, 495] on p "Ajouter un commentaire ﻿" at bounding box center [1184, 502] width 514 height 20
click at [1471, 496] on icon "button" at bounding box center [1478, 500] width 15 height 15
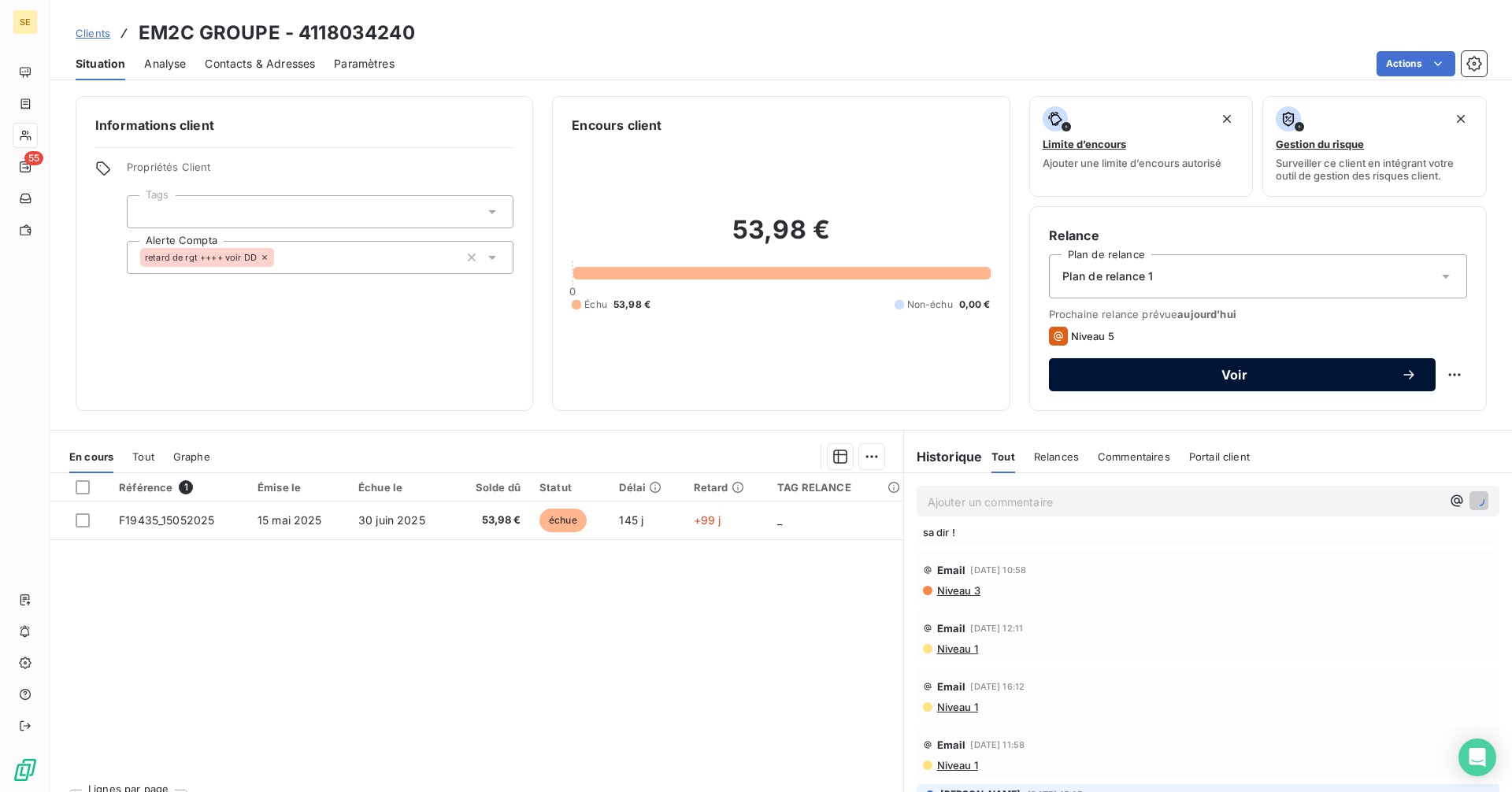
scroll to position [2732, 0]
click at [1208, 360] on button "Voir" at bounding box center [1243, 374] width 387 height 34
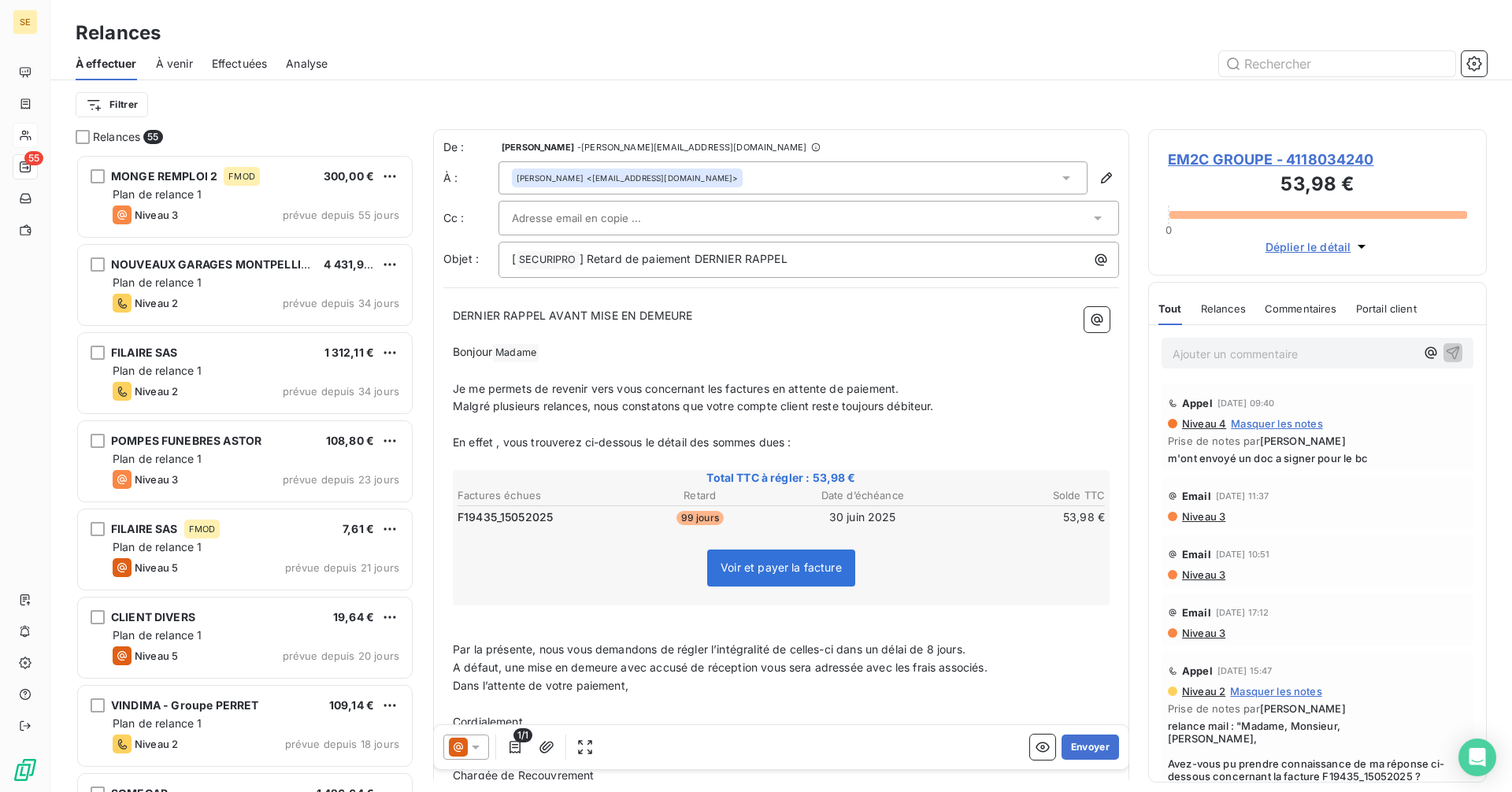
scroll to position [625, 327]
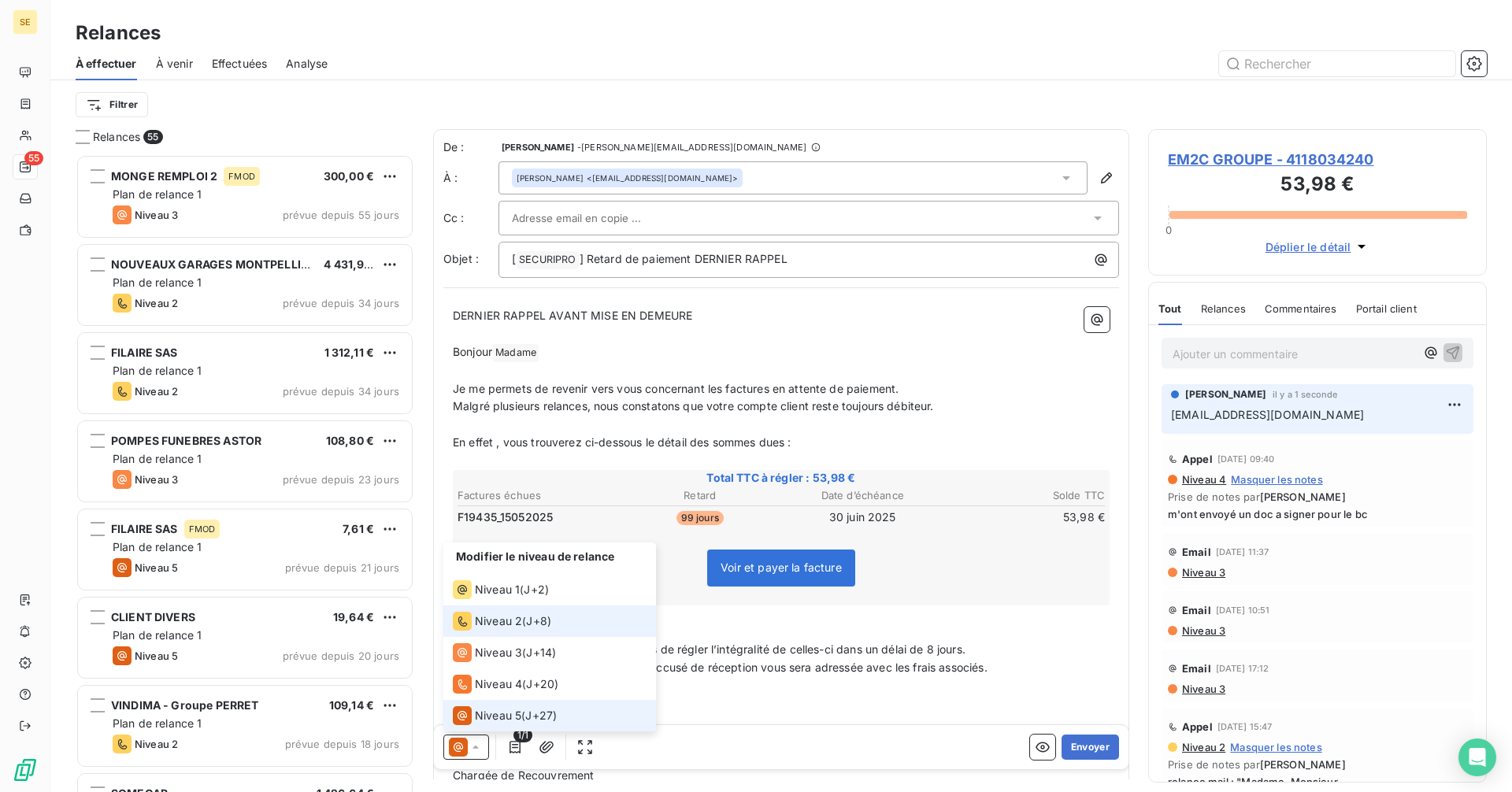
scroll to position [625, 327]
click at [505, 622] on span "Niveau 2" at bounding box center [498, 621] width 47 height 15
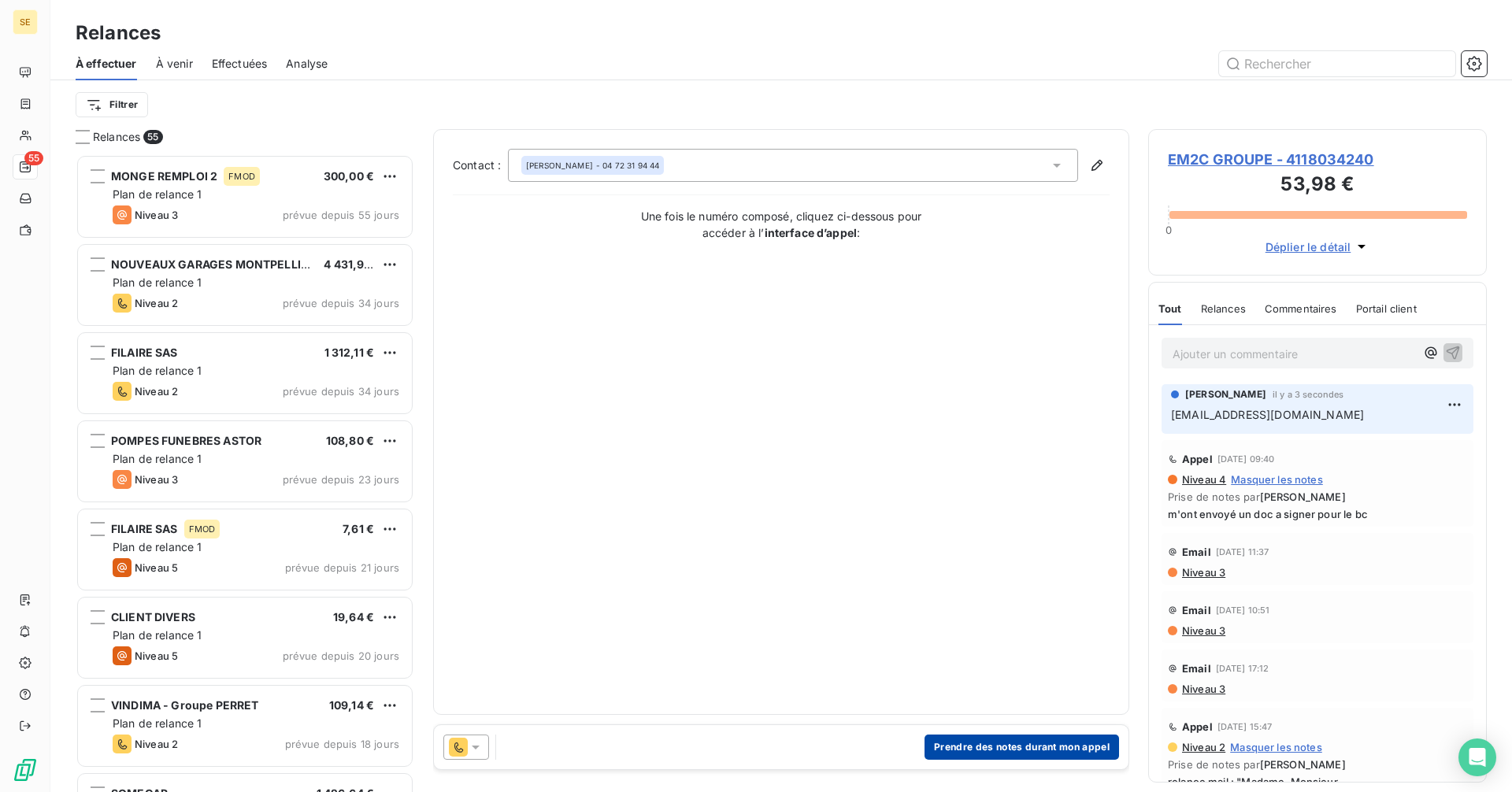
click at [1004, 747] on button "Prendre des notes durant mon appel" at bounding box center [1021, 747] width 195 height 25
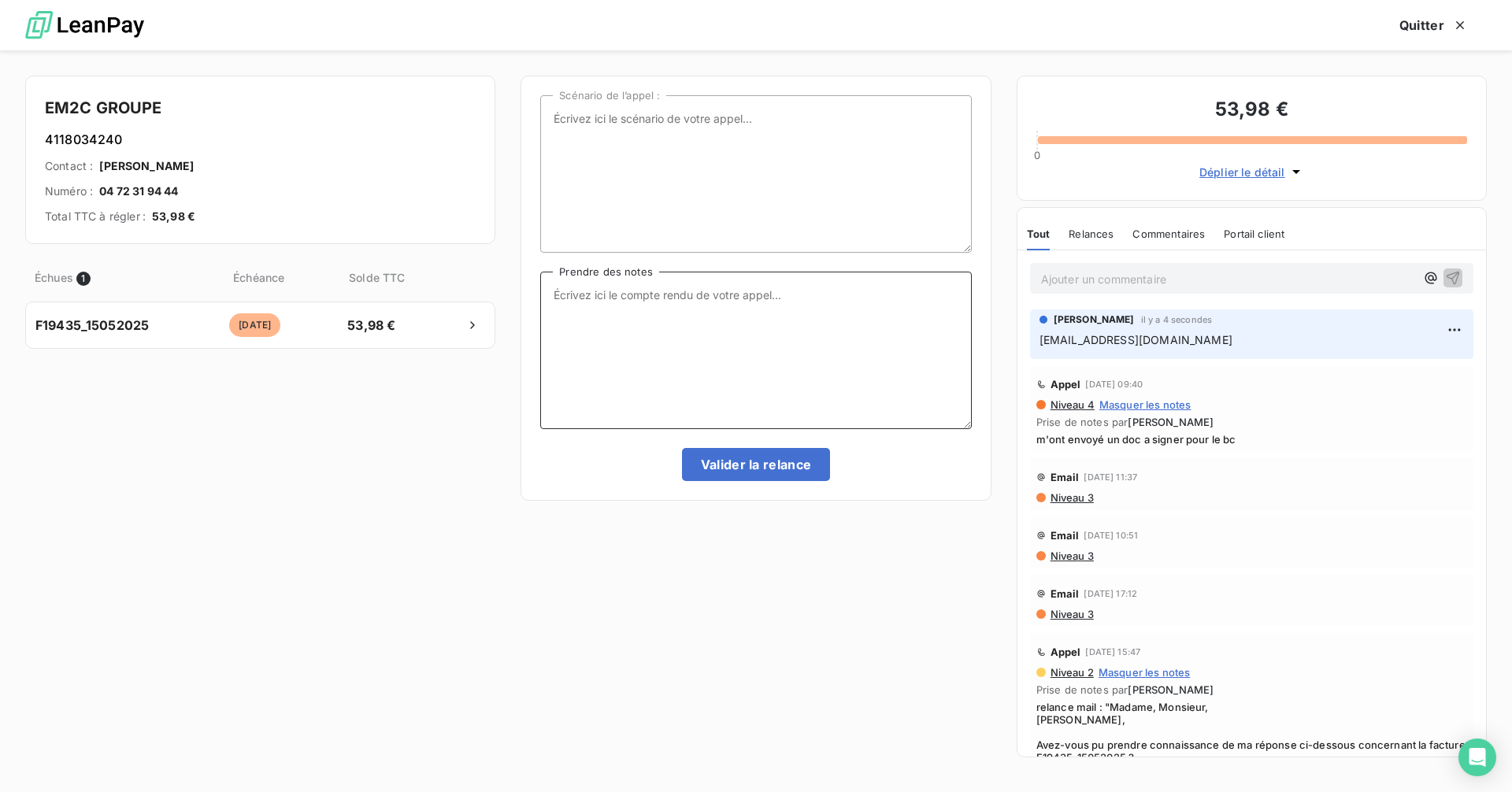
click at [663, 296] on textarea "Prendre des notes" at bounding box center [756, 351] width 431 height 157
type textarea "eu la compta, elle n'a pas cette fact.... voir ac Mme KERBIRIOU...."
click at [789, 466] on button "Valider la relance" at bounding box center [756, 464] width 149 height 34
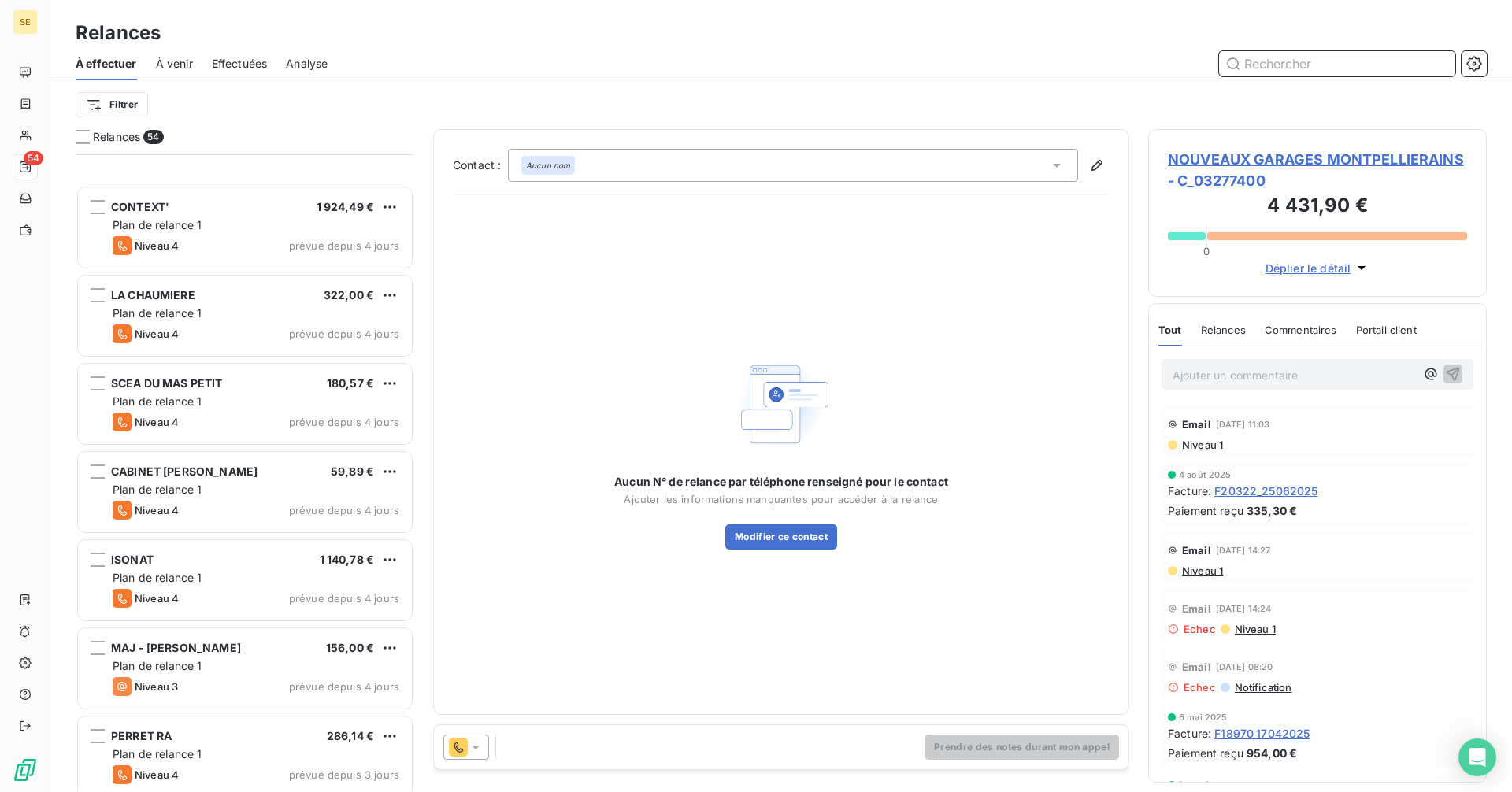
scroll to position [2755, 0]
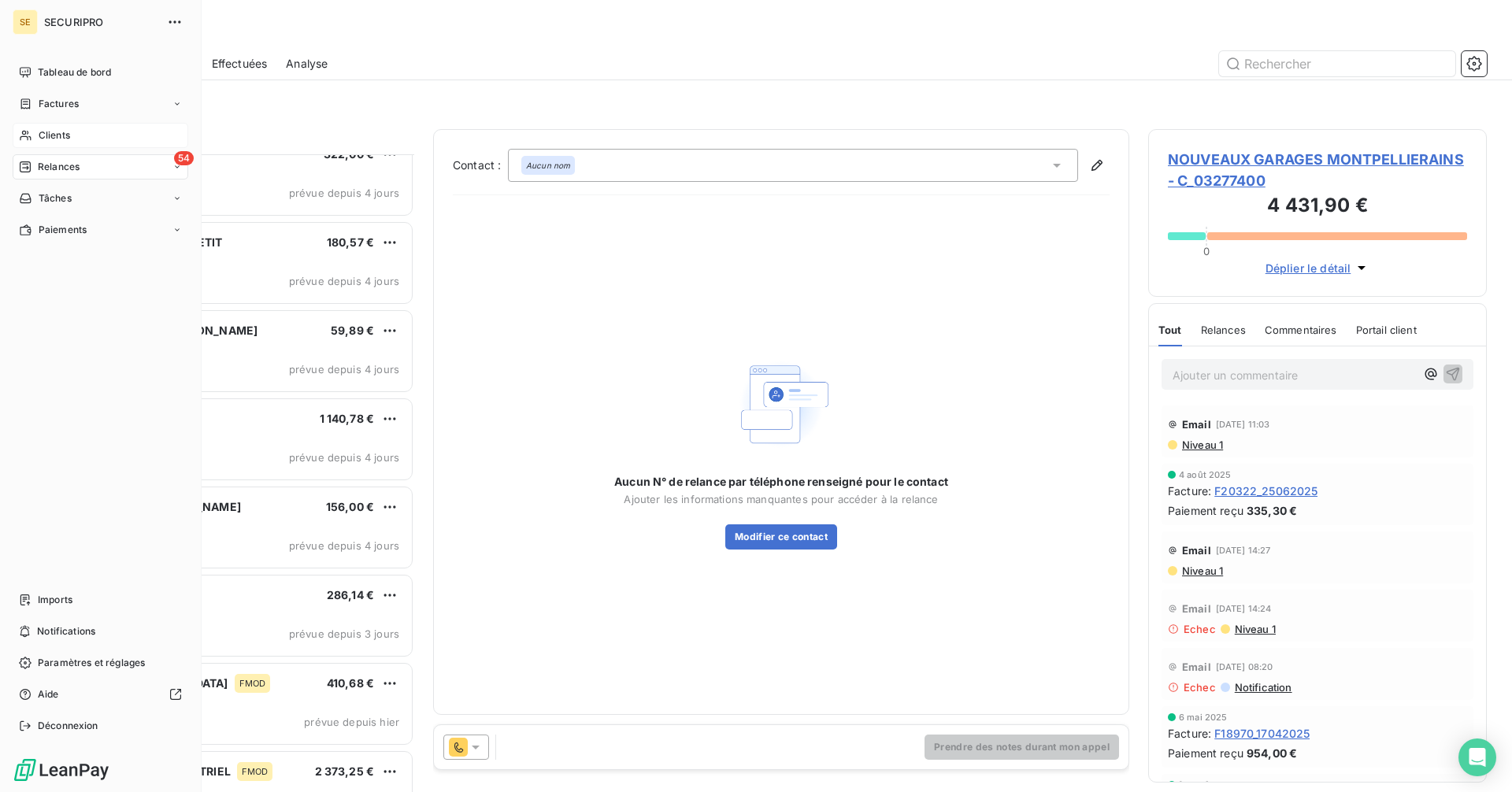
click at [28, 131] on icon at bounding box center [26, 135] width 11 height 11
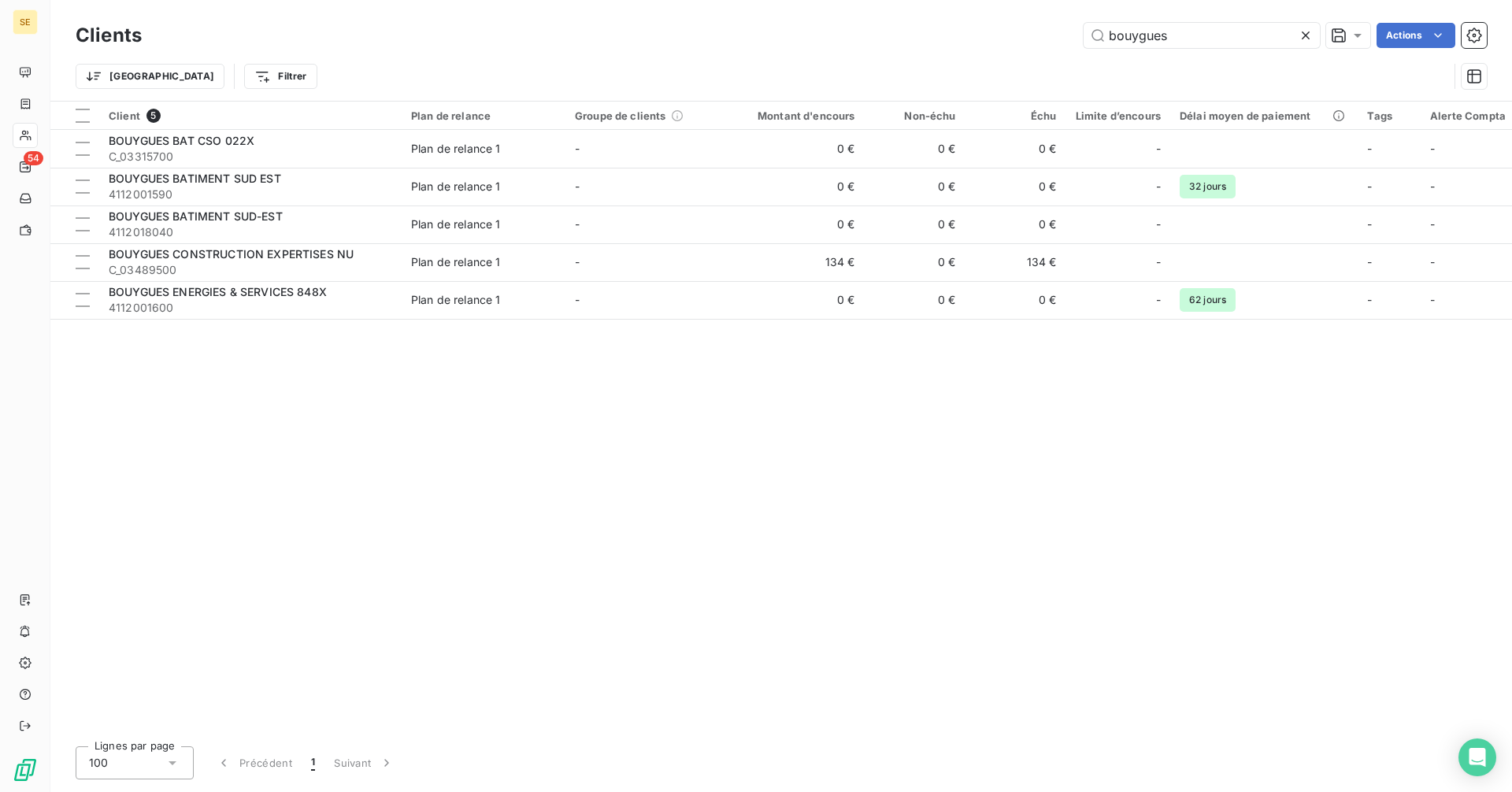
drag, startPoint x: 1205, startPoint y: 41, endPoint x: 992, endPoint y: 20, distance: 214.0
click at [992, 20] on div "Clients bouygues Actions" at bounding box center [781, 35] width 1411 height 34
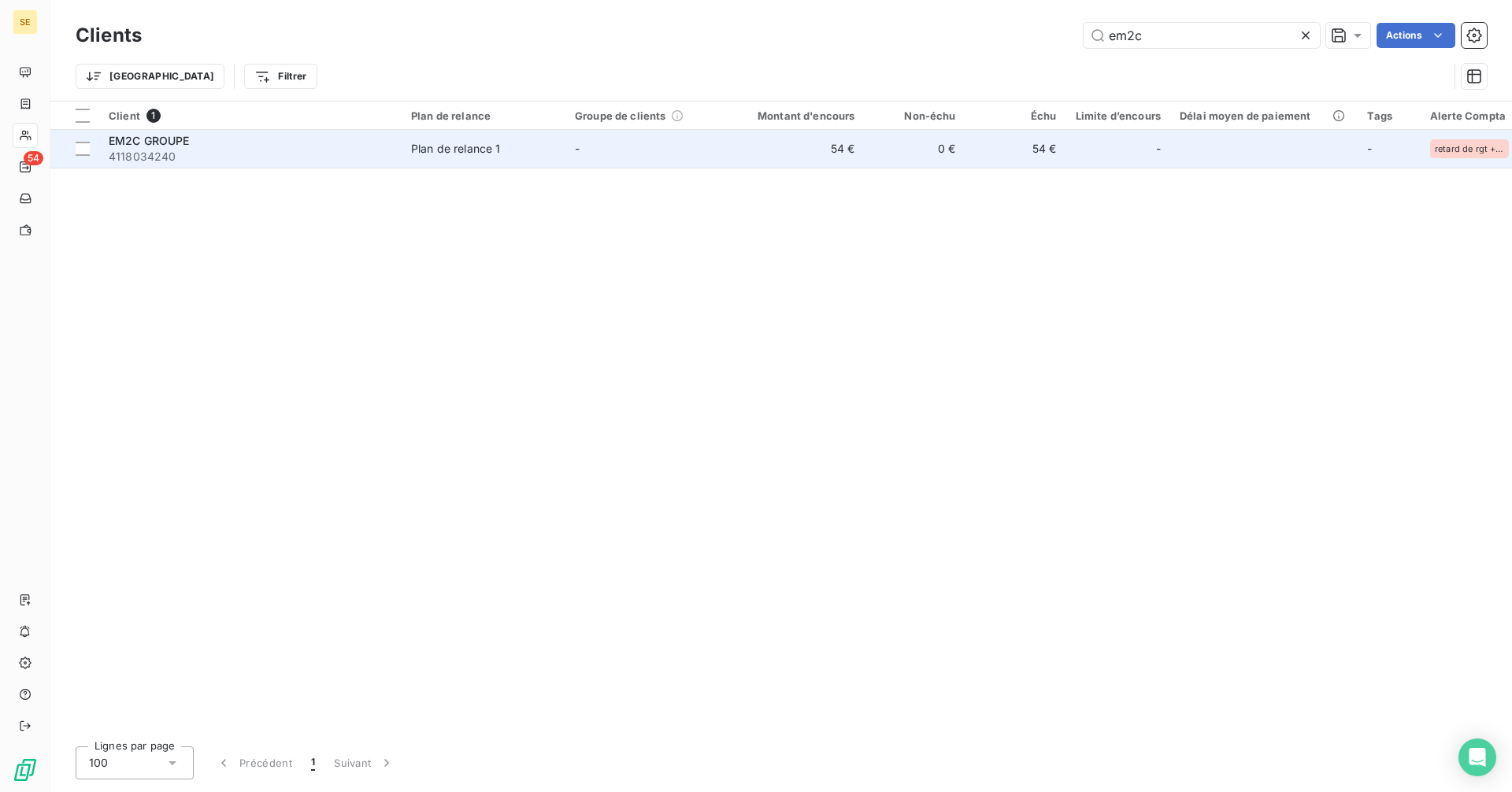
type input "em2c"
click at [408, 143] on td "Plan de relance 1" at bounding box center [483, 148] width 164 height 37
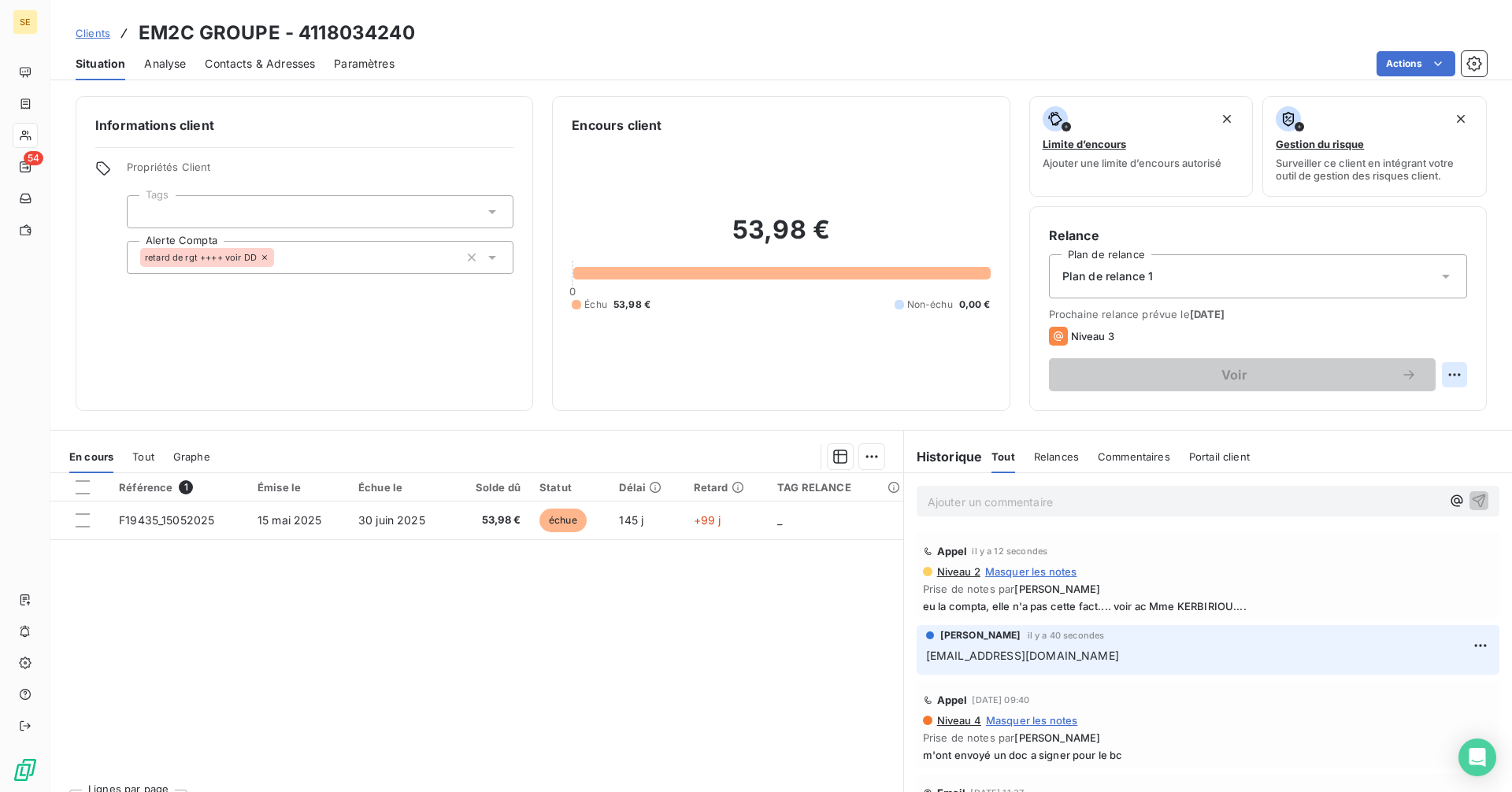
click at [1438, 370] on html "SE 54 Clients EM2C GROUPE - 4118034240 Situation Analyse Contacts & Adresses Pa…" at bounding box center [756, 396] width 1512 height 792
click at [1355, 418] on div "Replanifier cette action" at bounding box center [1377, 409] width 141 height 25
select select "9"
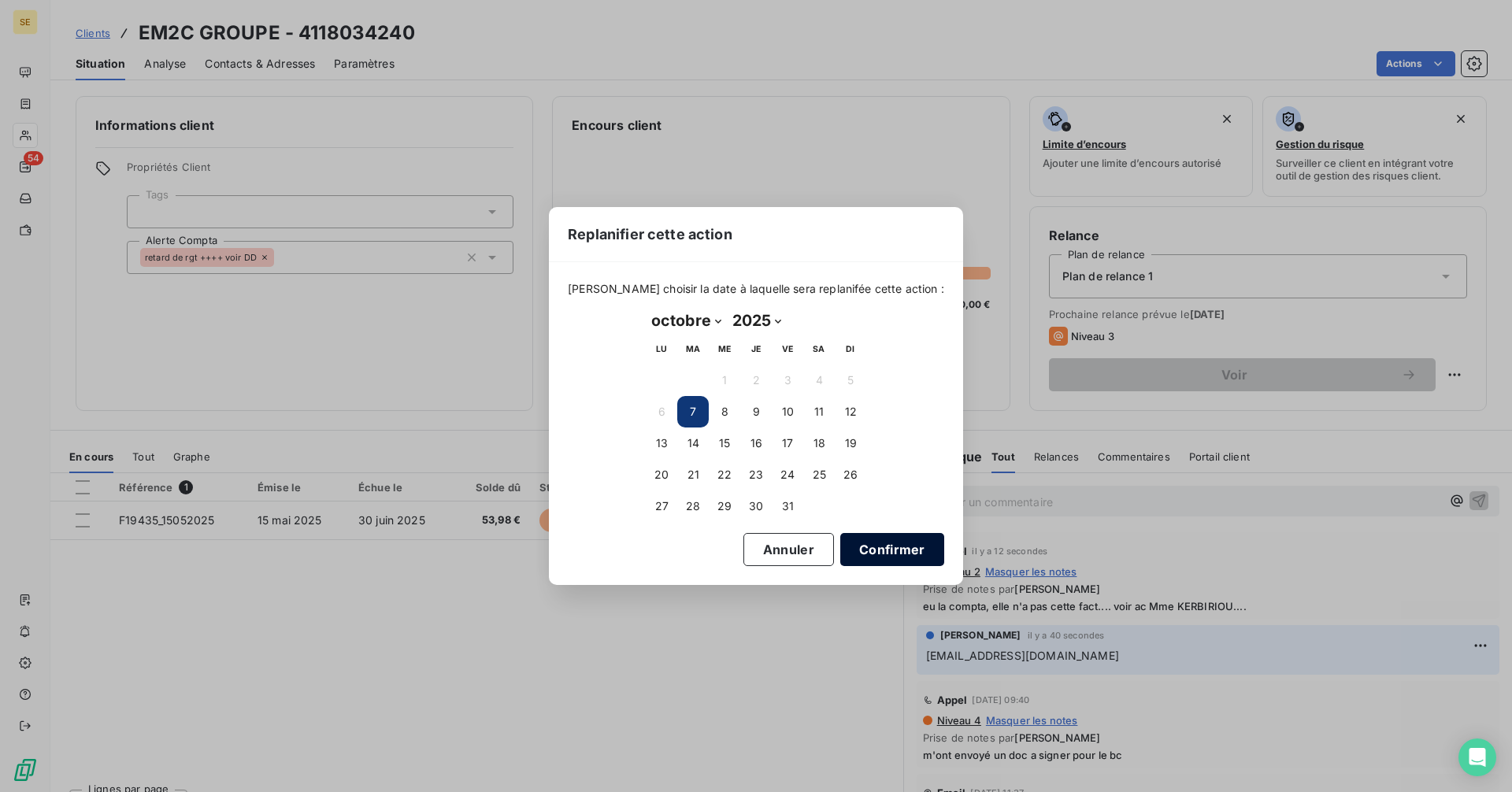
click at [879, 554] on button "Confirmer" at bounding box center [892, 549] width 103 height 34
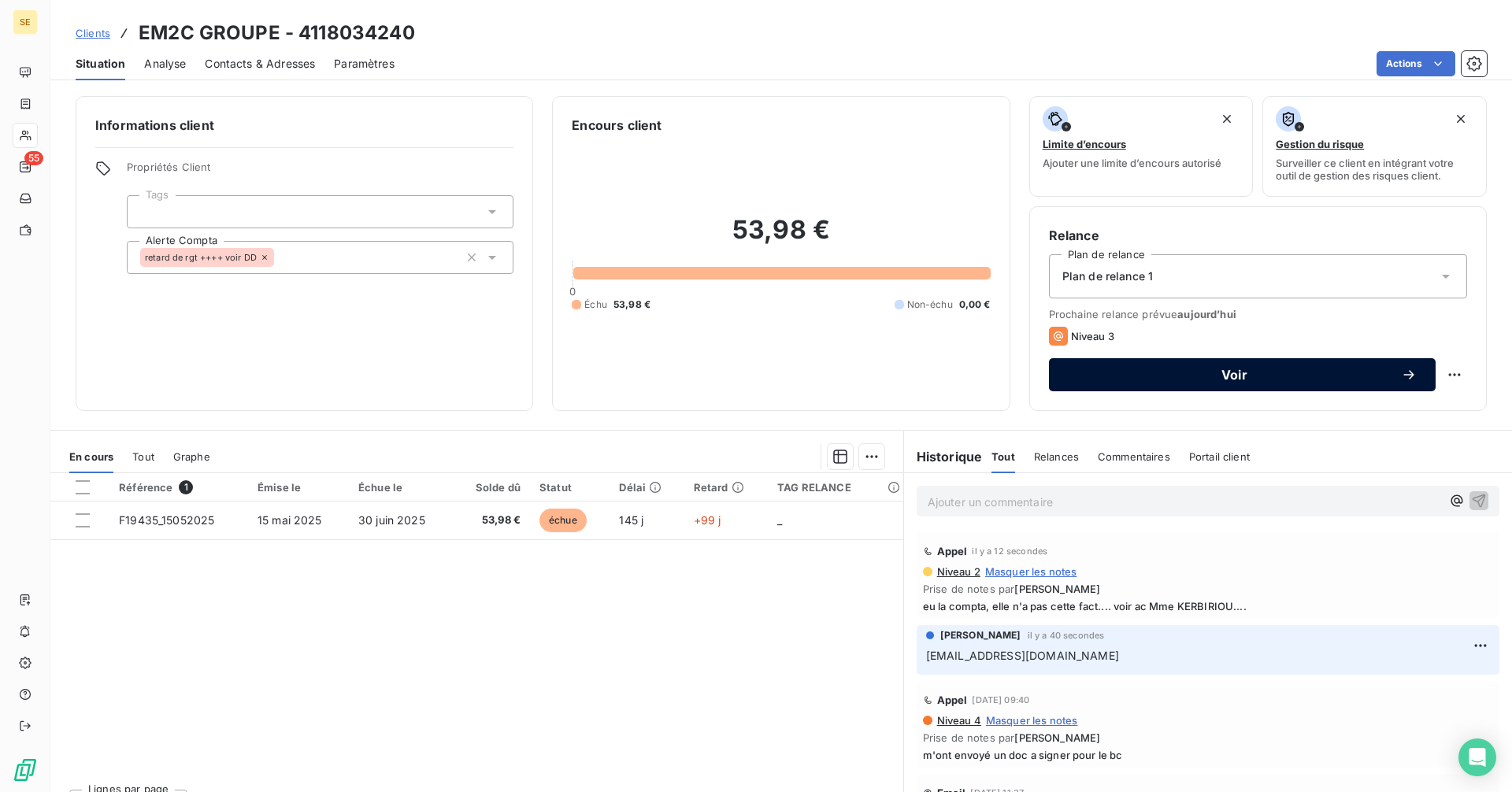
click at [1105, 372] on span "Voir" at bounding box center [1234, 374] width 333 height 12
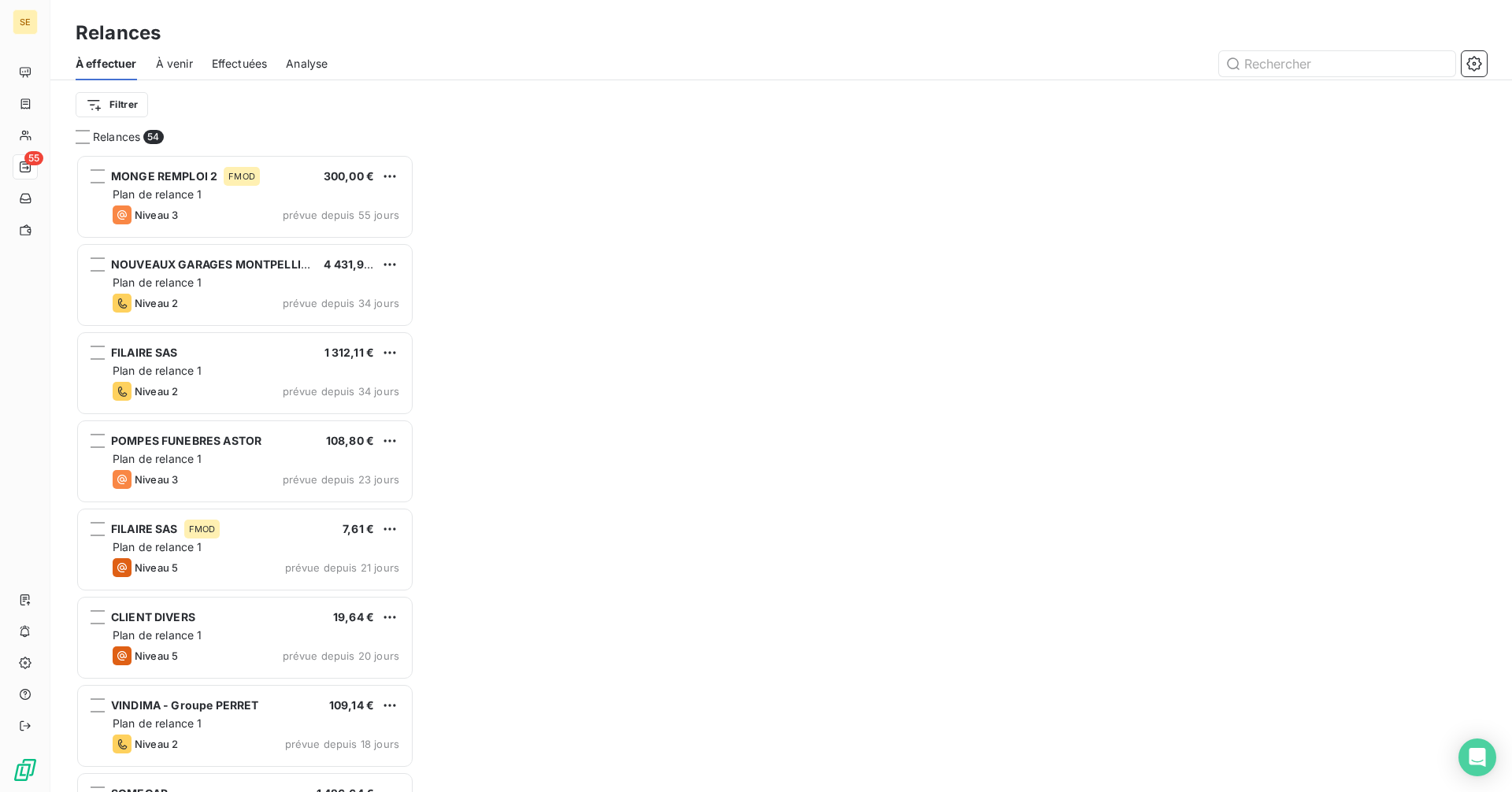
scroll to position [625, 327]
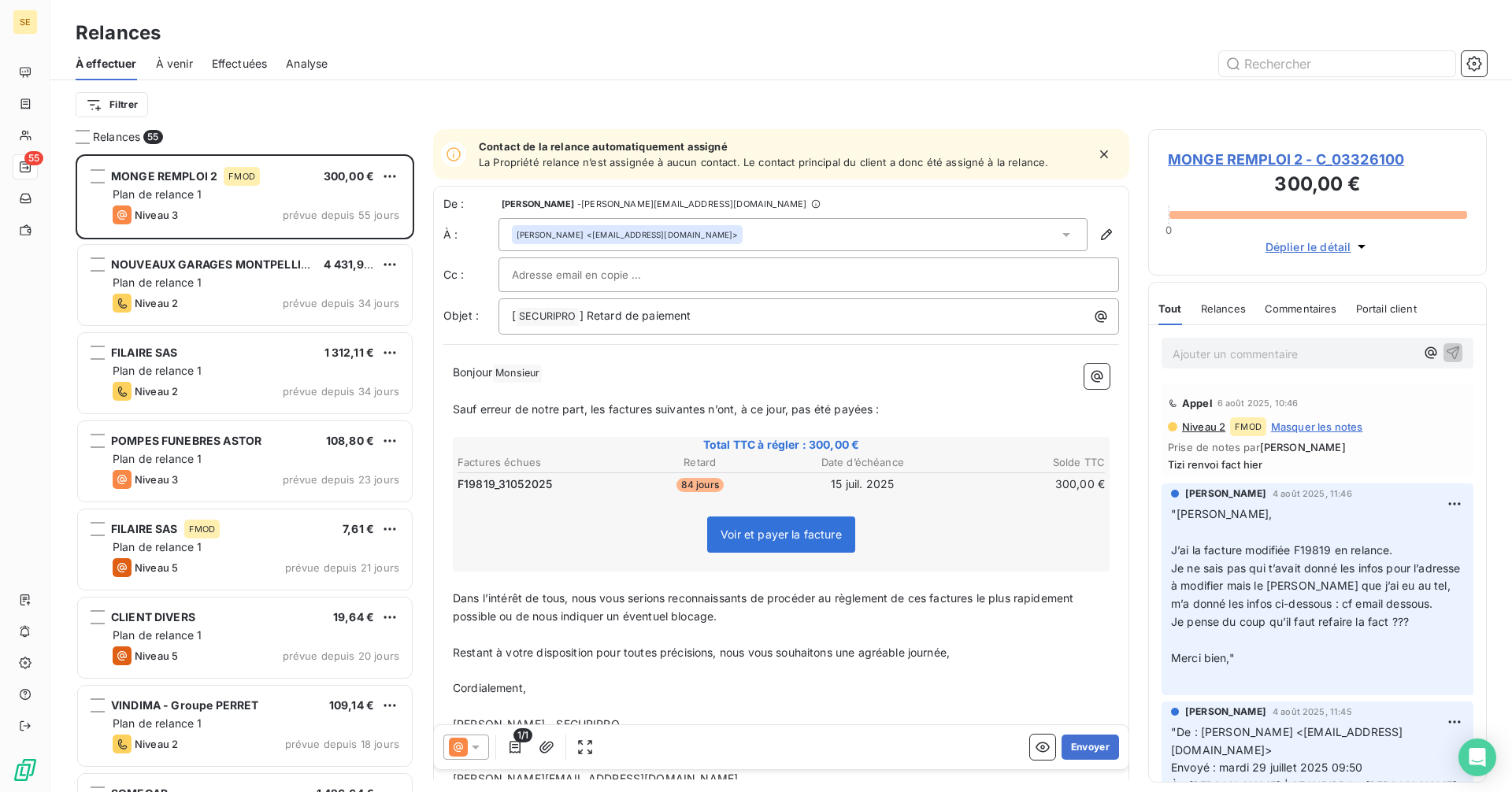
click at [862, 232] on div "Romaric MENDES FERREIRA <romaric.mendes-ferreira@am-dg.fr>" at bounding box center [792, 235] width 589 height 34
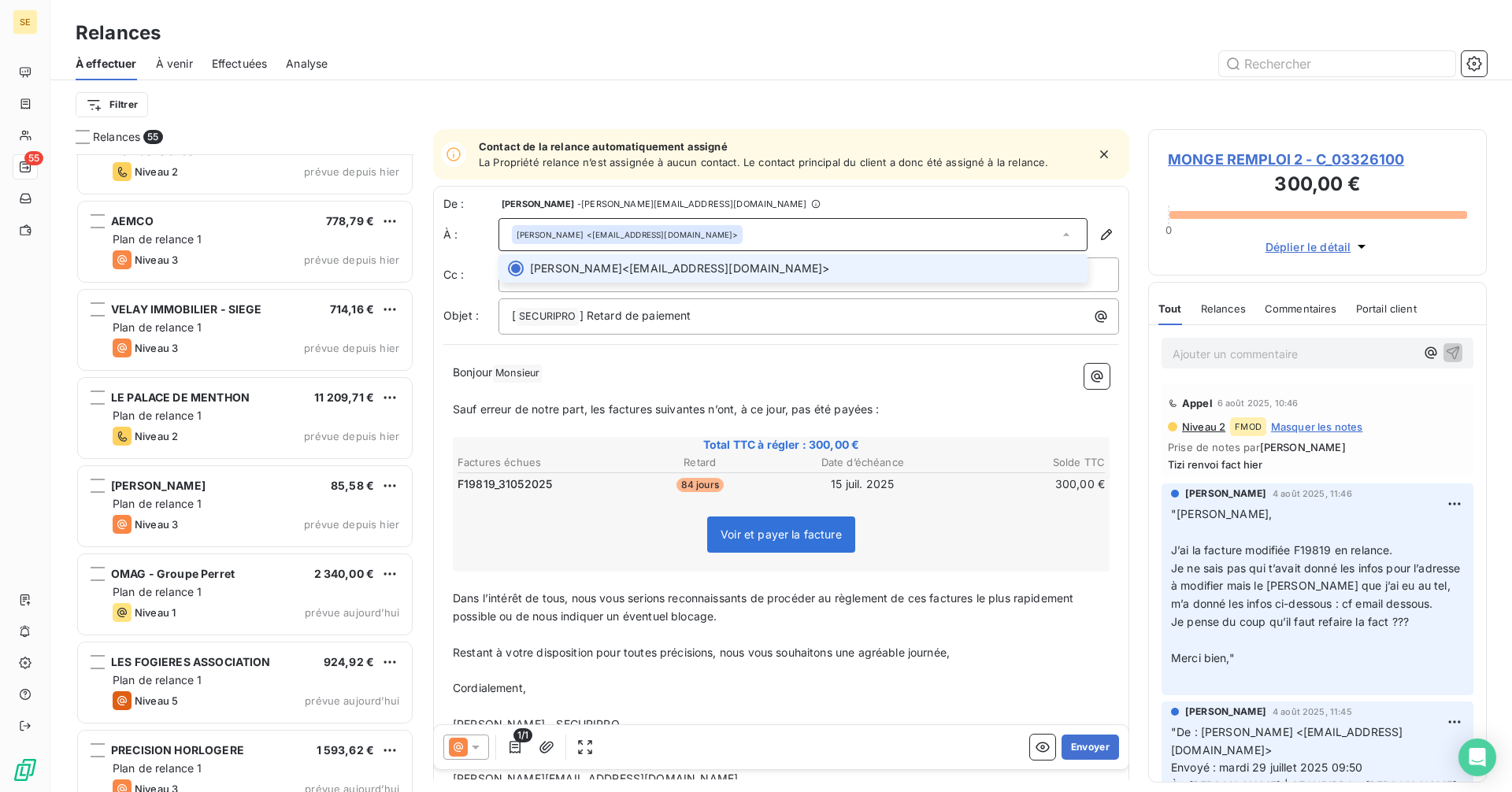
scroll to position [4212, 0]
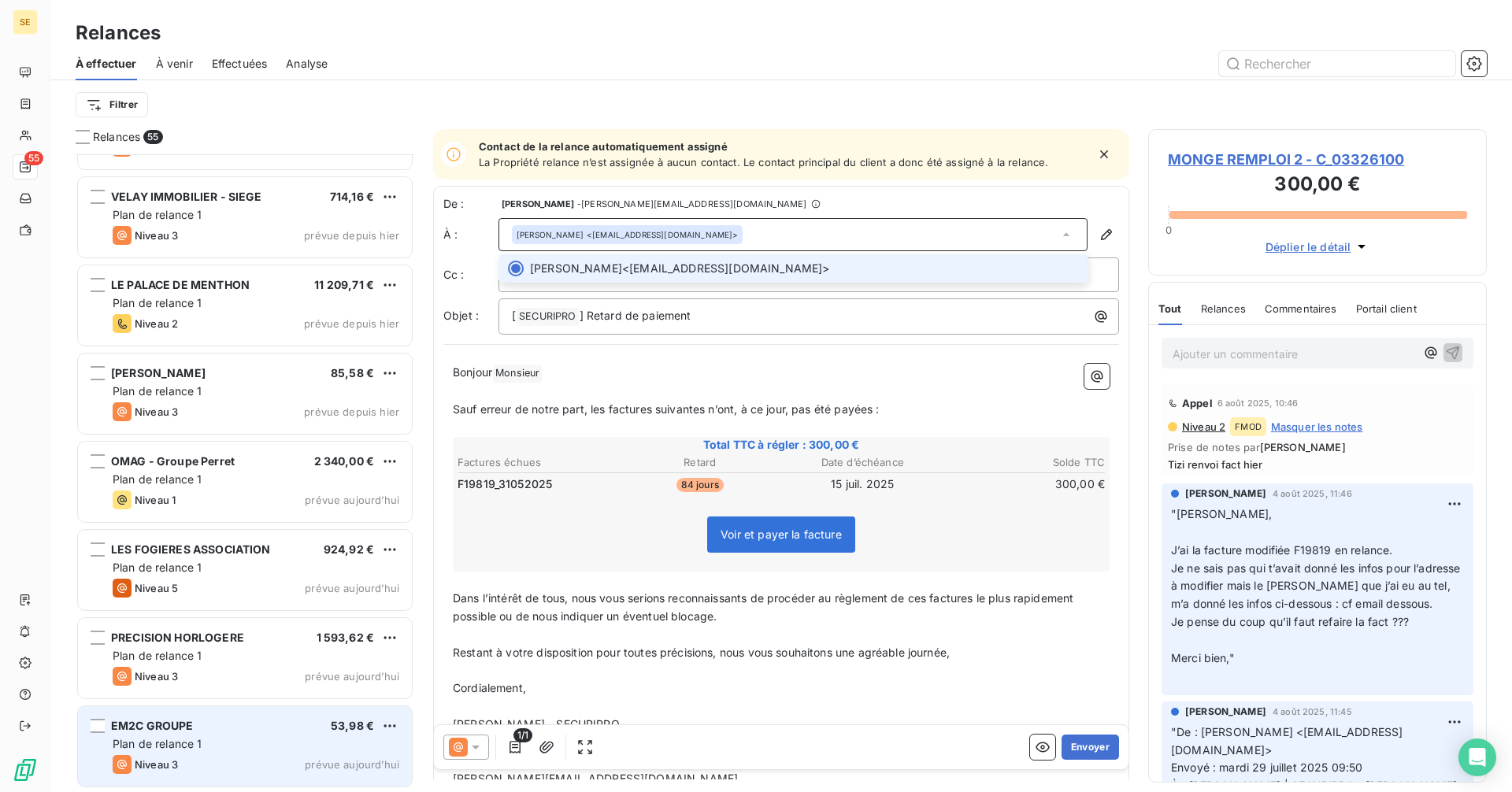
click at [254, 736] on div "Plan de relance 1" at bounding box center [256, 743] width 286 height 15
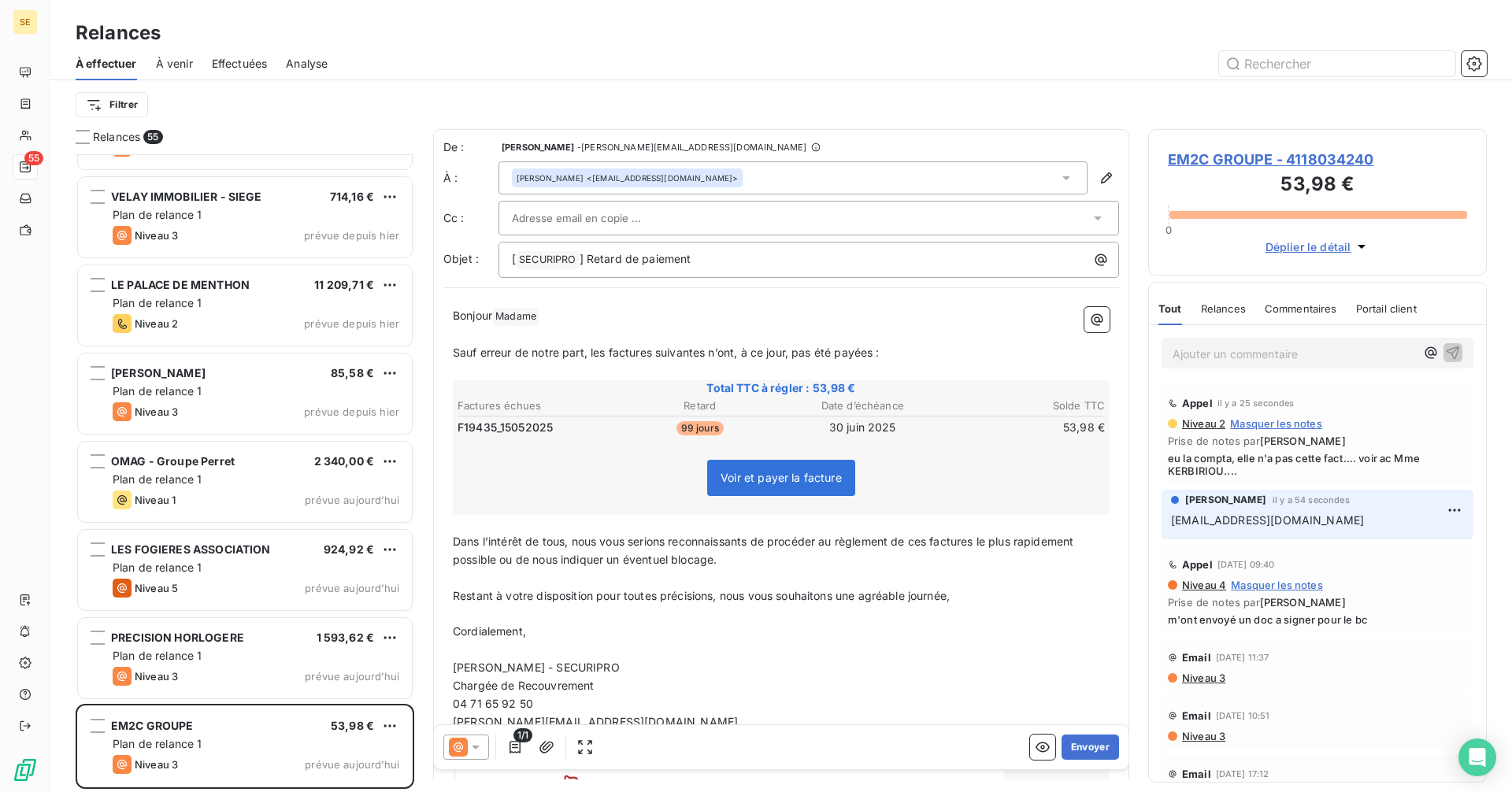
click at [1196, 157] on span "EM2C GROUPE - 4118034240" at bounding box center [1317, 159] width 299 height 21
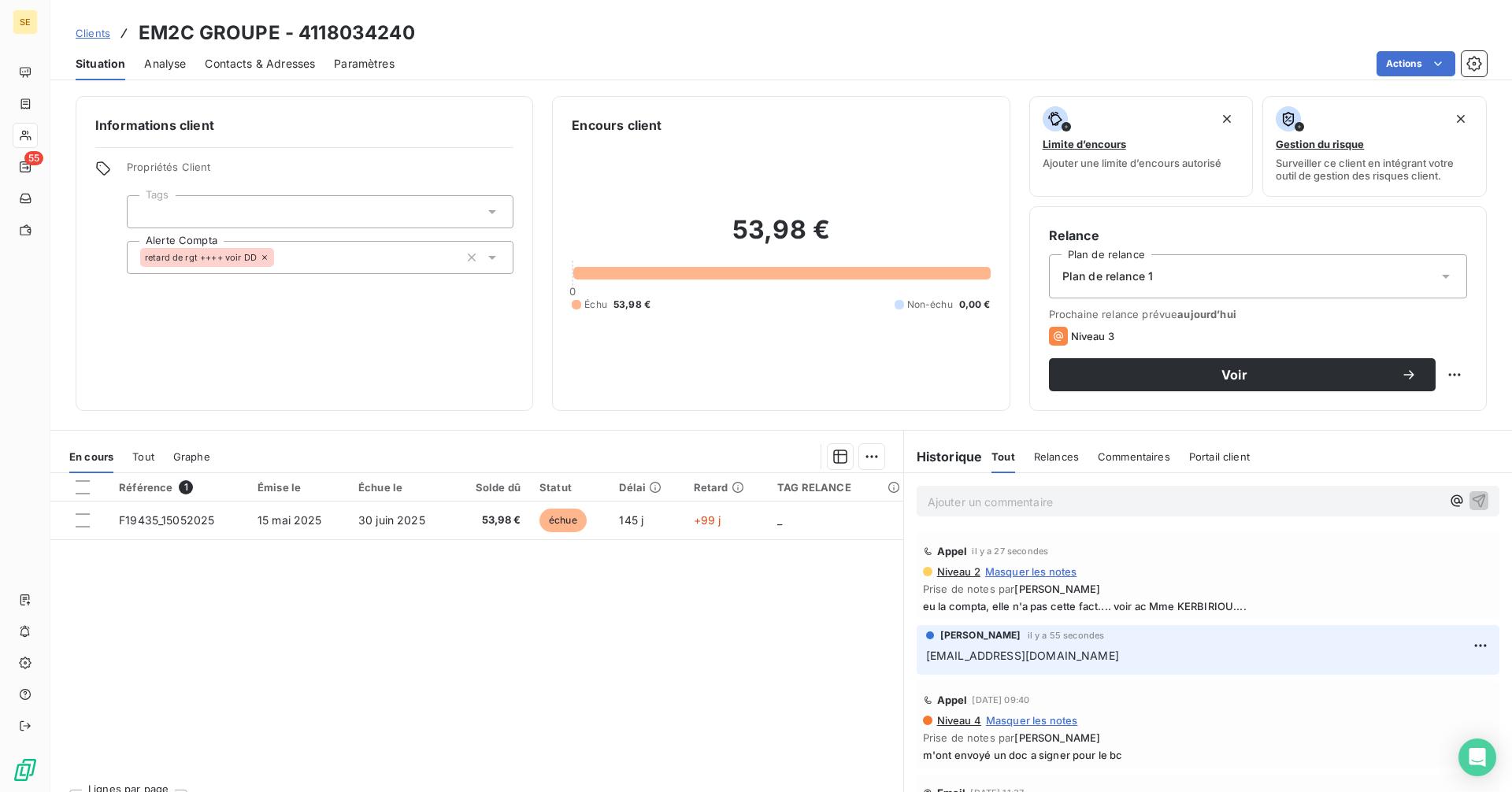
click at [264, 61] on span "Contacts & Adresses" at bounding box center [260, 63] width 110 height 15
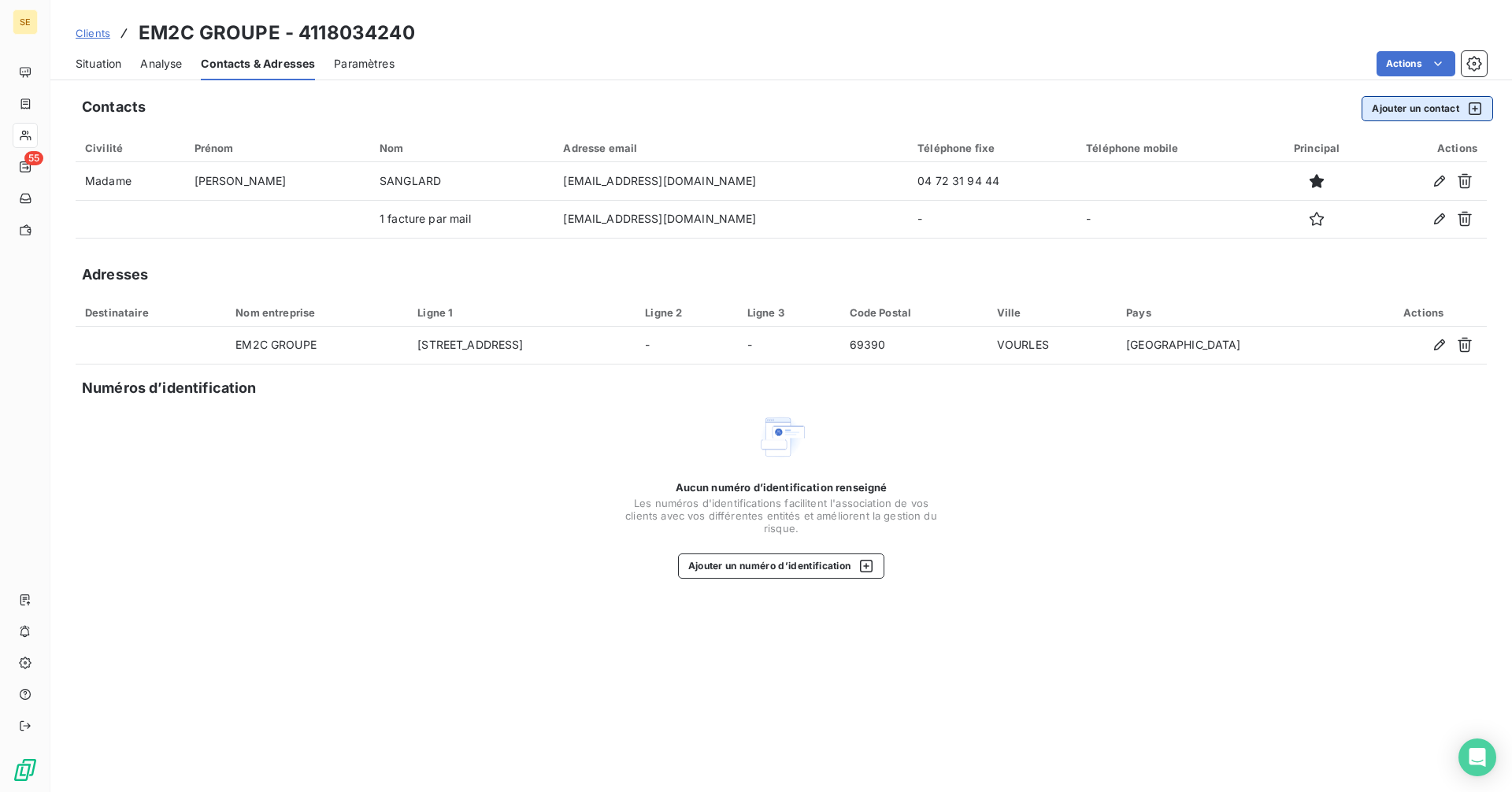
click at [1409, 113] on button "Ajouter un contact" at bounding box center [1427, 108] width 131 height 25
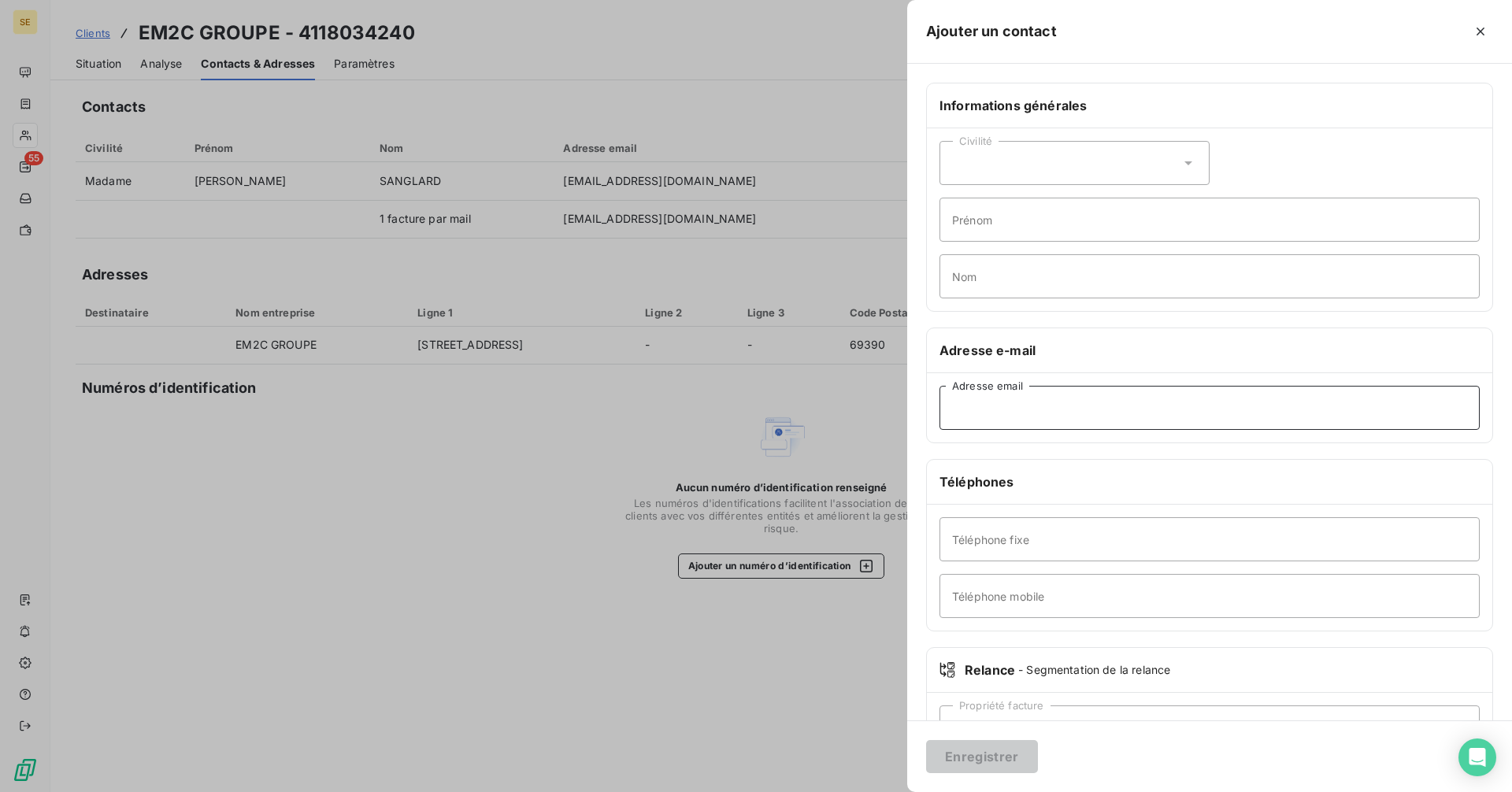
paste input "s.kerbiriou@em2c.com"
type input "s.kerbiriou@em2c.com"
click at [1005, 747] on button "Enregistrer" at bounding box center [981, 757] width 112 height 34
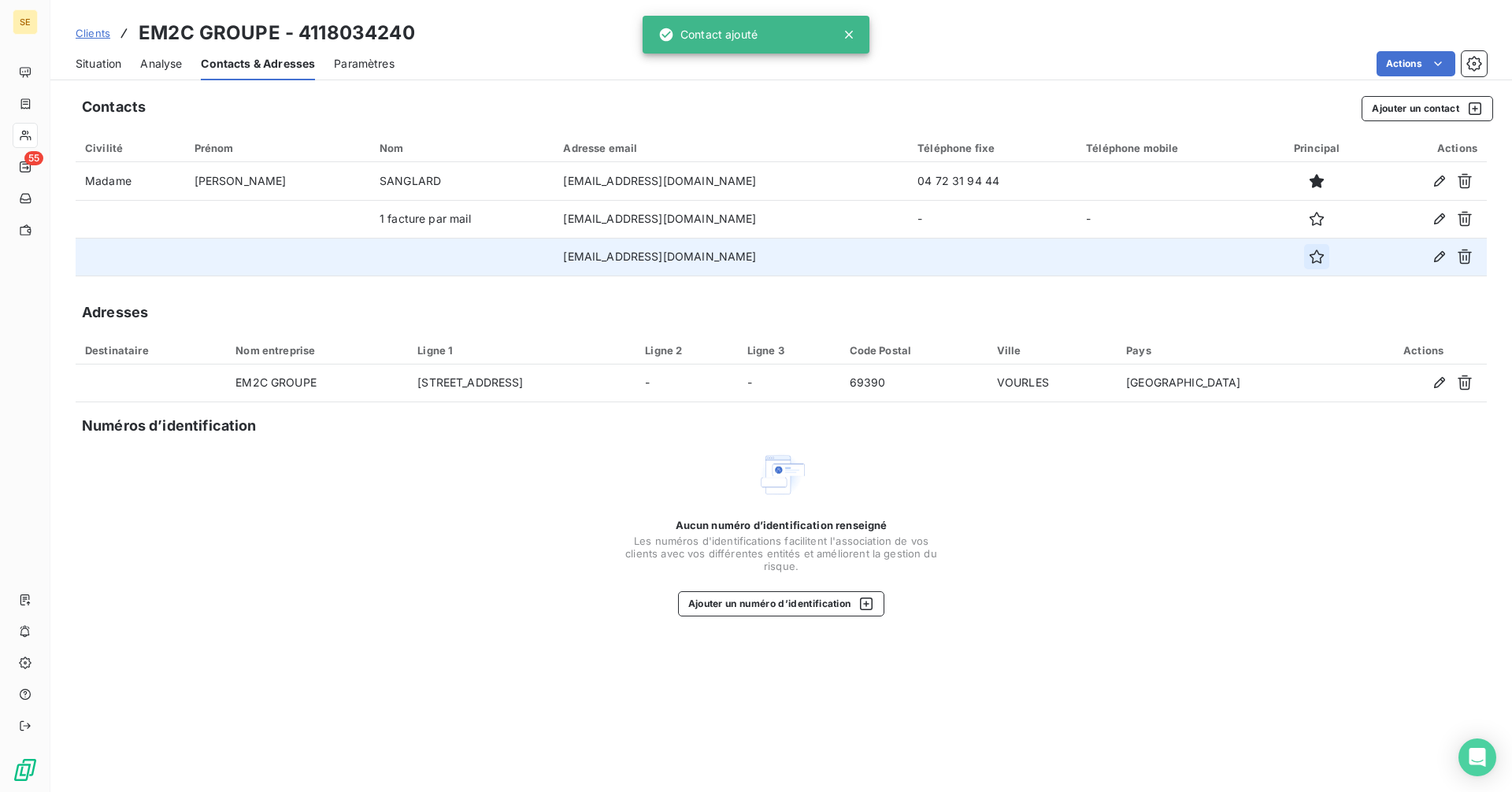
click at [1309, 259] on icon "button" at bounding box center [1317, 257] width 15 height 15
click at [93, 63] on span "Situation" at bounding box center [99, 63] width 46 height 15
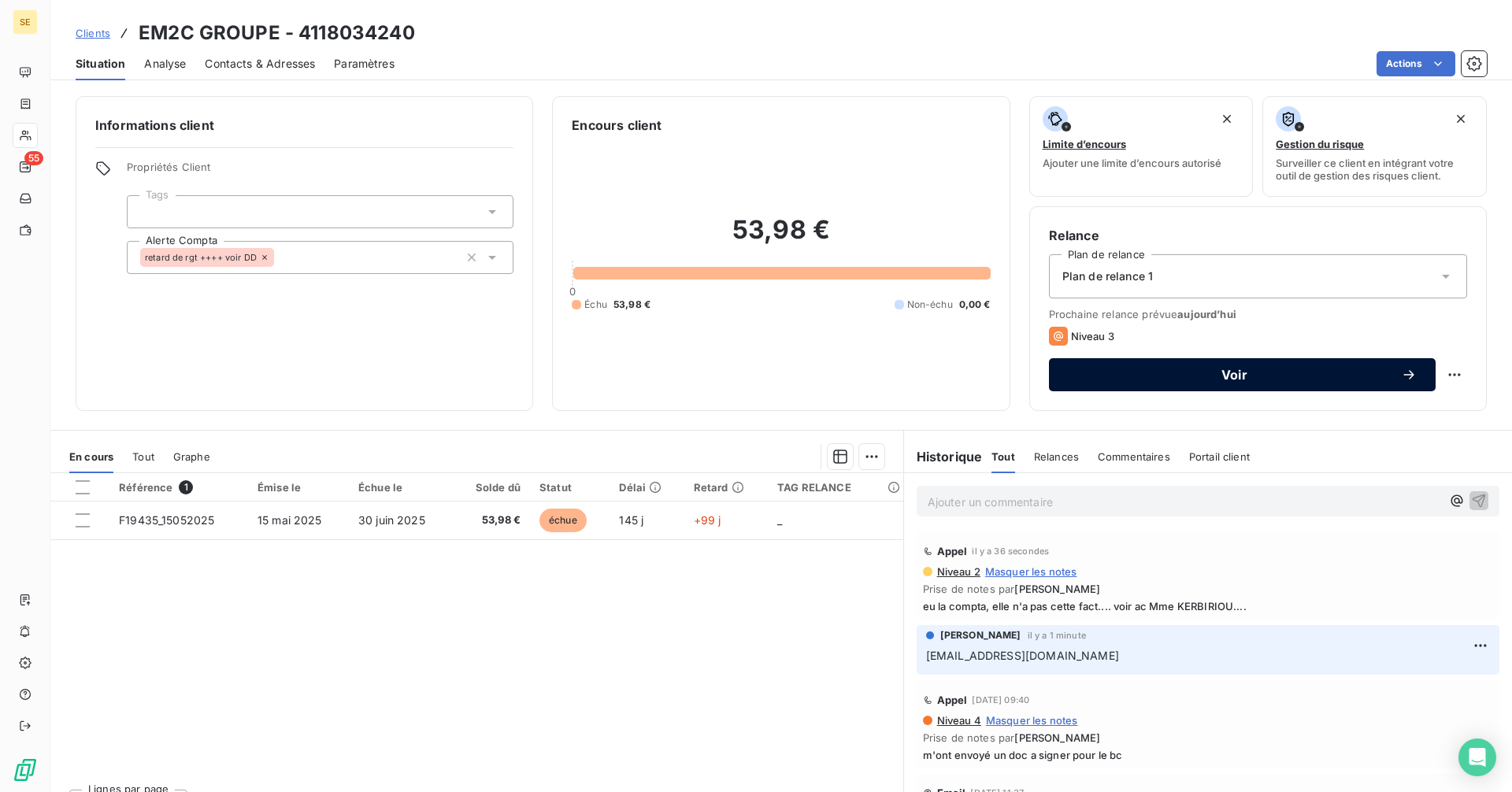
click at [1190, 374] on span "Voir" at bounding box center [1234, 374] width 333 height 12
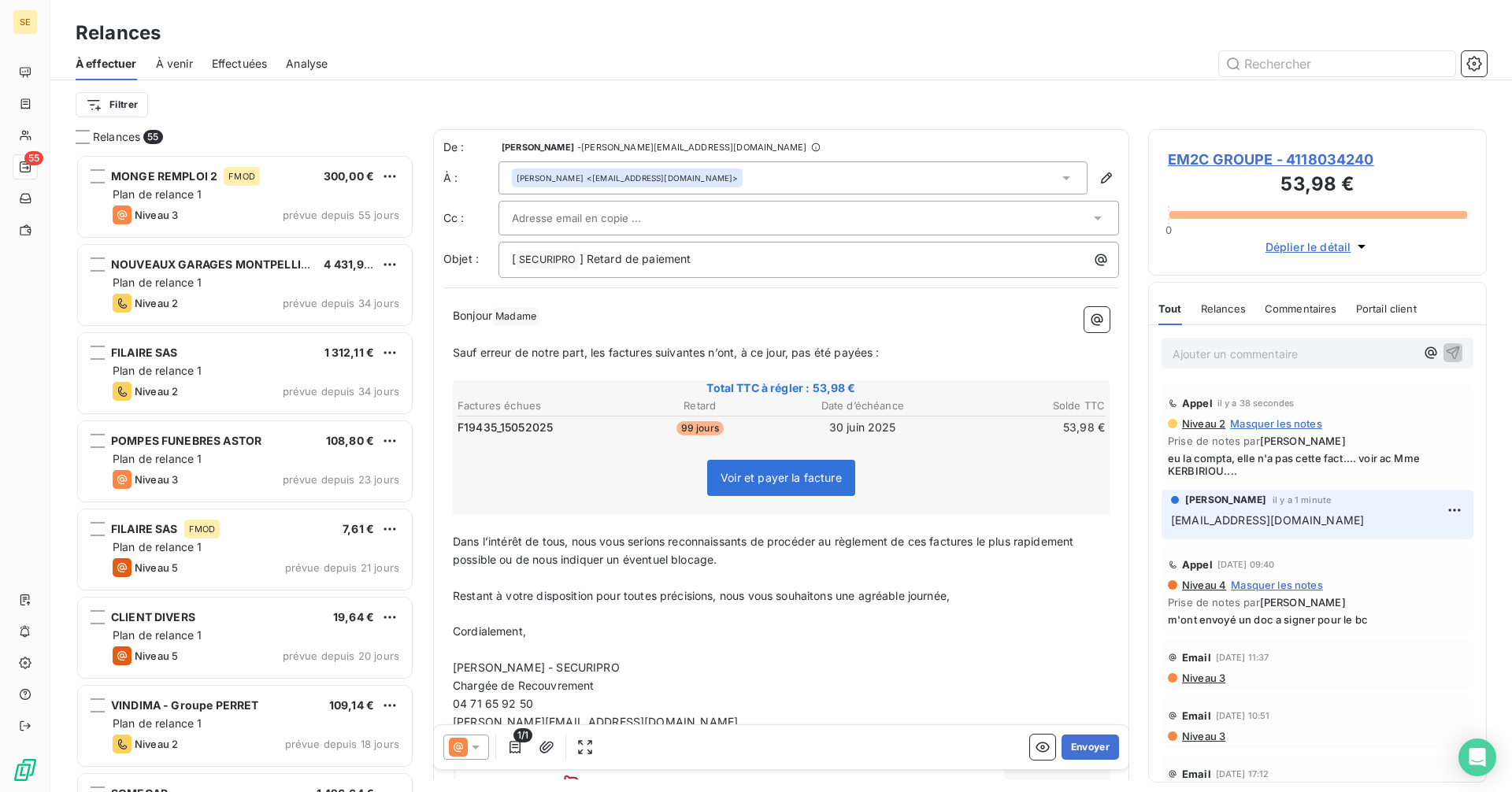
scroll to position [625, 327]
click at [1076, 755] on button "Envoyer" at bounding box center [1090, 747] width 57 height 25
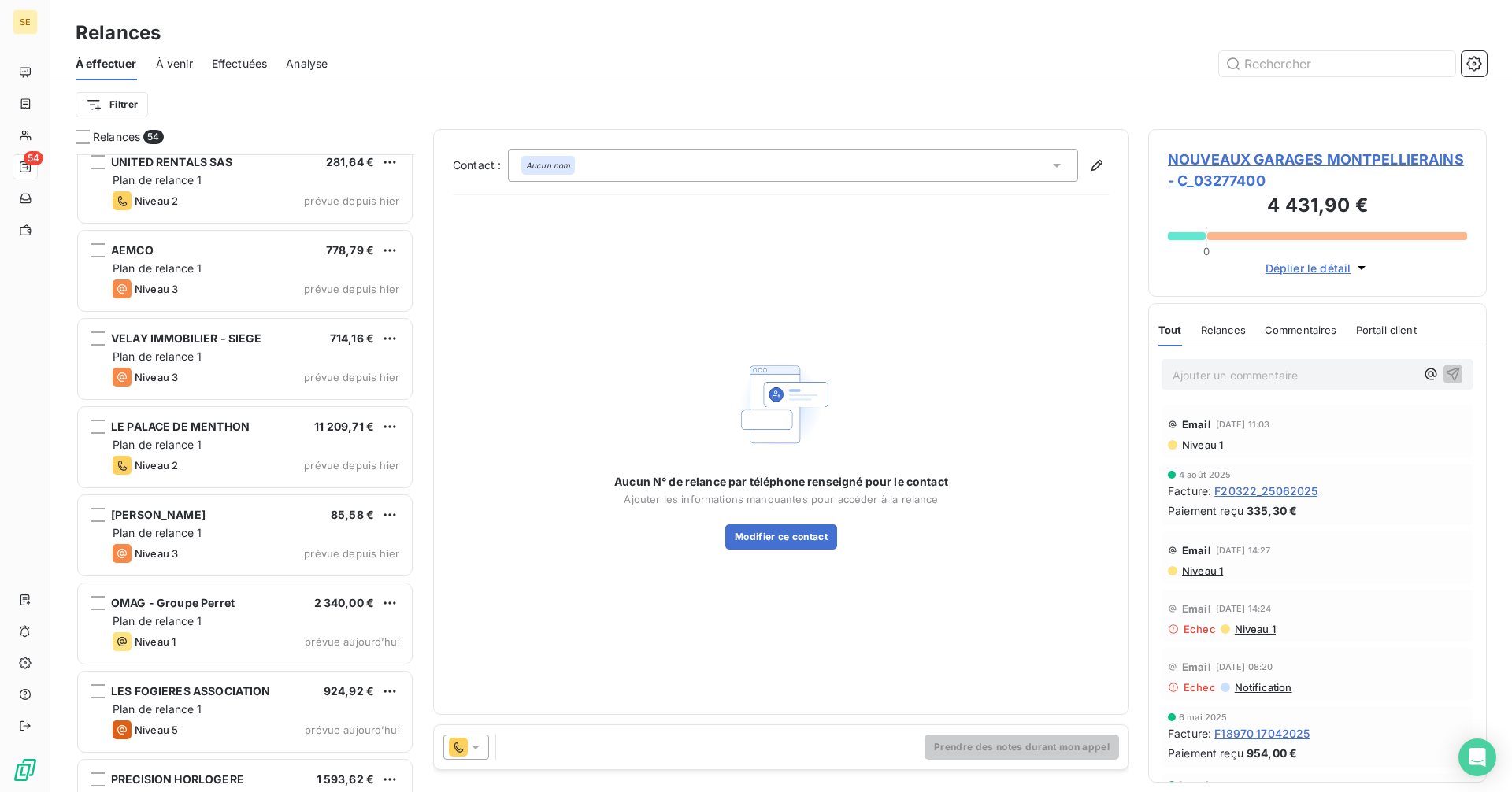
scroll to position [4123, 0]
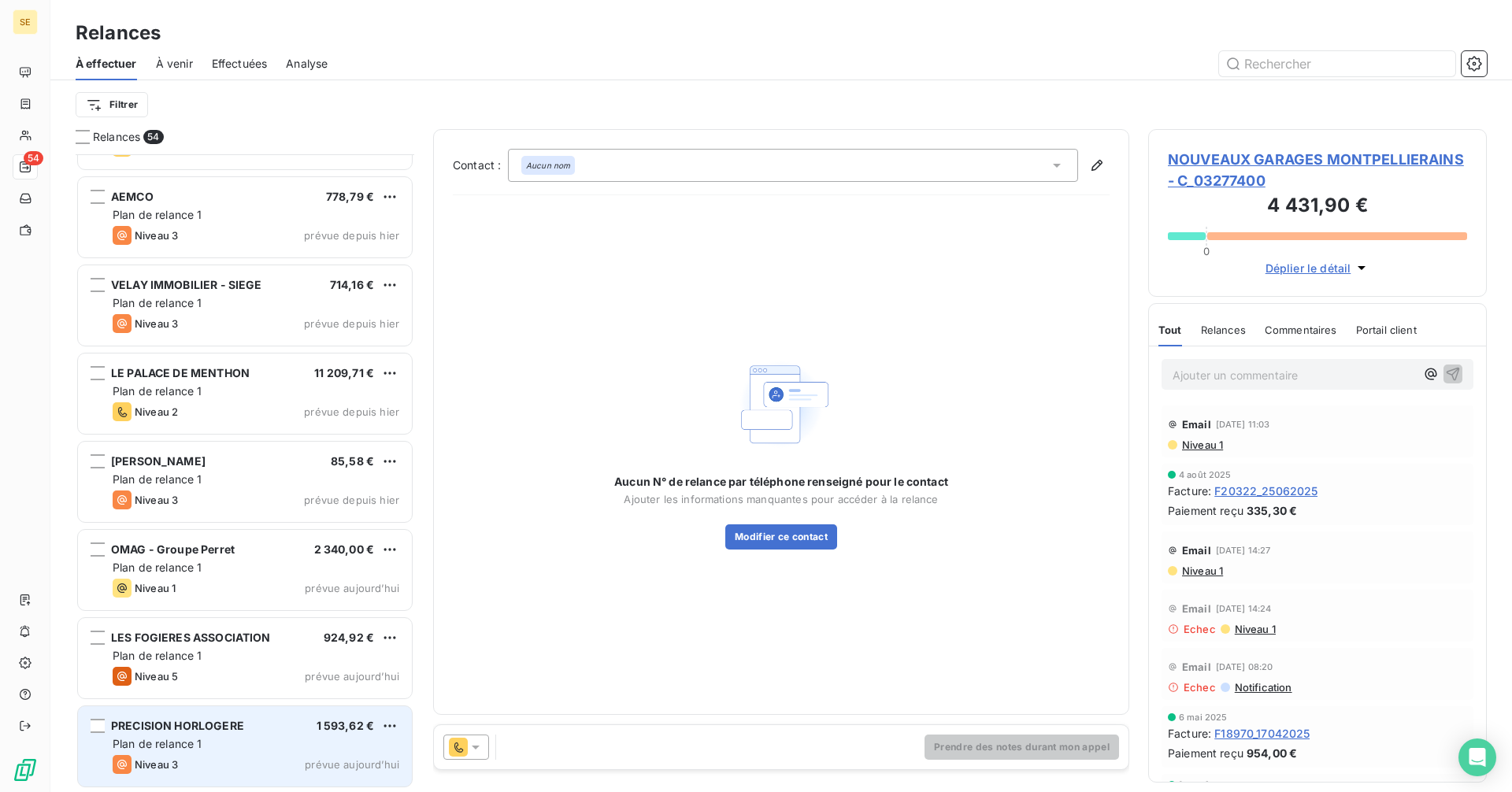
click at [224, 735] on div "PRECISION HORLOGERE 1 593,62 € Plan de relance 1 Niveau 3 prévue aujourd’hui" at bounding box center [244, 746] width 333 height 80
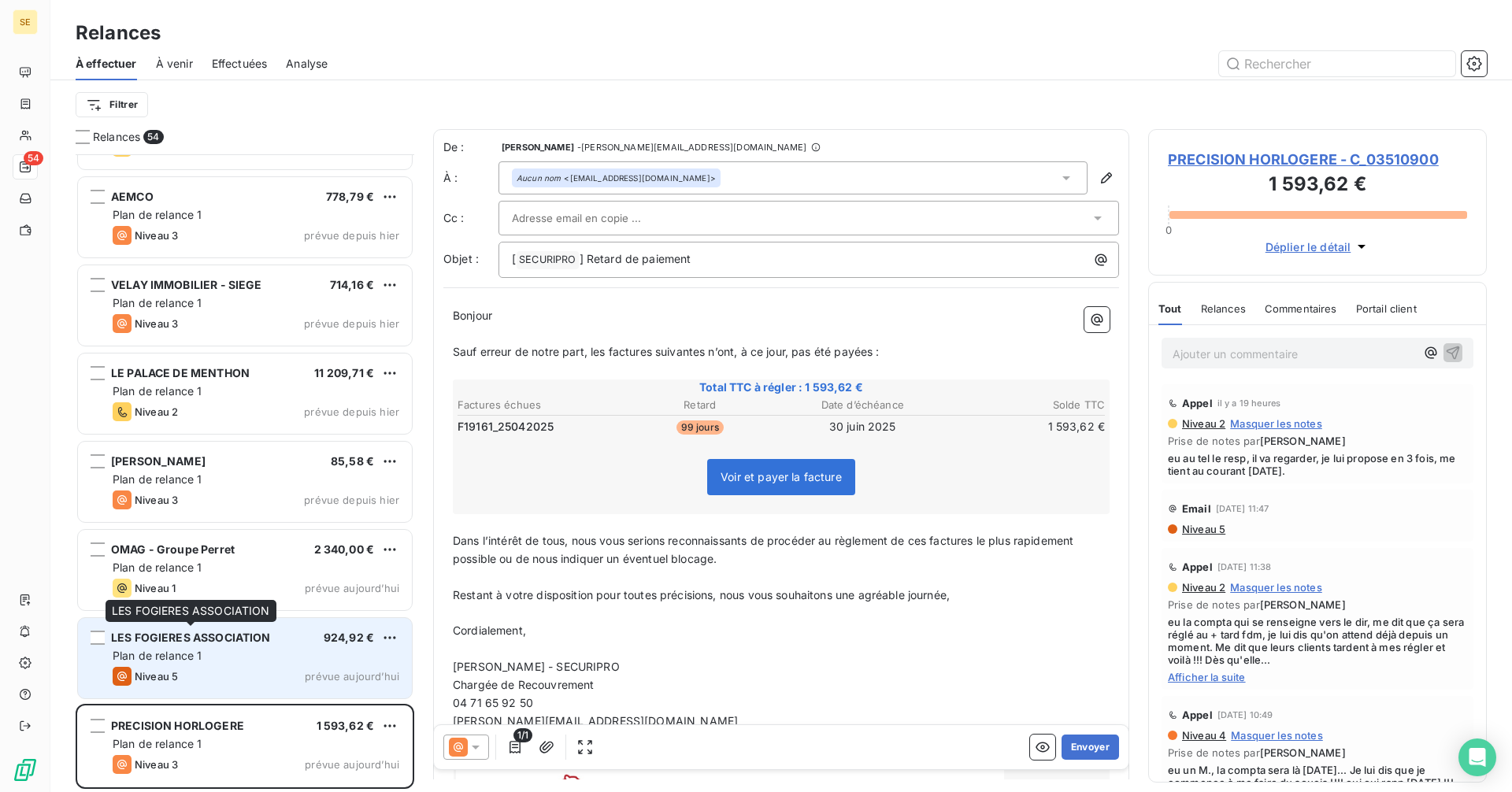
click at [193, 632] on span "LES FOGIERES ASSOCIATION" at bounding box center [191, 637] width 160 height 13
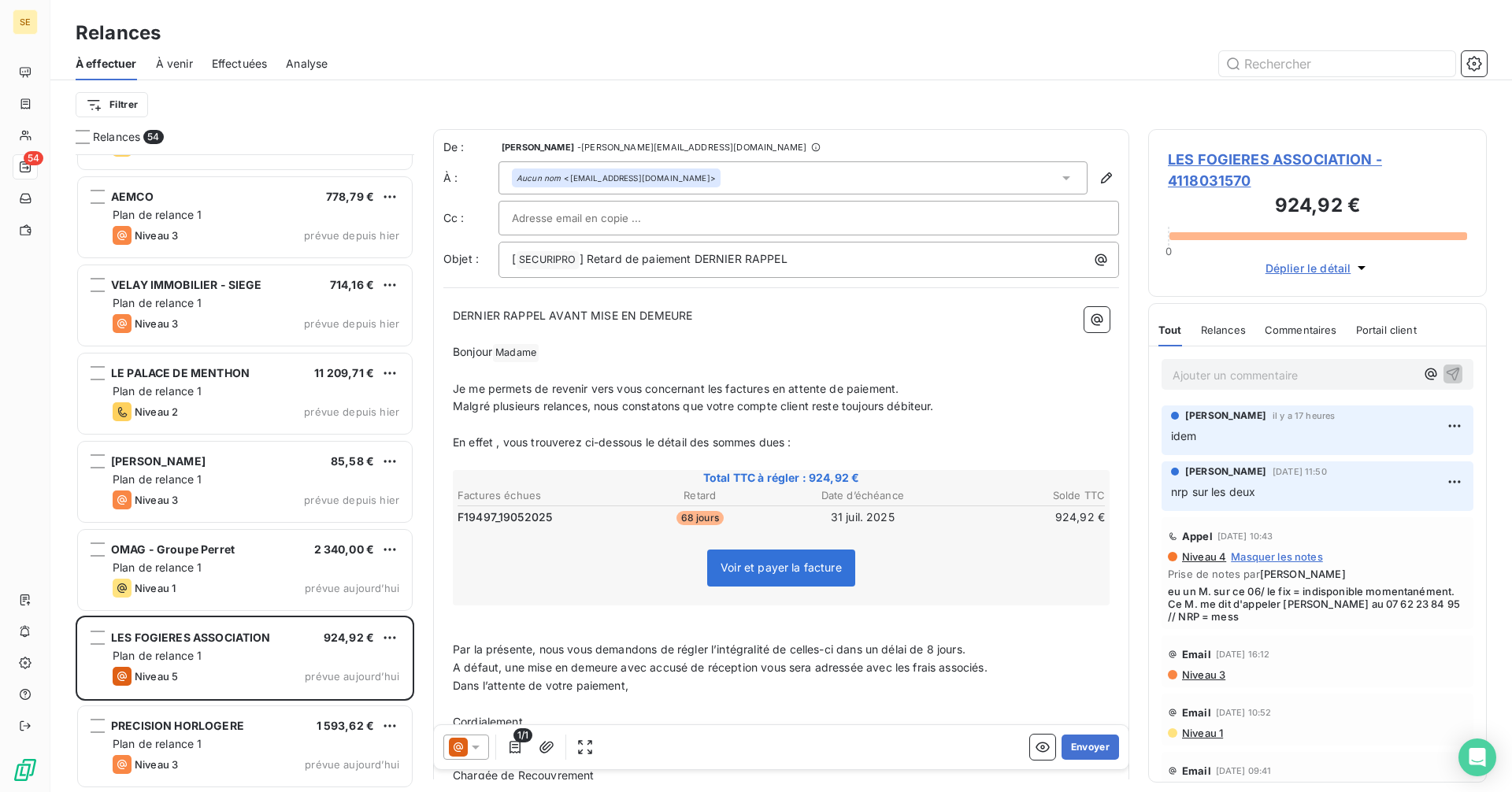
click at [1245, 157] on span "LES FOGIERES ASSOCIATION - 4118031570" at bounding box center [1317, 170] width 299 height 42
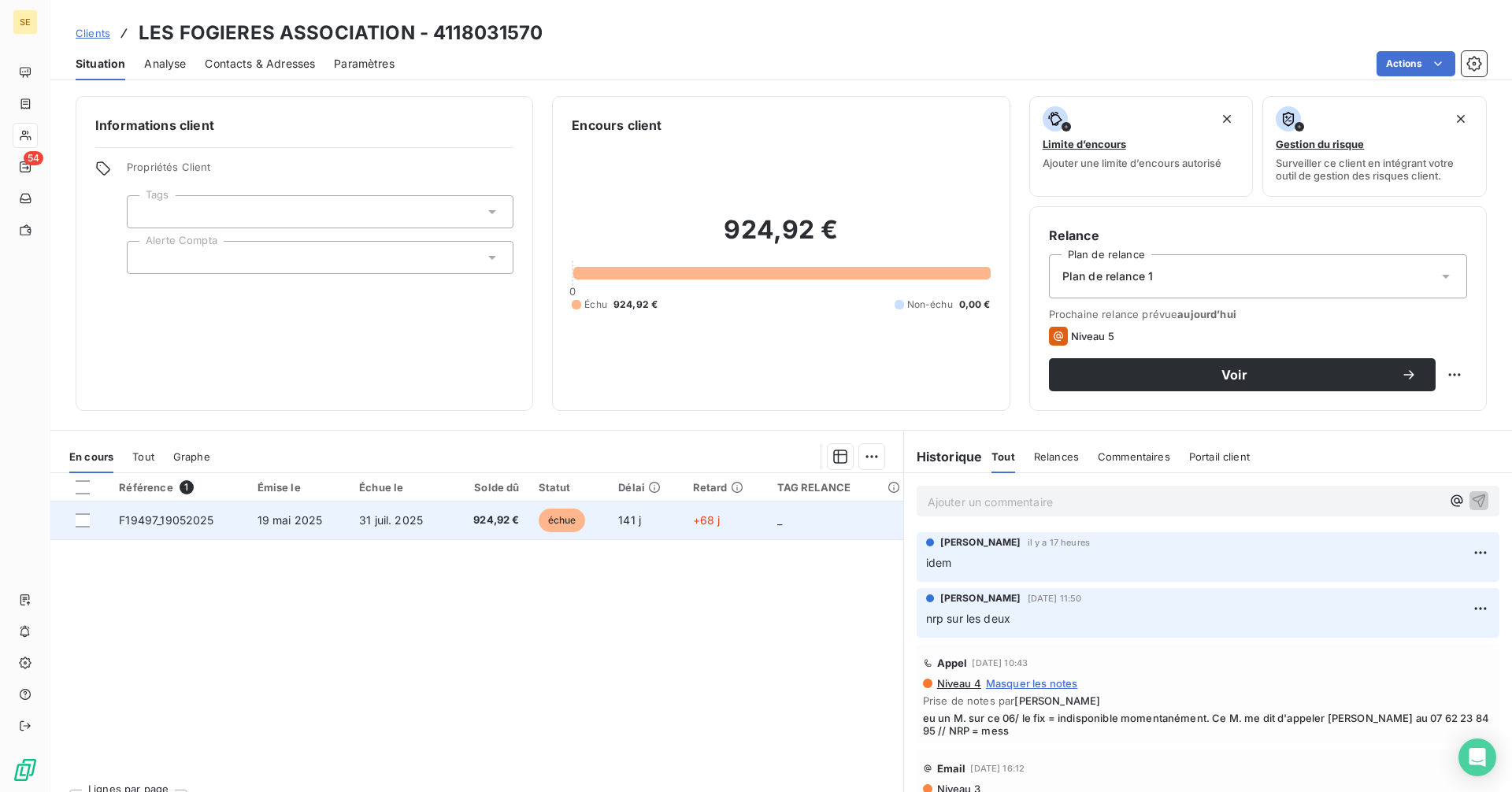
click at [378, 532] on td "31 juil. 2025" at bounding box center [400, 519] width 101 height 37
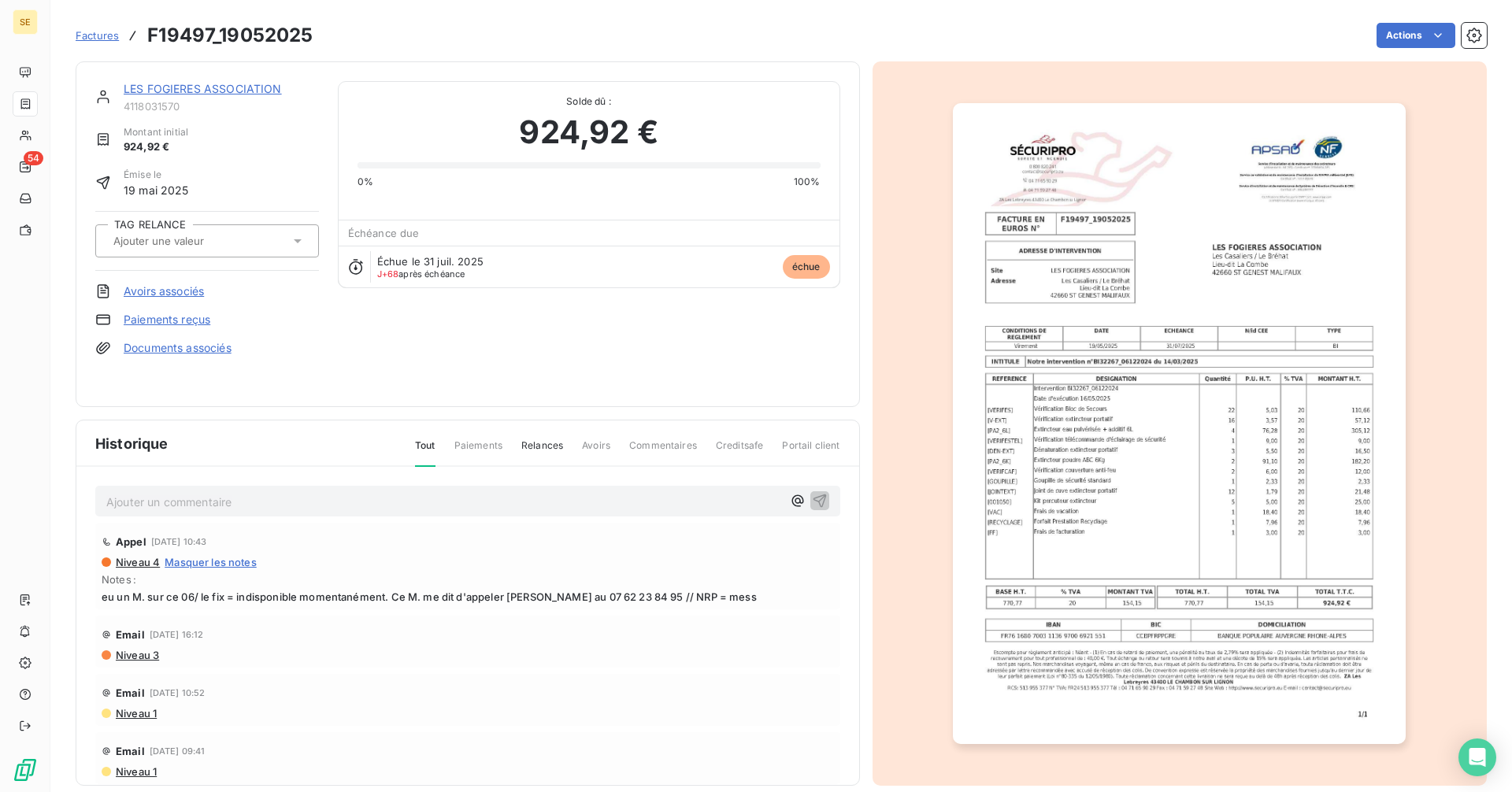
click at [193, 86] on link "LES FOGIERES ASSOCIATION" at bounding box center [202, 88] width 158 height 13
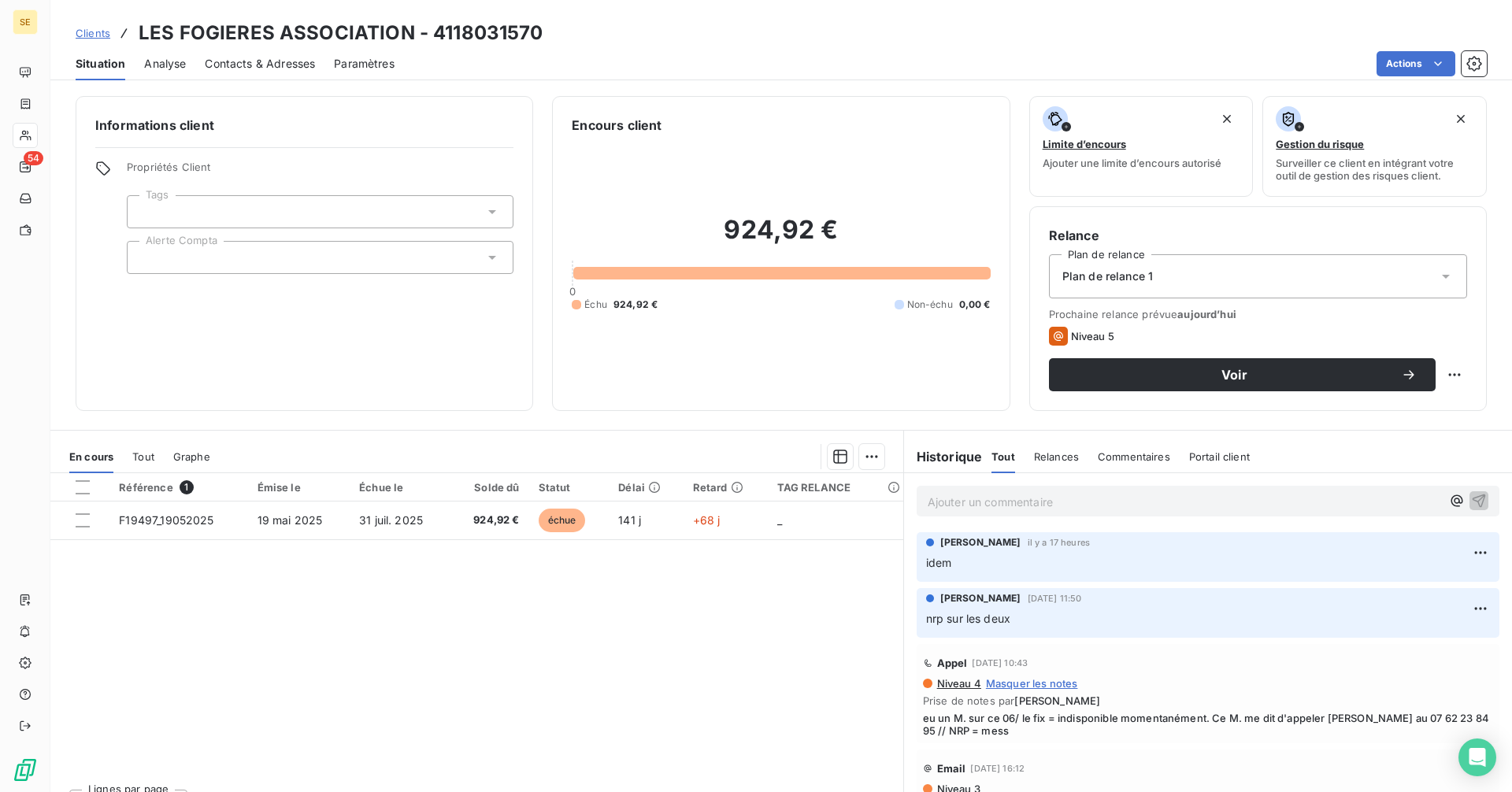
click at [267, 58] on span "Contacts & Adresses" at bounding box center [260, 63] width 110 height 15
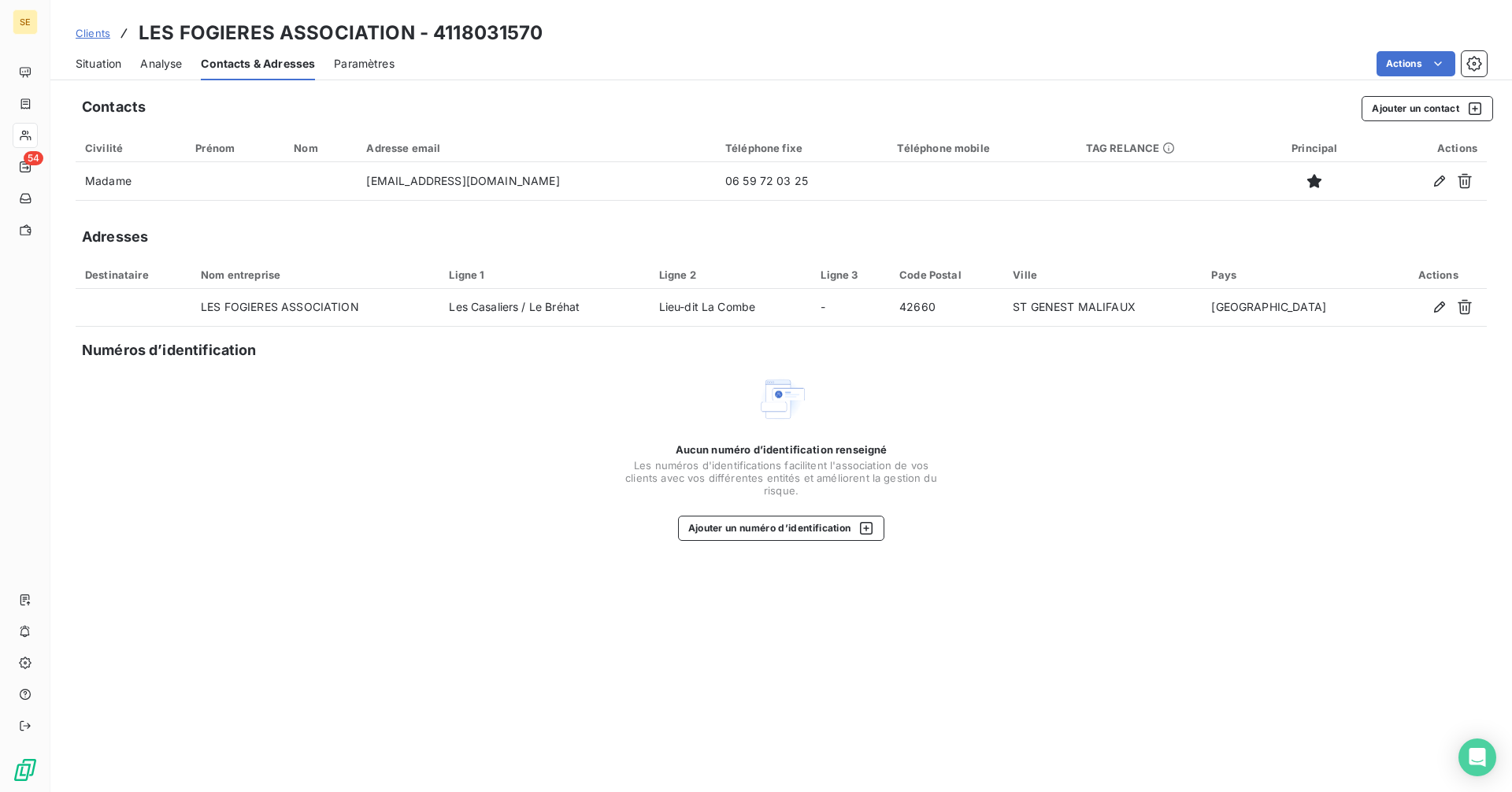
click at [80, 60] on span "Situation" at bounding box center [99, 63] width 46 height 15
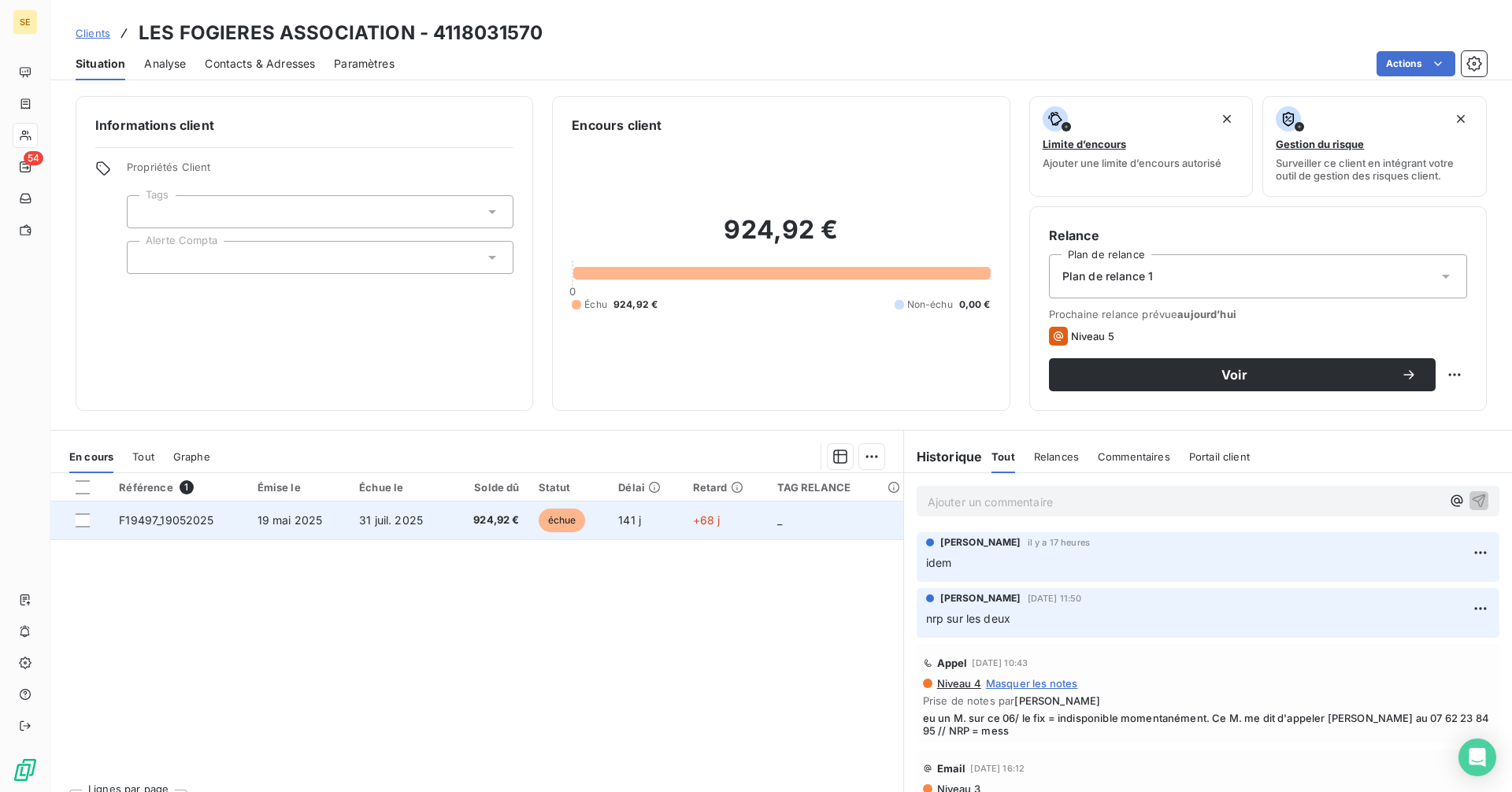
click at [398, 526] on span "31 juil. 2025" at bounding box center [391, 520] width 64 height 13
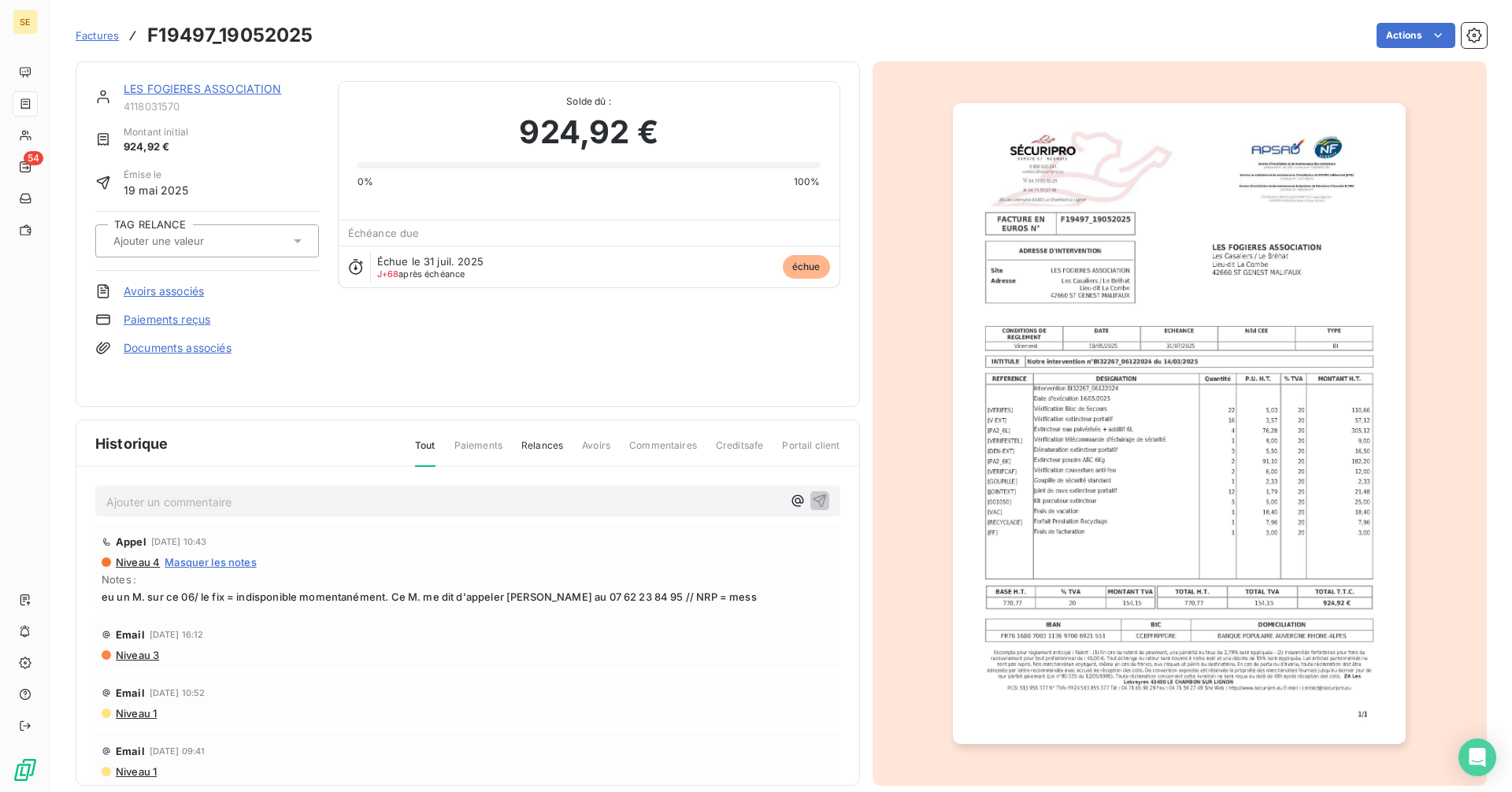
click at [1230, 402] on img "button" at bounding box center [1179, 423] width 453 height 641
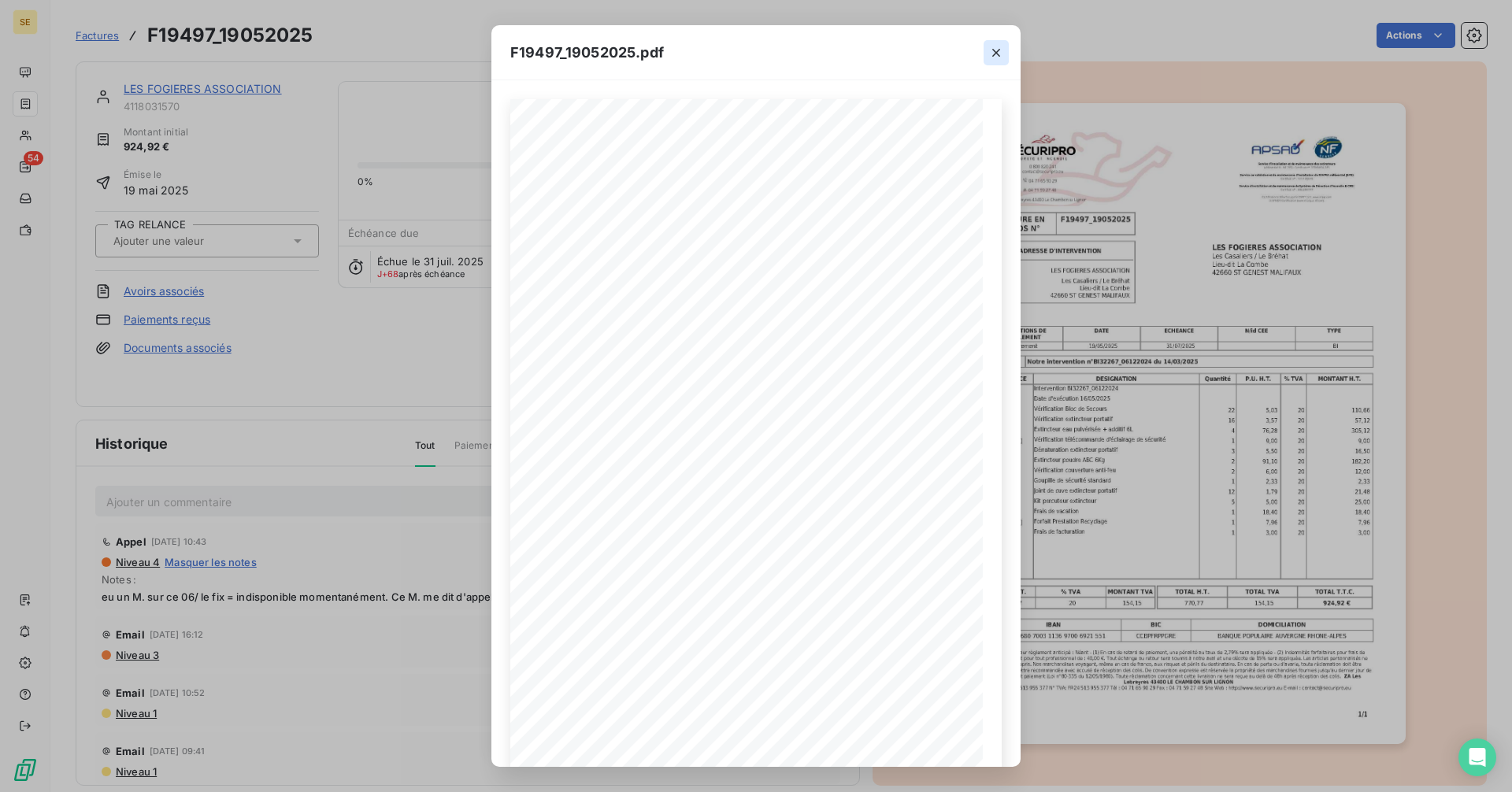
click at [992, 51] on icon "button" at bounding box center [996, 53] width 15 height 15
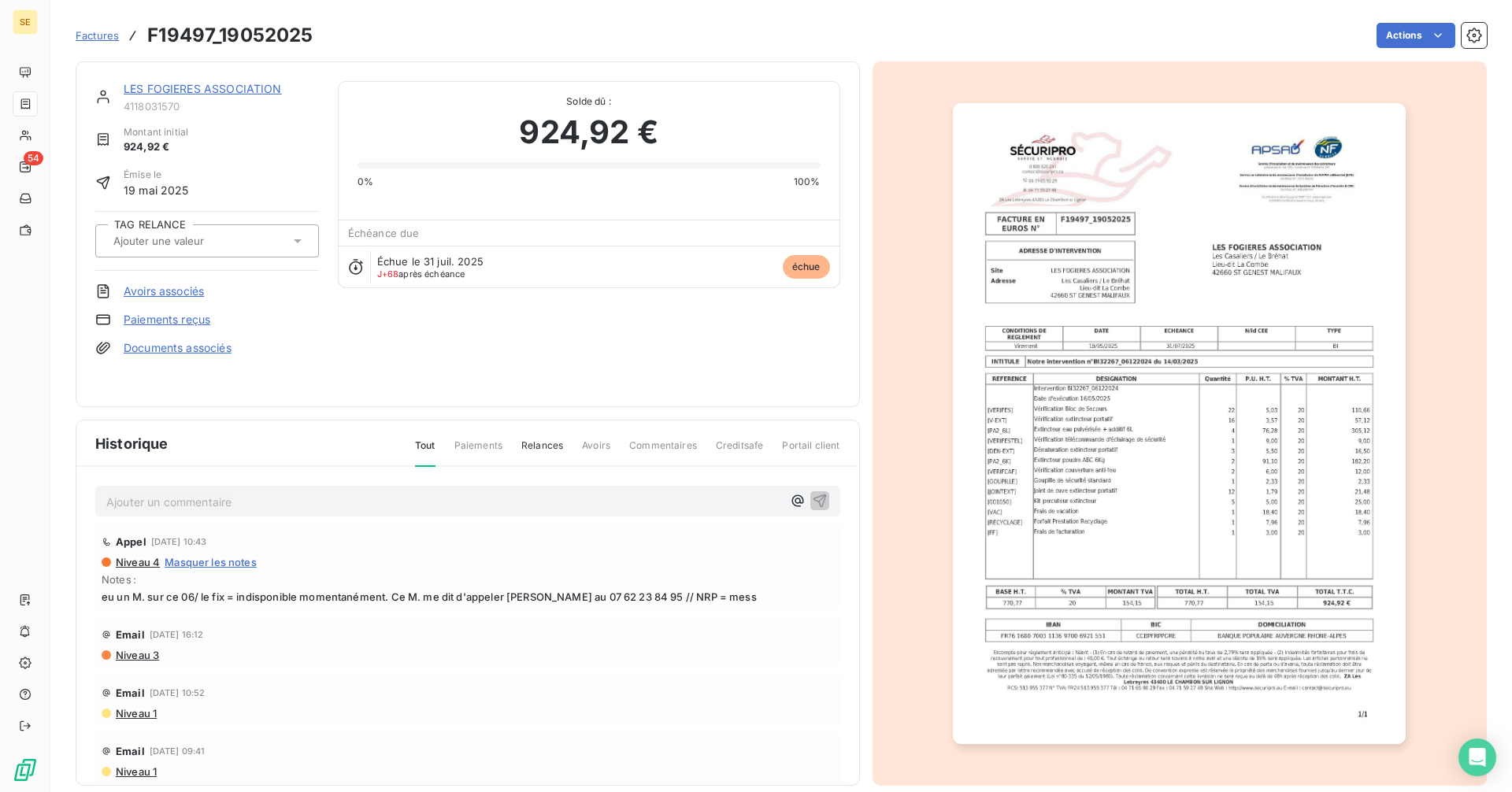
click at [215, 90] on link "LES FOGIERES ASSOCIATION" at bounding box center [202, 88] width 158 height 13
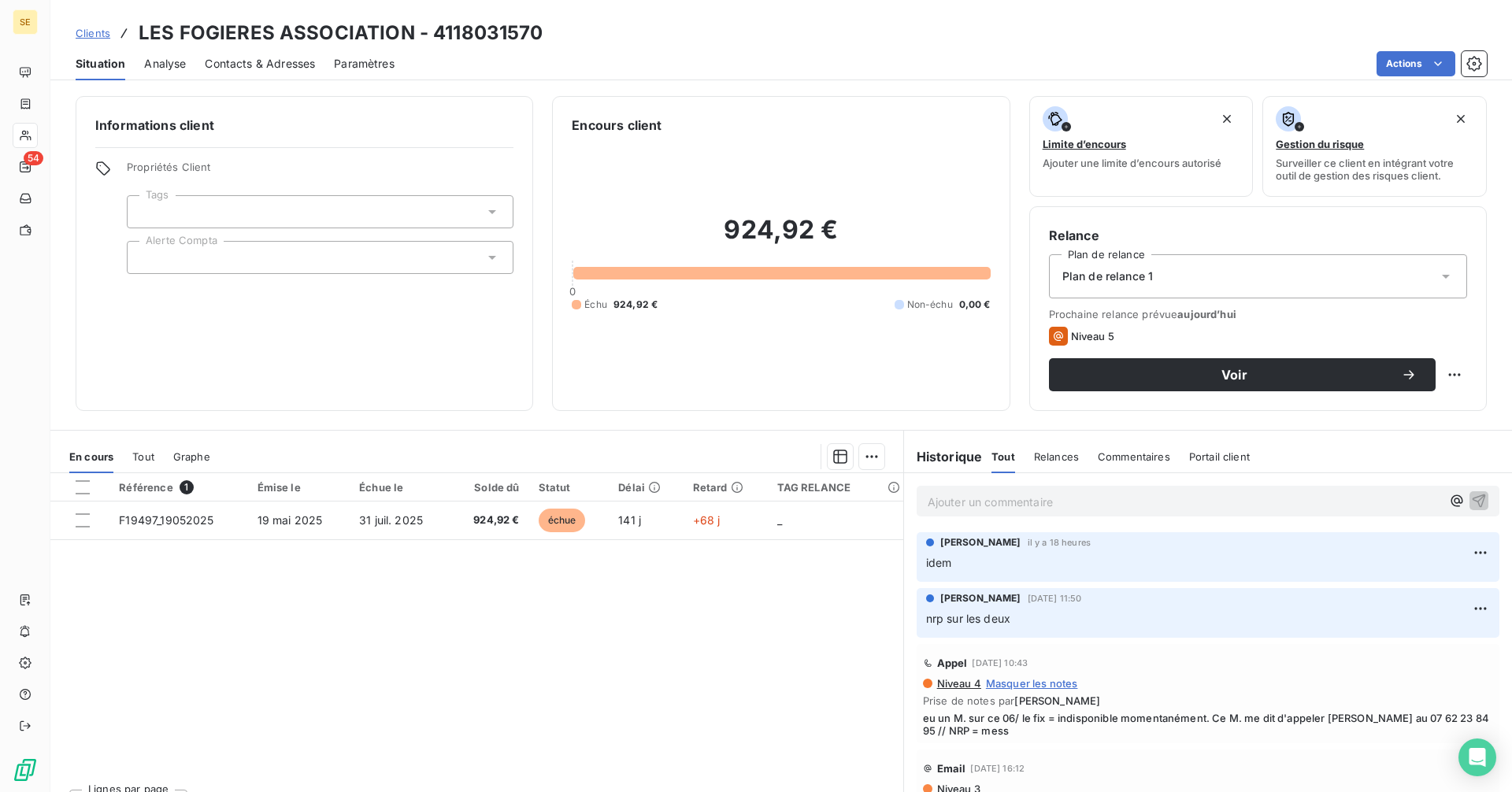
click at [975, 493] on p "Ajouter un commentaire ﻿" at bounding box center [1184, 502] width 514 height 20
click at [992, 484] on div "Ajouter un commentaire ﻿" at bounding box center [1207, 501] width 607 height 56
click at [994, 506] on p "Ajouter un commentaire ﻿" at bounding box center [1184, 502] width 514 height 20
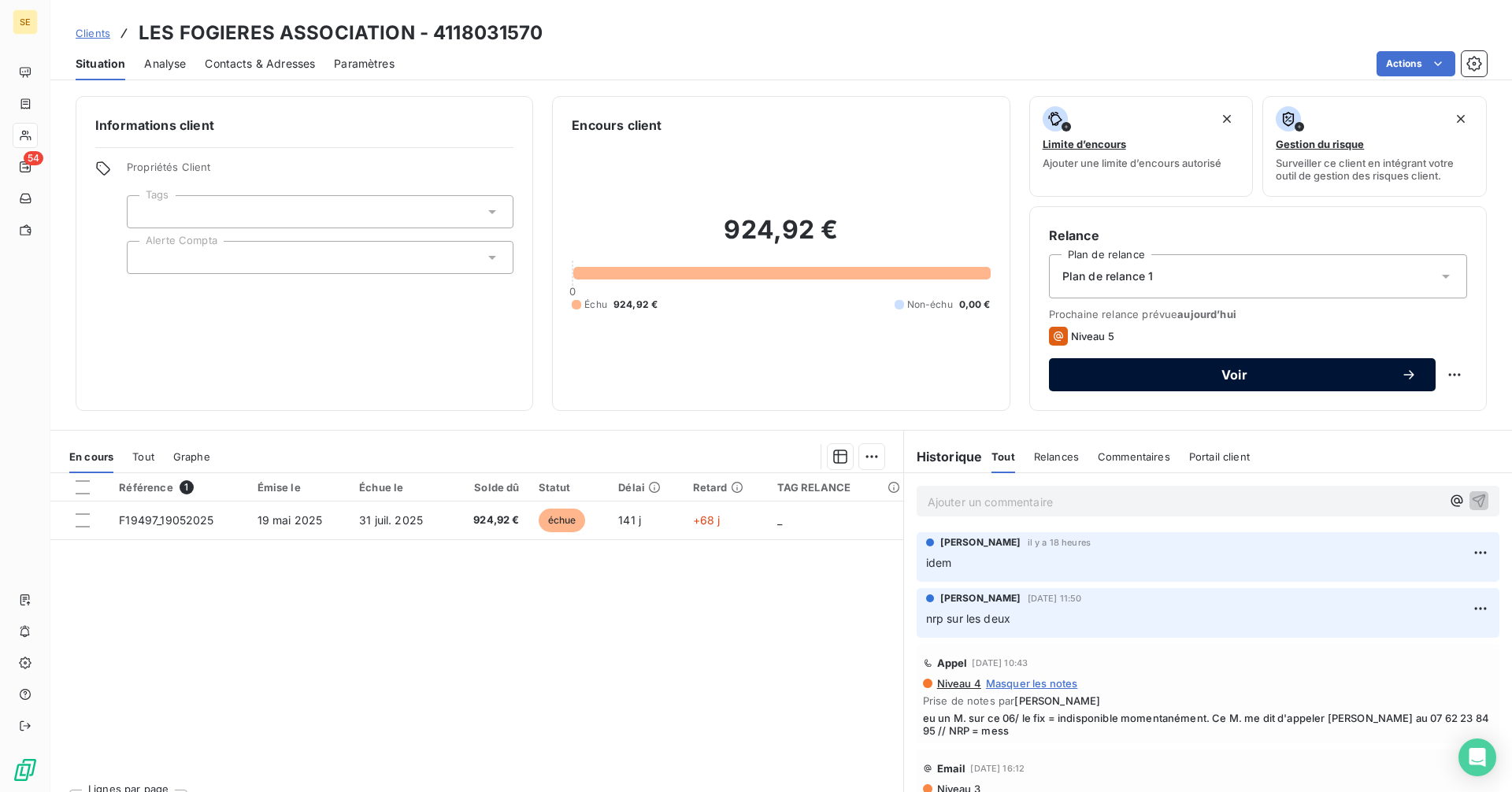
click at [1067, 377] on span "Voir" at bounding box center [1234, 374] width 333 height 12
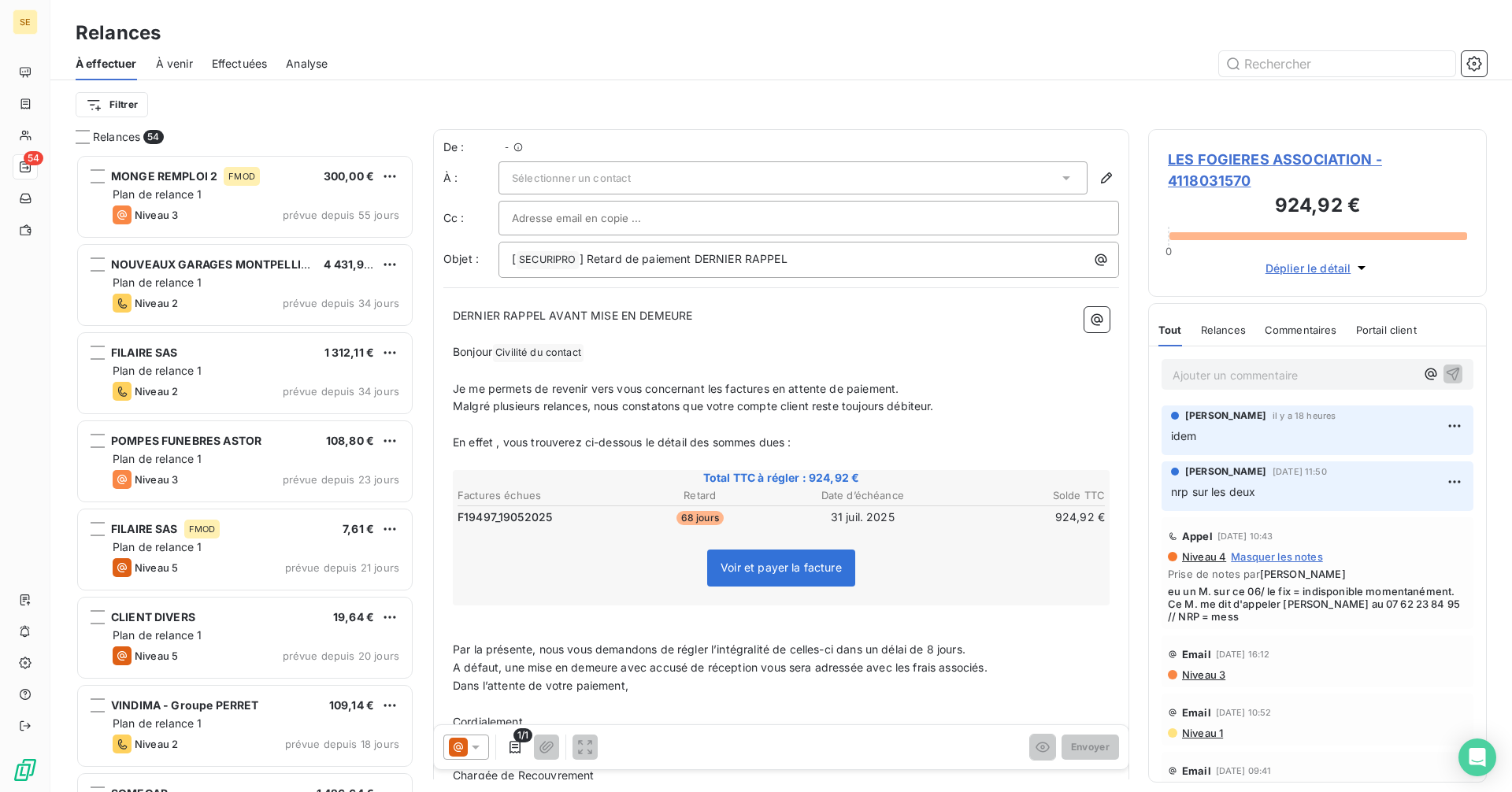
scroll to position [625, 327]
click at [471, 748] on icon at bounding box center [475, 747] width 15 height 15
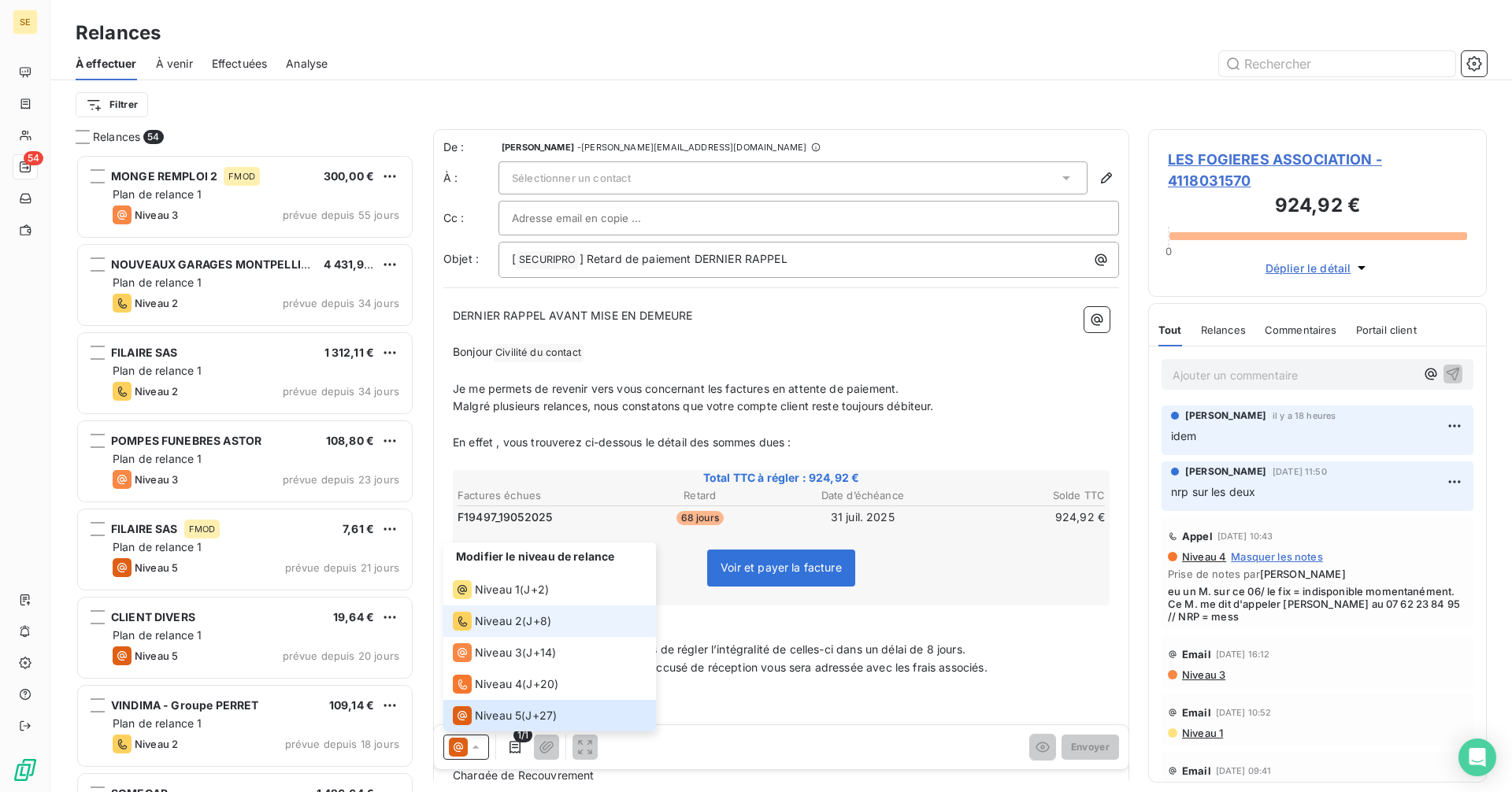
click at [490, 624] on span "Niveau 2" at bounding box center [498, 621] width 47 height 15
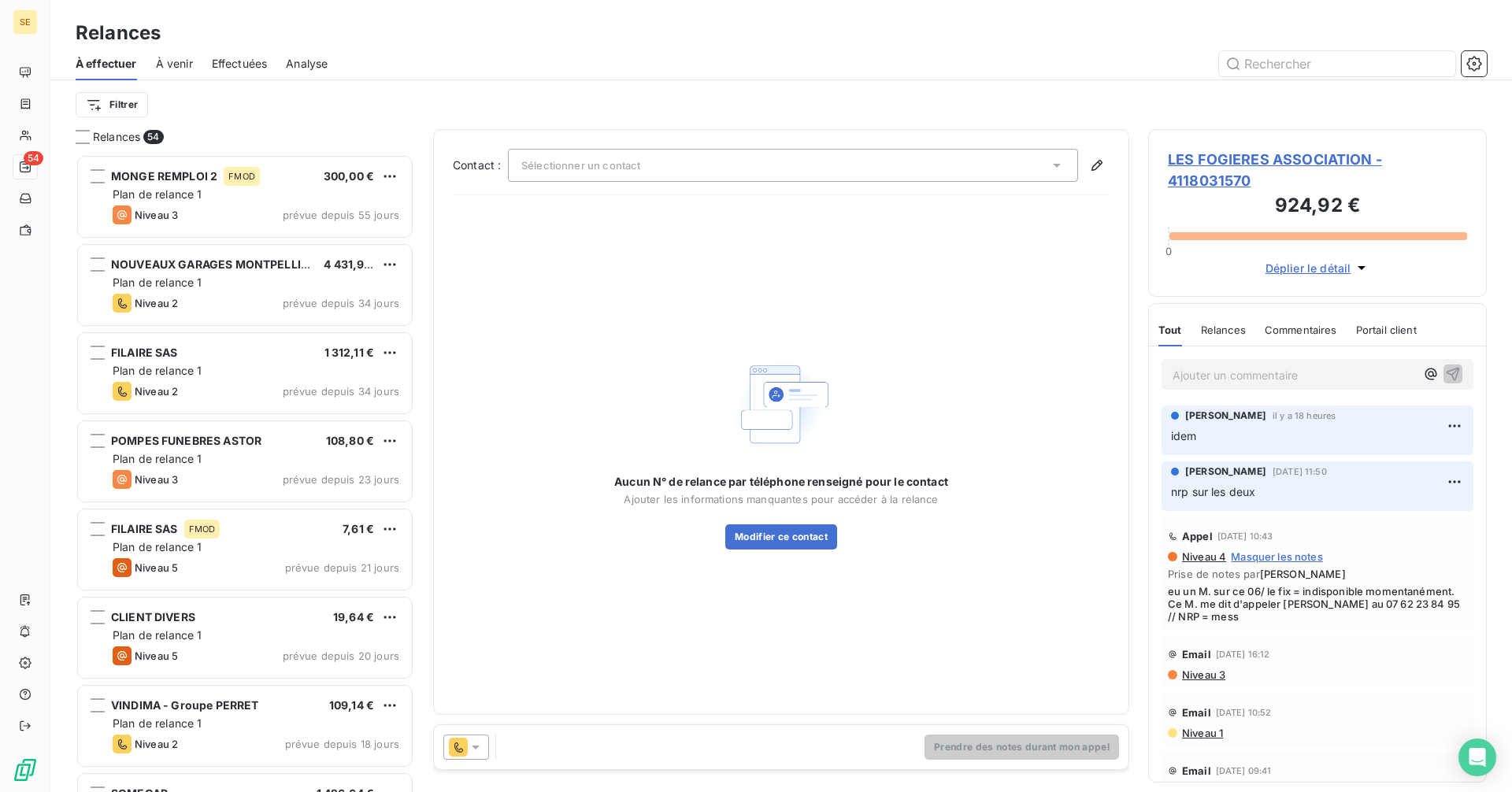
click at [628, 170] on span "Sélectionner un contact" at bounding box center [581, 165] width 119 height 12
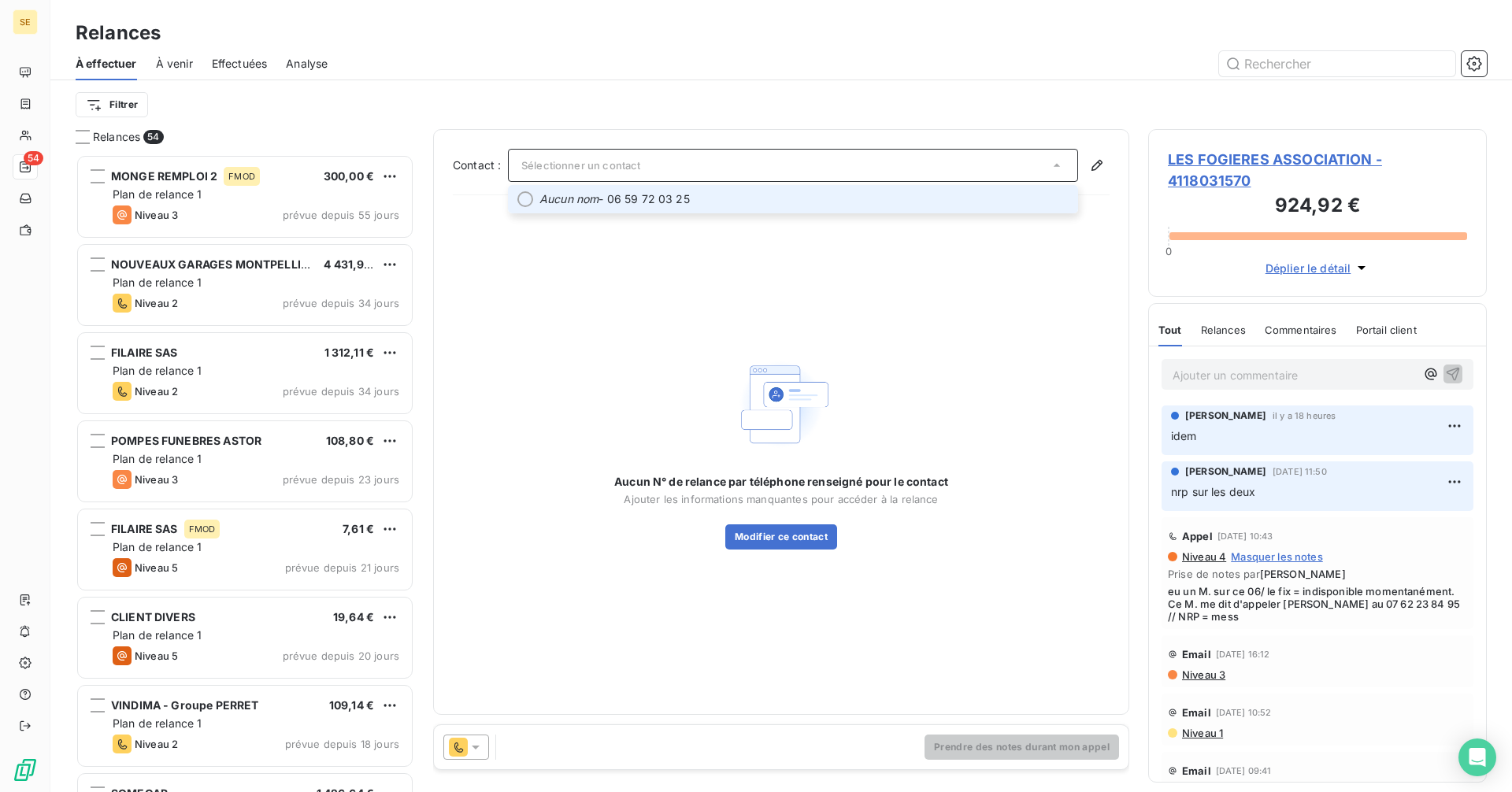
click at [633, 202] on span "Aucun nom - 06 59 72 03 25" at bounding box center [804, 199] width 529 height 15
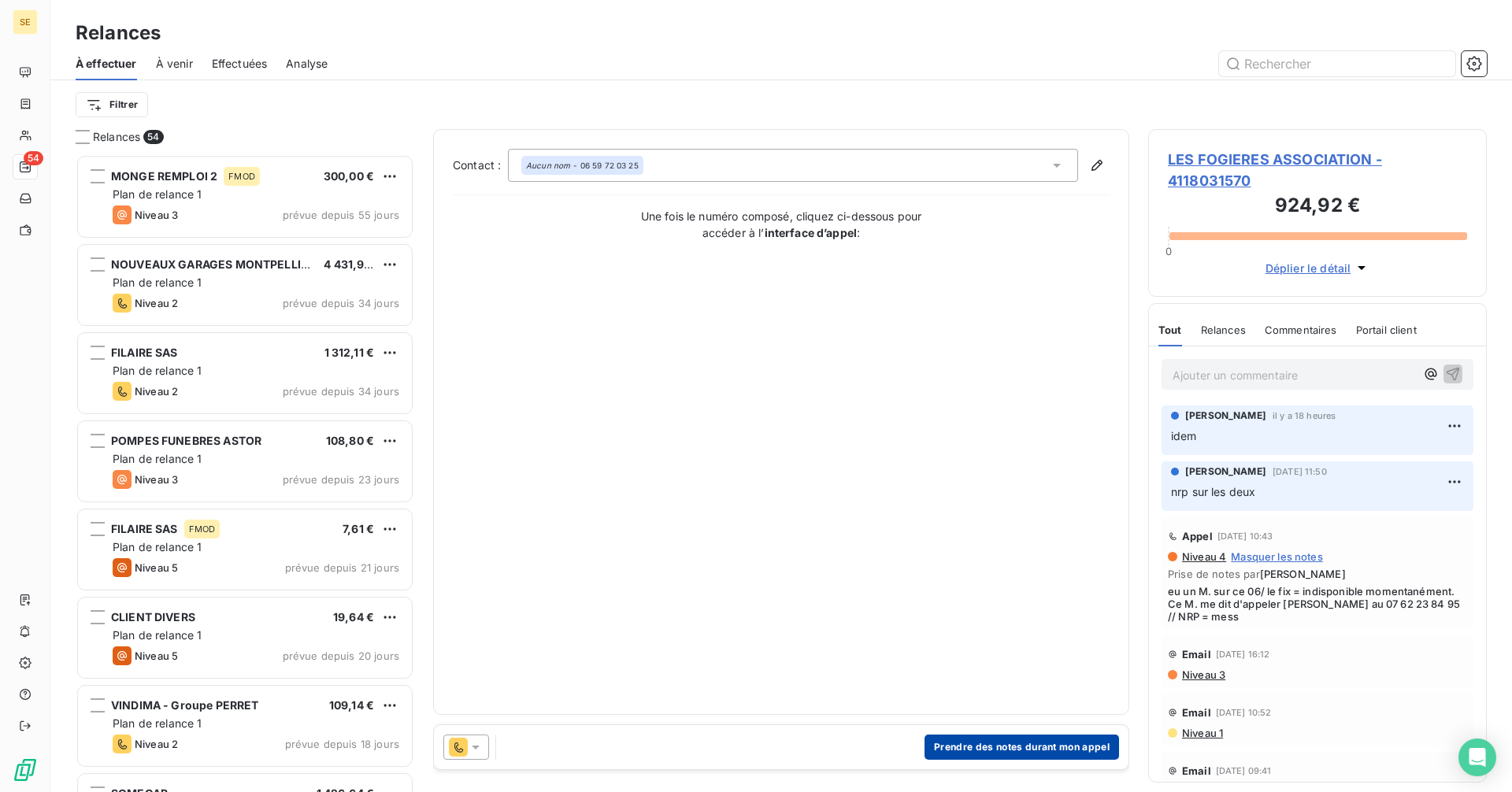
click at [995, 752] on button "Prendre des notes durant mon appel" at bounding box center [1021, 747] width 195 height 25
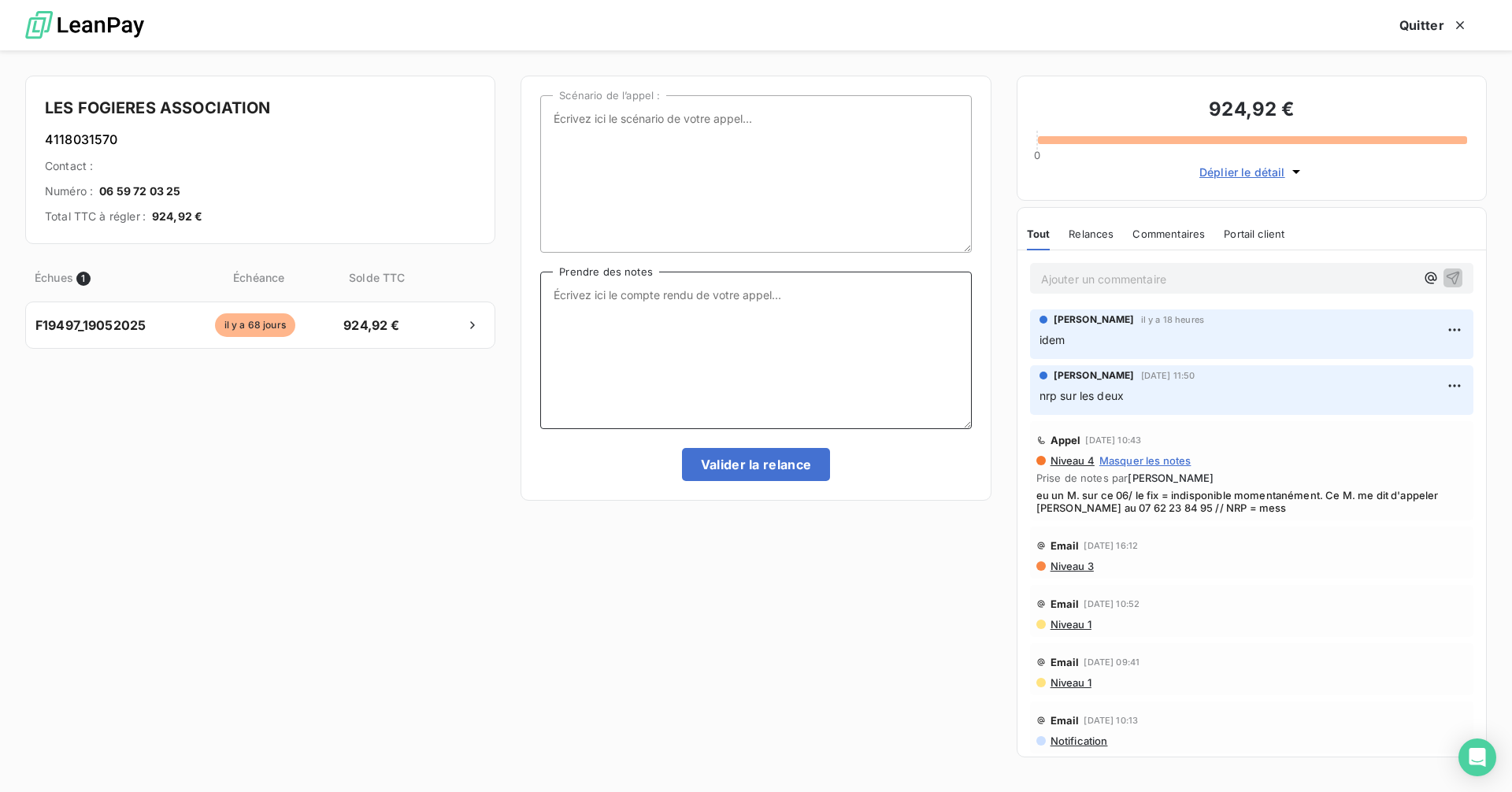
click at [630, 308] on textarea "Prendre des notes" at bounding box center [756, 351] width 431 height 157
drag, startPoint x: 1279, startPoint y: 509, endPoint x: 1045, endPoint y: 503, distance: 234.1
click at [1024, 506] on div "Appel 24 sept. 2025, 10:43 Niveau 4 Masquer les notes Prise de notes par Delphi…" at bounding box center [1251, 470] width 469 height 105
copy span "Mme Coullot au 07 62 23 84 95 // NRP = mess"
click at [635, 292] on textarea "Prendre des notes" at bounding box center [756, 351] width 431 height 157
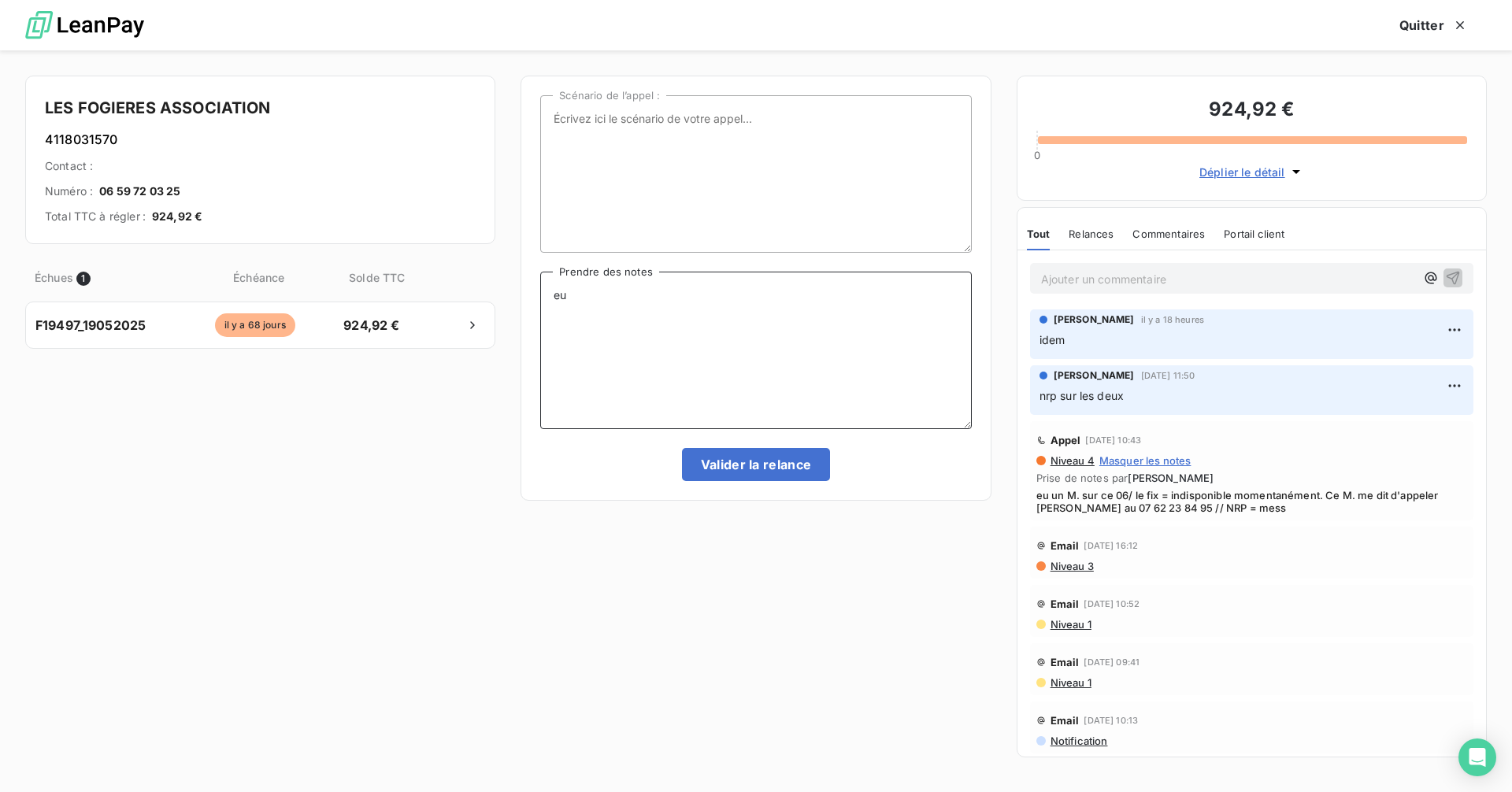
paste textarea "Mme Coullot au 07 62 23 84 95 // NRP = mess"
drag, startPoint x: 842, startPoint y: 296, endPoint x: 738, endPoint y: 299, distance: 104.0
click at [738, 299] on textarea "eu Mme Coullot au 07 62 23 84 95 // NRP = mess" at bounding box center [756, 351] width 431 height 157
drag, startPoint x: 640, startPoint y: 320, endPoint x: 874, endPoint y: 300, distance: 234.9
click at [874, 300] on textarea "eu Mme Coullot au 07 62 23 84 95 me dit qu'ils ont été repris per la MECS trans…" at bounding box center [756, 351] width 431 height 157
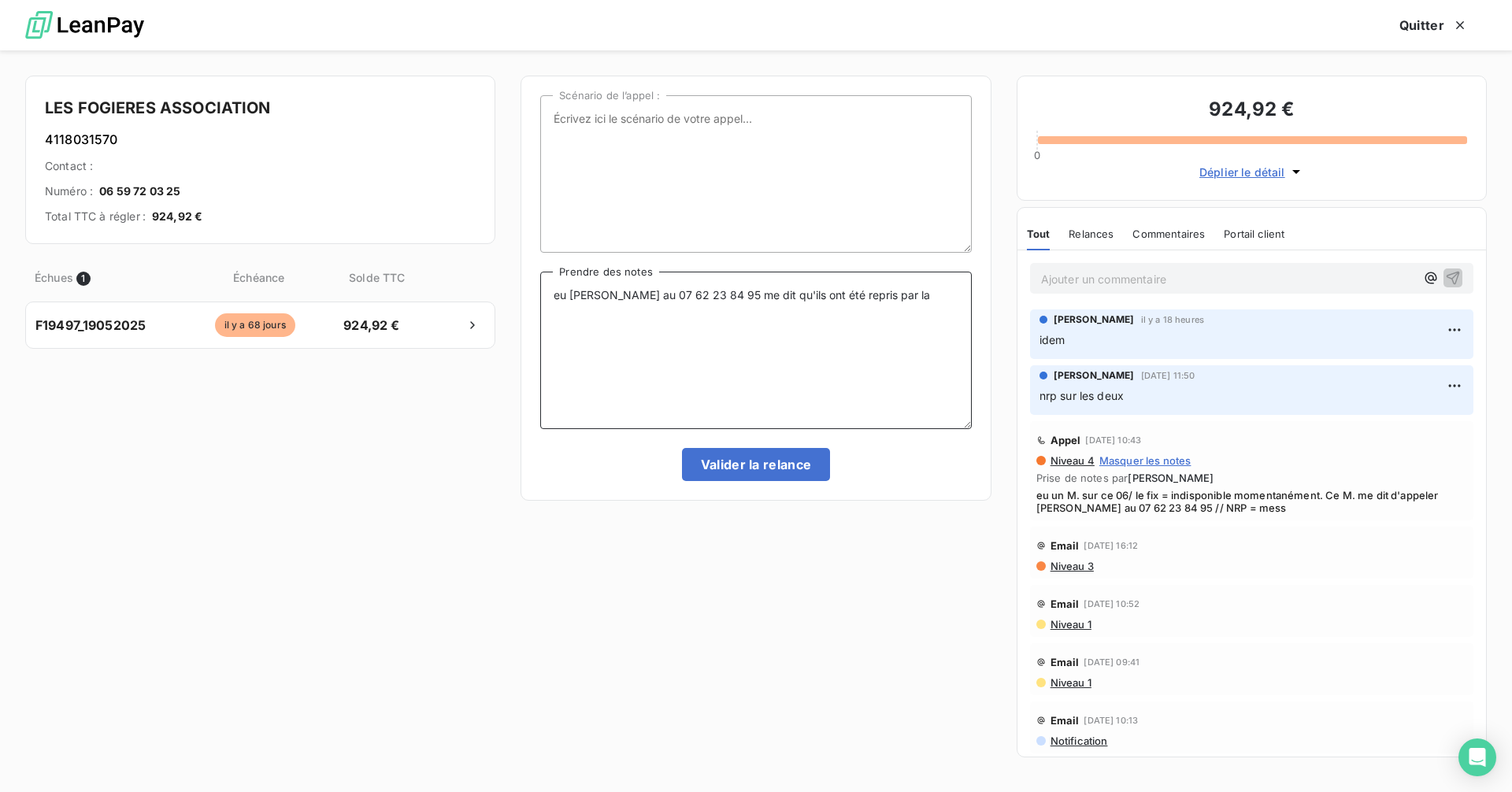
paste textarea "MECS Mutualiste Transverse AÉSIO Santé"
click at [759, 306] on textarea "eu Mme Coullot au 07 62 23 84 95 me dit qu'ils ont été repris par la MECS Mutua…" at bounding box center [756, 351] width 431 height 157
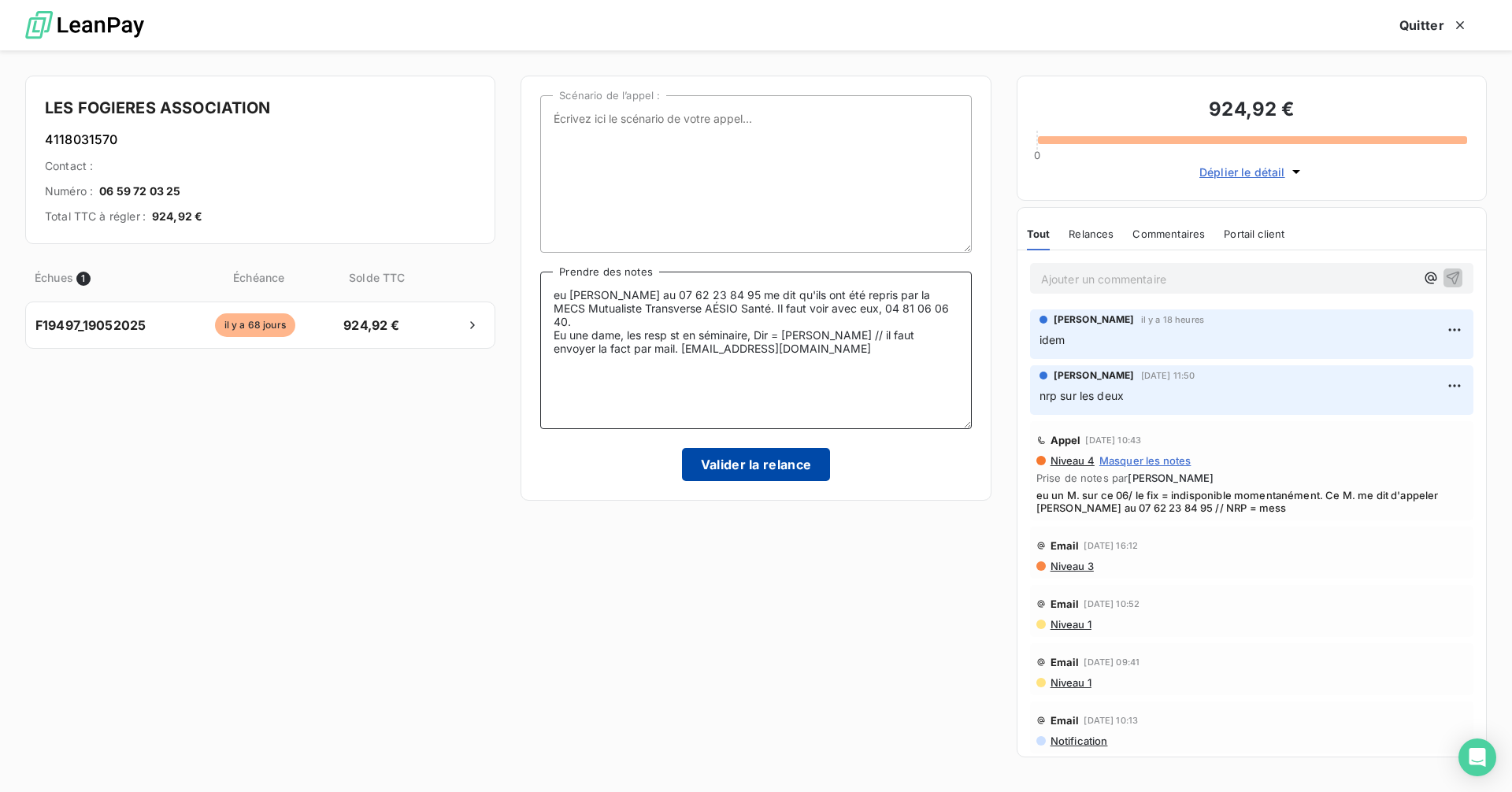
type textarea "eu Mme Coullot au 07 62 23 84 95 me dit qu'ils ont été repris par la MECS Mutua…"
click at [780, 457] on button "Valider la relance" at bounding box center [756, 464] width 149 height 34
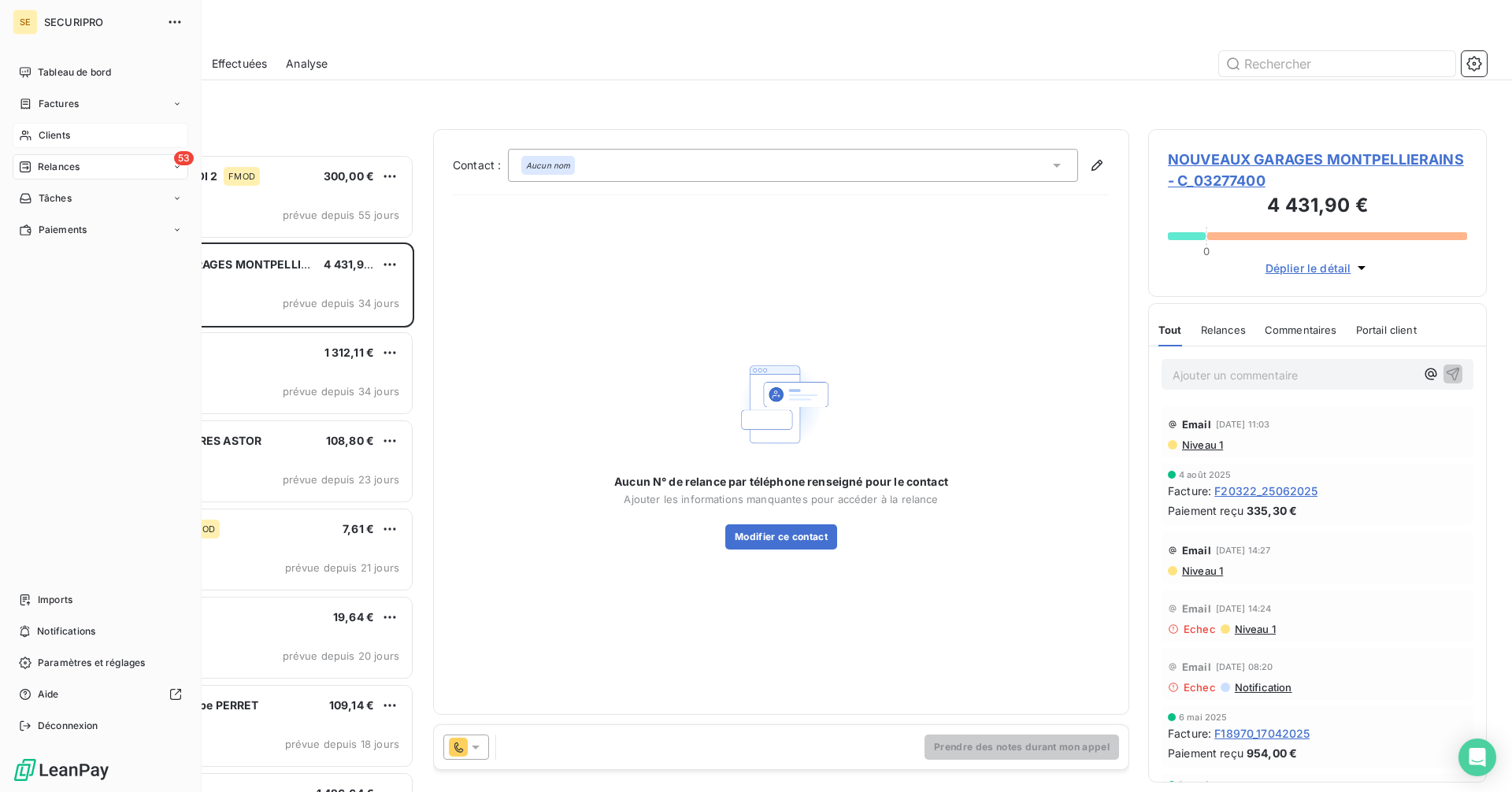
click at [37, 130] on div "Clients" at bounding box center [100, 135] width 175 height 25
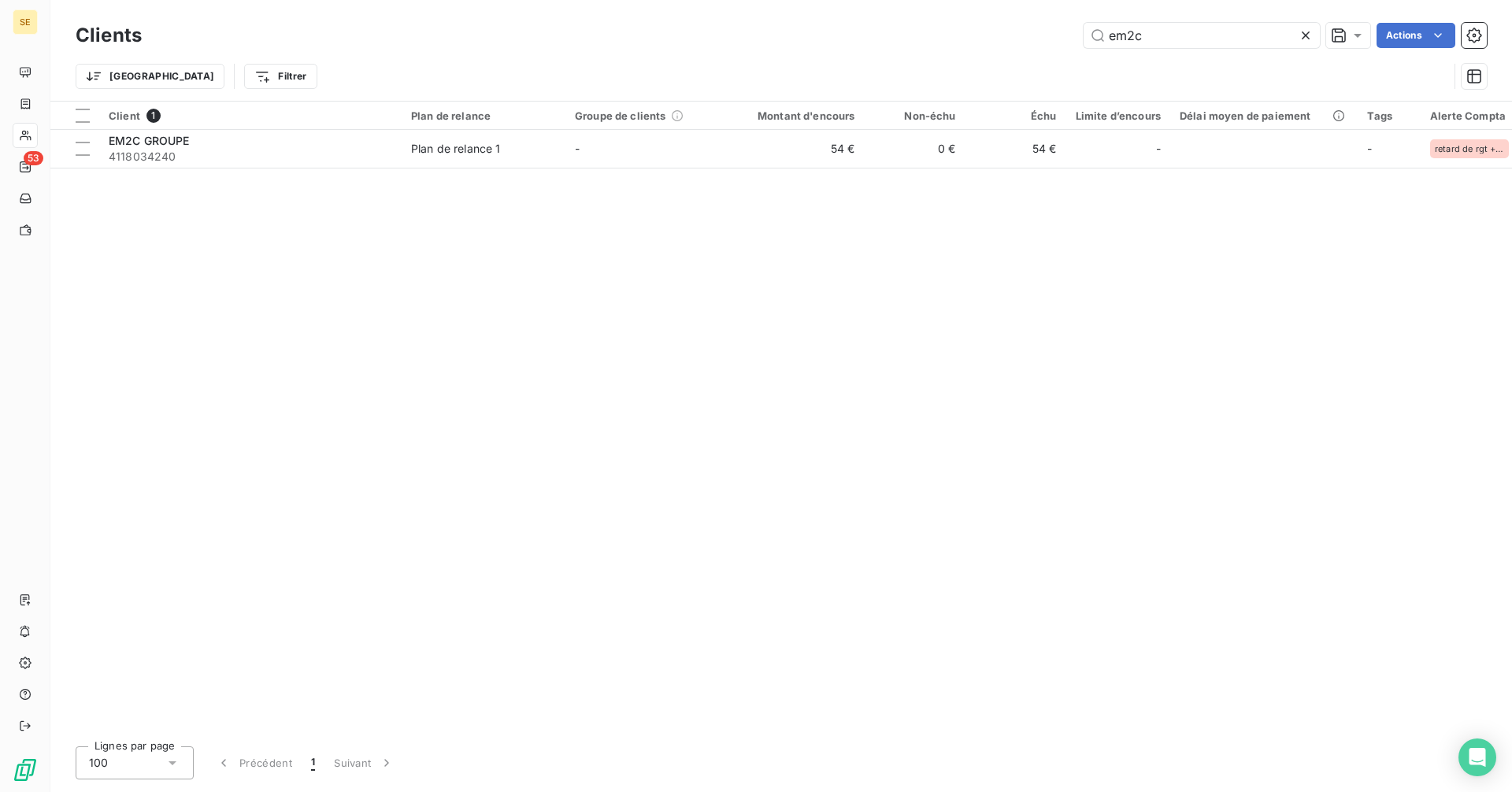
drag, startPoint x: 1151, startPoint y: 33, endPoint x: 1029, endPoint y: 27, distance: 122.1
click at [1029, 27] on div "em2c Actions" at bounding box center [824, 35] width 1326 height 25
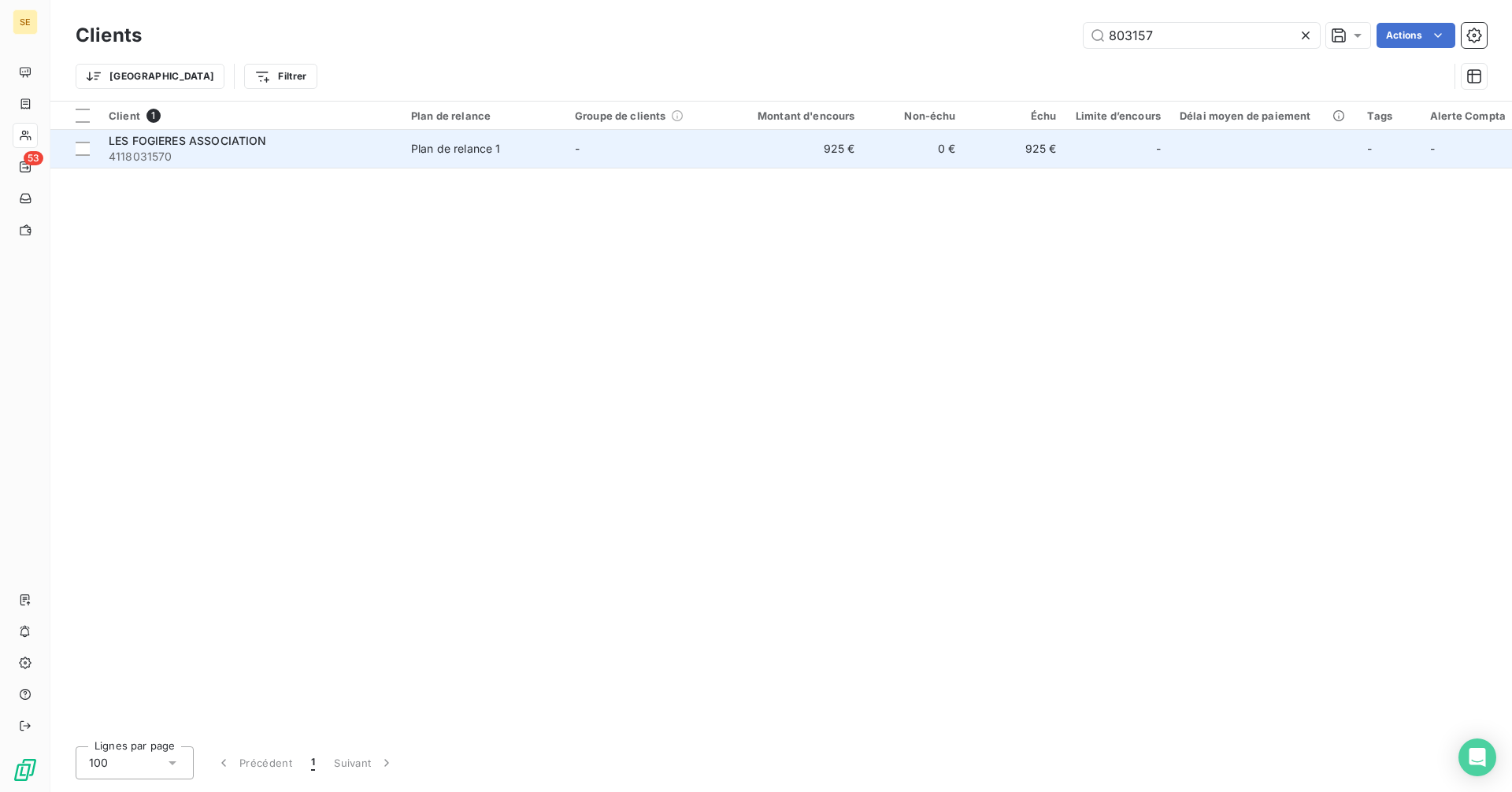
type input "803157"
click at [439, 156] on div "Plan de relance 1" at bounding box center [456, 148] width 90 height 15
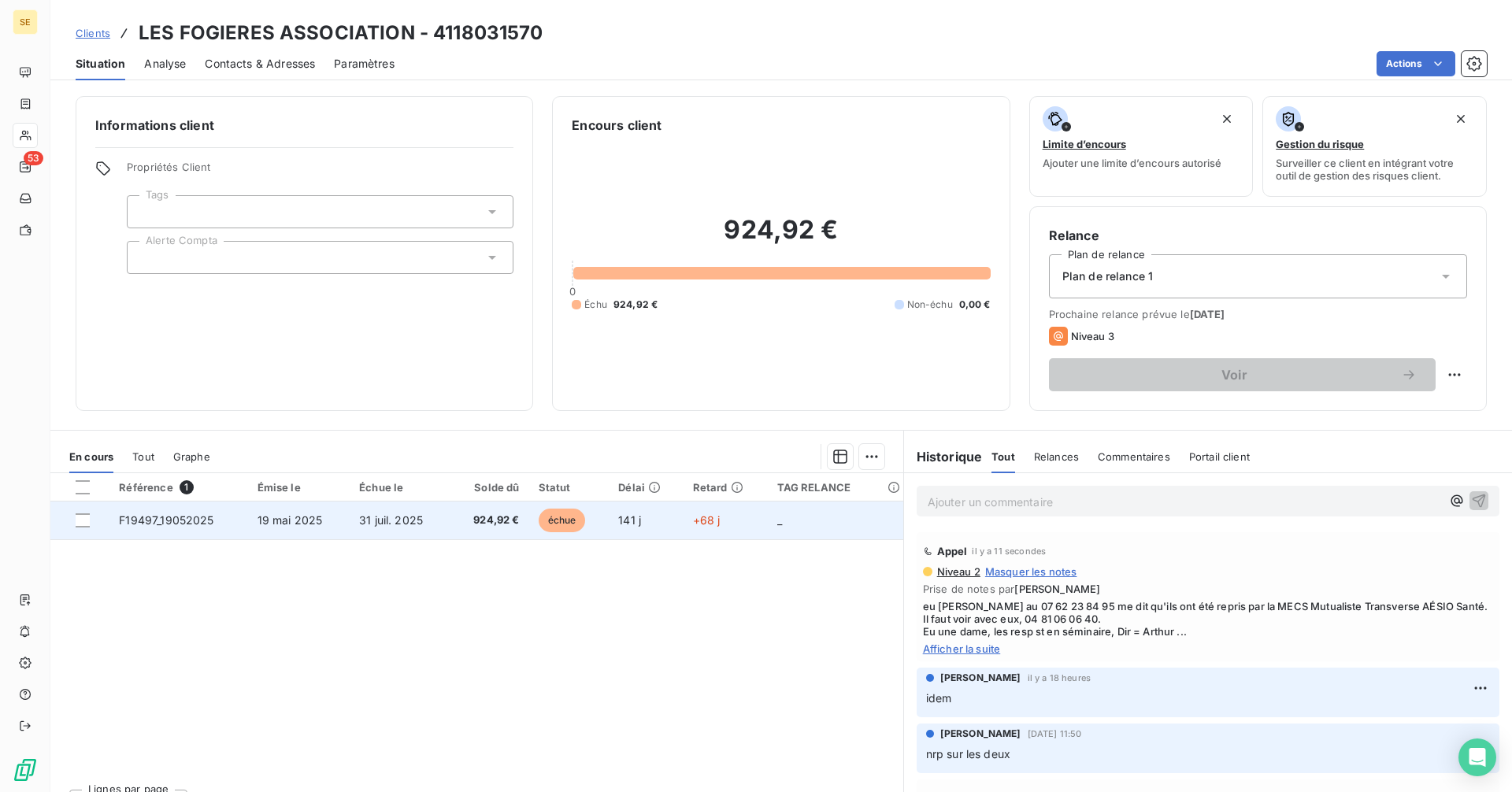
click at [489, 514] on span "924,92 €" at bounding box center [490, 520] width 59 height 15
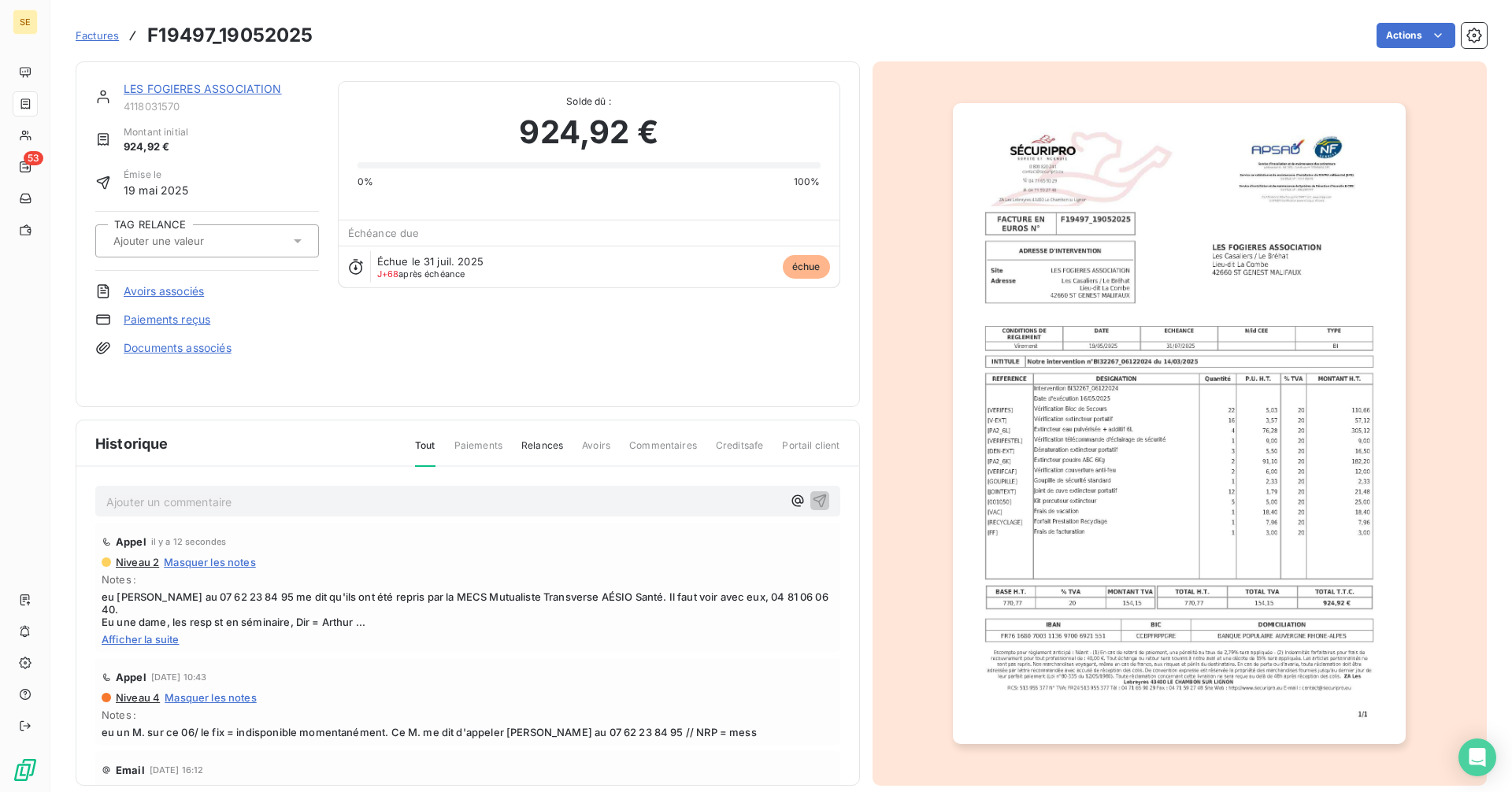
click at [1088, 342] on img "button" at bounding box center [1179, 423] width 453 height 641
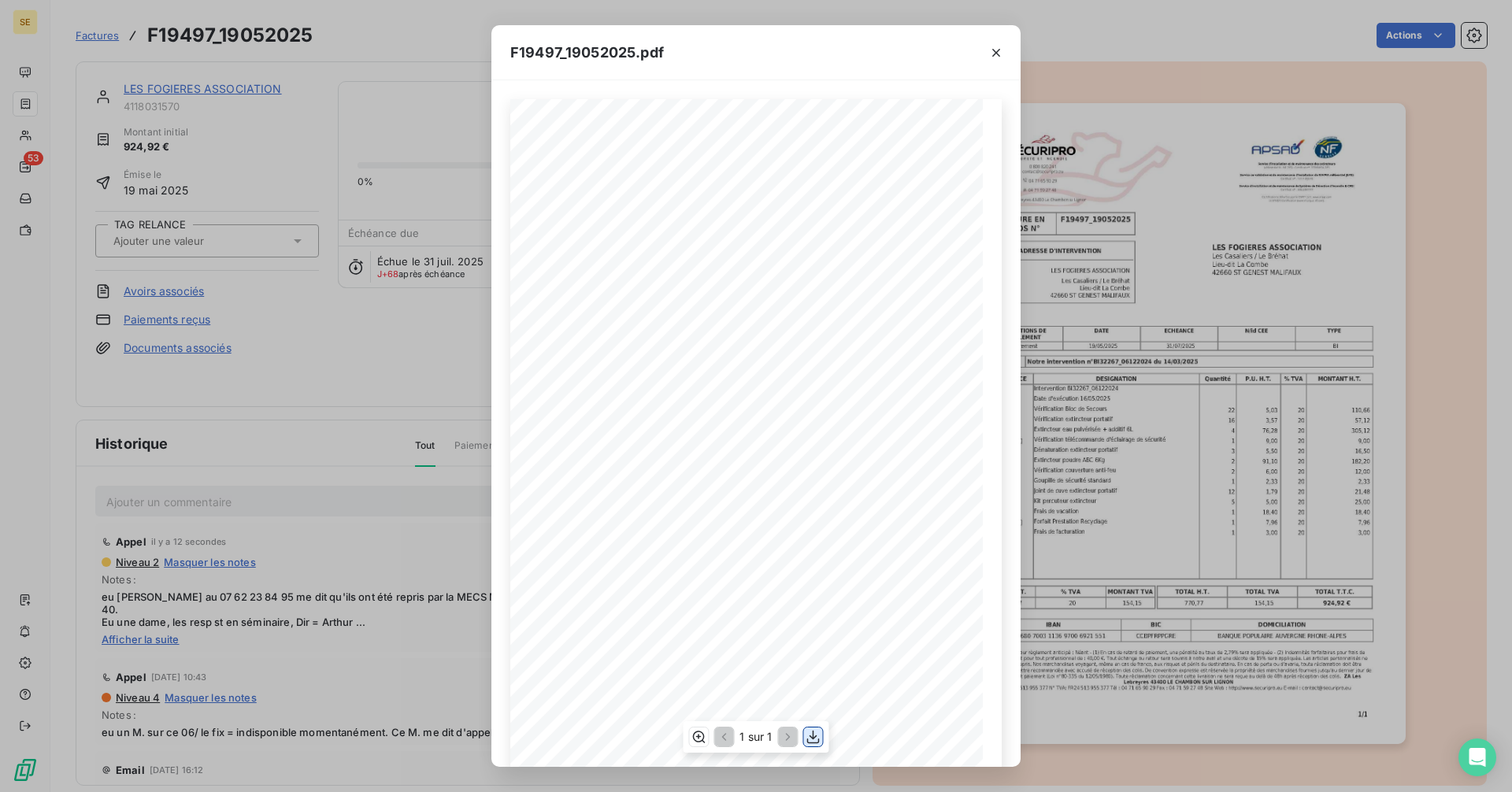
click at [807, 735] on icon "button" at bounding box center [813, 736] width 15 height 15
drag, startPoint x: 990, startPoint y: 49, endPoint x: 968, endPoint y: 49, distance: 22.0
click at [990, 49] on icon "button" at bounding box center [996, 53] width 15 height 15
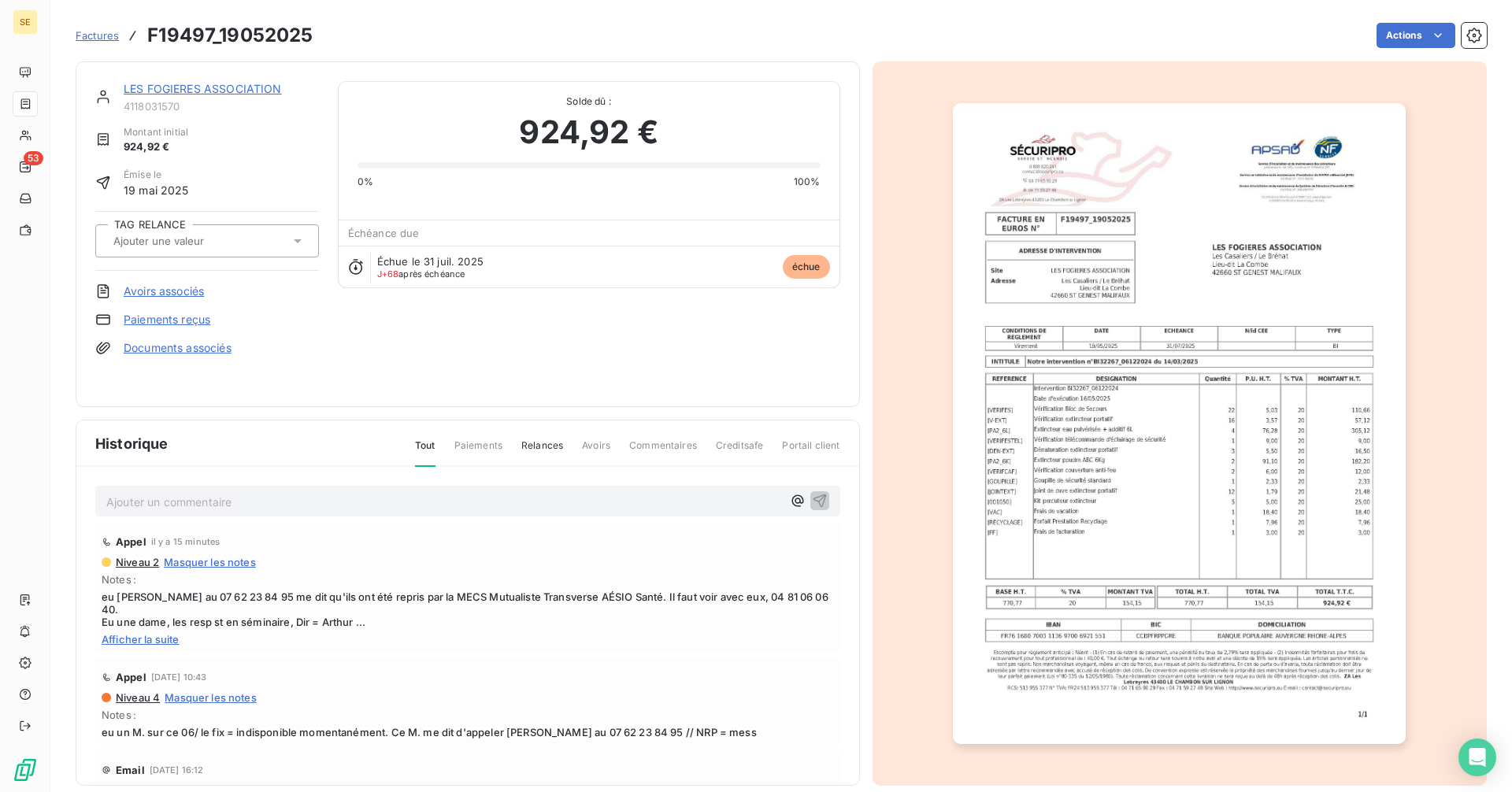
click at [223, 90] on link "LES FOGIERES ASSOCIATION" at bounding box center [202, 88] width 158 height 13
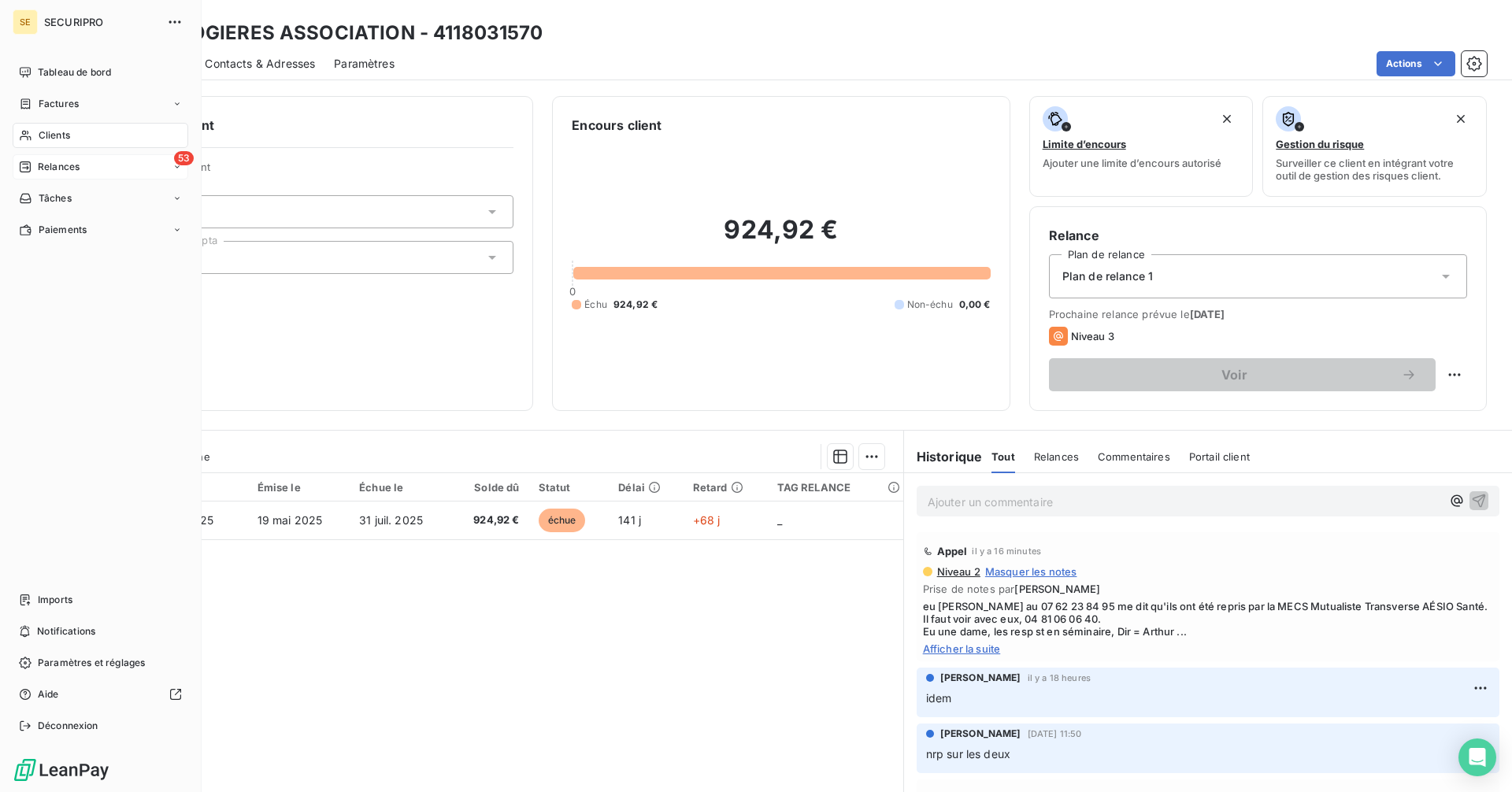
click at [76, 158] on div "53 Relances" at bounding box center [100, 167] width 175 height 25
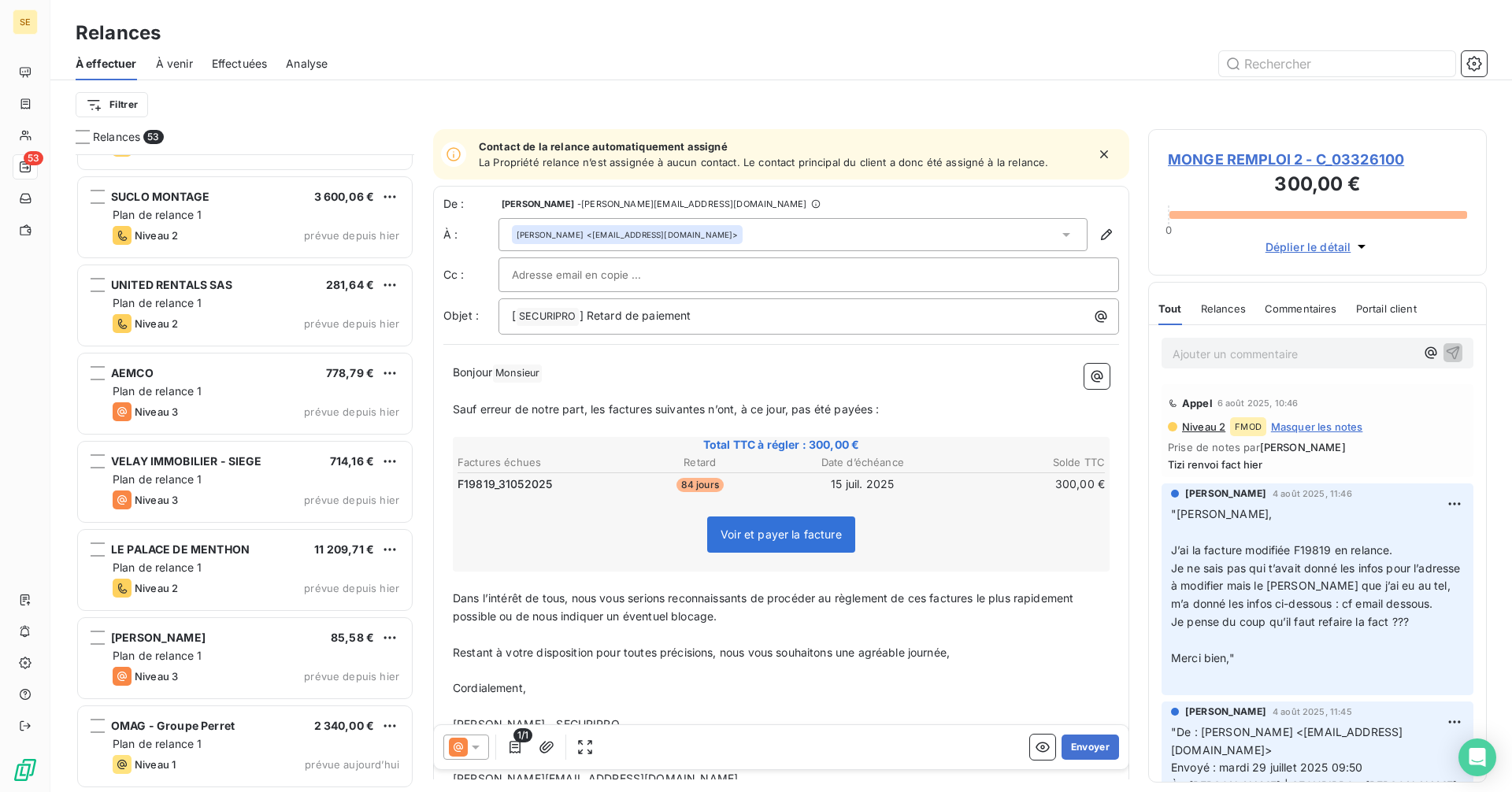
scroll to position [4035, 0]
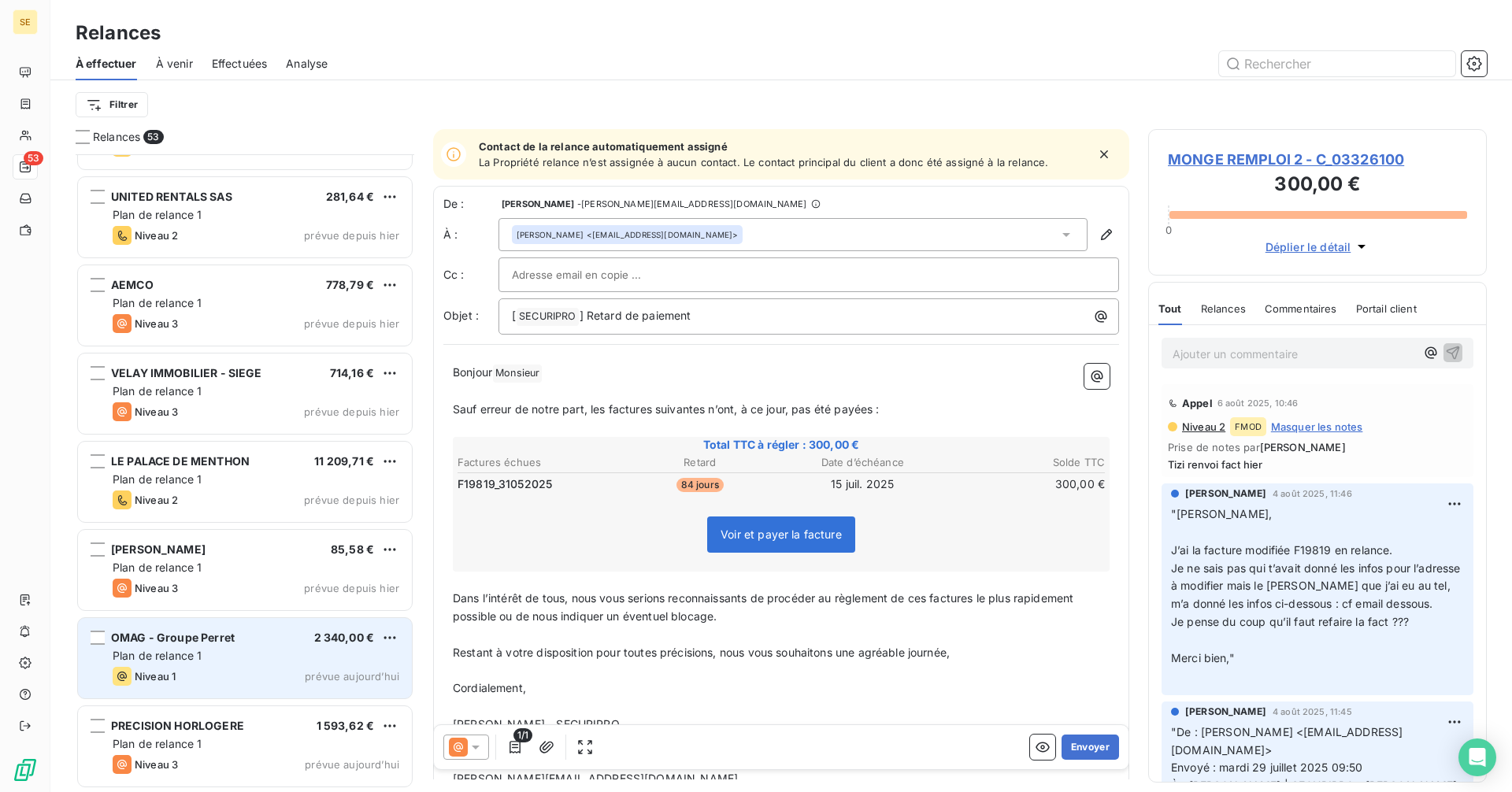
click at [237, 660] on div "Plan de relance 1" at bounding box center [256, 655] width 286 height 15
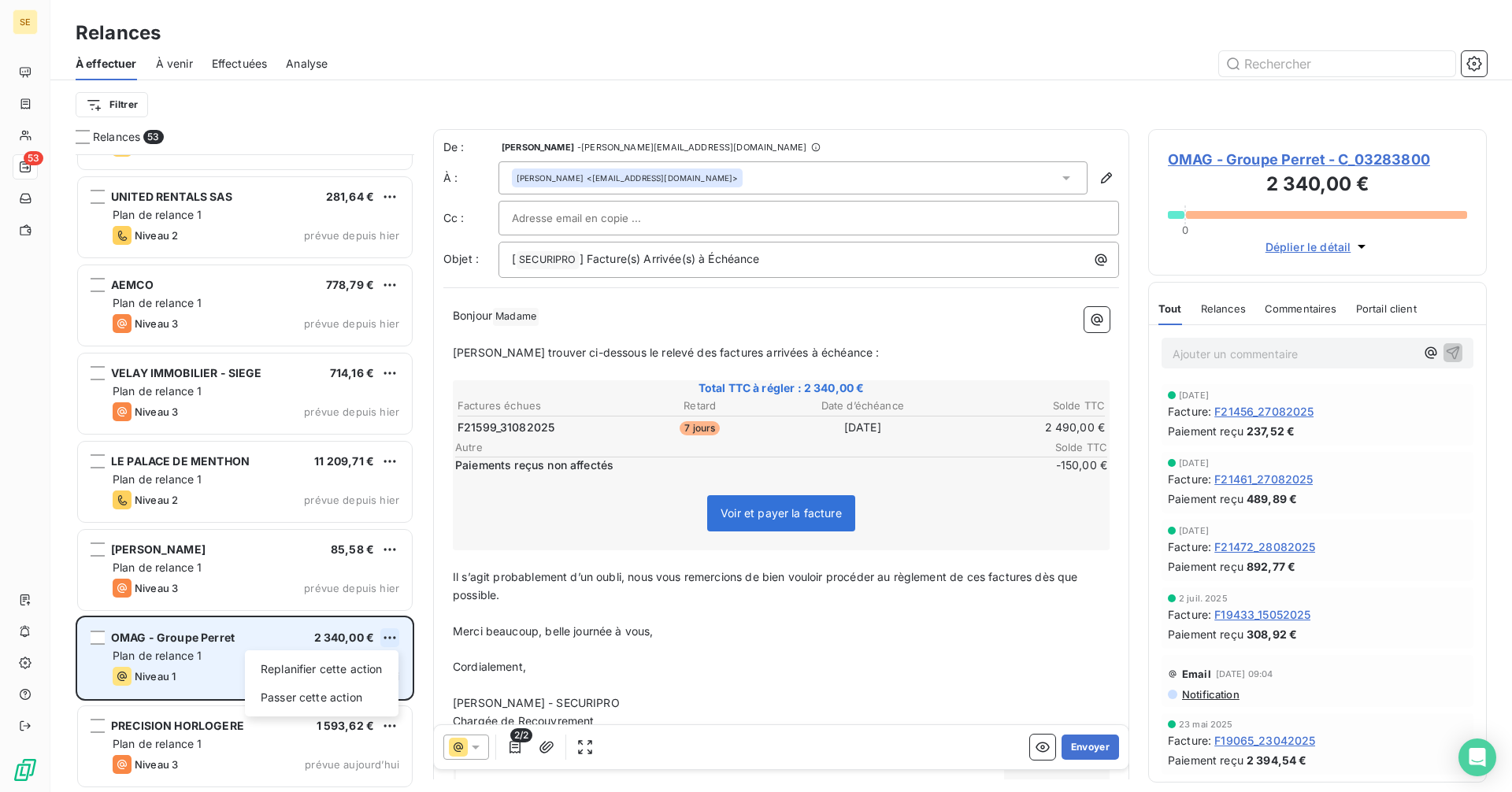
click at [390, 634] on html "SE 53 Relances À effectuer À venir Effectuées Analyse Filtrer Relances 53 AUVER…" at bounding box center [756, 396] width 1512 height 792
click at [339, 667] on div "Replanifier cette action" at bounding box center [321, 668] width 141 height 25
select select "9"
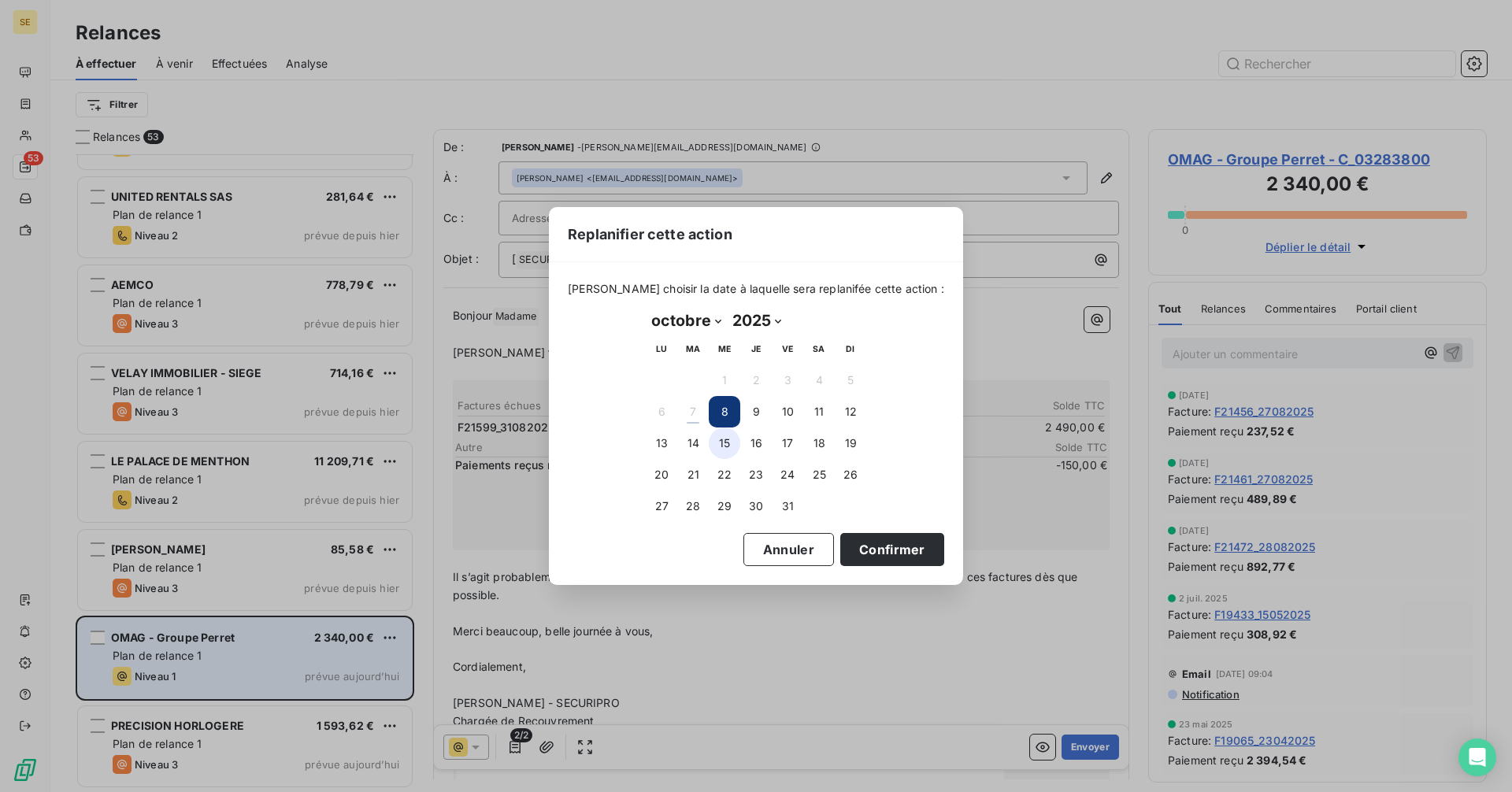
click at [729, 443] on button "15" at bounding box center [724, 442] width 32 height 32
click at [868, 538] on button "Confirmer" at bounding box center [892, 549] width 103 height 34
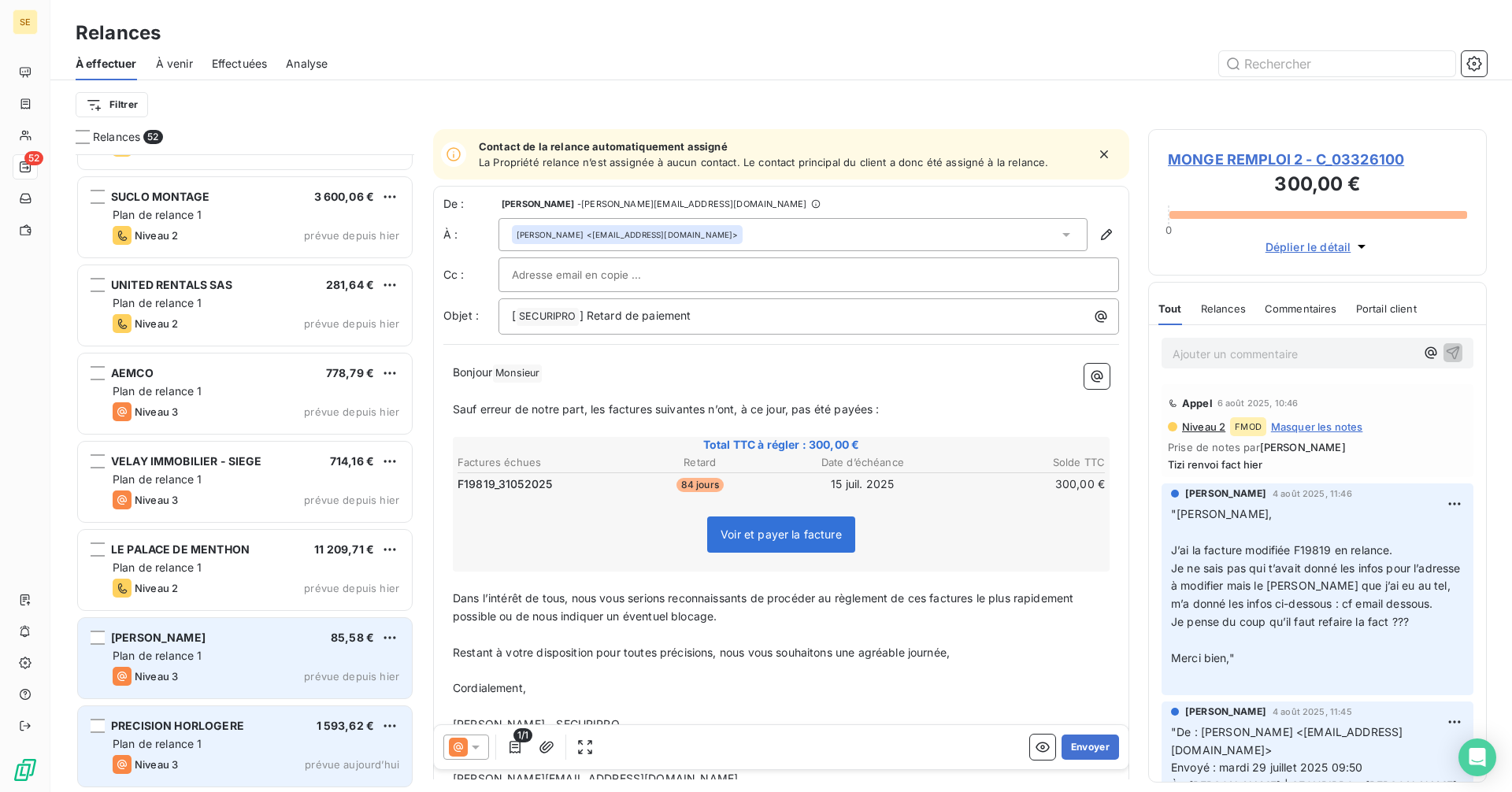
scroll to position [3947, 0]
click at [269, 651] on div "Plan de relance 1" at bounding box center [256, 656] width 286 height 15
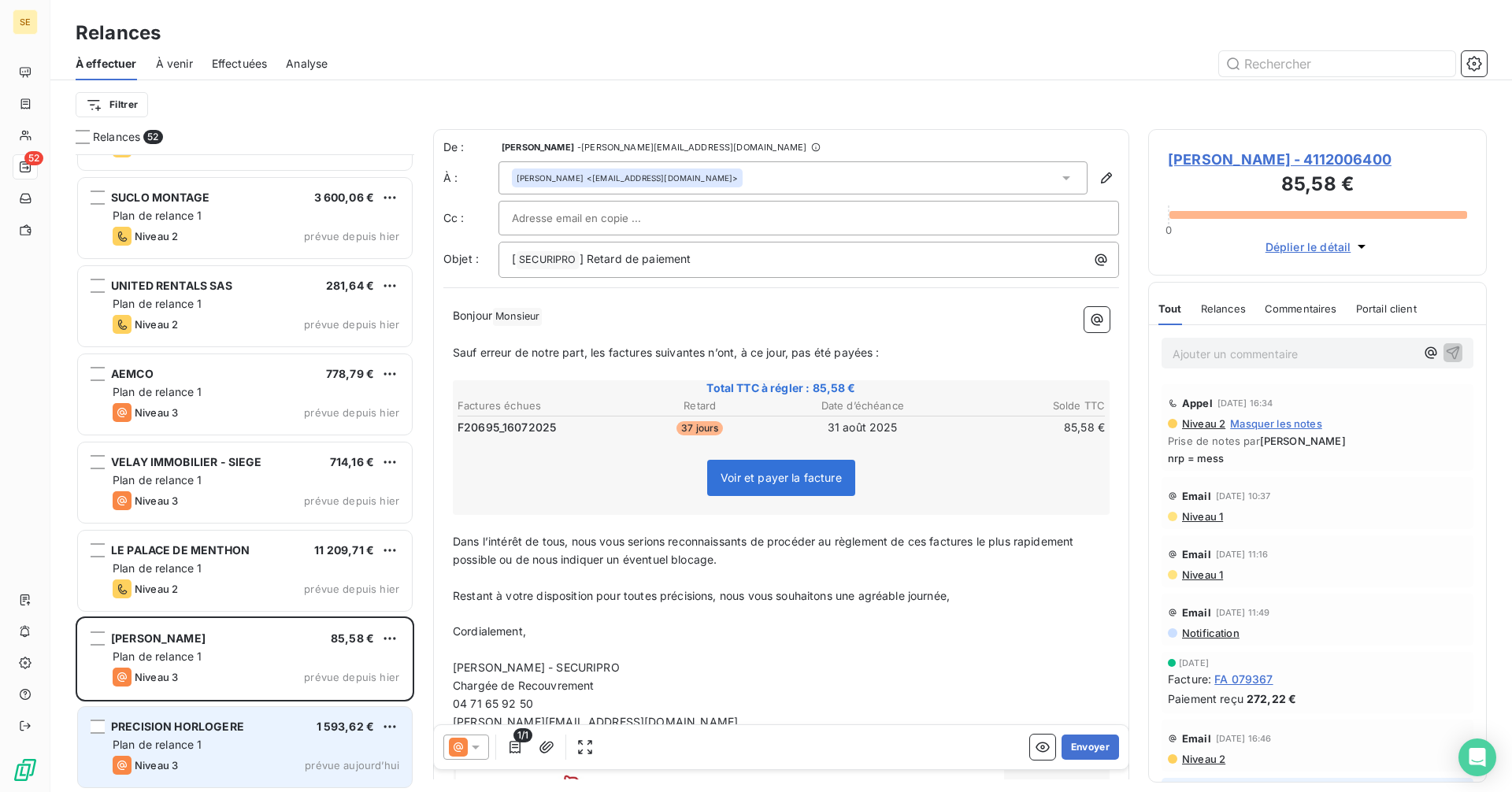
click at [1230, 159] on span "OLIVIER VINCENT - 4112006400" at bounding box center [1317, 159] width 299 height 21
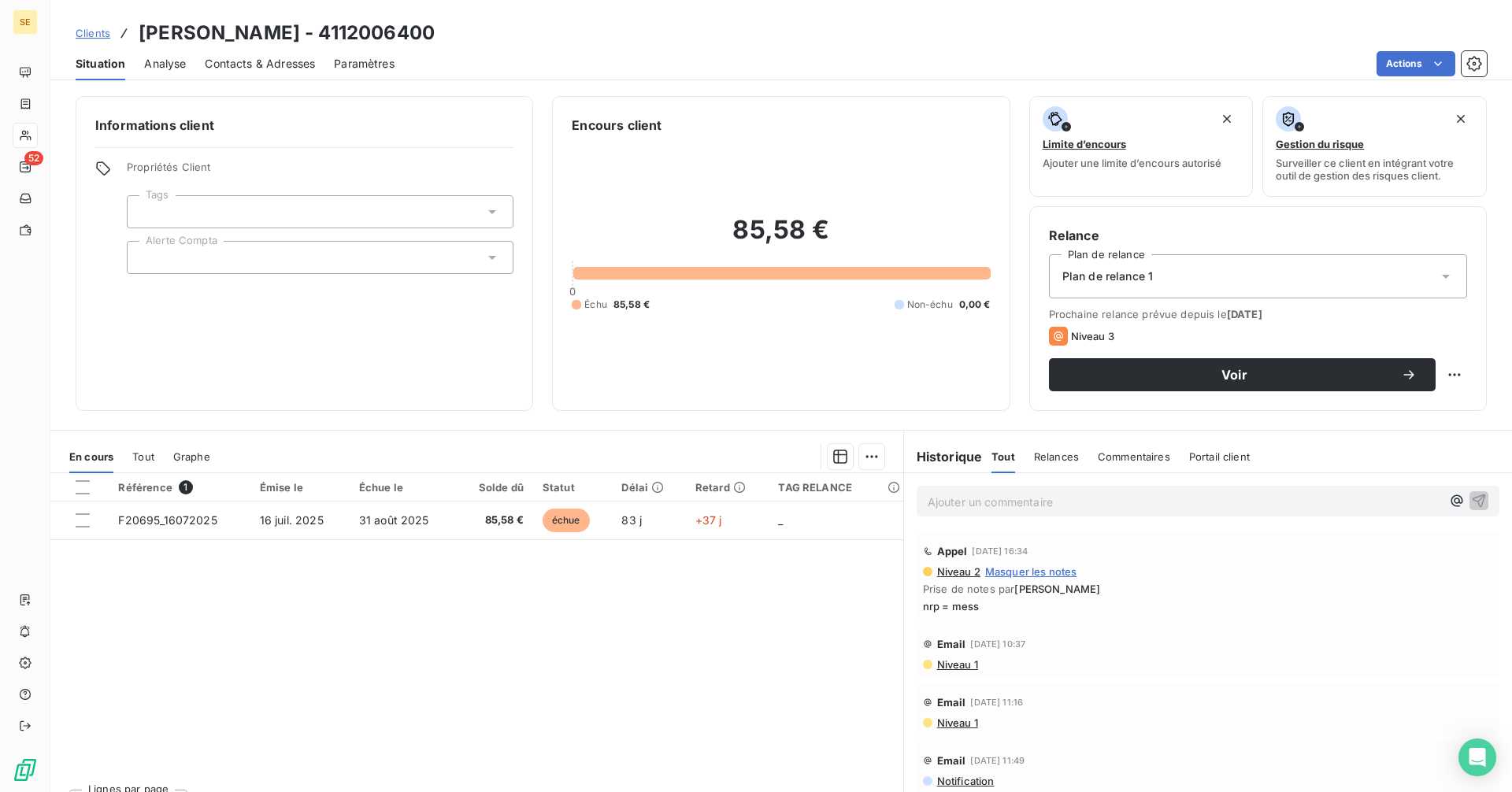
click at [255, 59] on span "Contacts & Adresses" at bounding box center [260, 63] width 110 height 15
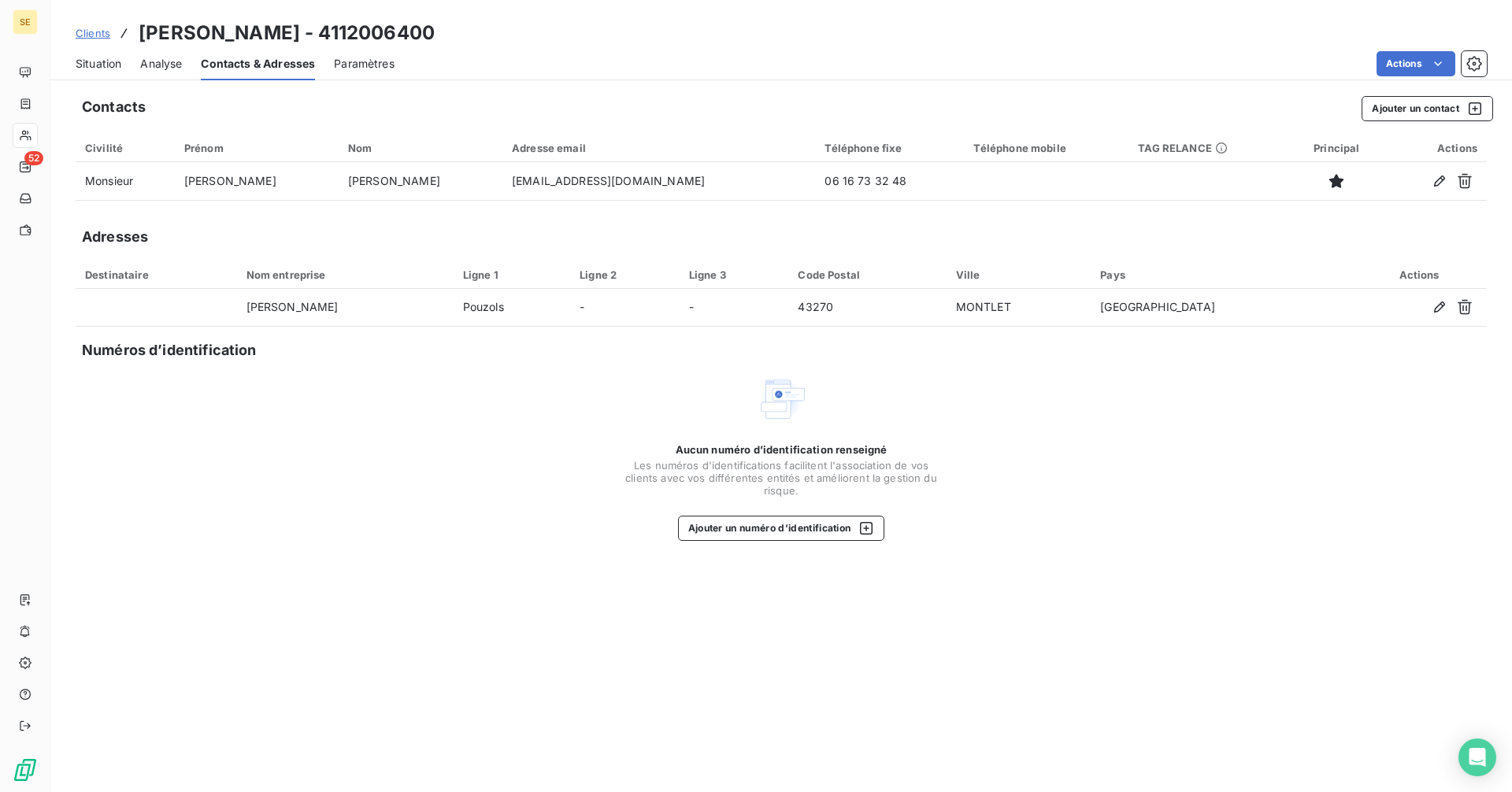
click at [105, 63] on span "Situation" at bounding box center [99, 63] width 46 height 15
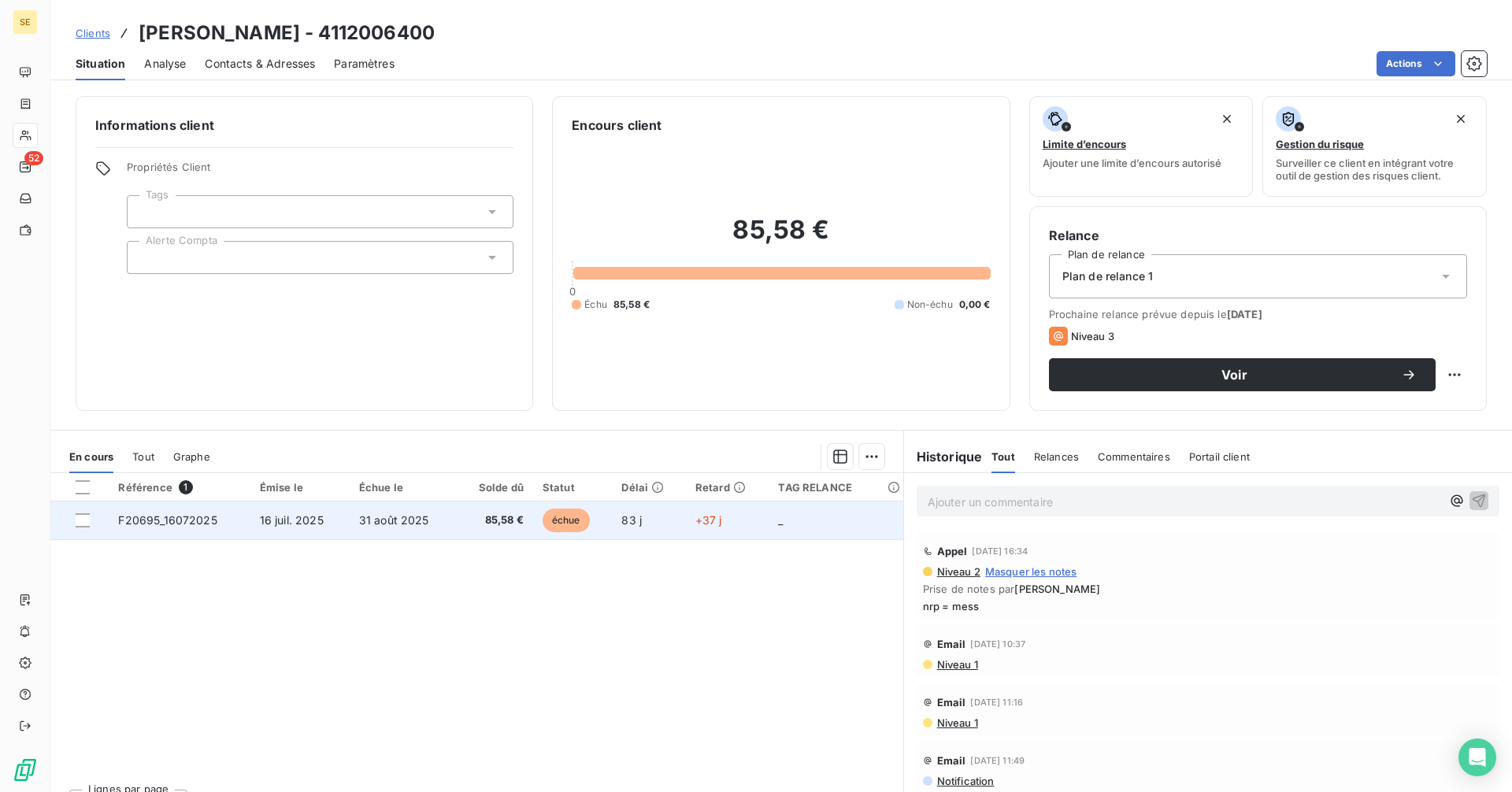
click at [435, 519] on td "31 août 2025" at bounding box center [403, 519] width 107 height 37
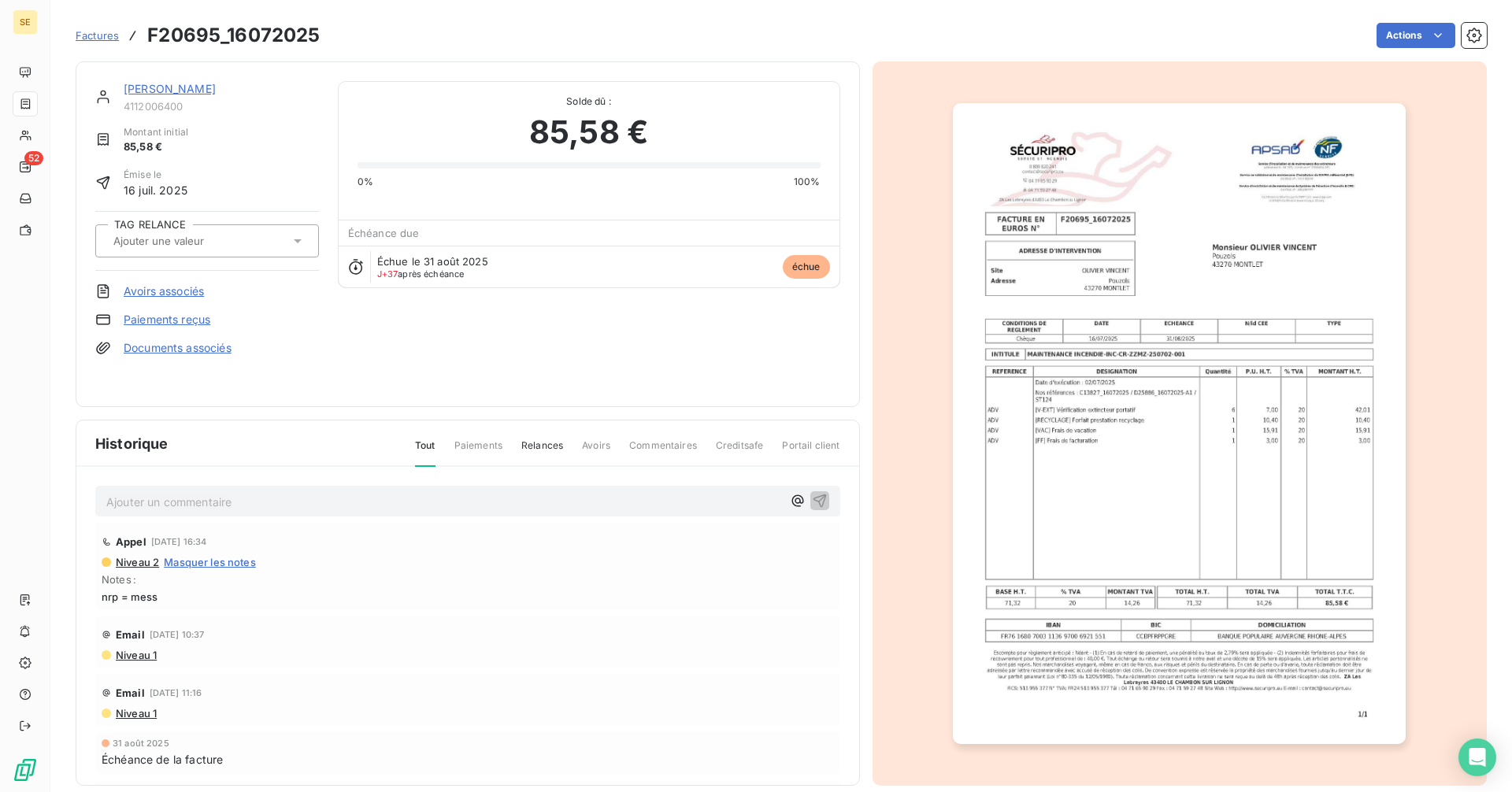
click at [201, 88] on link "OLIVIER VINCENT" at bounding box center [170, 88] width 92 height 13
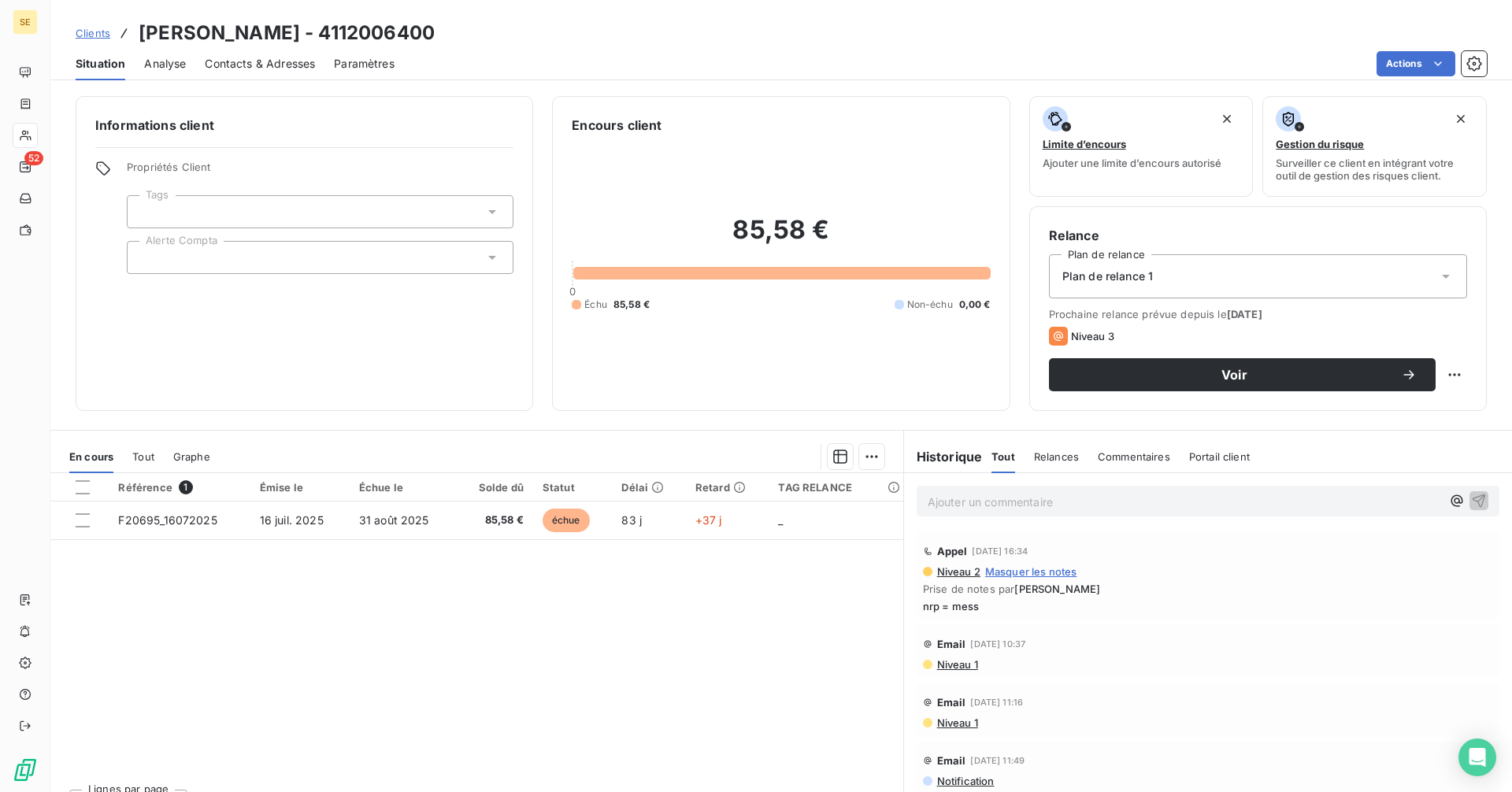
click at [232, 64] on span "Contacts & Adresses" at bounding box center [260, 63] width 110 height 15
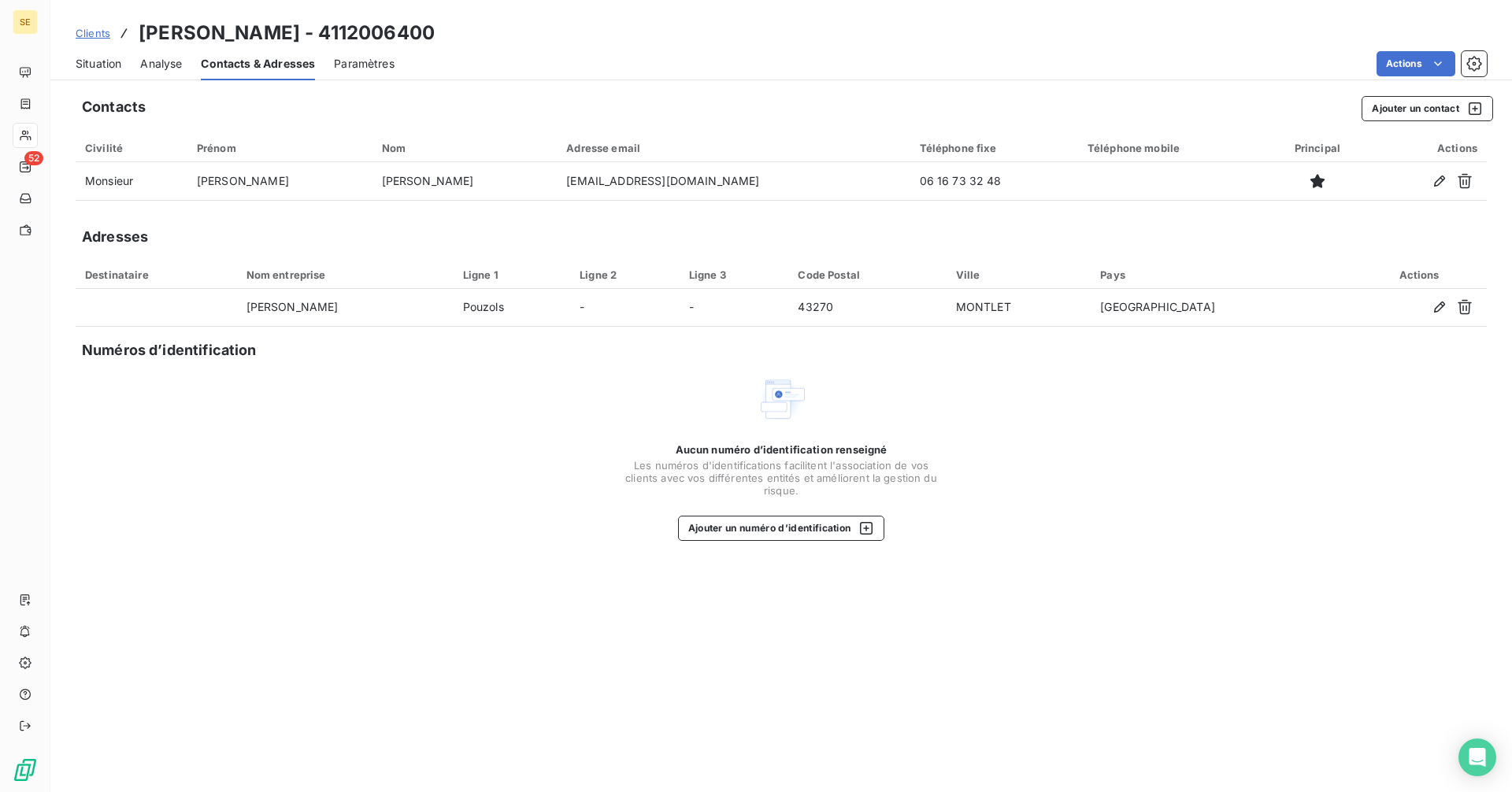
click at [83, 60] on span "Situation" at bounding box center [99, 63] width 46 height 15
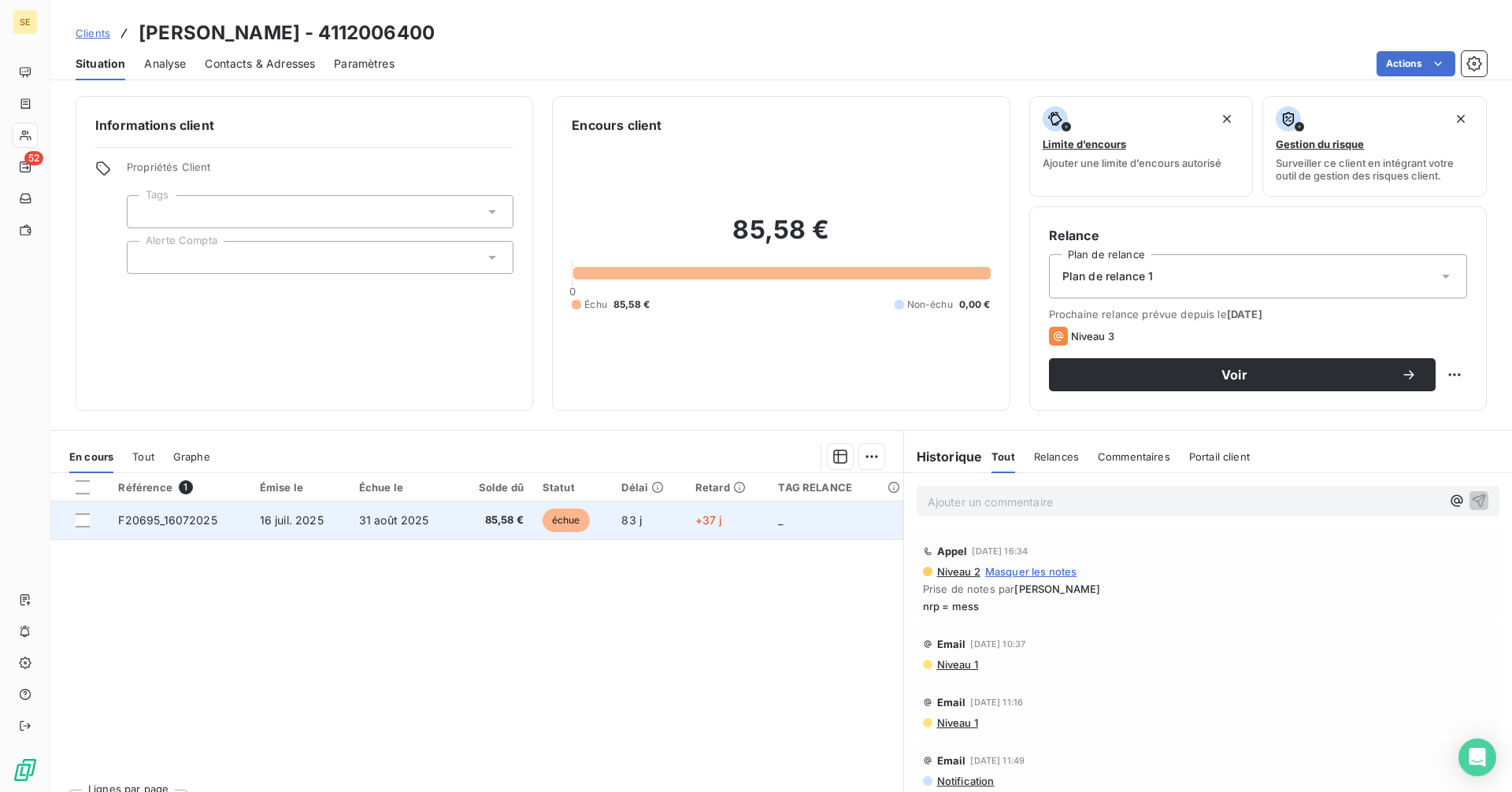
click at [342, 532] on td "16 juil. 2025" at bounding box center [300, 519] width 100 height 37
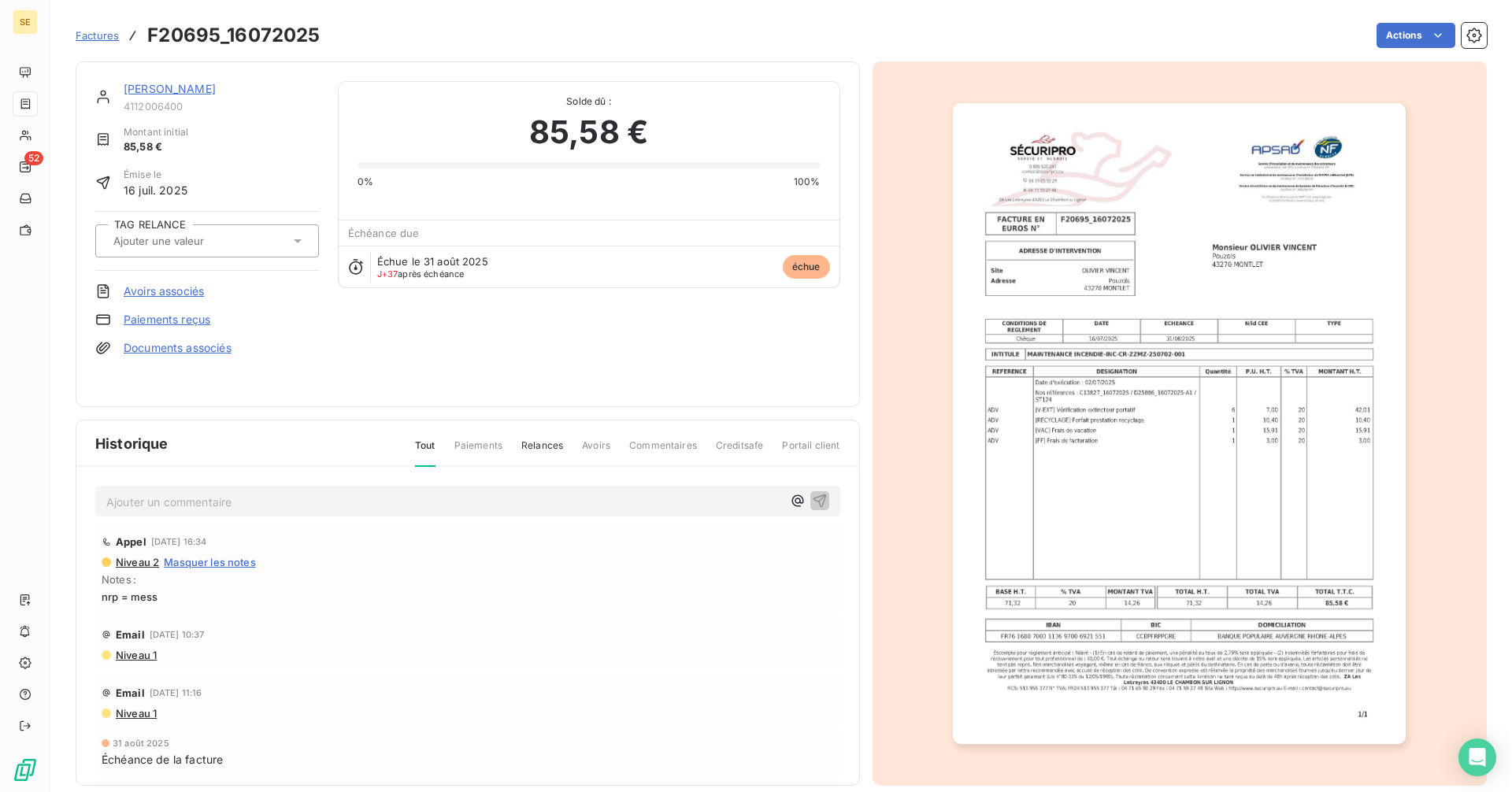
click at [172, 82] on link "OLIVIER VINCENT" at bounding box center [170, 88] width 92 height 13
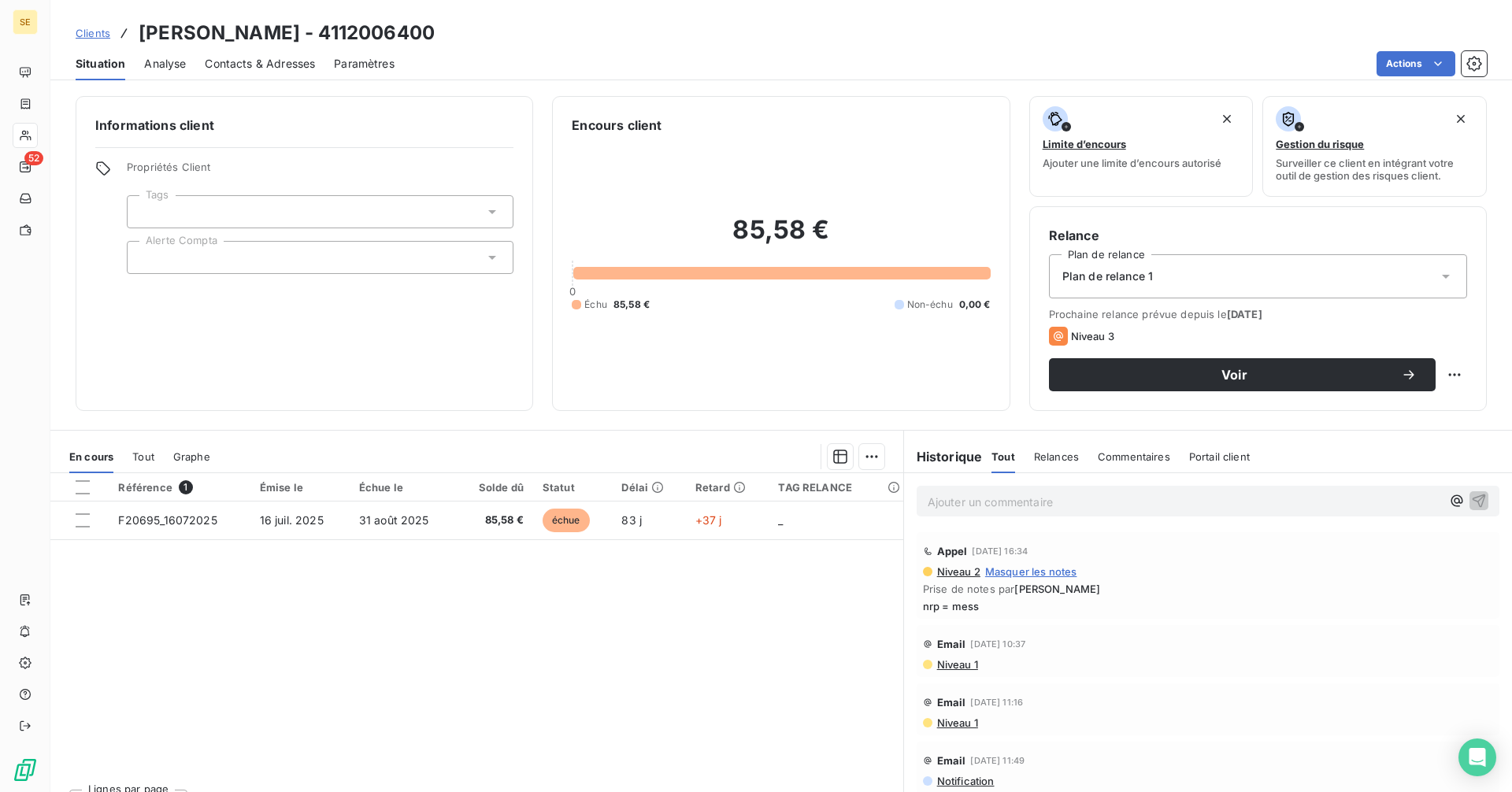
click at [273, 60] on span "Contacts & Adresses" at bounding box center [260, 63] width 110 height 15
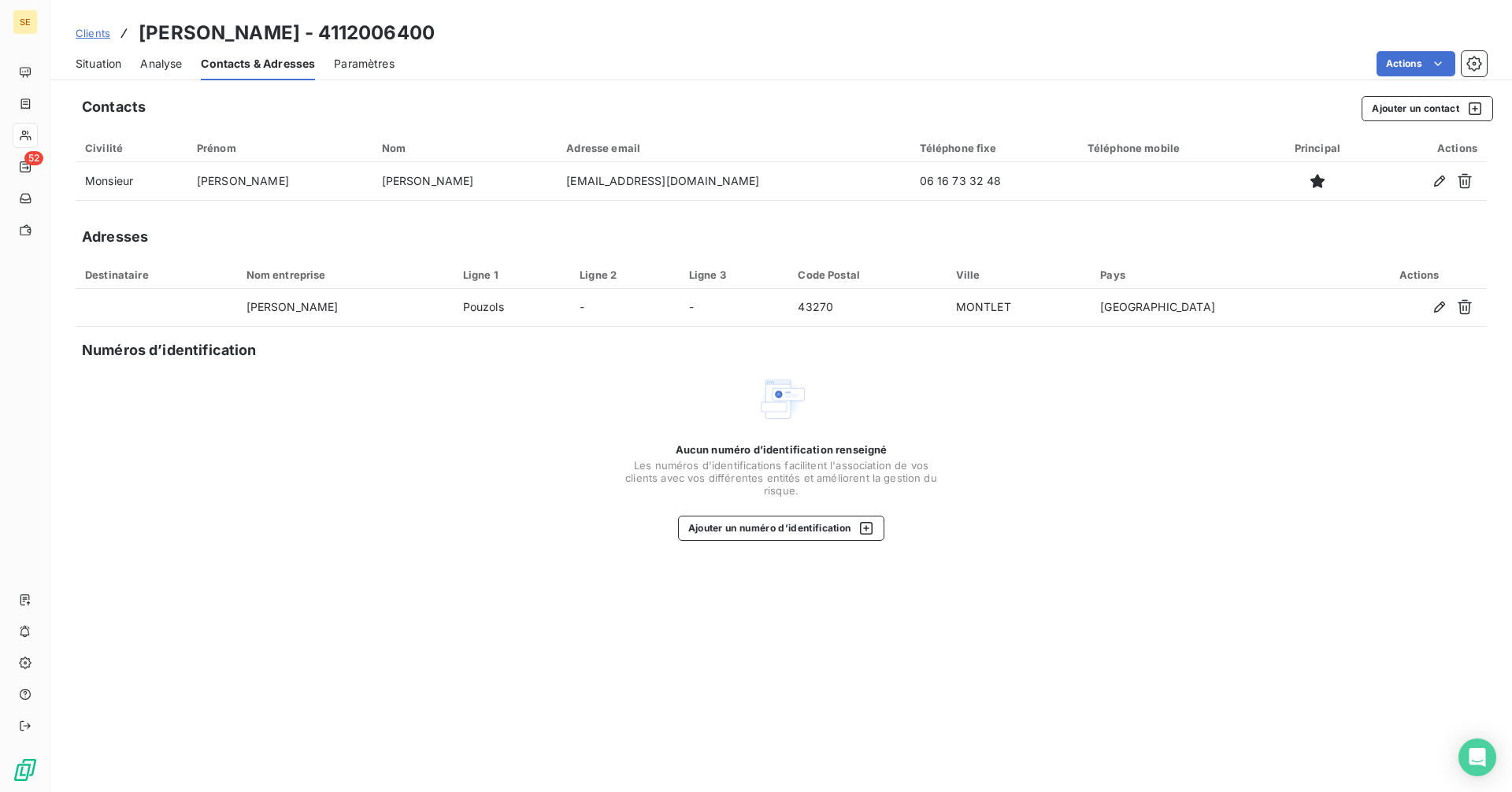
click at [105, 66] on span "Situation" at bounding box center [99, 63] width 46 height 15
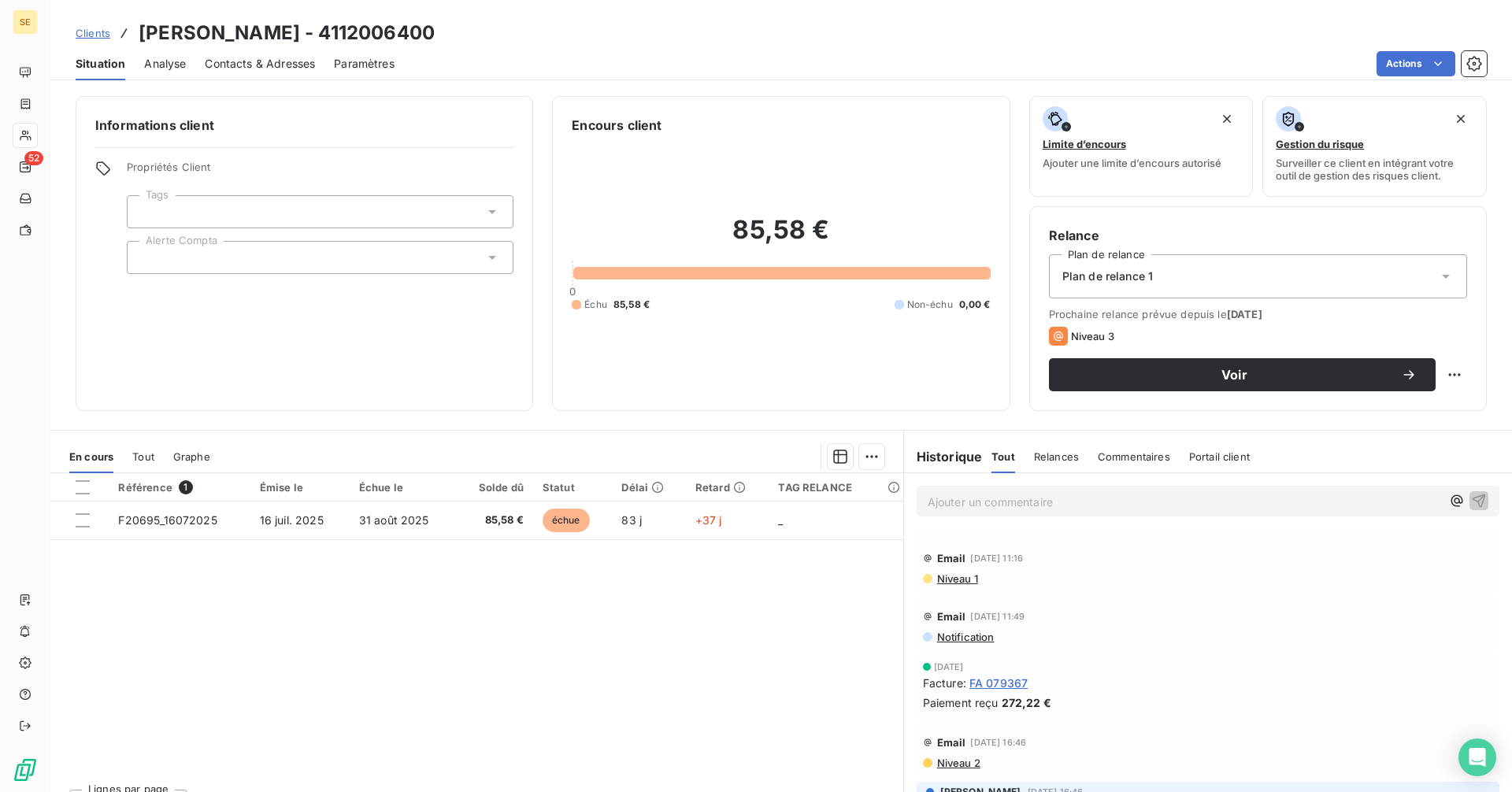
scroll to position [157, 0]
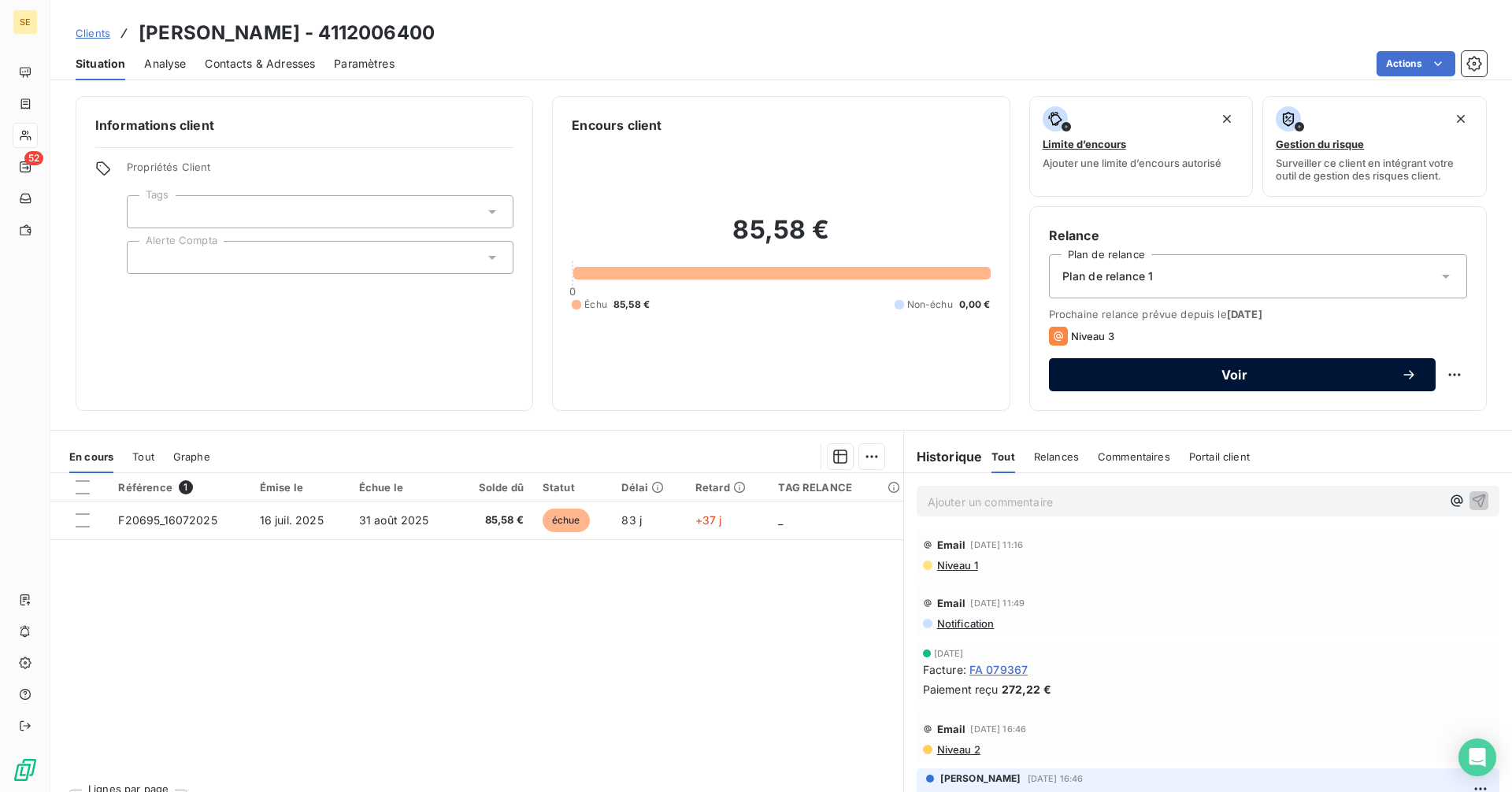
click at [1085, 373] on span "Voir" at bounding box center [1234, 374] width 333 height 12
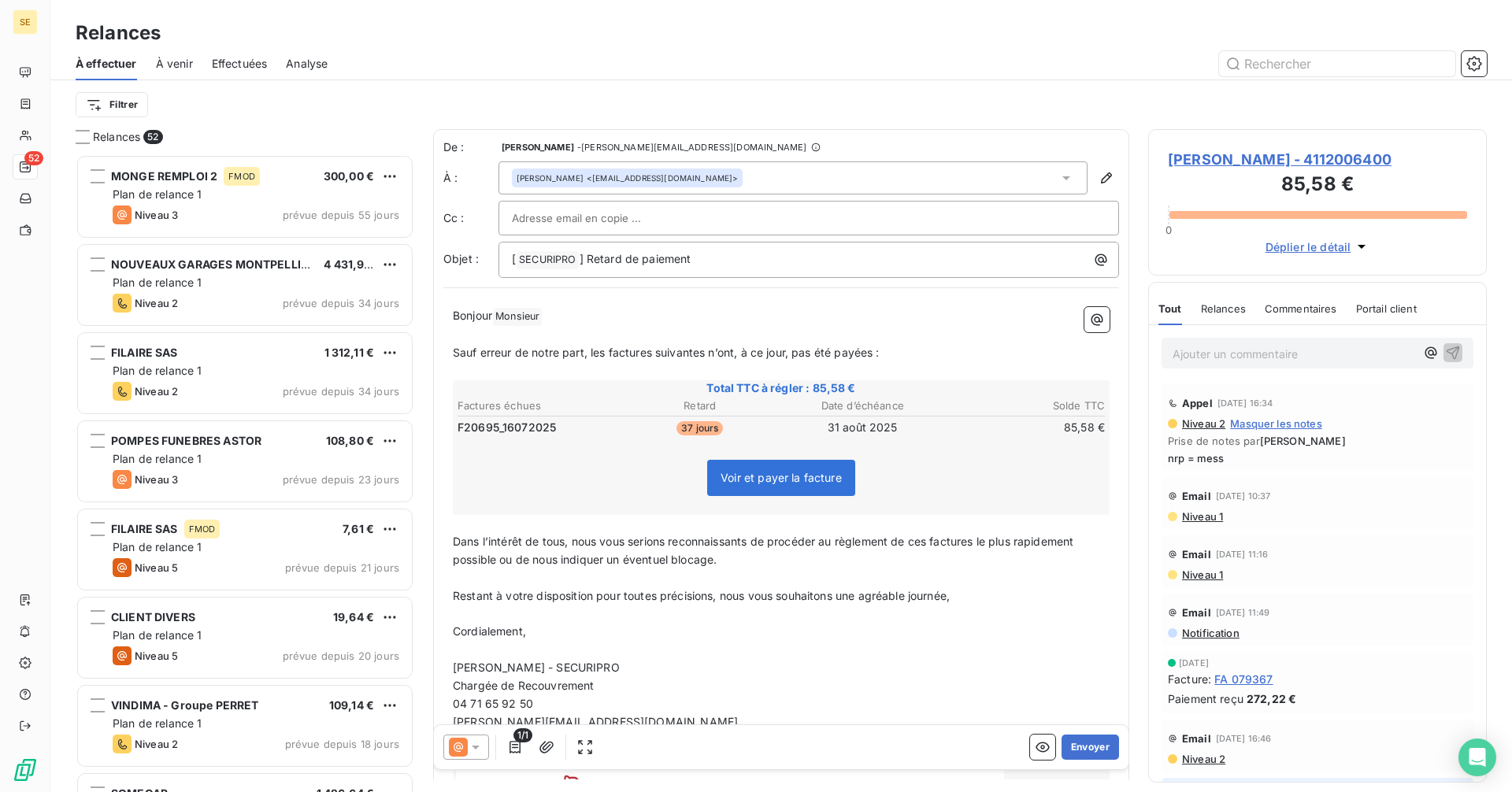
scroll to position [625, 327]
click at [475, 746] on icon at bounding box center [475, 747] width 8 height 4
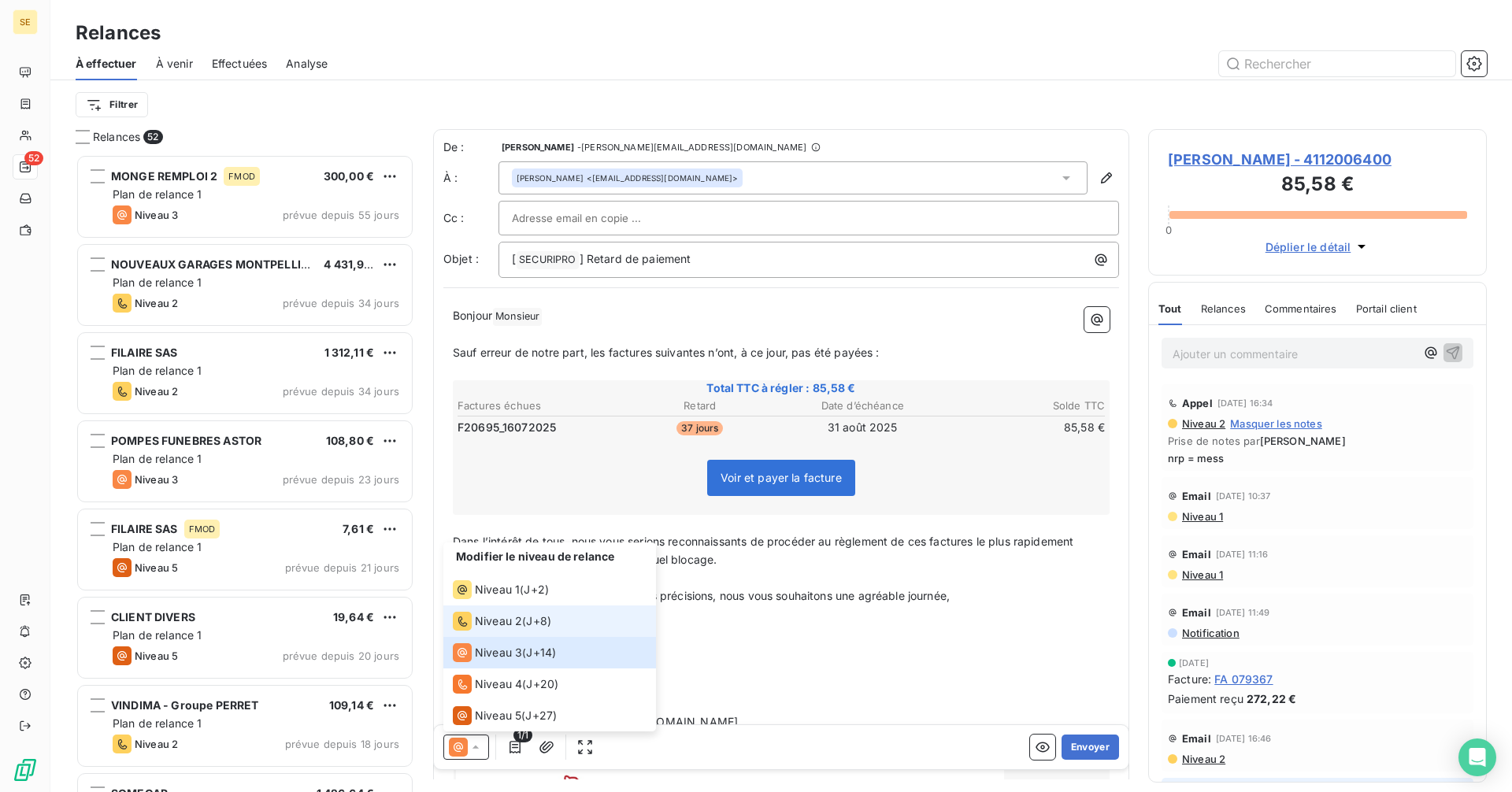
click at [493, 616] on span "Niveau 2" at bounding box center [498, 621] width 47 height 15
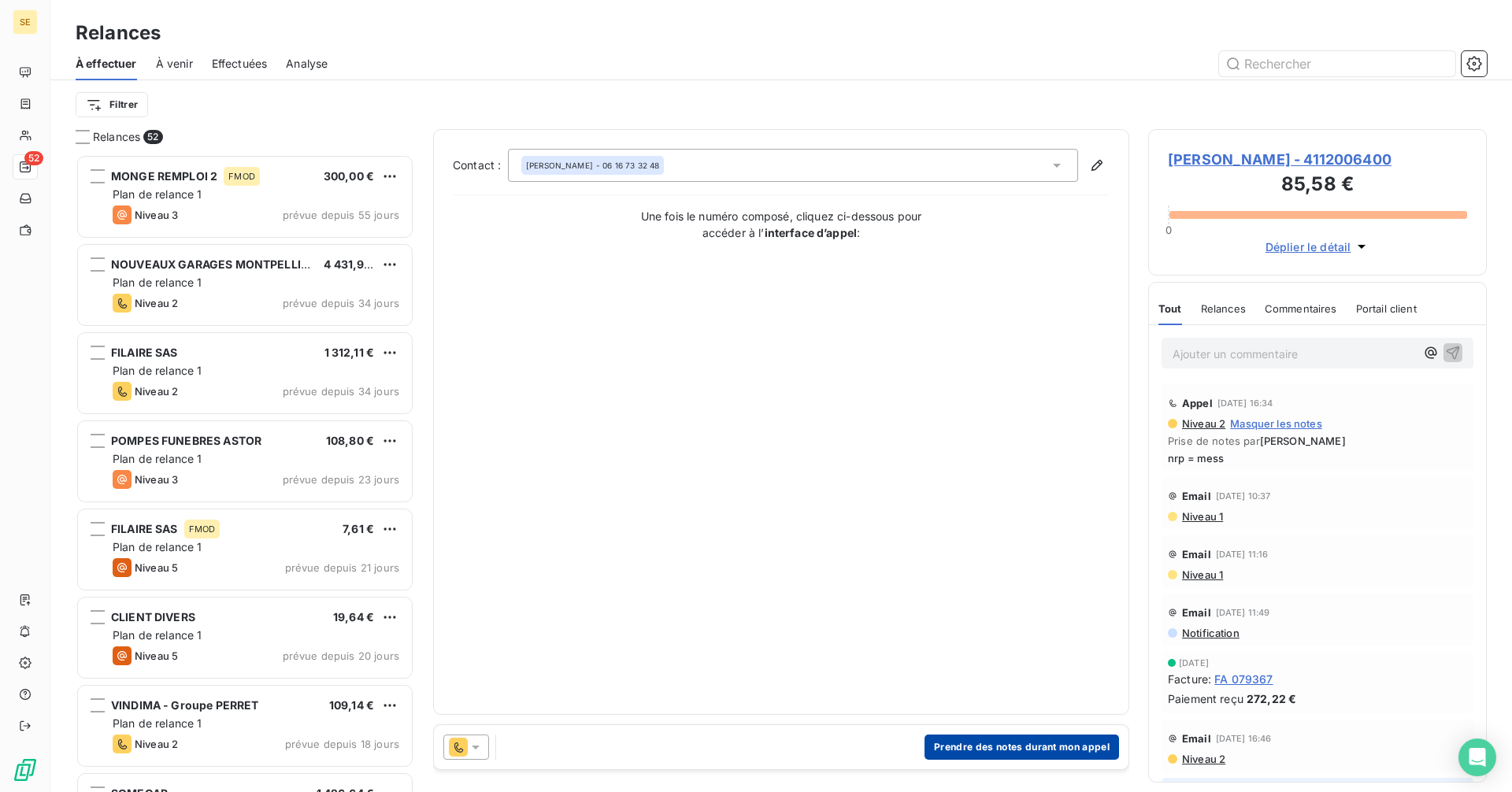
click at [1013, 750] on button "Prendre des notes durant mon appel" at bounding box center [1021, 747] width 195 height 25
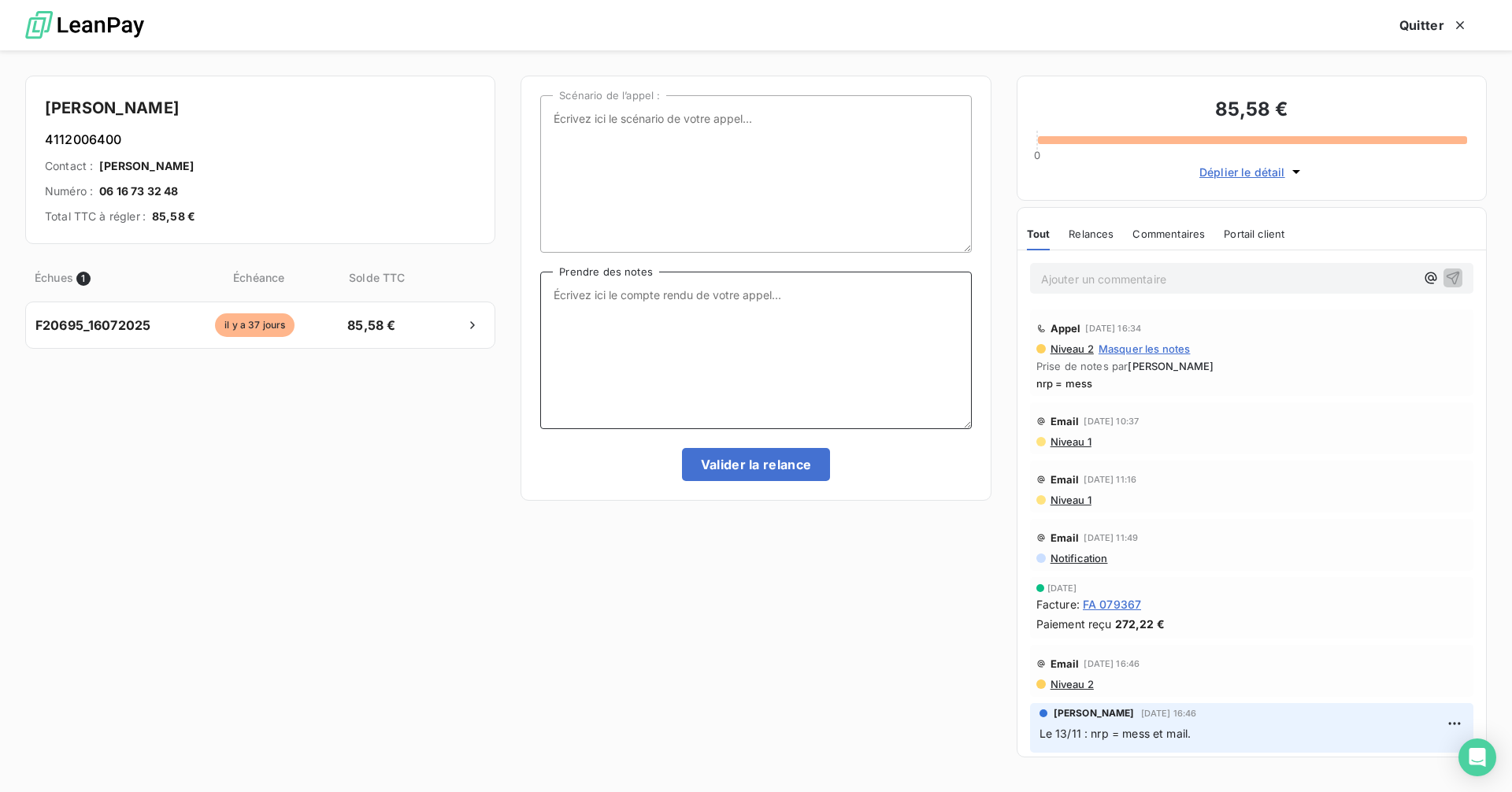
click at [680, 307] on textarea "Prendre des notes" at bounding box center [756, 351] width 431 height 157
type textarea "b"
type textarea "nrp puis me rappelle, oui il avait eu mon mess, il va s'en occuper cet aprem ce…"
click at [775, 466] on button "Valider la relance" at bounding box center [756, 464] width 149 height 34
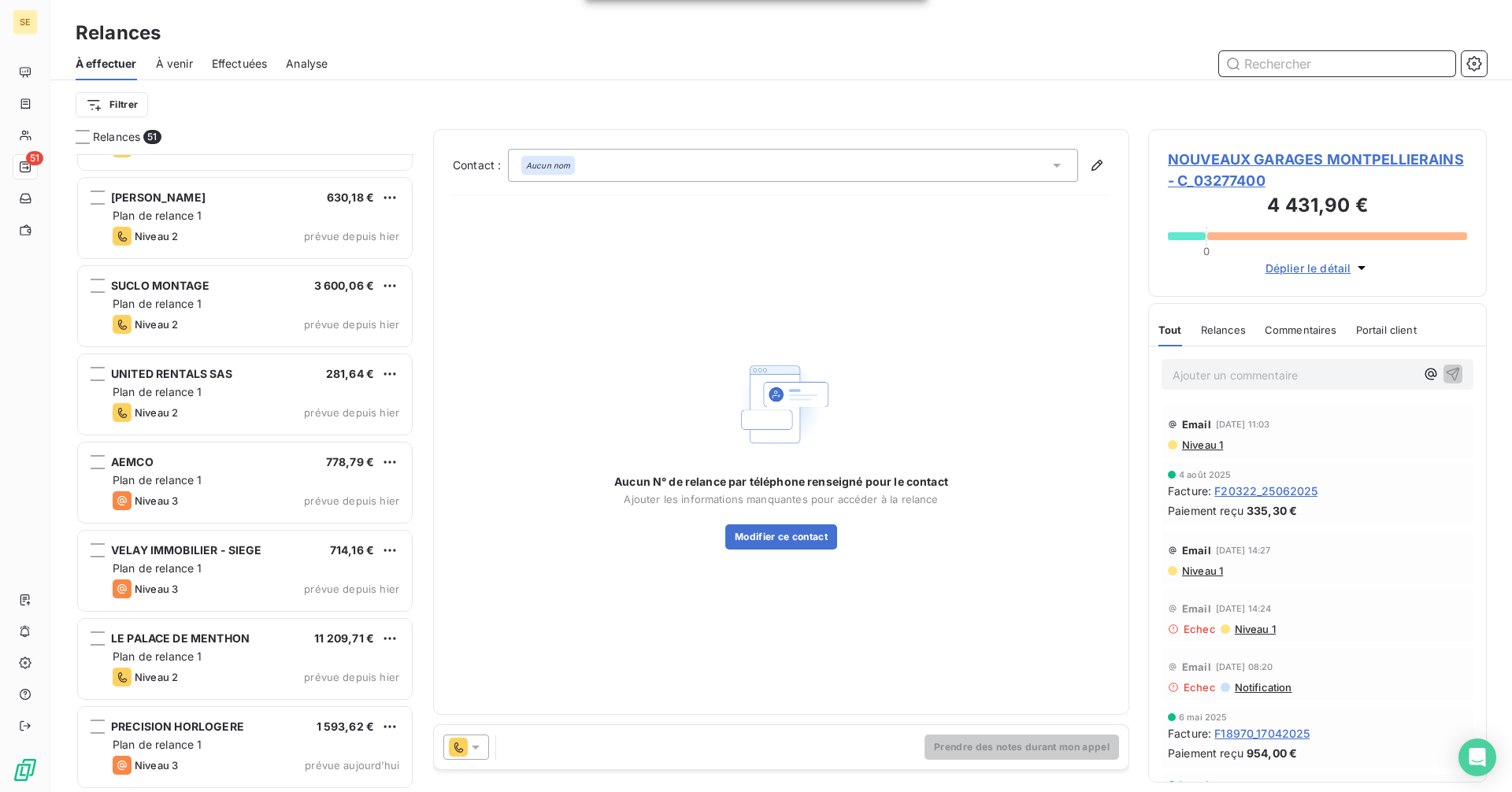
scroll to position [3858, 0]
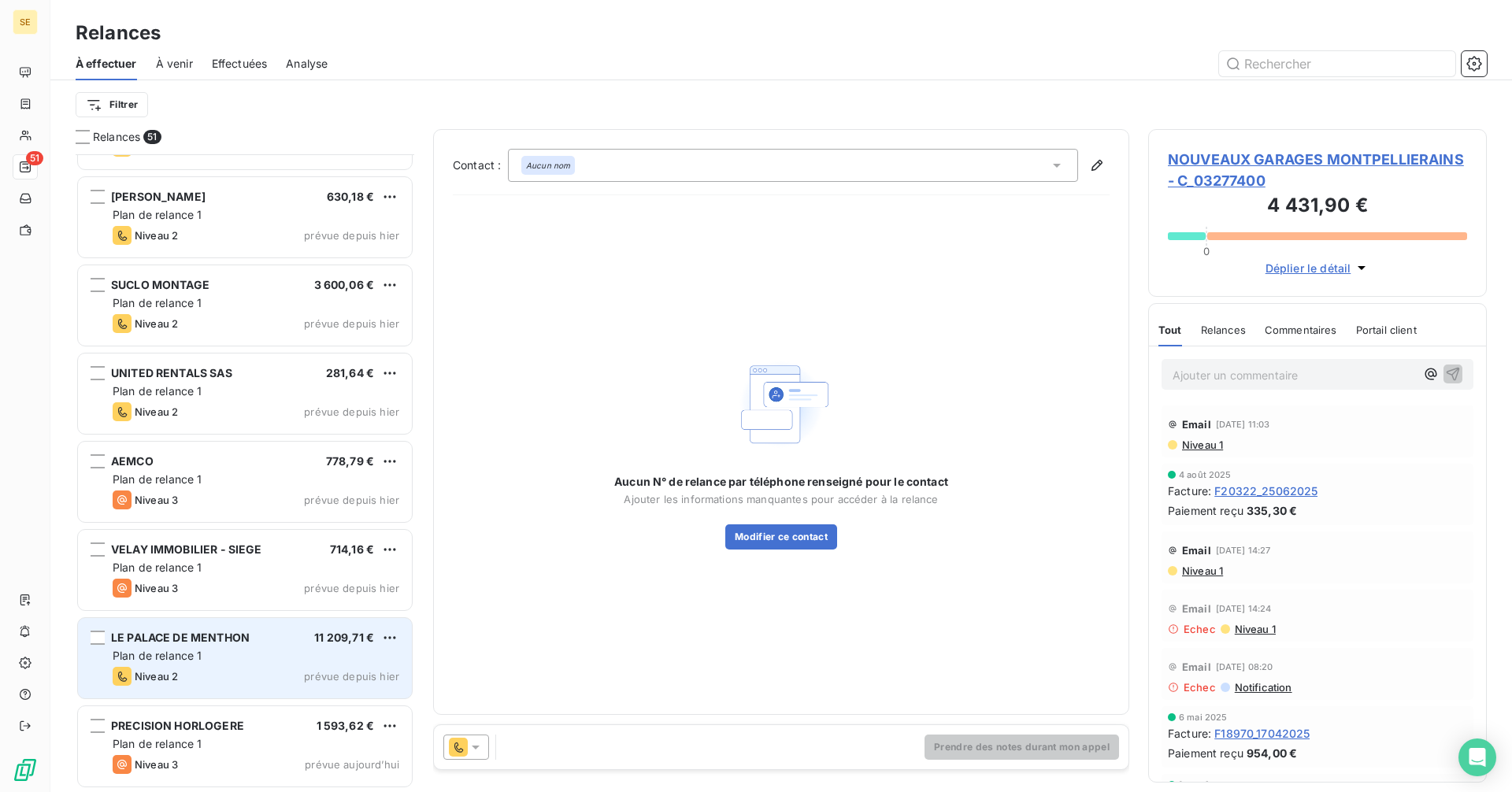
click at [243, 653] on div "Plan de relance 1" at bounding box center [256, 655] width 286 height 15
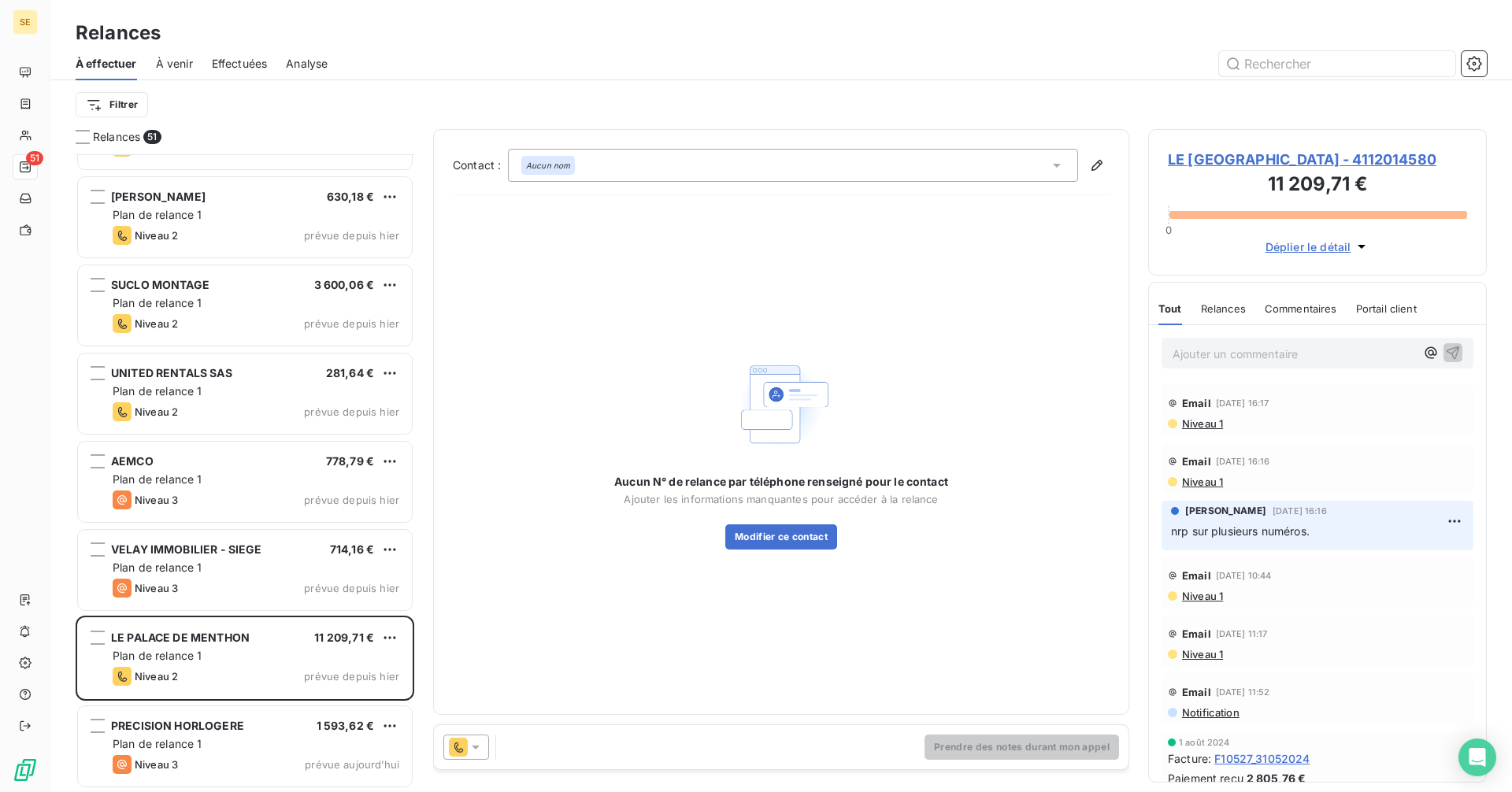
click at [1227, 151] on span "LE PALACE DE MENTHON - 4112014580" at bounding box center [1317, 159] width 299 height 21
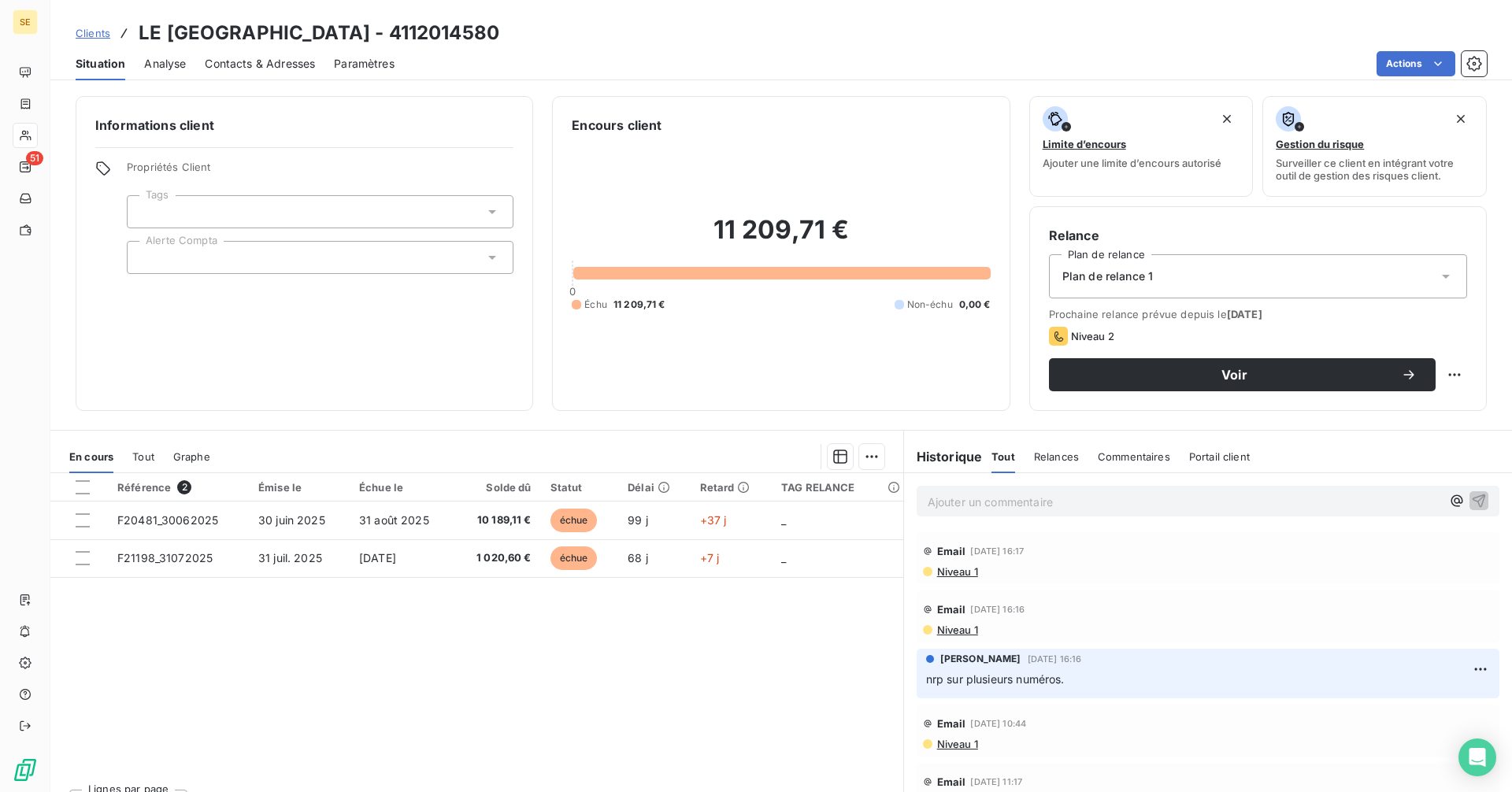
click at [276, 57] on span "Contacts & Adresses" at bounding box center [260, 63] width 110 height 15
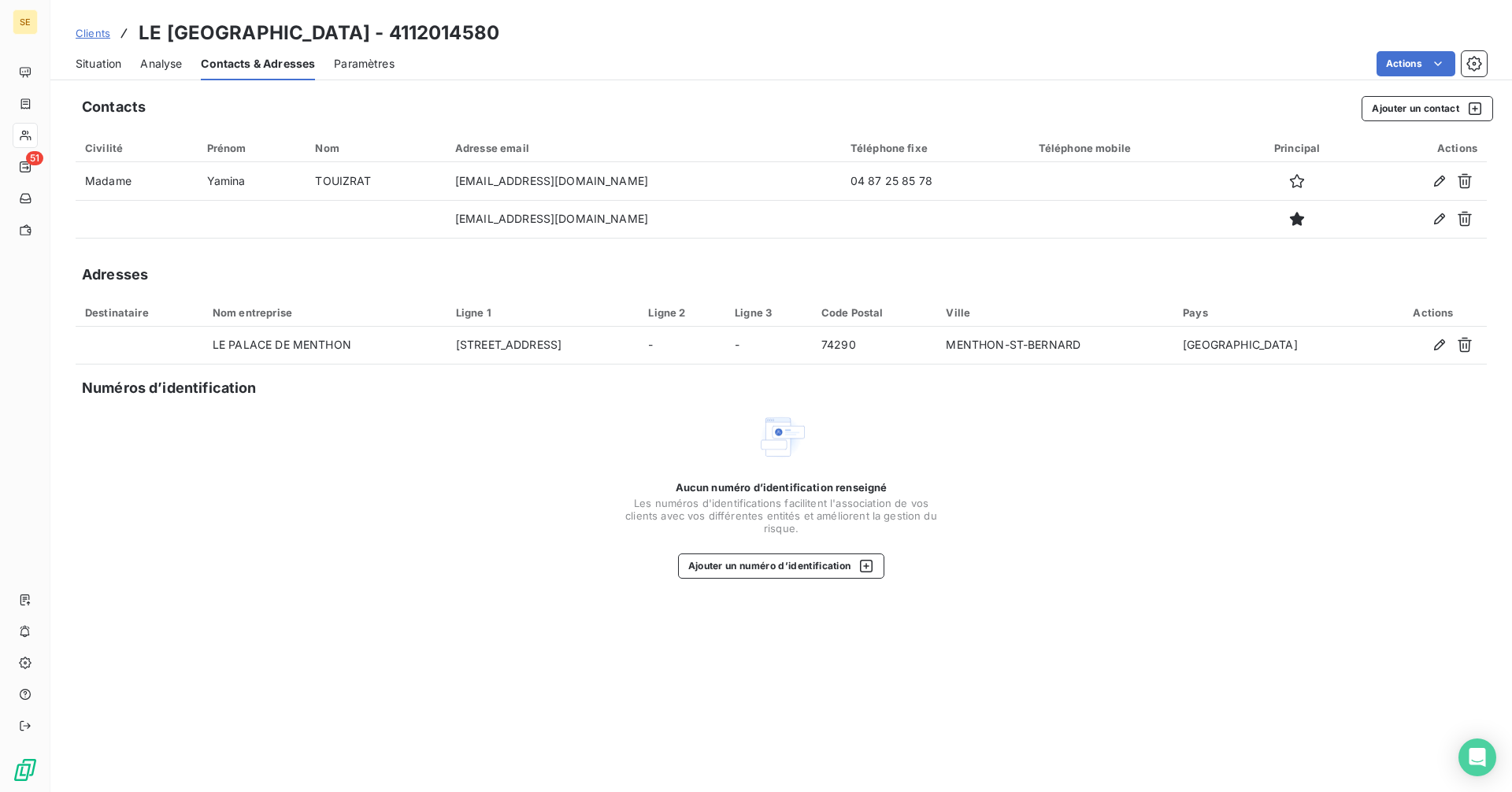
click at [116, 64] on span "Situation" at bounding box center [99, 63] width 46 height 15
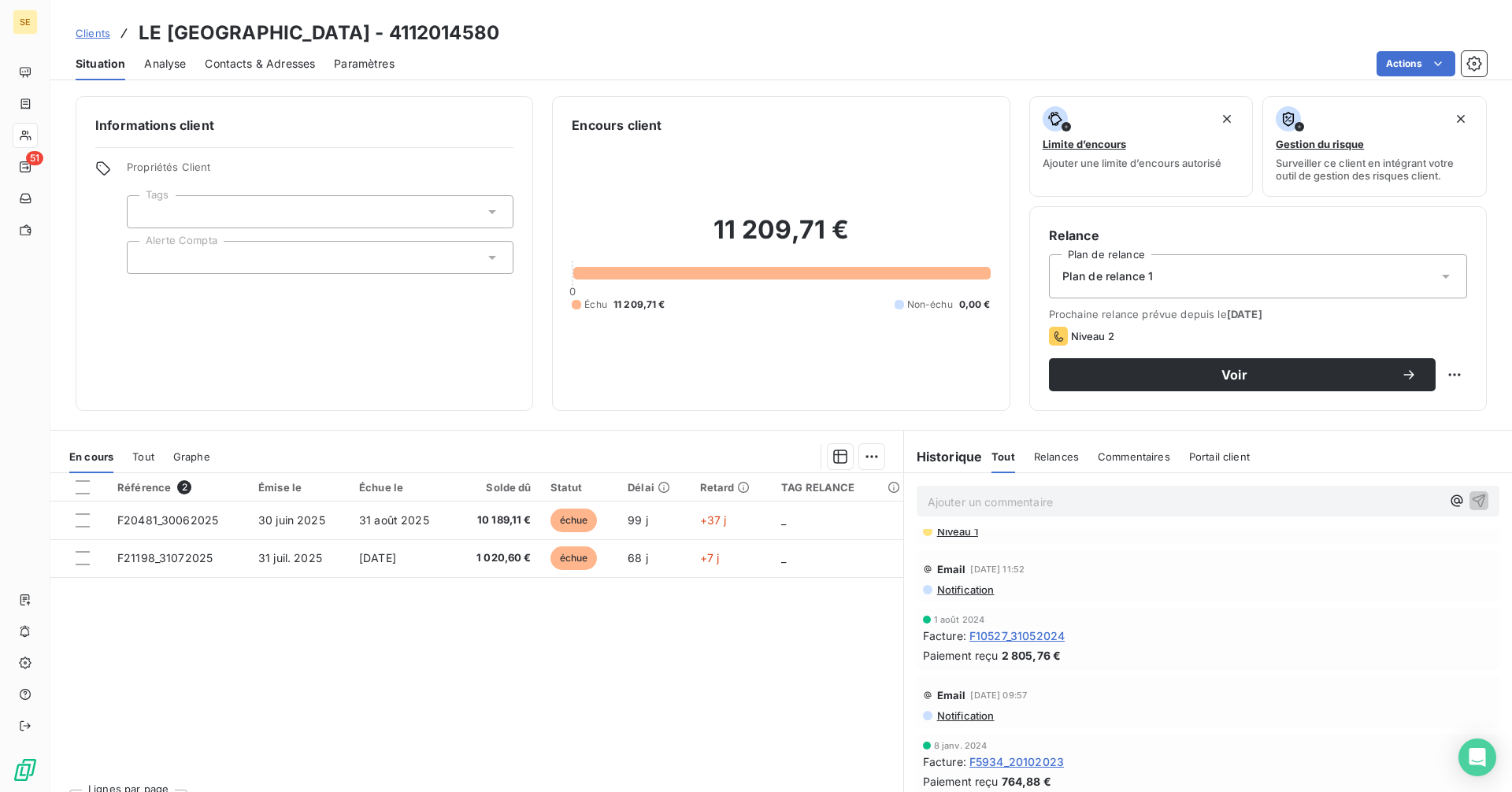
scroll to position [315, 0]
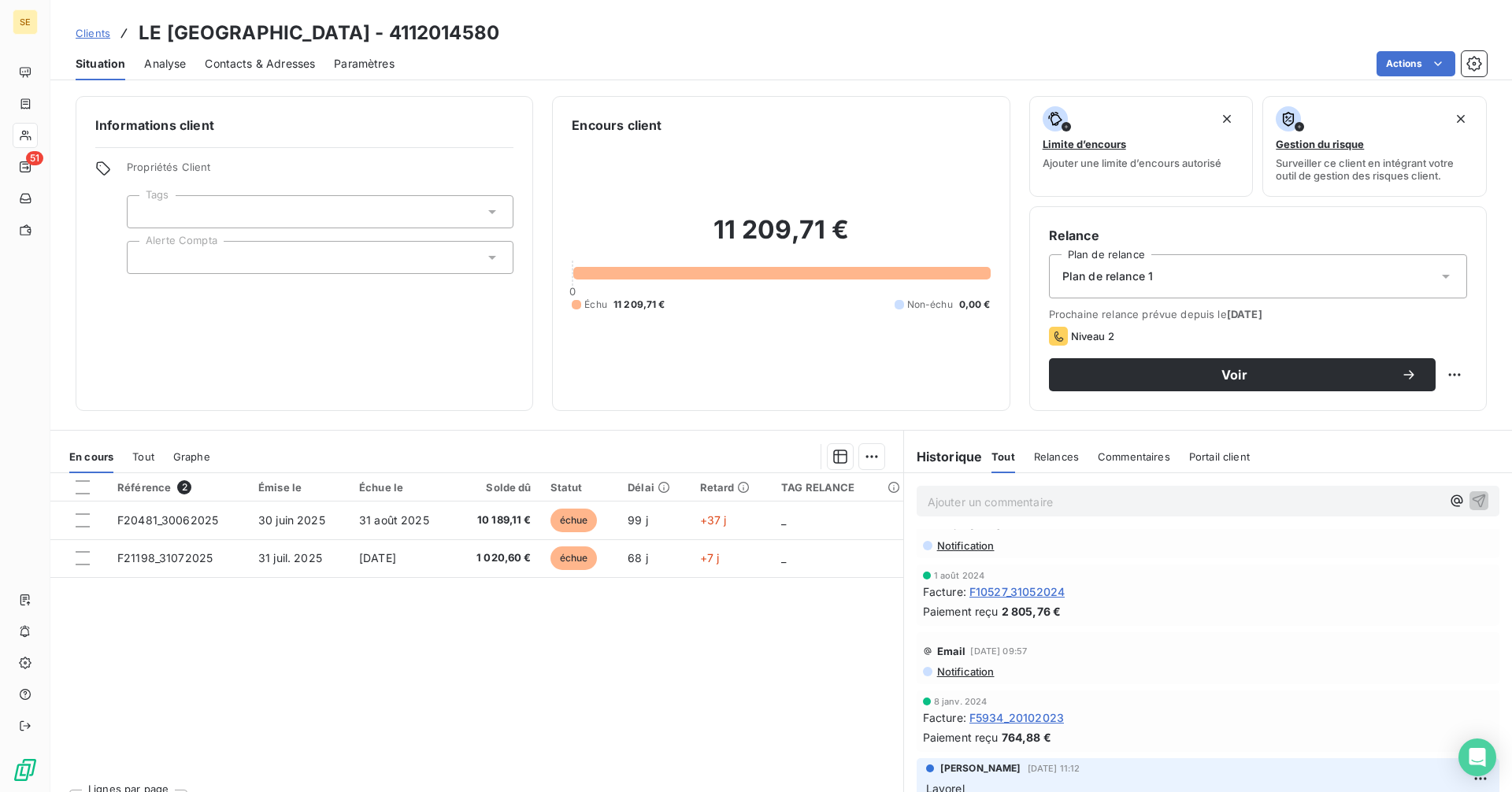
click at [250, 61] on span "Contacts & Adresses" at bounding box center [260, 63] width 110 height 15
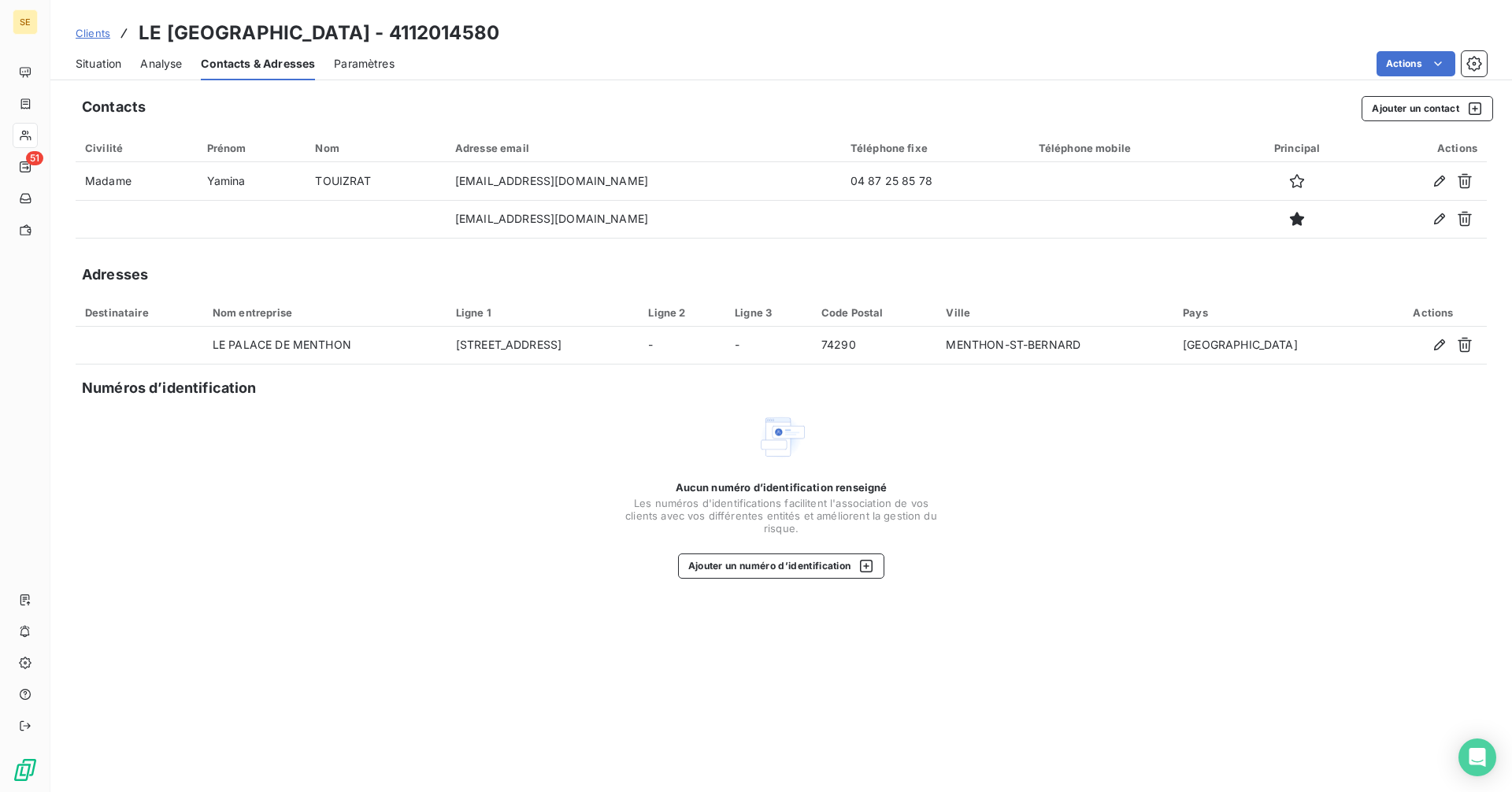
click at [93, 63] on span "Situation" at bounding box center [99, 63] width 46 height 15
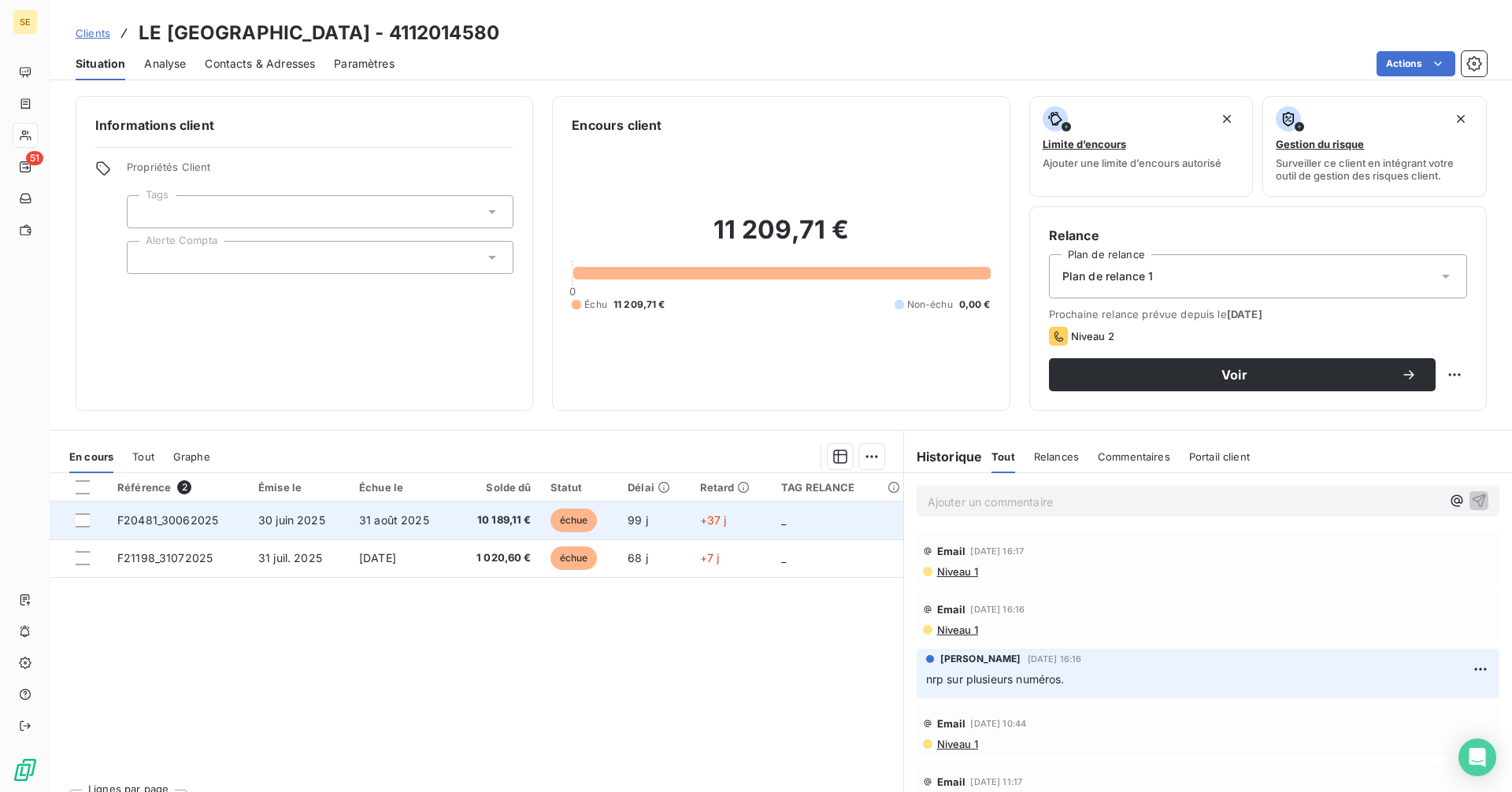
click at [470, 519] on span "10 189,11 €" at bounding box center [497, 520] width 68 height 15
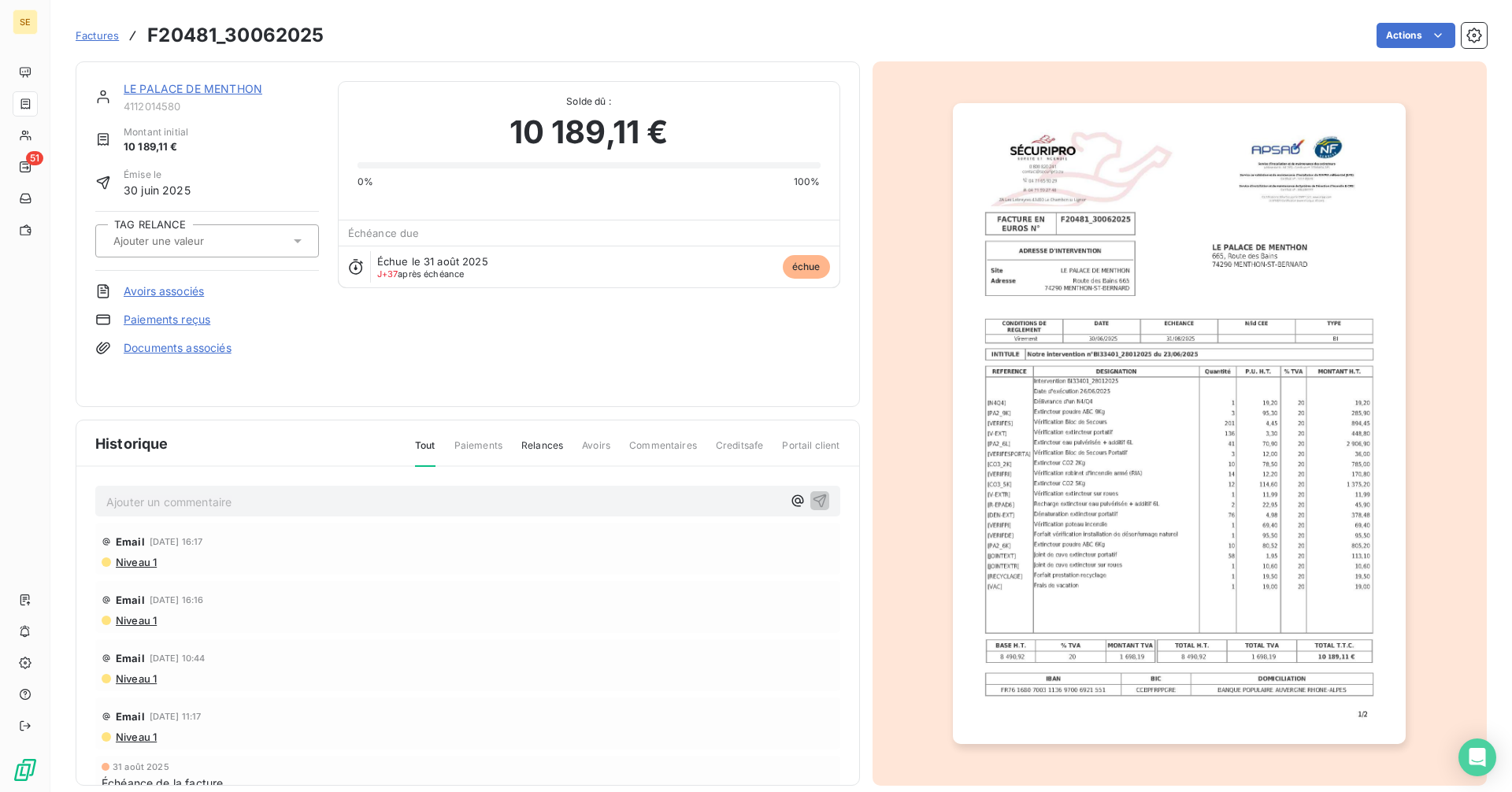
click at [218, 85] on link "LE PALACE DE MENTHON" at bounding box center [193, 88] width 139 height 13
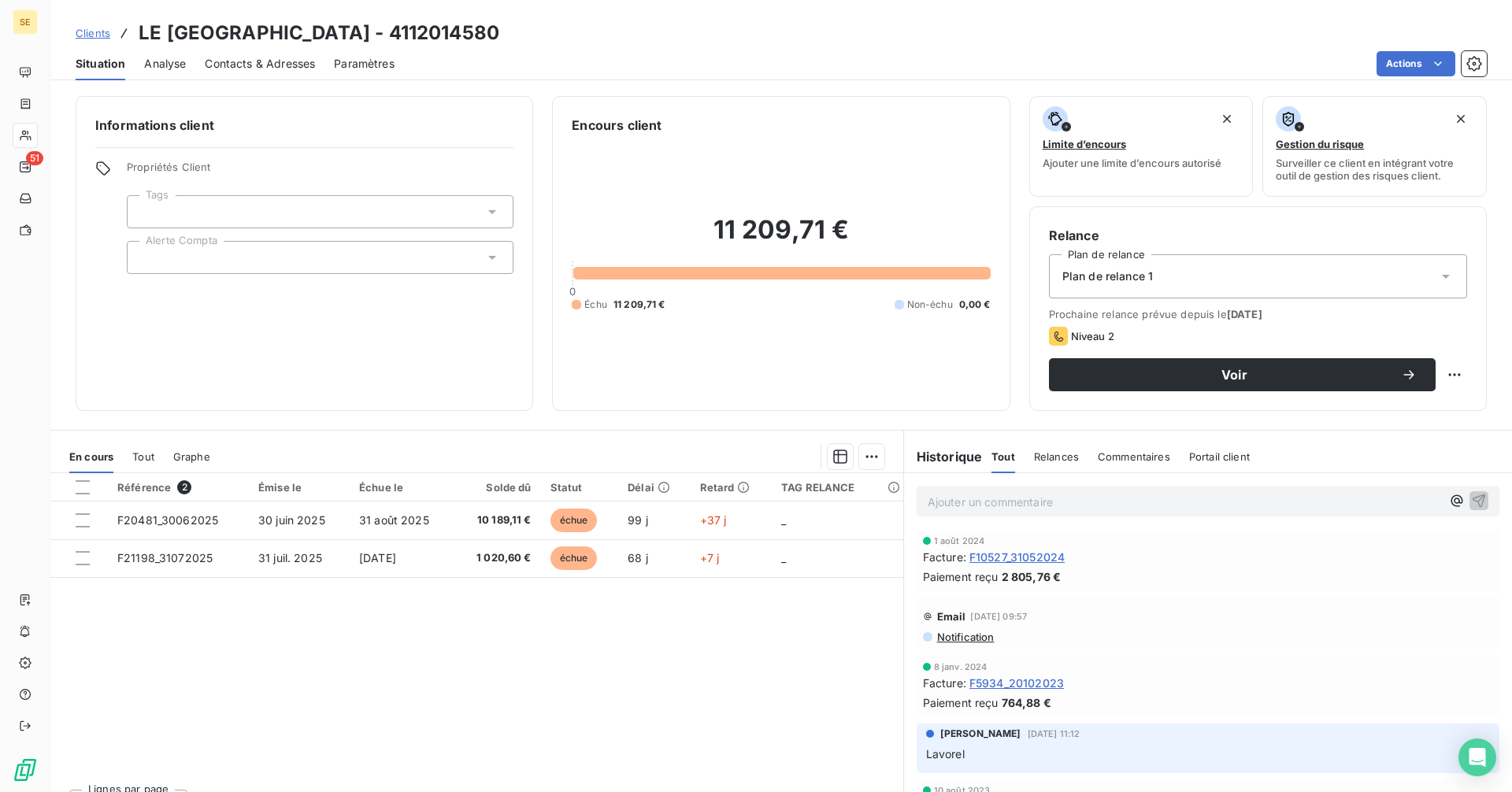
scroll to position [394, 0]
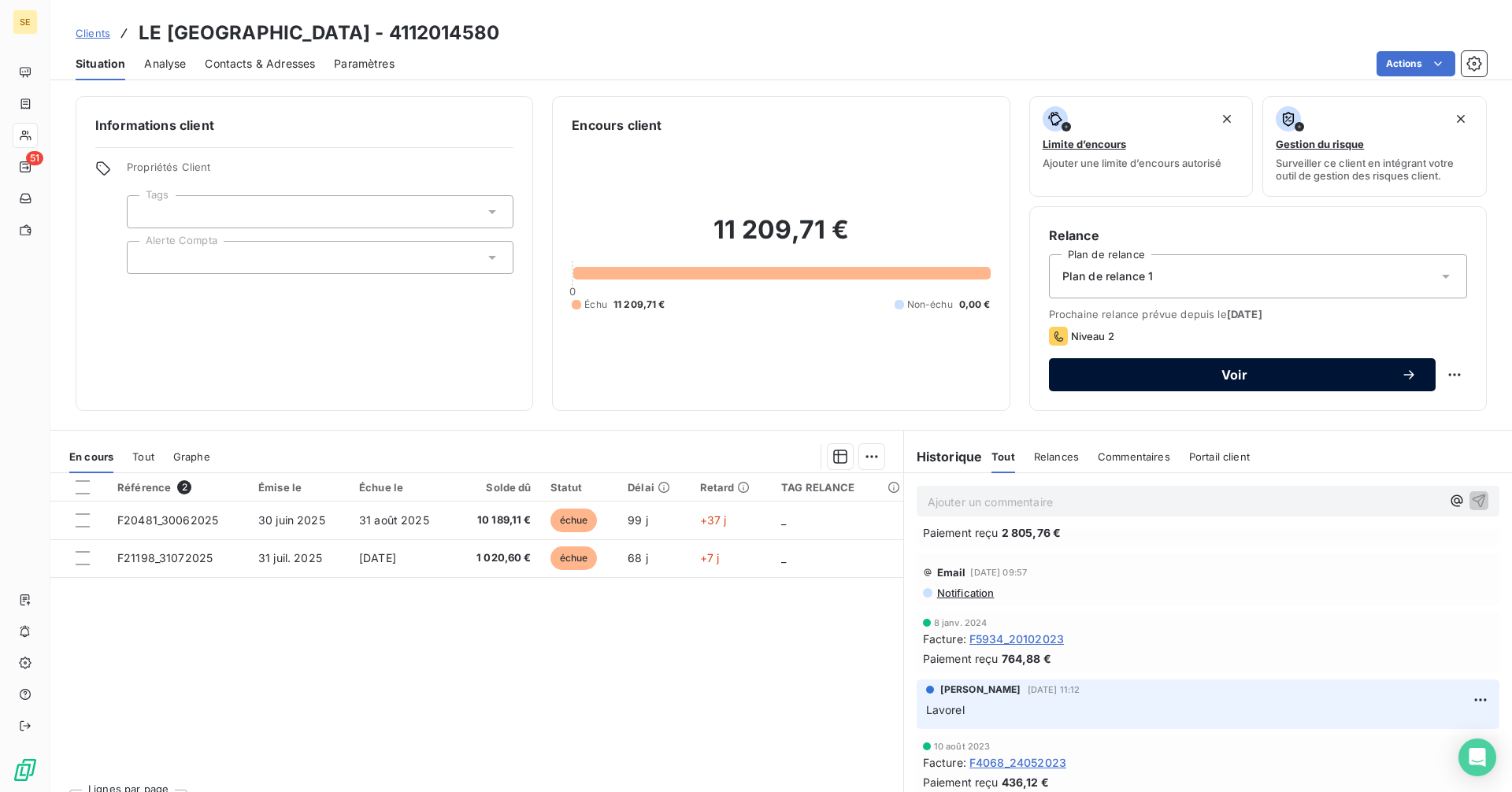
click at [1219, 381] on span "Voir" at bounding box center [1234, 374] width 333 height 12
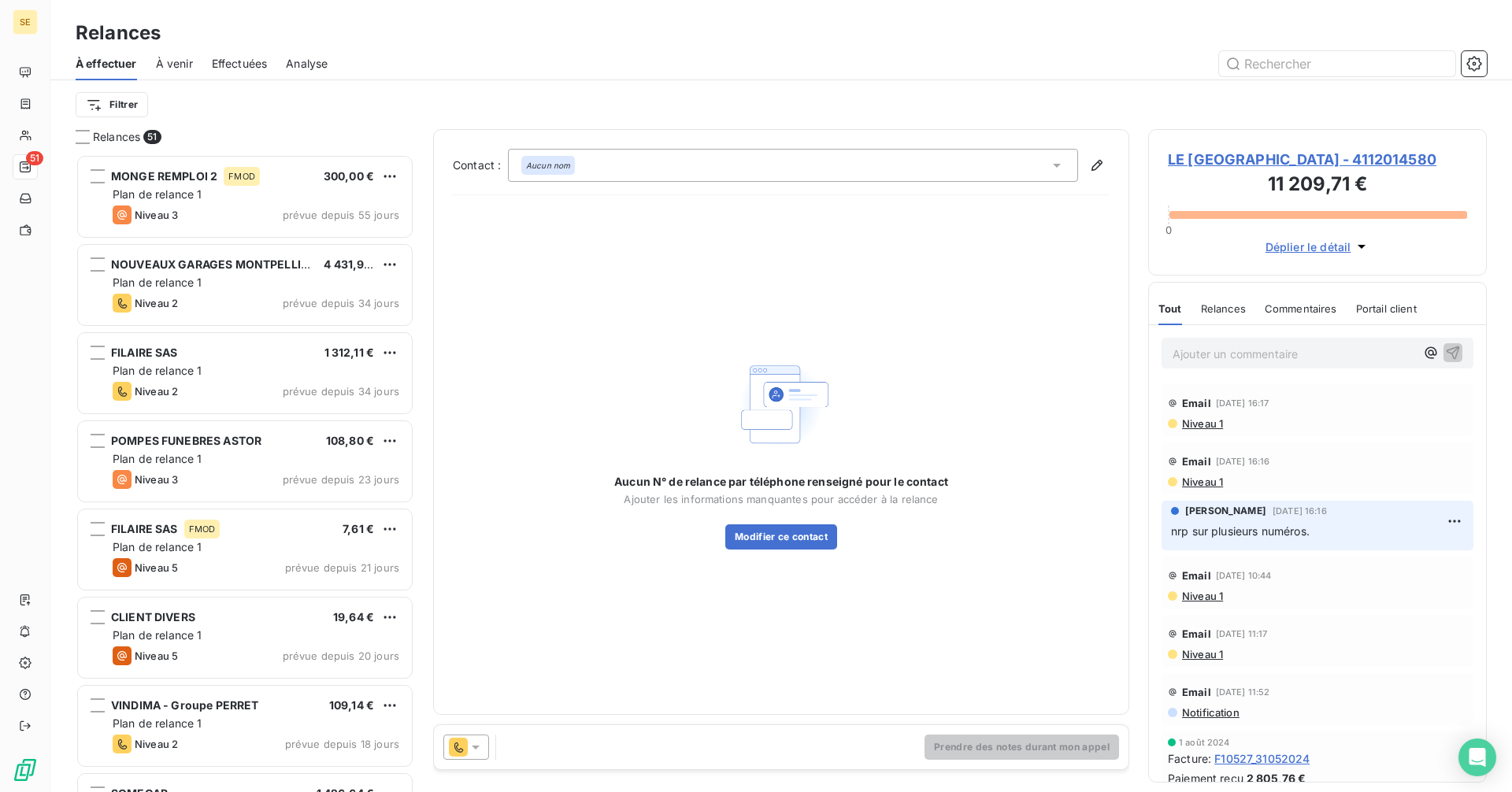
scroll to position [625, 327]
click at [628, 160] on div "Aucun nom" at bounding box center [792, 165] width 570 height 34
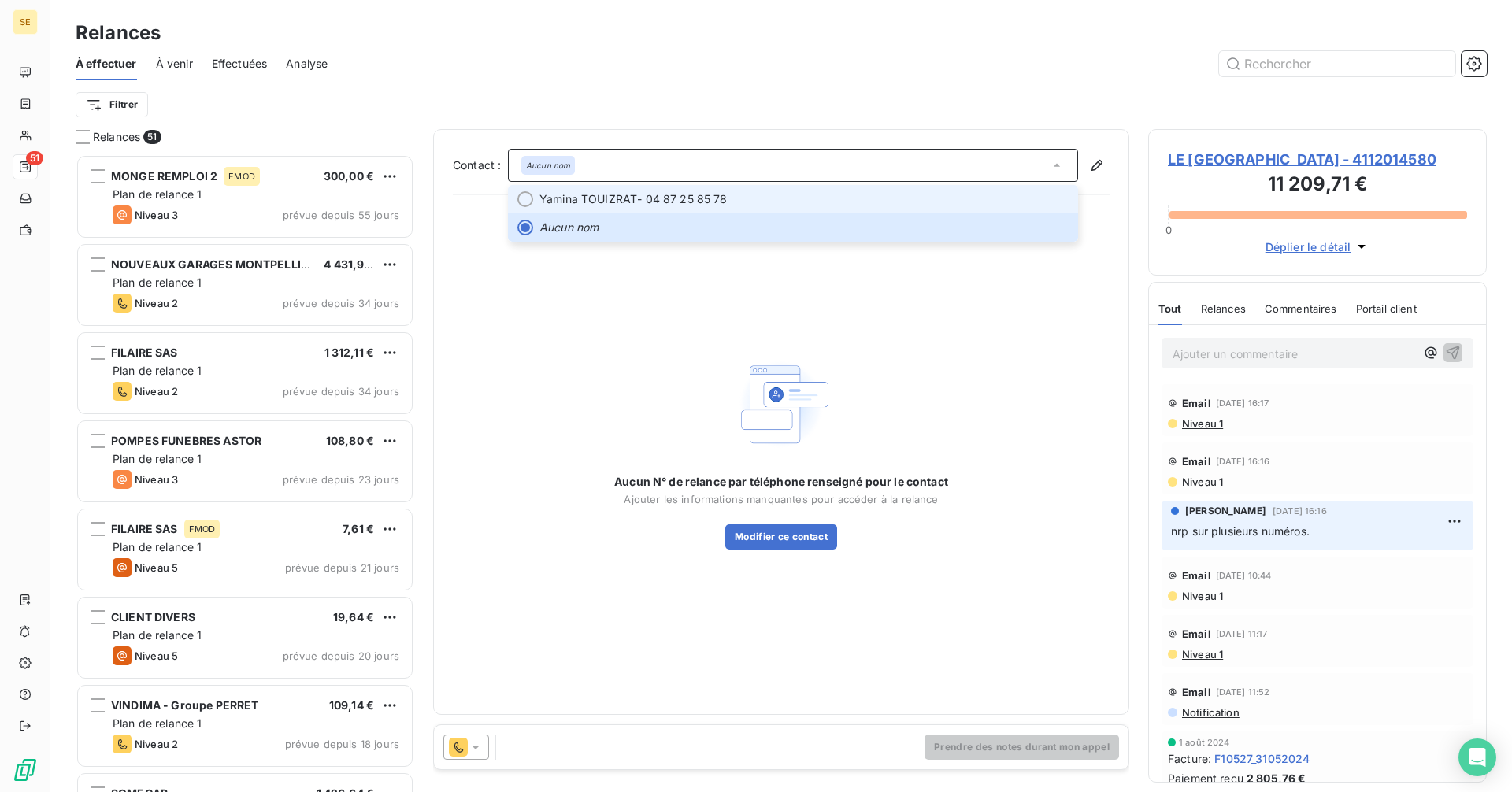
click at [613, 196] on span "Yamina TOUIZRAT" at bounding box center [588, 199] width 98 height 15
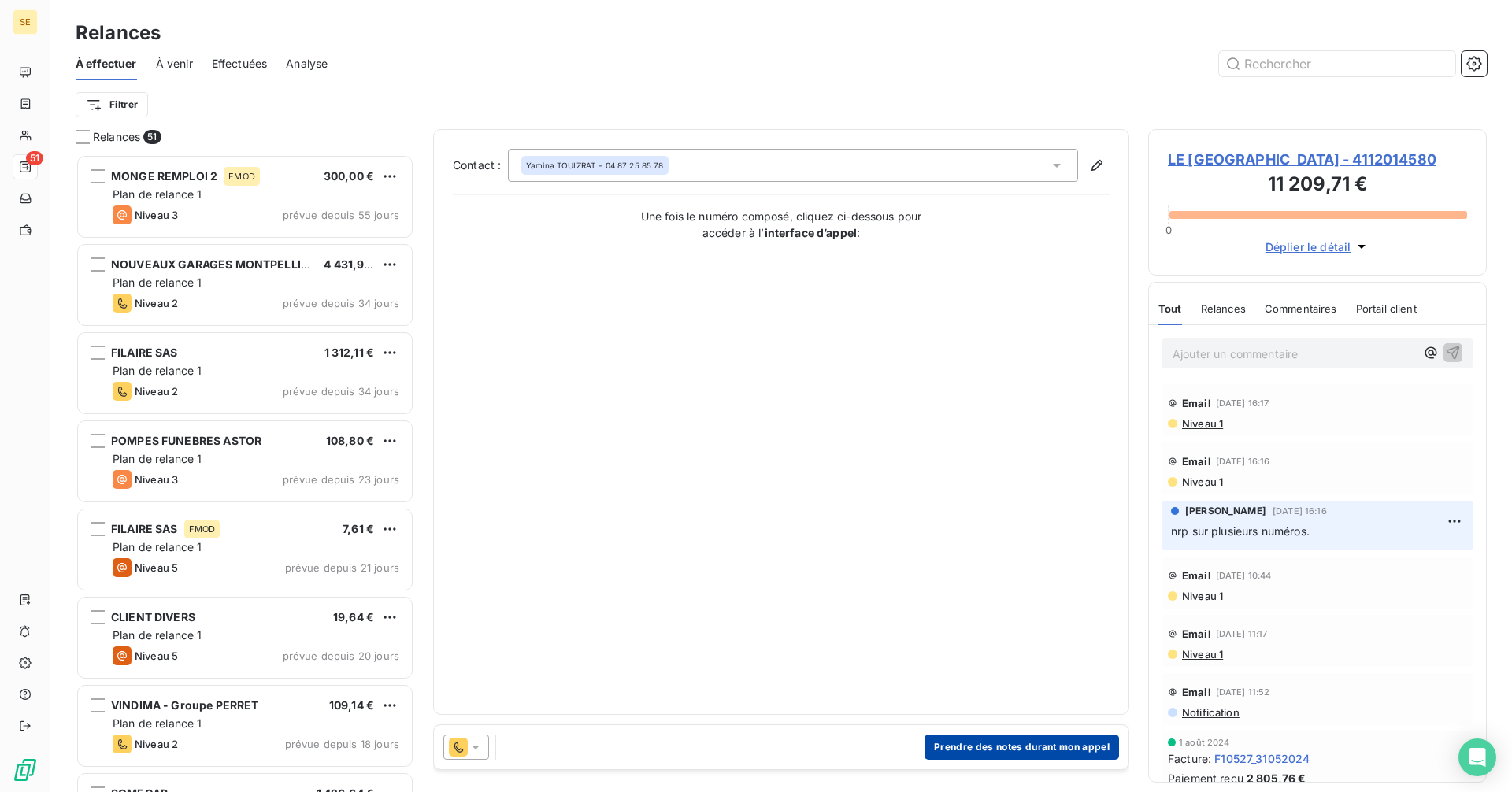
click at [996, 749] on button "Prendre des notes durant mon appel" at bounding box center [1021, 747] width 195 height 25
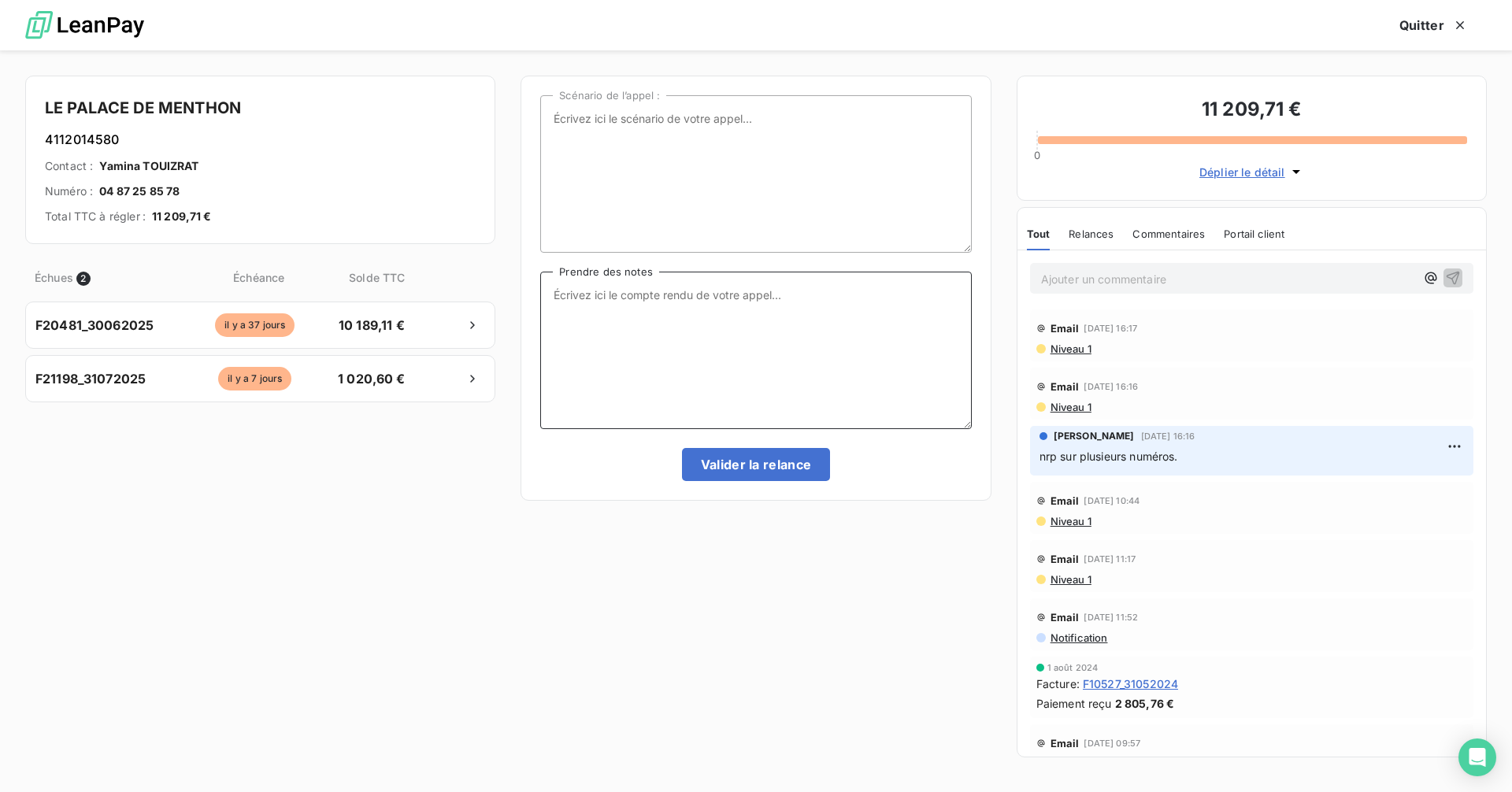
click at [653, 316] on textarea "Prendre des notes" at bounding box center [756, 351] width 431 height 157
drag, startPoint x: 578, startPoint y: 306, endPoint x: 655, endPoint y: 307, distance: 77.0
click at [579, 305] on textarea "la secrétaire me passe un M., me dit qu'il les a eues tardivement, il va active…" at bounding box center [756, 351] width 431 height 157
click at [762, 311] on textarea "la secrétaire me passe un M., me dit qu'il les a eues tardivement, il va active…" at bounding box center [756, 351] width 431 height 157
type textarea "la secrétaire me passe un M., me dit qu'il les a eues tardivement, il va active…"
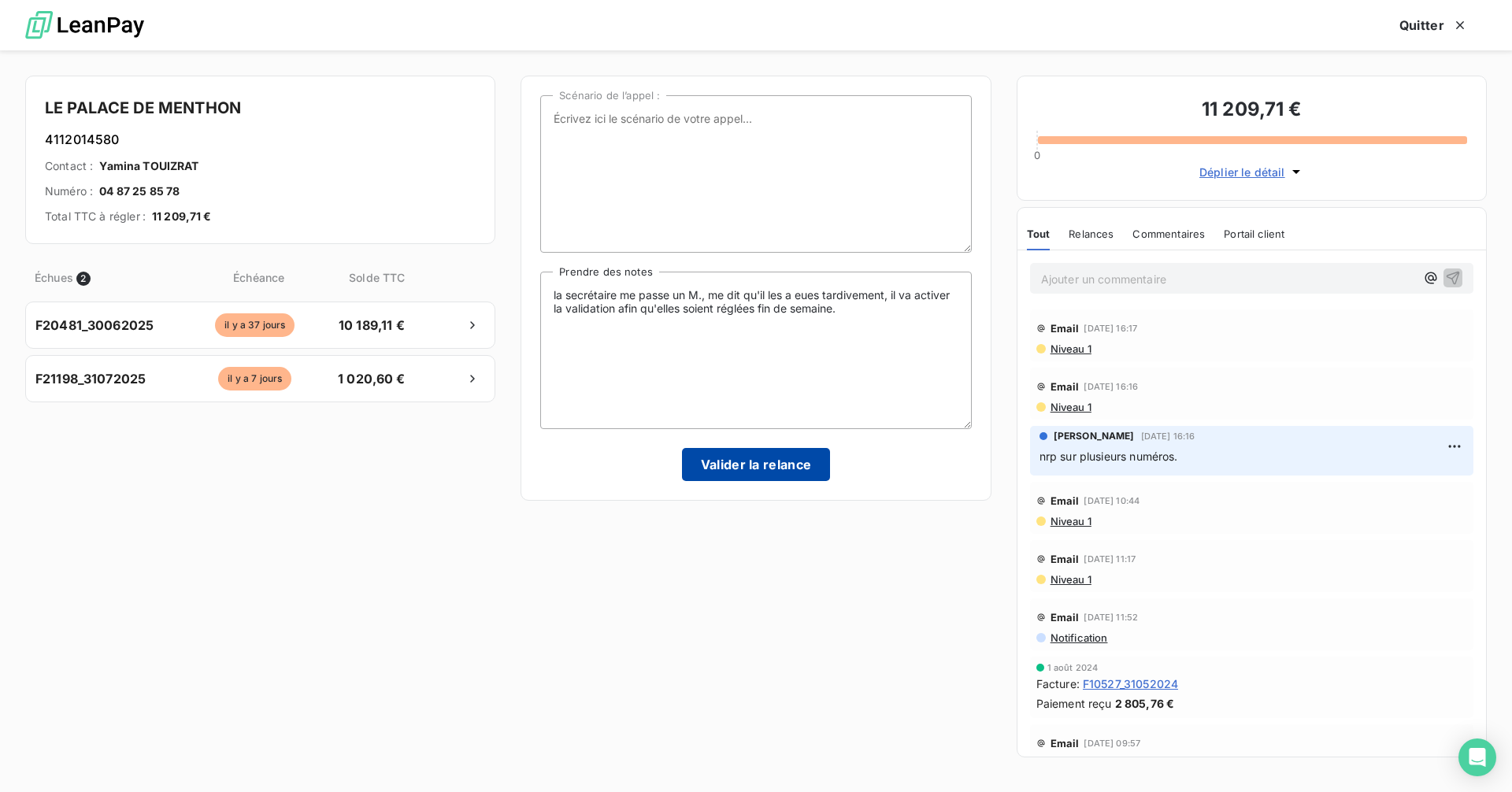
click at [801, 464] on button "Valider la relance" at bounding box center [756, 464] width 149 height 34
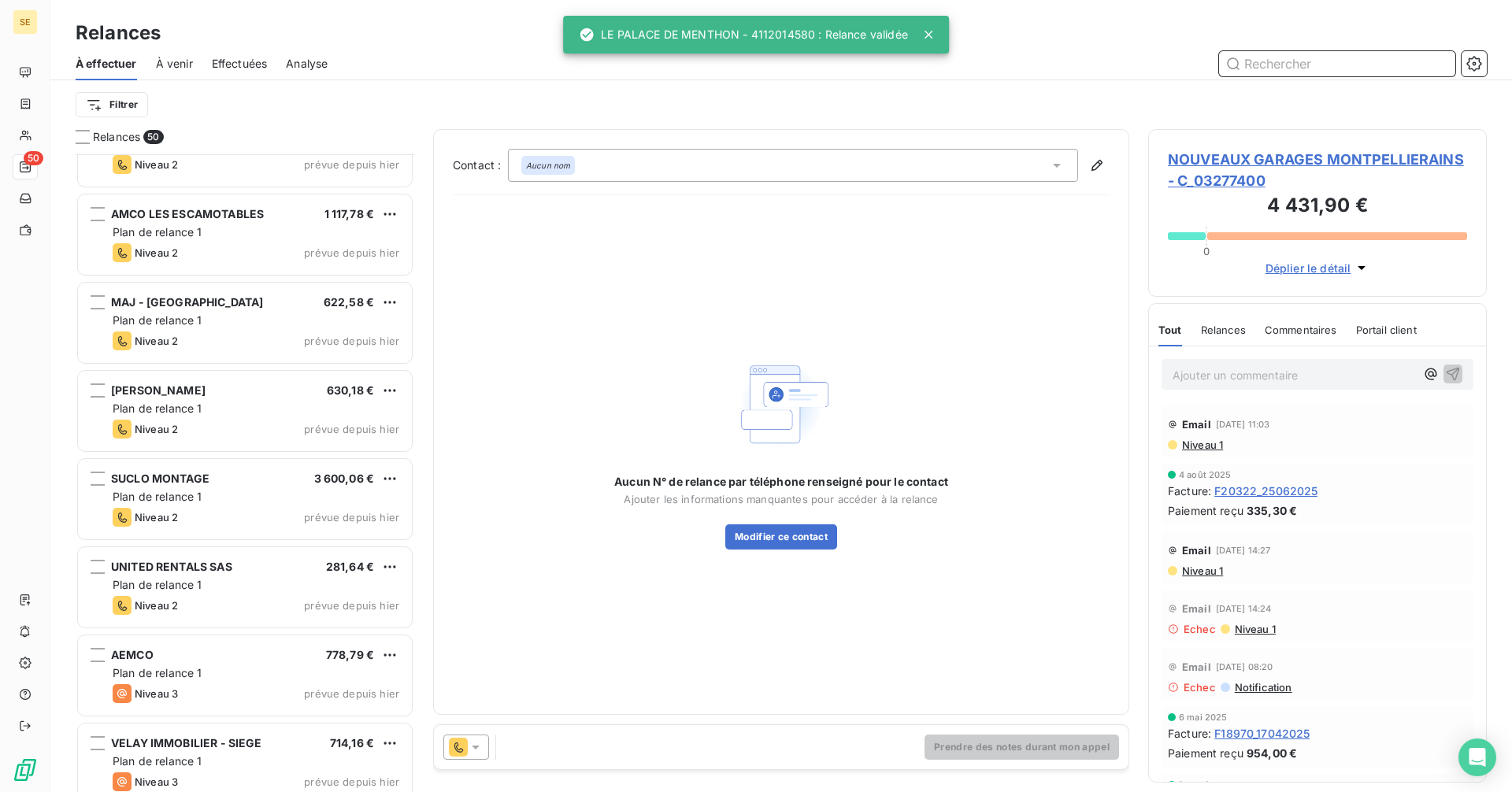
scroll to position [3770, 0]
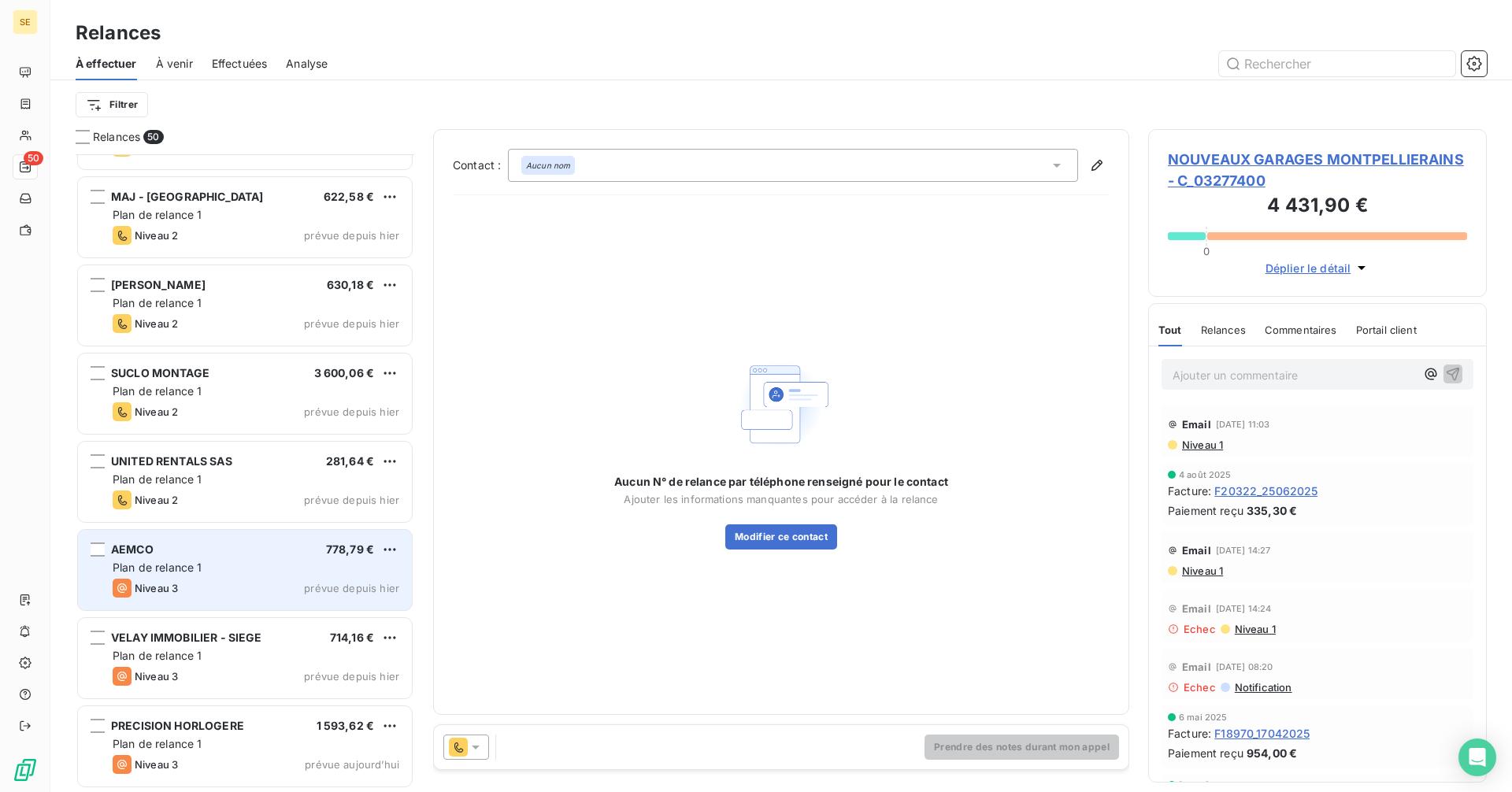
click at [204, 550] on div "AEMCO 778,79 €" at bounding box center [256, 549] width 286 height 14
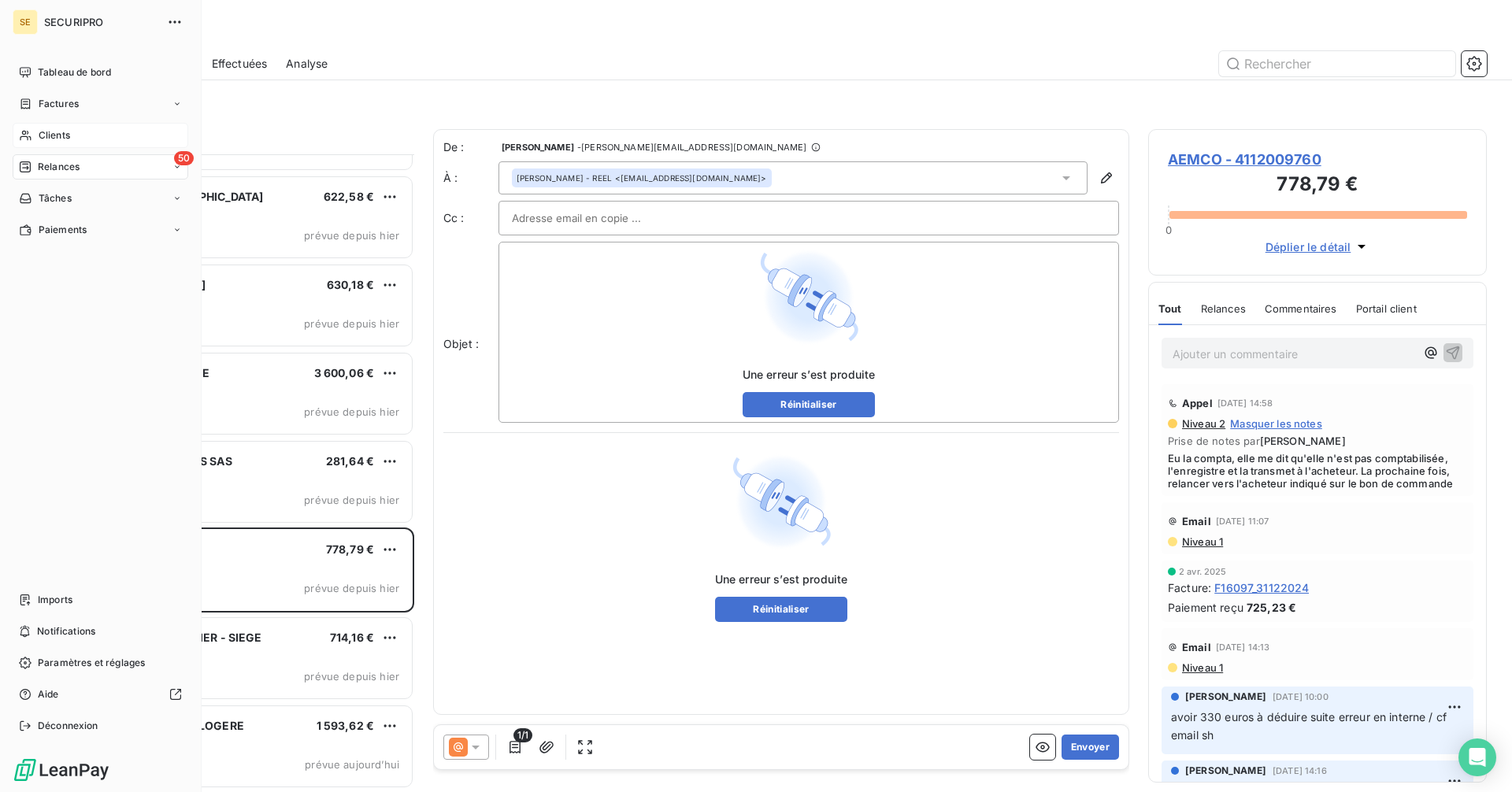
drag, startPoint x: 43, startPoint y: 141, endPoint x: 127, endPoint y: 130, distance: 84.7
click at [43, 141] on span "Clients" at bounding box center [54, 135] width 32 height 14
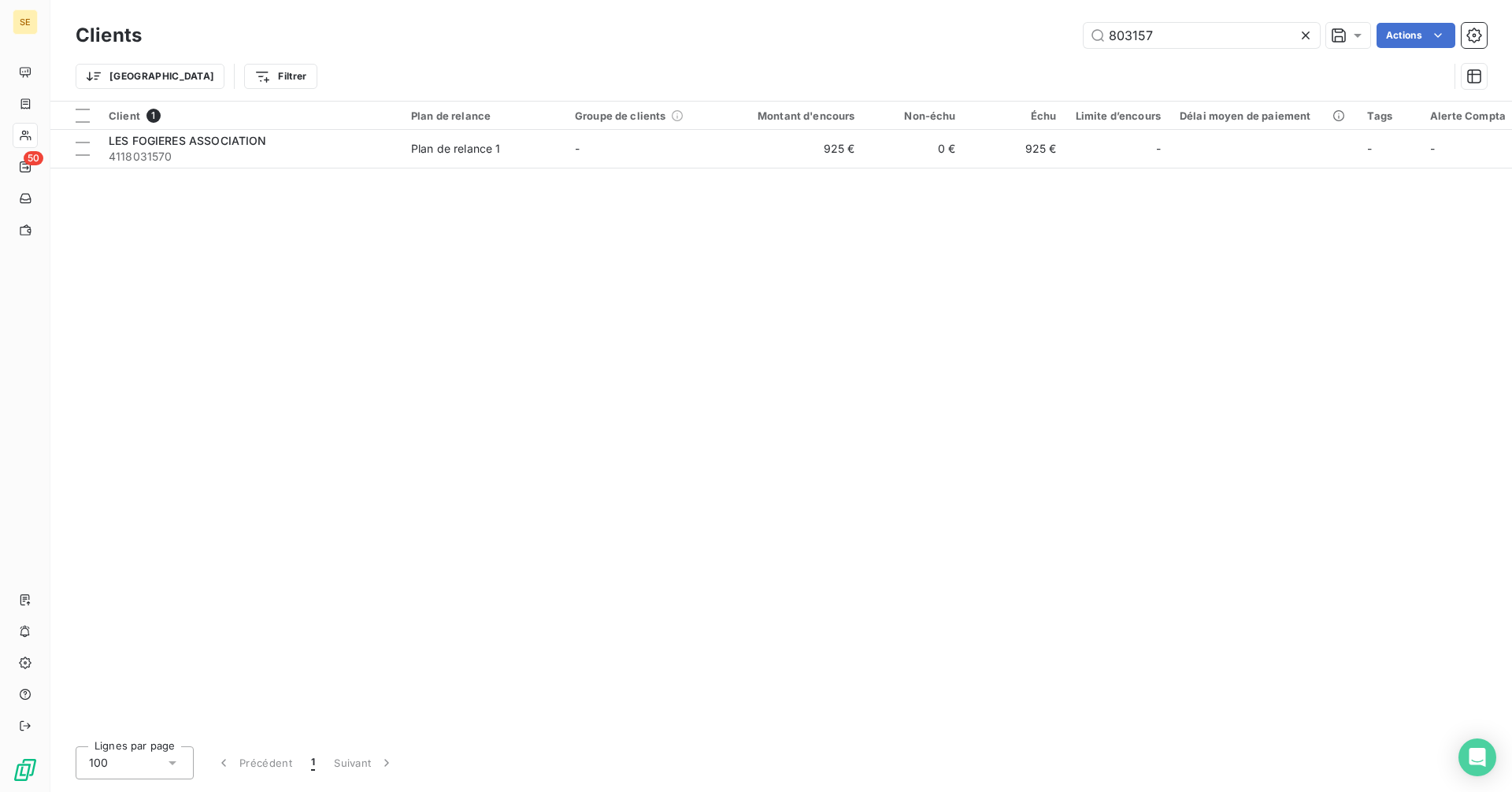
drag, startPoint x: 1167, startPoint y: 38, endPoint x: 1046, endPoint y: 42, distance: 121.1
click at [1046, 42] on div "803157 Actions" at bounding box center [824, 35] width 1326 height 25
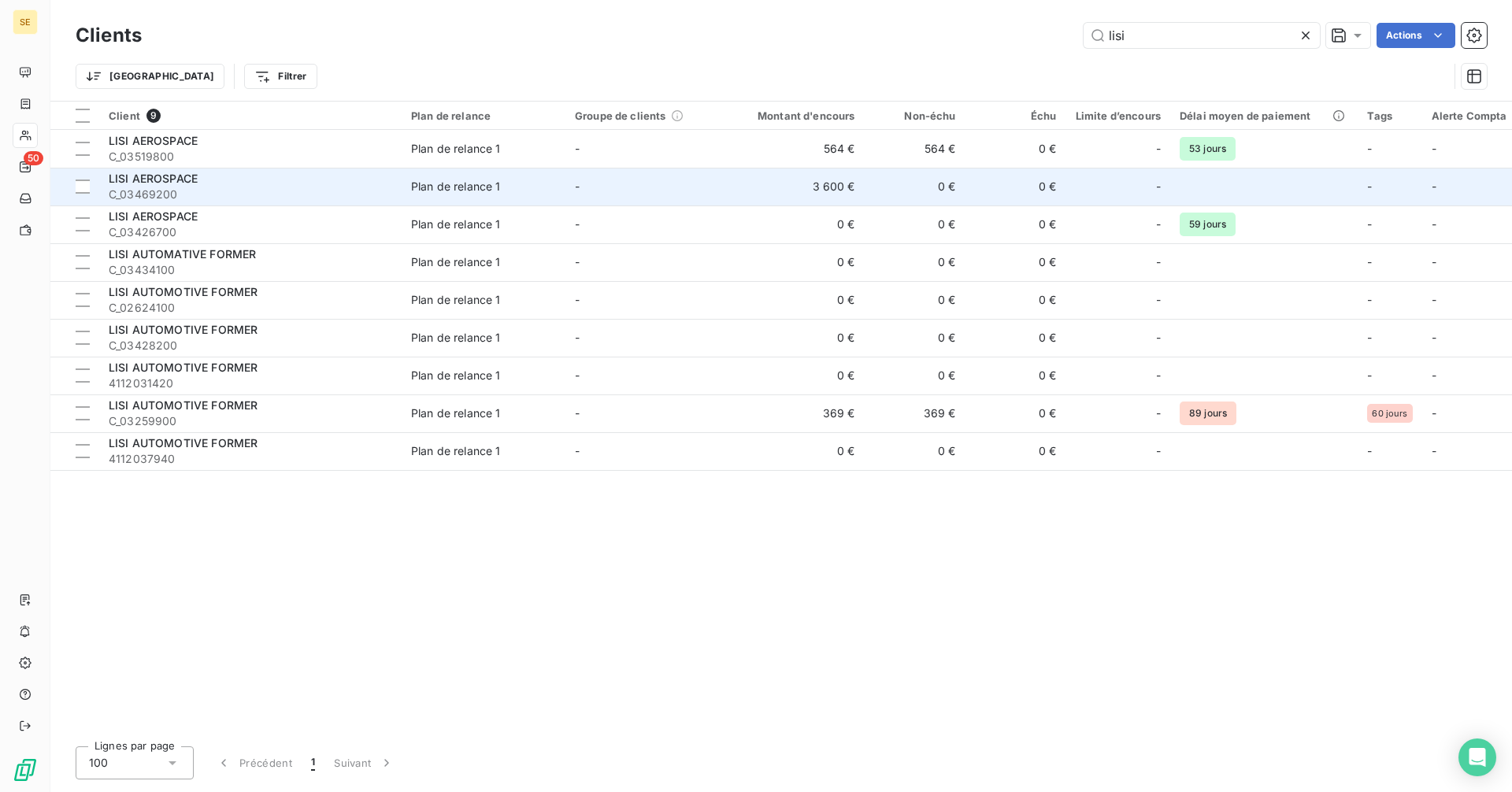
type input "lisi"
click at [786, 188] on td "3 600 €" at bounding box center [796, 186] width 135 height 37
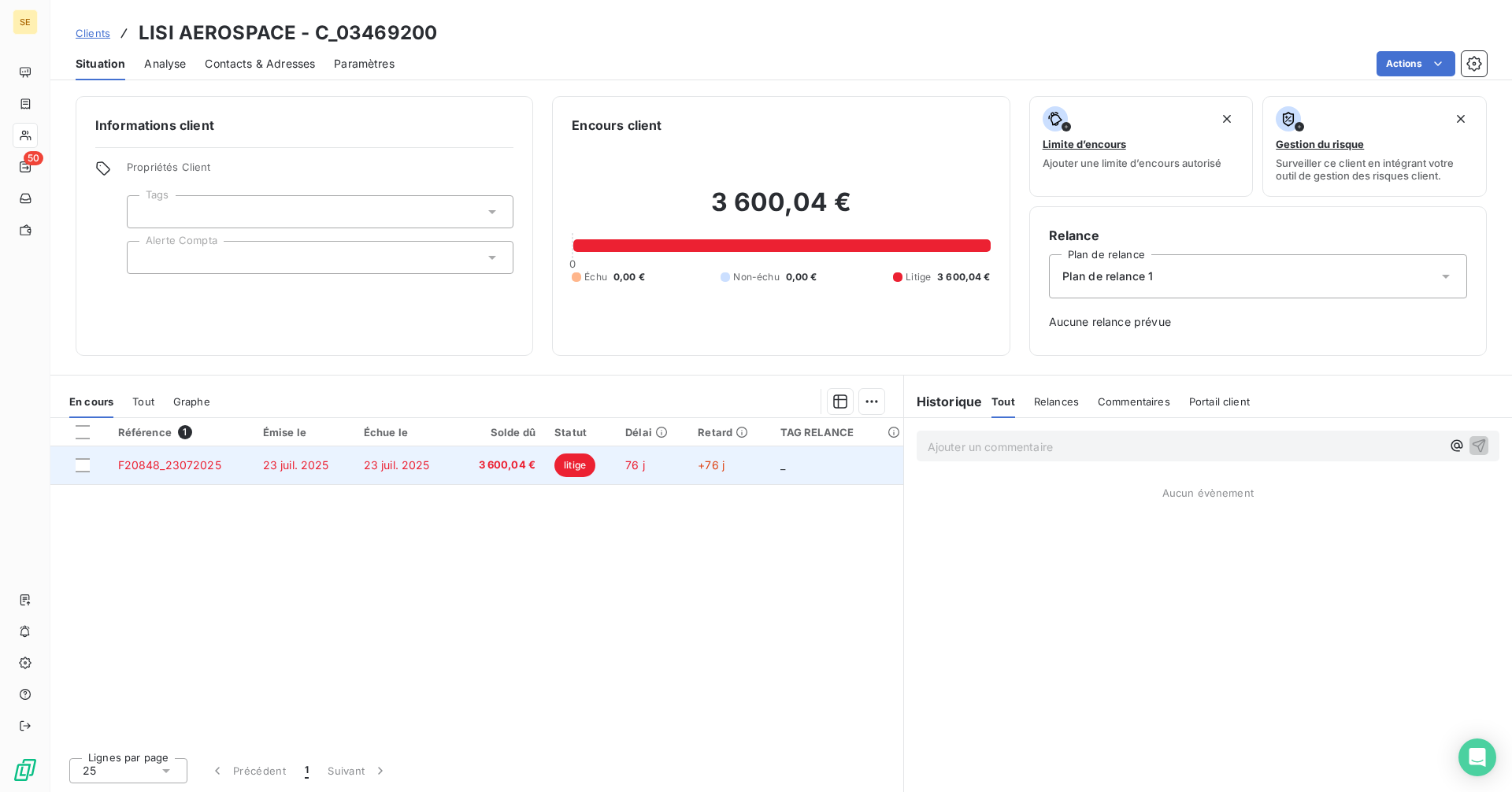
click at [432, 467] on td "23 juil. 2025" at bounding box center [404, 464] width 101 height 37
